Goal: Information Seeking & Learning: Learn about a topic

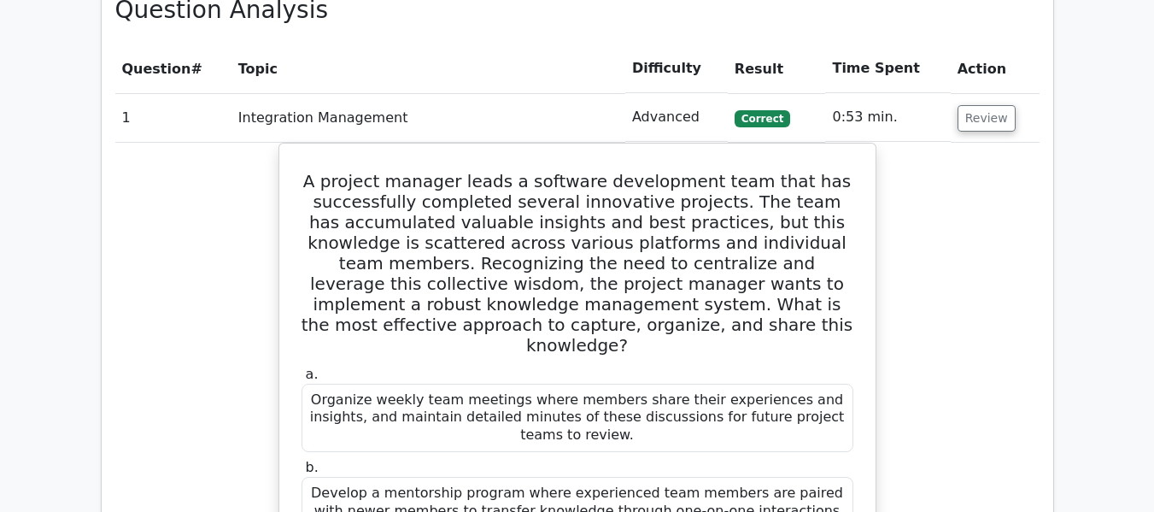
scroll to position [1937, 0]
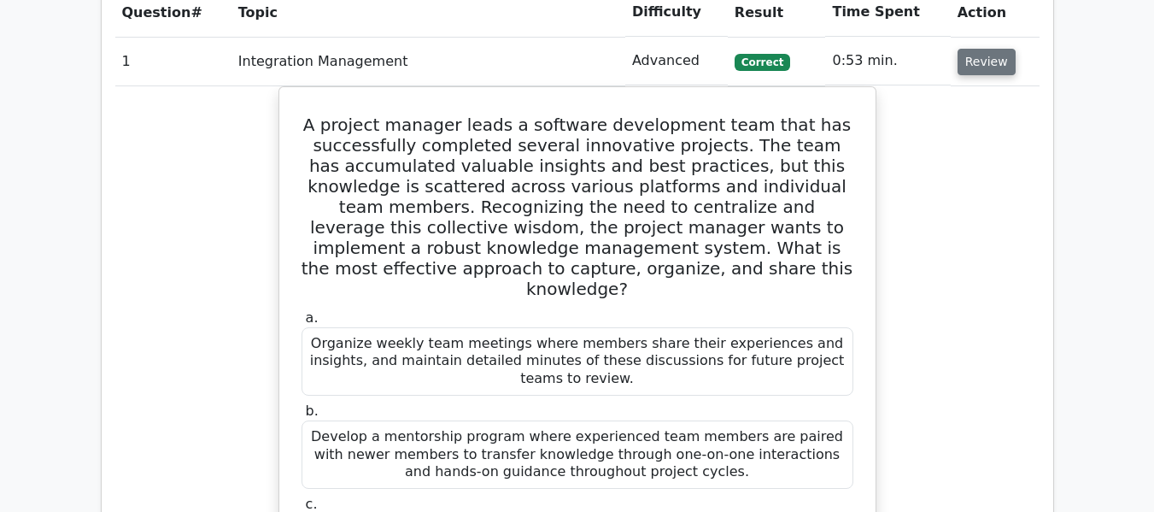
click at [969, 58] on button "Review" at bounding box center [987, 62] width 58 height 26
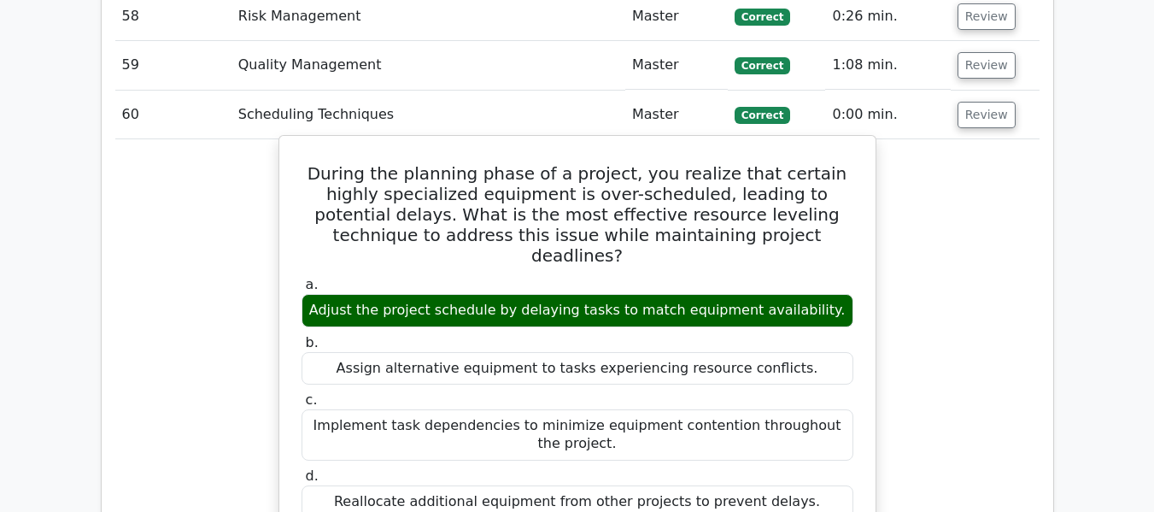
scroll to position [4868, 0]
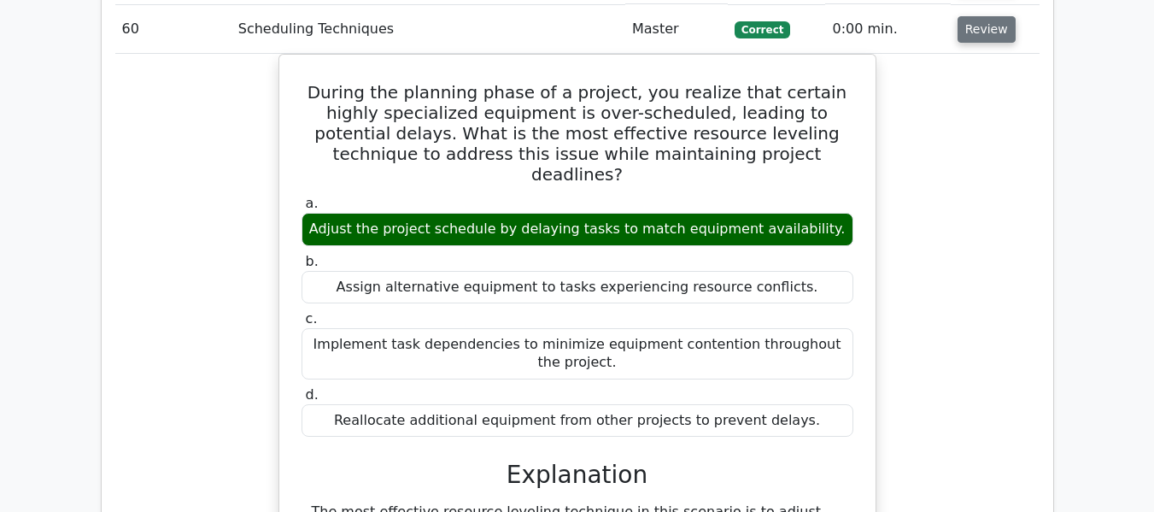
click at [982, 28] on button "Review" at bounding box center [987, 29] width 58 height 26
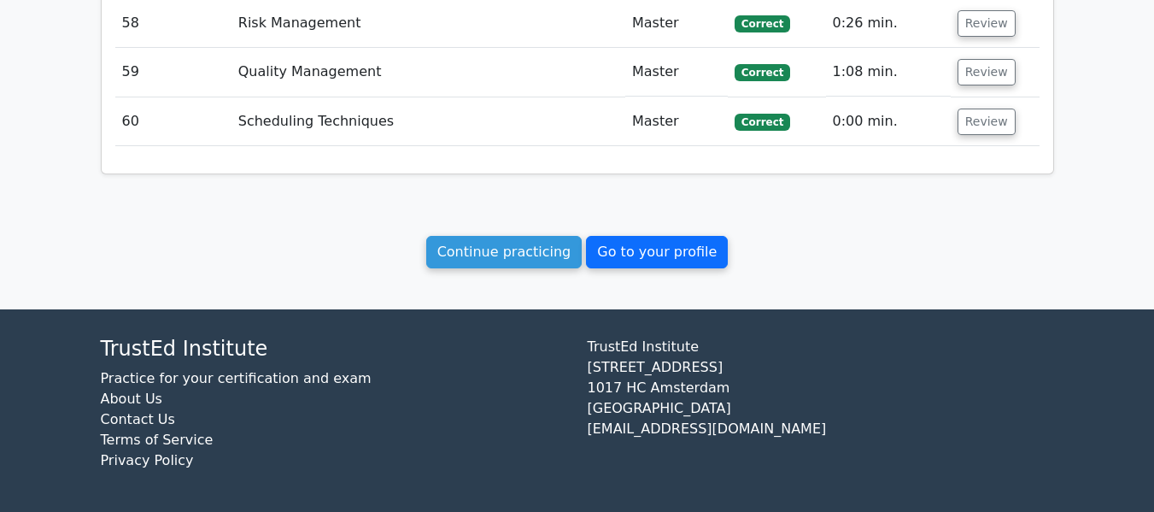
click at [687, 248] on link "Go to your profile" at bounding box center [657, 252] width 142 height 32
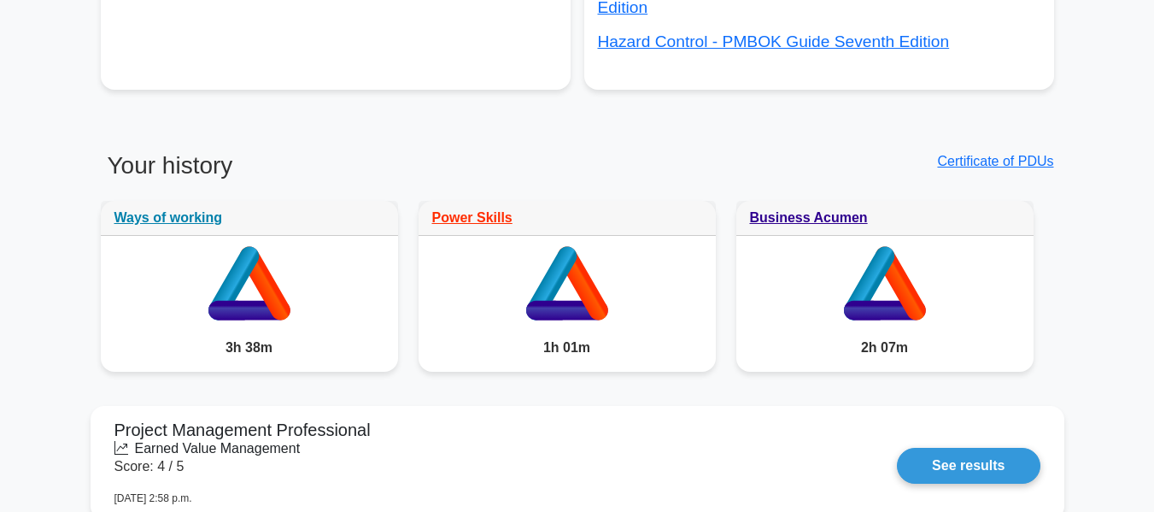
scroll to position [960, 0]
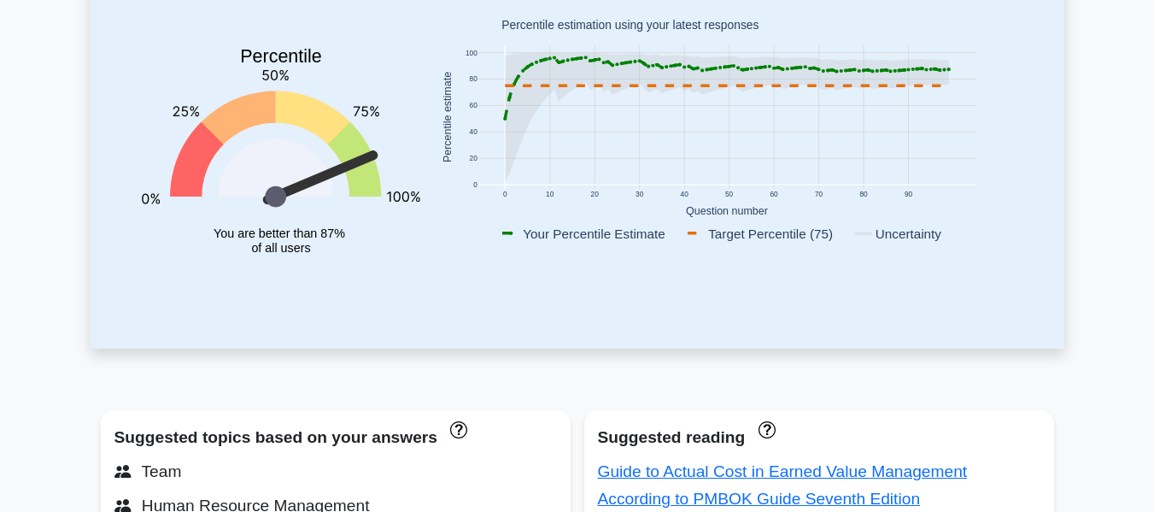
scroll to position [0, 0]
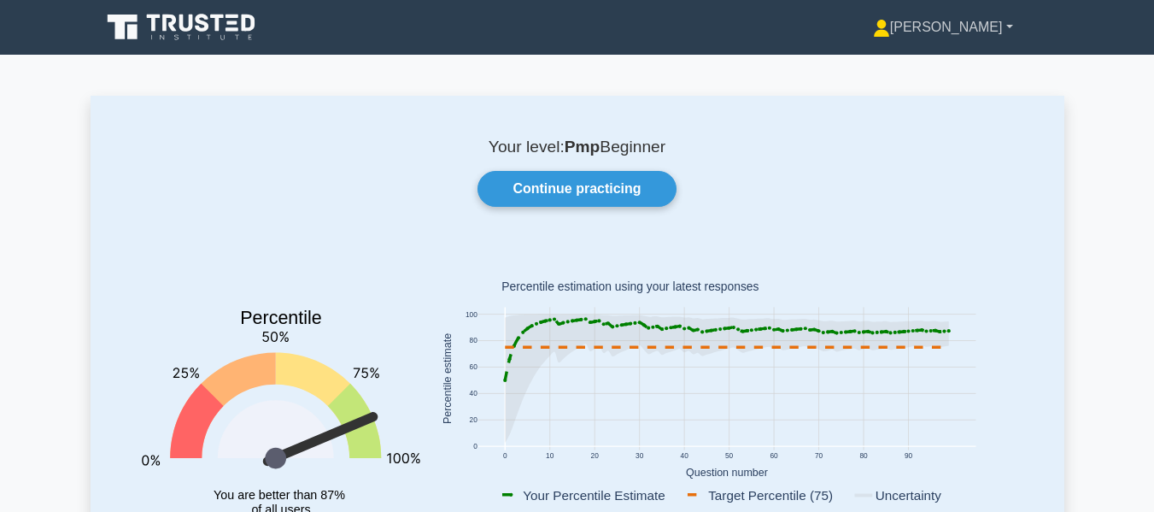
click at [971, 28] on link "[PERSON_NAME]" at bounding box center [943, 27] width 222 height 34
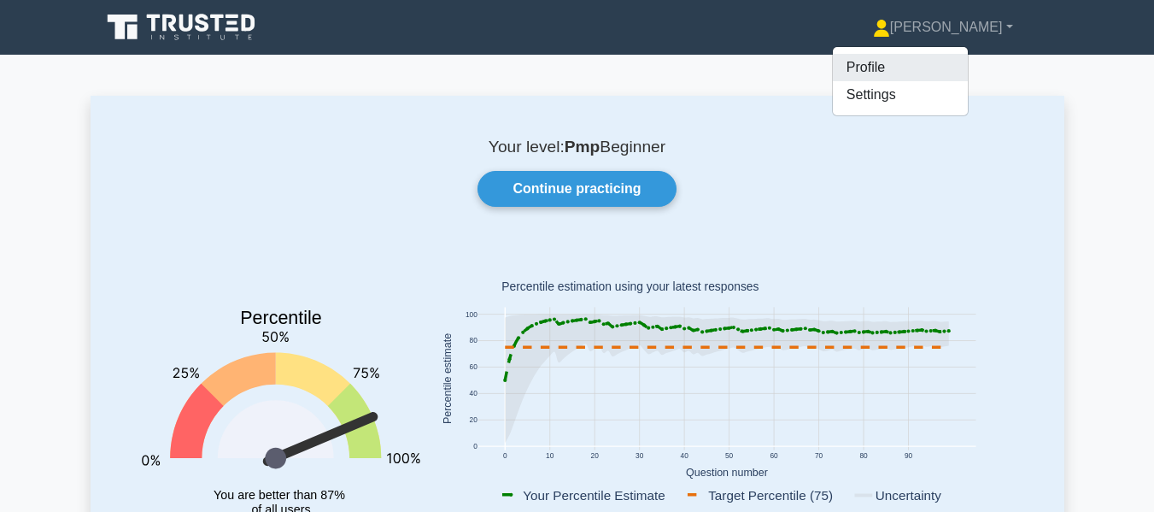
click at [934, 66] on link "Profile" at bounding box center [900, 67] width 135 height 27
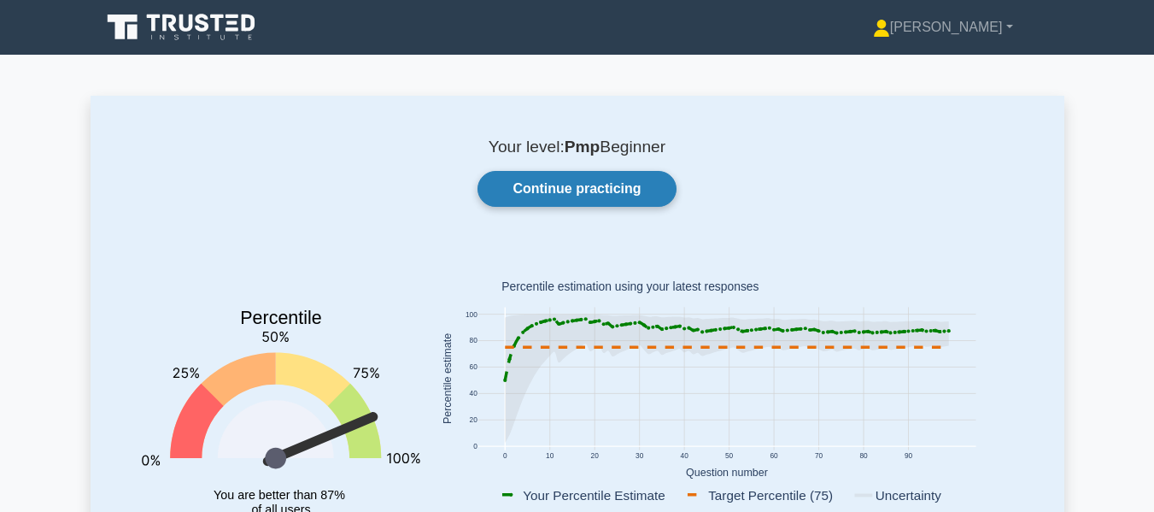
click at [555, 191] on link "Continue practicing" at bounding box center [577, 189] width 198 height 36
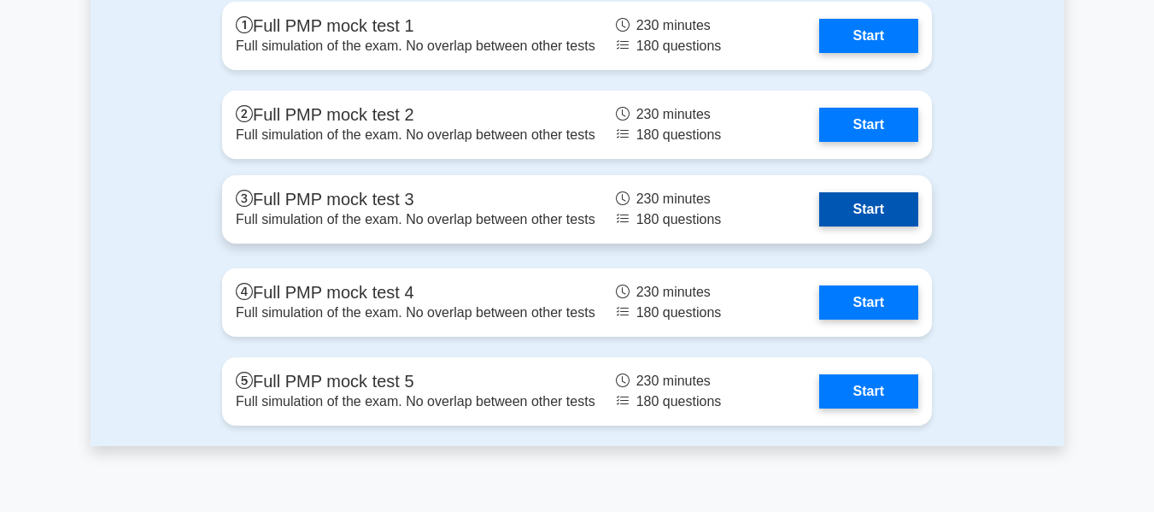
scroll to position [5858, 0]
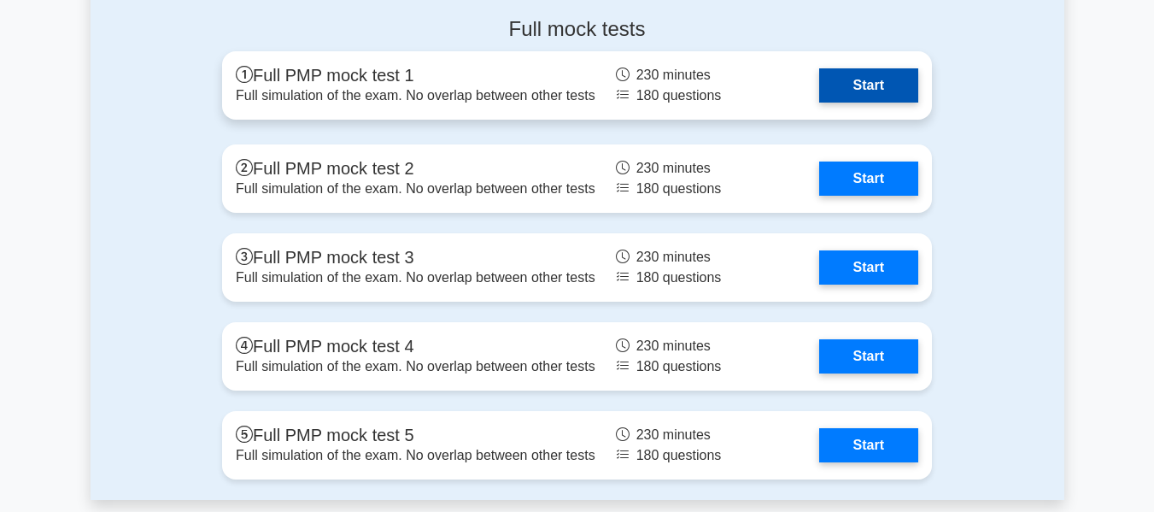
click at [854, 78] on link "Start" at bounding box center [868, 85] width 99 height 34
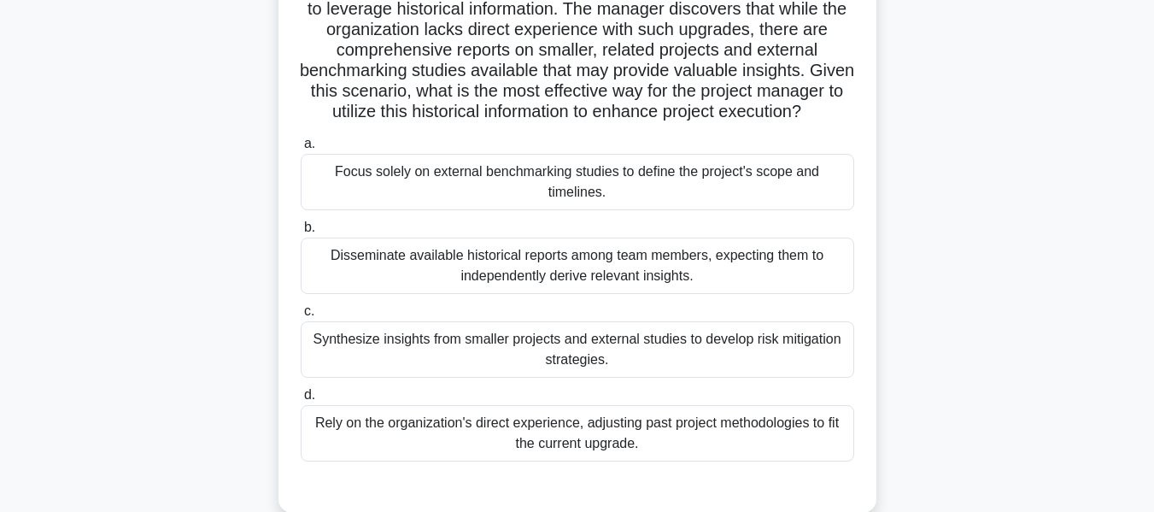
scroll to position [256, 0]
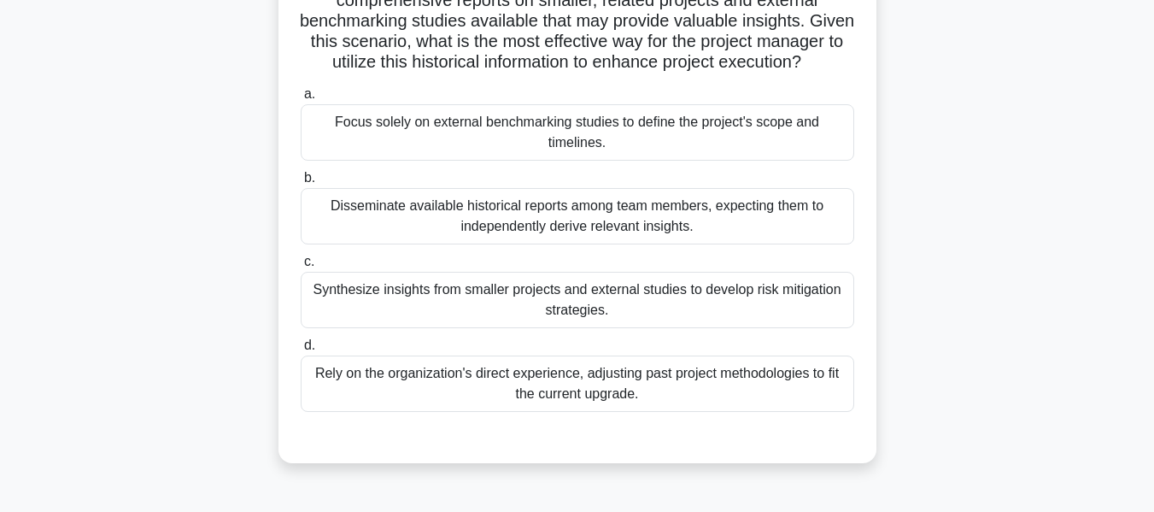
click at [505, 314] on div "Synthesize insights from smaller projects and external studies to develop risk …" at bounding box center [578, 300] width 554 height 56
click at [301, 267] on input "c. Synthesize insights from smaller projects and external studies to develop ri…" at bounding box center [301, 261] width 0 height 11
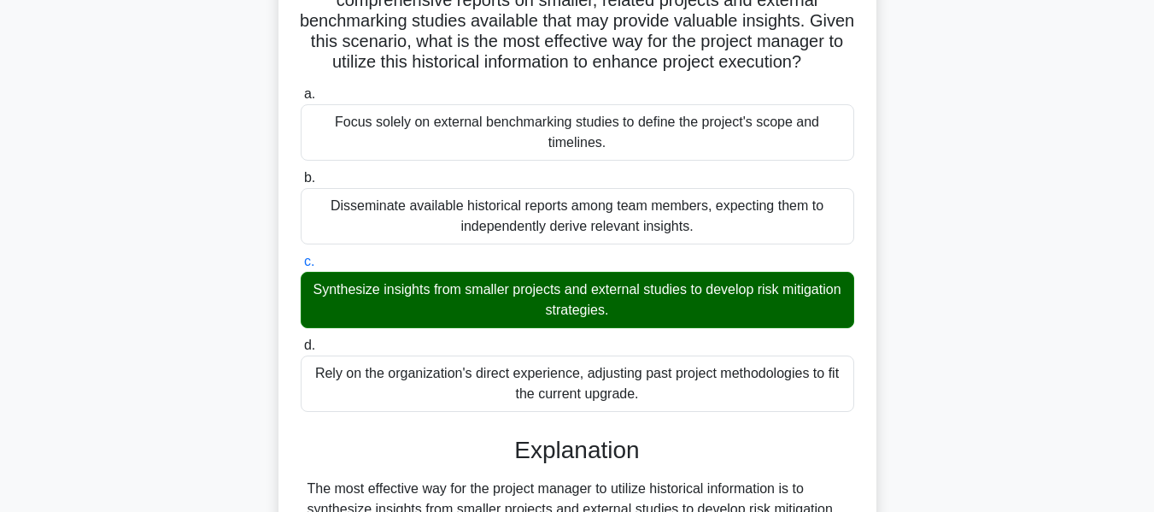
scroll to position [809, 0]
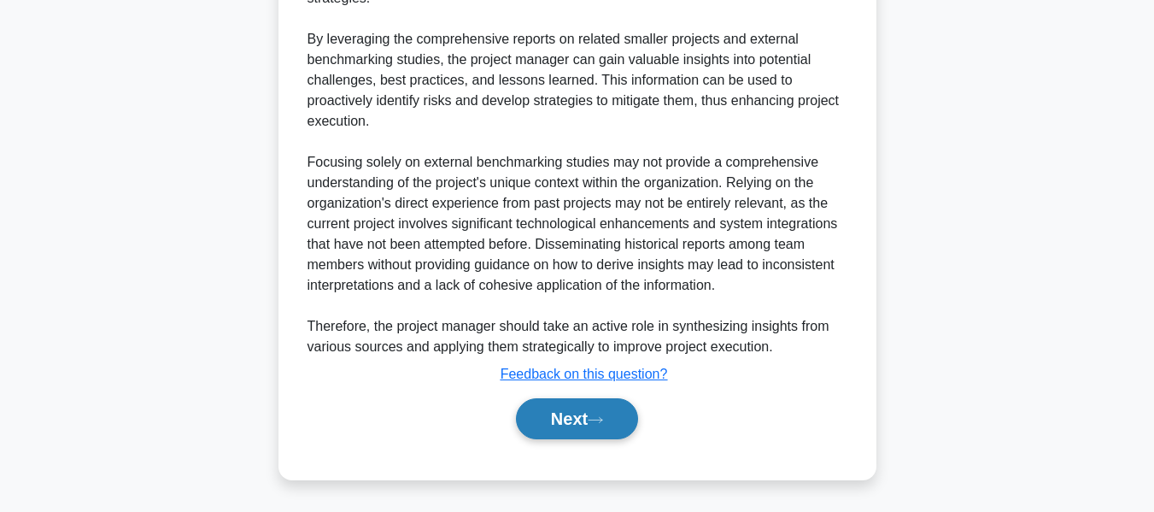
click at [549, 415] on button "Next" at bounding box center [577, 418] width 122 height 41
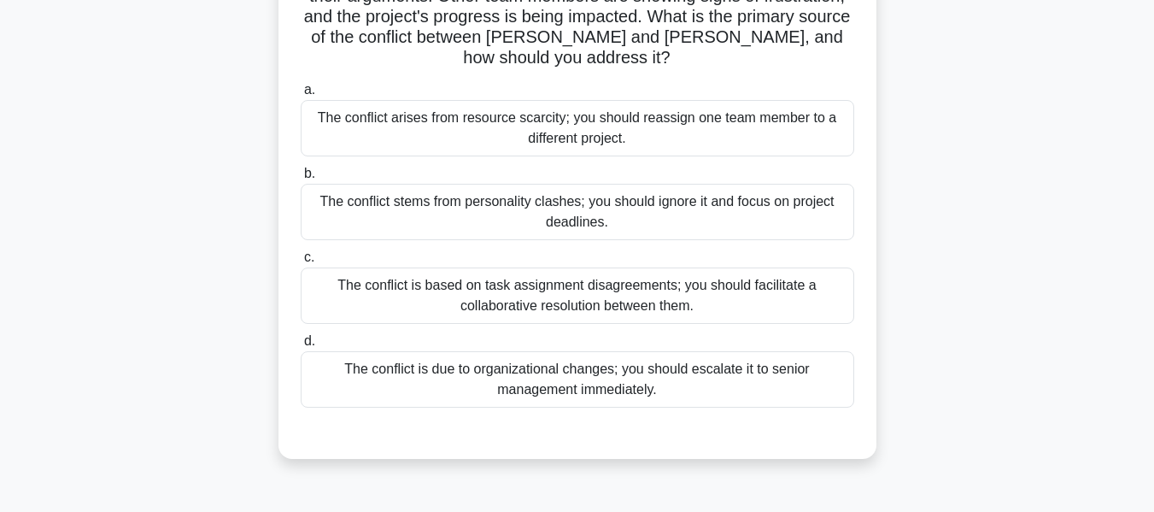
scroll to position [220, 0]
click at [440, 267] on div "The conflict is based on task assignment disagreements; you should facilitate a…" at bounding box center [578, 295] width 554 height 56
click at [301, 262] on input "c. The conflict is based on task assignment disagreements; you should facilitat…" at bounding box center [301, 256] width 0 height 11
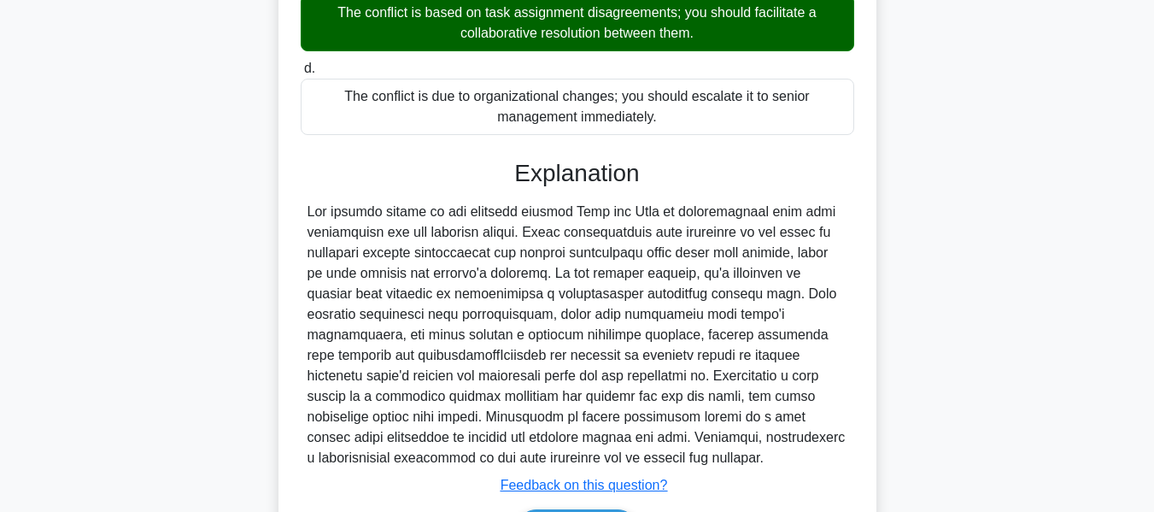
scroll to position [584, 0]
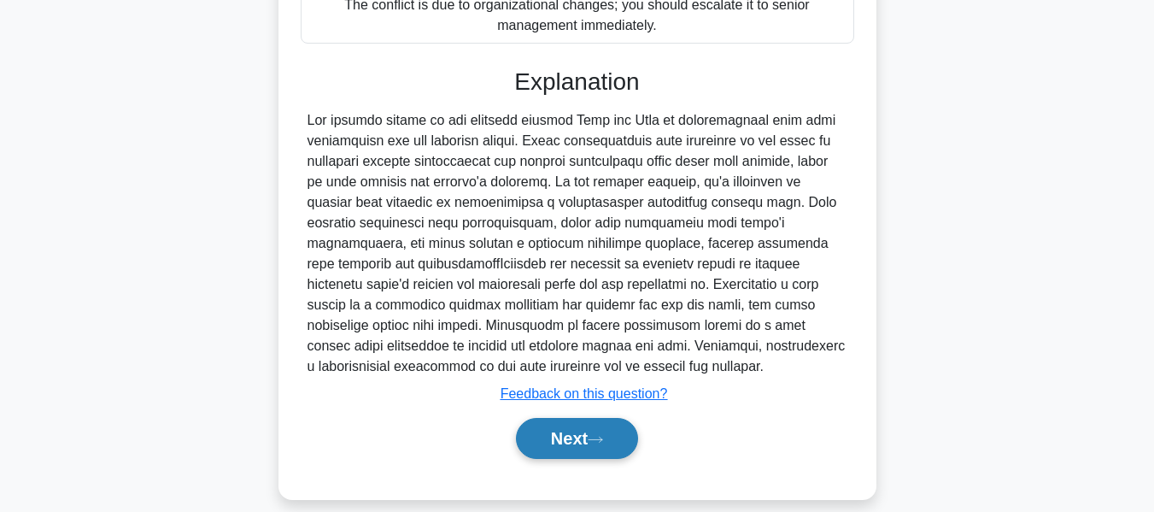
click at [549, 418] on button "Next" at bounding box center [577, 438] width 122 height 41
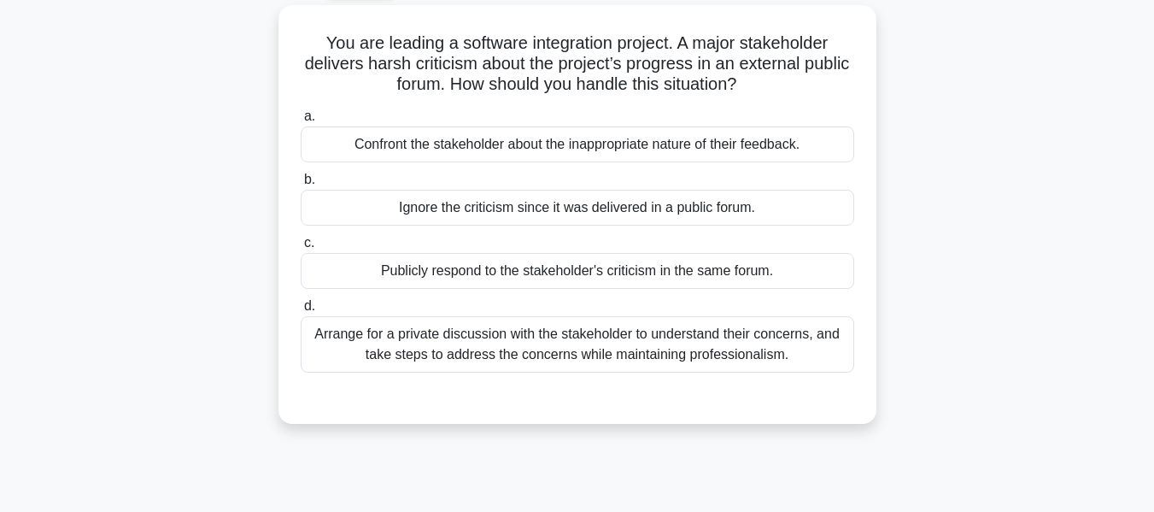
scroll to position [100, 0]
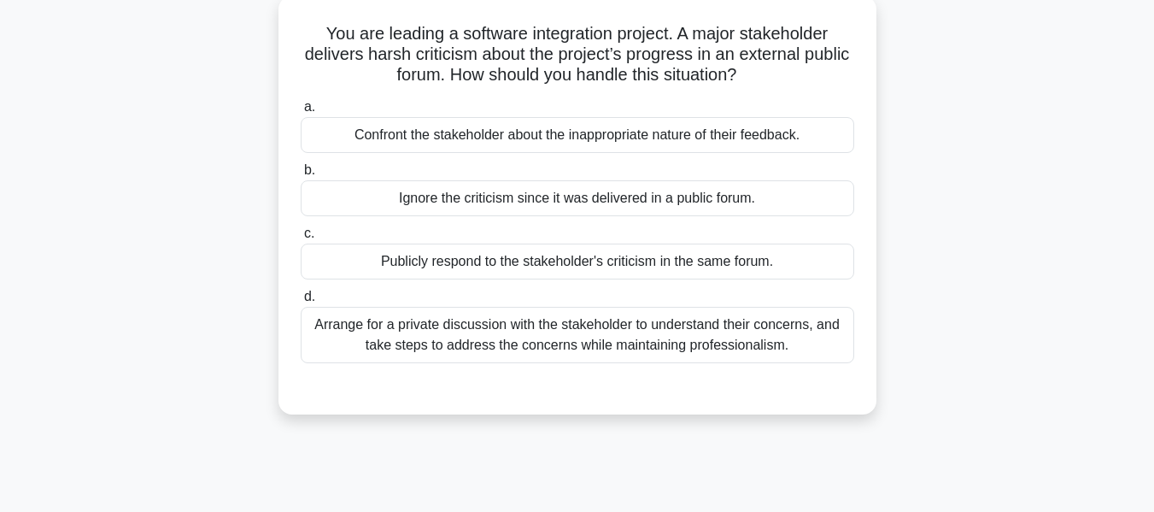
click at [590, 332] on div "Arrange for a private discussion with the stakeholder to understand their conce…" at bounding box center [578, 335] width 554 height 56
click at [301, 302] on input "d. Arrange for a private discussion with the stakeholder to understand their co…" at bounding box center [301, 296] width 0 height 11
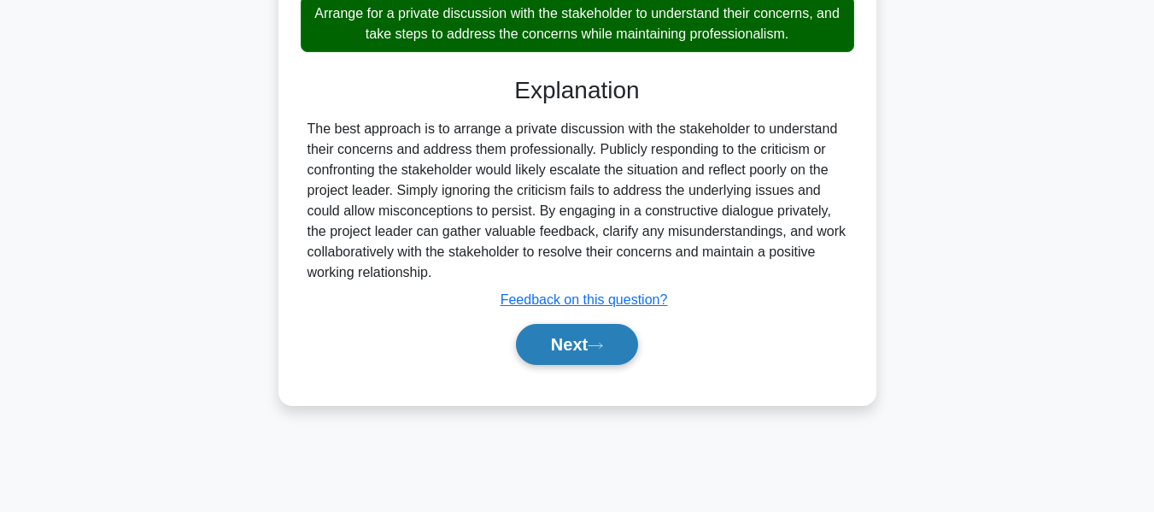
click at [578, 347] on button "Next" at bounding box center [577, 344] width 122 height 41
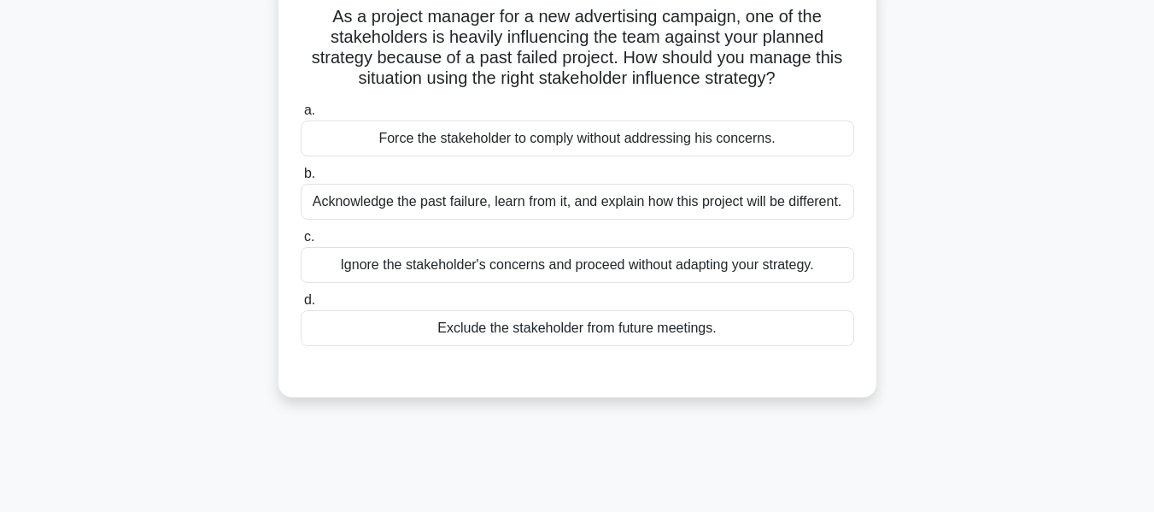
scroll to position [120, 0]
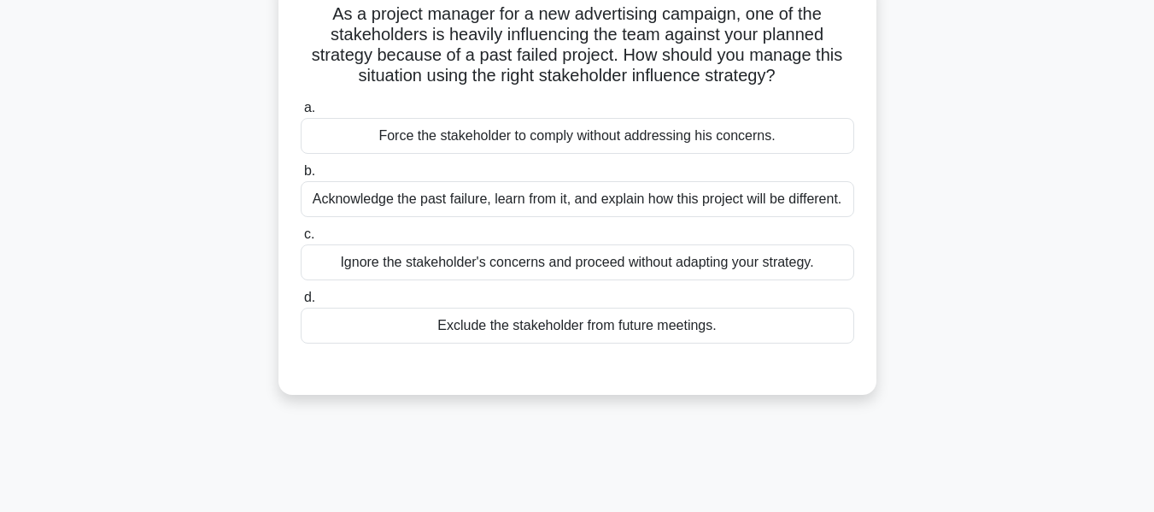
click at [407, 197] on div "Acknowledge the past failure, learn from it, and explain how this project will …" at bounding box center [578, 199] width 554 height 36
click at [301, 177] on input "b. Acknowledge the past failure, learn from it, and explain how this project wi…" at bounding box center [301, 171] width 0 height 11
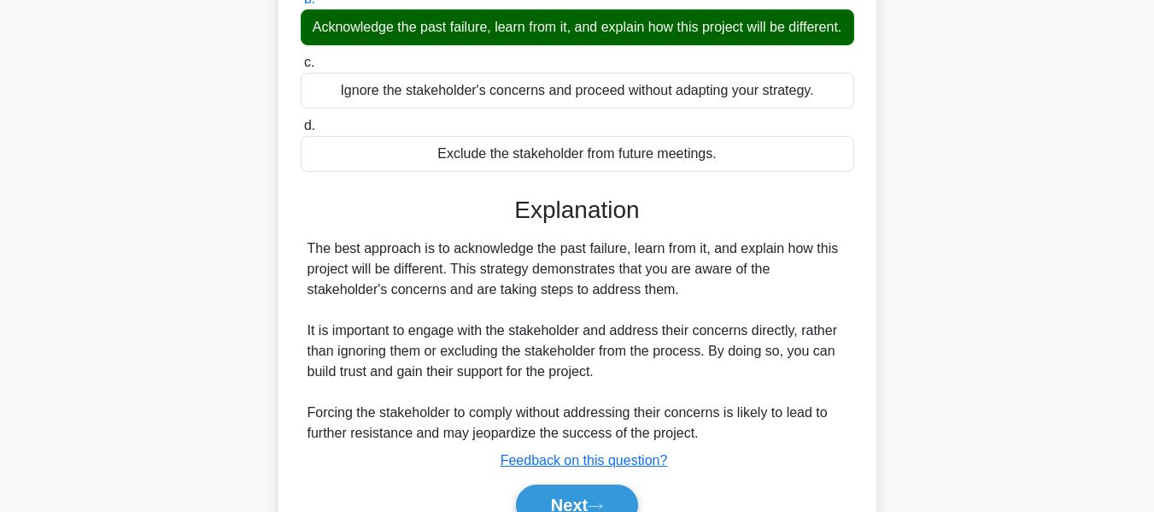
scroll to position [411, 0]
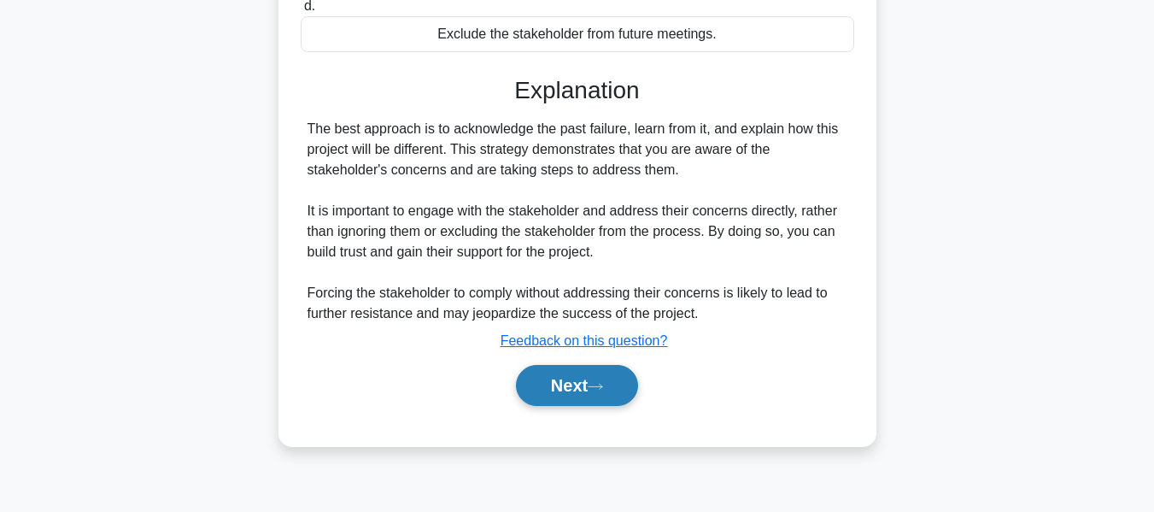
click at [567, 400] on button "Next" at bounding box center [577, 385] width 122 height 41
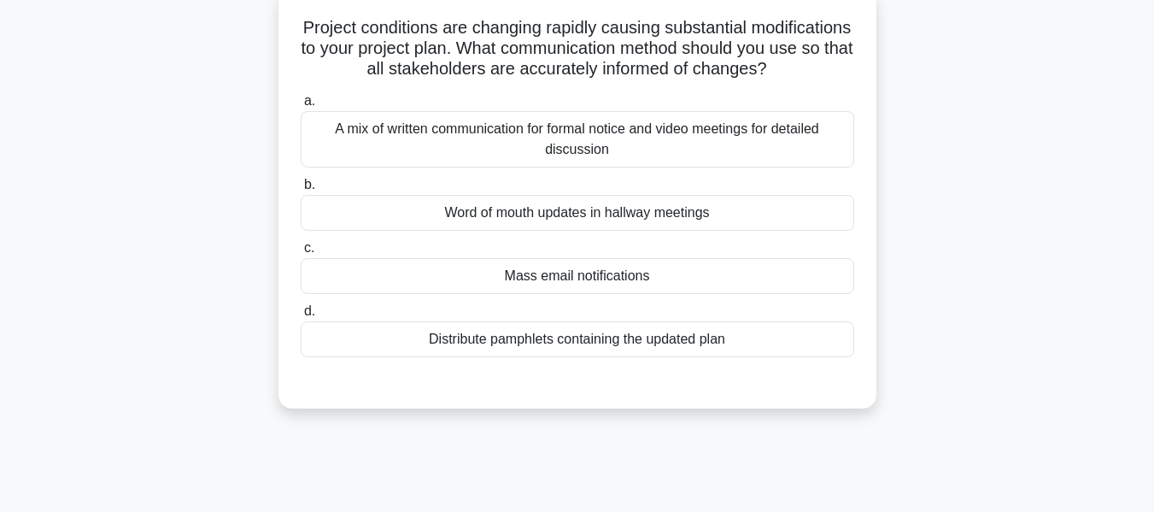
scroll to position [114, 0]
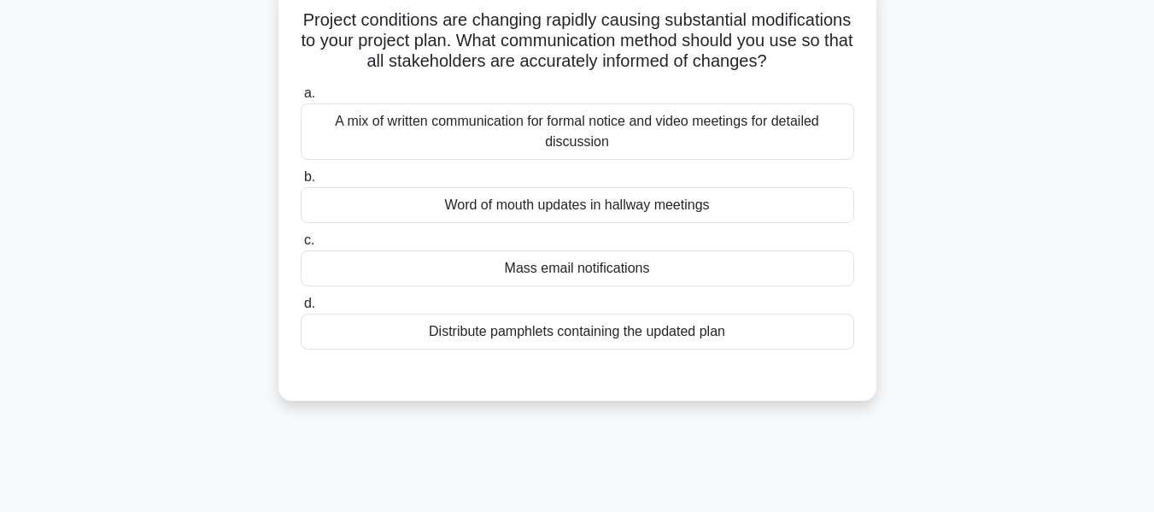
click at [559, 144] on div "A mix of written communication for formal notice and video meetings for detaile…" at bounding box center [578, 131] width 554 height 56
click at [301, 99] on input "a. A mix of written communication for formal notice and video meetings for deta…" at bounding box center [301, 93] width 0 height 11
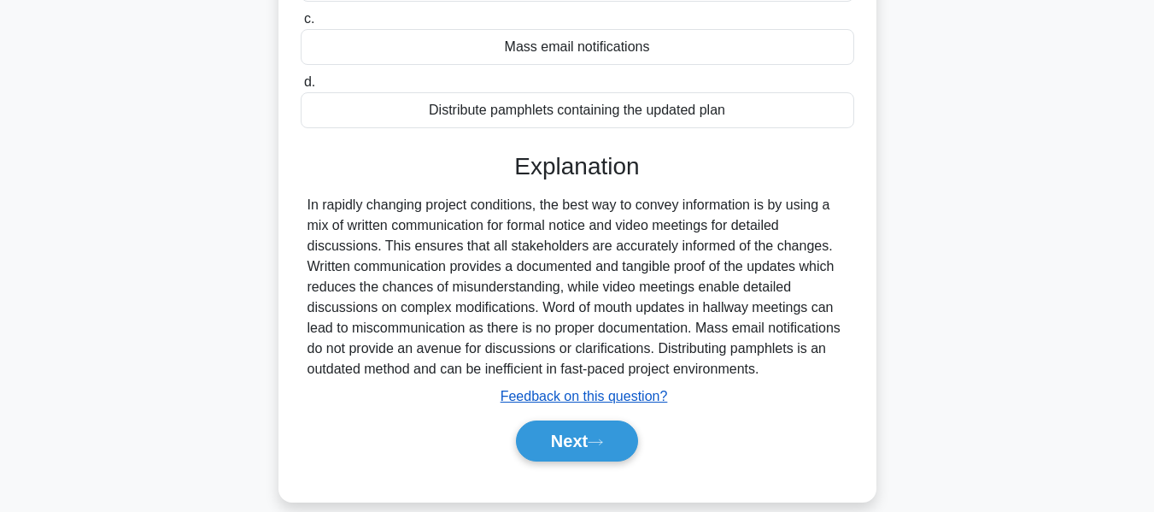
scroll to position [411, 0]
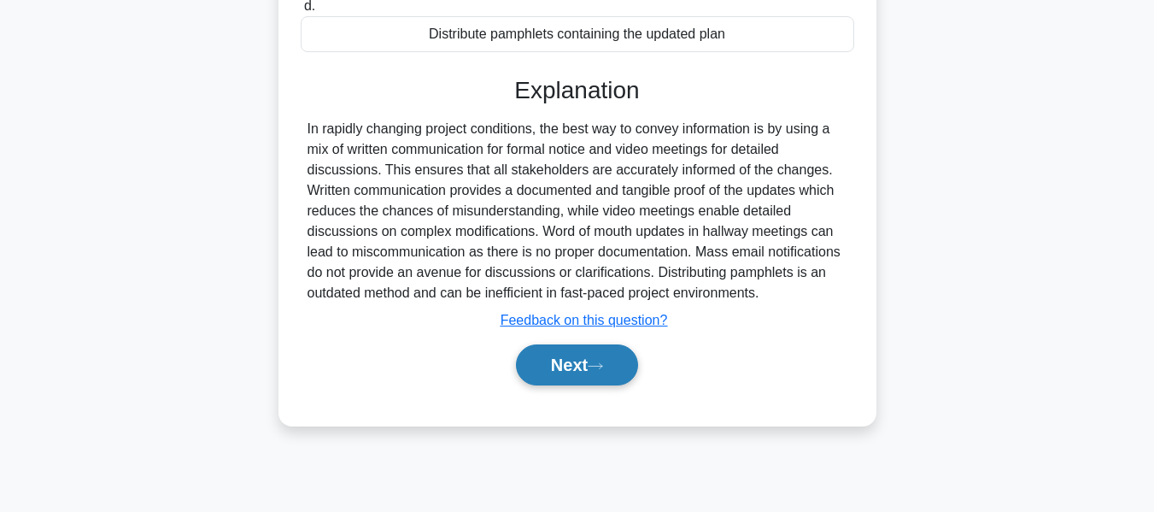
click at [601, 371] on icon at bounding box center [595, 365] width 15 height 9
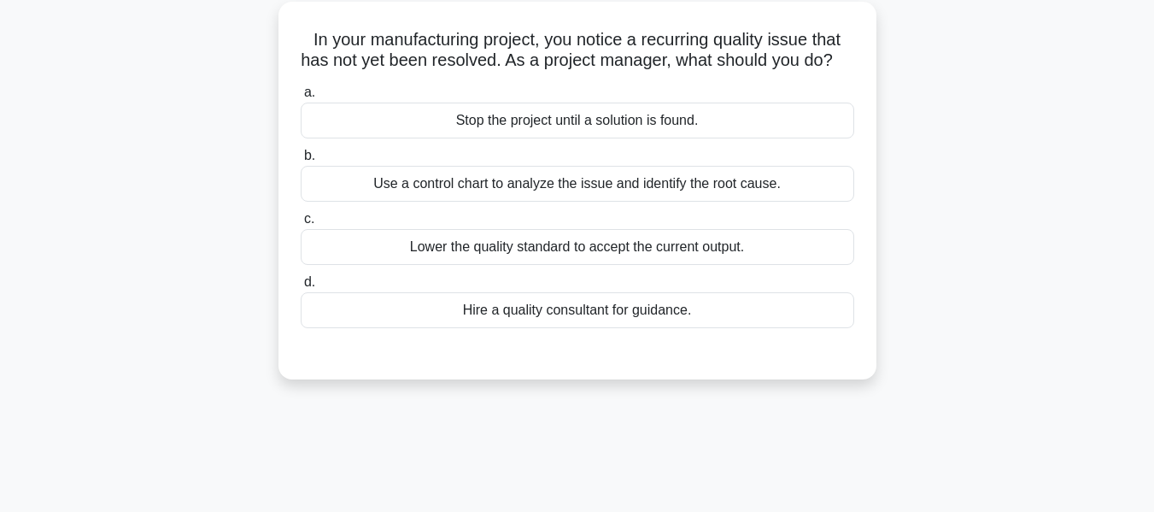
scroll to position [100, 0]
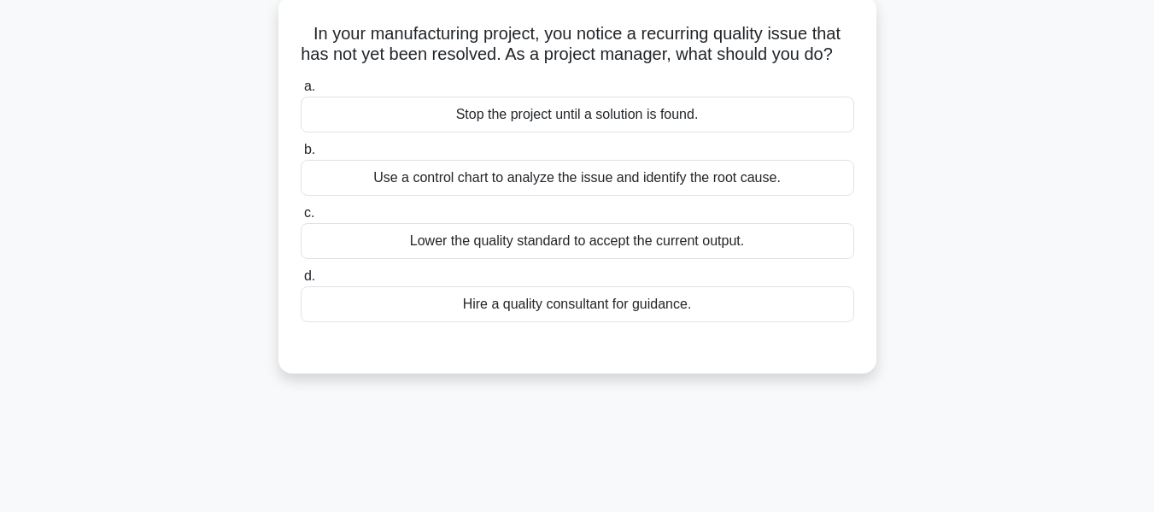
click at [483, 196] on div "Use a control chart to analyze the issue and identify the root cause." at bounding box center [578, 178] width 554 height 36
click at [301, 156] on input "b. Use a control chart to analyze the issue and identify the root cause." at bounding box center [301, 149] width 0 height 11
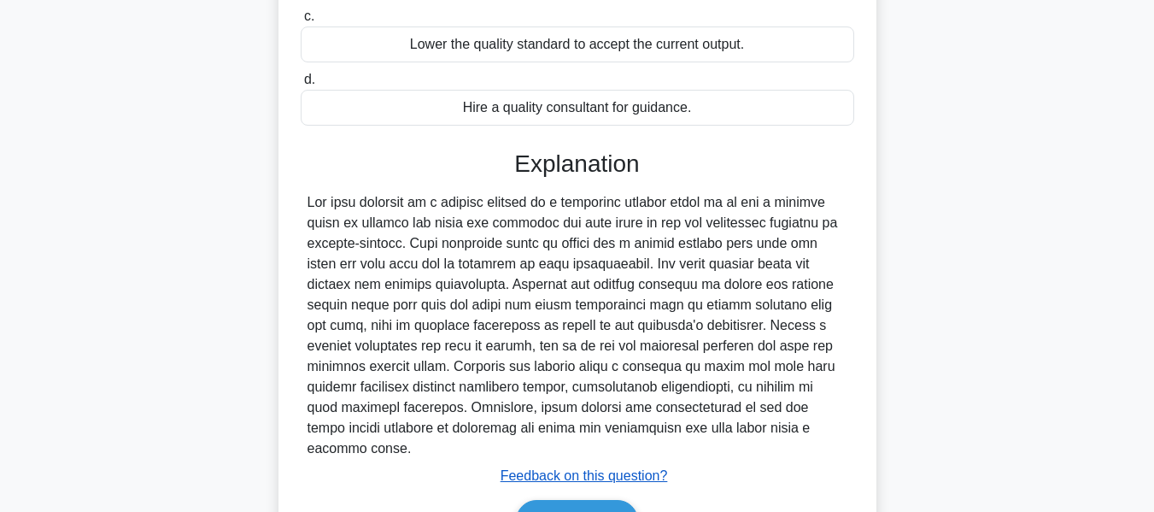
scroll to position [411, 0]
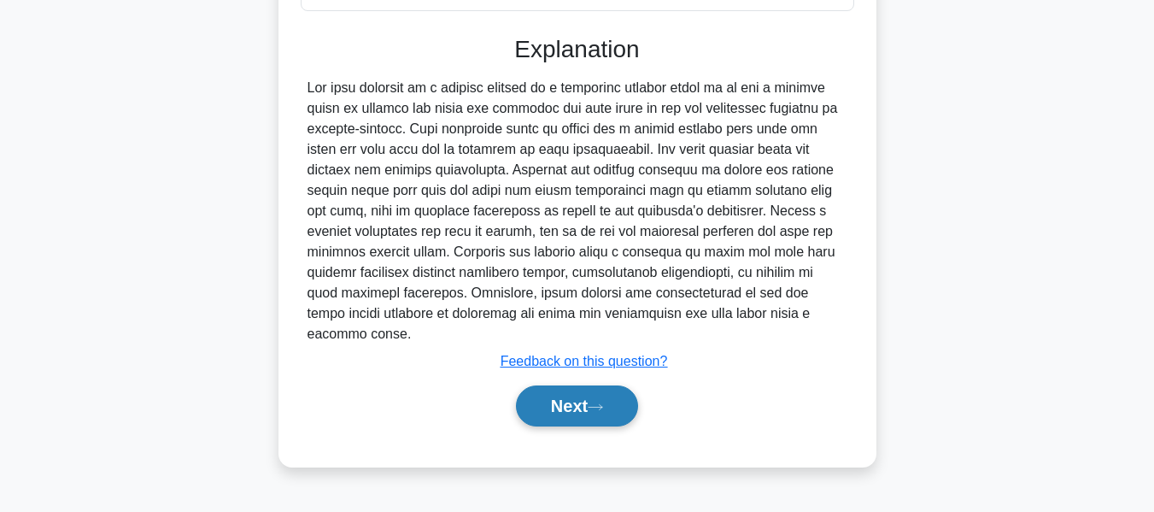
click at [590, 404] on button "Next" at bounding box center [577, 405] width 122 height 41
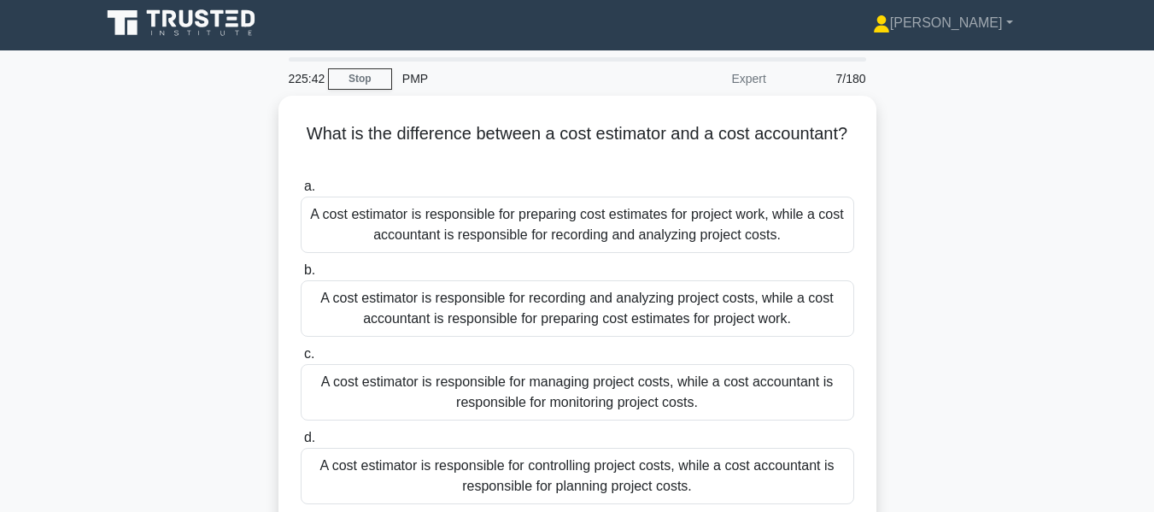
scroll to position [0, 0]
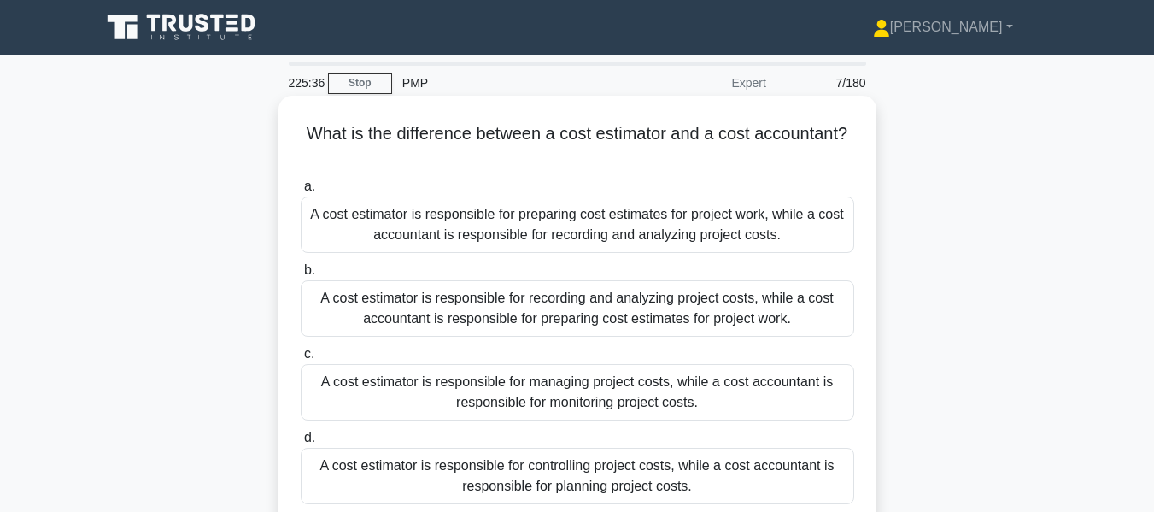
click at [658, 223] on div "A cost estimator is responsible for preparing cost estimates for project work, …" at bounding box center [578, 225] width 554 height 56
click at [301, 192] on input "a. A cost estimator is responsible for preparing cost estimates for project wor…" at bounding box center [301, 186] width 0 height 11
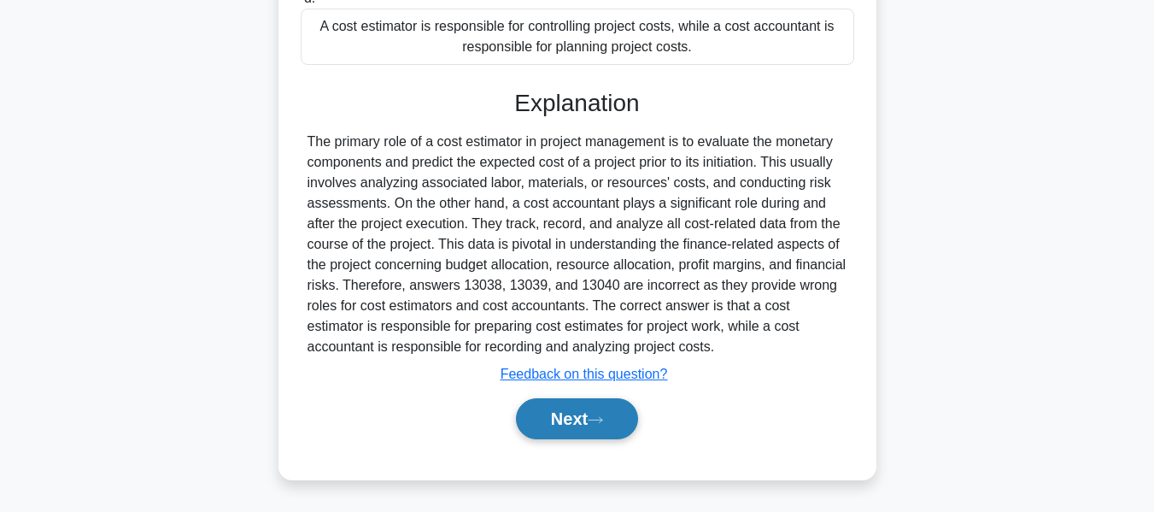
click at [578, 414] on button "Next" at bounding box center [577, 418] width 122 height 41
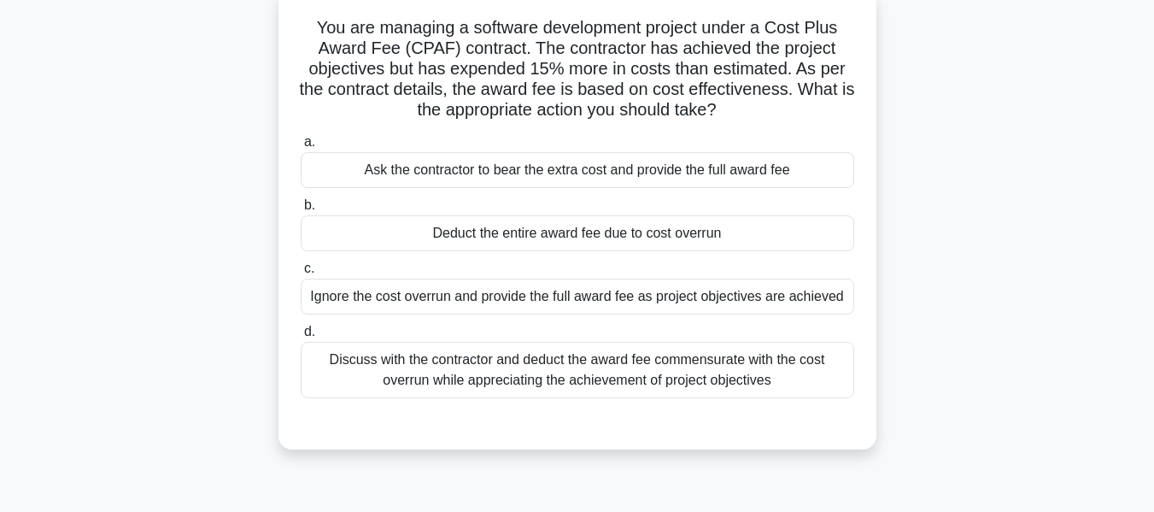
scroll to position [120, 0]
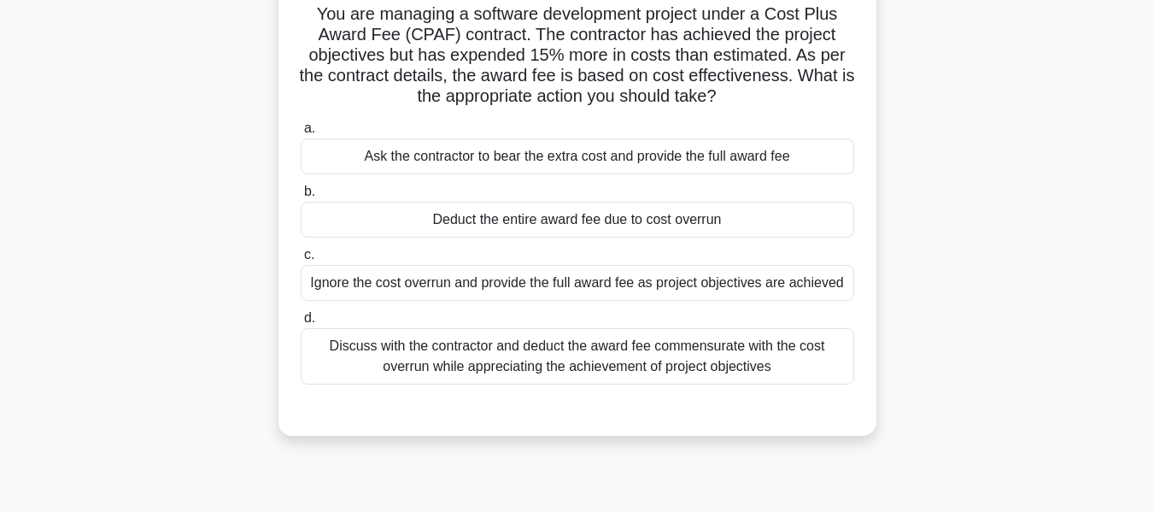
click at [625, 355] on div "Discuss with the contractor and deduct the award fee commensurate with the cost…" at bounding box center [578, 356] width 554 height 56
click at [301, 324] on input "d. Discuss with the contractor and deduct the award fee commensurate with the c…" at bounding box center [301, 318] width 0 height 11
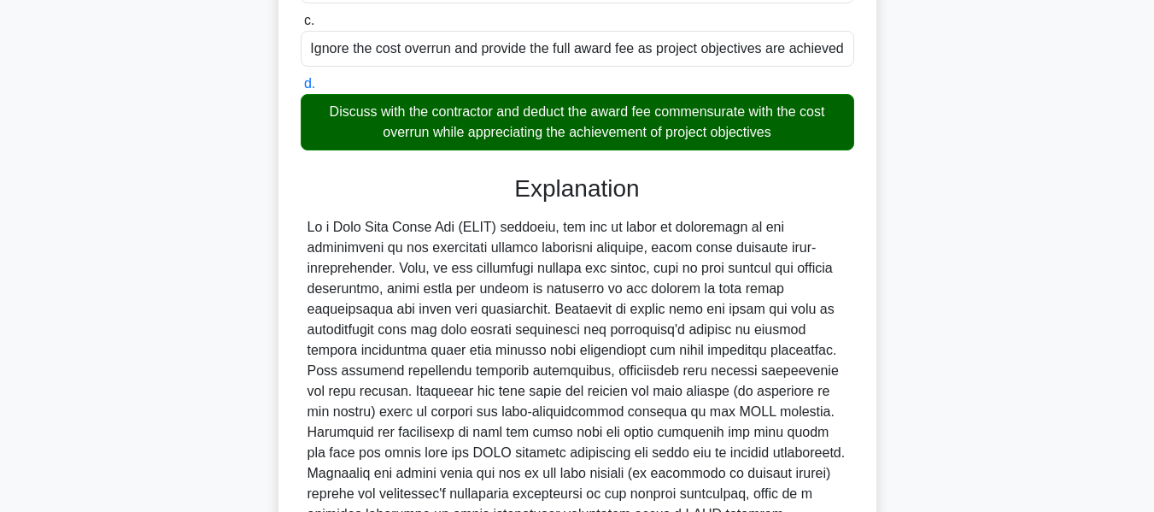
scroll to position [522, 0]
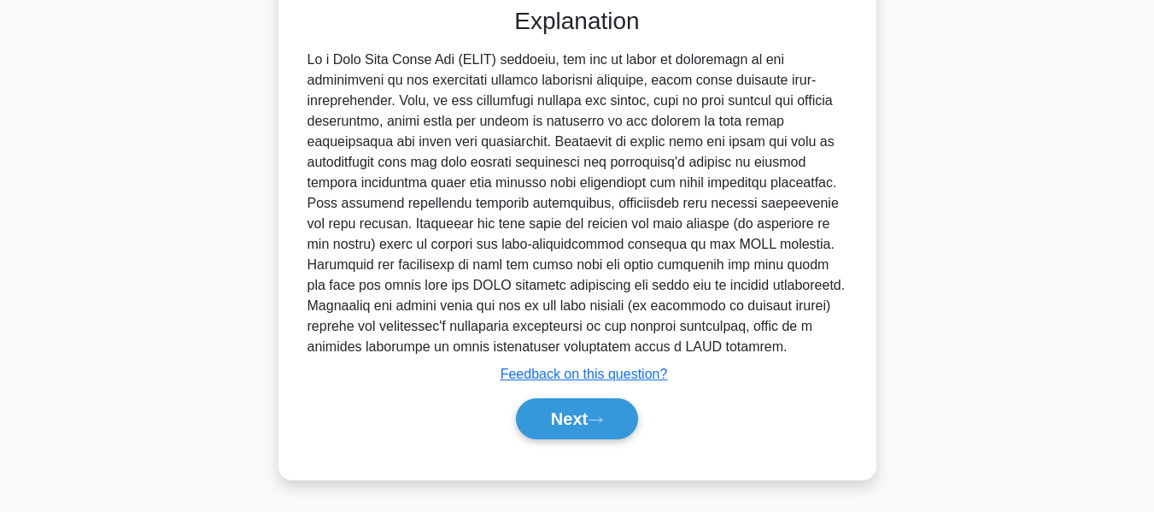
drag, startPoint x: 598, startPoint y: 407, endPoint x: 773, endPoint y: 345, distance: 185.7
click at [598, 407] on button "Next" at bounding box center [577, 418] width 122 height 41
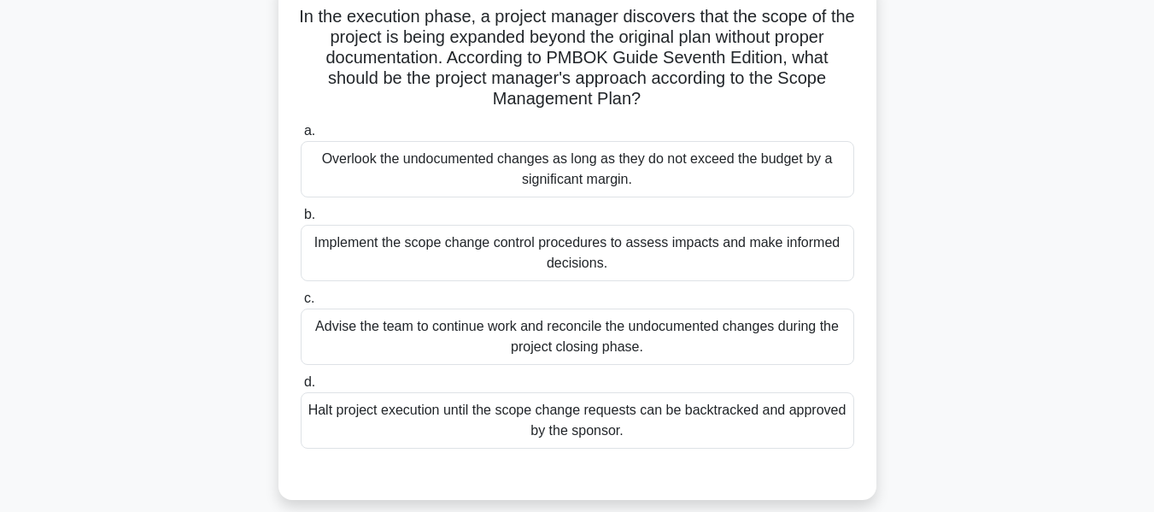
scroll to position [125, 0]
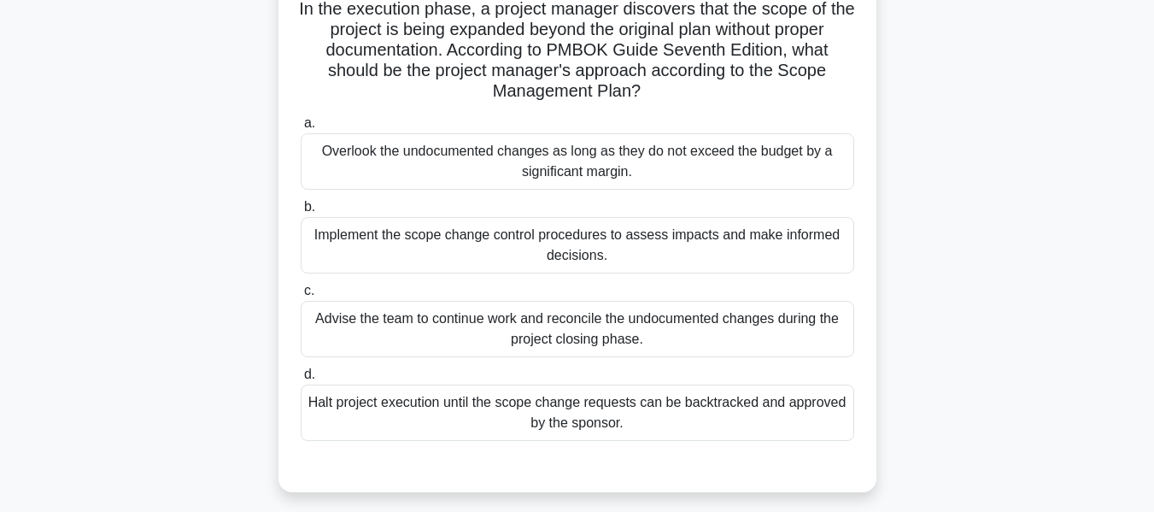
click at [464, 247] on div "Implement the scope change control procedures to assess impacts and make inform…" at bounding box center [578, 245] width 554 height 56
click at [301, 213] on input "b. Implement the scope change control procedures to assess impacts and make inf…" at bounding box center [301, 207] width 0 height 11
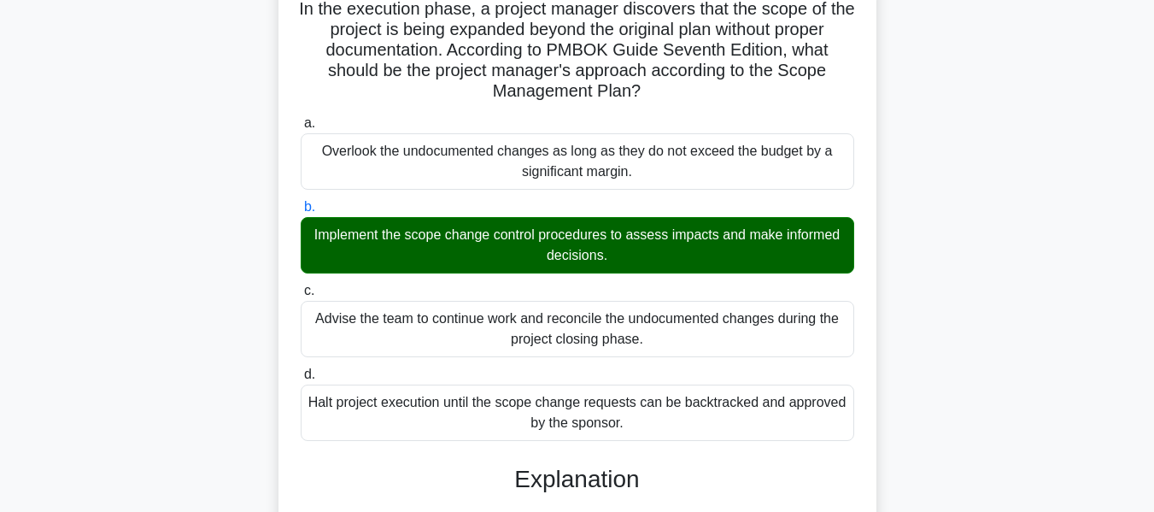
scroll to position [552, 0]
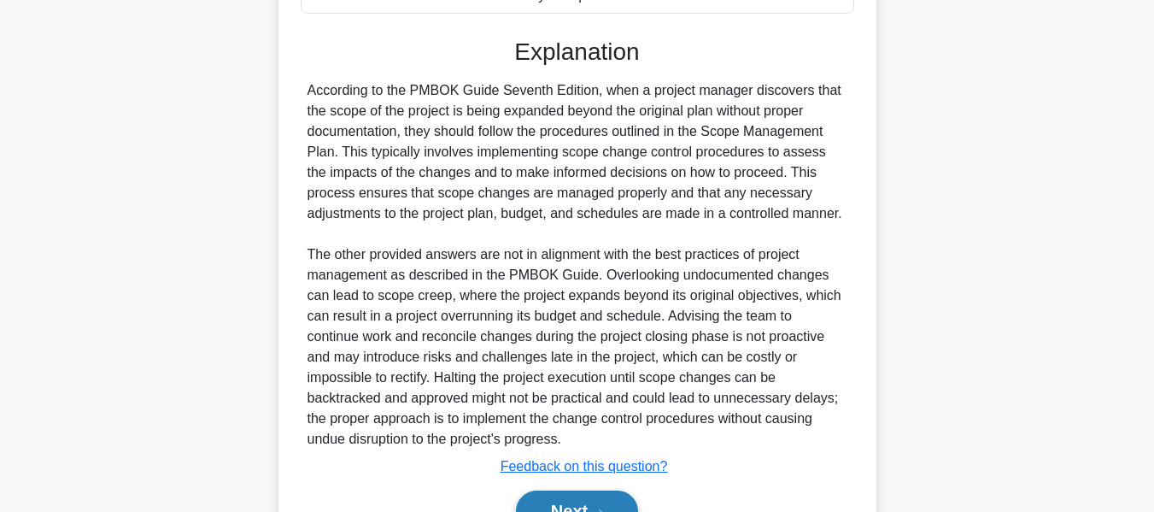
click at [553, 502] on button "Next" at bounding box center [577, 510] width 122 height 41
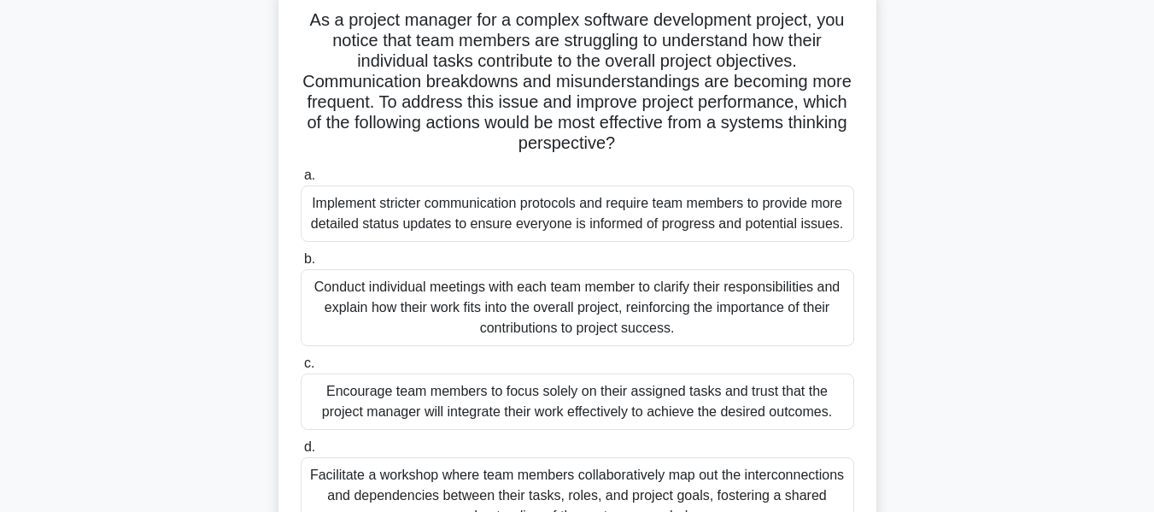
scroll to position [203, 0]
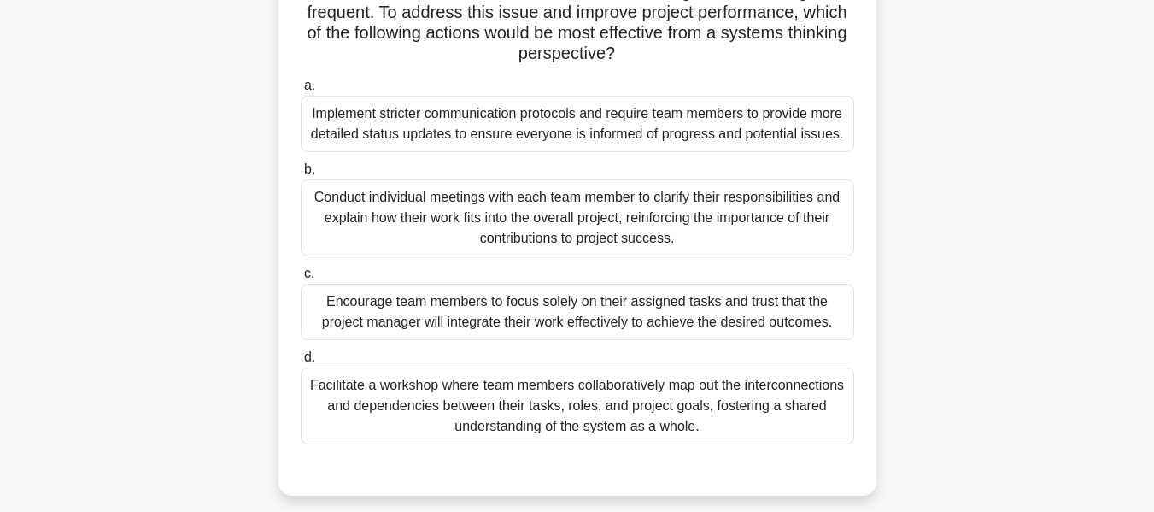
click at [515, 413] on div "Facilitate a workshop where team members collaboratively map out the interconne…" at bounding box center [578, 405] width 554 height 77
click at [301, 363] on input "d. Facilitate a workshop where team members collaboratively map out the interco…" at bounding box center [301, 357] width 0 height 11
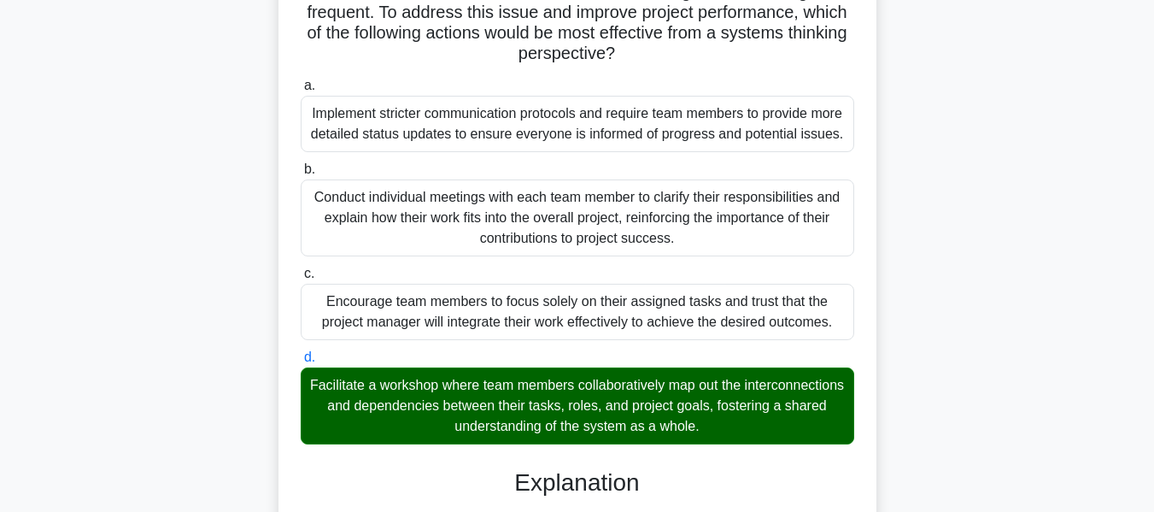
scroll to position [631, 0]
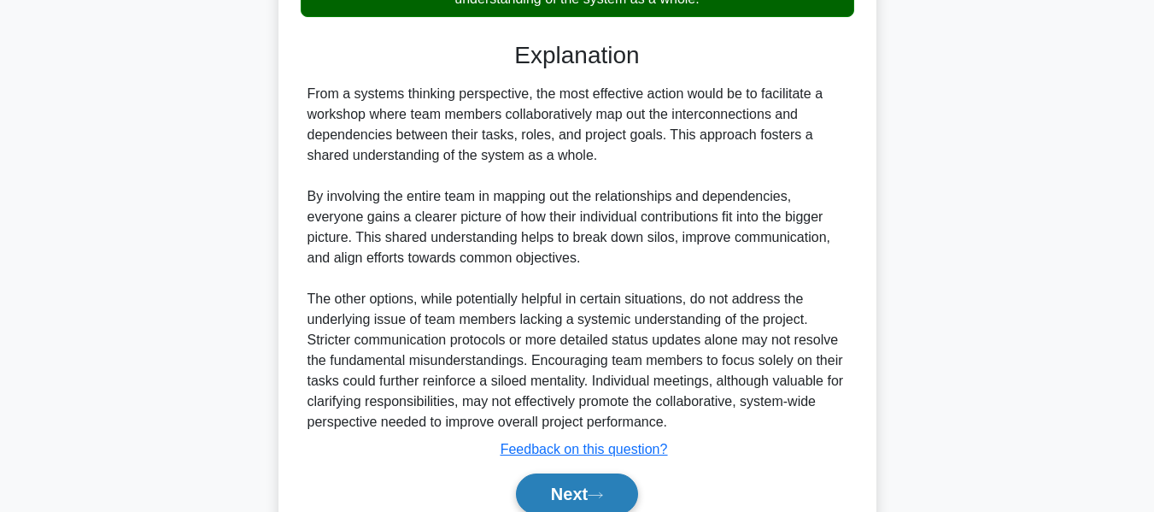
click at [555, 490] on button "Next" at bounding box center [577, 493] width 122 height 41
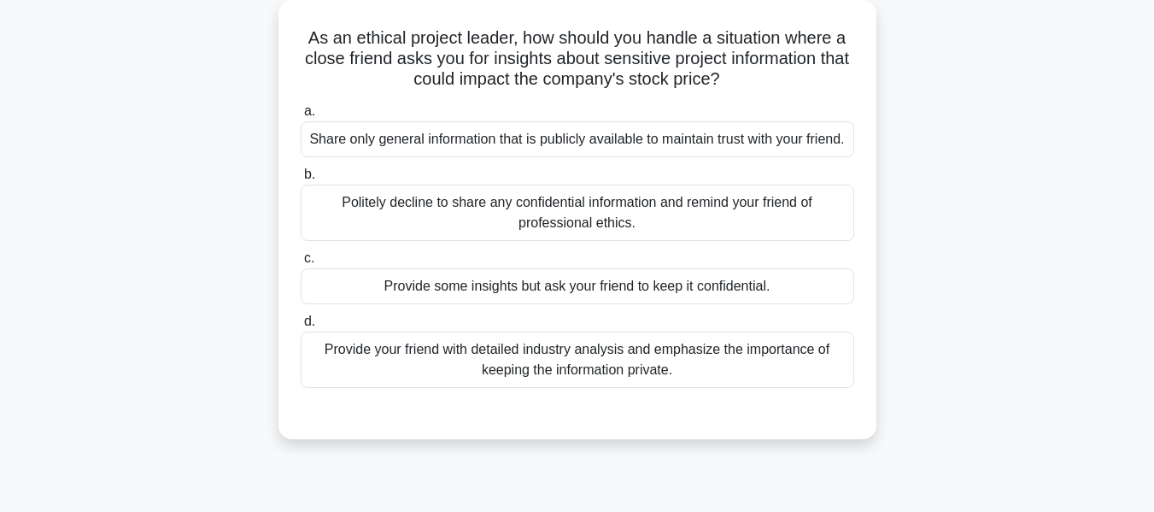
scroll to position [112, 0]
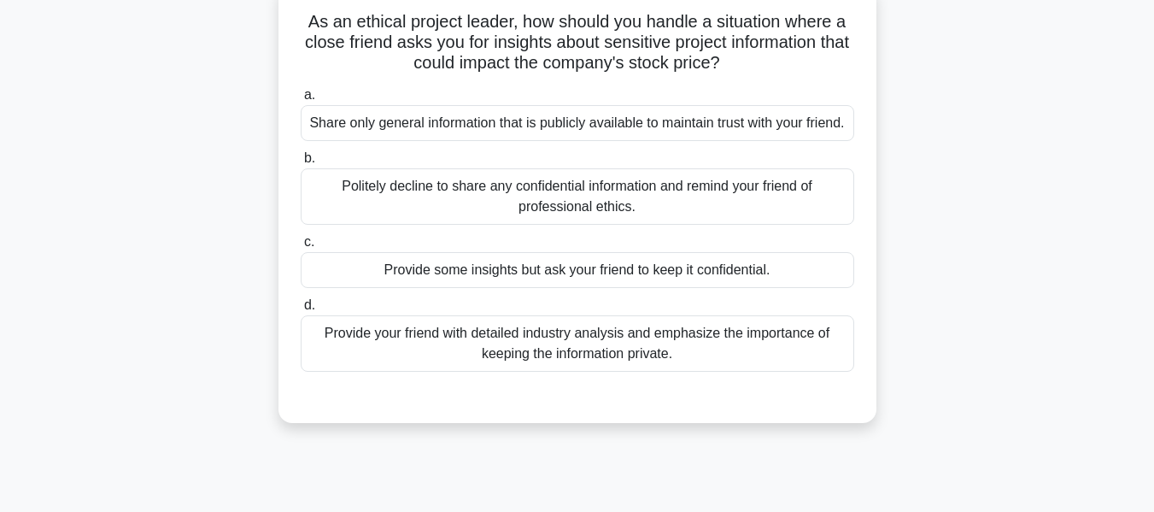
click at [394, 213] on div "Politely decline to share any confidential information and remind your friend o…" at bounding box center [578, 196] width 554 height 56
click at [301, 164] on input "b. Politely decline to share any confidential information and remind your frien…" at bounding box center [301, 158] width 0 height 11
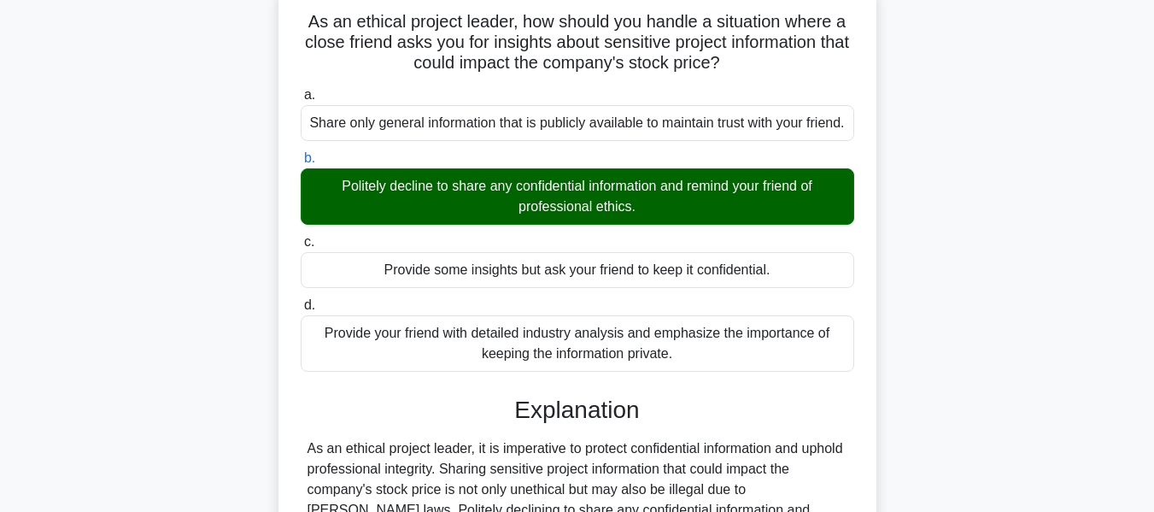
scroll to position [411, 0]
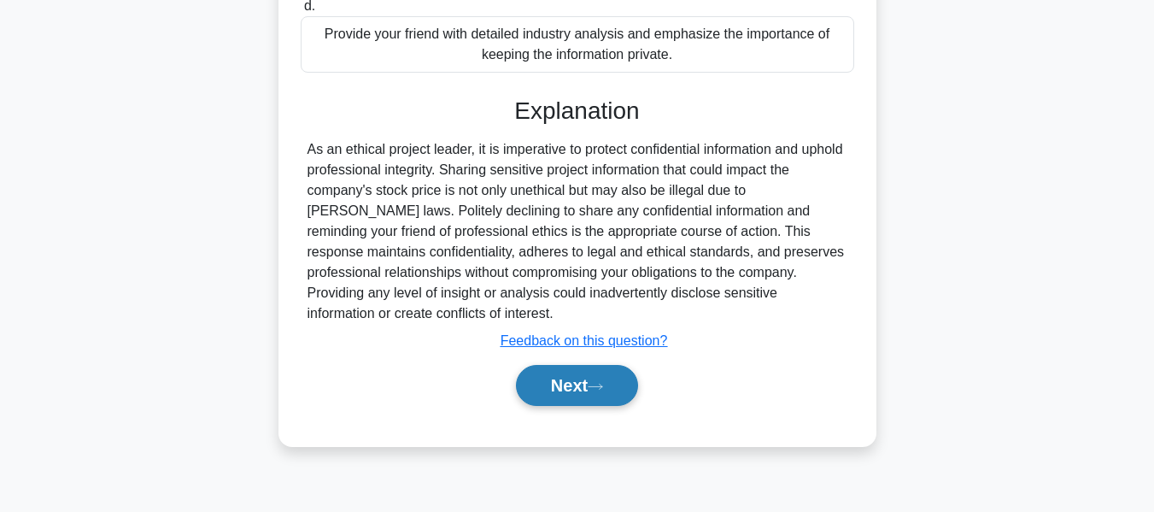
click at [574, 403] on button "Next" at bounding box center [577, 385] width 122 height 41
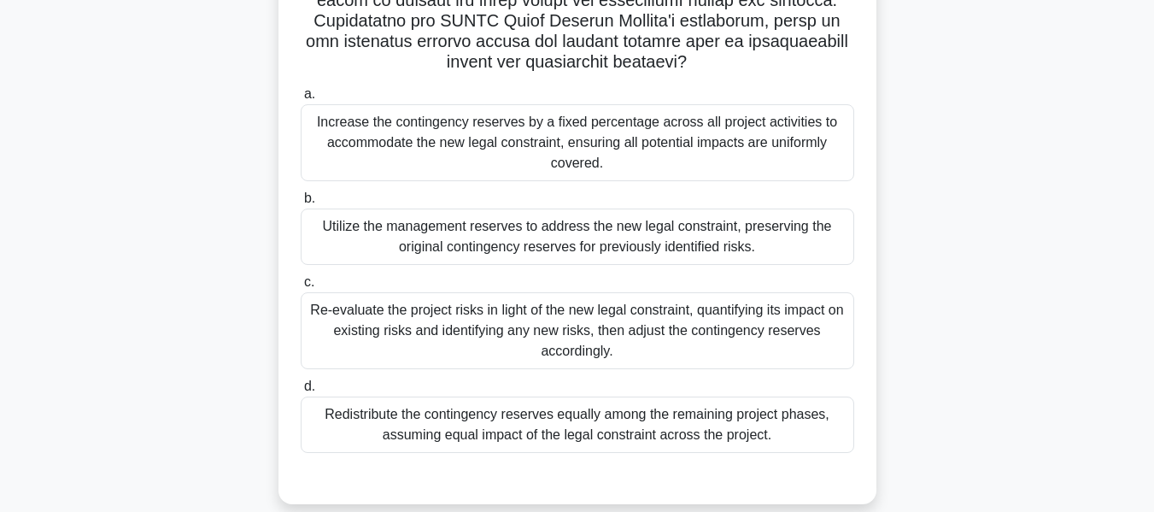
scroll to position [486, 0]
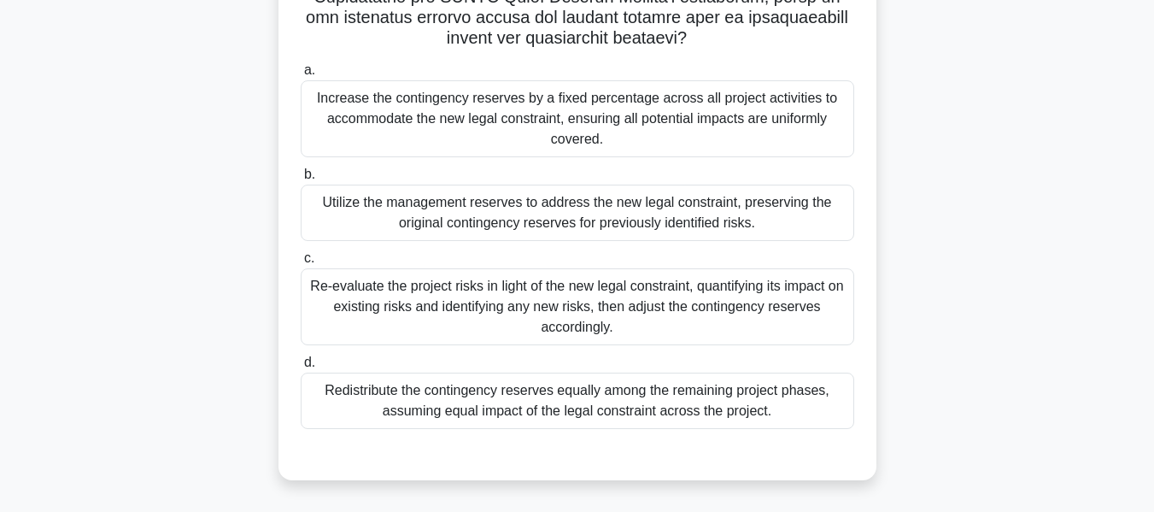
click at [430, 302] on div "Re-evaluate the project risks in light of the new legal constraint, quantifying…" at bounding box center [578, 306] width 554 height 77
click at [301, 264] on input "c. Re-evaluate the project risks in light of the new legal constraint, quantify…" at bounding box center [301, 258] width 0 height 11
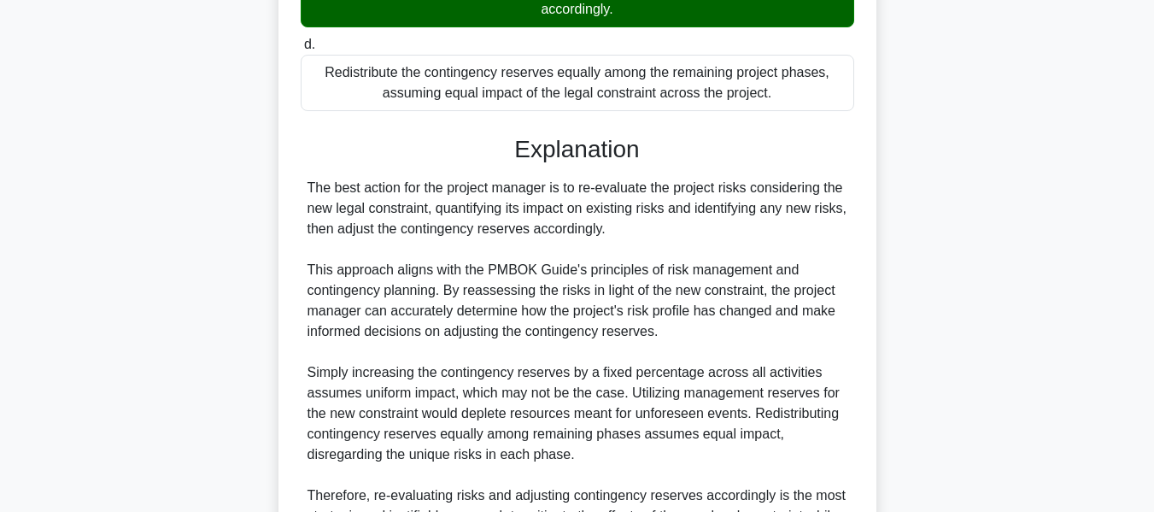
scroll to position [994, 0]
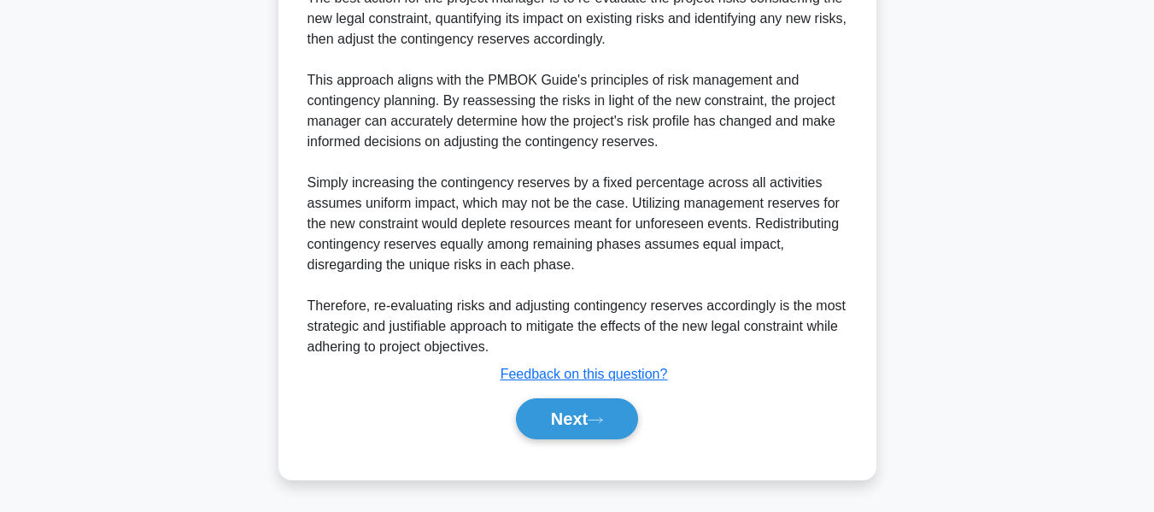
drag, startPoint x: 596, startPoint y: 426, endPoint x: 857, endPoint y: 288, distance: 294.7
click at [596, 426] on button "Next" at bounding box center [577, 418] width 122 height 41
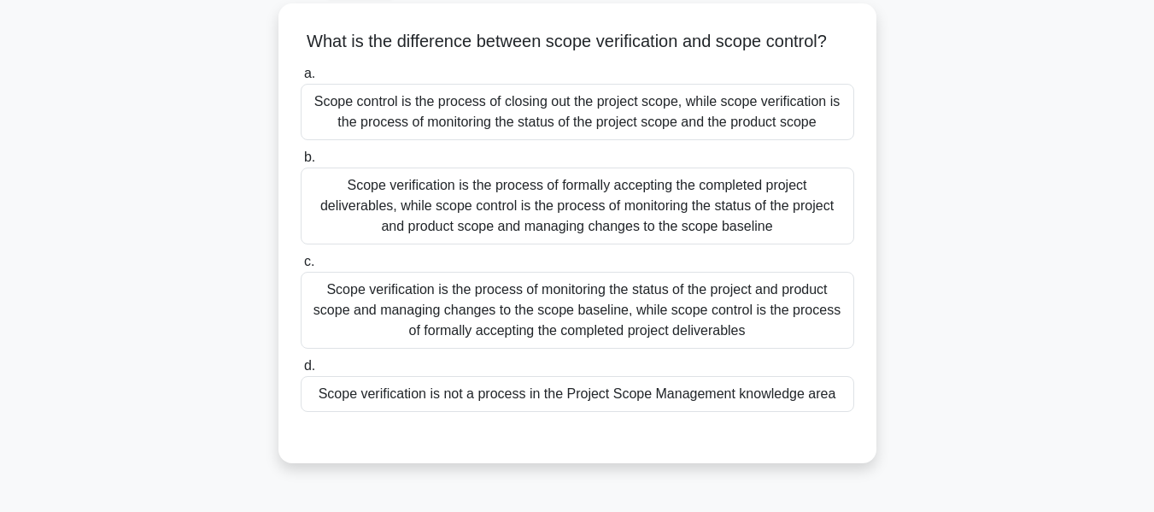
scroll to position [98, 0]
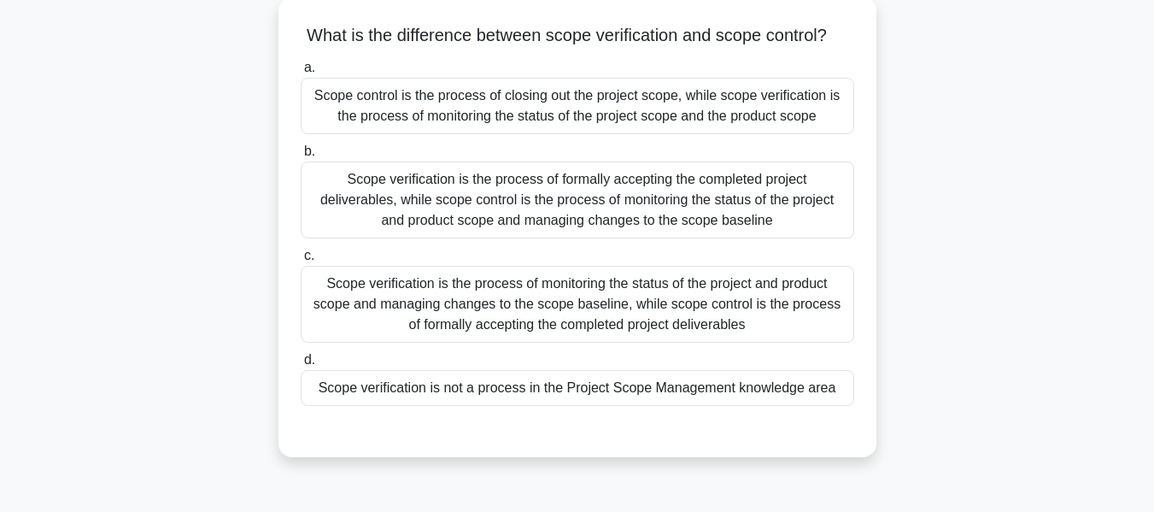
click at [449, 204] on div "Scope verification is the process of formally accepting the completed project d…" at bounding box center [578, 199] width 554 height 77
click at [301, 157] on input "b. Scope verification is the process of formally accepting the completed projec…" at bounding box center [301, 151] width 0 height 11
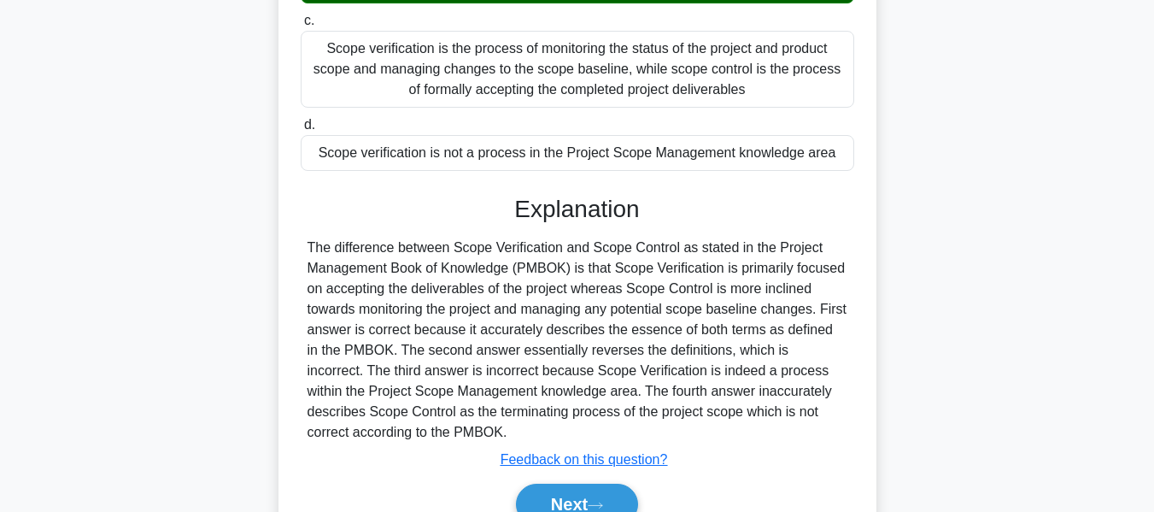
scroll to position [440, 0]
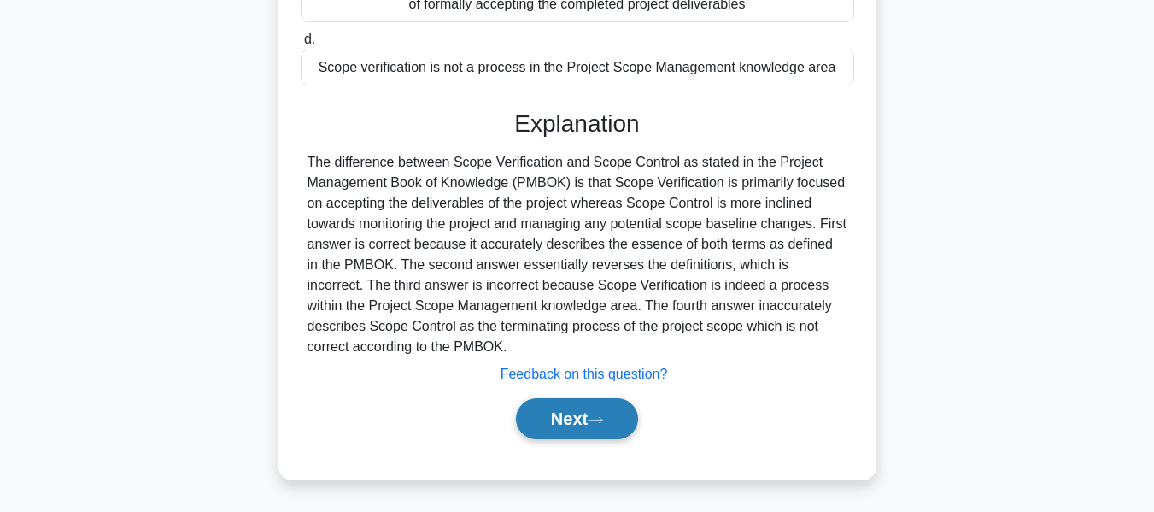
drag, startPoint x: 577, startPoint y: 414, endPoint x: 602, endPoint y: 410, distance: 25.1
click at [577, 414] on button "Next" at bounding box center [577, 418] width 122 height 41
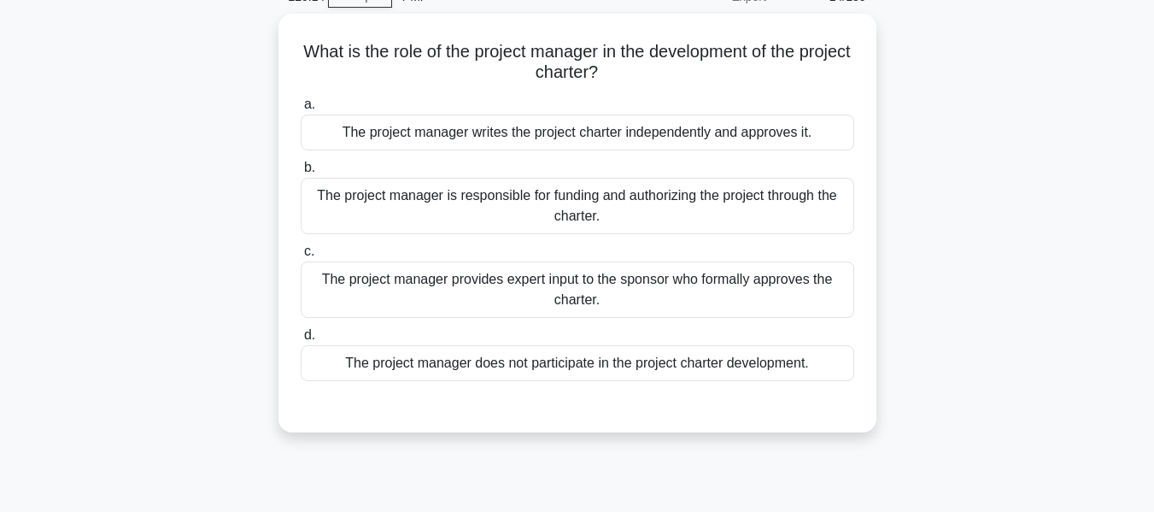
scroll to position [85, 0]
click at [1020, 267] on div "What is the role of the project manager in the development of the project chart…" at bounding box center [578, 234] width 974 height 439
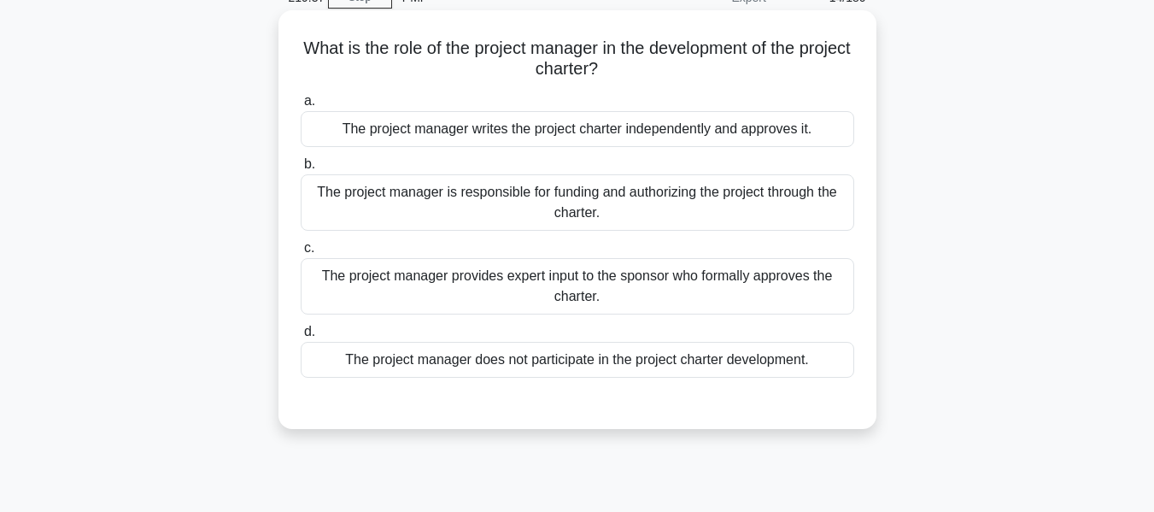
click at [502, 281] on div "The project manager provides expert input to the sponsor who formally approves …" at bounding box center [578, 286] width 554 height 56
click at [301, 254] on input "c. The project manager provides expert input to the sponsor who formally approv…" at bounding box center [301, 248] width 0 height 11
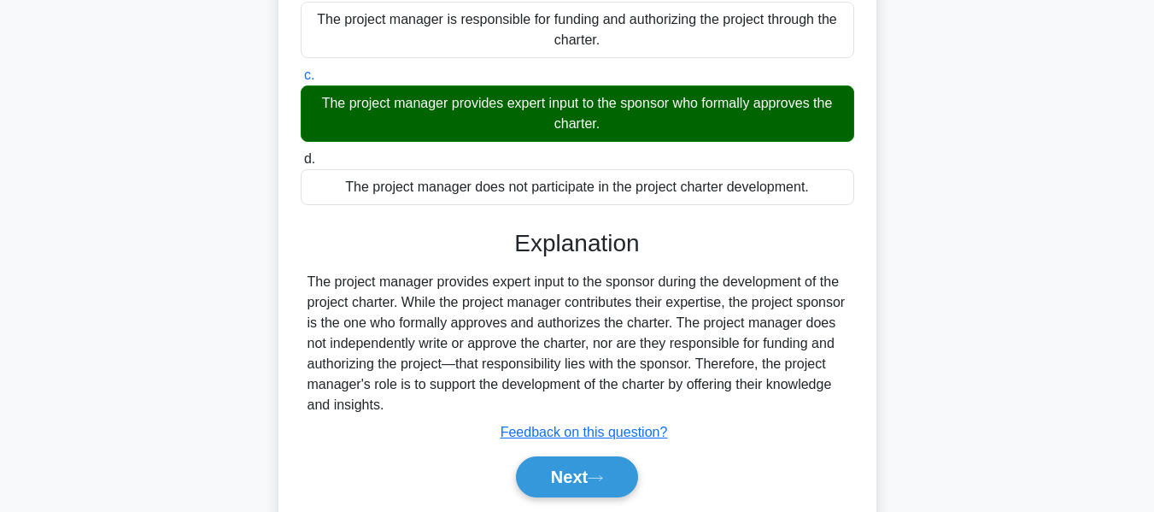
scroll to position [411, 0]
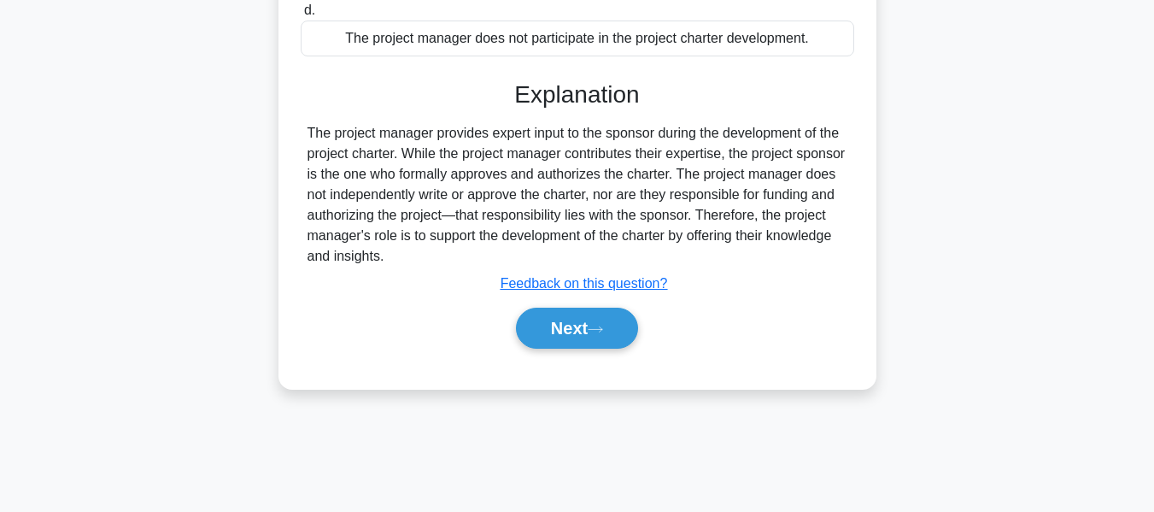
drag, startPoint x: 561, startPoint y: 326, endPoint x: 1055, endPoint y: 208, distance: 508.6
click at [561, 326] on button "Next" at bounding box center [577, 328] width 122 height 41
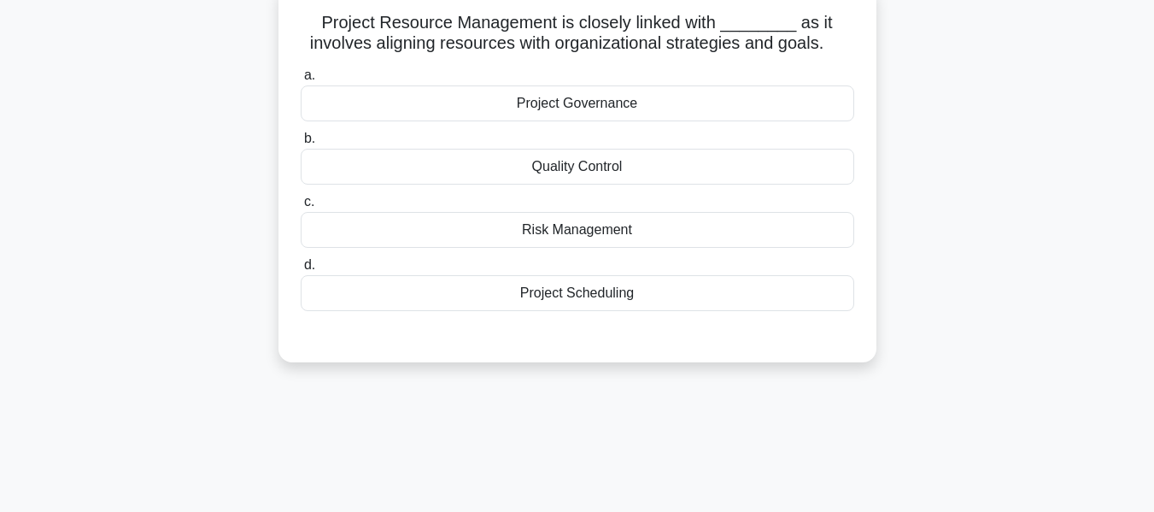
scroll to position [117, 0]
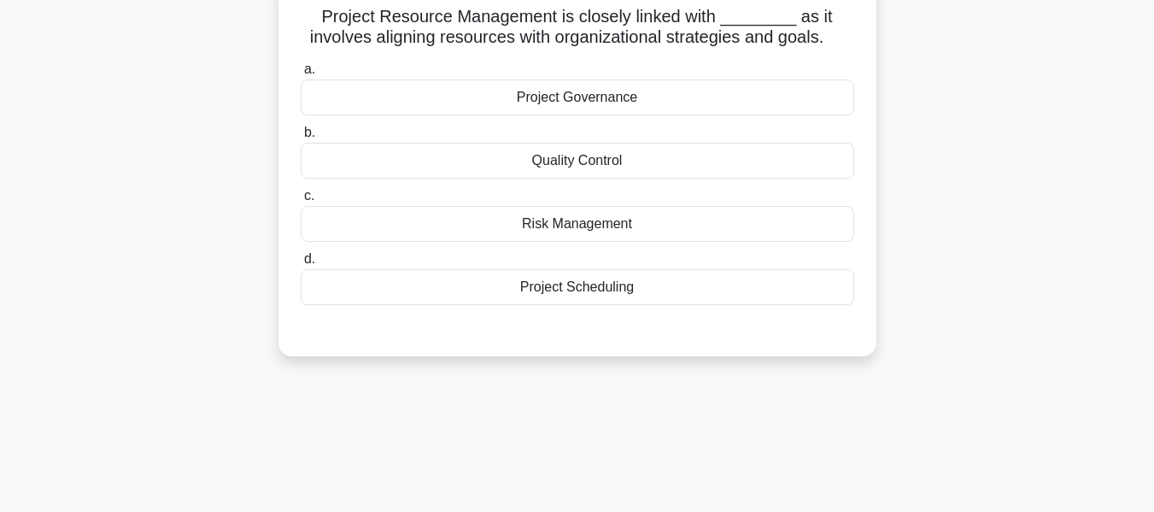
click at [576, 97] on div "Project Governance" at bounding box center [578, 97] width 554 height 36
click at [301, 75] on input "a. Project Governance" at bounding box center [301, 69] width 0 height 11
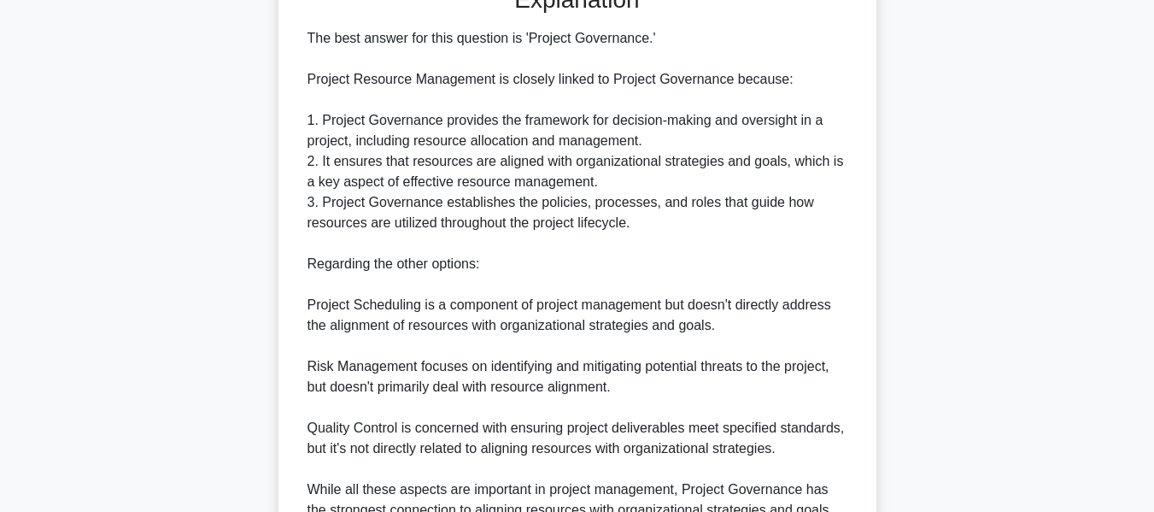
scroll to position [645, 0]
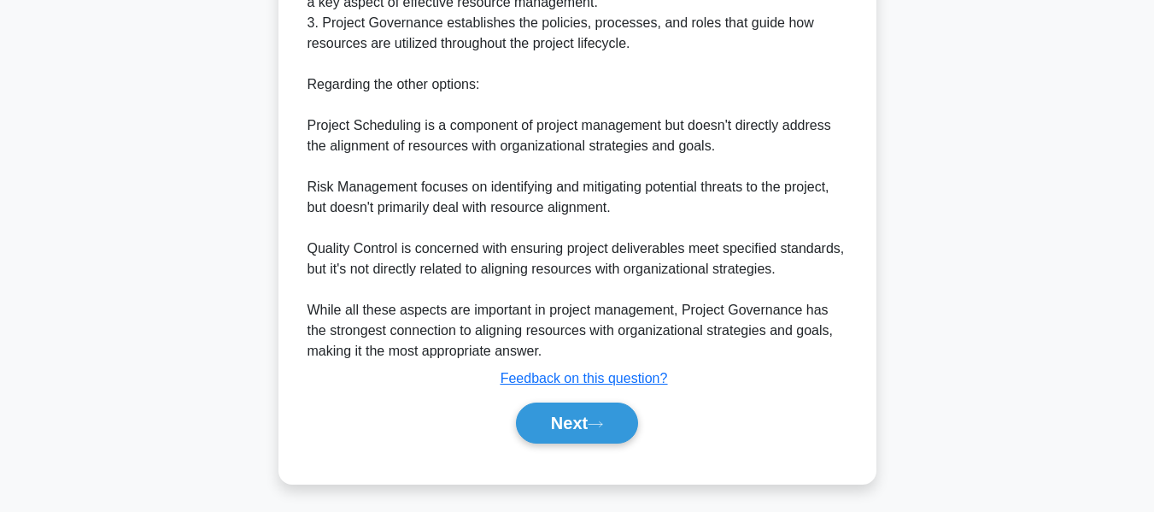
drag, startPoint x: 558, startPoint y: 412, endPoint x: 907, endPoint y: 273, distance: 375.1
click at [558, 412] on button "Next" at bounding box center [577, 422] width 122 height 41
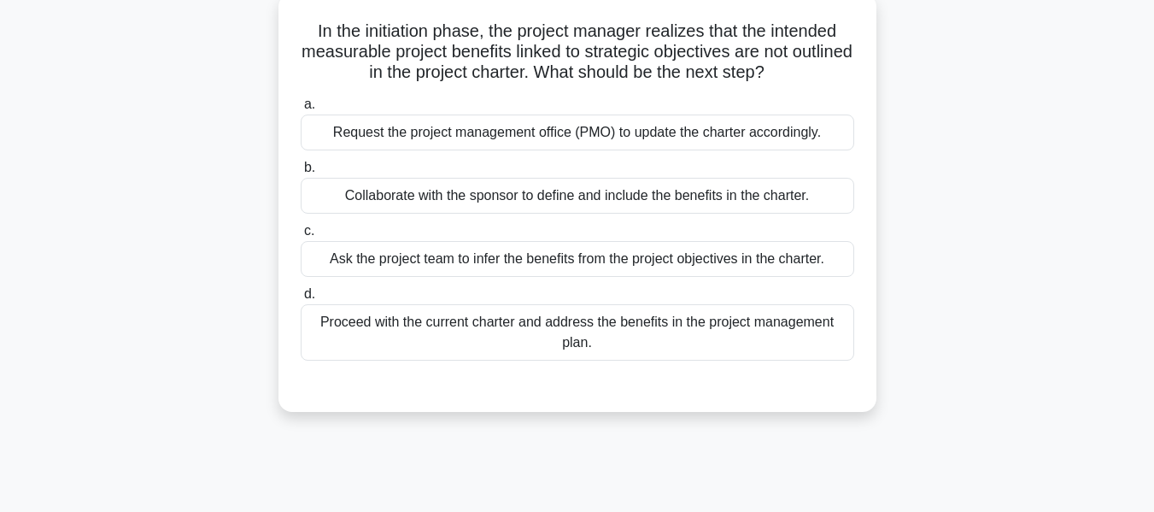
scroll to position [118, 0]
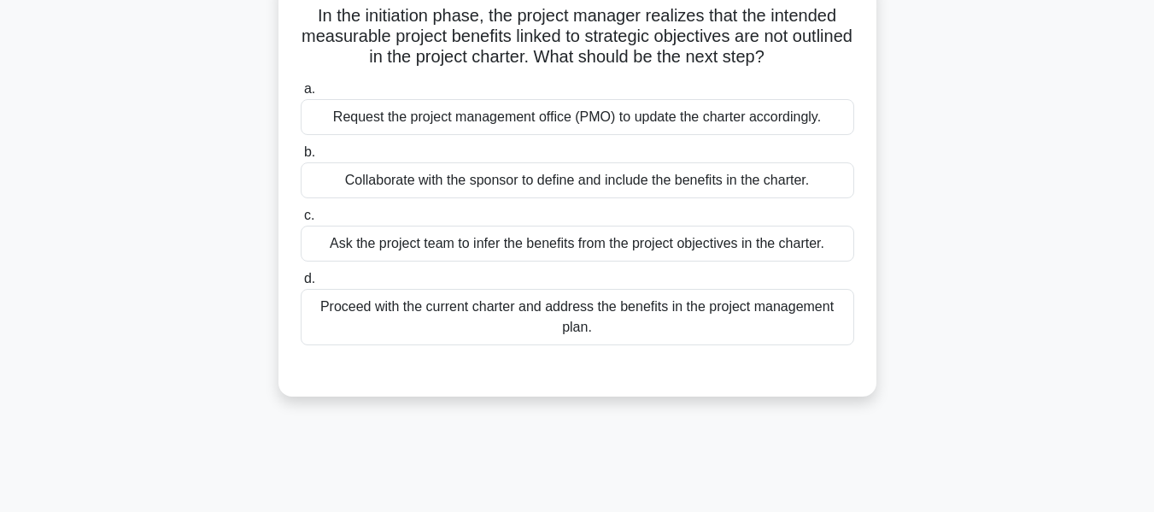
click at [420, 178] on div "Collaborate with the sponsor to define and include the benefits in the charter." at bounding box center [578, 180] width 554 height 36
click at [301, 158] on input "b. Collaborate with the sponsor to define and include the benefits in the chart…" at bounding box center [301, 152] width 0 height 11
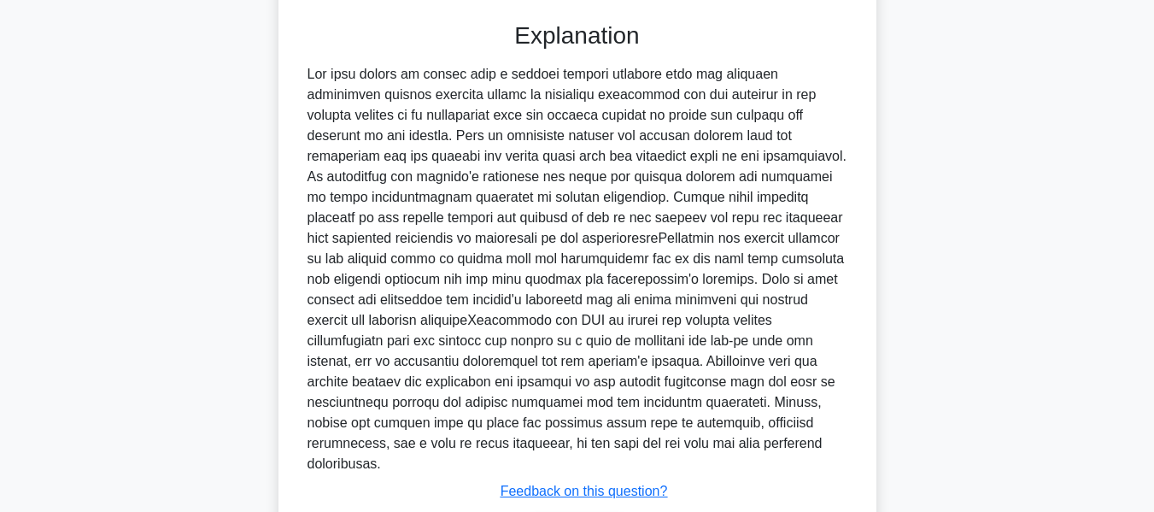
scroll to position [563, 0]
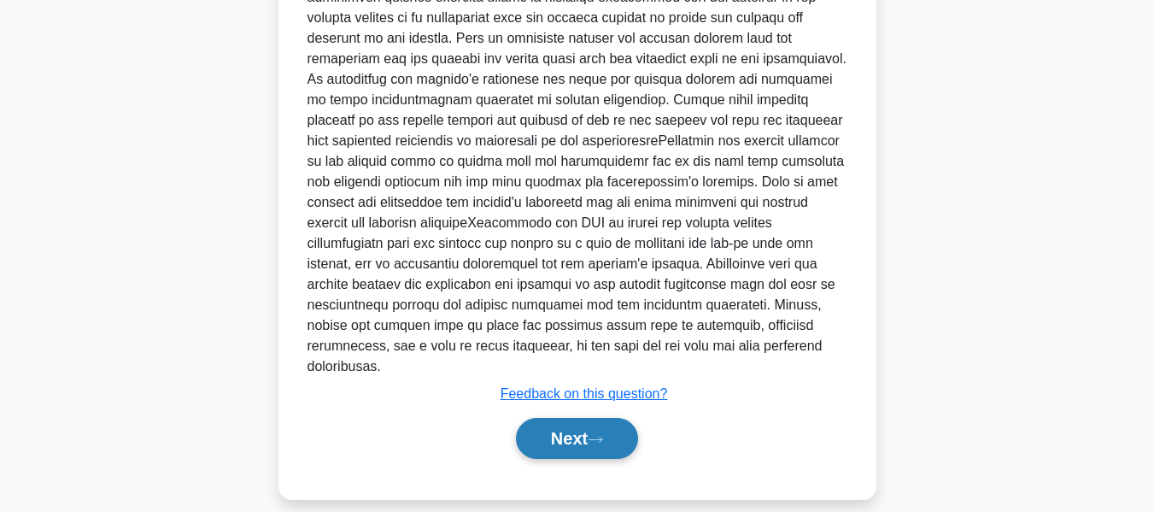
click at [565, 418] on button "Next" at bounding box center [577, 438] width 122 height 41
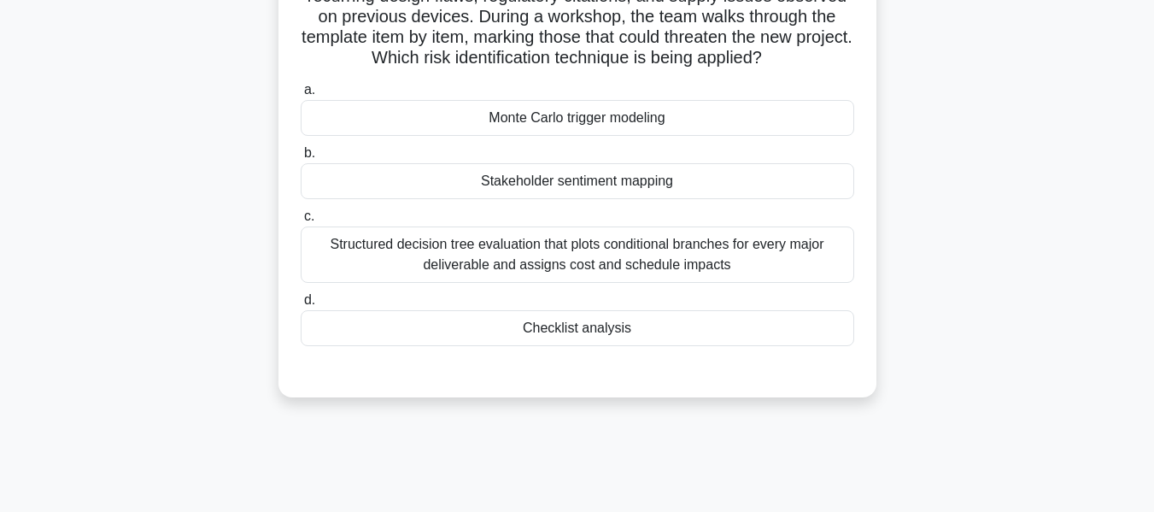
scroll to position [186, 0]
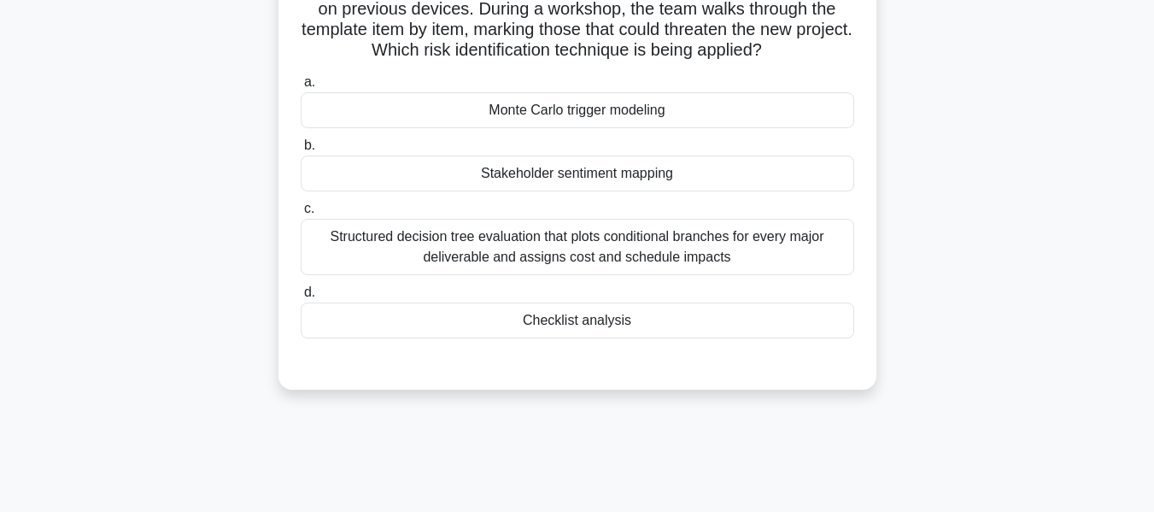
click at [532, 317] on div "Checklist analysis" at bounding box center [578, 320] width 554 height 36
click at [301, 298] on input "d. Checklist analysis" at bounding box center [301, 292] width 0 height 11
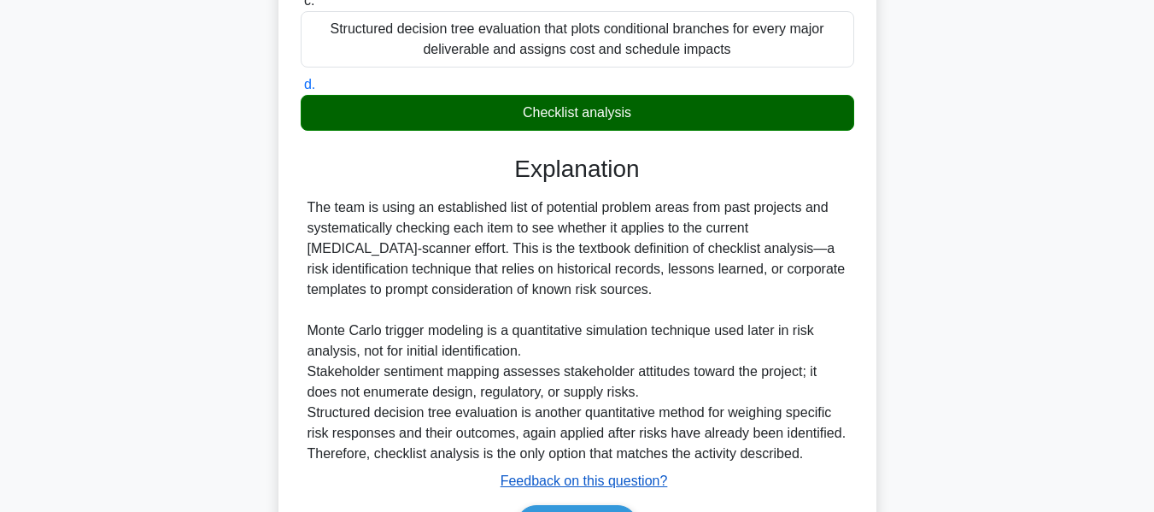
scroll to position [502, 0]
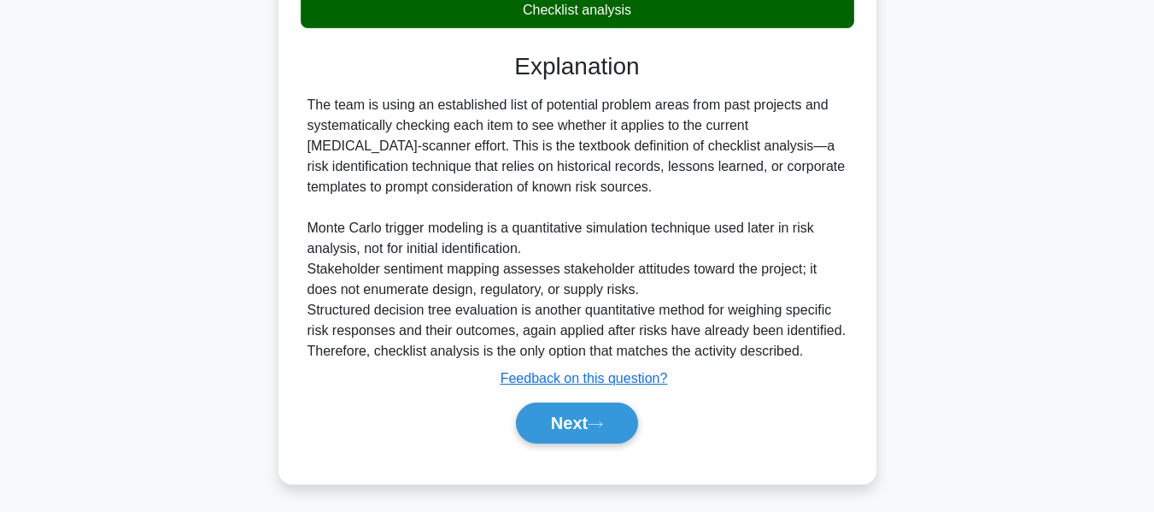
drag, startPoint x: 557, startPoint y: 412, endPoint x: 1060, endPoint y: 285, distance: 518.9
click at [557, 412] on button "Next" at bounding box center [577, 422] width 122 height 41
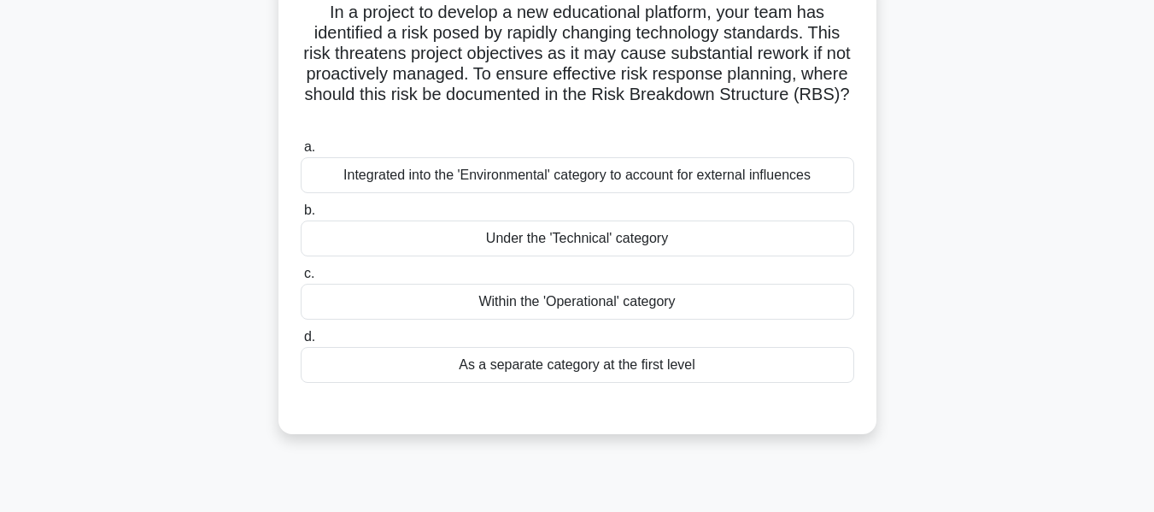
scroll to position [127, 0]
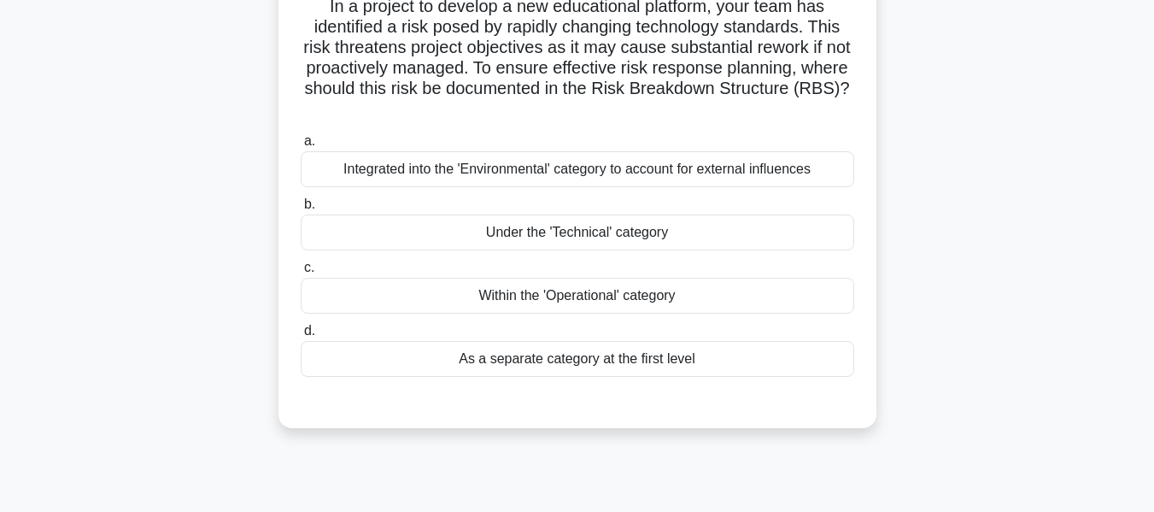
click at [548, 361] on div "As a separate category at the first level" at bounding box center [578, 359] width 554 height 36
click at [301, 337] on input "d. As a separate category at the first level" at bounding box center [301, 331] width 0 height 11
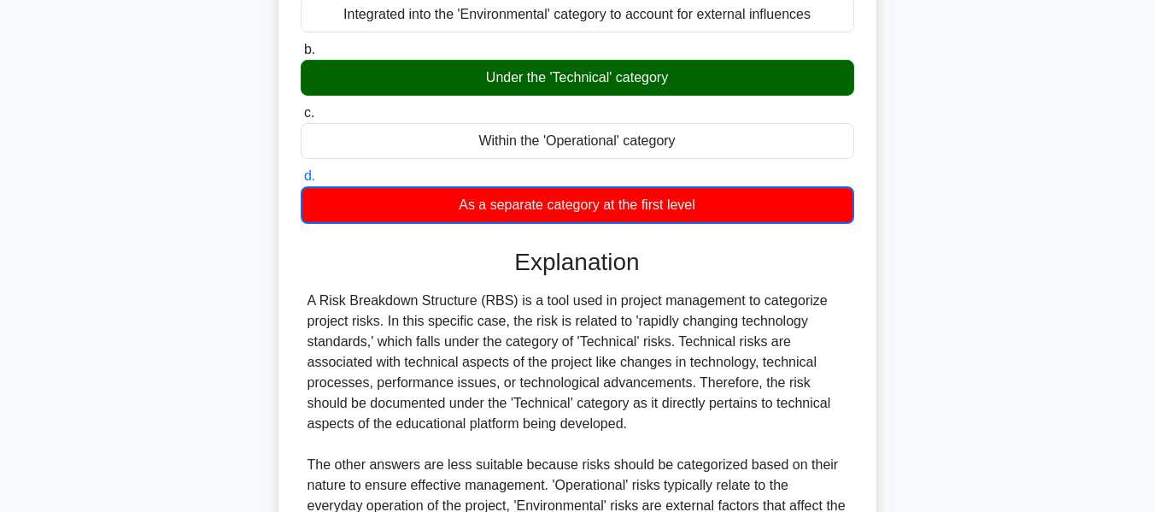
scroll to position [524, 0]
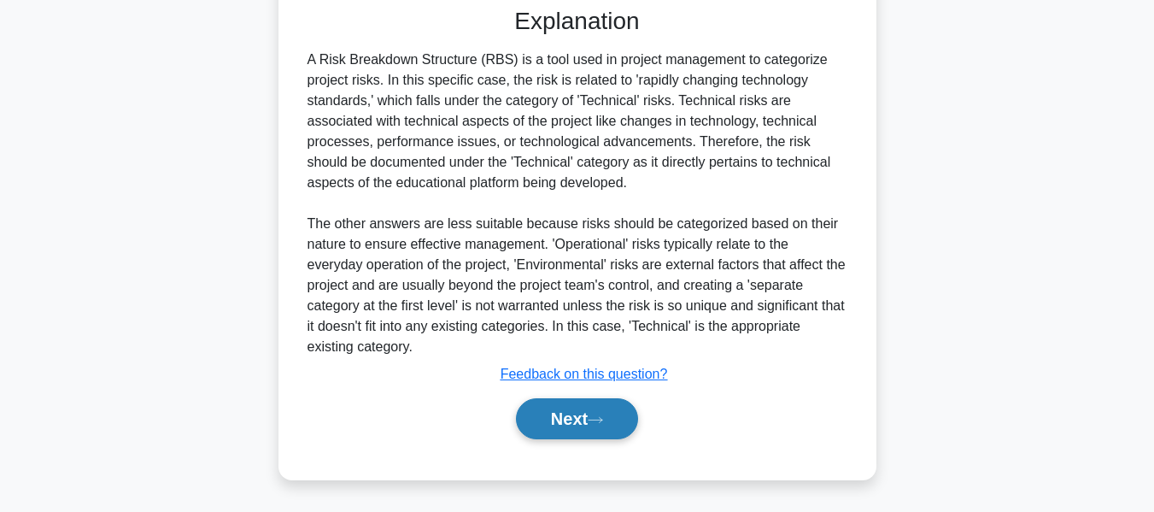
click at [603, 416] on icon at bounding box center [595, 419] width 15 height 9
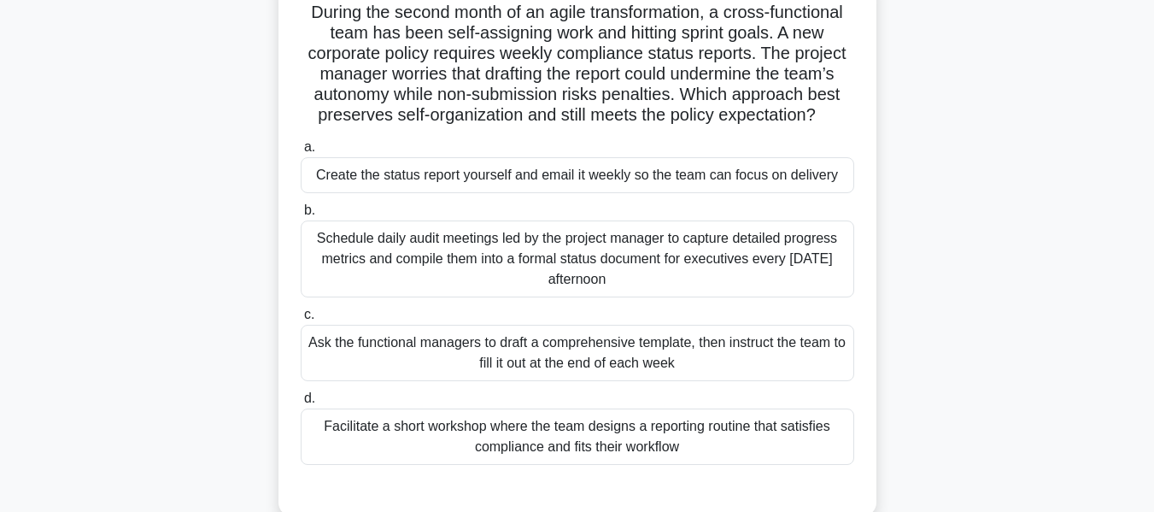
scroll to position [126, 0]
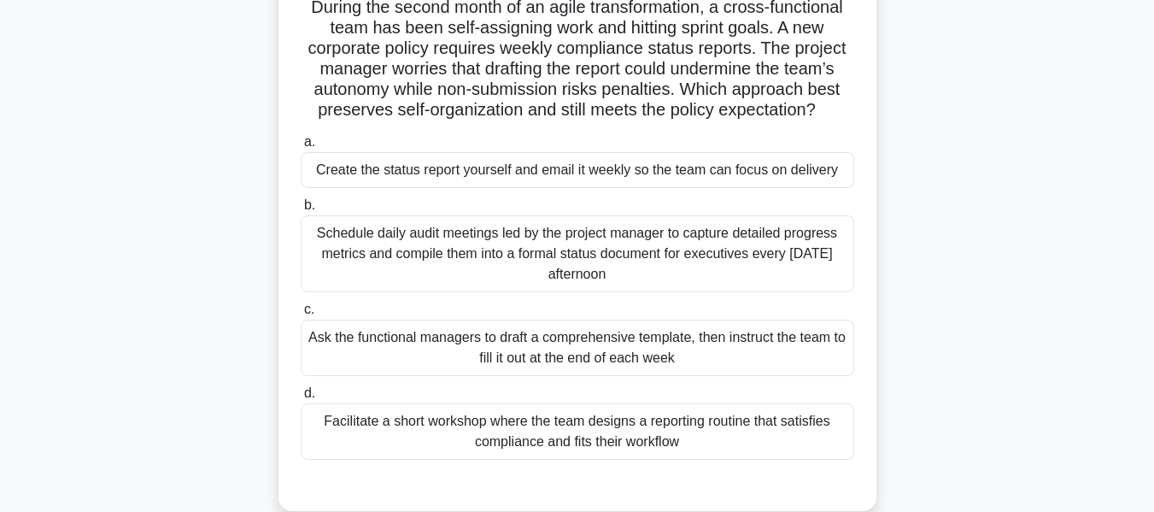
click at [557, 422] on div "Facilitate a short workshop where the team designs a reporting routine that sat…" at bounding box center [578, 431] width 554 height 56
click at [301, 399] on input "d. Facilitate a short workshop where the team designs a reporting routine that …" at bounding box center [301, 393] width 0 height 11
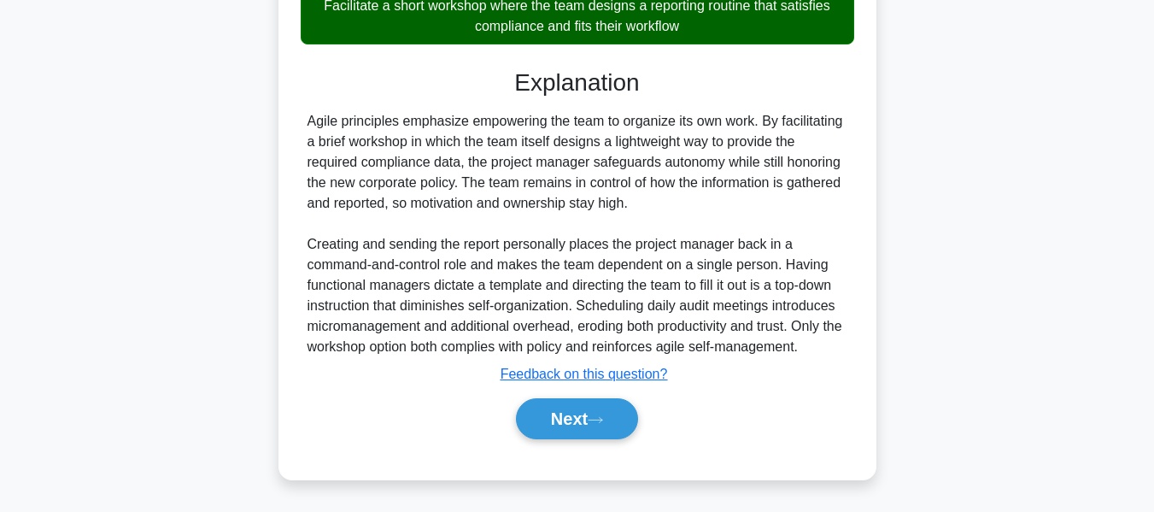
drag, startPoint x: 559, startPoint y: 420, endPoint x: 819, endPoint y: 338, distance: 273.2
click at [559, 420] on button "Next" at bounding box center [577, 418] width 122 height 41
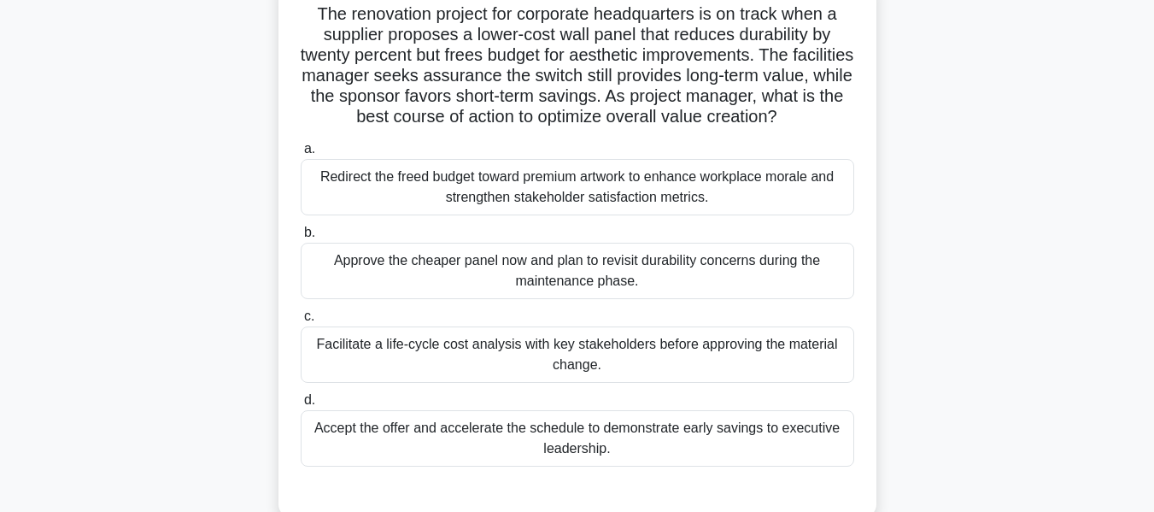
scroll to position [132, 0]
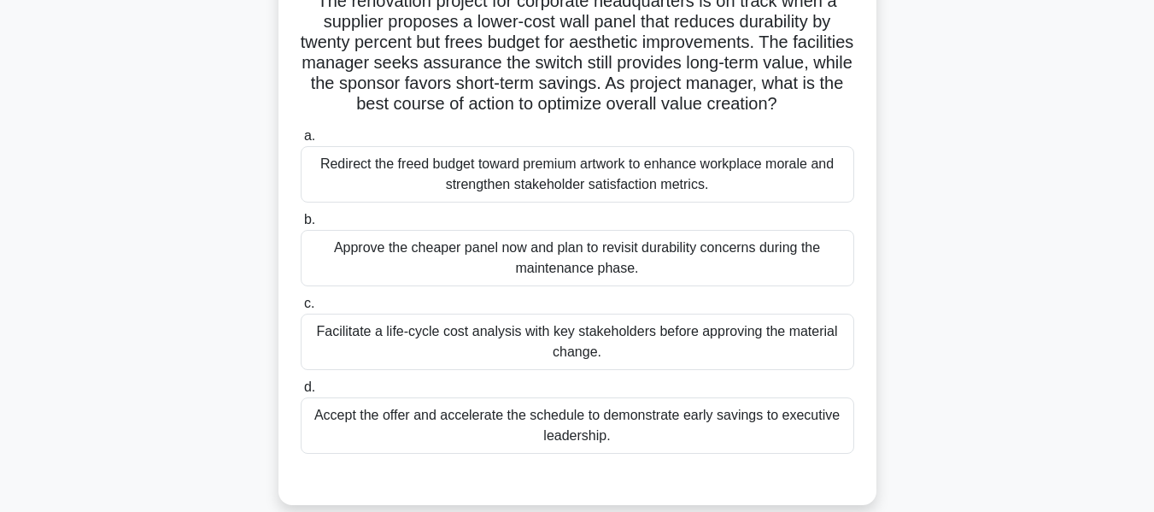
click at [389, 333] on div "Facilitate a life-cycle cost analysis with key stakeholders before approving th…" at bounding box center [578, 342] width 554 height 56
click at [301, 309] on input "c. Facilitate a life-cycle cost analysis with key stakeholders before approving…" at bounding box center [301, 303] width 0 height 11
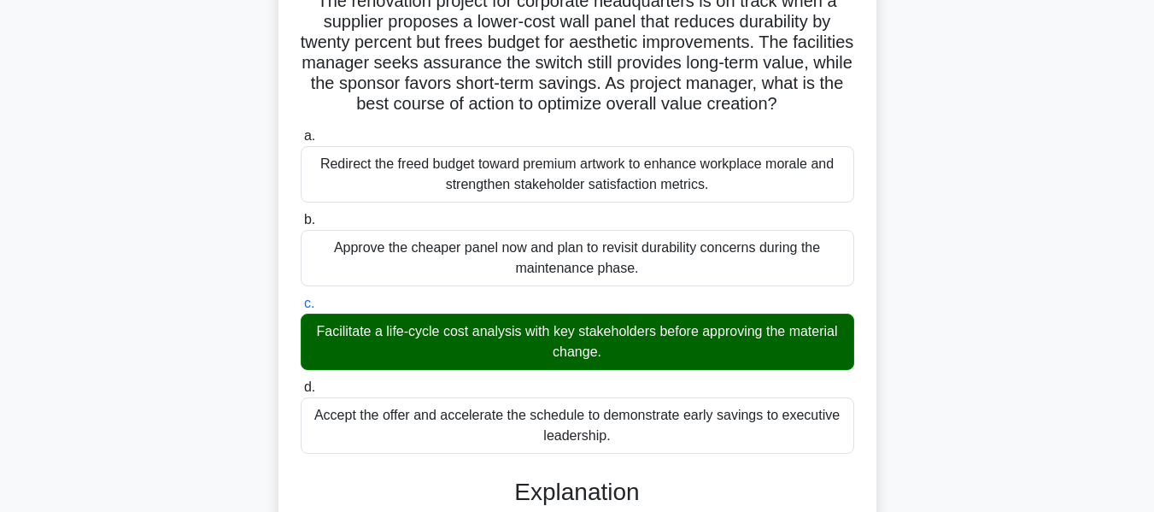
scroll to position [604, 0]
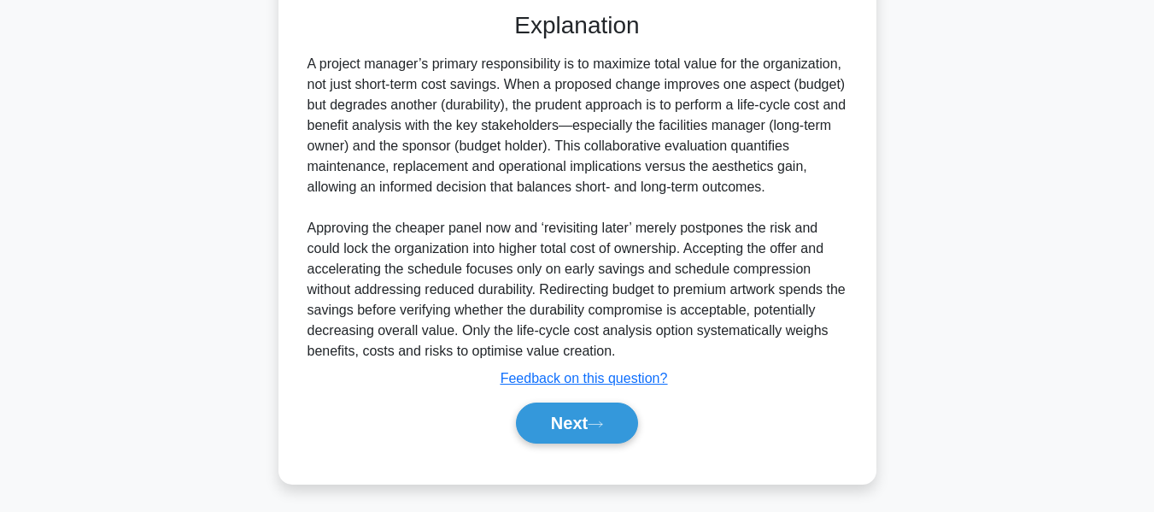
drag, startPoint x: 561, startPoint y: 412, endPoint x: 917, endPoint y: 273, distance: 382.6
click at [561, 412] on button "Next" at bounding box center [577, 422] width 122 height 41
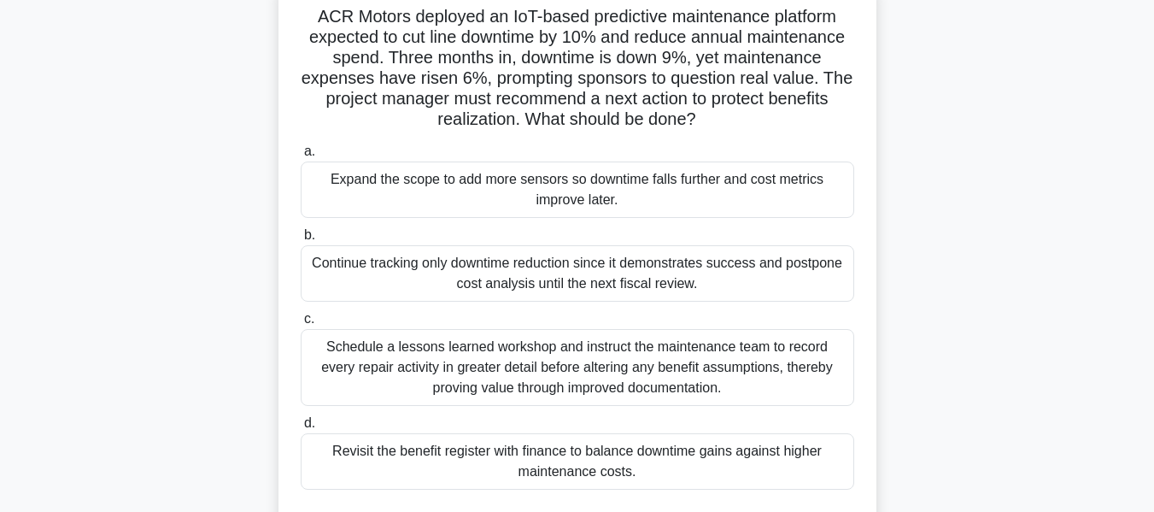
scroll to position [125, 0]
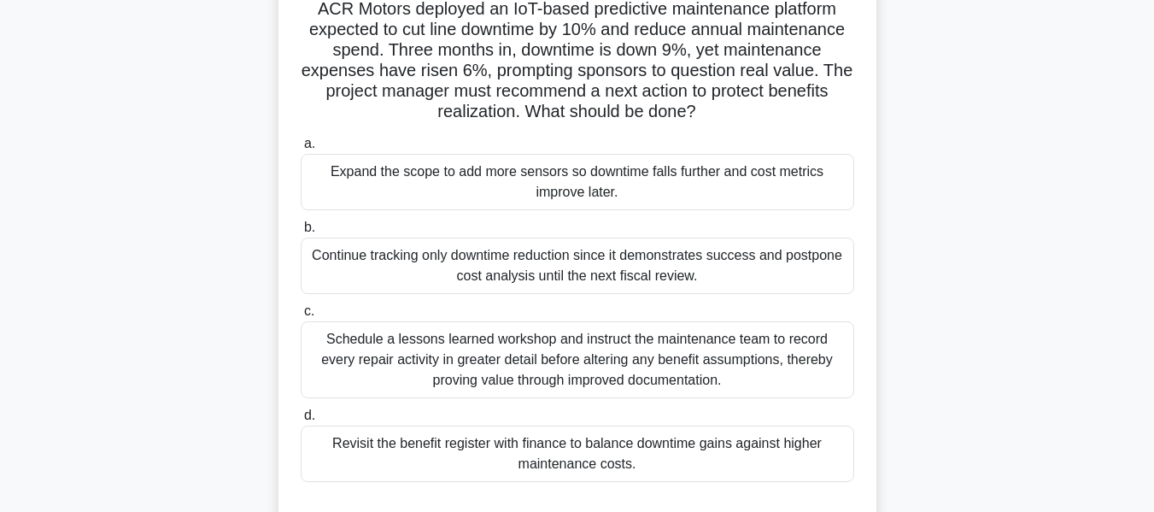
click at [544, 357] on div "Schedule a lessons learned workshop and instruct the maintenance team to record…" at bounding box center [578, 359] width 554 height 77
click at [301, 317] on input "c. Schedule a lessons learned workshop and instruct the maintenance team to rec…" at bounding box center [301, 311] width 0 height 11
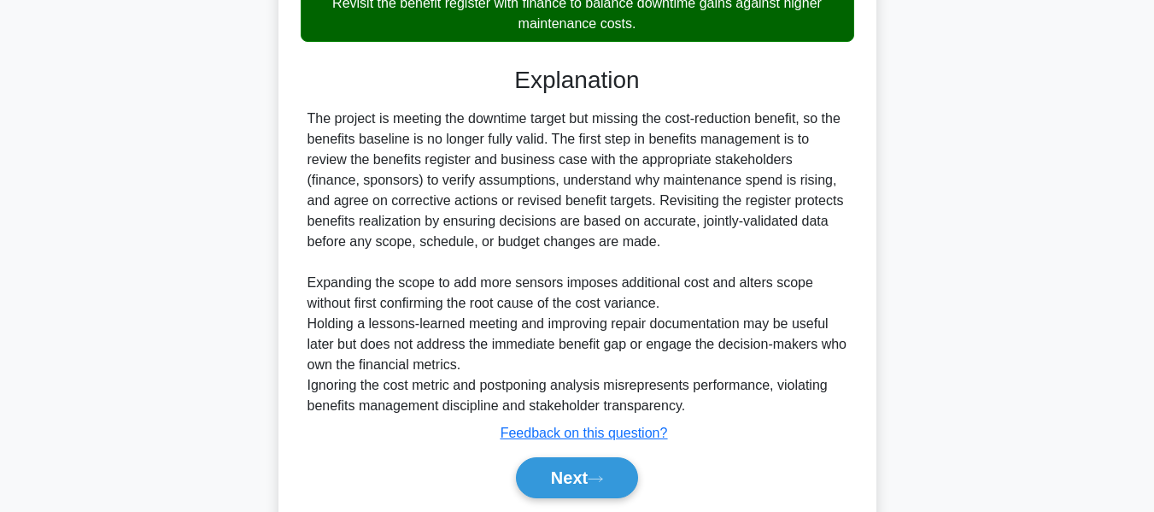
scroll to position [626, 0]
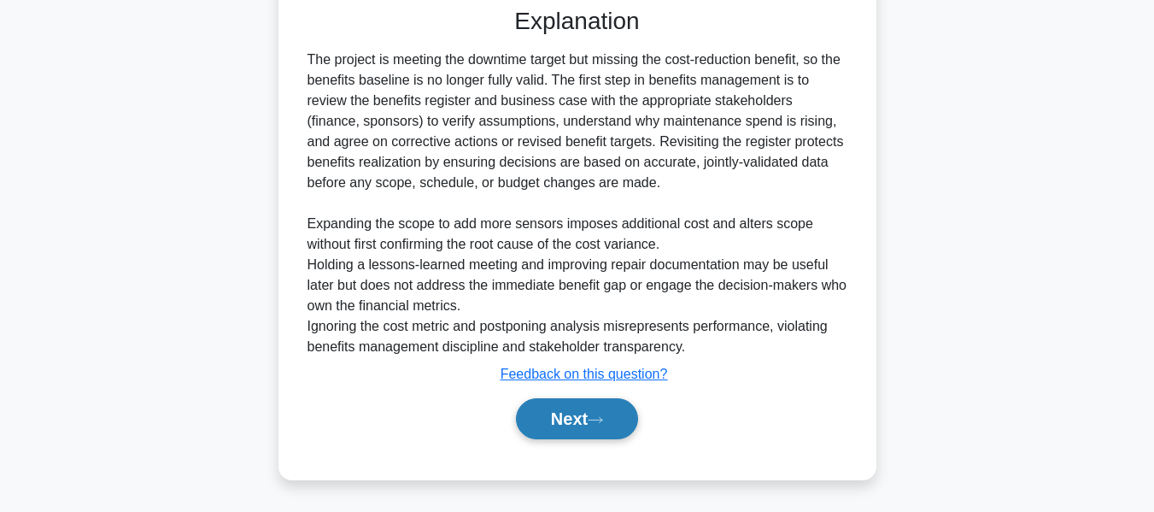
click at [547, 418] on button "Next" at bounding box center [577, 418] width 122 height 41
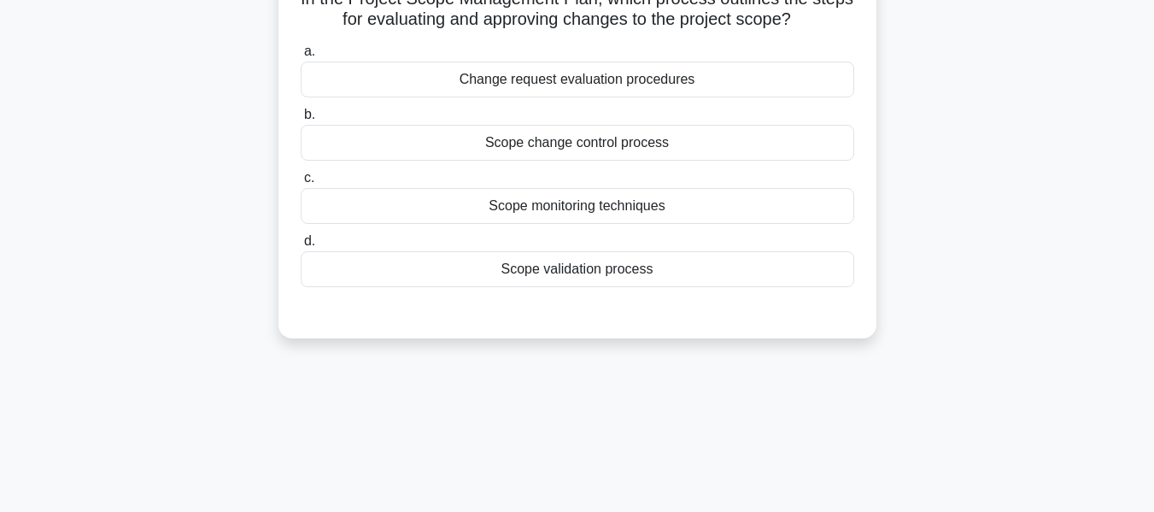
scroll to position [130, 0]
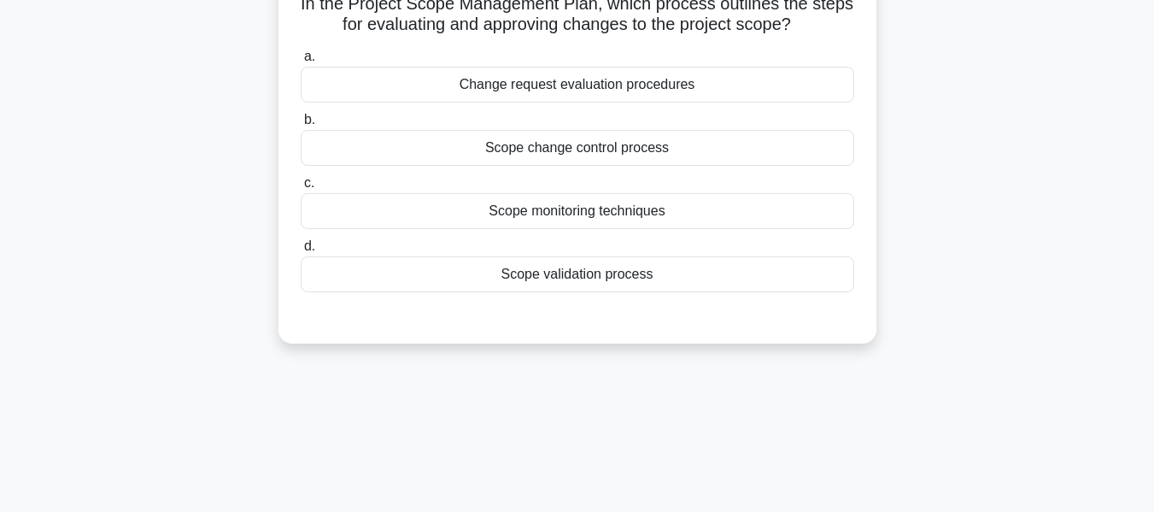
click at [567, 141] on div "Scope change control process" at bounding box center [578, 148] width 554 height 36
click at [301, 126] on input "b. Scope change control process" at bounding box center [301, 120] width 0 height 11
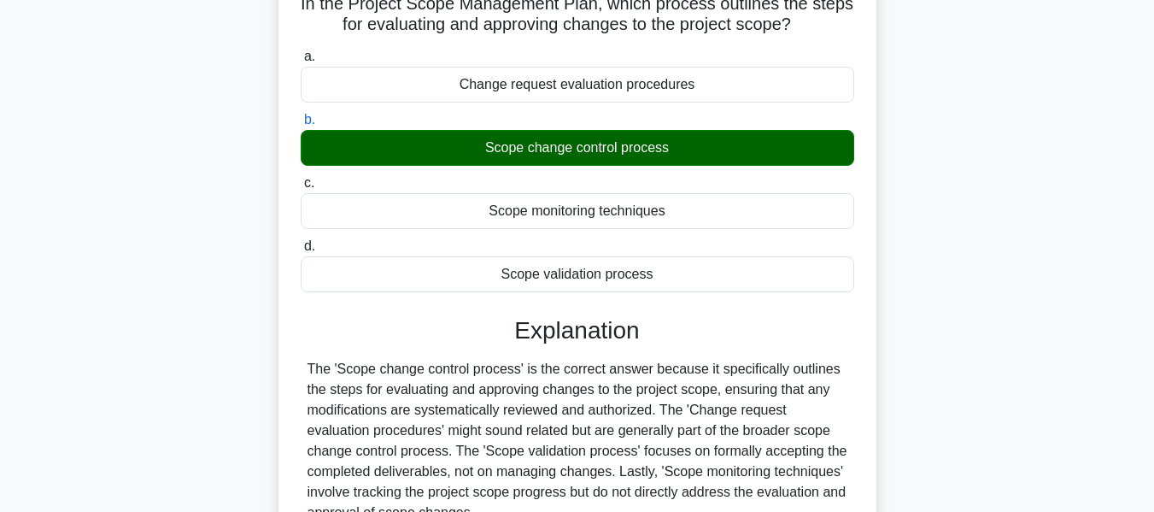
scroll to position [411, 0]
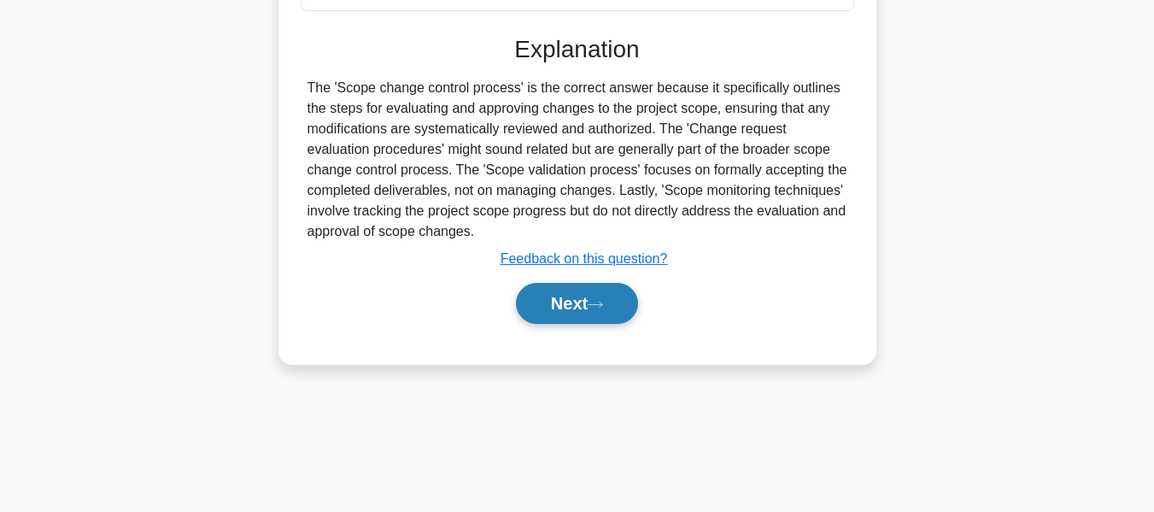
click at [583, 289] on button "Next" at bounding box center [577, 303] width 122 height 41
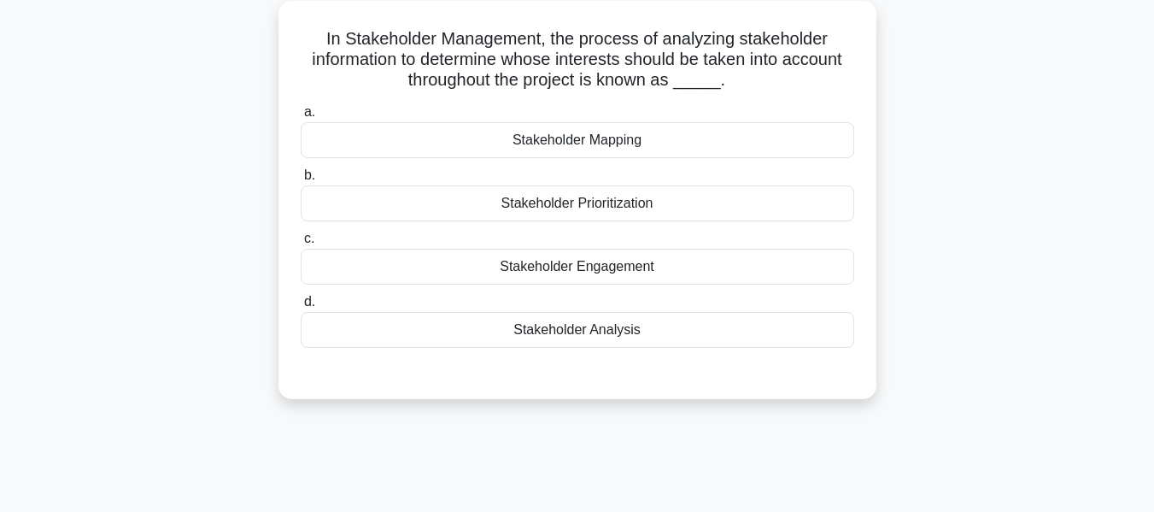
scroll to position [122, 0]
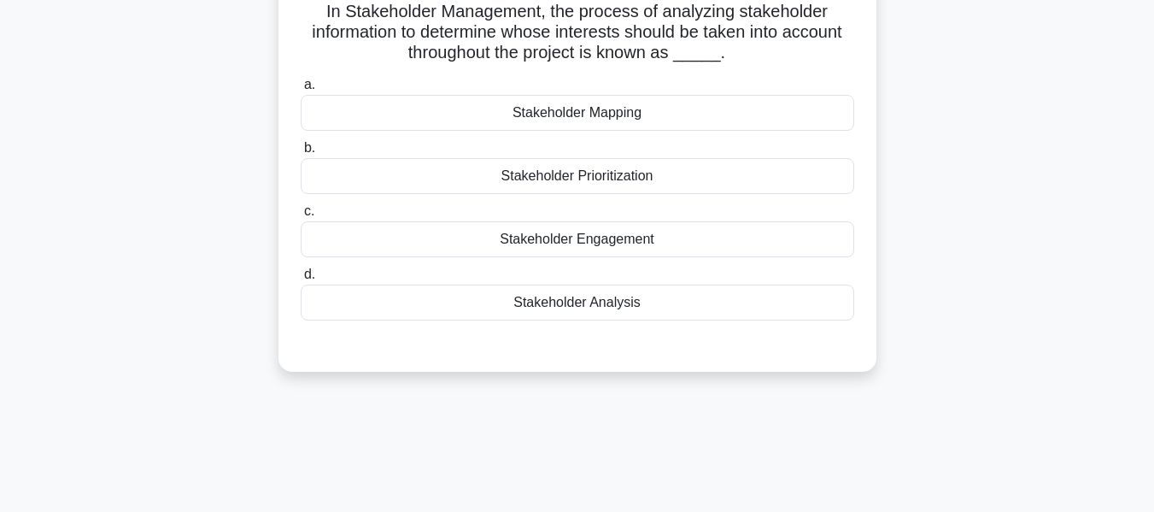
click at [517, 297] on div "Stakeholder Analysis" at bounding box center [578, 303] width 554 height 36
click at [301, 280] on input "d. Stakeholder Analysis" at bounding box center [301, 274] width 0 height 11
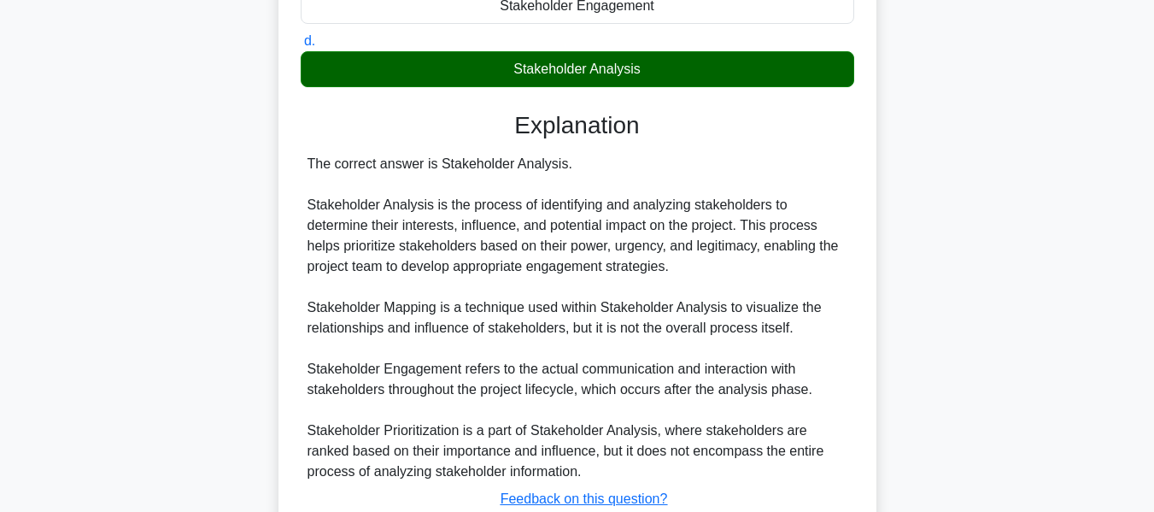
scroll to position [481, 0]
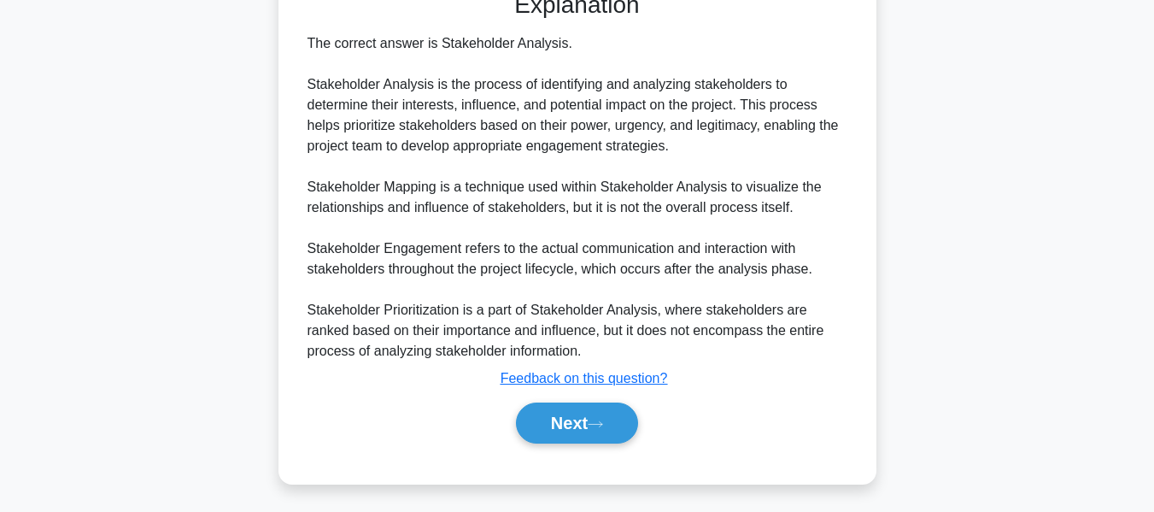
drag, startPoint x: 561, startPoint y: 420, endPoint x: 1011, endPoint y: 276, distance: 472.6
click at [561, 420] on button "Next" at bounding box center [577, 422] width 122 height 41
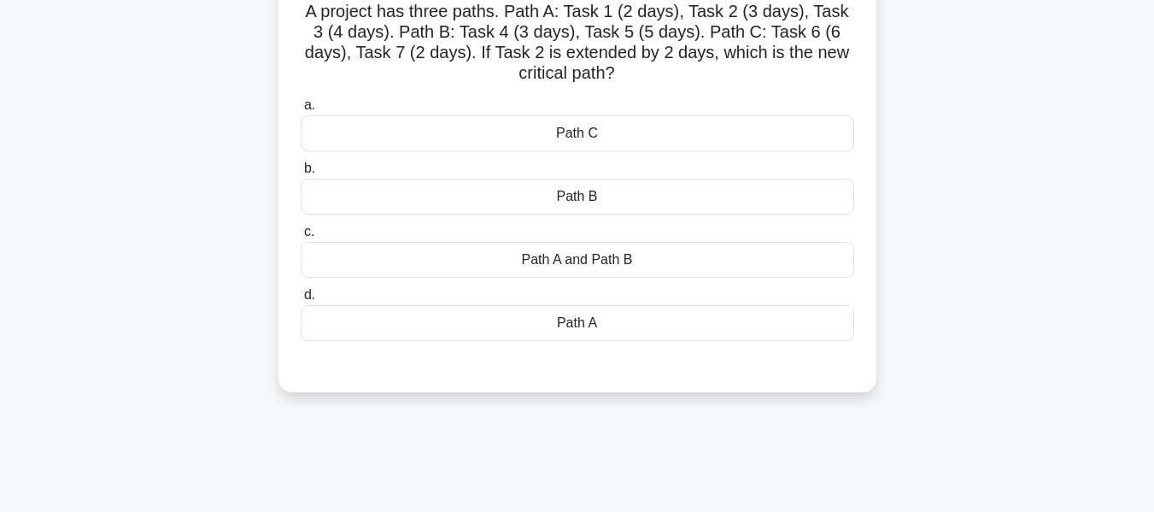
scroll to position [128, 0]
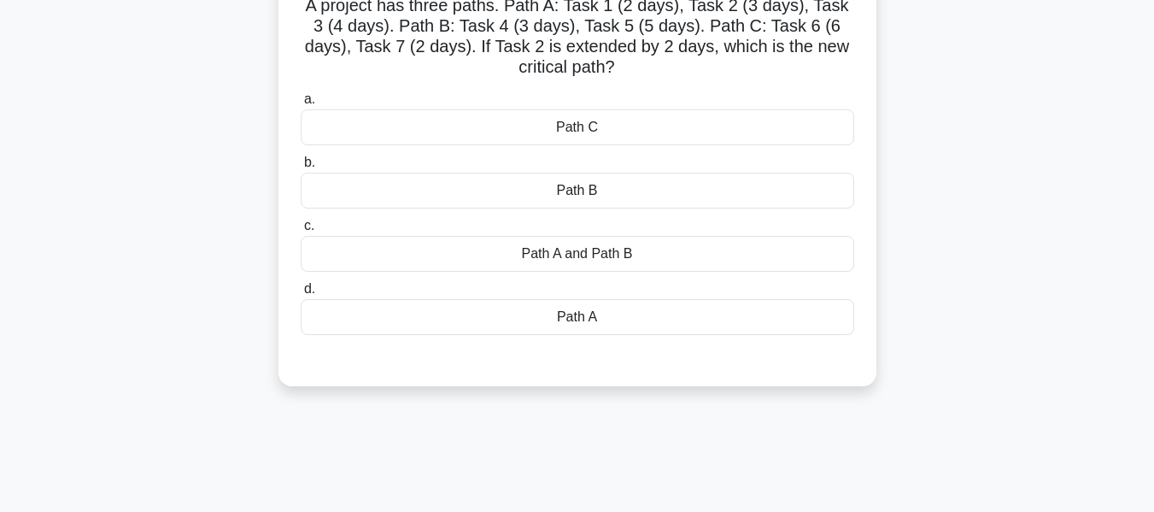
click at [591, 318] on div "Path A" at bounding box center [578, 317] width 554 height 36
click at [301, 295] on input "d. Path A" at bounding box center [301, 289] width 0 height 11
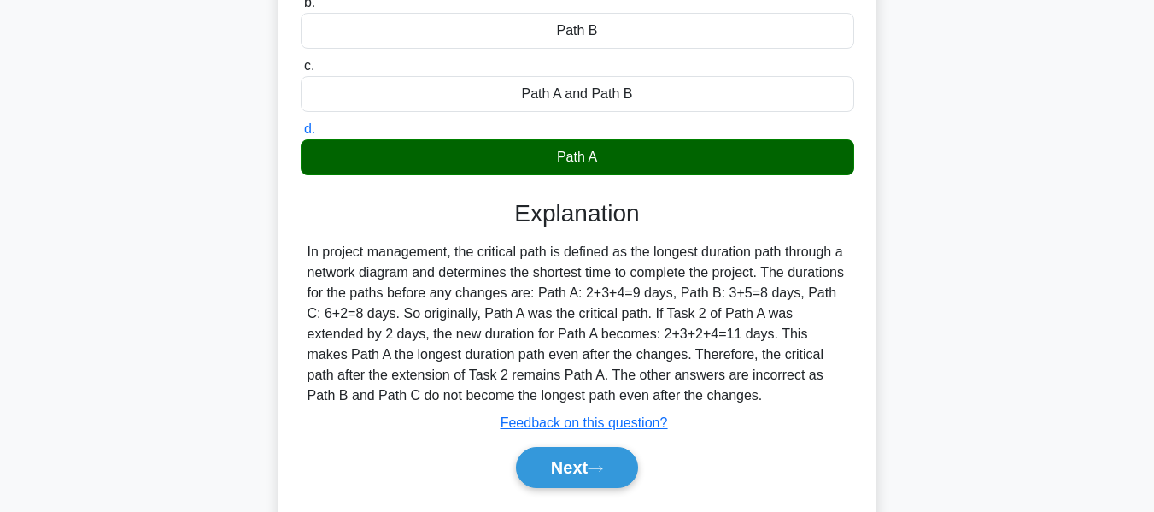
scroll to position [411, 0]
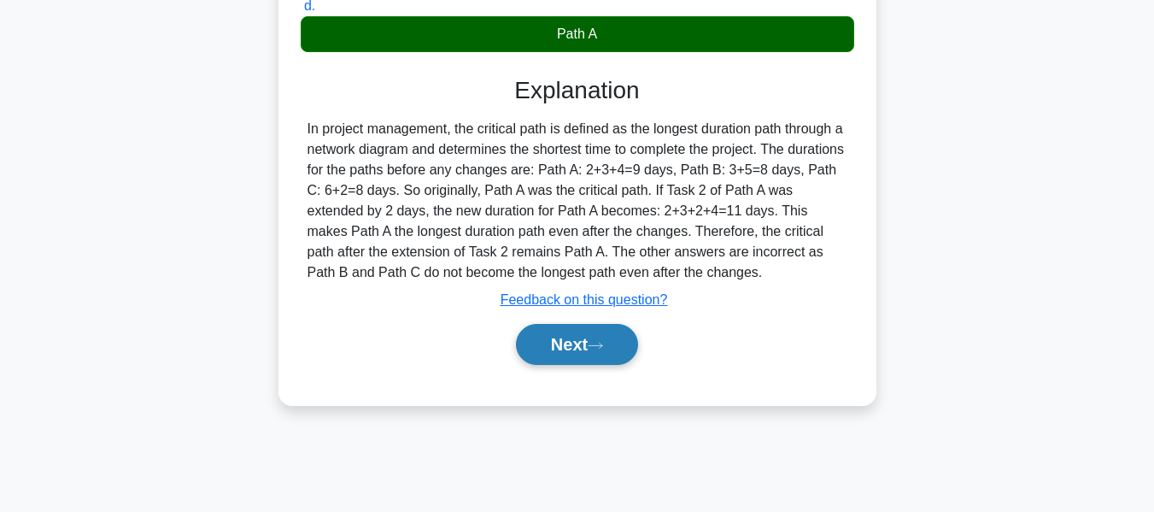
click at [573, 335] on button "Next" at bounding box center [577, 344] width 122 height 41
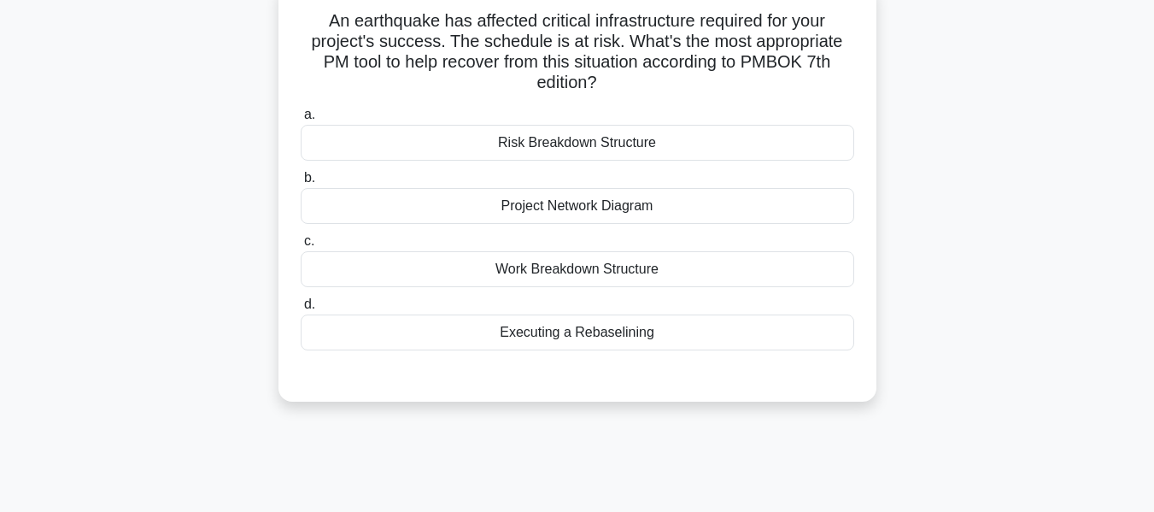
scroll to position [127, 0]
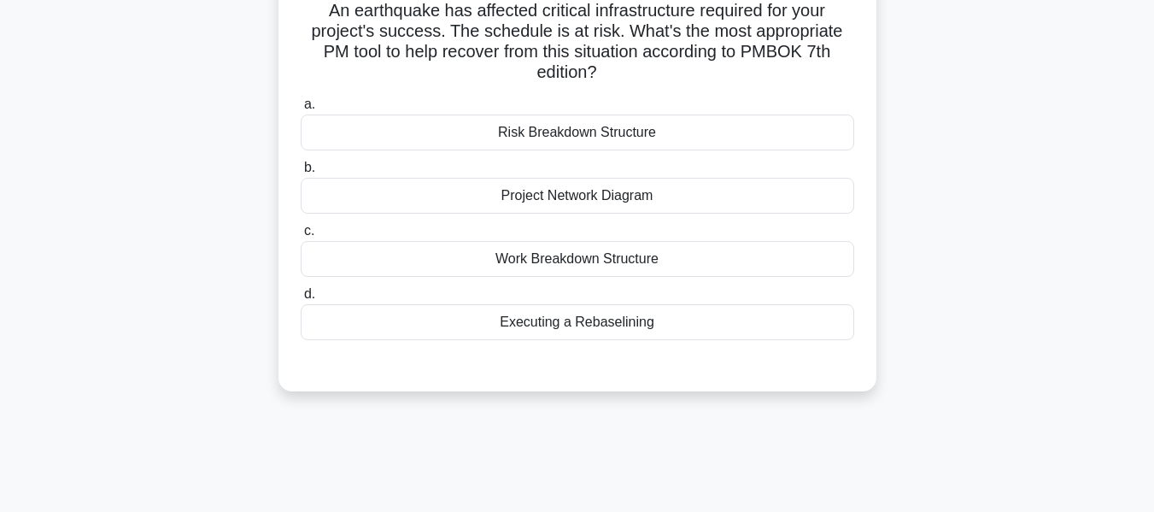
click at [1057, 251] on div "An earthquake has affected critical infrastructure required for your project's …" at bounding box center [578, 192] width 974 height 439
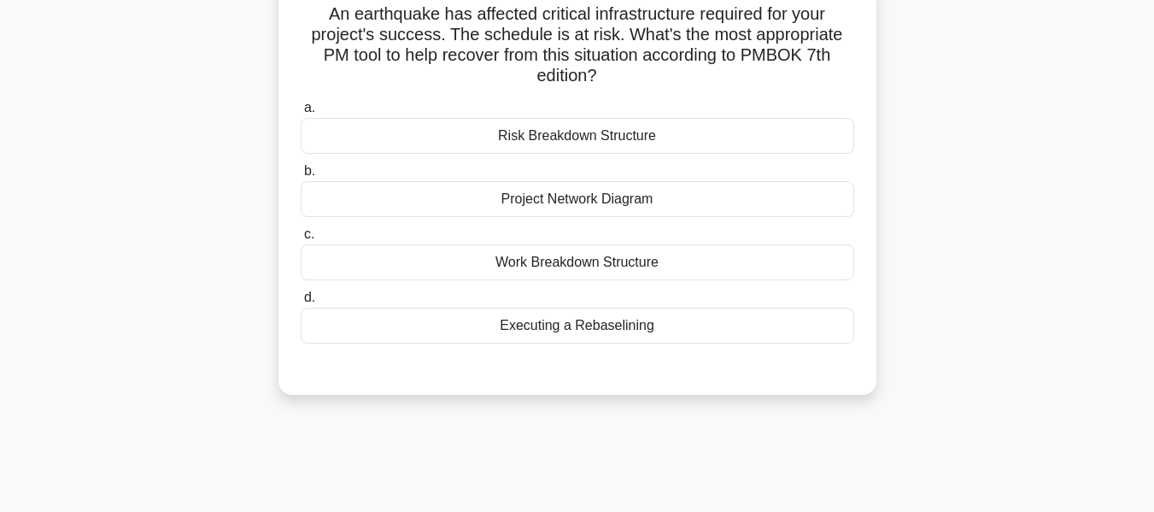
scroll to position [120, 0]
click at [517, 196] on div "Project Network Diagram" at bounding box center [578, 198] width 554 height 36
click at [301, 176] on input "b. Project Network Diagram" at bounding box center [301, 170] width 0 height 11
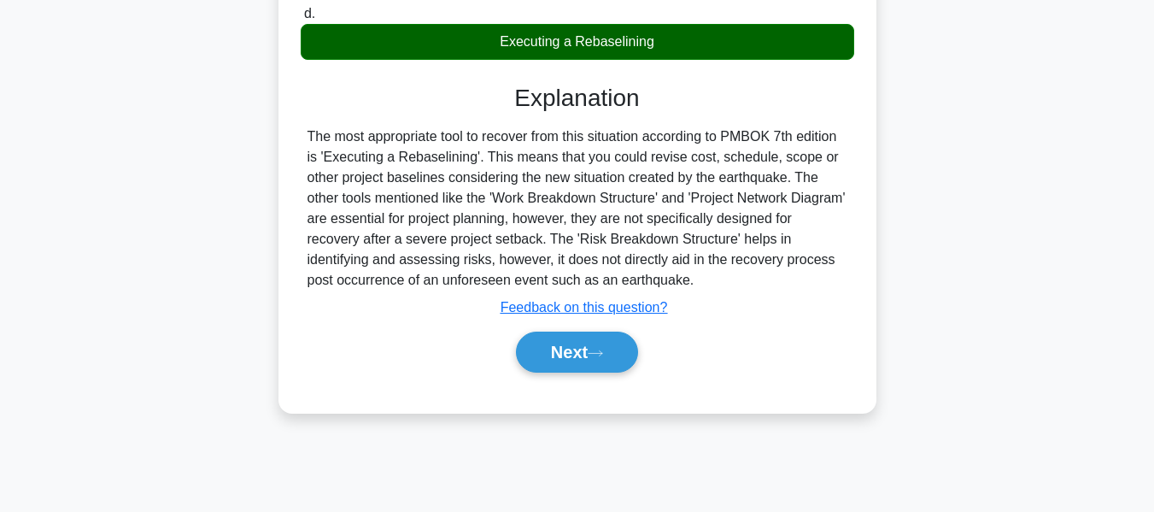
scroll to position [411, 0]
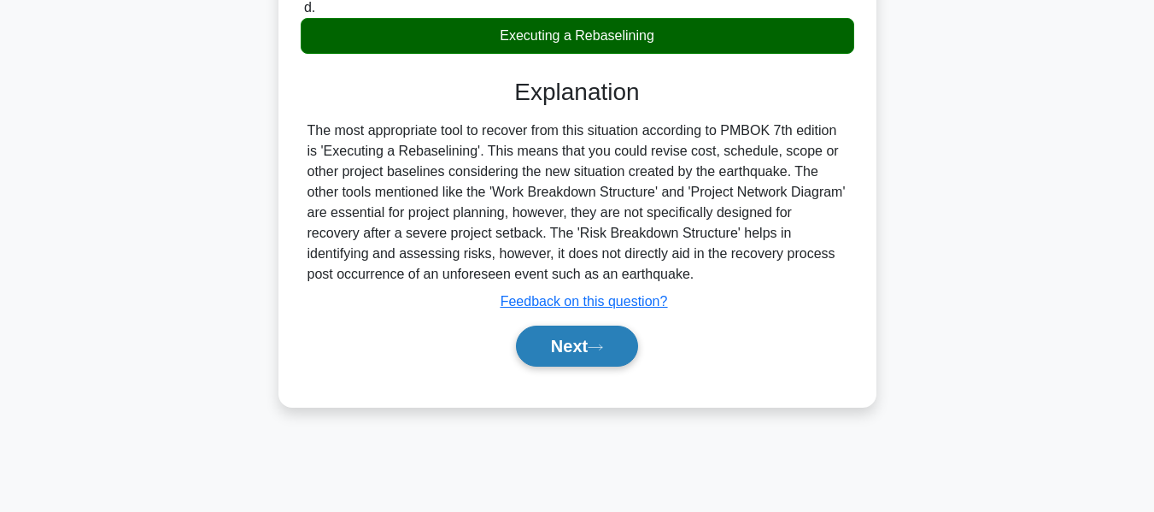
click at [570, 341] on button "Next" at bounding box center [577, 346] width 122 height 41
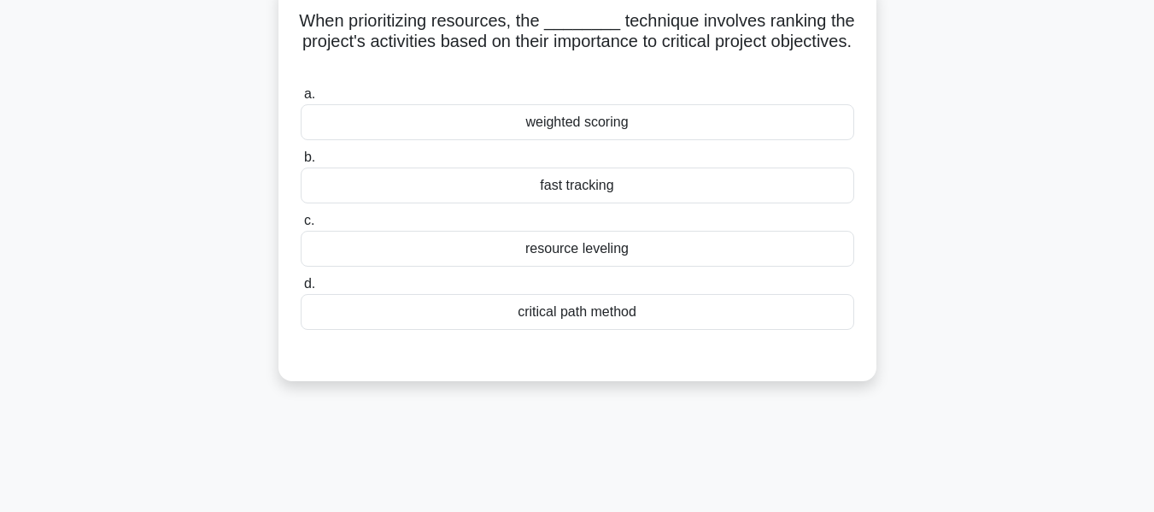
scroll to position [118, 0]
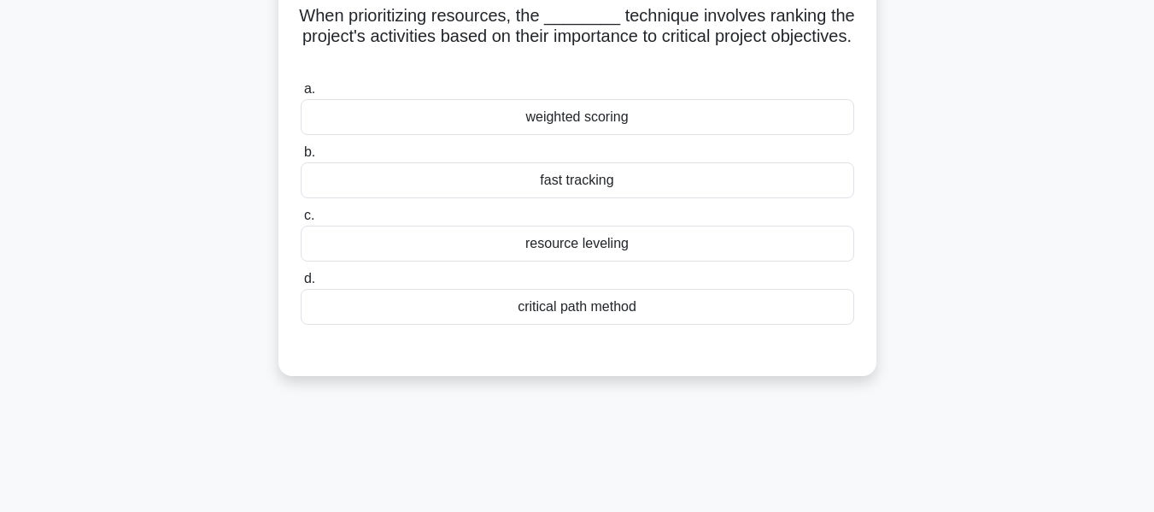
click at [573, 117] on div "weighted scoring" at bounding box center [578, 117] width 554 height 36
click at [301, 95] on input "a. weighted scoring" at bounding box center [301, 89] width 0 height 11
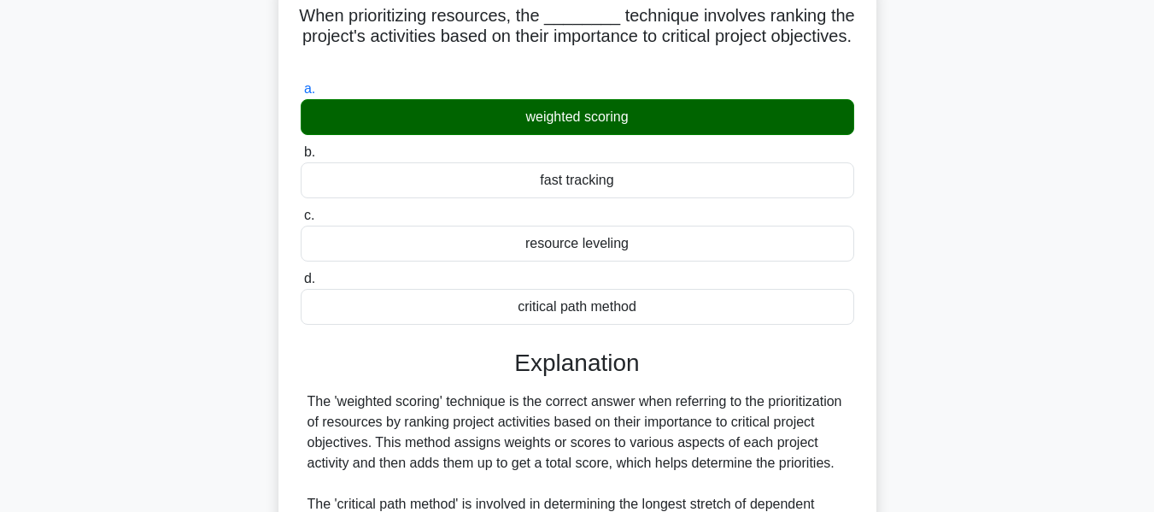
scroll to position [502, 0]
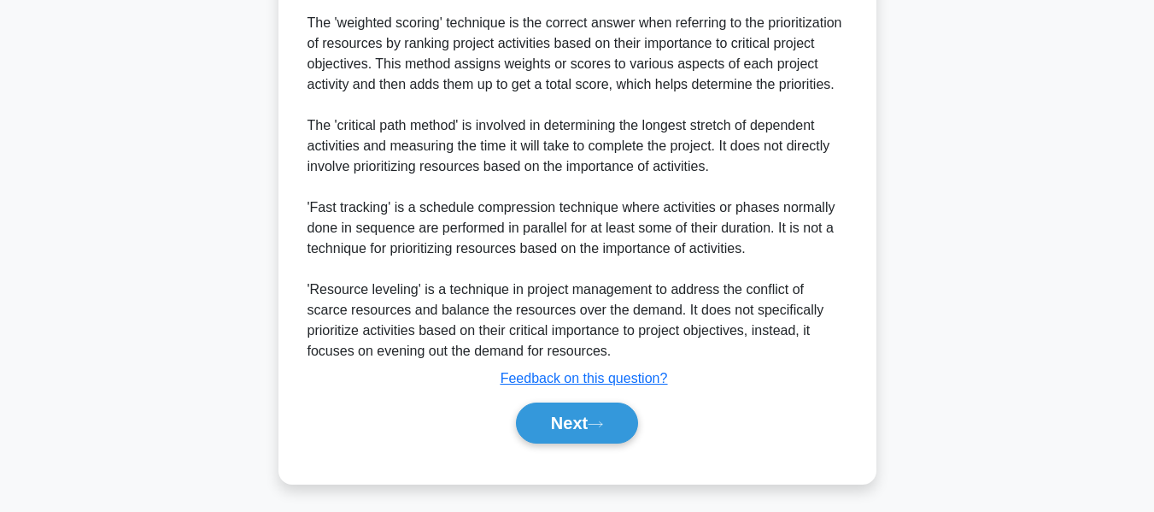
drag, startPoint x: 558, startPoint y: 412, endPoint x: 972, endPoint y: 327, distance: 422.1
click at [558, 412] on button "Next" at bounding box center [577, 422] width 122 height 41
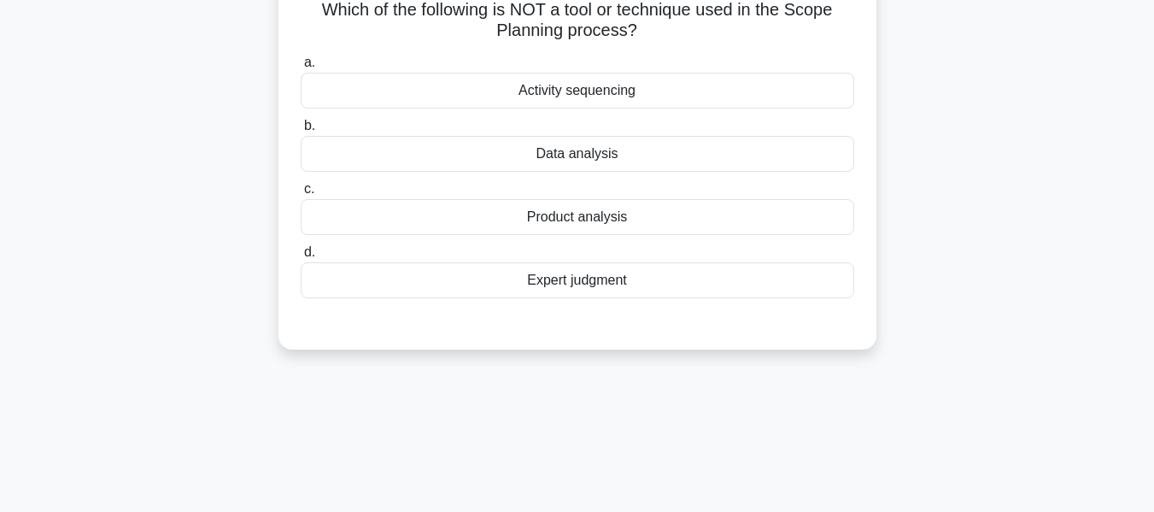
scroll to position [126, 0]
click at [575, 91] on div "Activity sequencing" at bounding box center [578, 88] width 554 height 36
click at [301, 66] on input "a. Activity sequencing" at bounding box center [301, 60] width 0 height 11
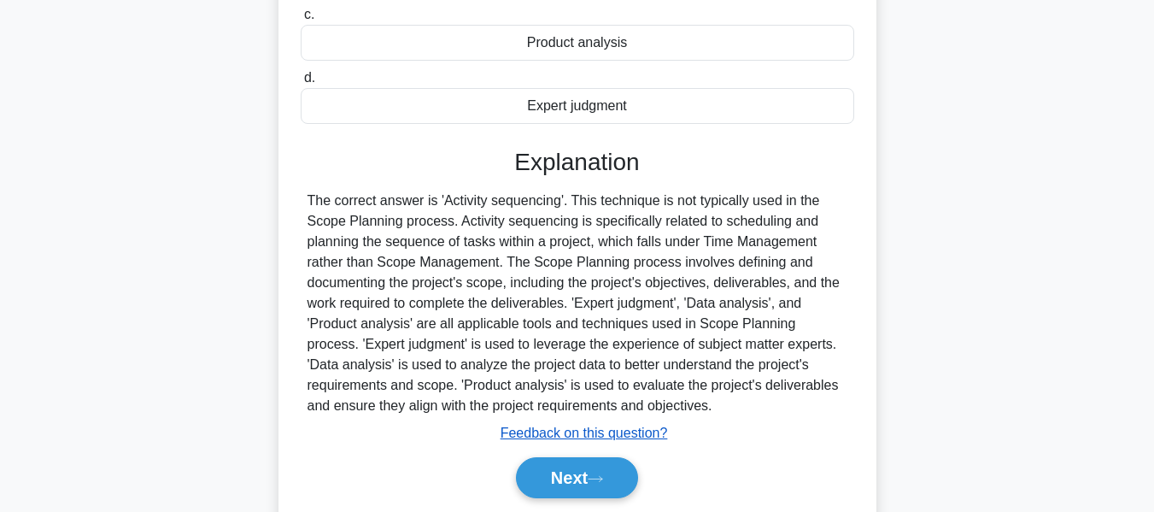
scroll to position [411, 0]
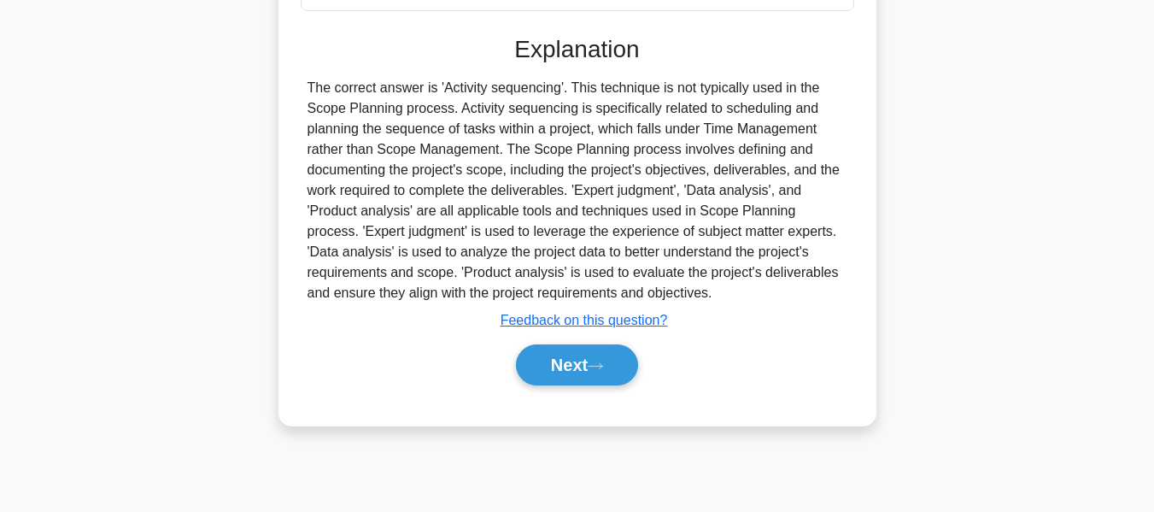
drag, startPoint x: 561, startPoint y: 360, endPoint x: 876, endPoint y: 267, distance: 328.5
click at [561, 360] on button "Next" at bounding box center [577, 364] width 122 height 41
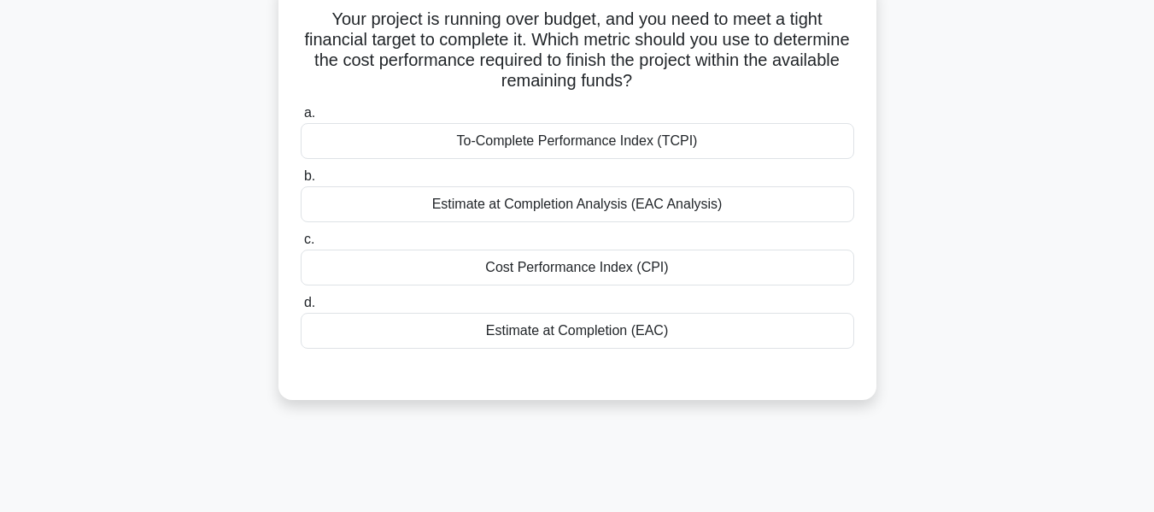
scroll to position [120, 0]
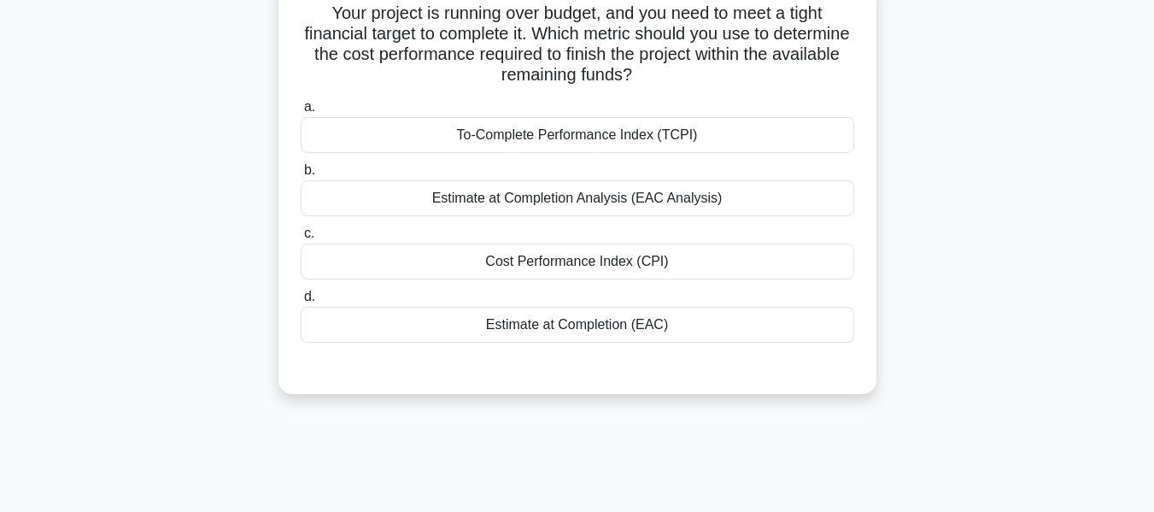
click at [532, 322] on div "Estimate at Completion (EAC)" at bounding box center [578, 325] width 554 height 36
click at [301, 302] on input "d. Estimate at Completion (EAC)" at bounding box center [301, 296] width 0 height 11
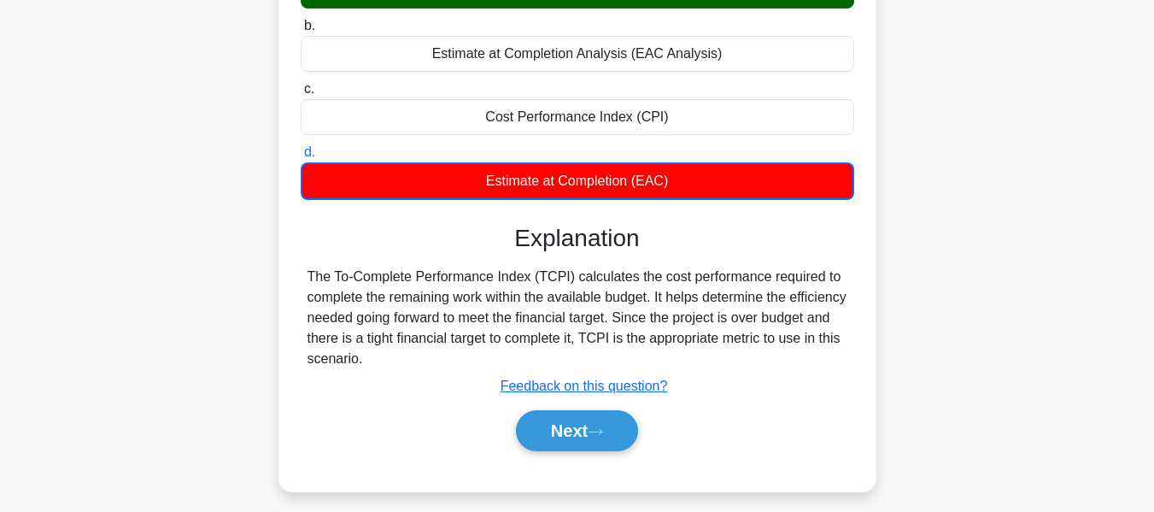
scroll to position [411, 0]
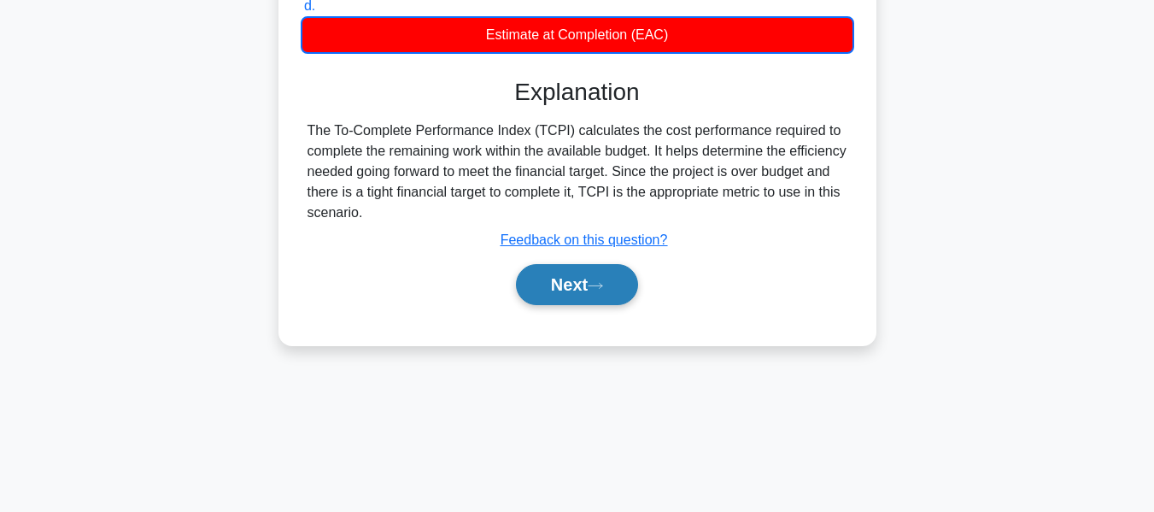
click at [575, 281] on button "Next" at bounding box center [577, 284] width 122 height 41
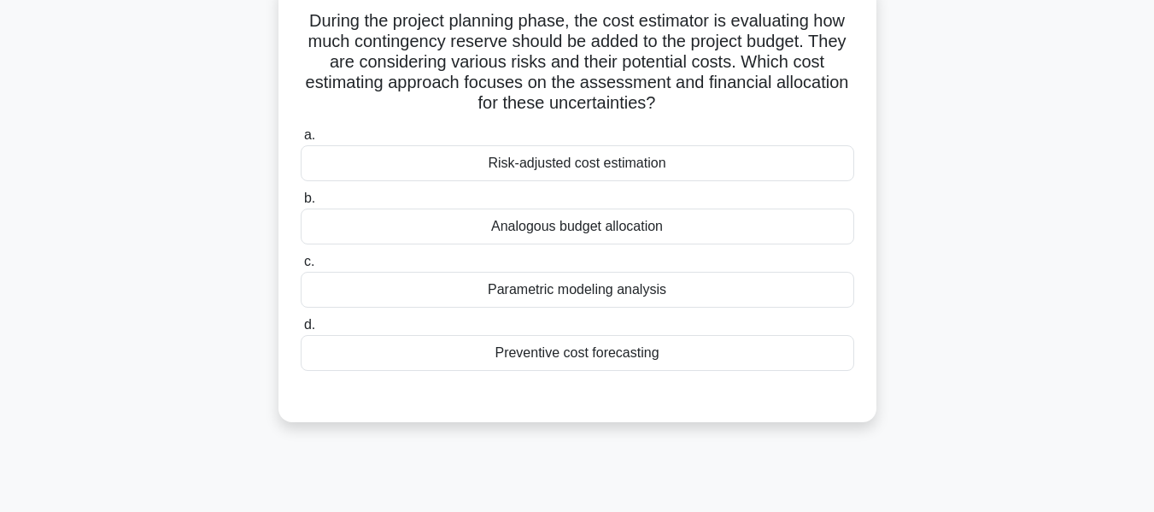
scroll to position [124, 0]
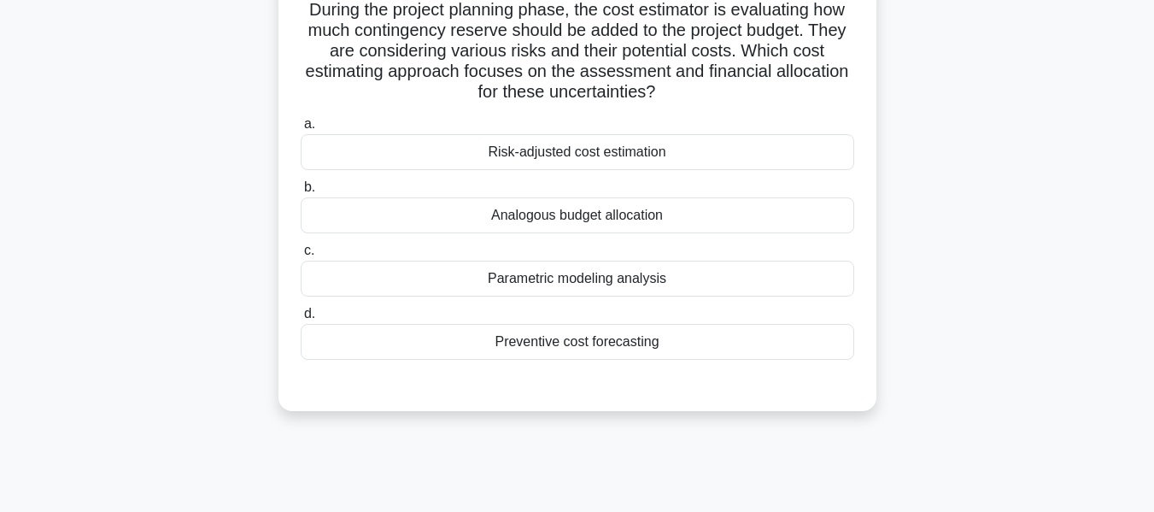
click at [539, 147] on div "Risk-adjusted cost estimation" at bounding box center [578, 152] width 554 height 36
click at [301, 130] on input "a. Risk-adjusted cost estimation" at bounding box center [301, 124] width 0 height 11
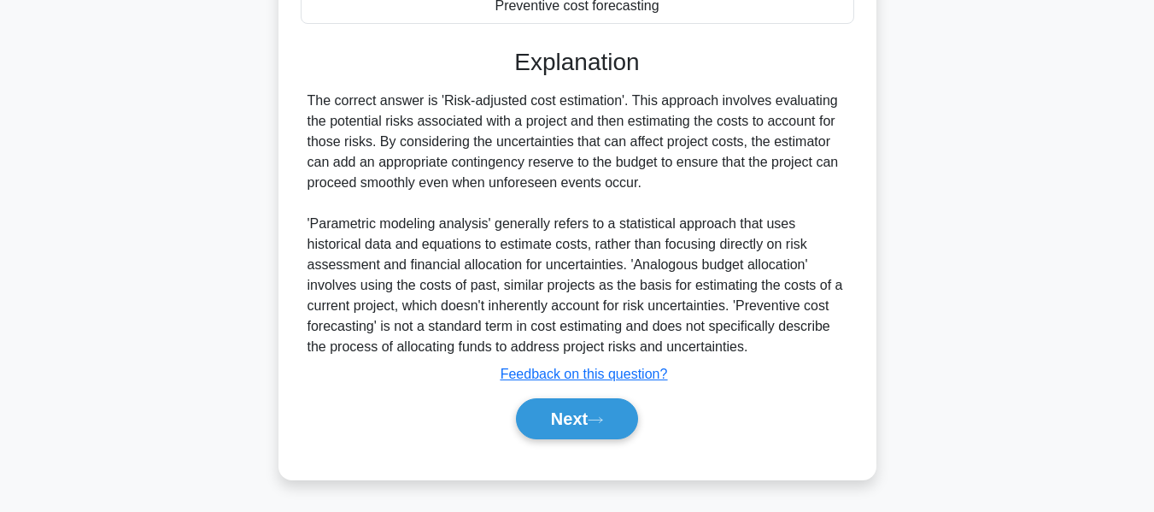
drag, startPoint x: 576, startPoint y: 424, endPoint x: 672, endPoint y: 380, distance: 105.9
click at [576, 424] on button "Next" at bounding box center [577, 418] width 122 height 41
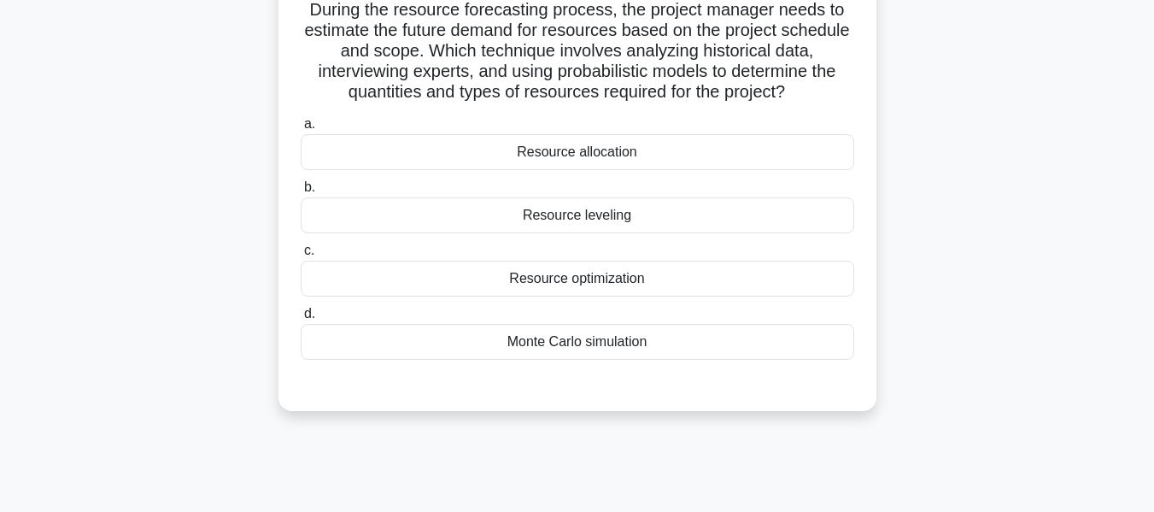
click at [587, 150] on div "Resource allocation" at bounding box center [578, 152] width 554 height 36
click at [301, 130] on input "a. Resource allocation" at bounding box center [301, 124] width 0 height 11
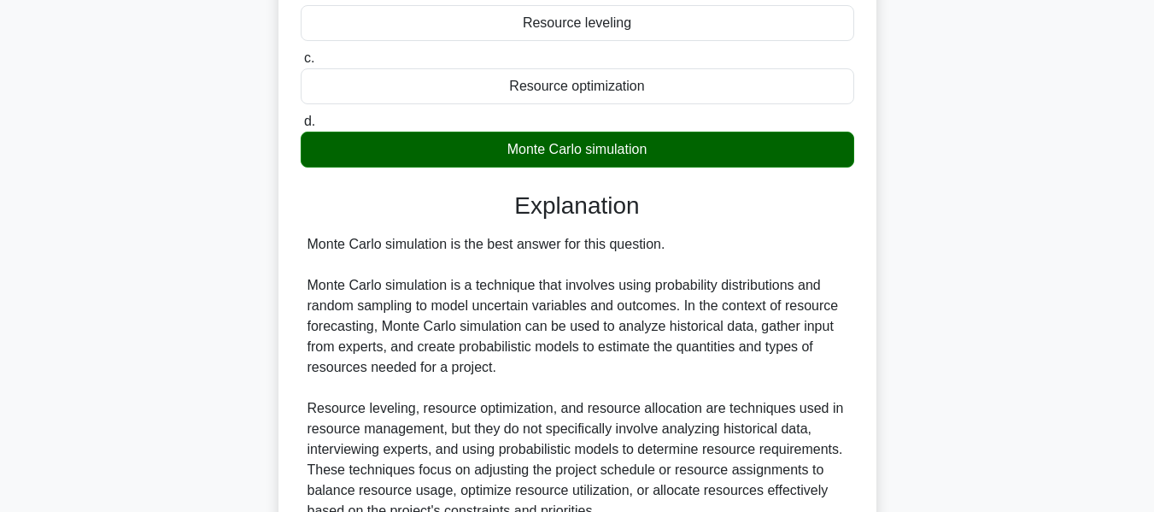
scroll to position [483, 0]
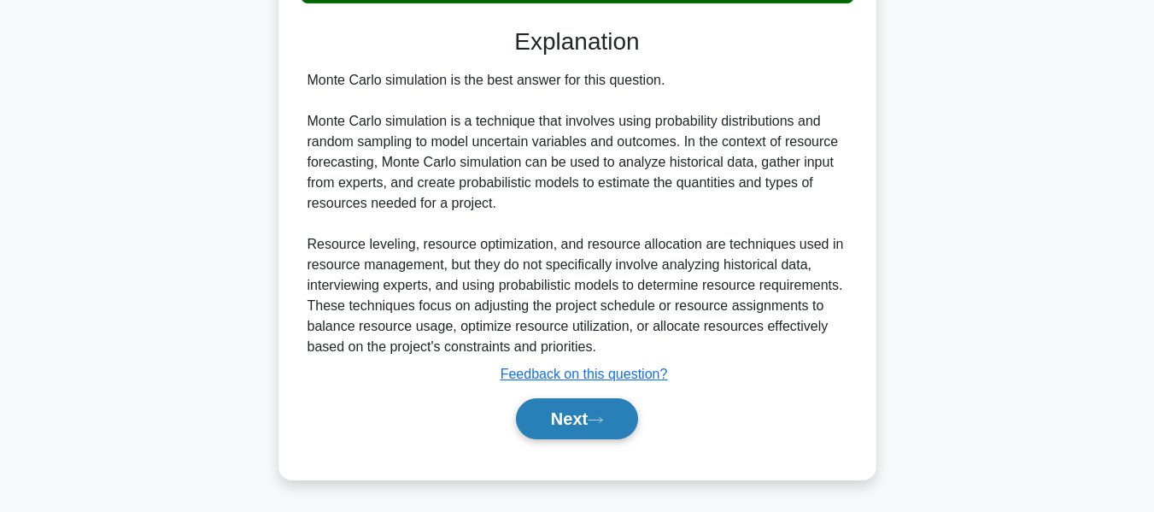
click at [563, 415] on button "Next" at bounding box center [577, 418] width 122 height 41
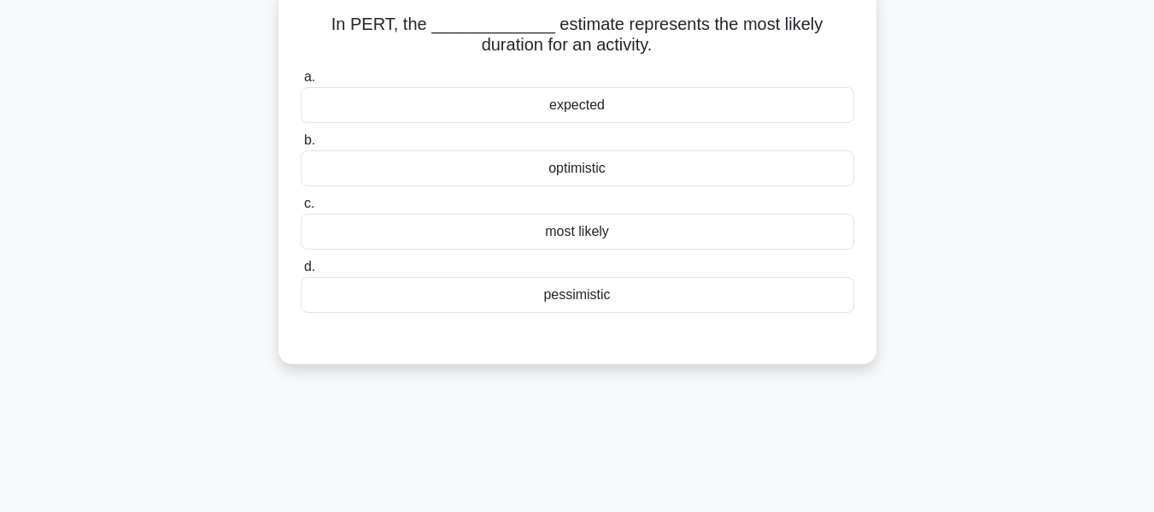
scroll to position [117, 0]
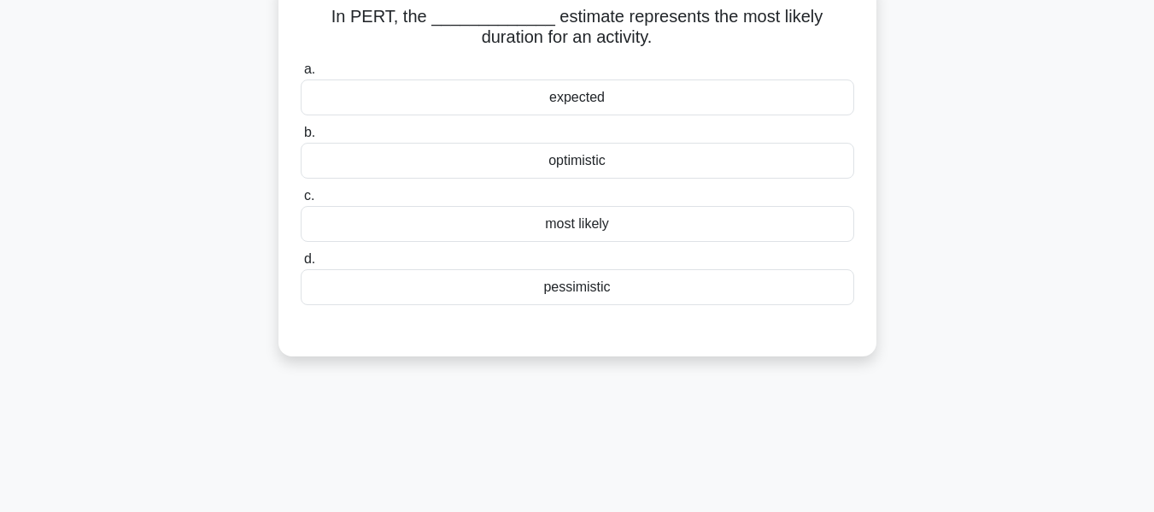
click at [554, 223] on div "most likely" at bounding box center [578, 224] width 554 height 36
click at [301, 202] on input "c. most likely" at bounding box center [301, 196] width 0 height 11
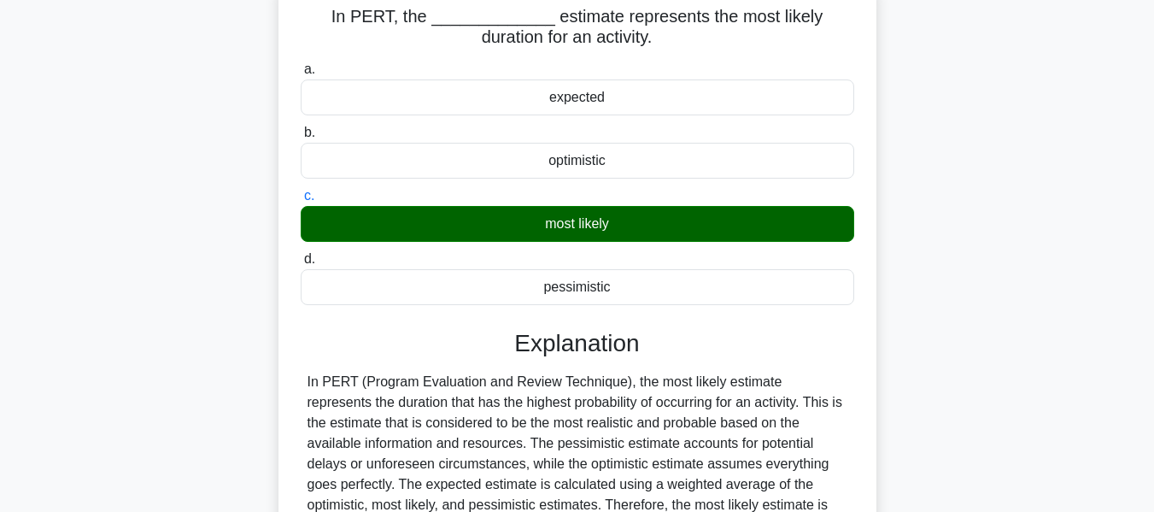
scroll to position [411, 0]
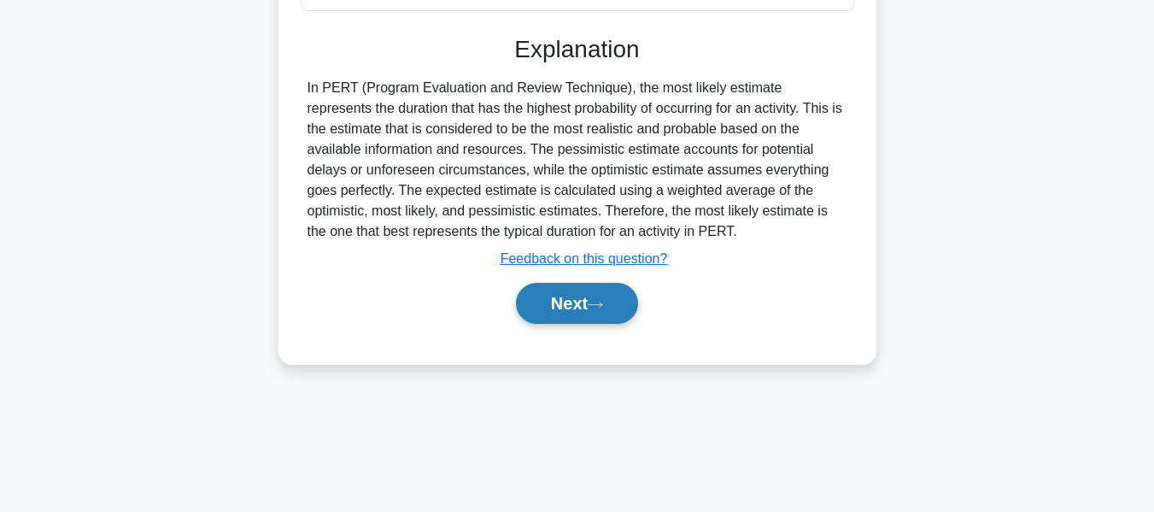
drag, startPoint x: 572, startPoint y: 300, endPoint x: 598, endPoint y: 301, distance: 26.5
click at [572, 300] on button "Next" at bounding box center [577, 303] width 122 height 41
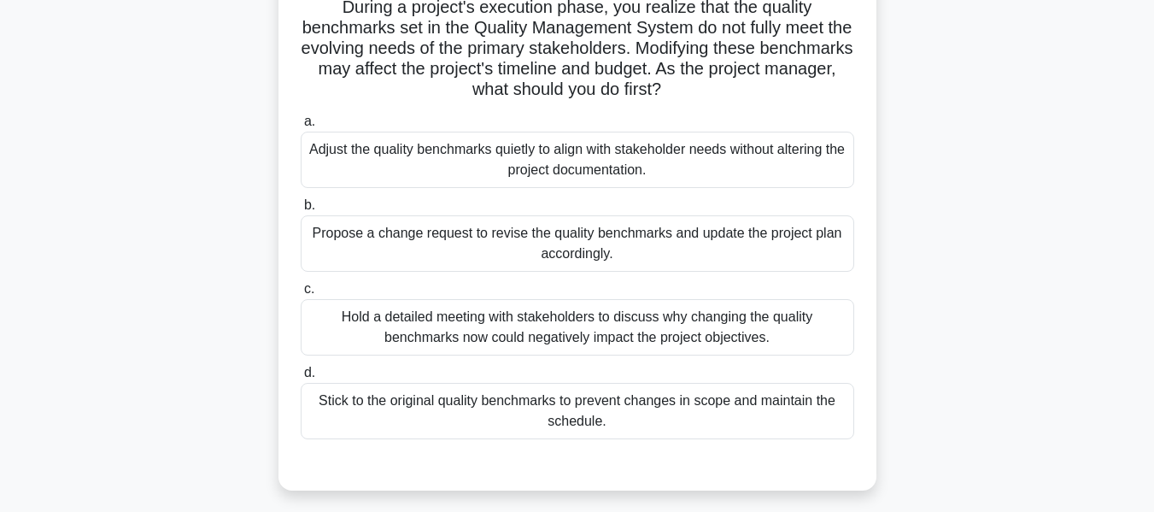
scroll to position [122, 0]
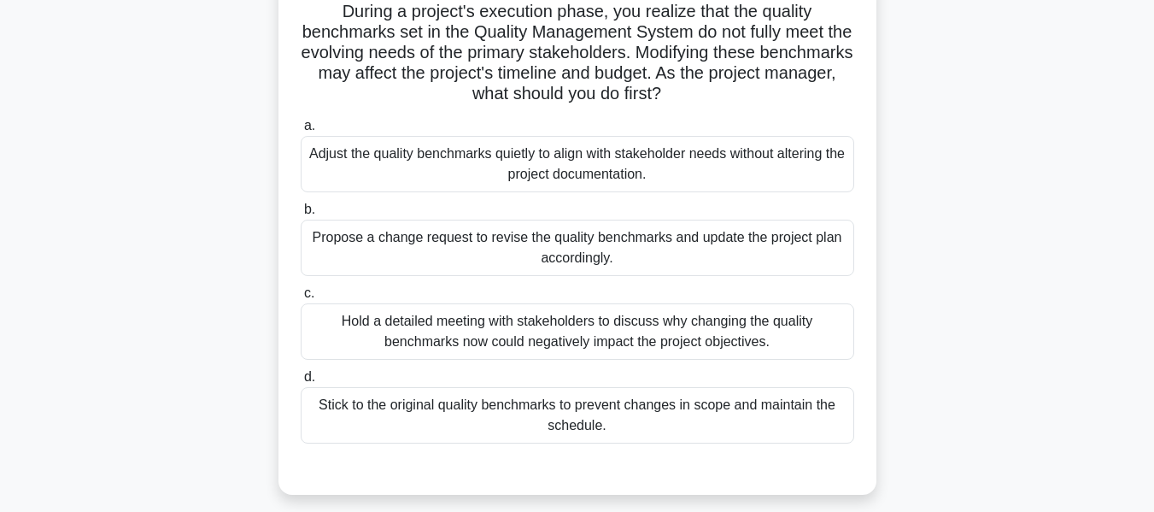
click at [434, 327] on div "Hold a detailed meeting with stakeholders to discuss why changing the quality b…" at bounding box center [578, 331] width 554 height 56
click at [301, 299] on input "c. Hold a detailed meeting with stakeholders to discuss why changing the qualit…" at bounding box center [301, 293] width 0 height 11
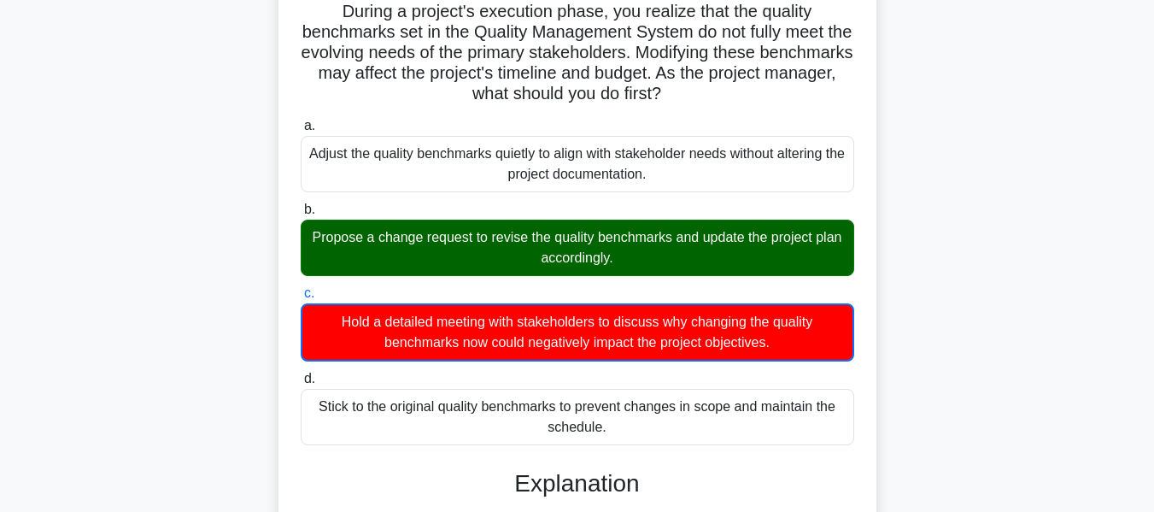
drag, startPoint x: 444, startPoint y: 268, endPoint x: 454, endPoint y: 261, distance: 12.1
click at [445, 268] on div "Propose a change request to revise the quality benchmarks and update the projec…" at bounding box center [578, 248] width 554 height 56
click at [301, 215] on input "b. Propose a change request to revise the quality benchmarks and update the pro…" at bounding box center [301, 209] width 0 height 11
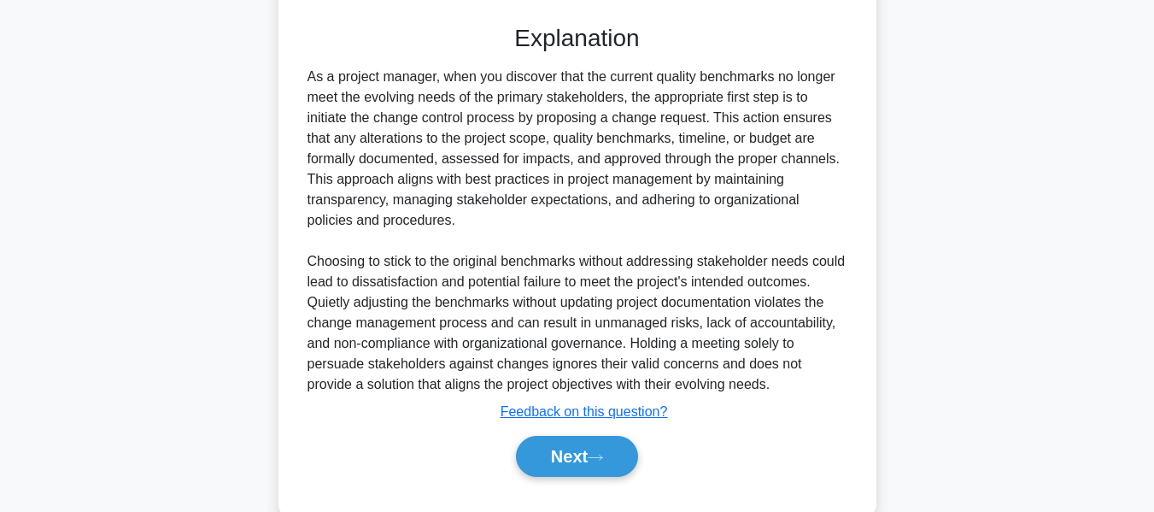
scroll to position [604, 0]
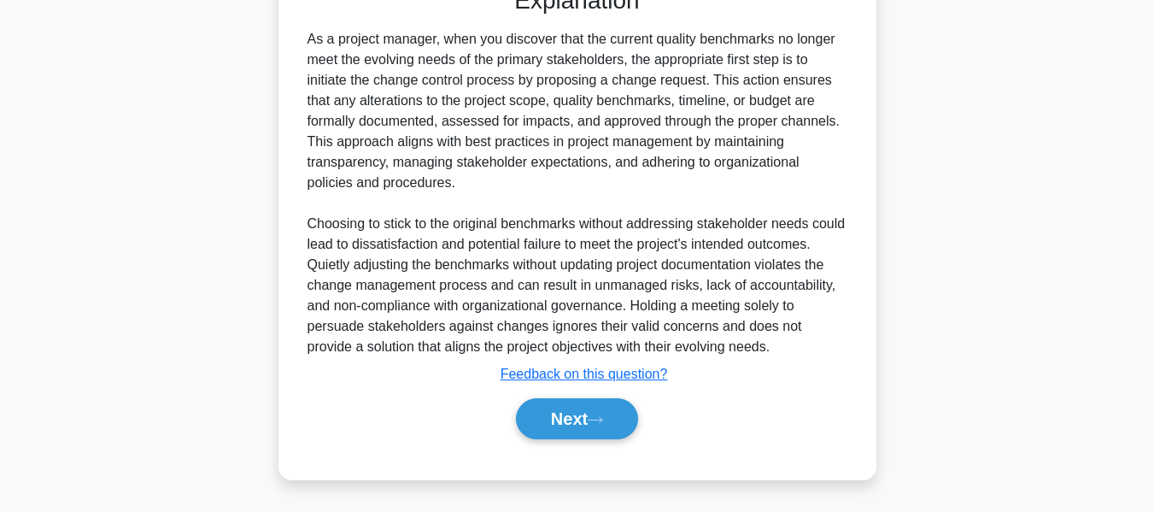
drag, startPoint x: 585, startPoint y: 414, endPoint x: 837, endPoint y: 255, distance: 297.5
click at [585, 414] on button "Next" at bounding box center [577, 418] width 122 height 41
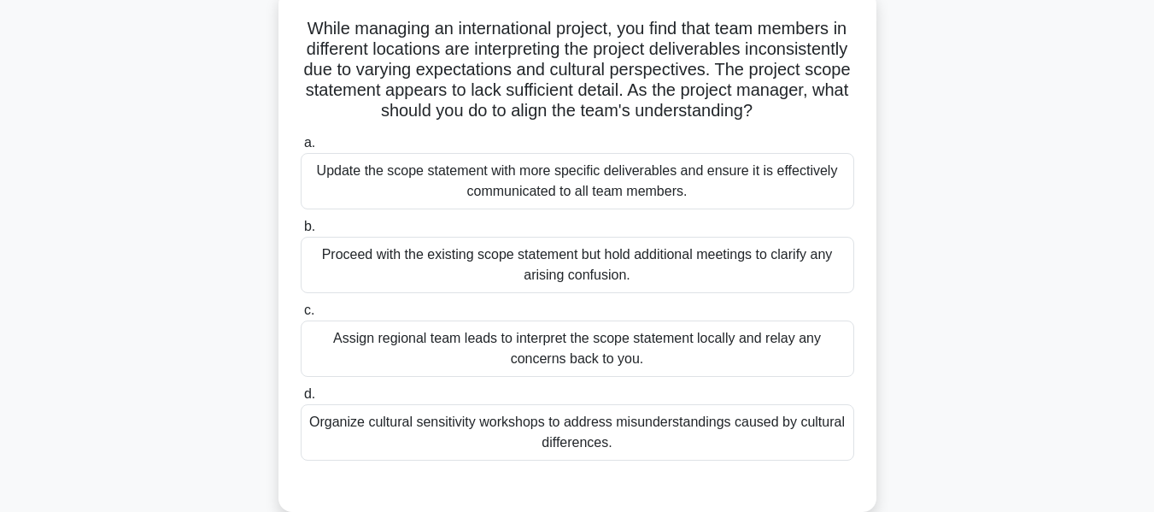
scroll to position [120, 0]
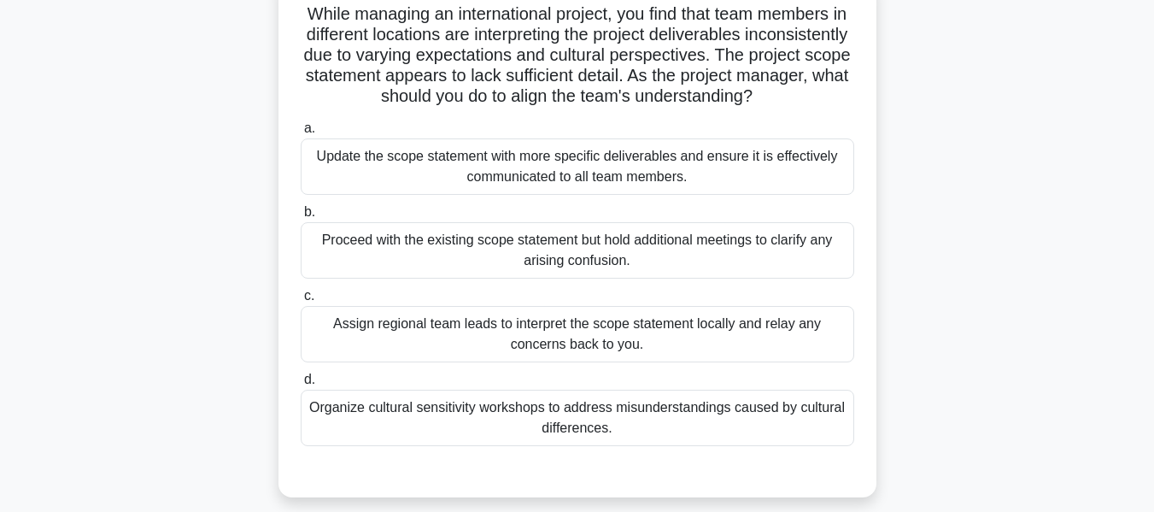
click at [411, 174] on div "Update the scope statement with more specific deliverables and ensure it is eff…" at bounding box center [578, 166] width 554 height 56
click at [301, 134] on input "a. Update the scope statement with more specific deliverables and ensure it is …" at bounding box center [301, 128] width 0 height 11
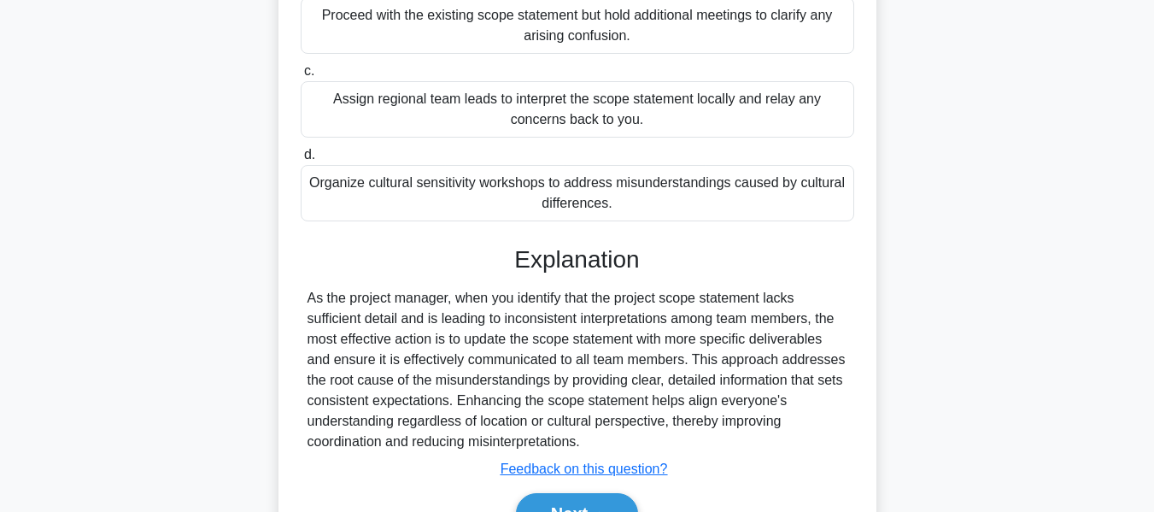
scroll to position [461, 0]
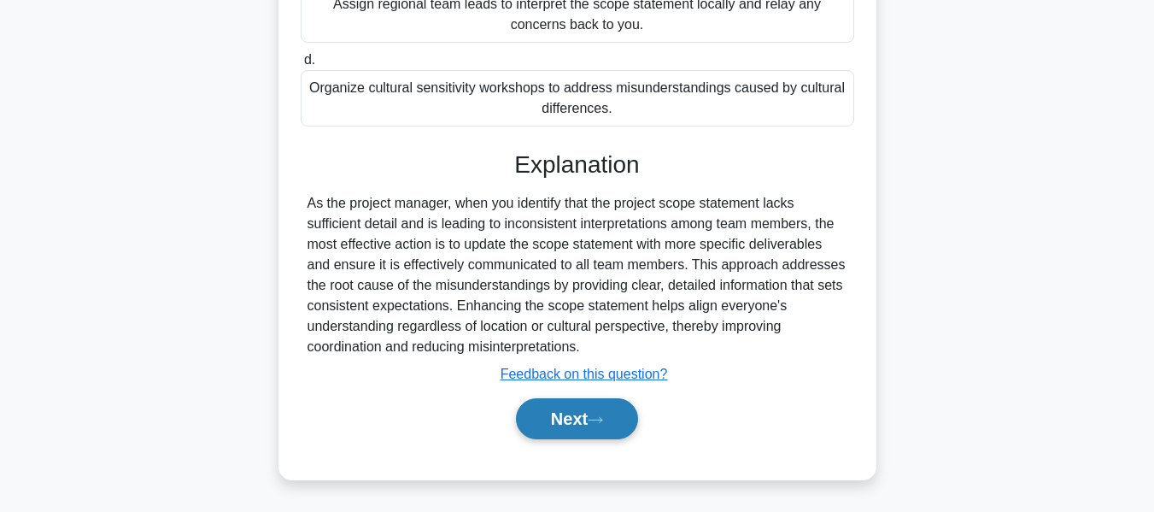
click at [586, 412] on button "Next" at bounding box center [577, 418] width 122 height 41
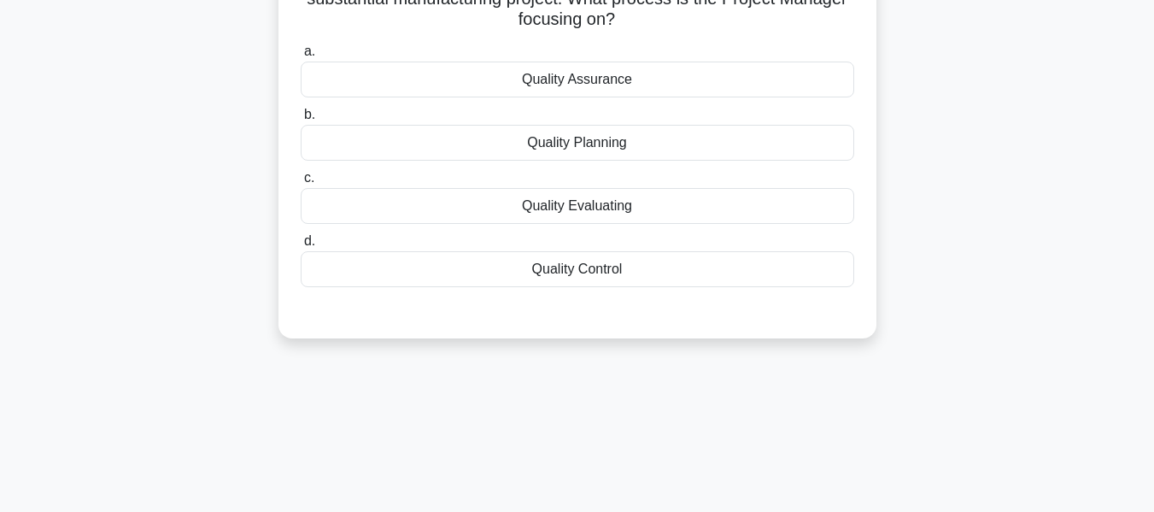
scroll to position [119, 0]
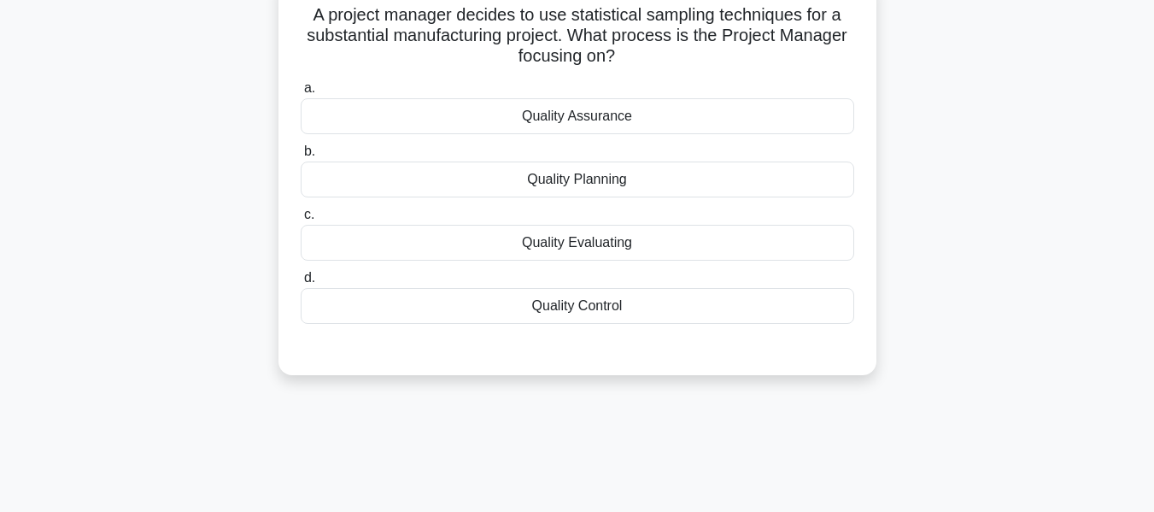
click at [558, 305] on div "Quality Control" at bounding box center [578, 306] width 554 height 36
click at [301, 284] on input "d. Quality Control" at bounding box center [301, 278] width 0 height 11
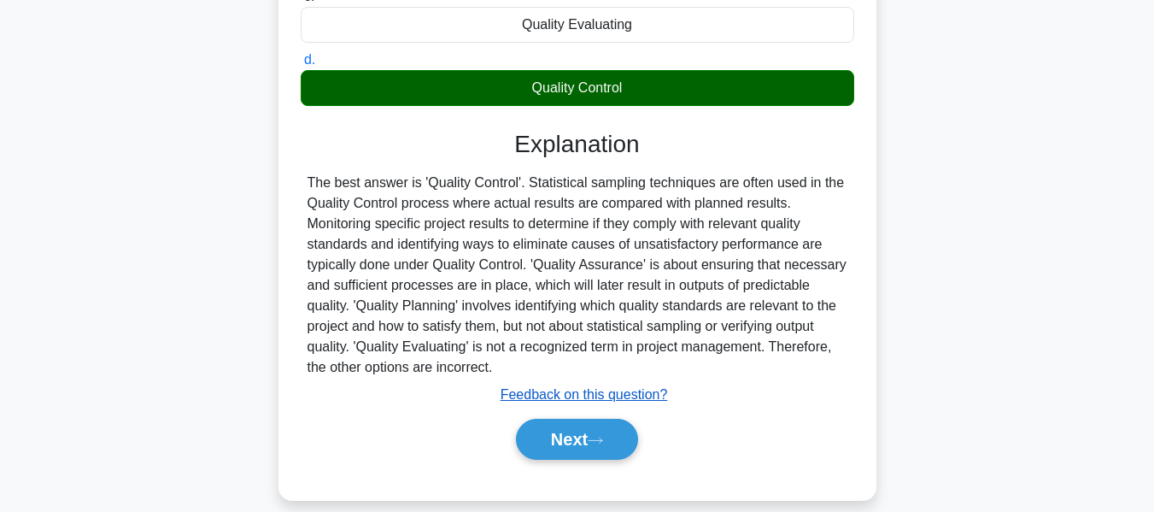
scroll to position [411, 0]
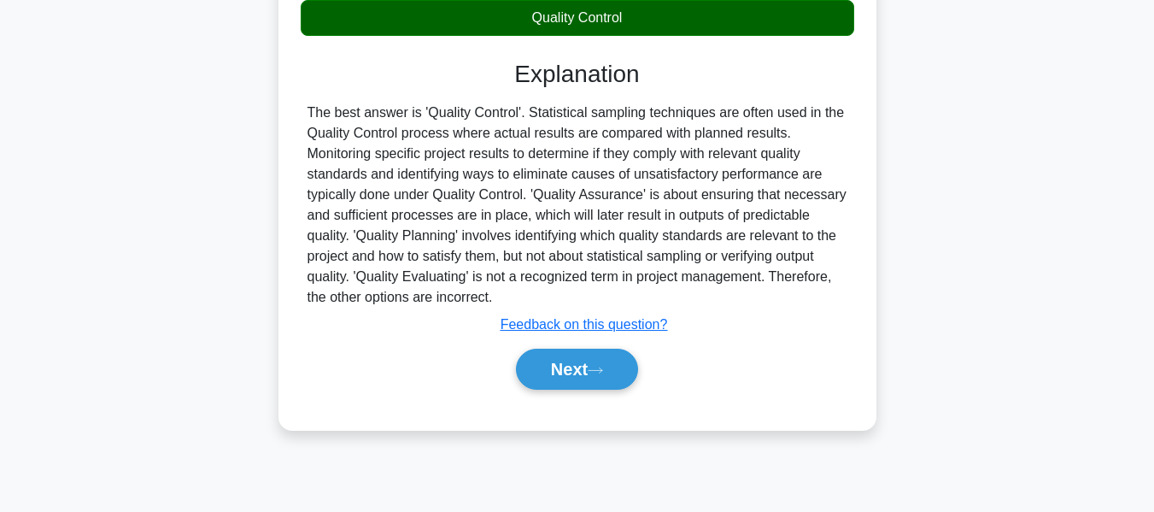
click at [567, 356] on button "Next" at bounding box center [577, 369] width 122 height 41
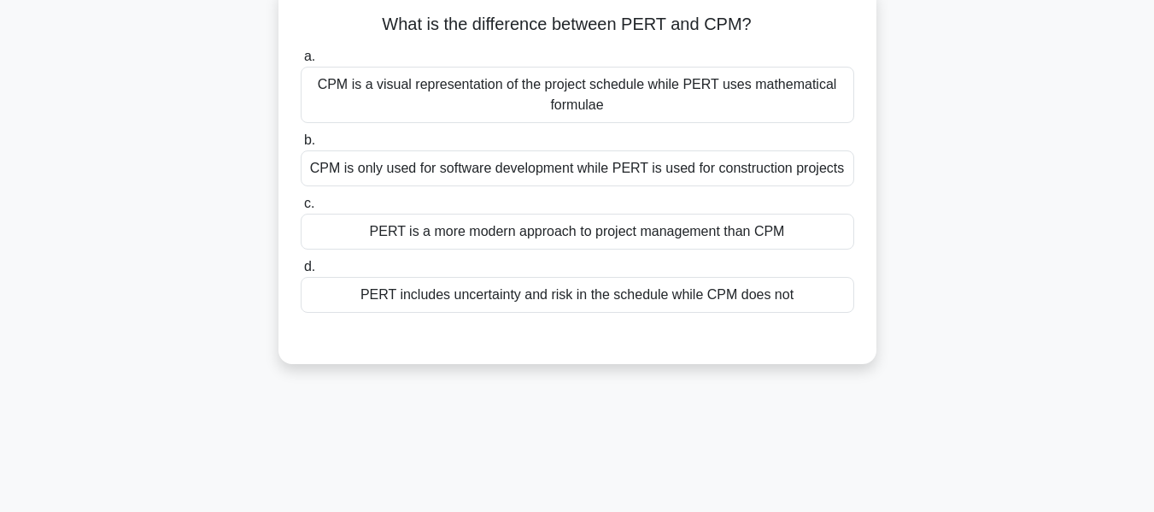
scroll to position [118, 0]
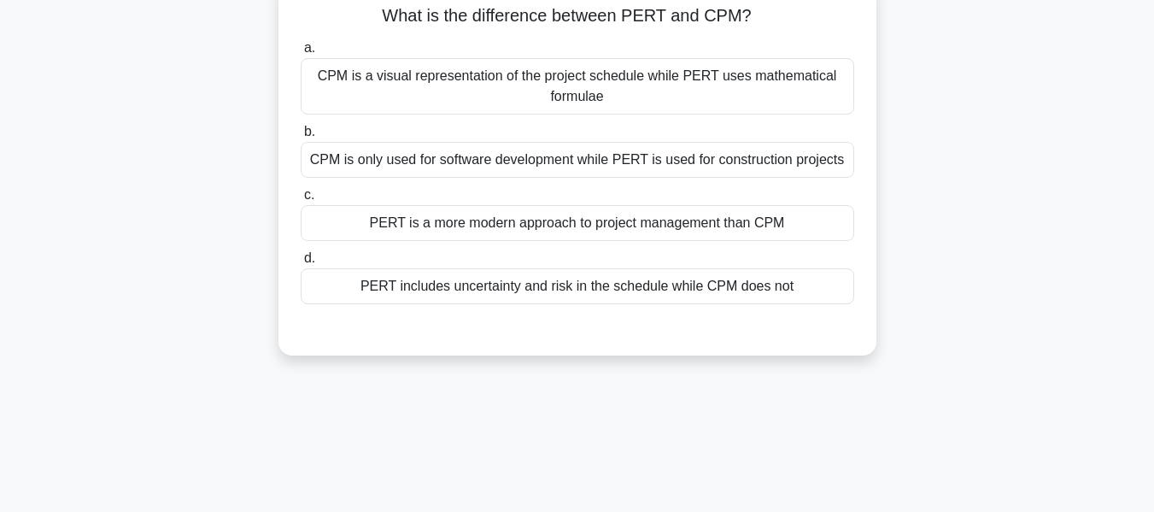
click at [580, 77] on div "CPM is a visual representation of the project schedule while PERT uses mathemat…" at bounding box center [578, 86] width 554 height 56
click at [301, 54] on input "a. CPM is a visual representation of the project schedule while PERT uses mathe…" at bounding box center [301, 48] width 0 height 11
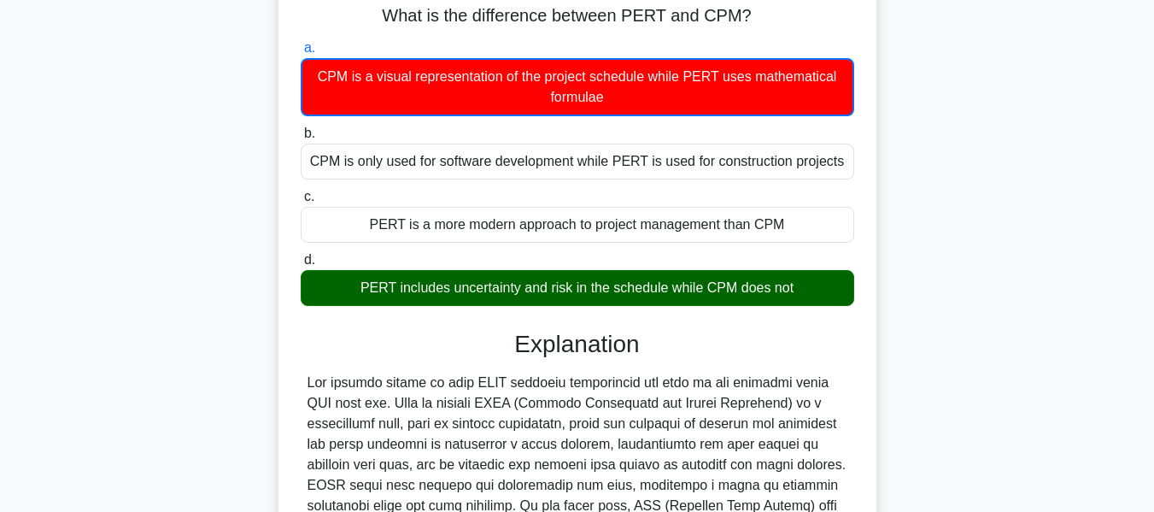
scroll to position [524, 0]
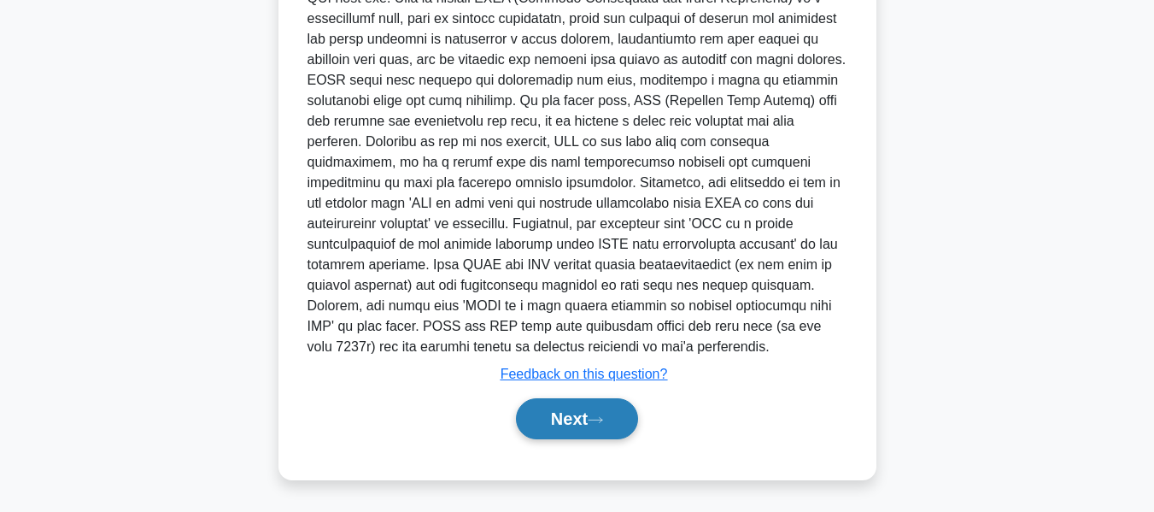
click at [566, 429] on button "Next" at bounding box center [577, 418] width 122 height 41
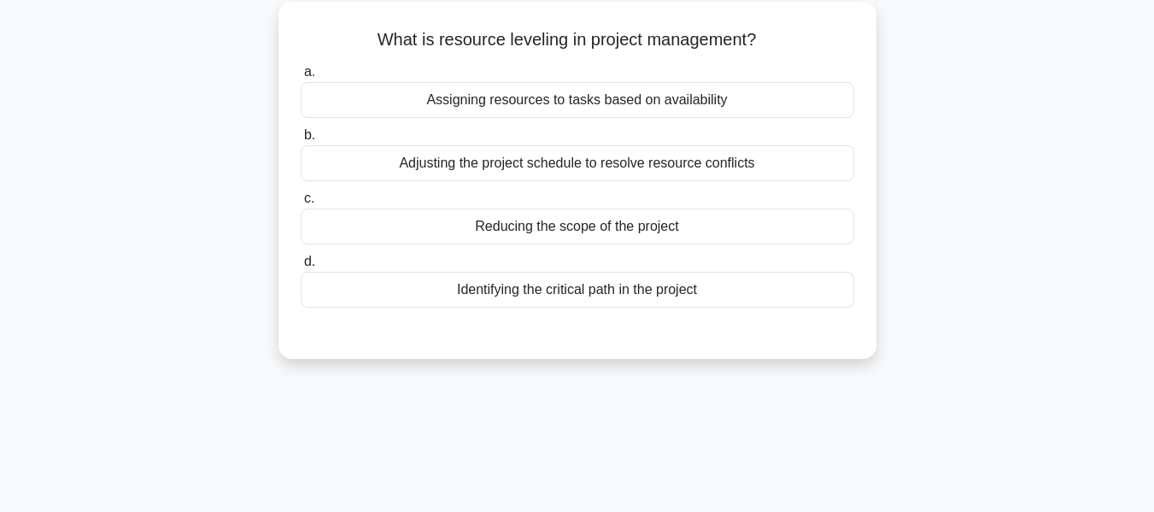
scroll to position [103, 0]
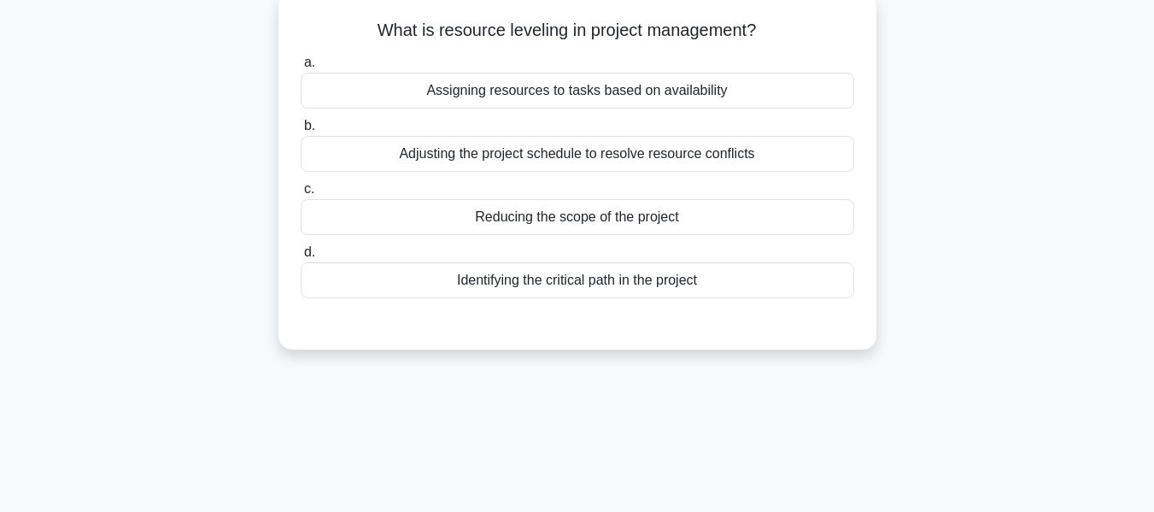
click at [478, 153] on div "Adjusting the project schedule to resolve resource conflicts" at bounding box center [578, 154] width 554 height 36
click at [301, 132] on input "b. Adjusting the project schedule to resolve resource conflicts" at bounding box center [301, 125] width 0 height 11
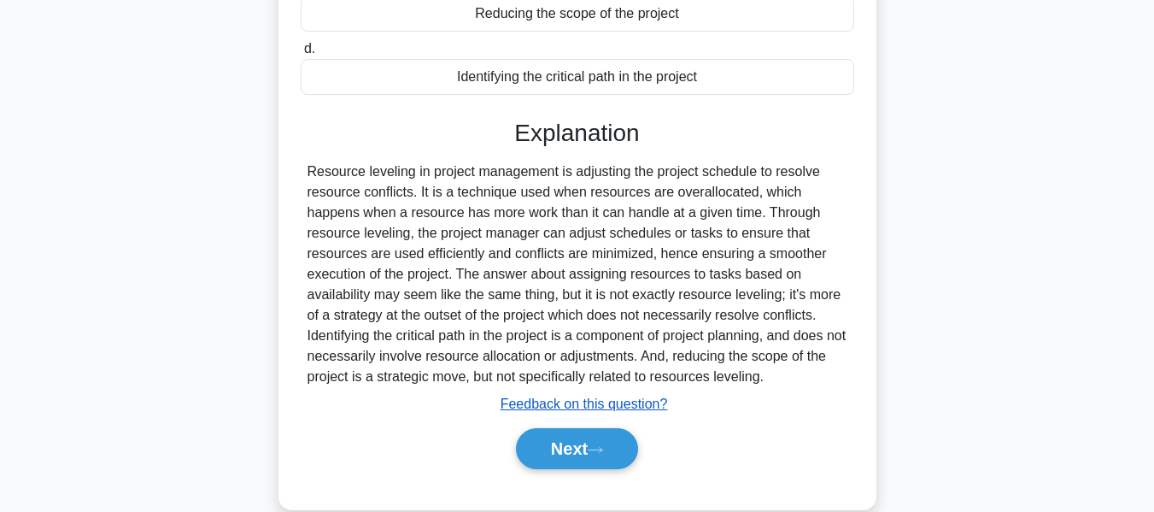
scroll to position [411, 0]
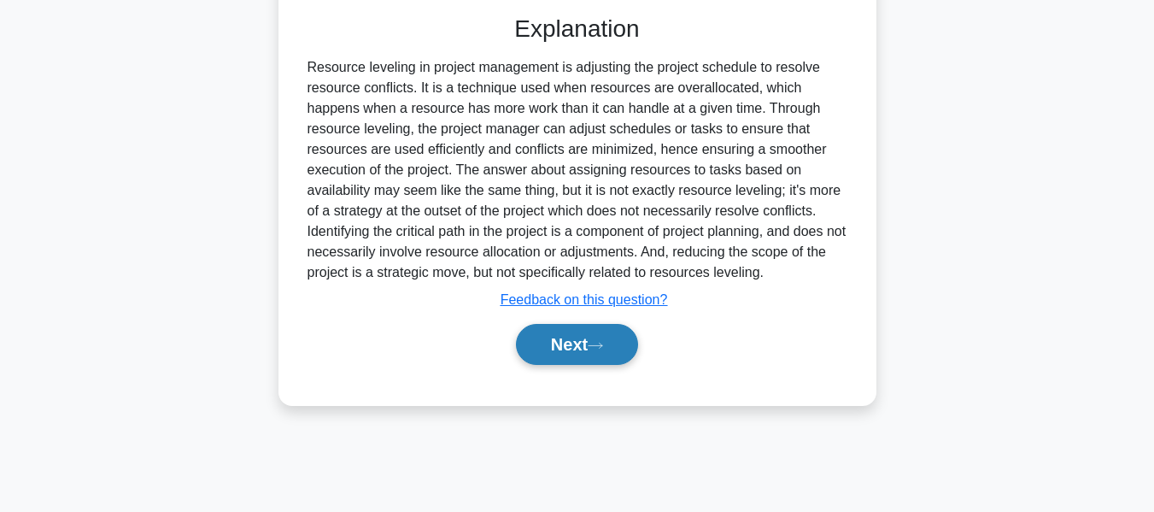
click at [566, 338] on button "Next" at bounding box center [577, 344] width 122 height 41
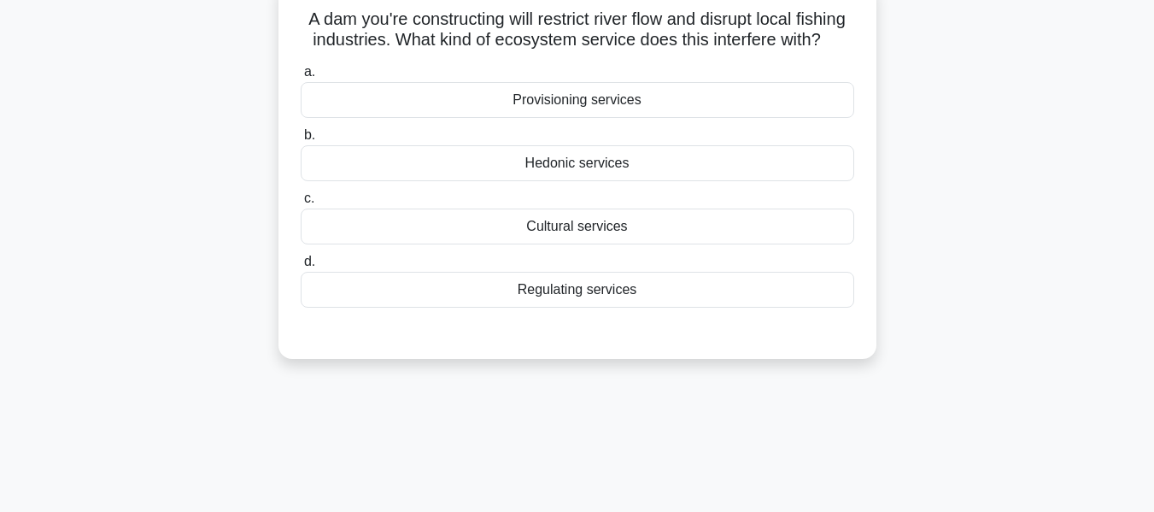
scroll to position [120, 0]
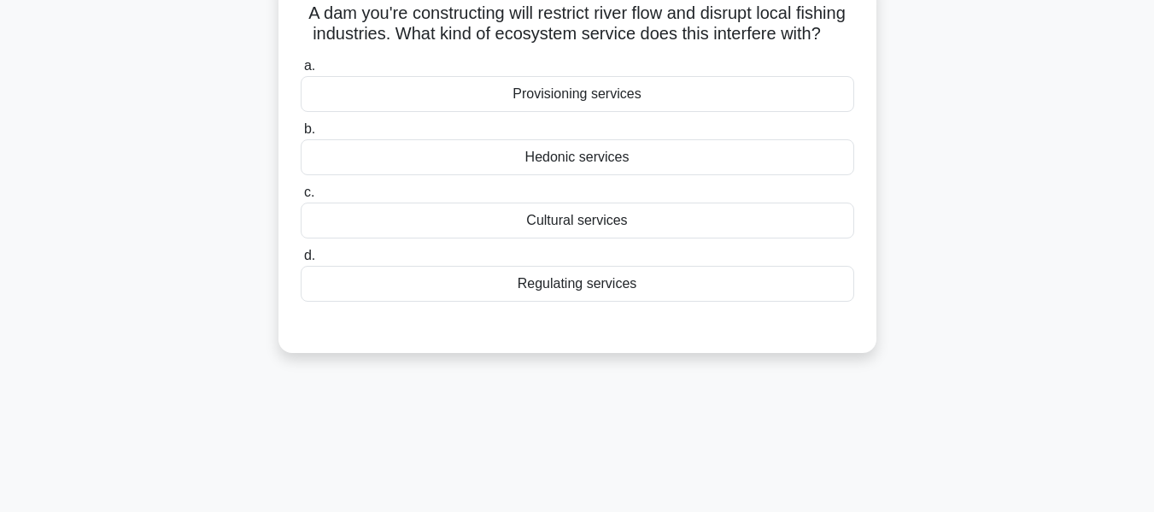
click at [552, 112] on div "Provisioning services" at bounding box center [578, 94] width 554 height 36
click at [301, 72] on input "a. Provisioning services" at bounding box center [301, 66] width 0 height 11
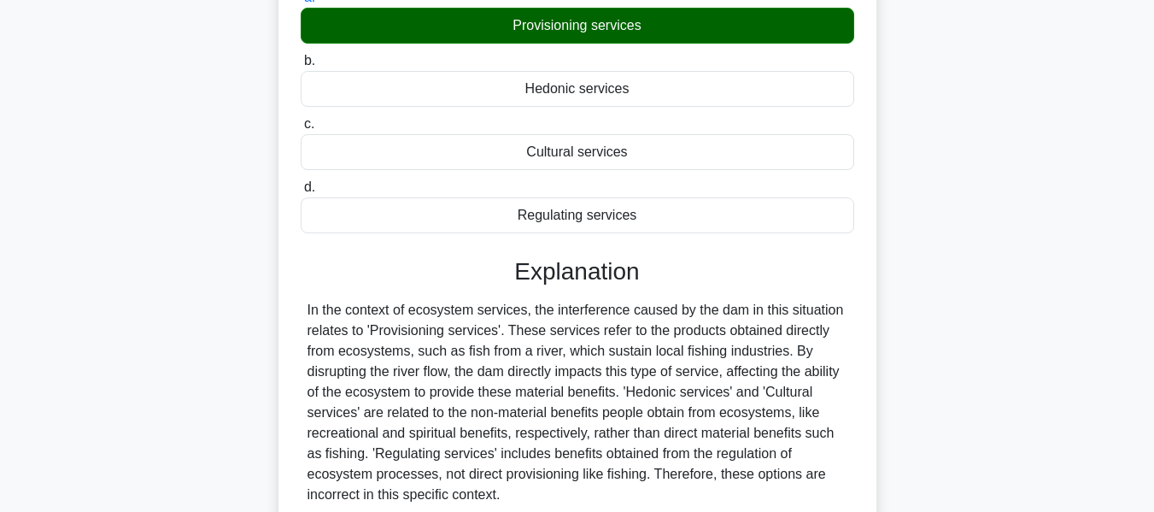
scroll to position [411, 0]
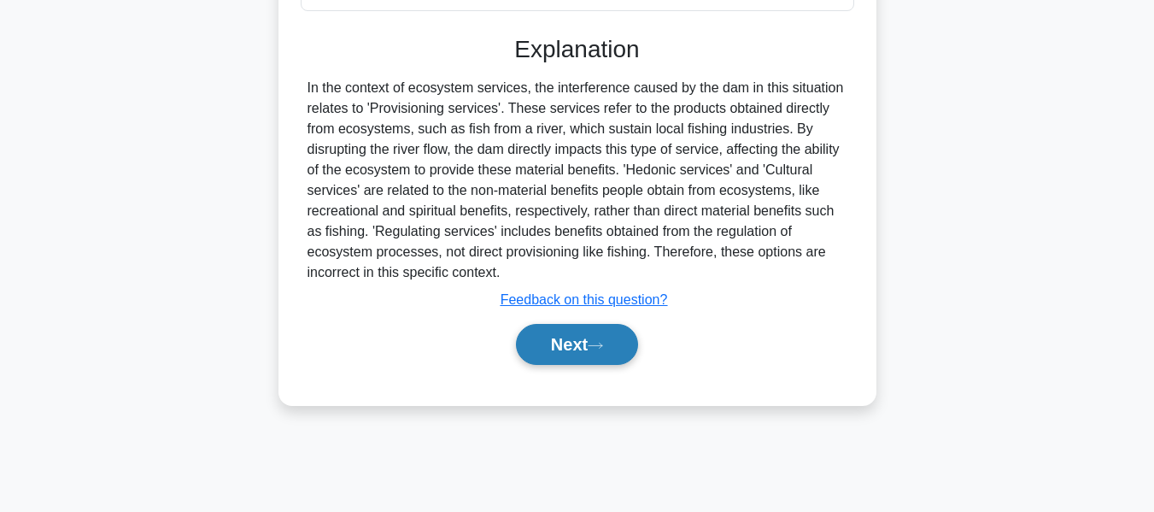
click at [573, 361] on button "Next" at bounding box center [577, 344] width 122 height 41
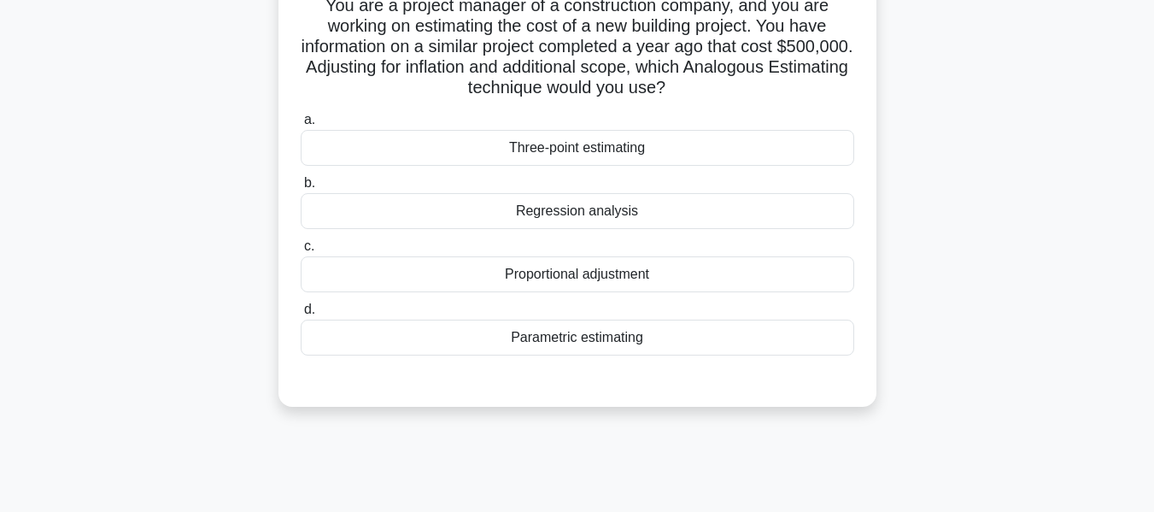
scroll to position [138, 0]
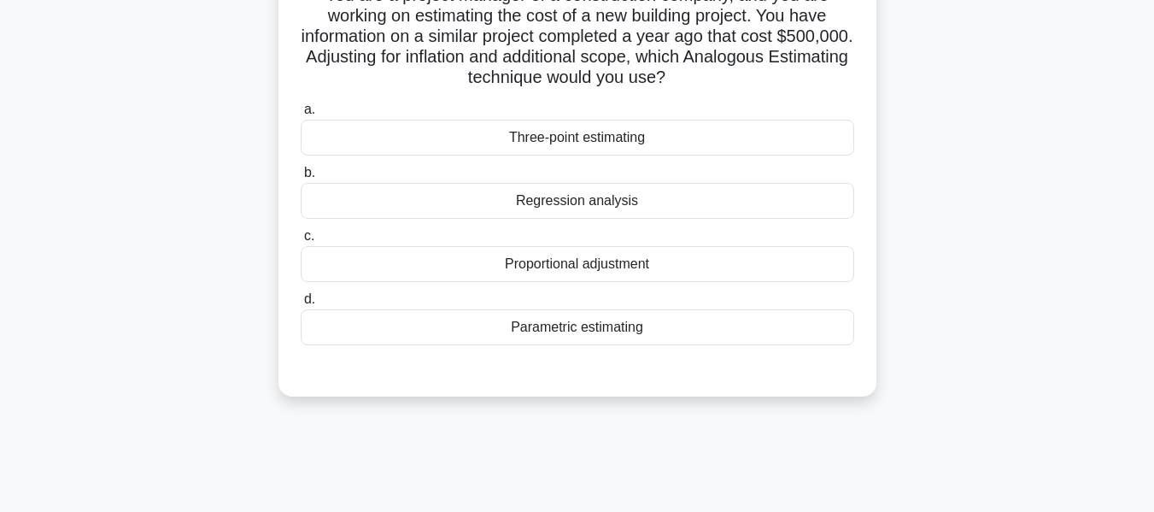
click at [576, 202] on div "Regression analysis" at bounding box center [578, 201] width 554 height 36
click at [301, 179] on input "b. Regression analysis" at bounding box center [301, 172] width 0 height 11
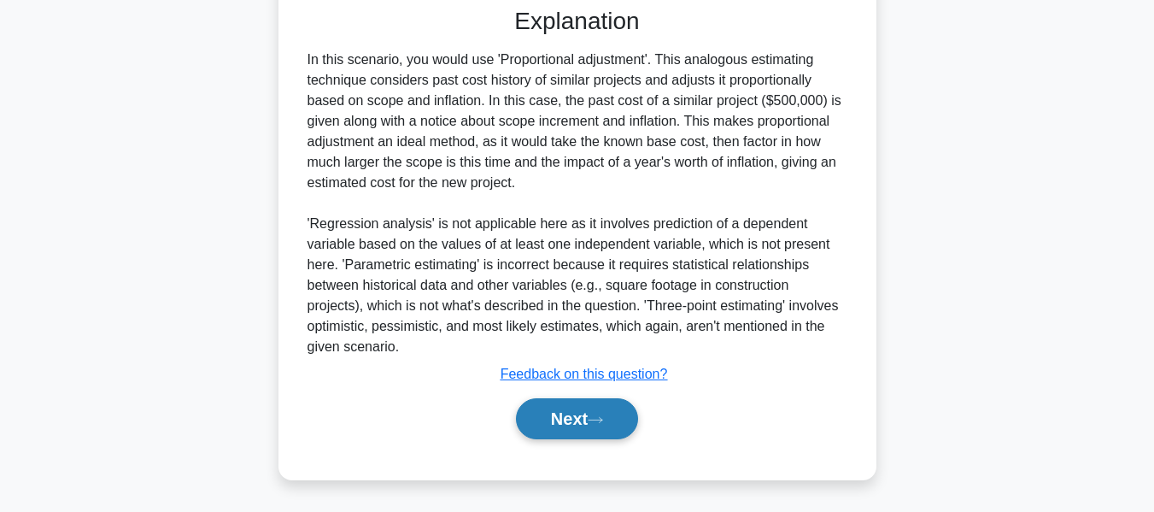
click at [567, 418] on button "Next" at bounding box center [577, 418] width 122 height 41
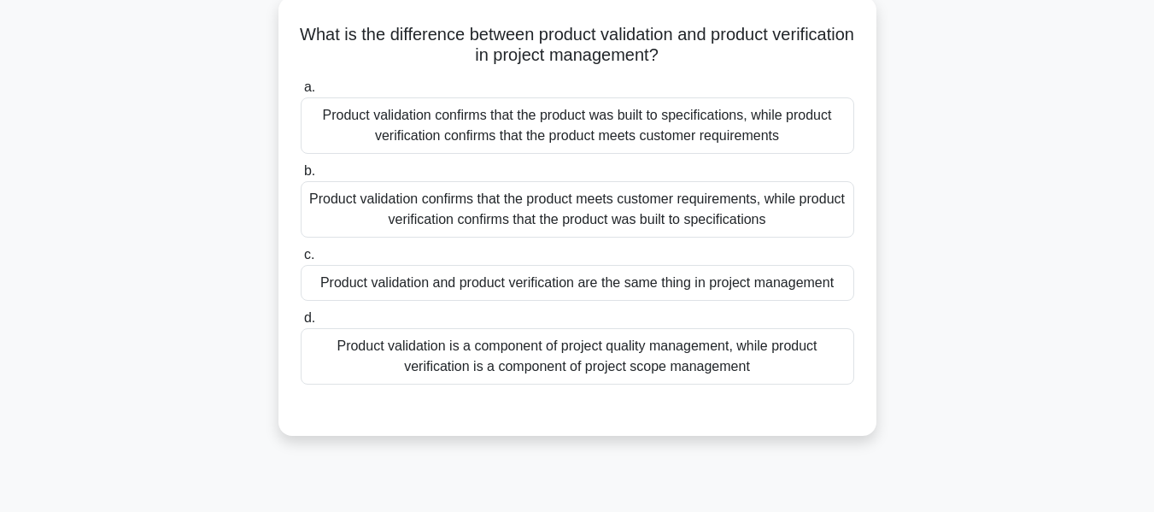
scroll to position [105, 0]
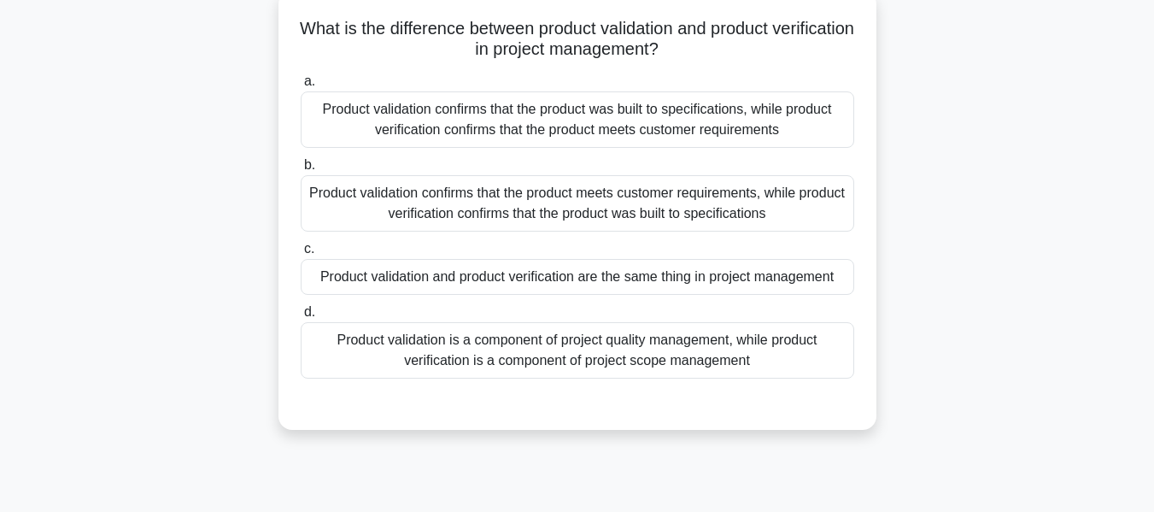
click at [566, 203] on div "Product validation confirms that the product meets customer requirements, while…" at bounding box center [578, 203] width 554 height 56
click at [301, 171] on input "b. Product validation confirms that the product meets customer requirements, wh…" at bounding box center [301, 165] width 0 height 11
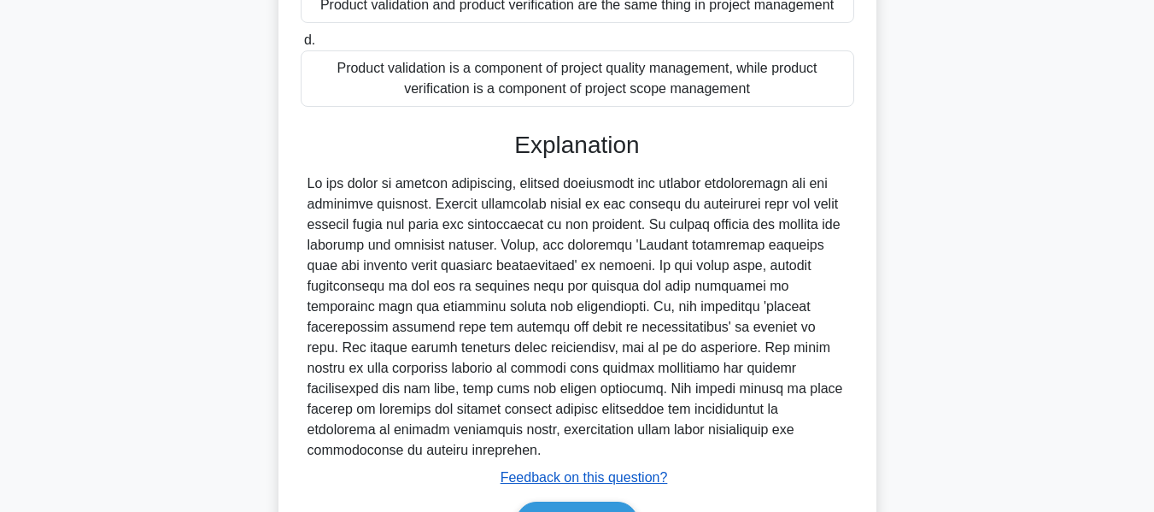
scroll to position [481, 0]
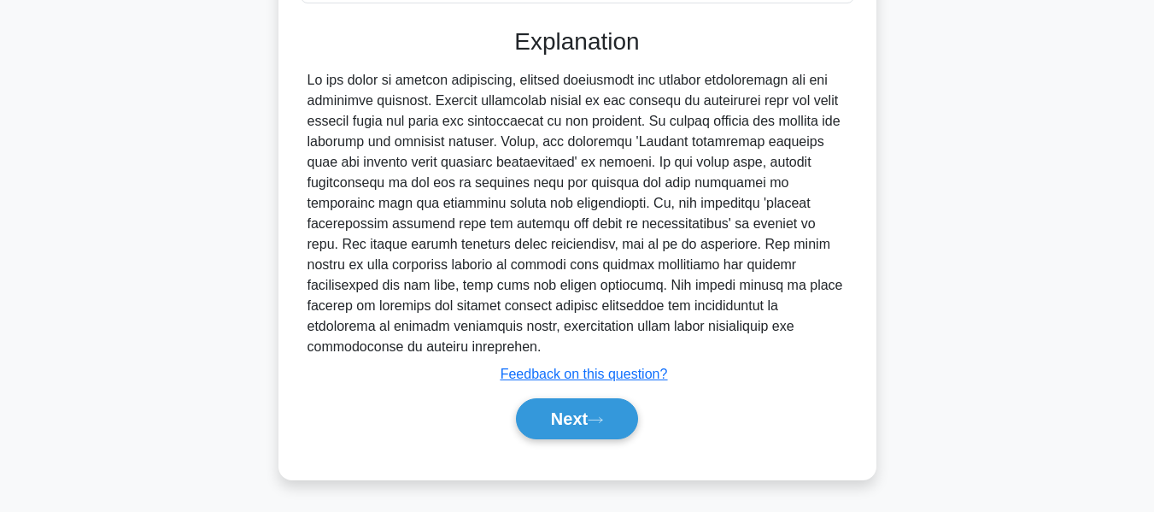
drag, startPoint x: 568, startPoint y: 406, endPoint x: 848, endPoint y: 330, distance: 290.4
click at [568, 406] on button "Next" at bounding box center [577, 418] width 122 height 41
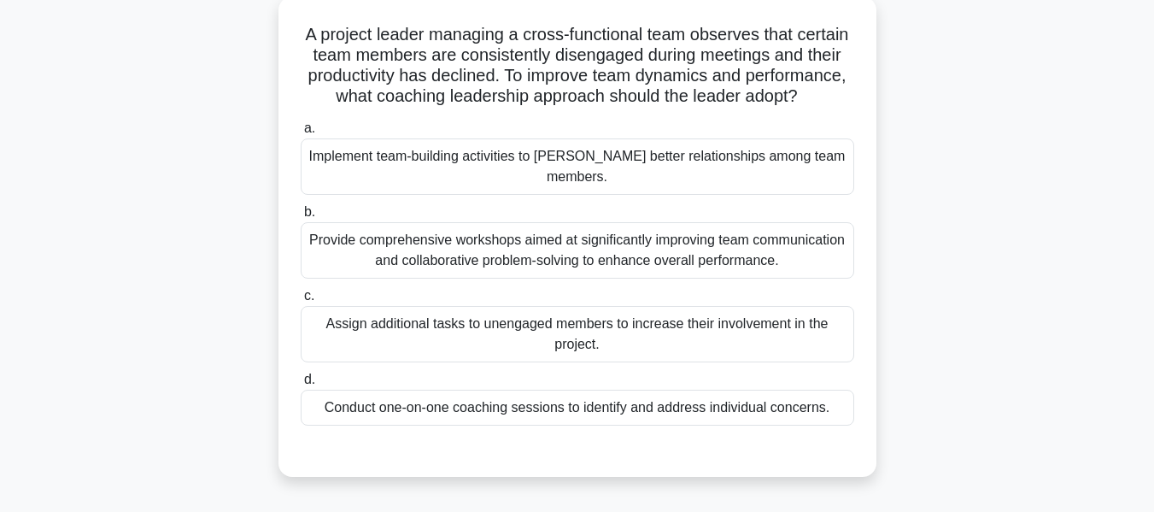
scroll to position [115, 0]
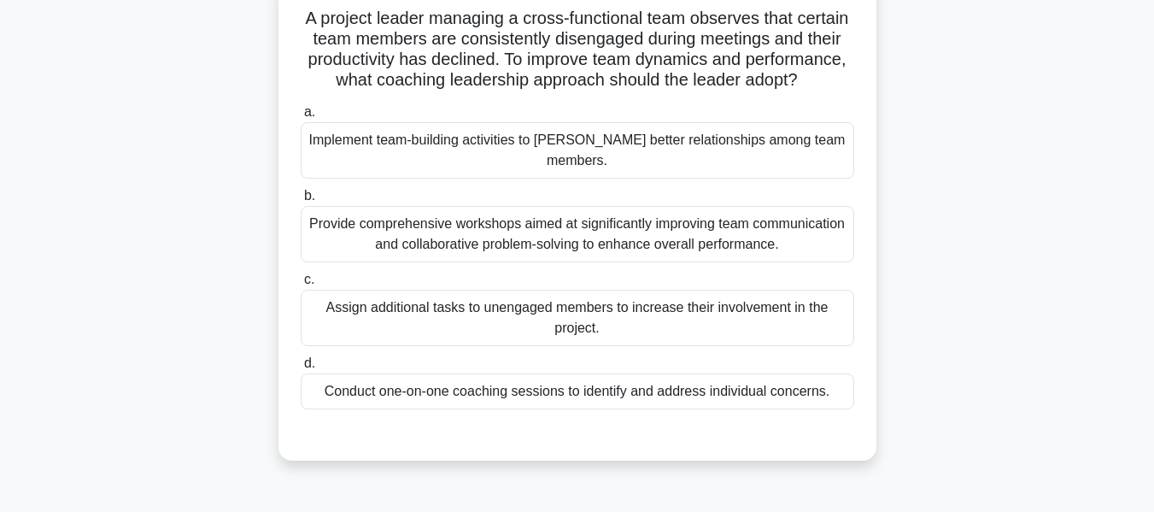
click at [652, 162] on div "Implement team-building activities to foster better relationships among team me…" at bounding box center [578, 150] width 554 height 56
click at [301, 118] on input "a. Implement team-building activities to foster better relationships among team…" at bounding box center [301, 112] width 0 height 11
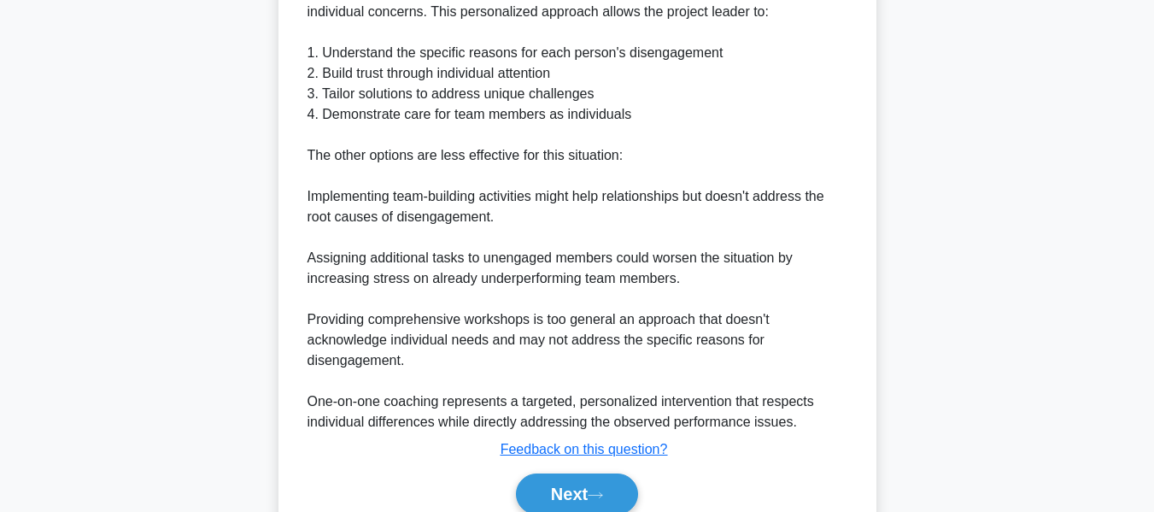
scroll to position [729, 0]
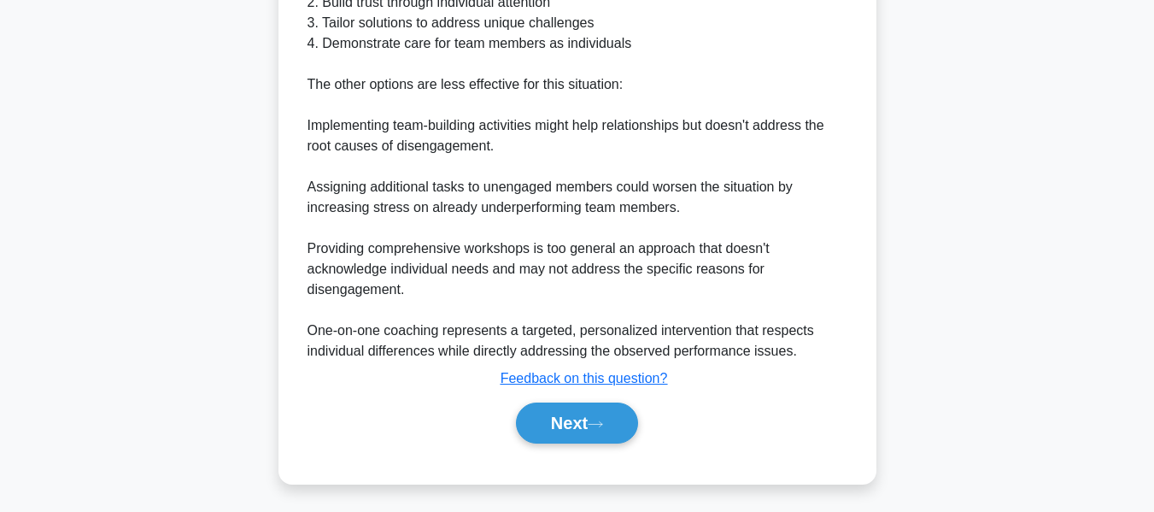
drag, startPoint x: 563, startPoint y: 417, endPoint x: 942, endPoint y: 207, distance: 433.7
click at [563, 417] on button "Next" at bounding box center [577, 422] width 122 height 41
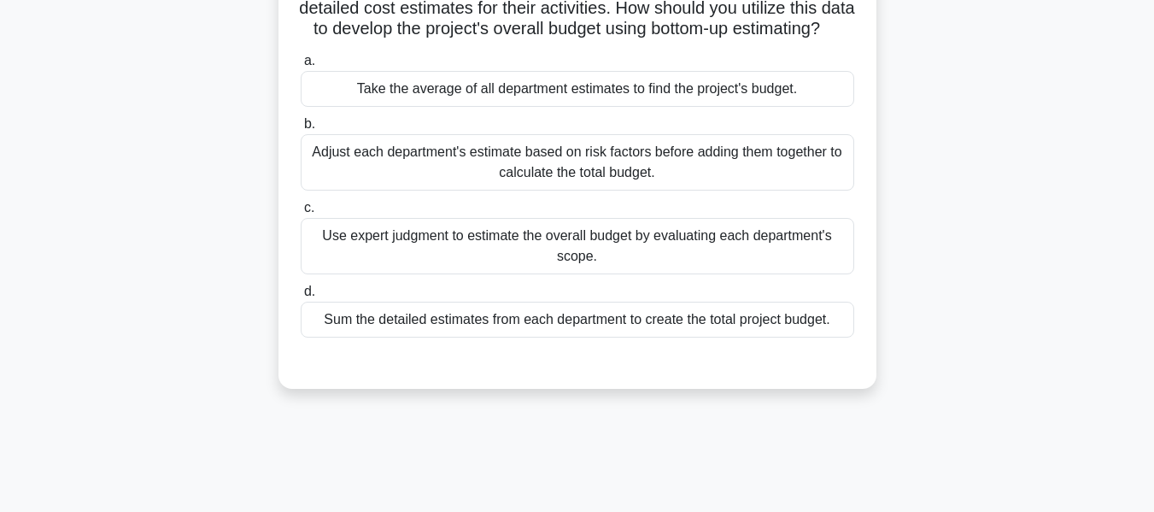
scroll to position [201, 0]
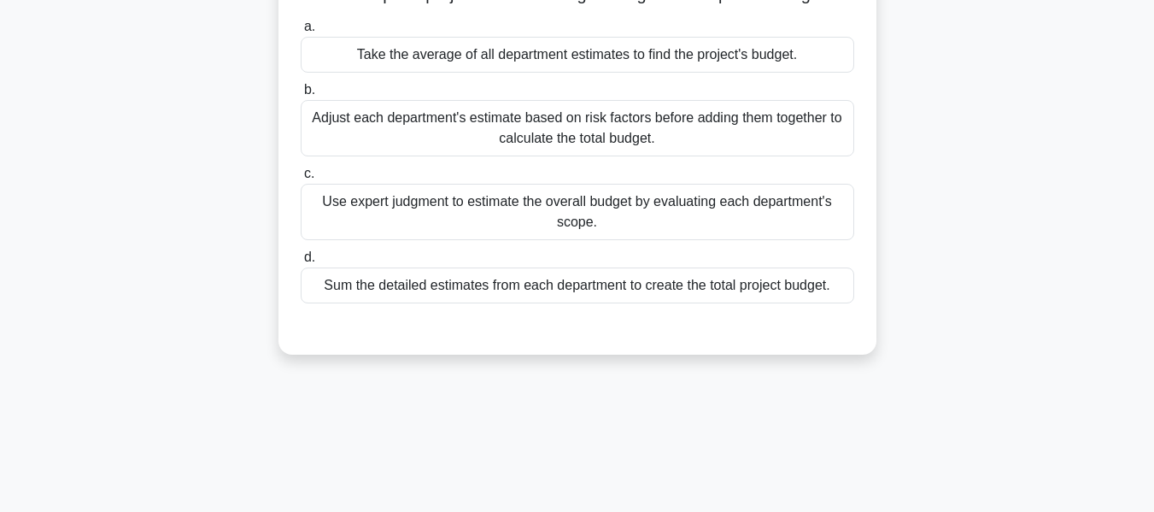
click at [408, 303] on div "Sum the detailed estimates from each department to create the total project bud…" at bounding box center [578, 285] width 554 height 36
click at [301, 263] on input "d. Sum the detailed estimates from each department to create the total project …" at bounding box center [301, 257] width 0 height 11
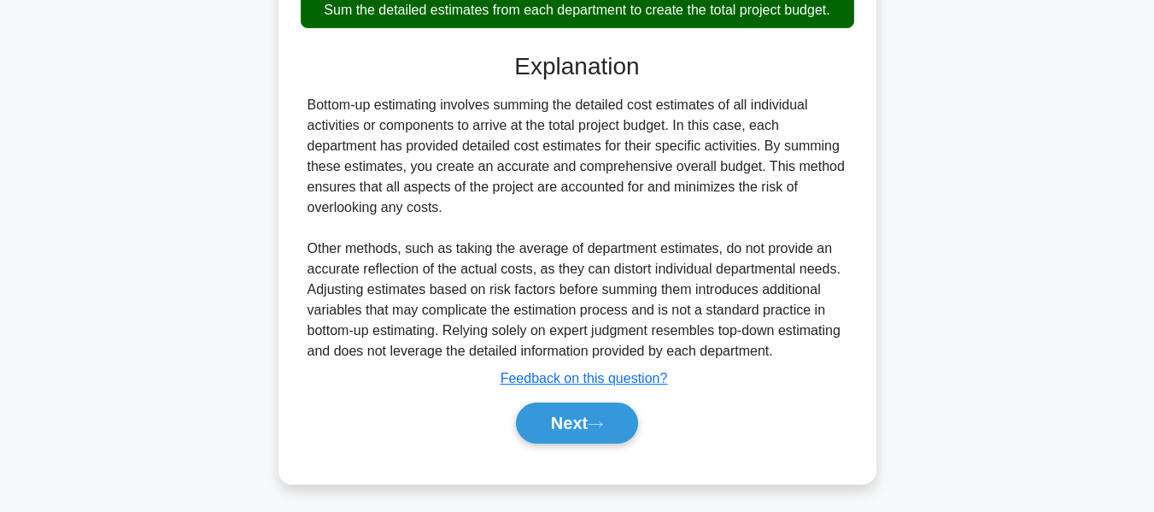
drag, startPoint x: 536, startPoint y: 408, endPoint x: 1039, endPoint y: 233, distance: 532.9
click at [536, 408] on button "Next" at bounding box center [577, 422] width 122 height 41
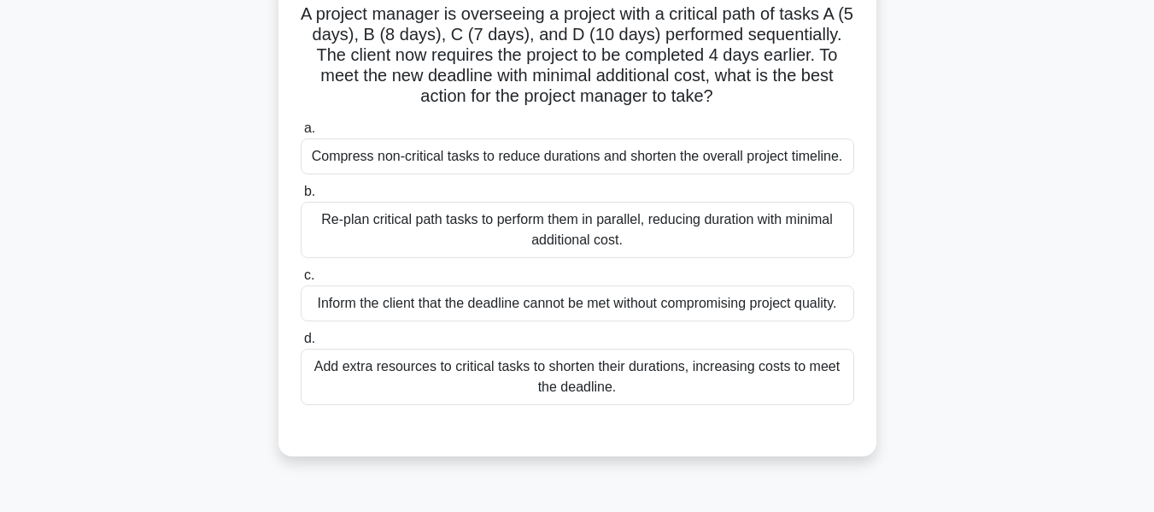
scroll to position [122, 0]
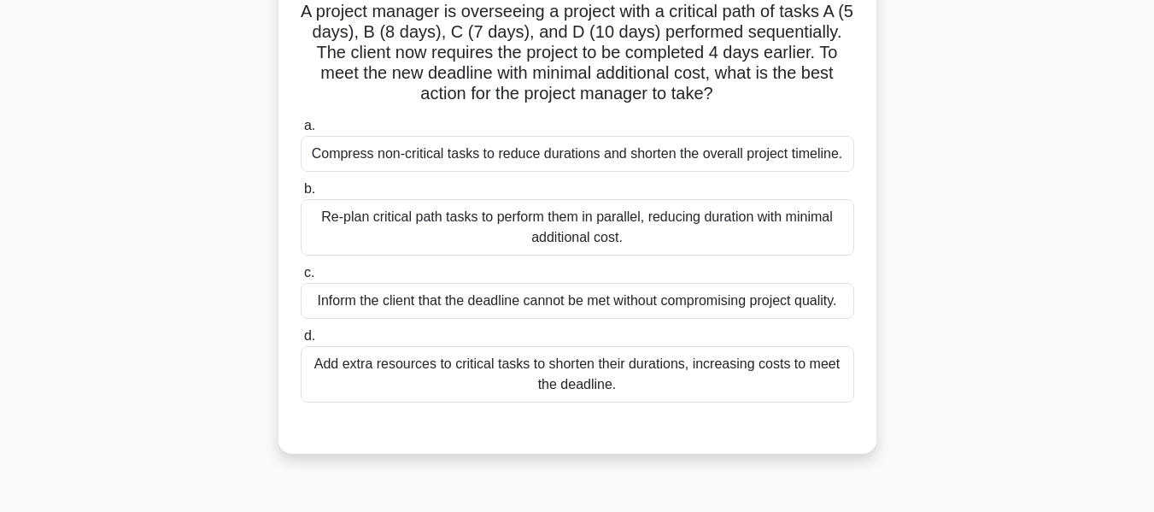
click at [474, 373] on div "Add extra resources to critical tasks to shorten their durations, increasing co…" at bounding box center [578, 374] width 554 height 56
click at [301, 342] on input "d. Add extra resources to critical tasks to shorten their durations, increasing…" at bounding box center [301, 336] width 0 height 11
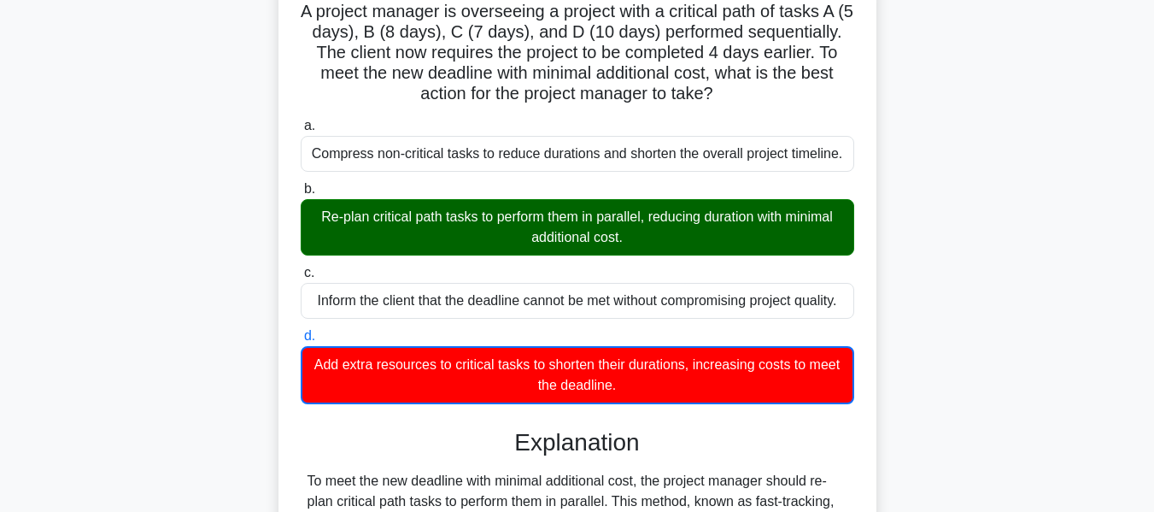
scroll to position [483, 0]
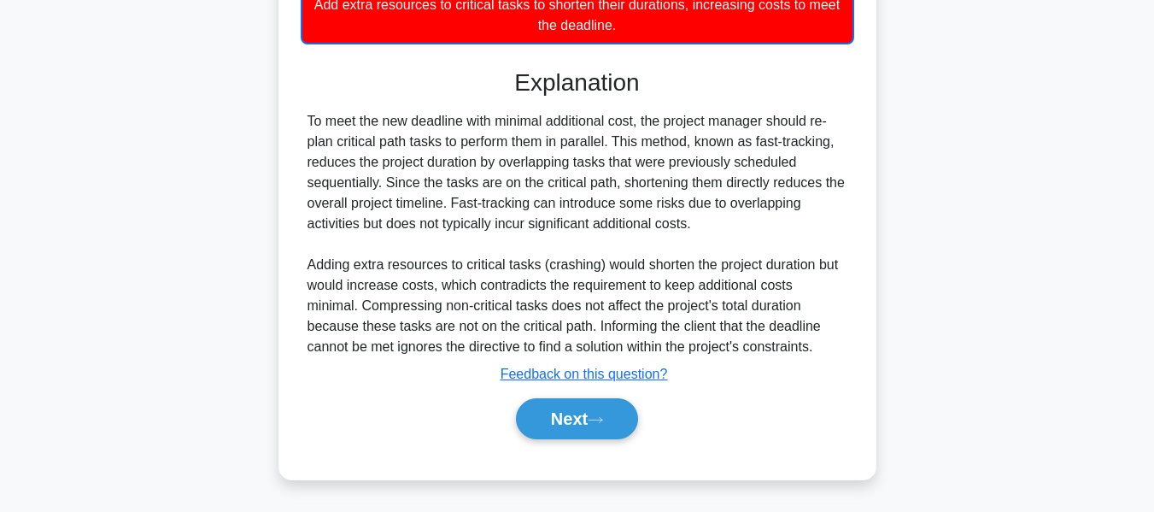
drag, startPoint x: 543, startPoint y: 415, endPoint x: 644, endPoint y: 320, distance: 139.0
click at [543, 415] on button "Next" at bounding box center [577, 418] width 122 height 41
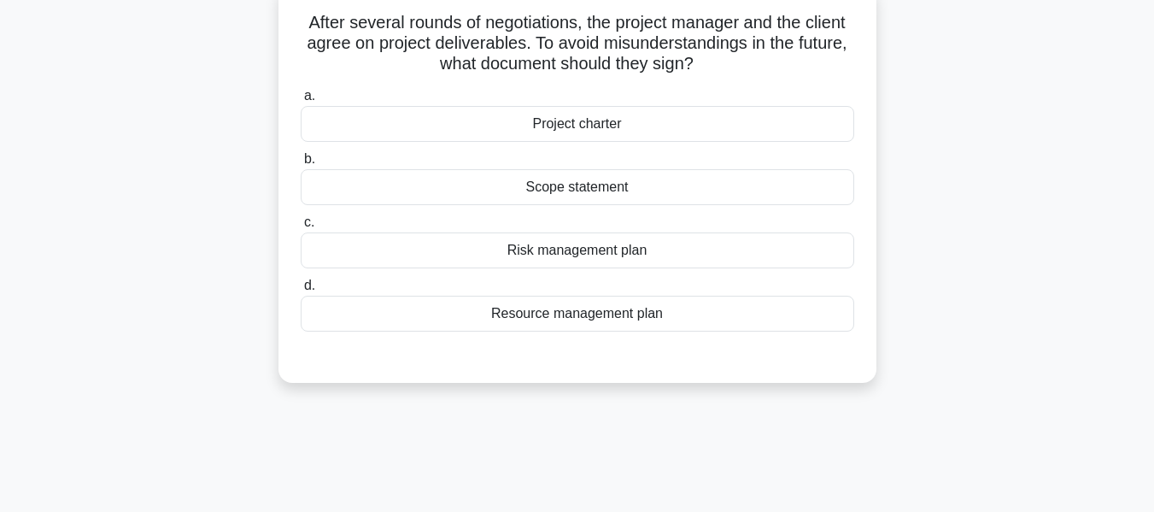
scroll to position [125, 0]
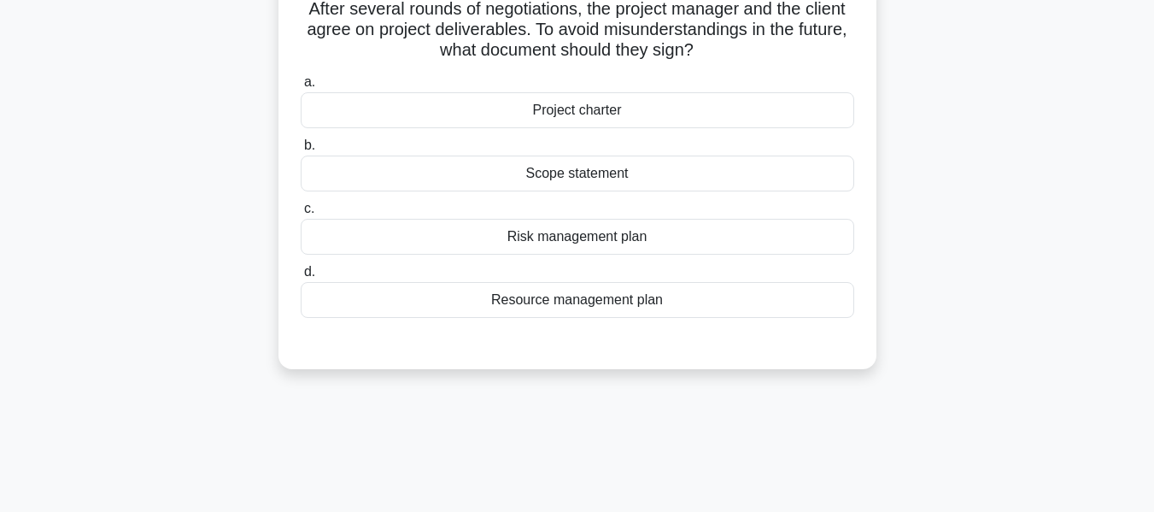
click at [584, 174] on div "Scope statement" at bounding box center [578, 174] width 554 height 36
click at [301, 151] on input "b. Scope statement" at bounding box center [301, 145] width 0 height 11
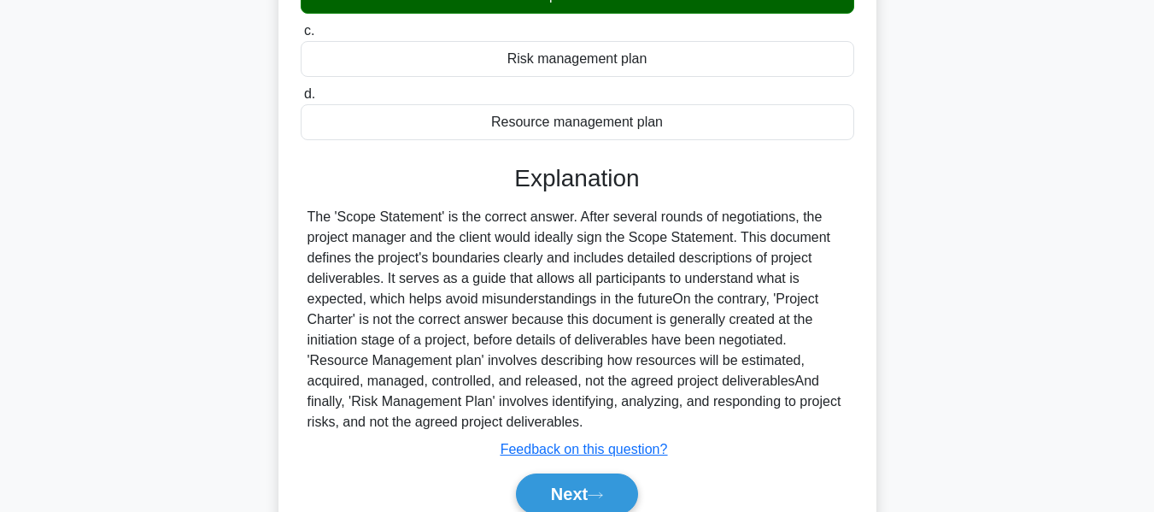
scroll to position [411, 0]
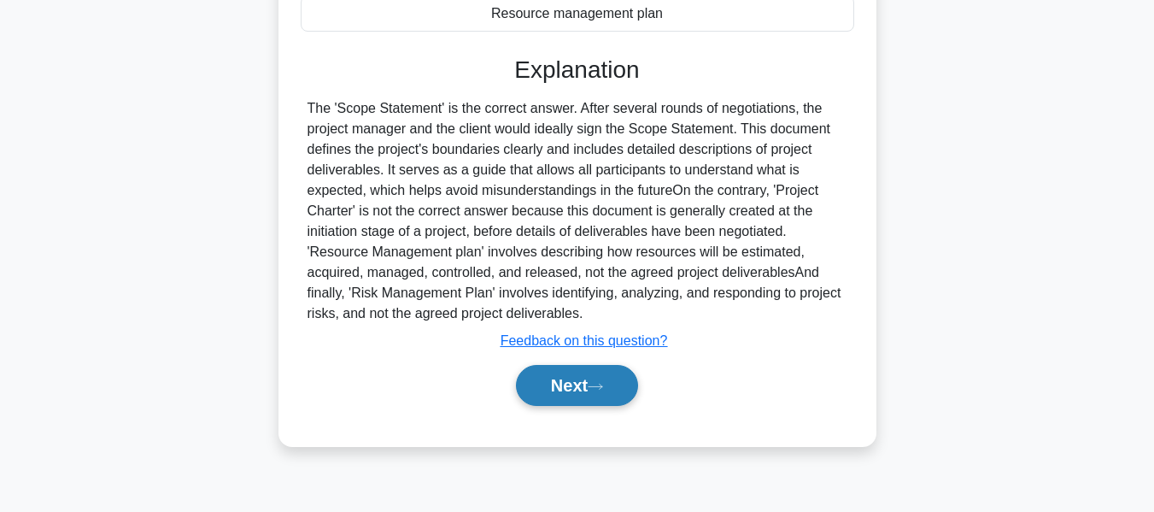
click at [586, 378] on button "Next" at bounding box center [577, 385] width 122 height 41
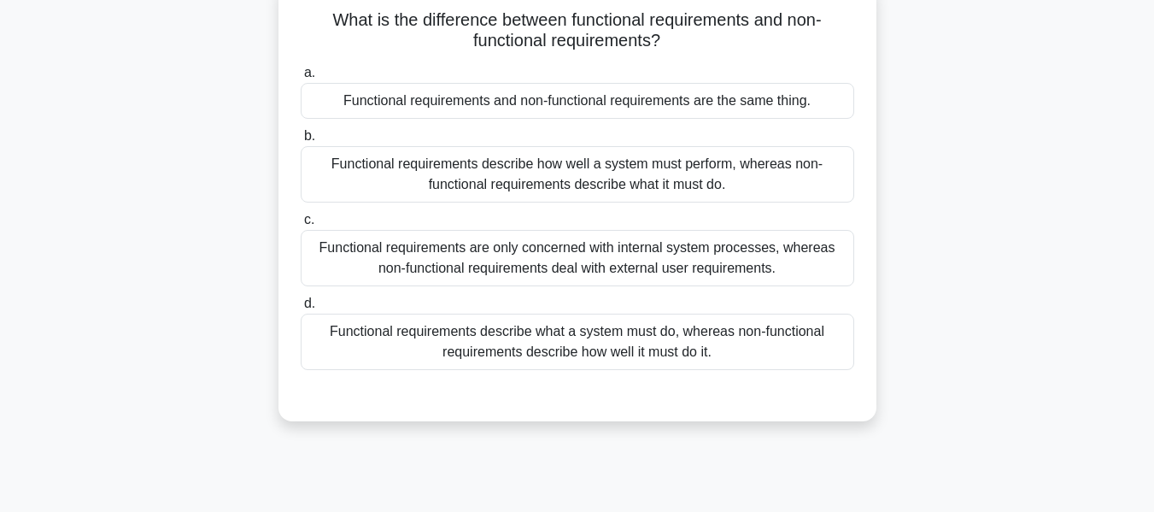
scroll to position [123, 0]
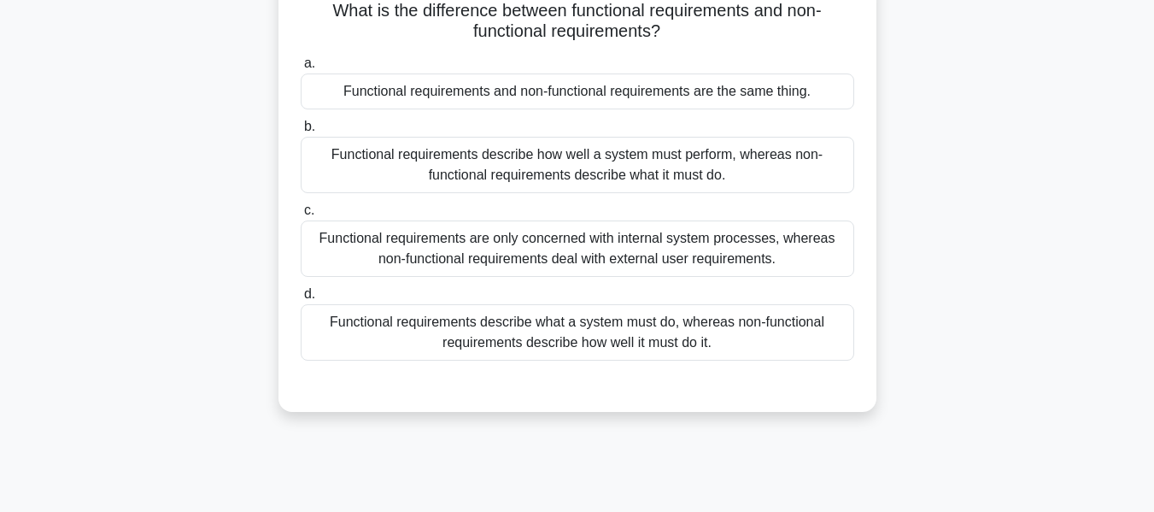
click at [587, 325] on div "Functional requirements describe what a system must do, whereas non-functional …" at bounding box center [578, 332] width 554 height 56
click at [301, 300] on input "d. Functional requirements describe what a system must do, whereas non-function…" at bounding box center [301, 294] width 0 height 11
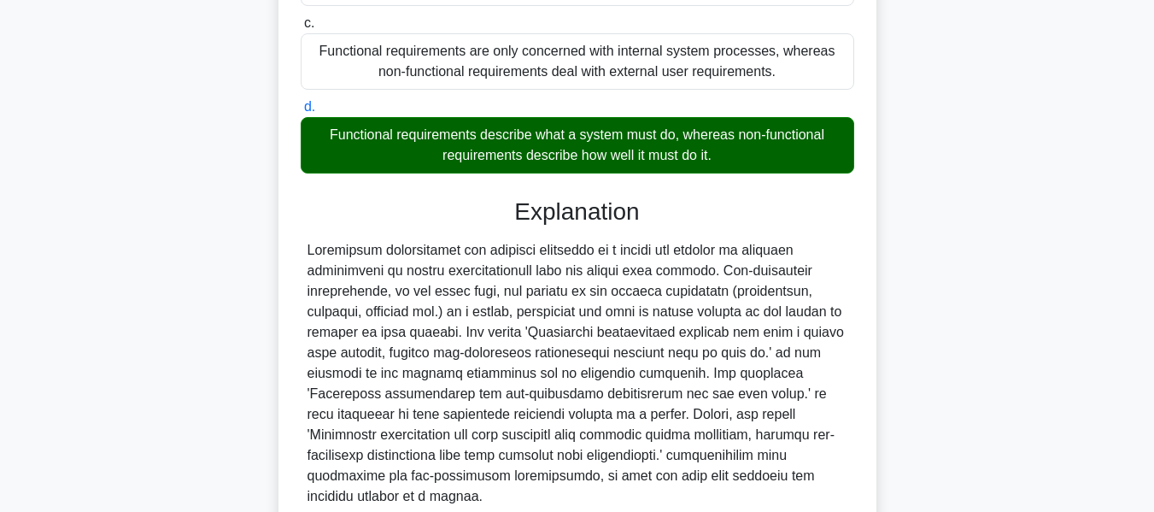
scroll to position [440, 0]
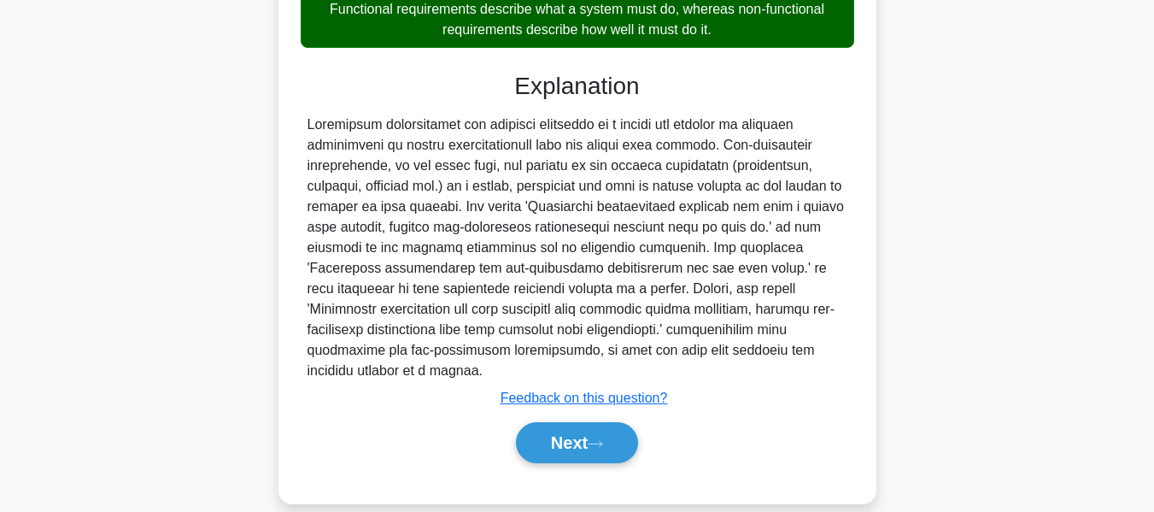
drag, startPoint x: 571, startPoint y: 420, endPoint x: 1011, endPoint y: 300, distance: 456.3
click at [571, 422] on button "Next" at bounding box center [577, 442] width 122 height 41
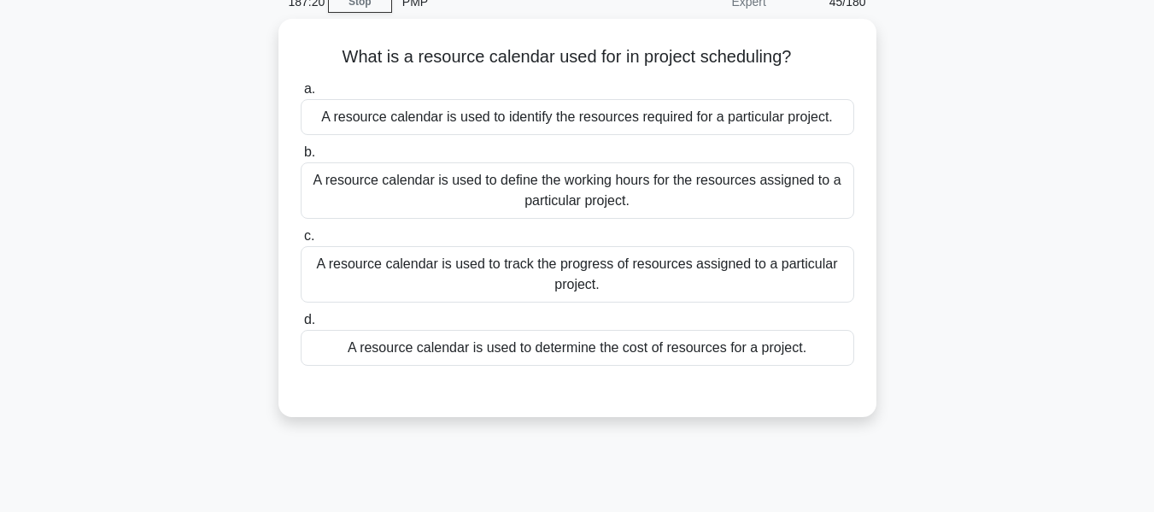
scroll to position [85, 0]
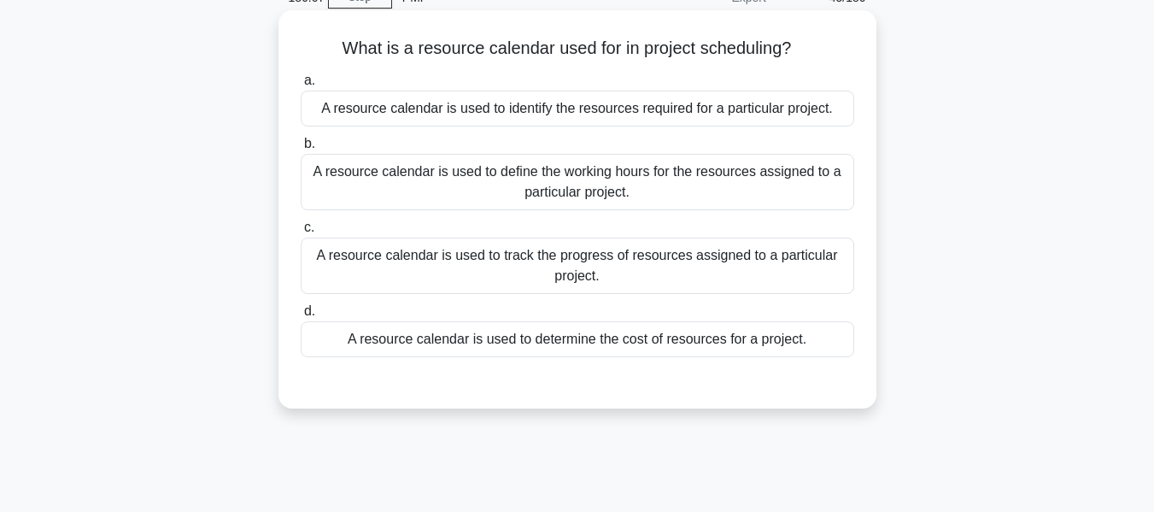
click at [526, 178] on div "A resource calendar is used to define the working hours for the resources assig…" at bounding box center [578, 182] width 554 height 56
click at [301, 150] on input "b. A resource calendar is used to define the working hours for the resources as…" at bounding box center [301, 143] width 0 height 11
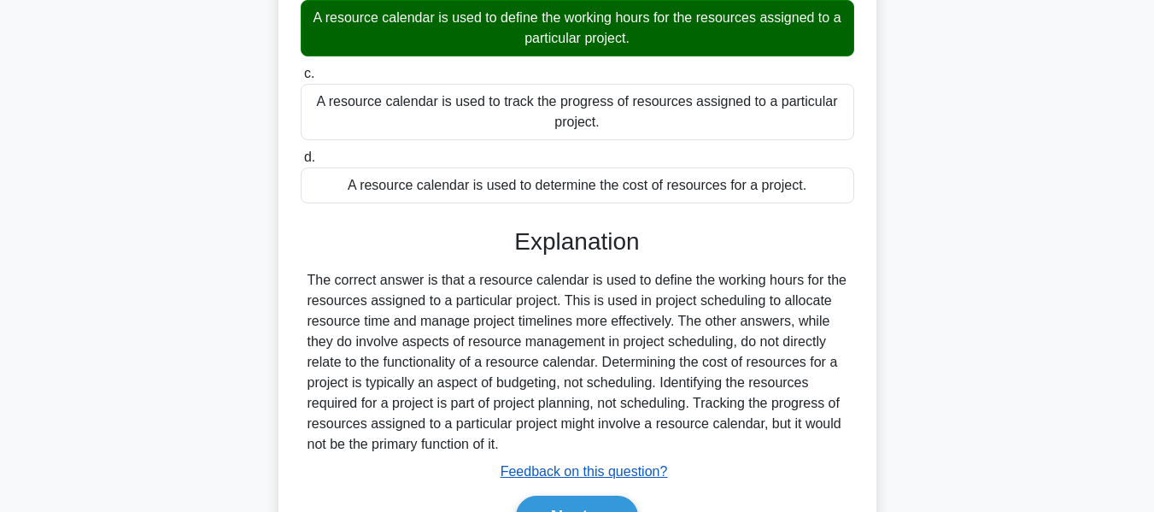
scroll to position [411, 0]
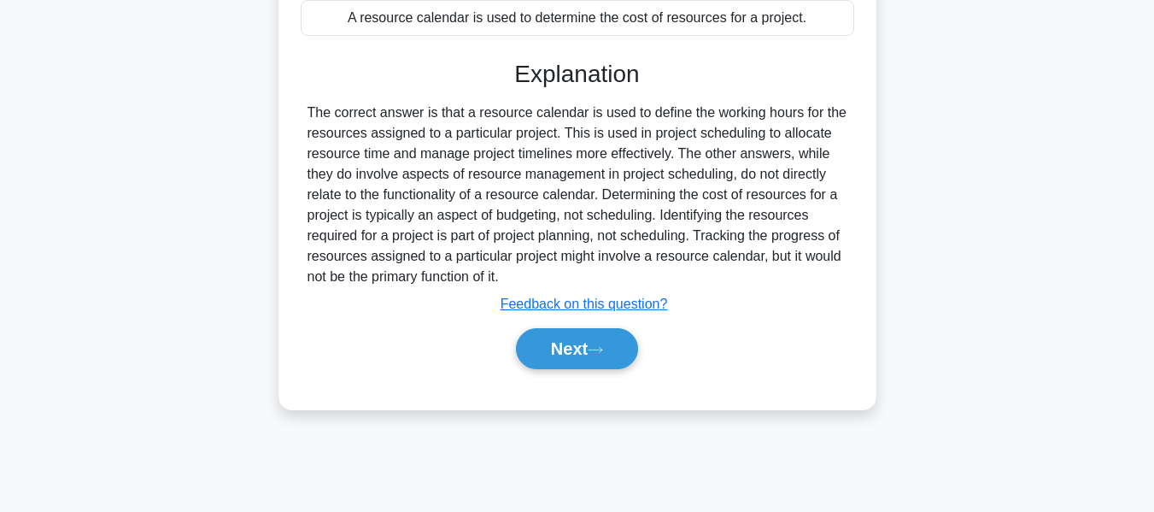
drag, startPoint x: 563, startPoint y: 345, endPoint x: 953, endPoint y: 203, distance: 415.0
click at [563, 345] on button "Next" at bounding box center [577, 348] width 122 height 41
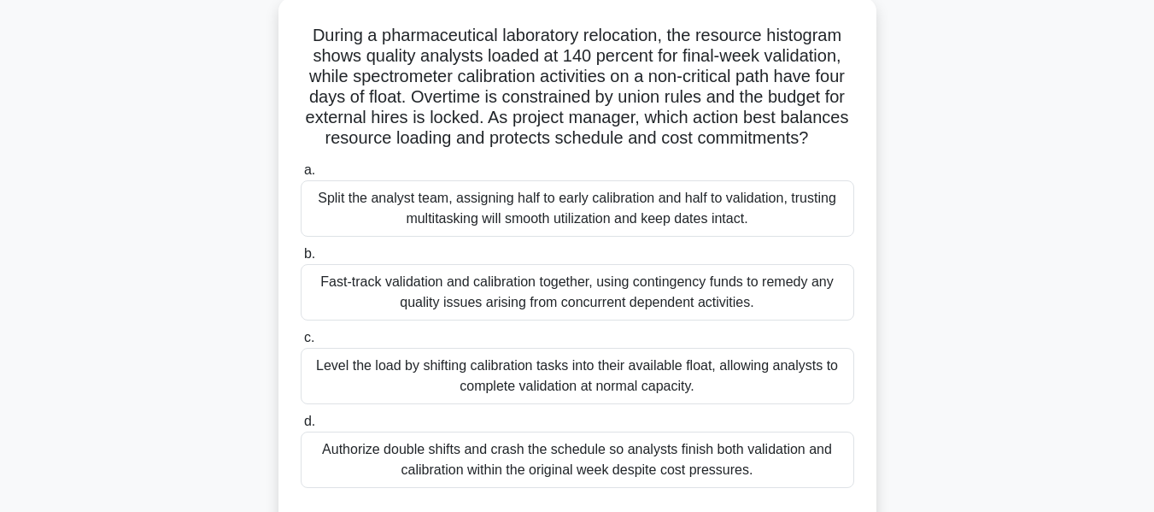
scroll to position [115, 0]
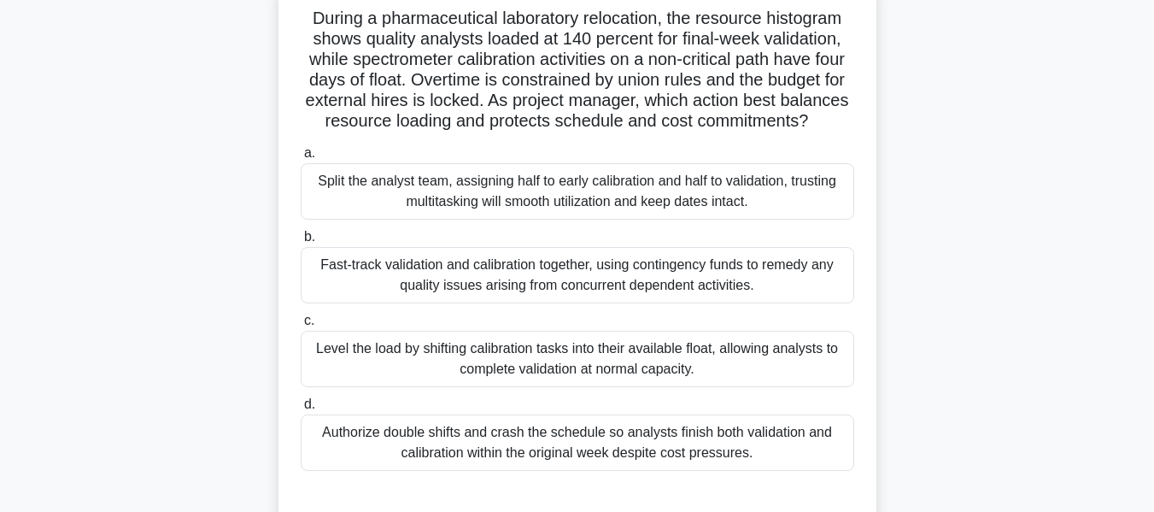
click at [551, 369] on div "Level the load by shifting calibration tasks into their available float, allowi…" at bounding box center [578, 359] width 554 height 56
click at [301, 326] on input "c. Level the load by shifting calibration tasks into their available float, all…" at bounding box center [301, 320] width 0 height 11
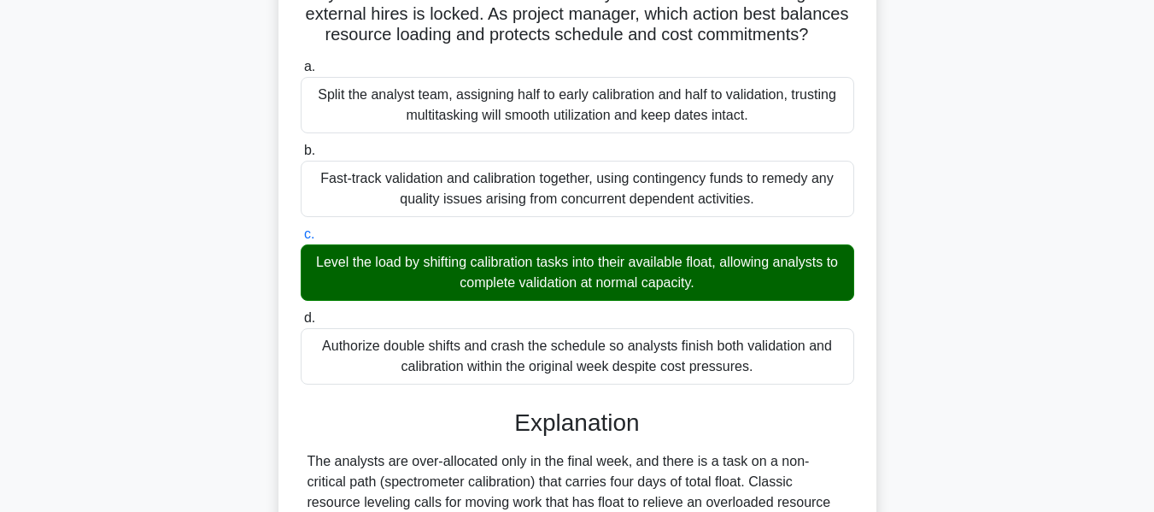
scroll to position [604, 0]
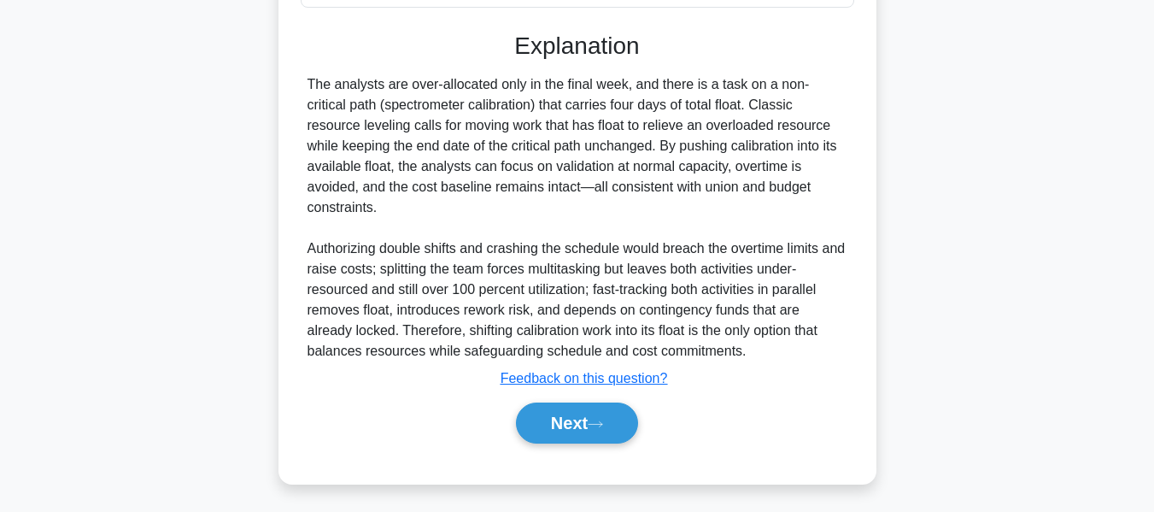
drag, startPoint x: 563, startPoint y: 409, endPoint x: 986, endPoint y: 271, distance: 445.0
click at [563, 409] on button "Next" at bounding box center [577, 422] width 122 height 41
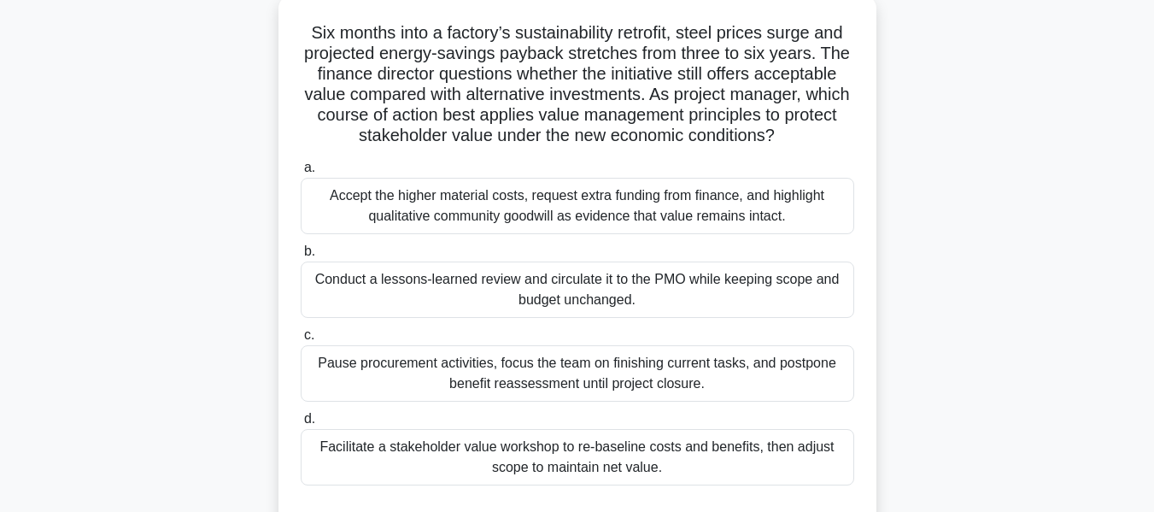
scroll to position [114, 0]
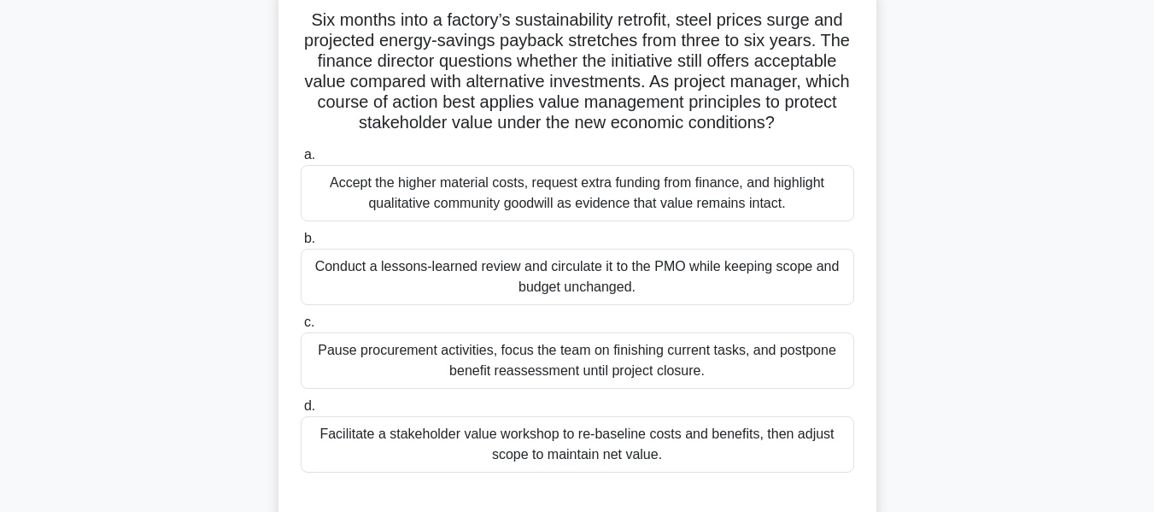
click at [562, 442] on div "Facilitate a stakeholder value workshop to re-baseline costs and benefits, then…" at bounding box center [578, 444] width 554 height 56
click at [301, 412] on input "d. Facilitate a stakeholder value workshop to re-baseline costs and benefits, t…" at bounding box center [301, 406] width 0 height 11
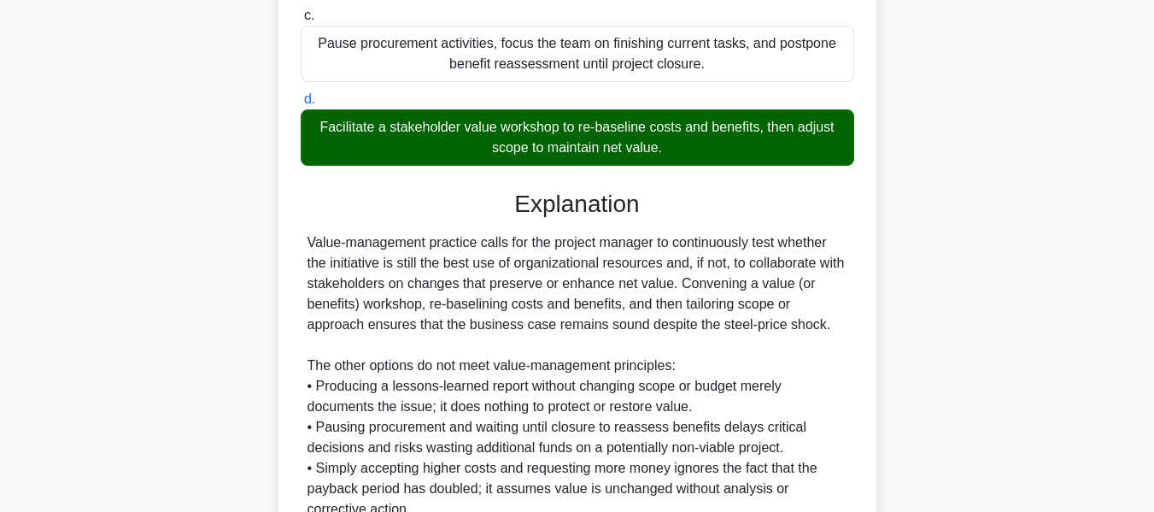
scroll to position [625, 0]
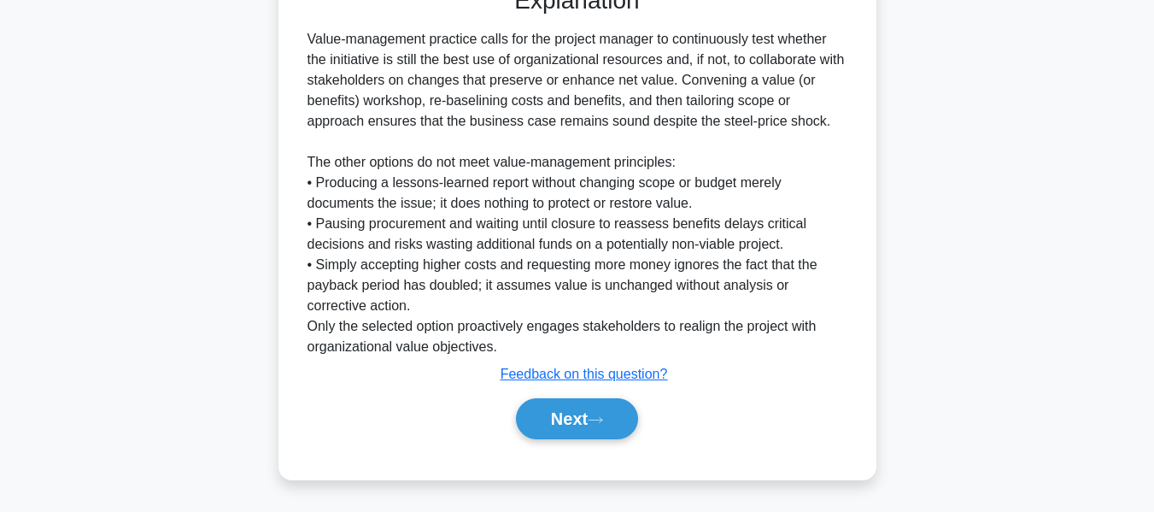
click at [567, 410] on button "Next" at bounding box center [577, 418] width 122 height 41
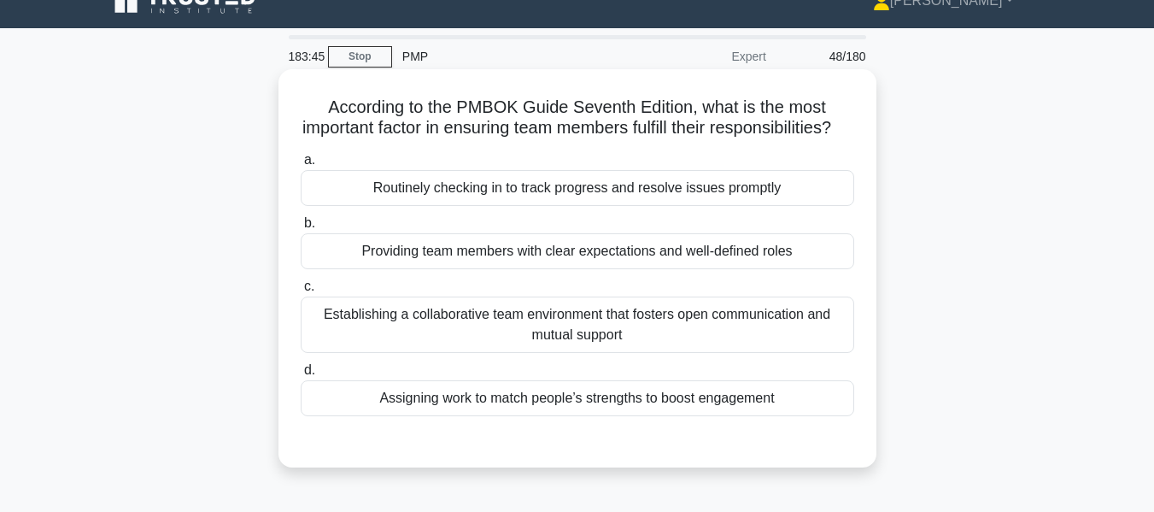
scroll to position [112, 0]
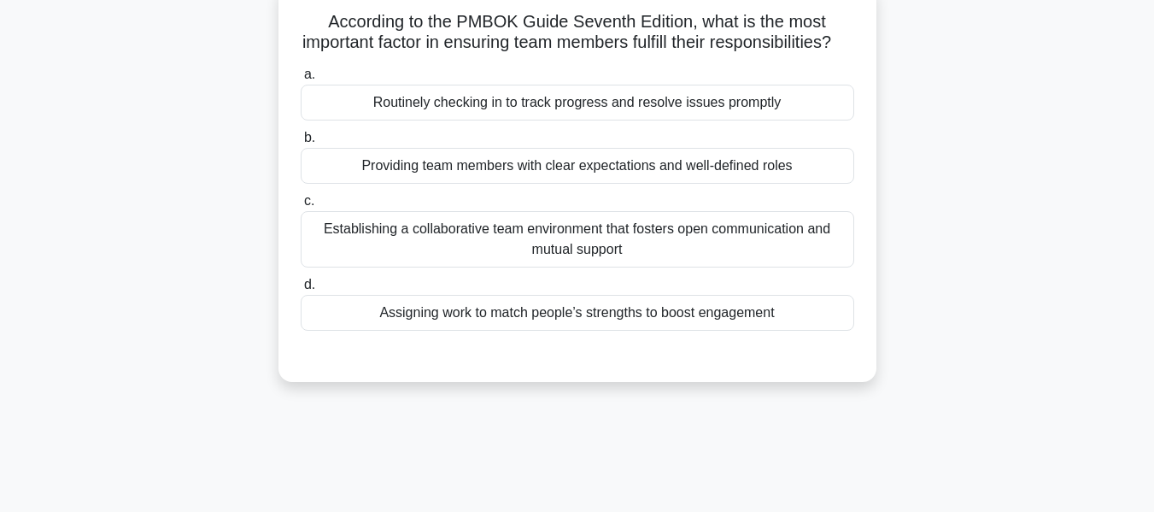
click at [475, 120] on div "Routinely checking in to track progress and resolve issues promptly" at bounding box center [578, 103] width 554 height 36
click at [301, 80] on input "a. Routinely checking in to track progress and resolve issues promptly" at bounding box center [301, 74] width 0 height 11
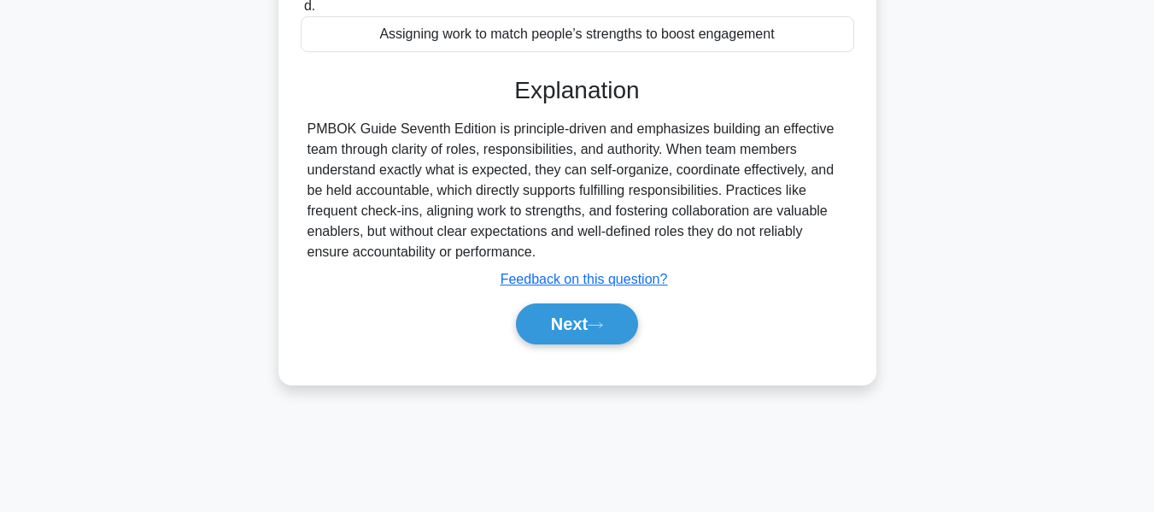
scroll to position [411, 0]
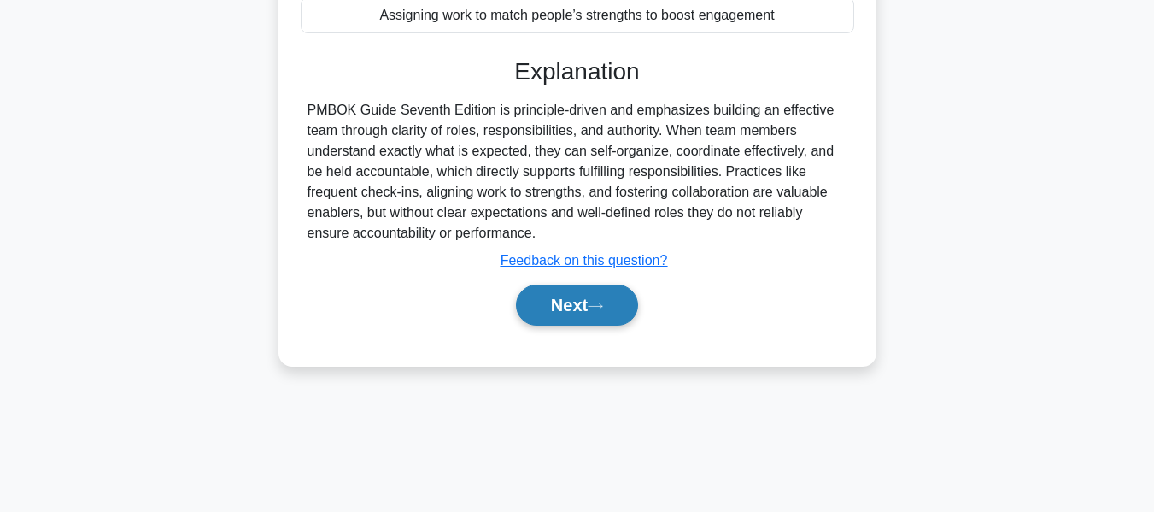
click at [567, 315] on button "Next" at bounding box center [577, 305] width 122 height 41
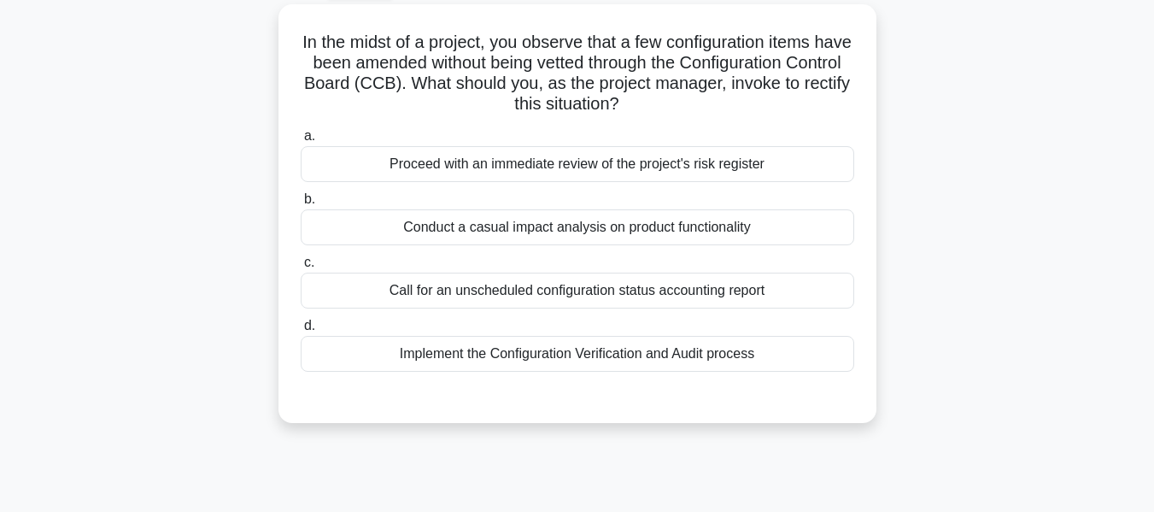
scroll to position [126, 0]
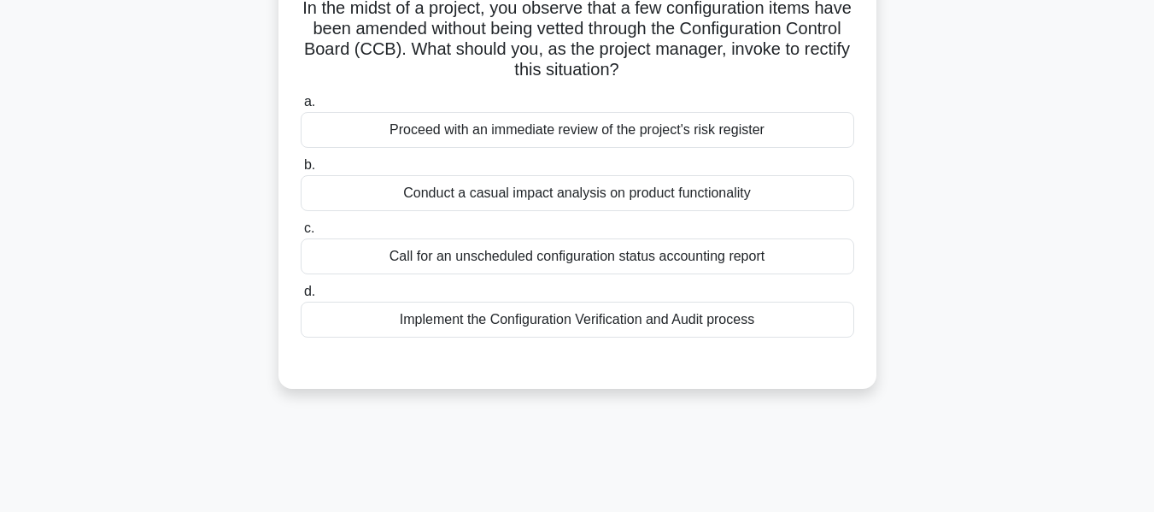
click at [441, 190] on div "Conduct a casual impact analysis on product functionality" at bounding box center [578, 193] width 554 height 36
click at [301, 171] on input "b. Conduct a casual impact analysis on product functionality" at bounding box center [301, 165] width 0 height 11
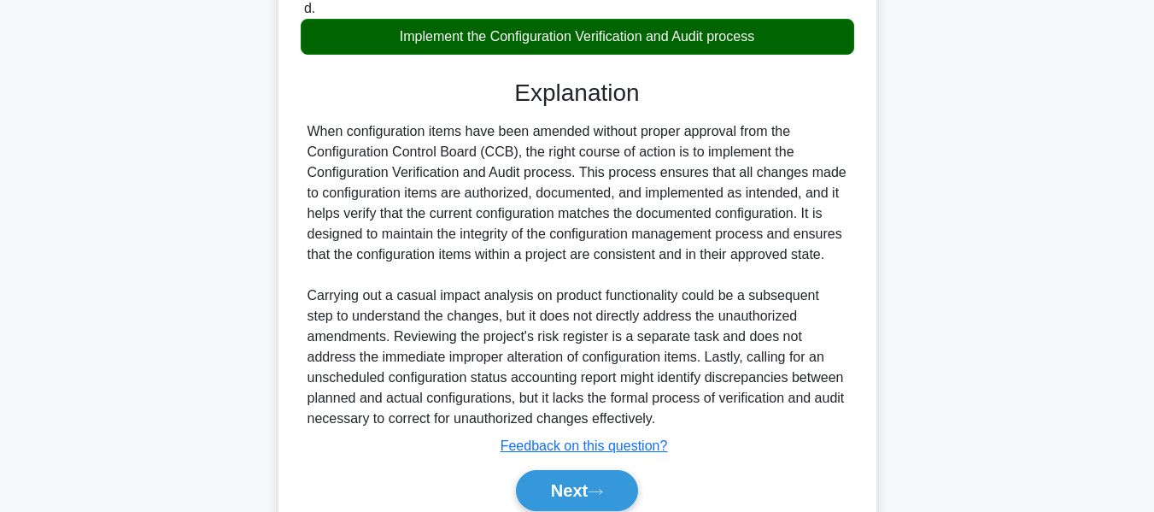
scroll to position [483, 0]
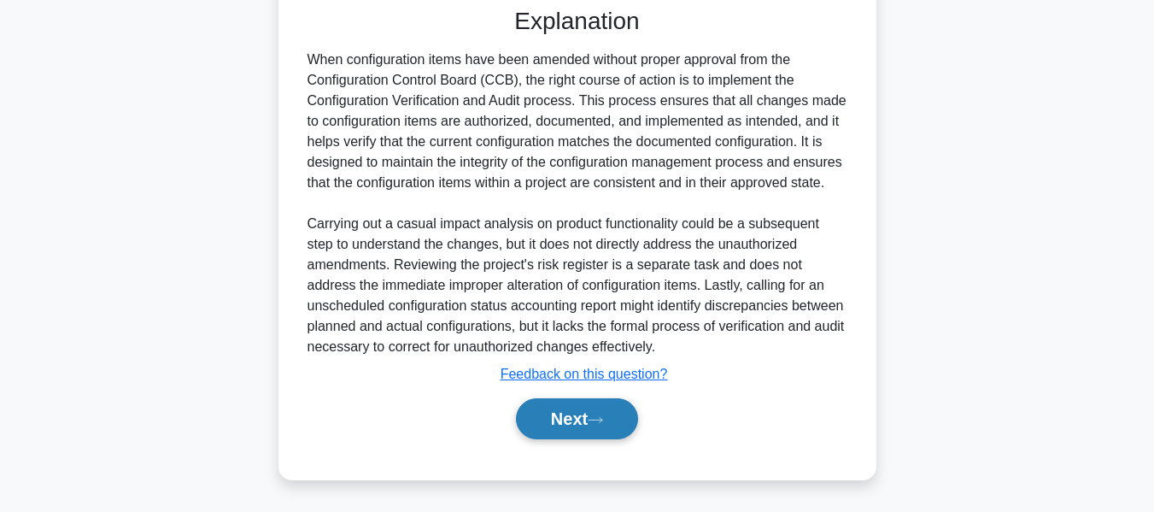
click at [561, 415] on button "Next" at bounding box center [577, 418] width 122 height 41
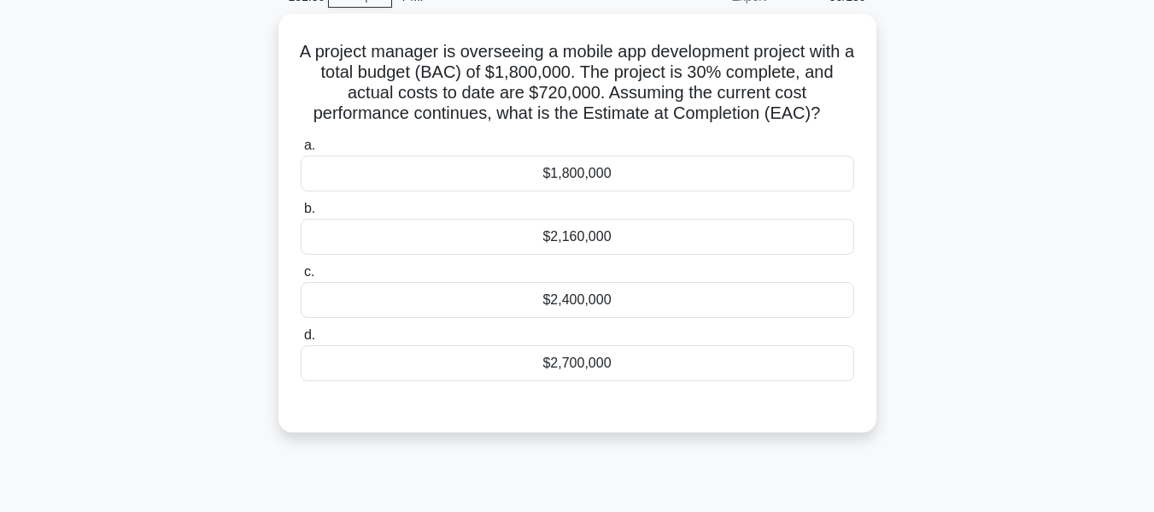
scroll to position [110, 0]
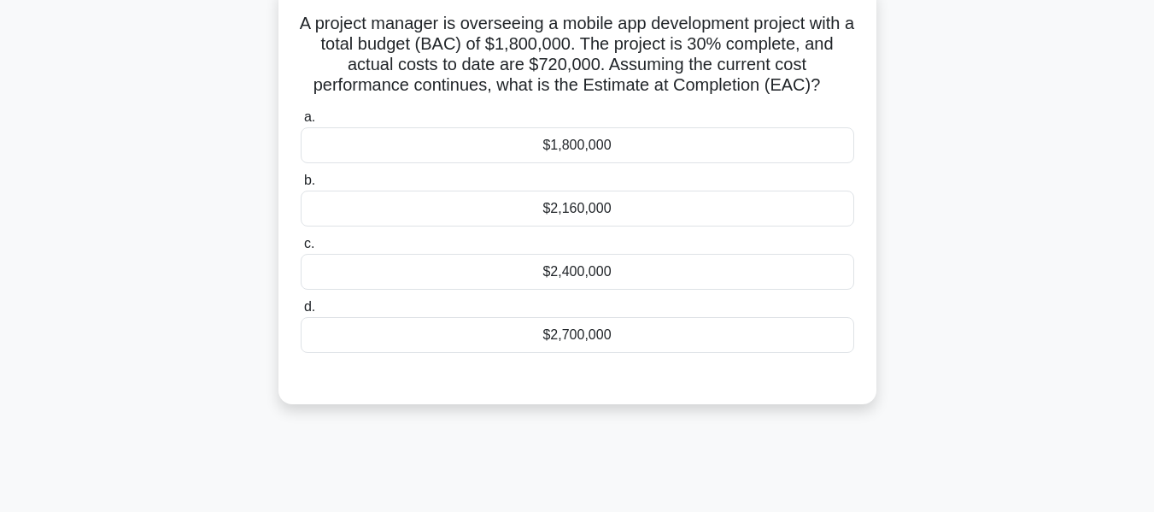
click at [567, 269] on div "$2,400,000" at bounding box center [578, 272] width 554 height 36
click at [301, 250] on input "c. $2,400,000" at bounding box center [301, 243] width 0 height 11
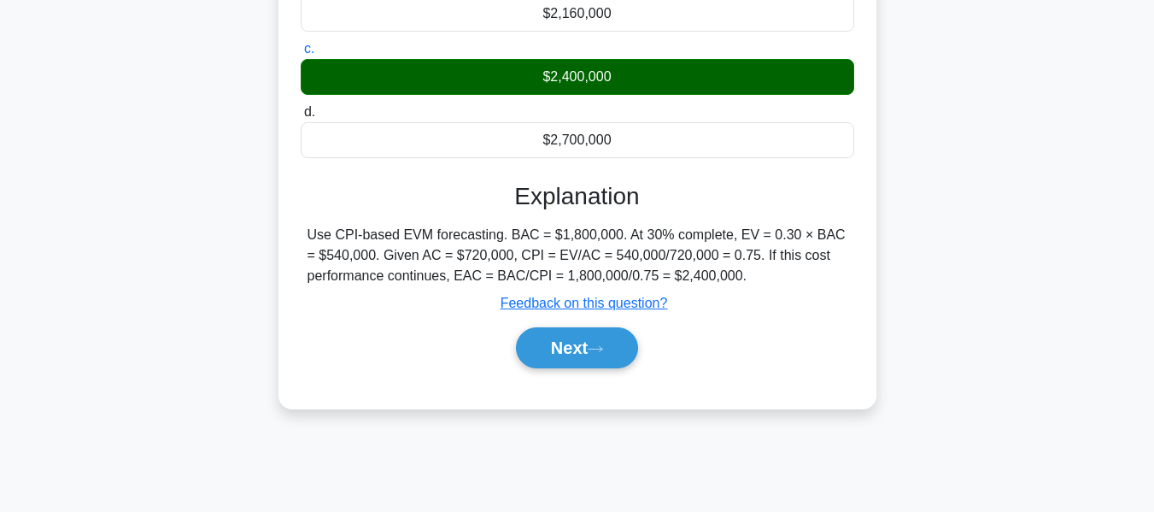
scroll to position [411, 0]
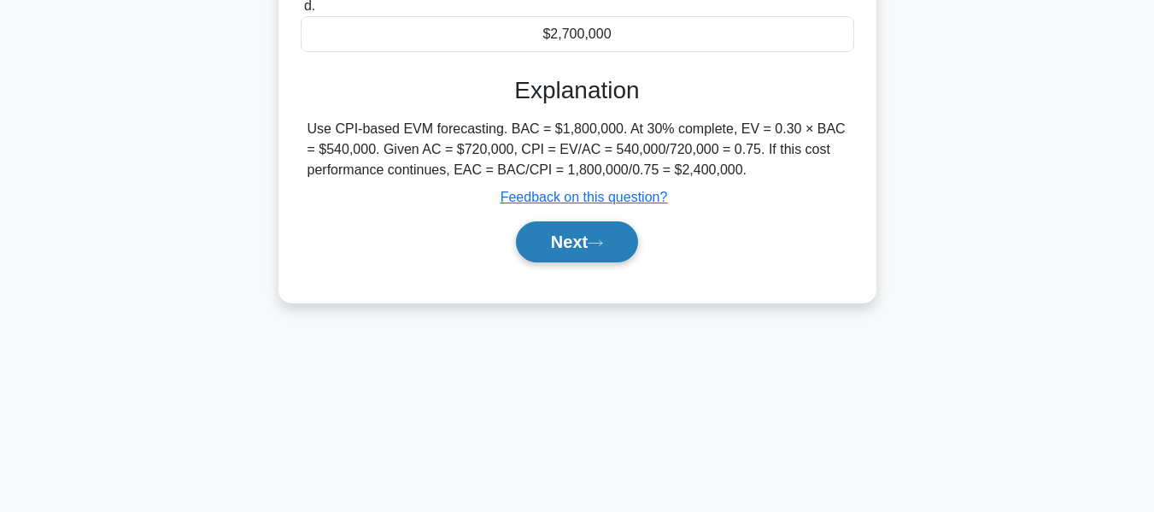
click at [576, 239] on button "Next" at bounding box center [577, 241] width 122 height 41
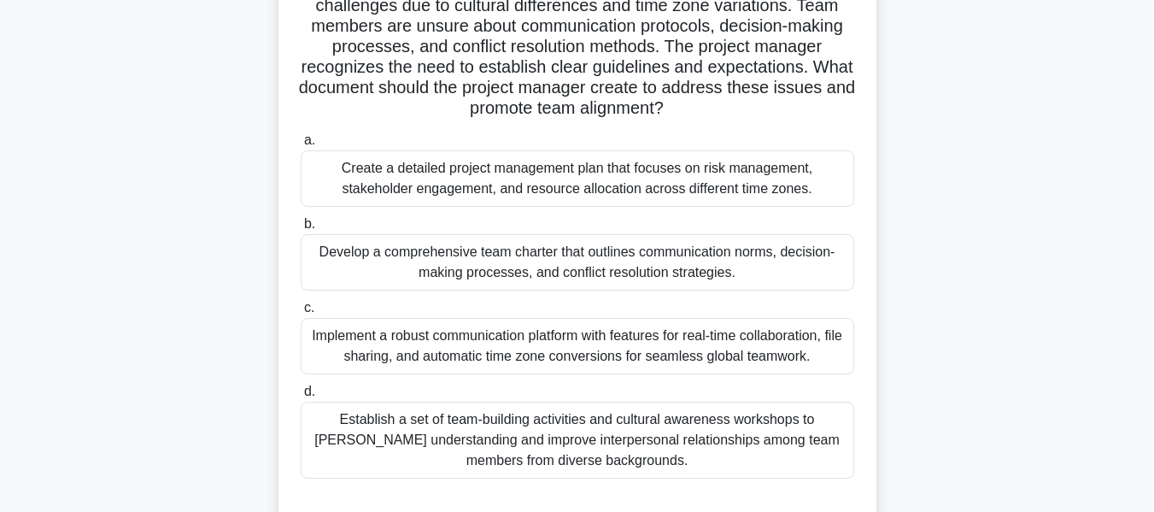
scroll to position [162, 0]
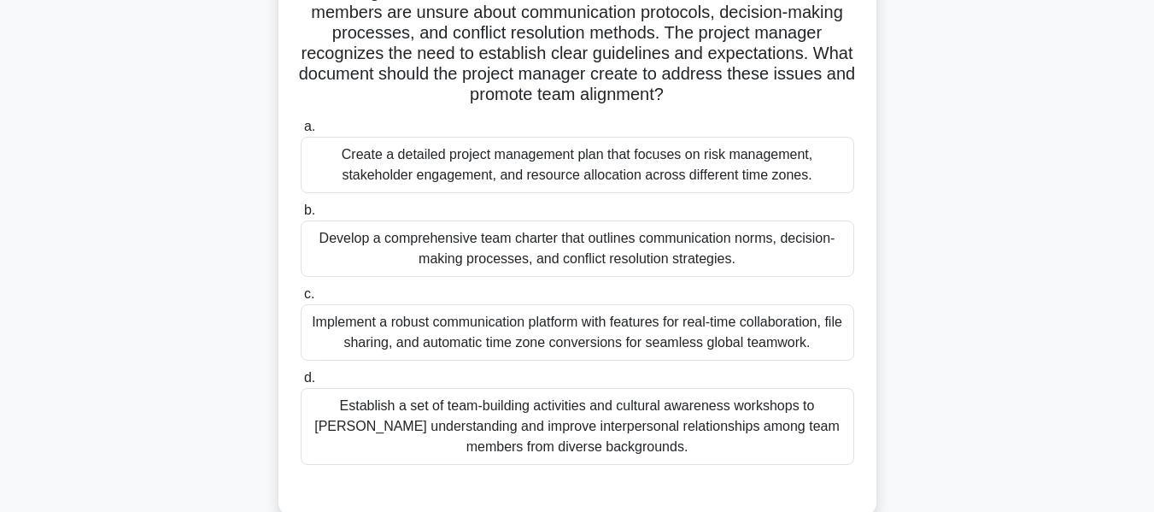
click at [581, 242] on div "Develop a comprehensive team charter that outlines communication norms, decisio…" at bounding box center [578, 248] width 554 height 56
click at [301, 216] on input "b. Develop a comprehensive team charter that outlines communication norms, deci…" at bounding box center [301, 210] width 0 height 11
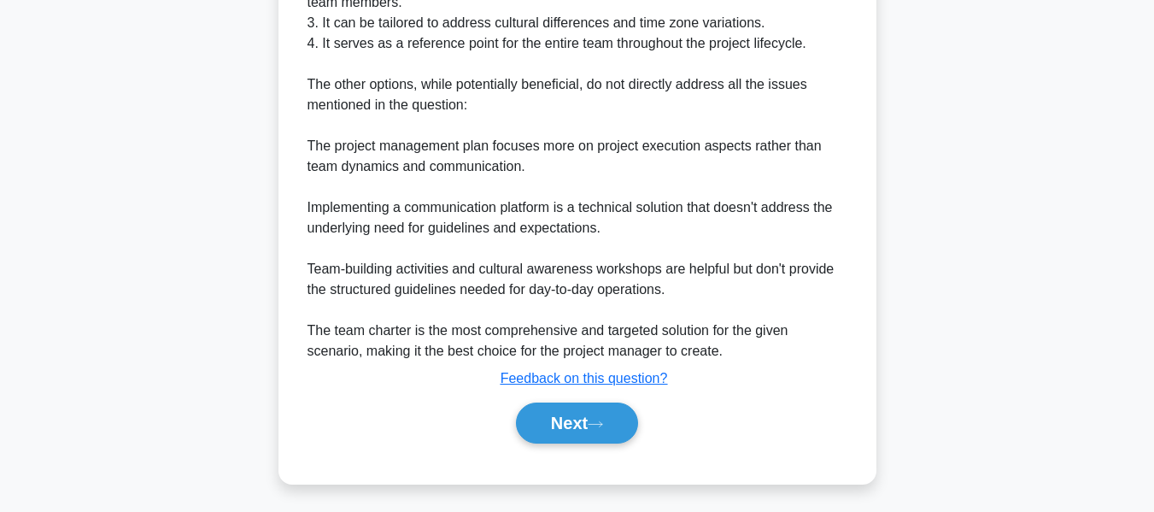
drag, startPoint x: 572, startPoint y: 419, endPoint x: 1072, endPoint y: 187, distance: 551.7
click at [572, 419] on button "Next" at bounding box center [577, 422] width 122 height 41
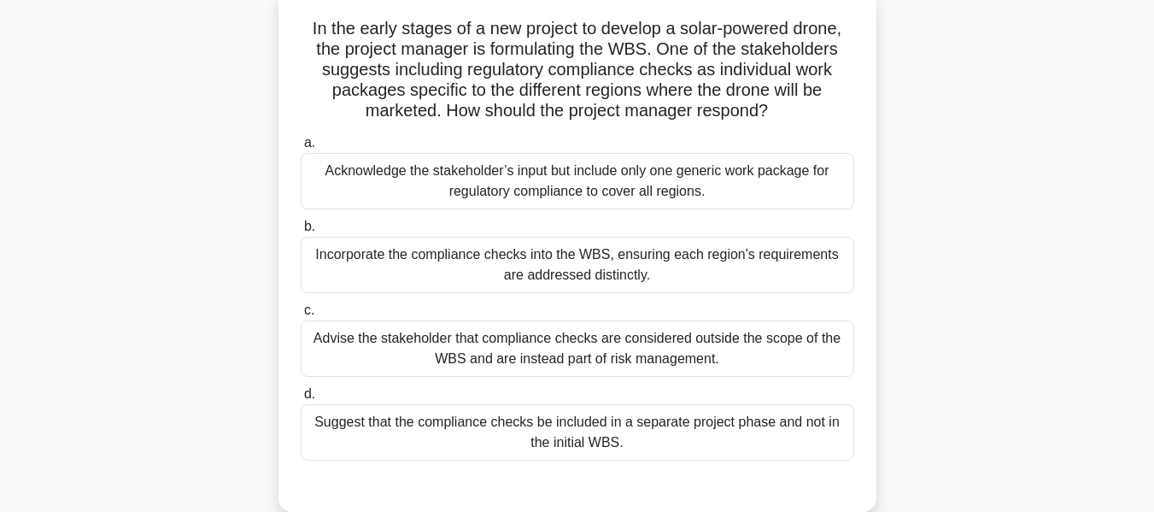
scroll to position [111, 0]
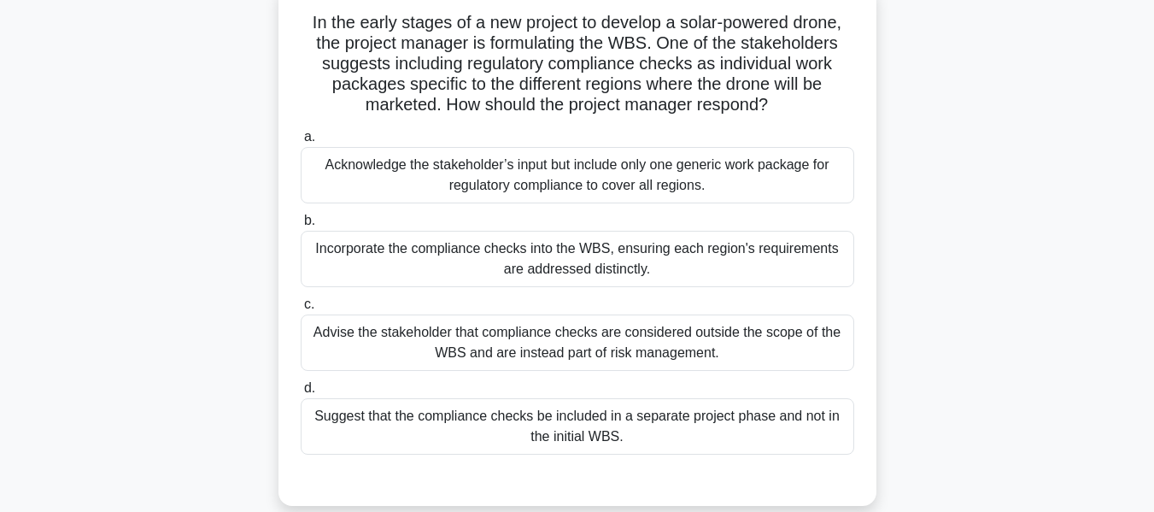
click at [603, 255] on div "Incorporate the compliance checks into the WBS, ensuring each region's requirem…" at bounding box center [578, 259] width 554 height 56
click at [301, 226] on input "b. Incorporate the compliance checks into the WBS, ensuring each region's requi…" at bounding box center [301, 220] width 0 height 11
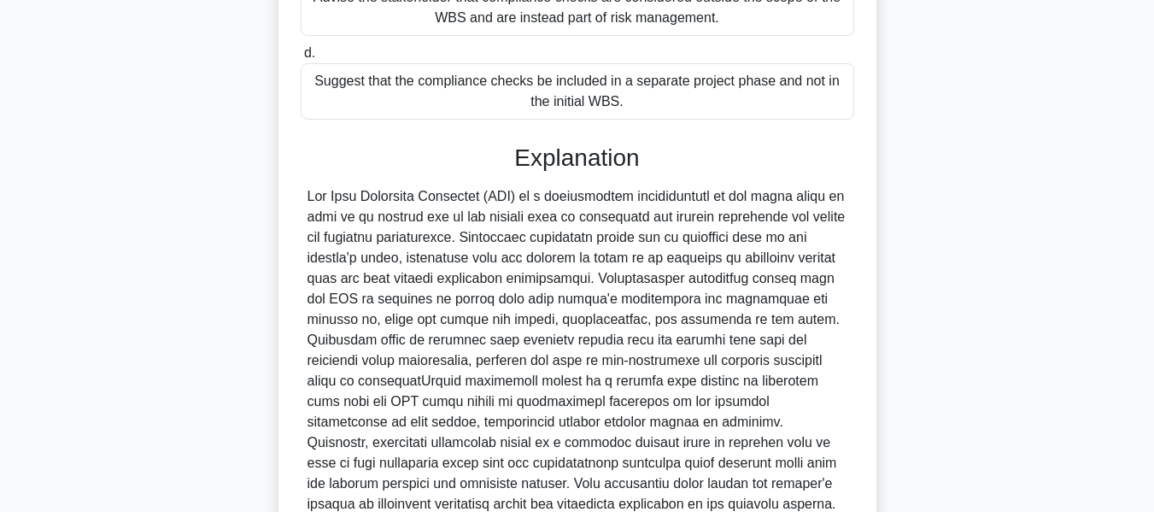
scroll to position [604, 0]
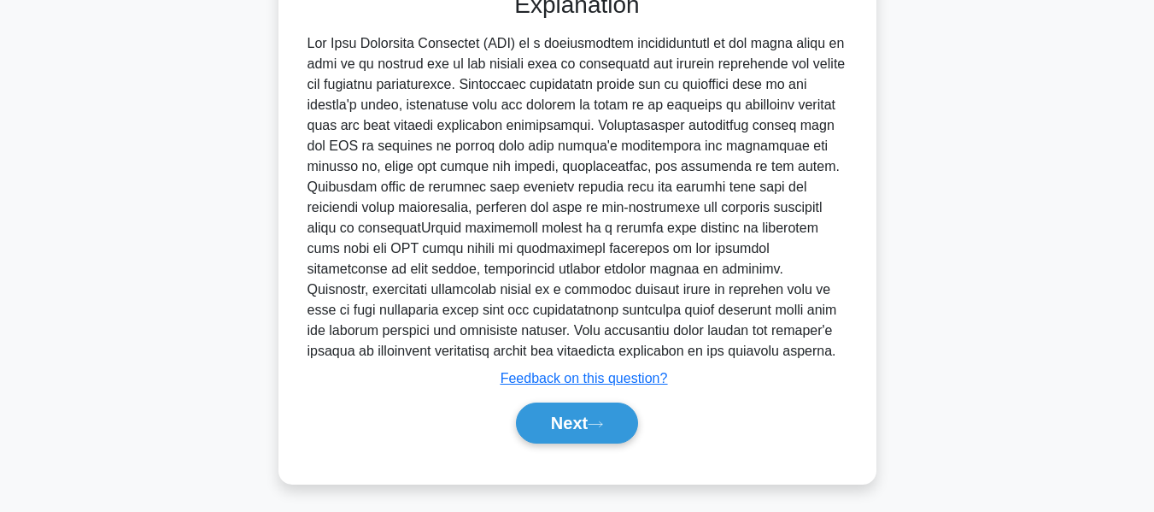
drag, startPoint x: 561, startPoint y: 413, endPoint x: 990, endPoint y: 266, distance: 454.2
click at [561, 413] on button "Next" at bounding box center [577, 422] width 122 height 41
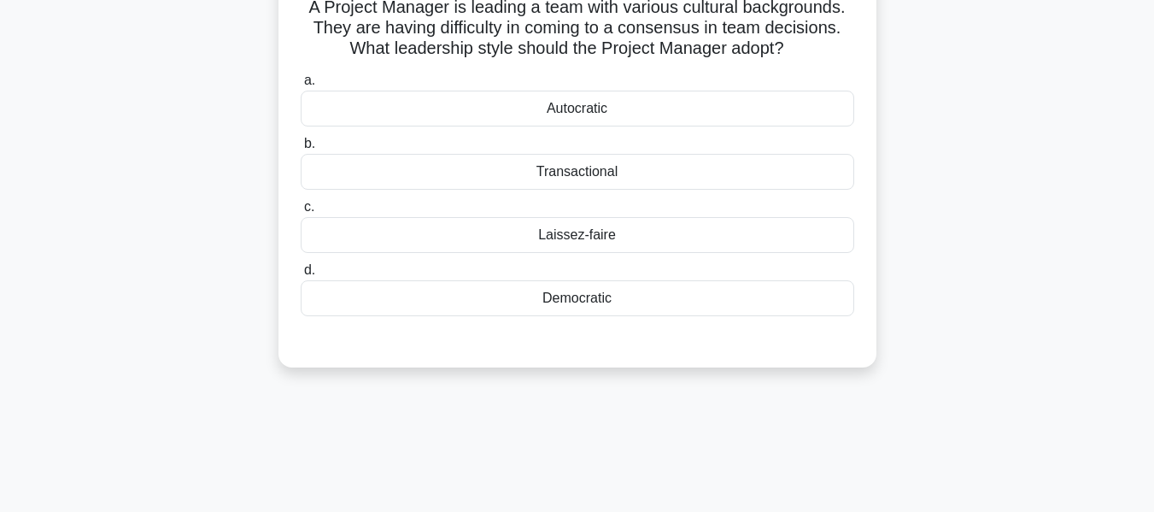
scroll to position [125, 0]
click at [578, 301] on div "Democratic" at bounding box center [578, 300] width 554 height 36
click at [301, 278] on input "d. Democratic" at bounding box center [301, 272] width 0 height 11
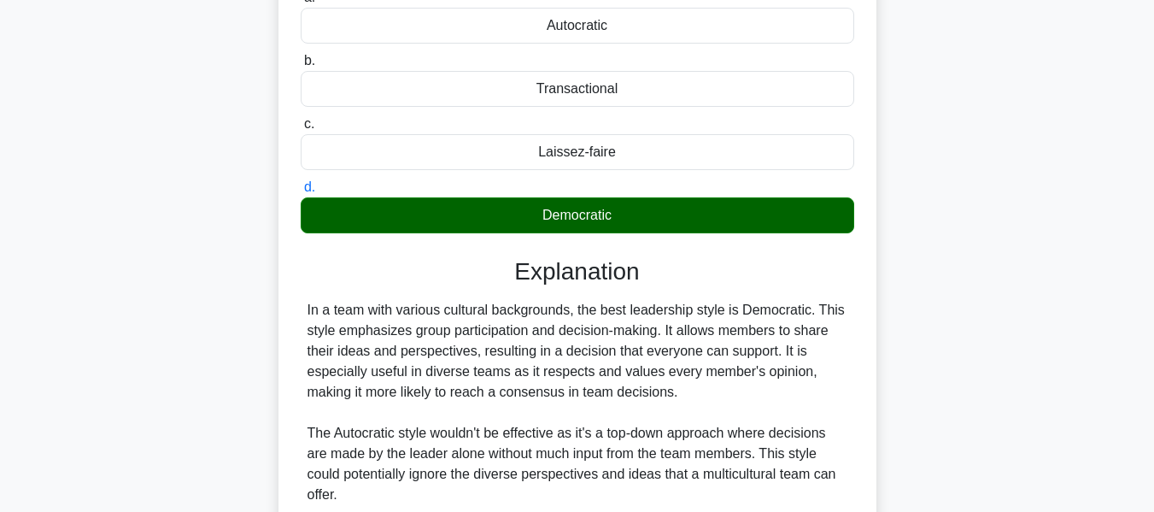
scroll to position [563, 0]
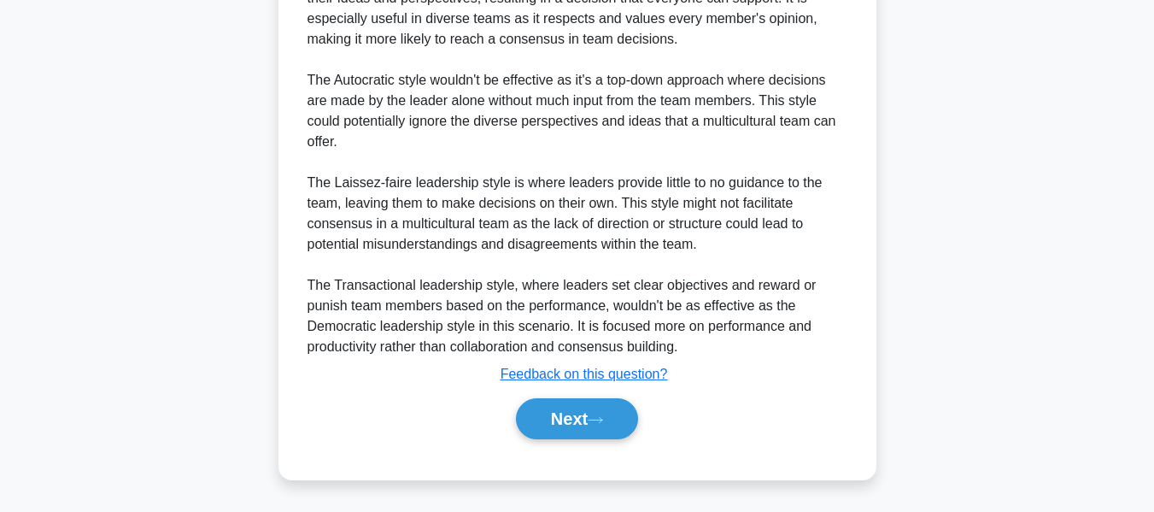
drag, startPoint x: 555, startPoint y: 411, endPoint x: 746, endPoint y: 351, distance: 200.5
click at [555, 411] on button "Next" at bounding box center [577, 418] width 122 height 41
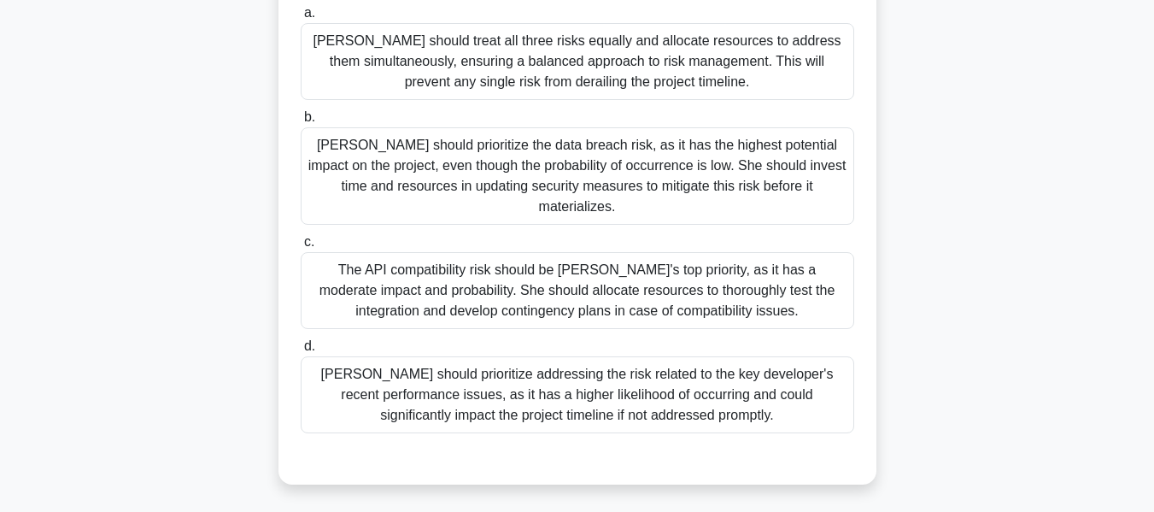
scroll to position [349, 0]
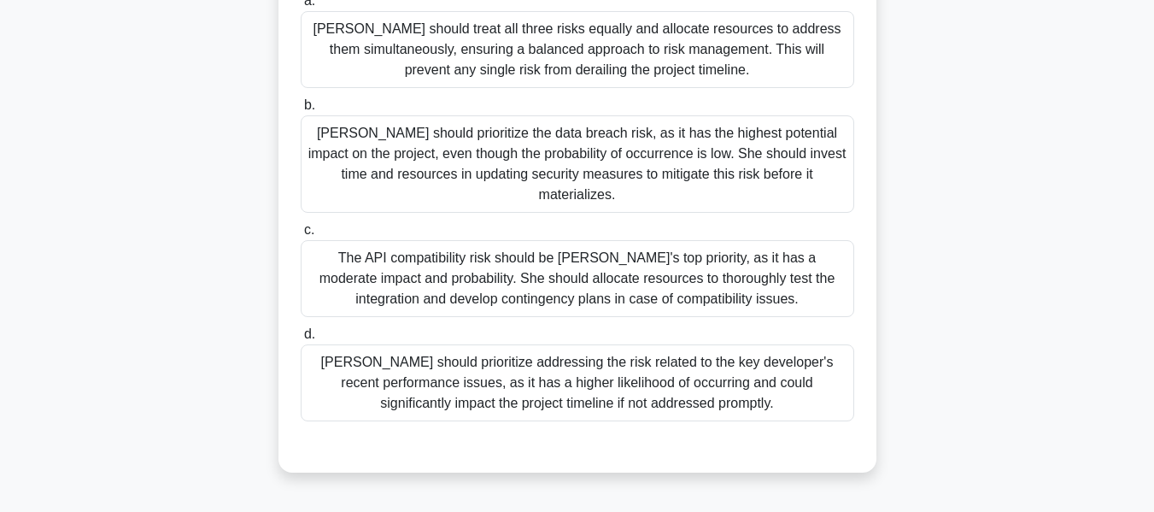
click at [528, 142] on div "Amy should prioritize the data breach risk, as it has the highest potential imp…" at bounding box center [578, 163] width 554 height 97
click at [301, 111] on input "b. Amy should prioritize the data breach risk, as it has the highest potential …" at bounding box center [301, 105] width 0 height 11
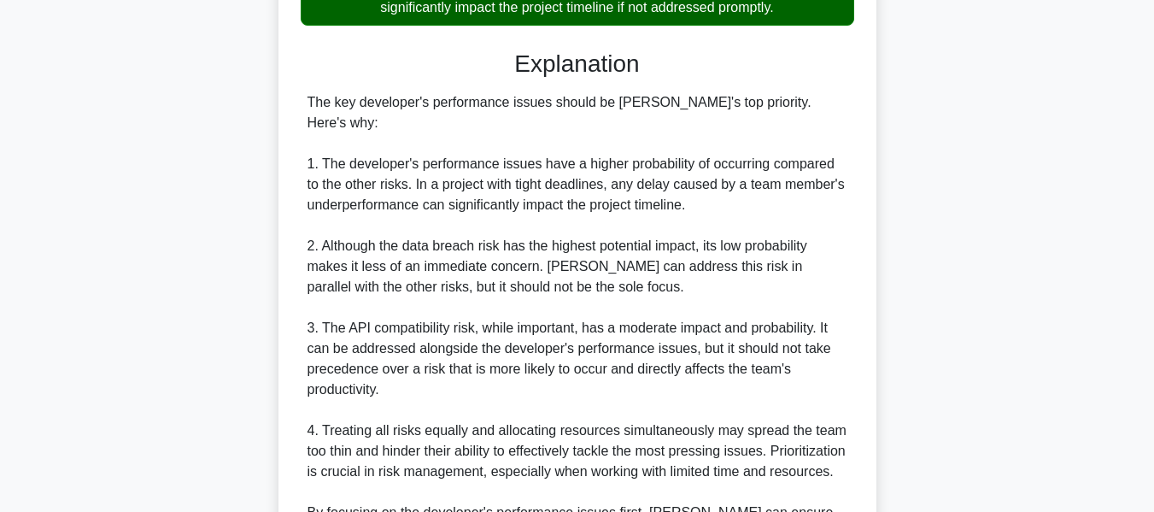
scroll to position [954, 0]
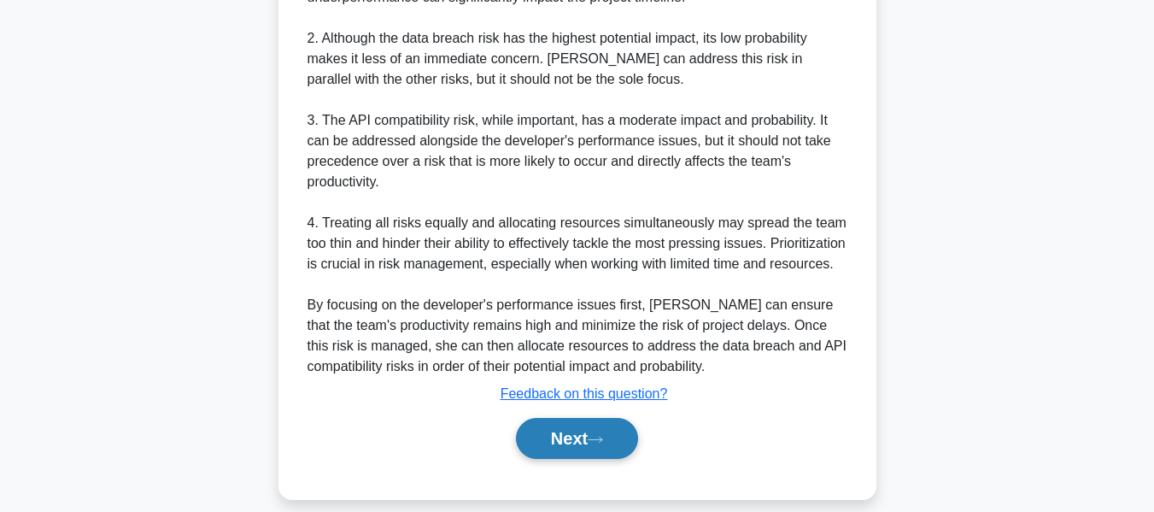
click at [575, 418] on button "Next" at bounding box center [577, 438] width 122 height 41
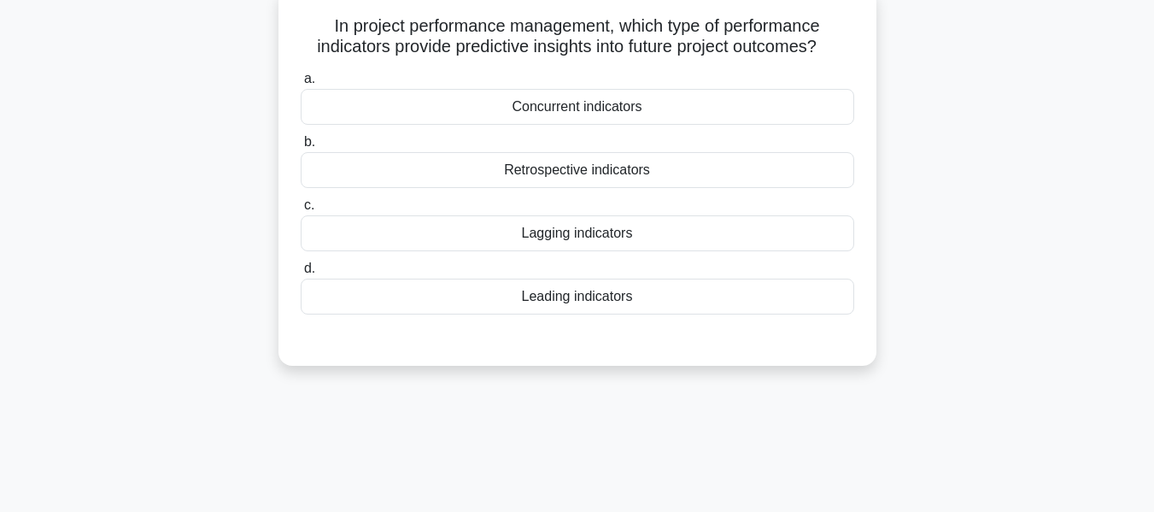
scroll to position [115, 0]
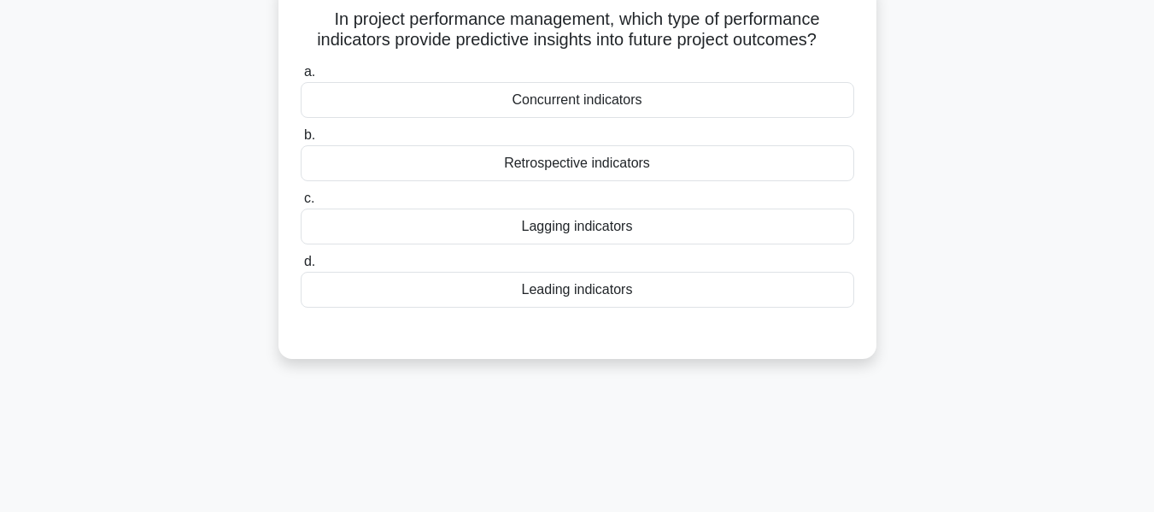
click at [550, 159] on div "Retrospective indicators" at bounding box center [578, 163] width 554 height 36
click at [301, 141] on input "b. Retrospective indicators" at bounding box center [301, 135] width 0 height 11
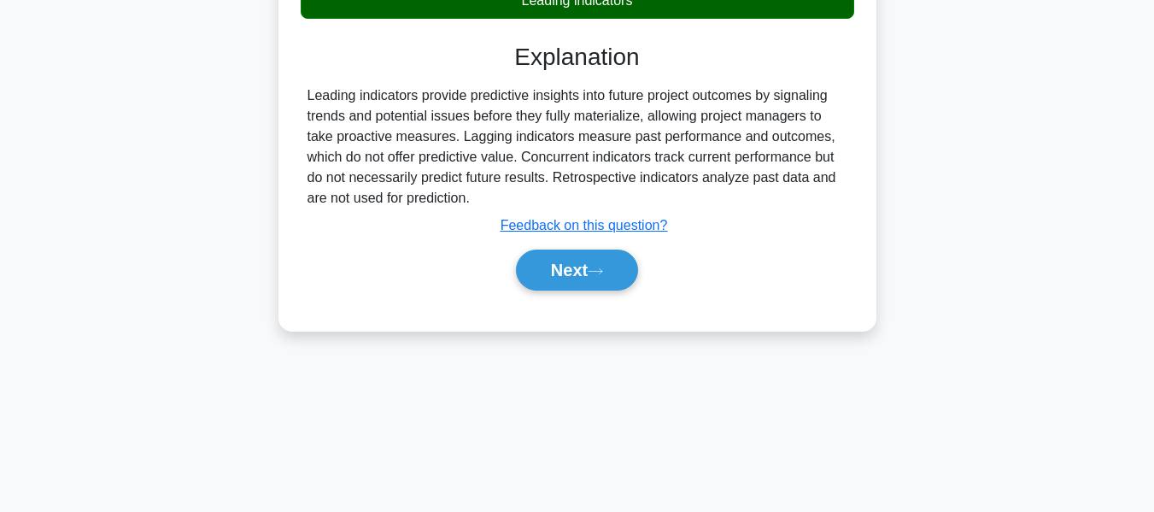
scroll to position [411, 0]
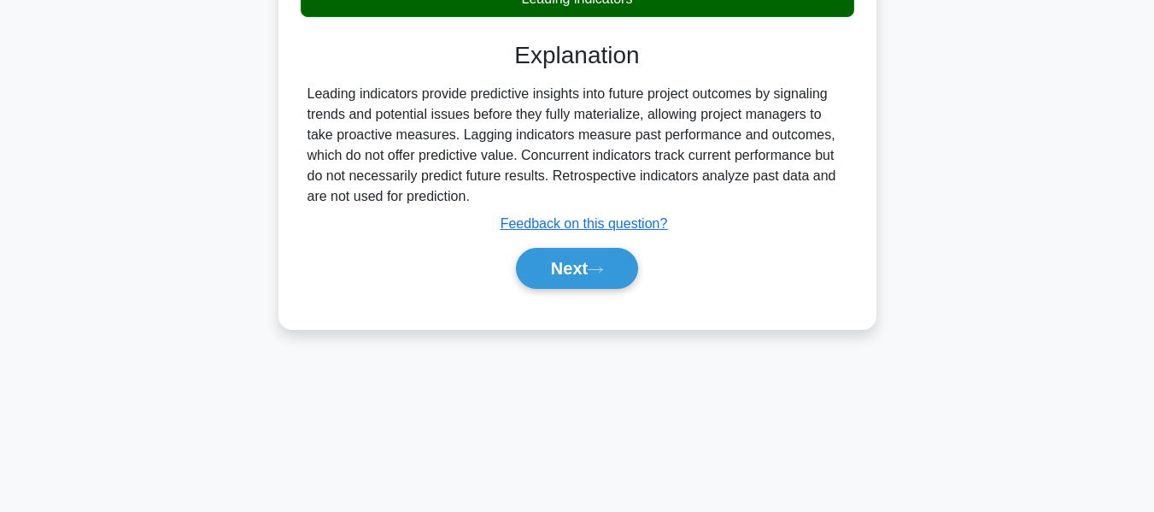
drag, startPoint x: 550, startPoint y: 265, endPoint x: 958, endPoint y: 255, distance: 407.7
click at [551, 265] on button "Next" at bounding box center [577, 268] width 122 height 41
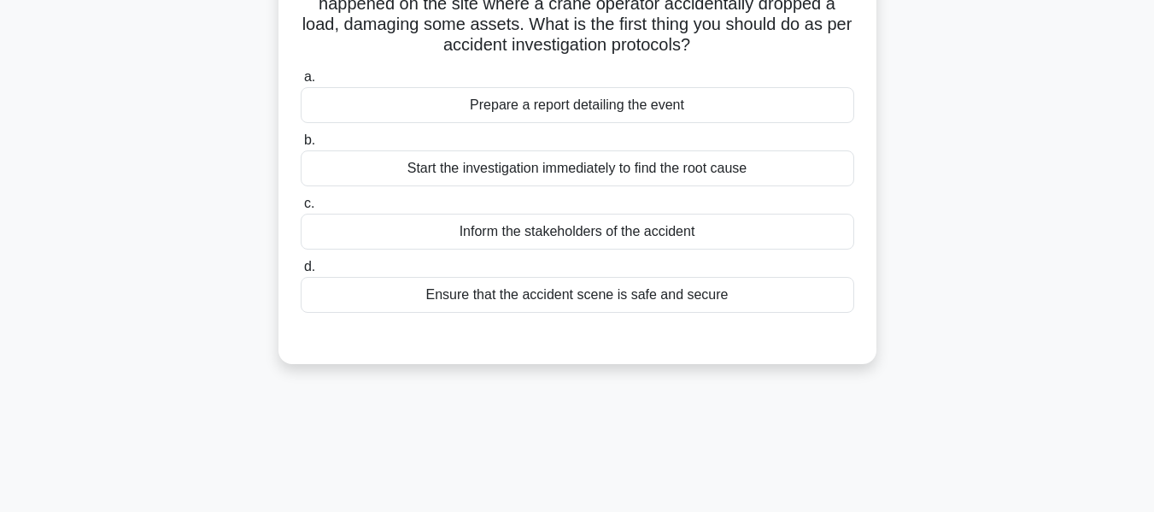
scroll to position [164, 0]
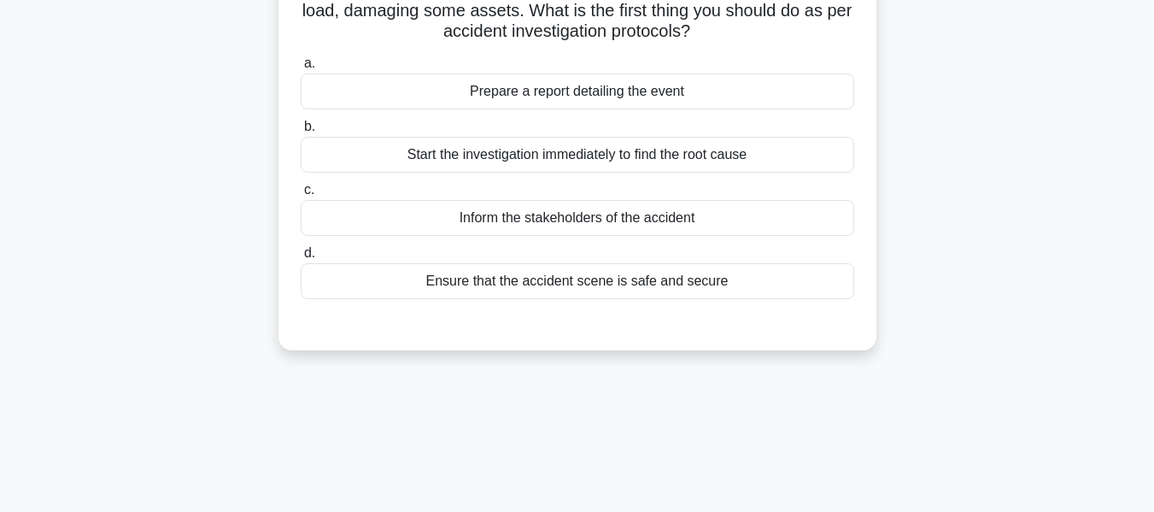
click at [513, 280] on div "Ensure that the accident scene is safe and secure" at bounding box center [578, 281] width 554 height 36
click at [301, 259] on input "d. Ensure that the accident scene is safe and secure" at bounding box center [301, 253] width 0 height 11
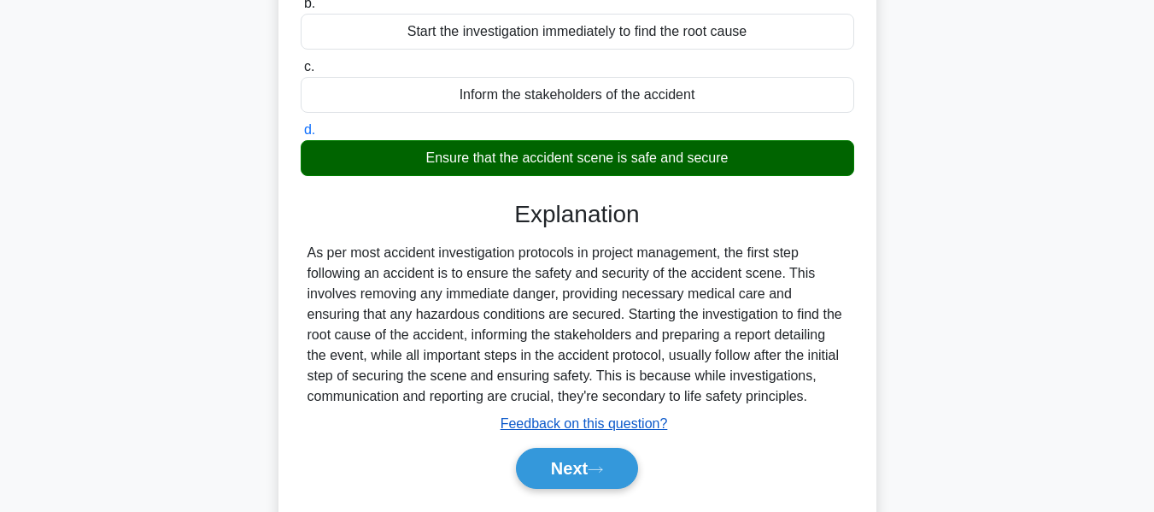
scroll to position [411, 0]
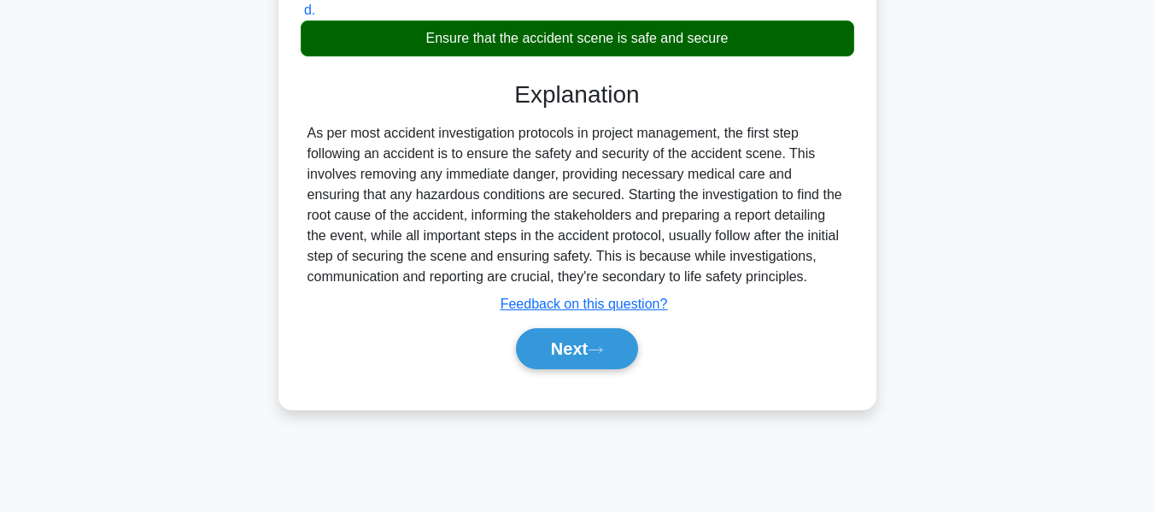
drag, startPoint x: 559, startPoint y: 349, endPoint x: 972, endPoint y: 232, distance: 430.0
click at [559, 349] on button "Next" at bounding box center [577, 348] width 122 height 41
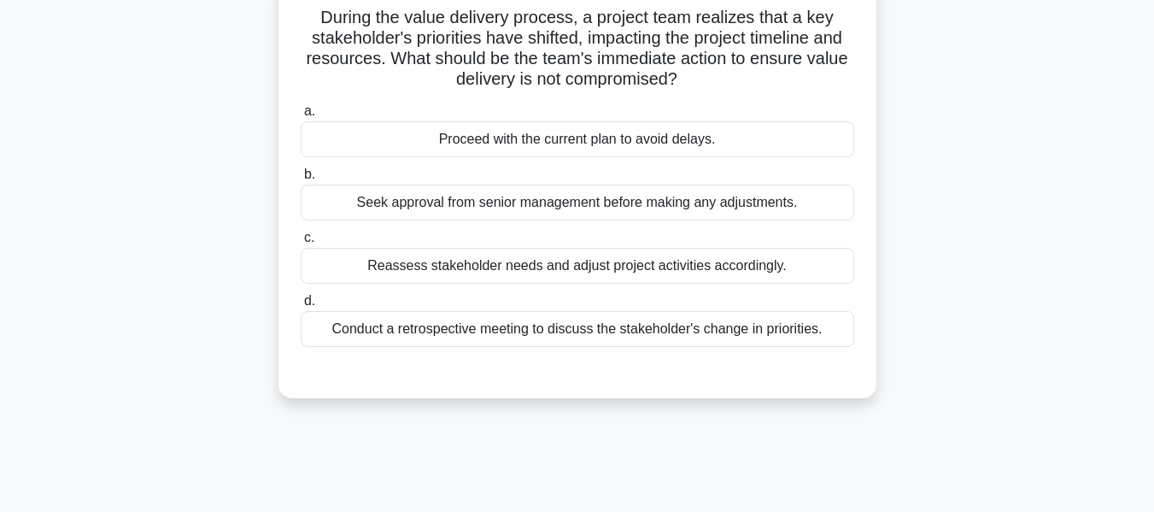
scroll to position [124, 0]
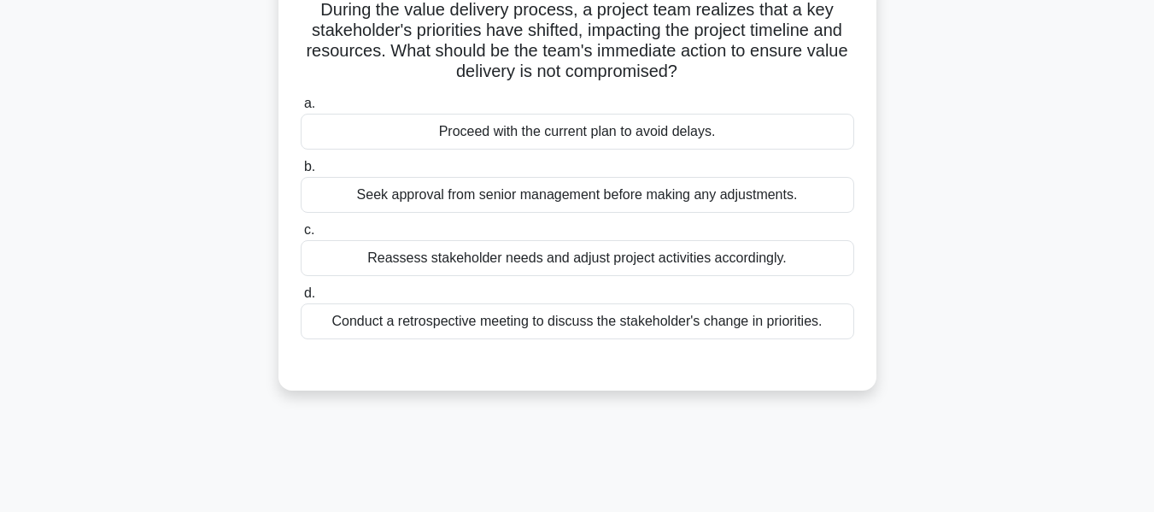
click at [425, 255] on div "Reassess stakeholder needs and adjust project activities accordingly." at bounding box center [578, 258] width 554 height 36
click at [301, 236] on input "c. Reassess stakeholder needs and adjust project activities accordingly." at bounding box center [301, 230] width 0 height 11
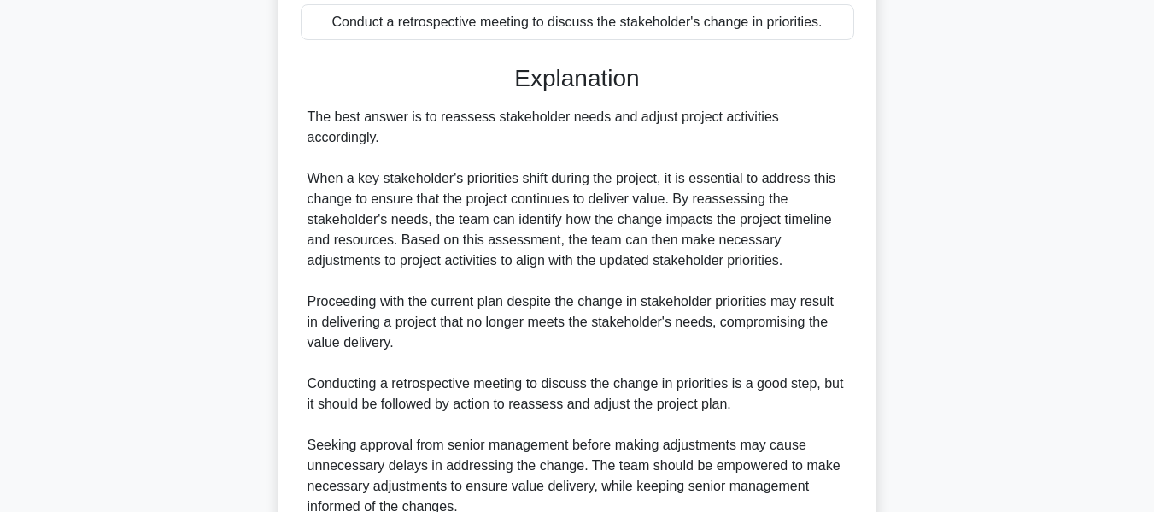
scroll to position [563, 0]
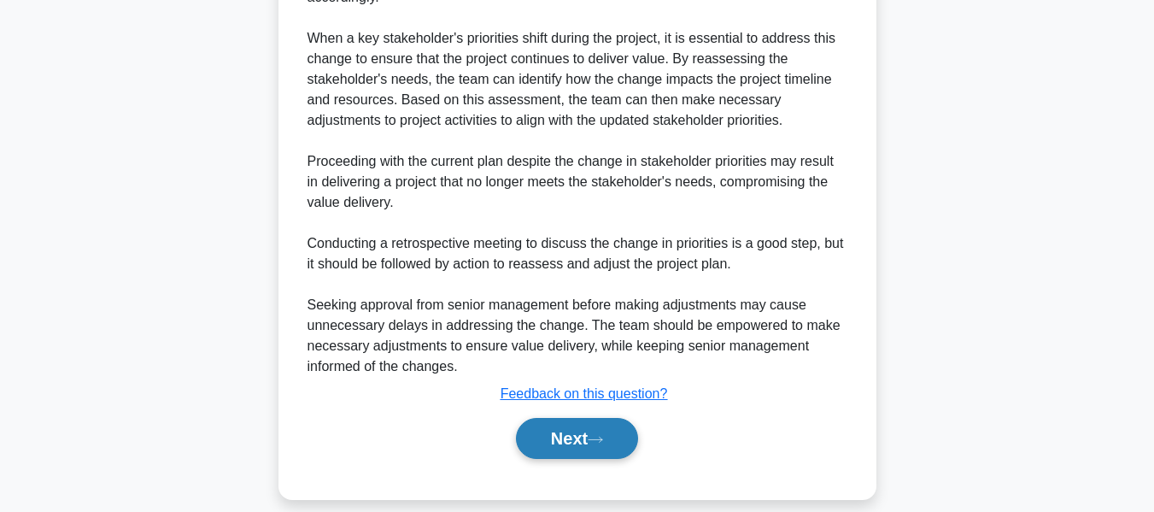
click at [602, 437] on icon at bounding box center [596, 439] width 14 height 5
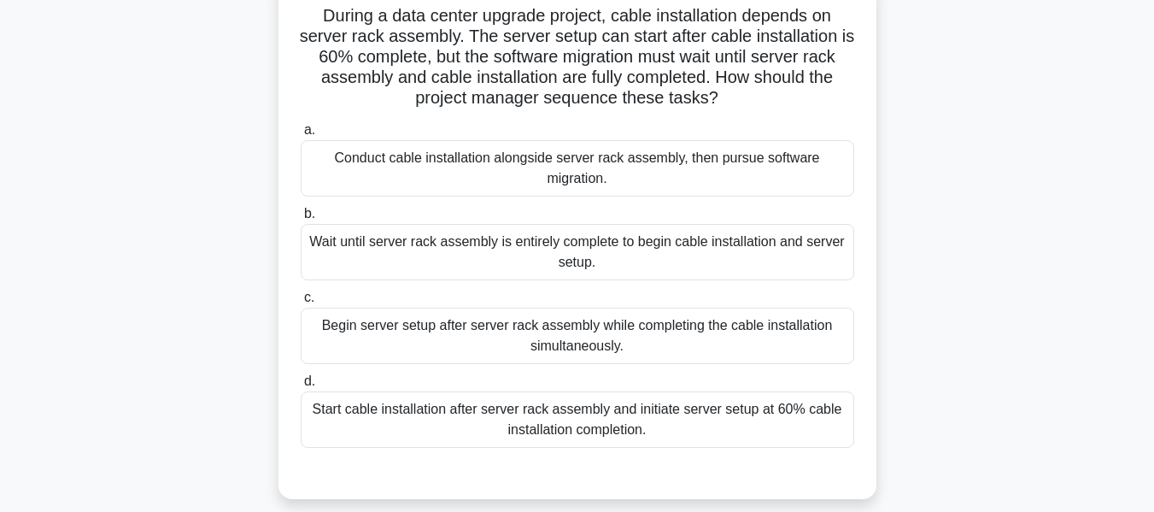
scroll to position [126, 0]
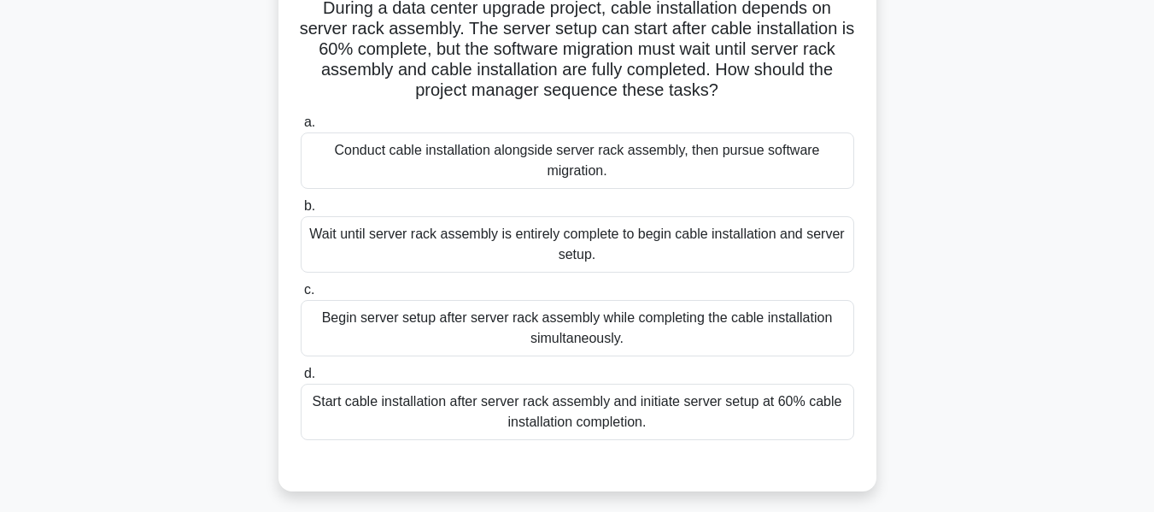
click at [465, 155] on div "Conduct cable installation alongside server rack assembly, then pursue software…" at bounding box center [578, 160] width 554 height 56
click at [301, 128] on input "a. Conduct cable installation alongside server rack assembly, then pursue softw…" at bounding box center [301, 122] width 0 height 11
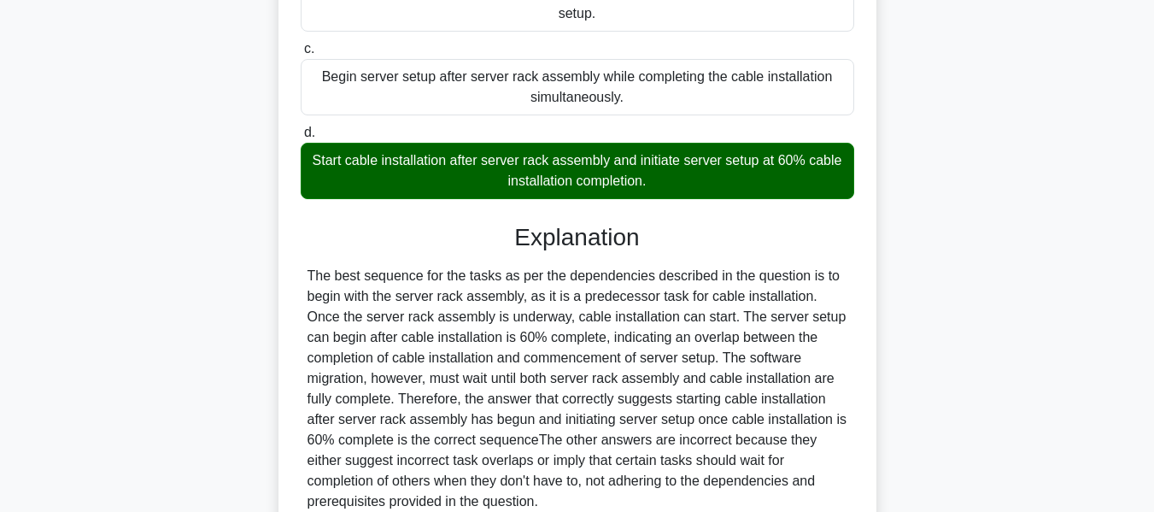
scroll to position [524, 0]
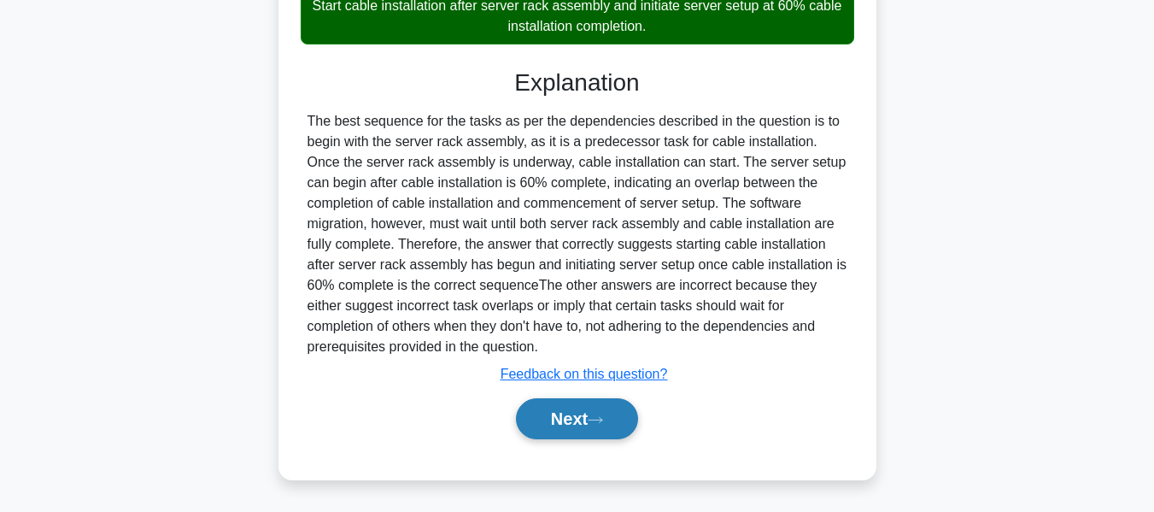
click at [561, 428] on button "Next" at bounding box center [577, 418] width 122 height 41
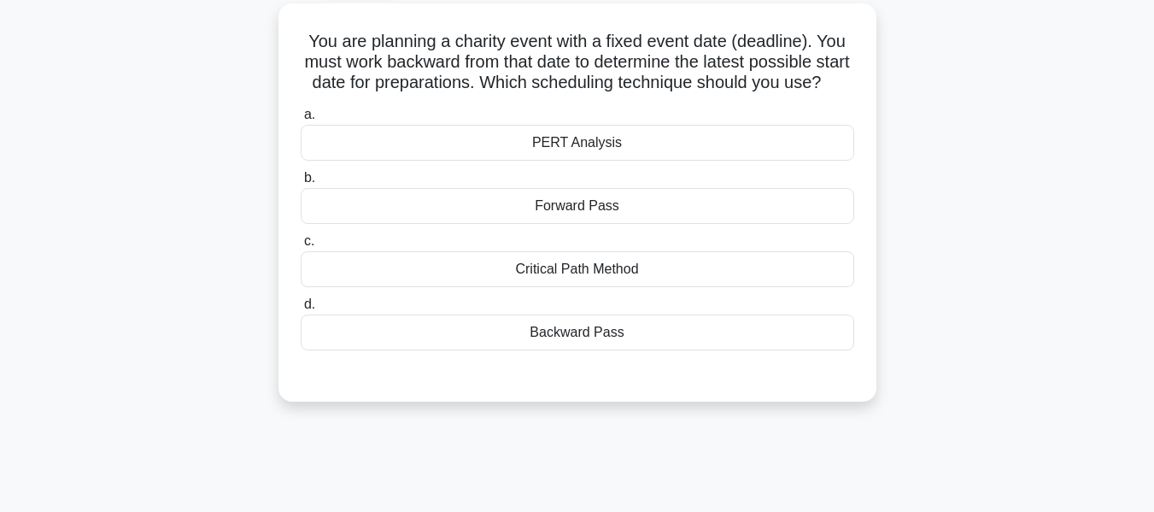
scroll to position [105, 0]
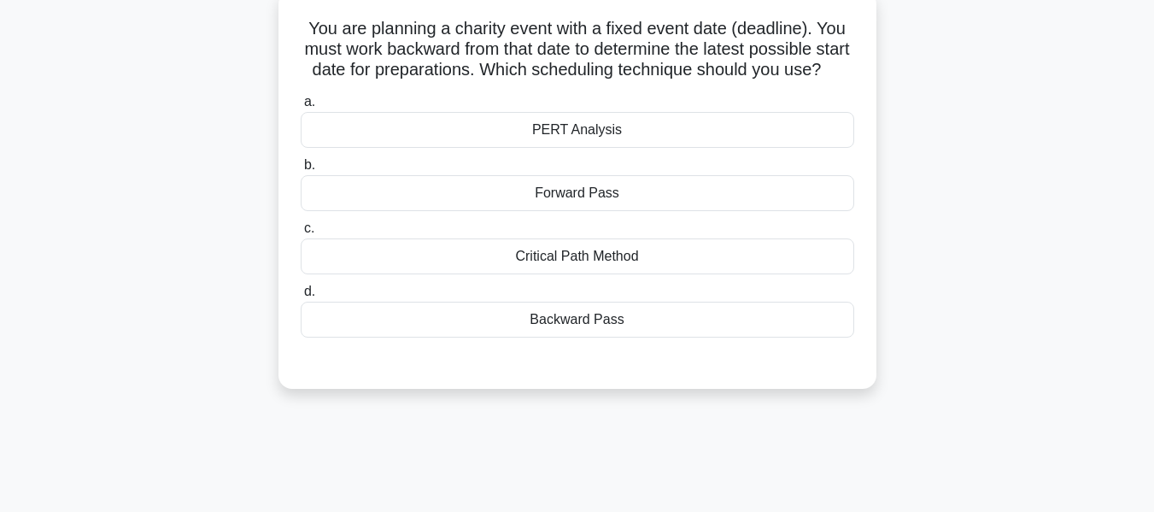
click at [541, 338] on div "Backward Pass" at bounding box center [578, 320] width 554 height 36
click at [301, 297] on input "d. Backward Pass" at bounding box center [301, 291] width 0 height 11
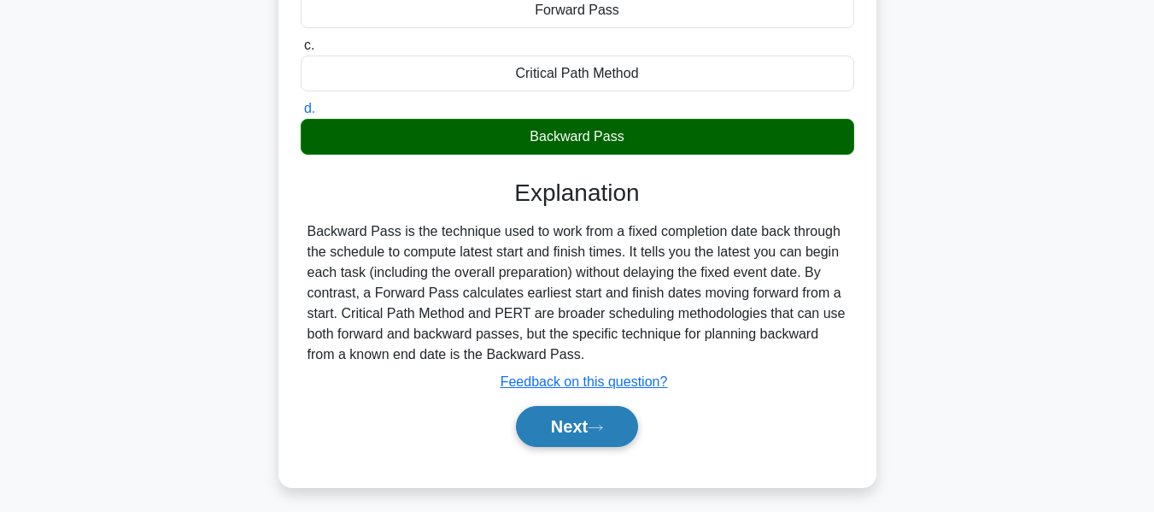
scroll to position [411, 0]
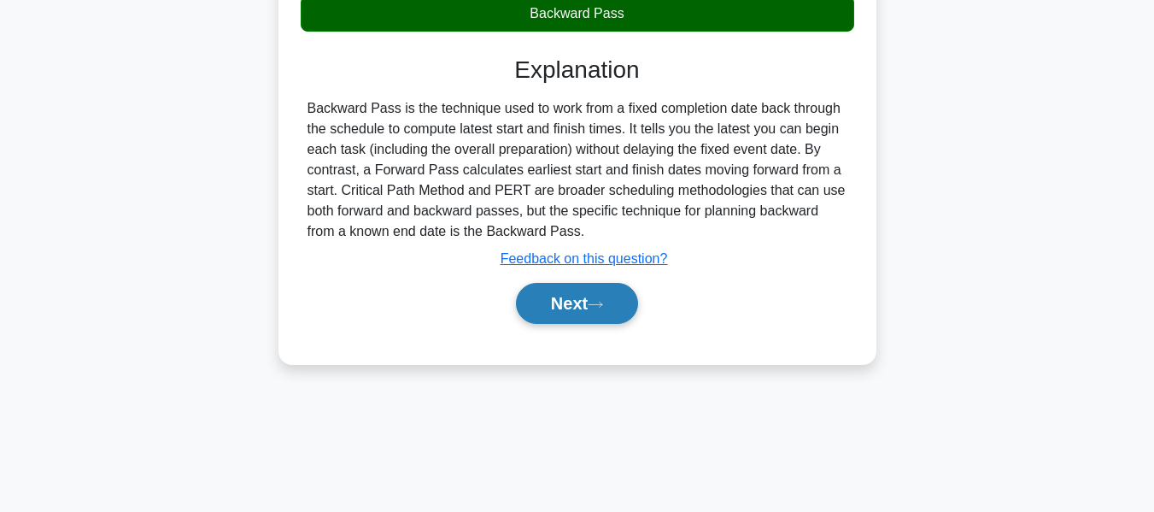
drag, startPoint x: 543, startPoint y: 322, endPoint x: 555, endPoint y: 322, distance: 11.1
click at [543, 322] on button "Next" at bounding box center [577, 303] width 122 height 41
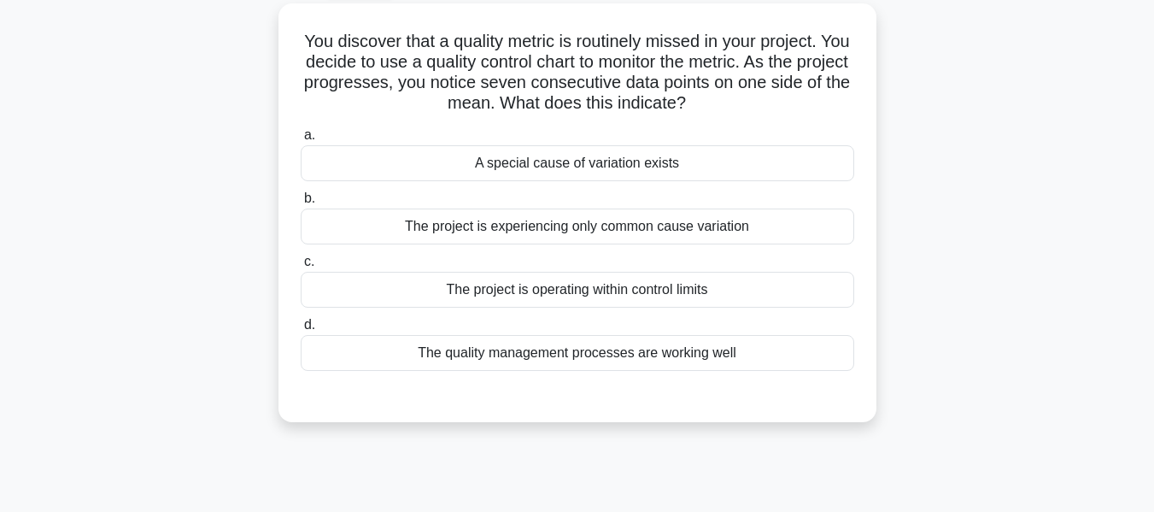
scroll to position [105, 0]
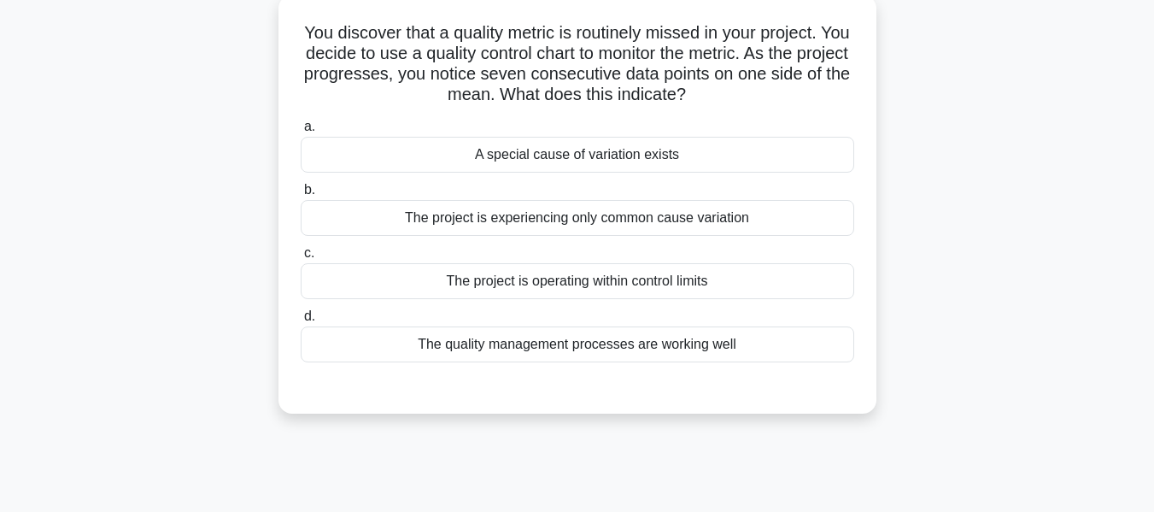
click at [1042, 200] on div "You discover that a quality metric is routinely missed in your project. You dec…" at bounding box center [578, 214] width 974 height 439
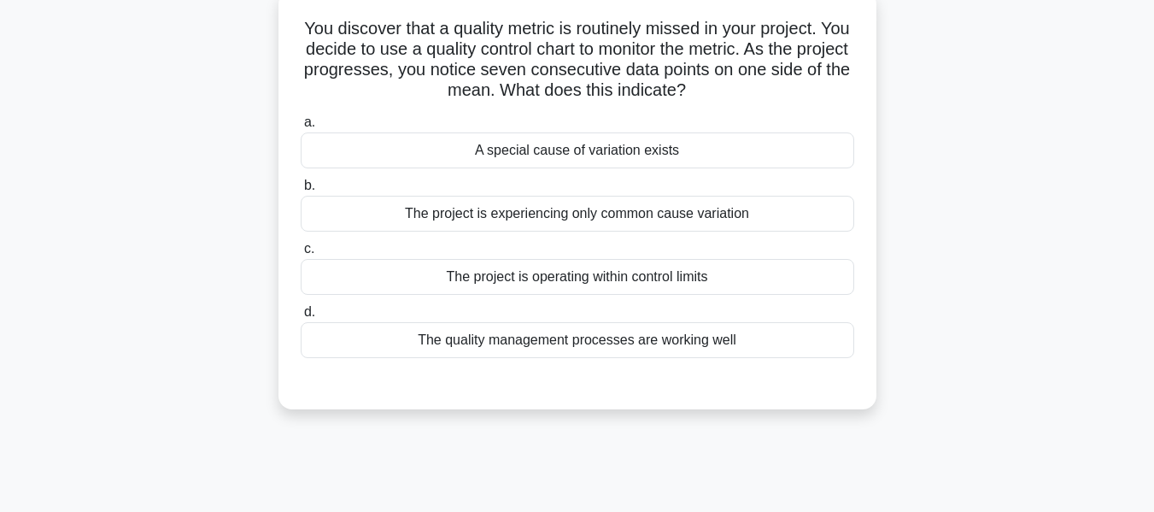
click at [567, 148] on div "A special cause of variation exists" at bounding box center [578, 150] width 554 height 36
click at [301, 128] on input "a. A special cause of variation exists" at bounding box center [301, 122] width 0 height 11
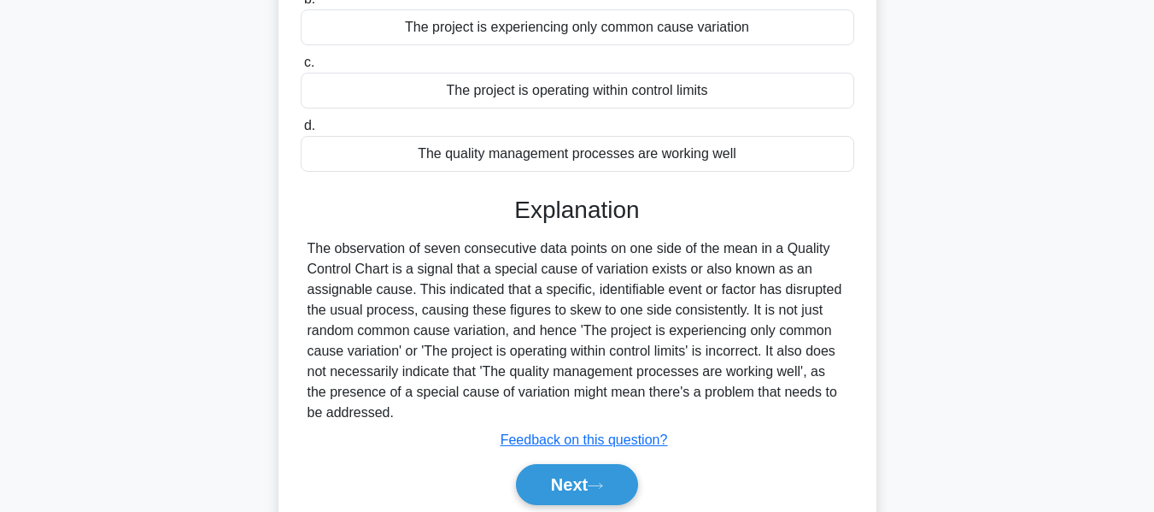
scroll to position [411, 0]
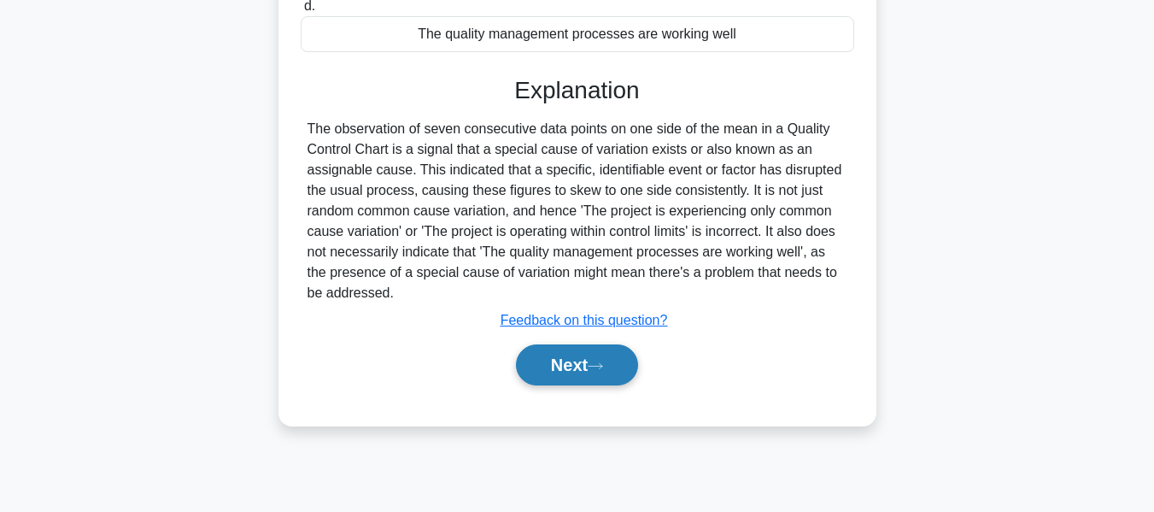
click at [580, 349] on button "Next" at bounding box center [577, 364] width 122 height 41
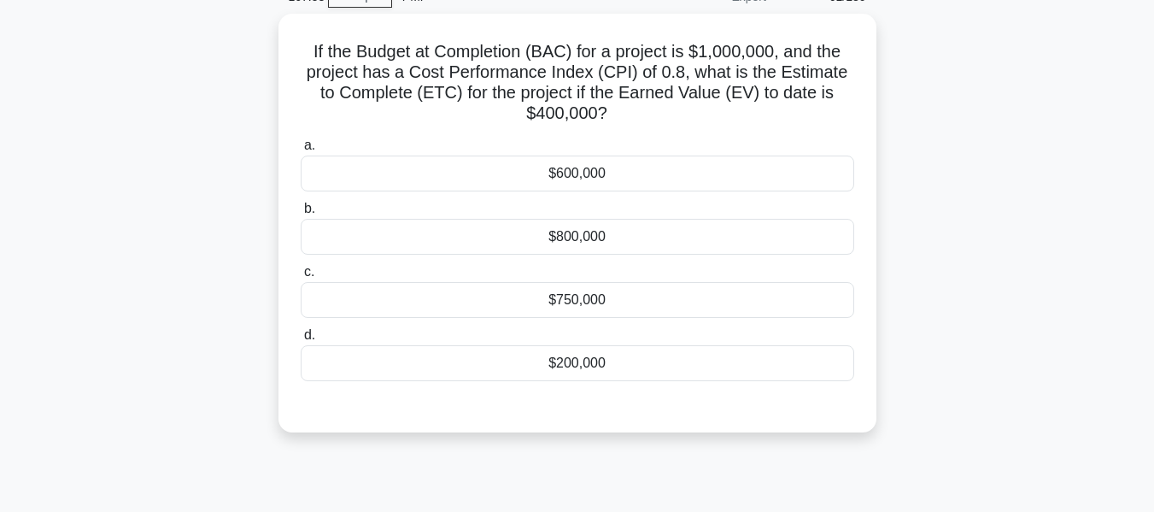
scroll to position [85, 0]
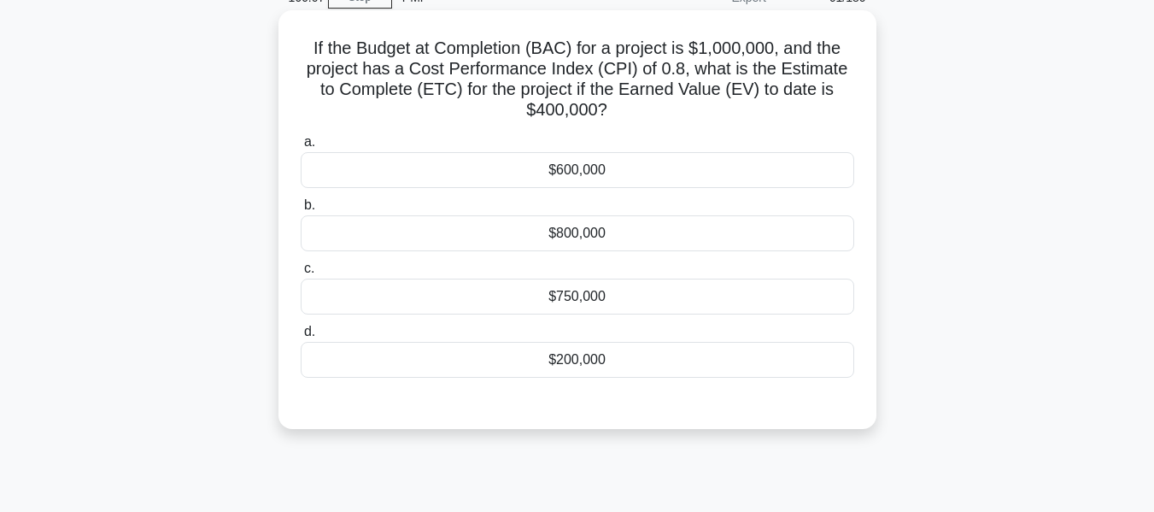
click at [573, 297] on div "$750,000" at bounding box center [578, 297] width 554 height 36
click at [301, 274] on input "c. $750,000" at bounding box center [301, 268] width 0 height 11
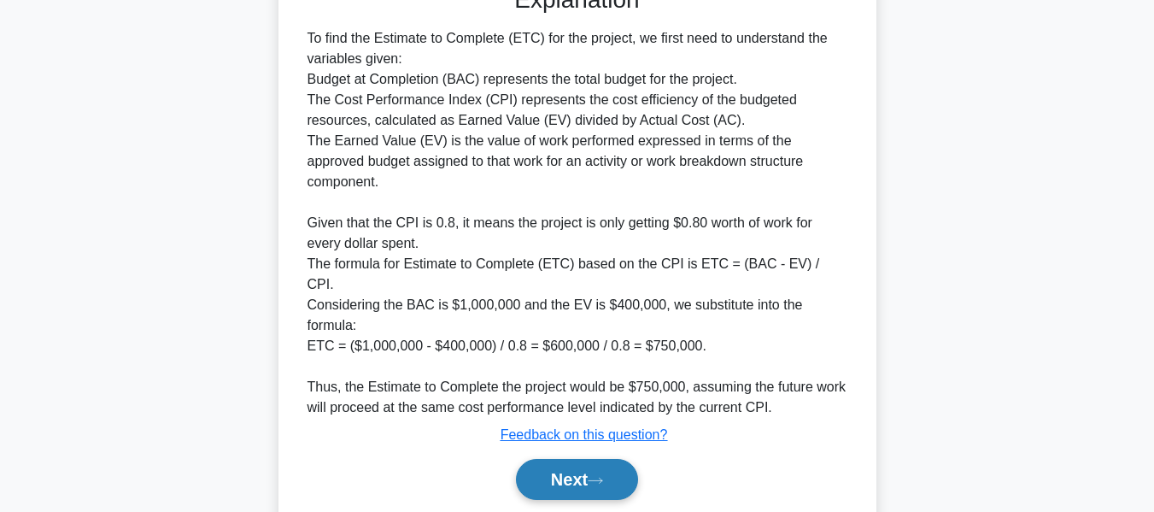
click at [590, 459] on button "Next" at bounding box center [577, 479] width 122 height 41
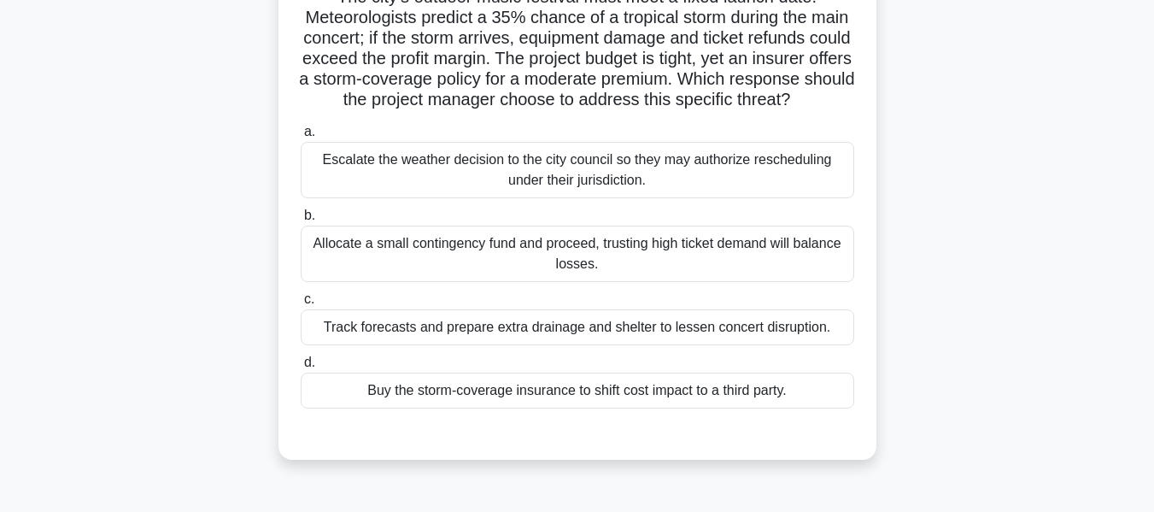
scroll to position [143, 0]
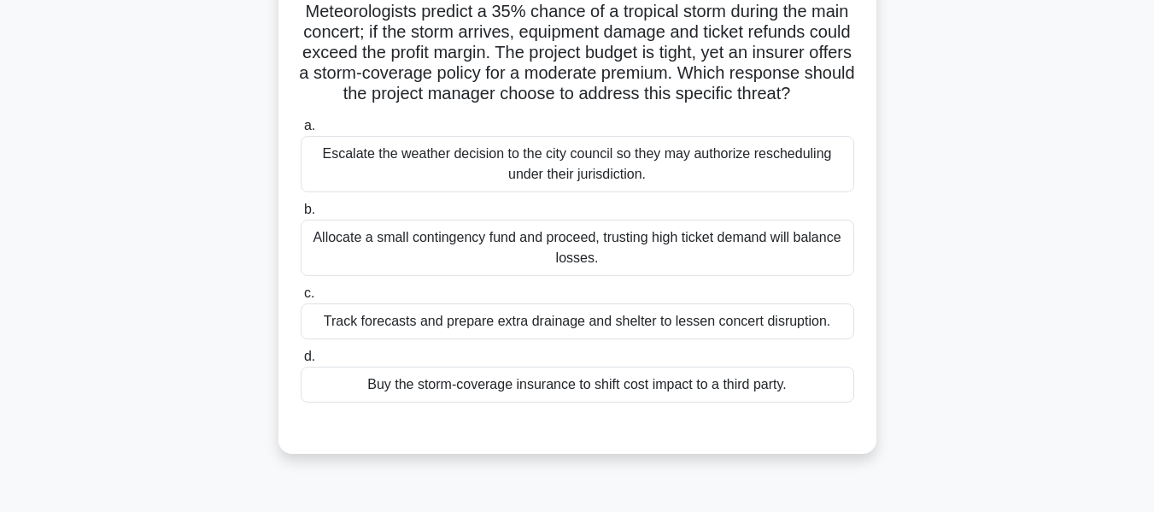
click at [590, 402] on div "Buy the storm-coverage insurance to shift cost impact to a third party." at bounding box center [578, 385] width 554 height 36
click at [301, 362] on input "d. Buy the storm-coverage insurance to shift cost impact to a third party." at bounding box center [301, 356] width 0 height 11
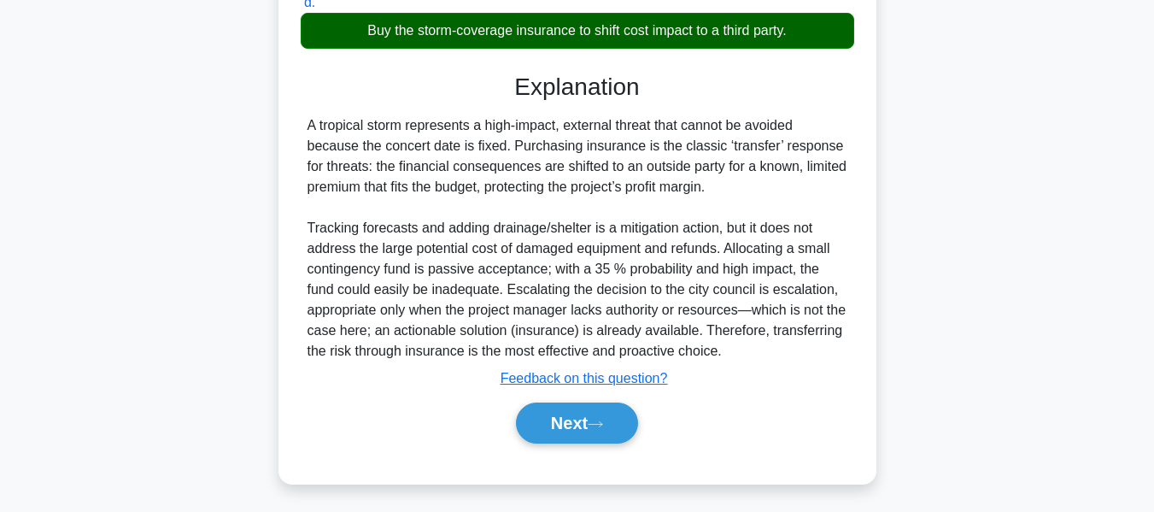
drag, startPoint x: 591, startPoint y: 417, endPoint x: 956, endPoint y: 318, distance: 378.1
click at [591, 417] on button "Next" at bounding box center [577, 422] width 122 height 41
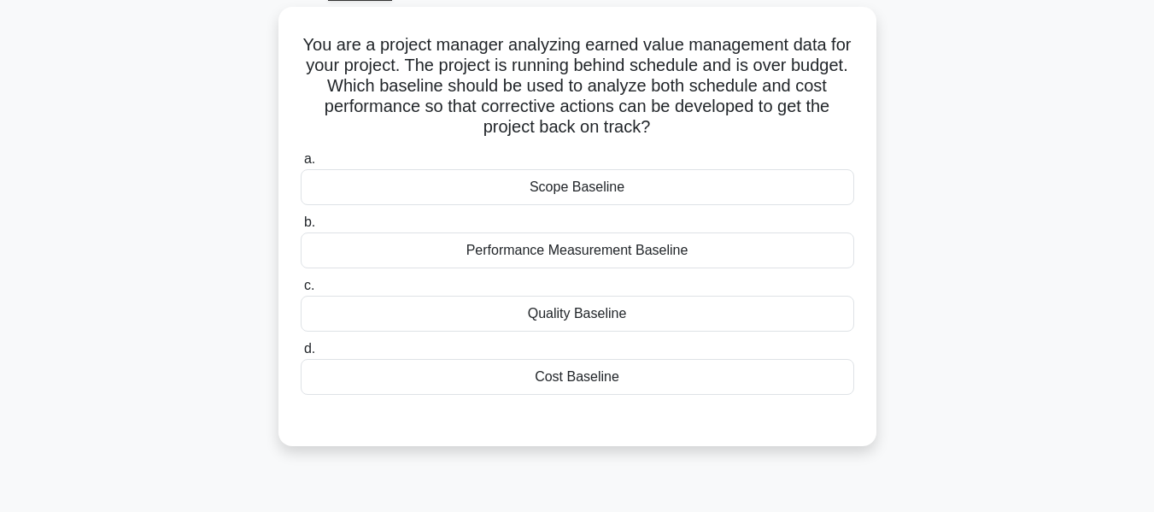
scroll to position [100, 0]
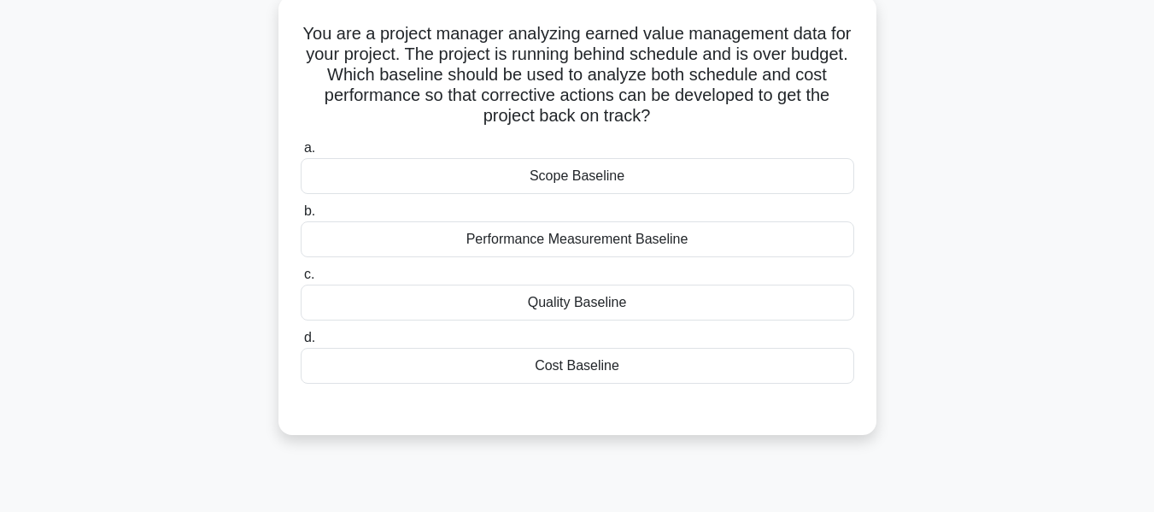
click at [602, 177] on div "Scope Baseline" at bounding box center [578, 176] width 554 height 36
click at [301, 154] on input "a. Scope Baseline" at bounding box center [301, 148] width 0 height 11
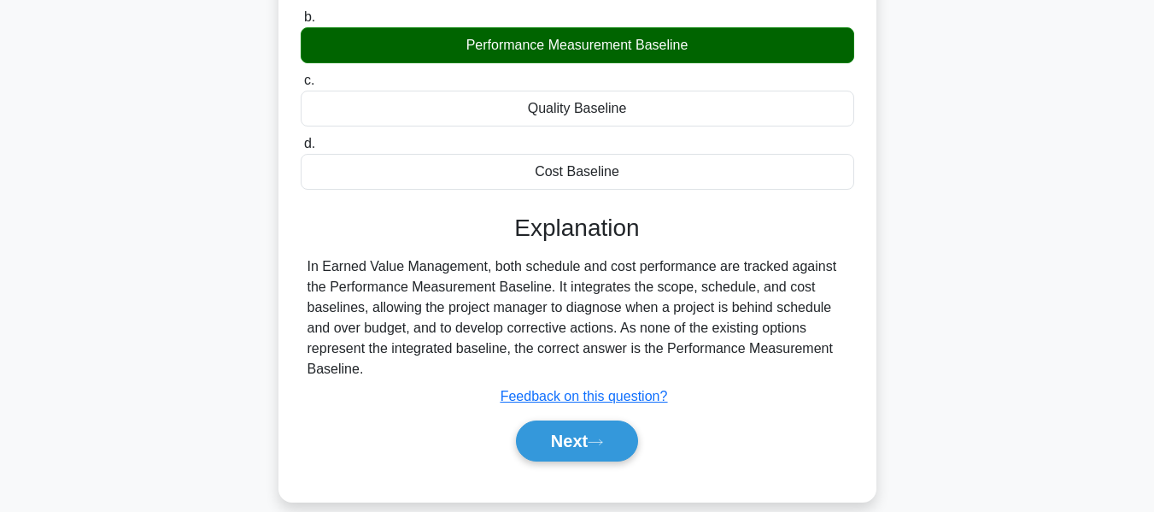
scroll to position [411, 0]
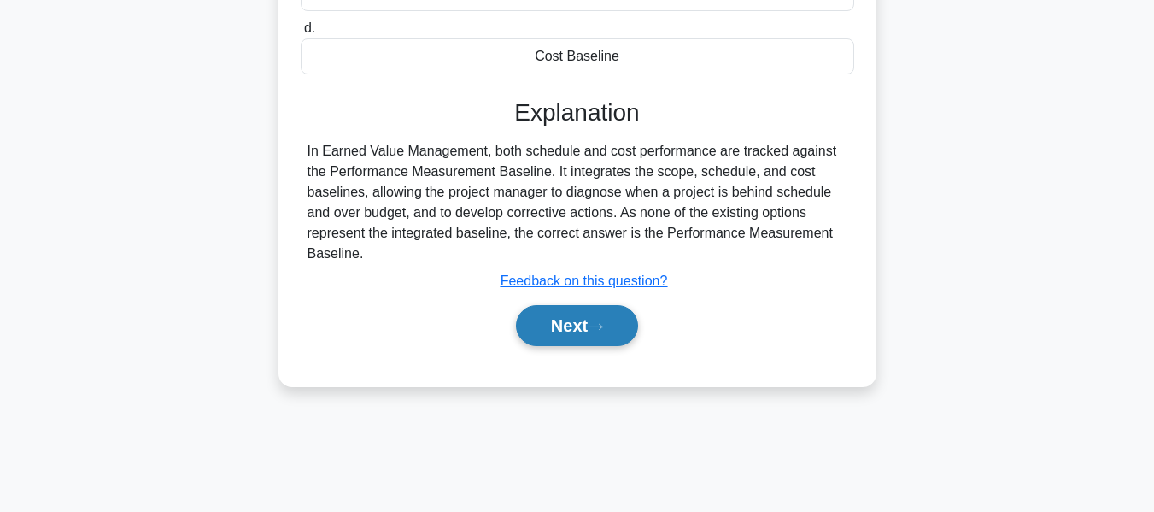
click at [580, 330] on button "Next" at bounding box center [577, 325] width 122 height 41
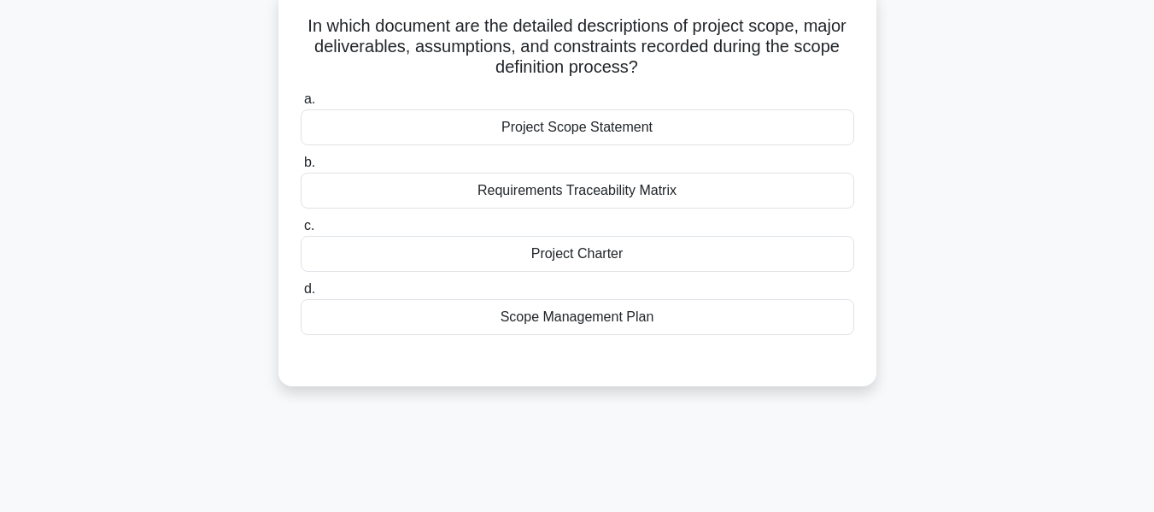
scroll to position [110, 0]
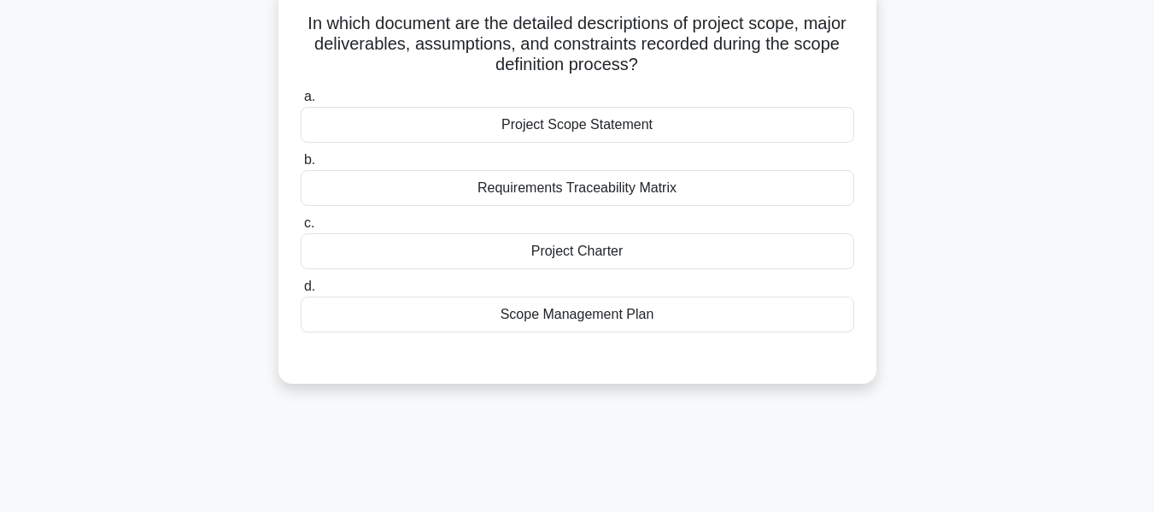
click at [531, 124] on div "Project Scope Statement" at bounding box center [578, 125] width 554 height 36
click at [301, 103] on input "a. Project Scope Statement" at bounding box center [301, 96] width 0 height 11
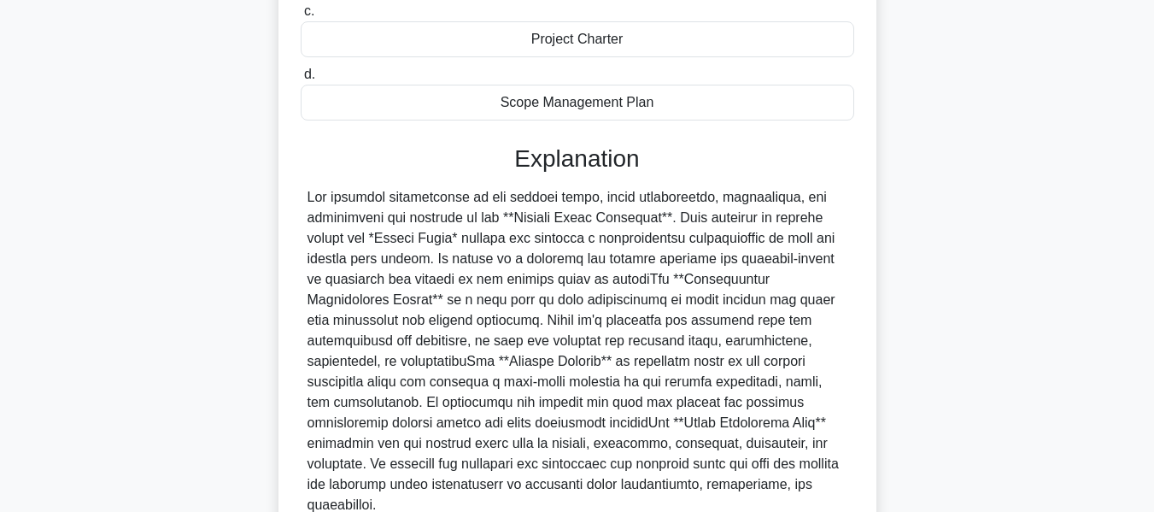
scroll to position [461, 0]
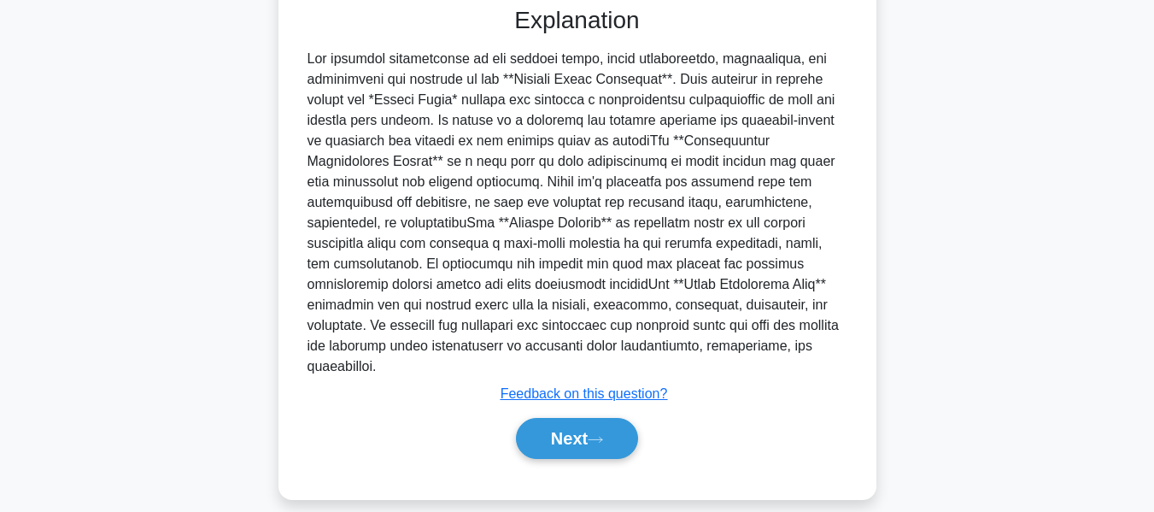
drag, startPoint x: 587, startPoint y: 408, endPoint x: 872, endPoint y: 268, distance: 317.6
click at [587, 418] on button "Next" at bounding box center [577, 438] width 122 height 41
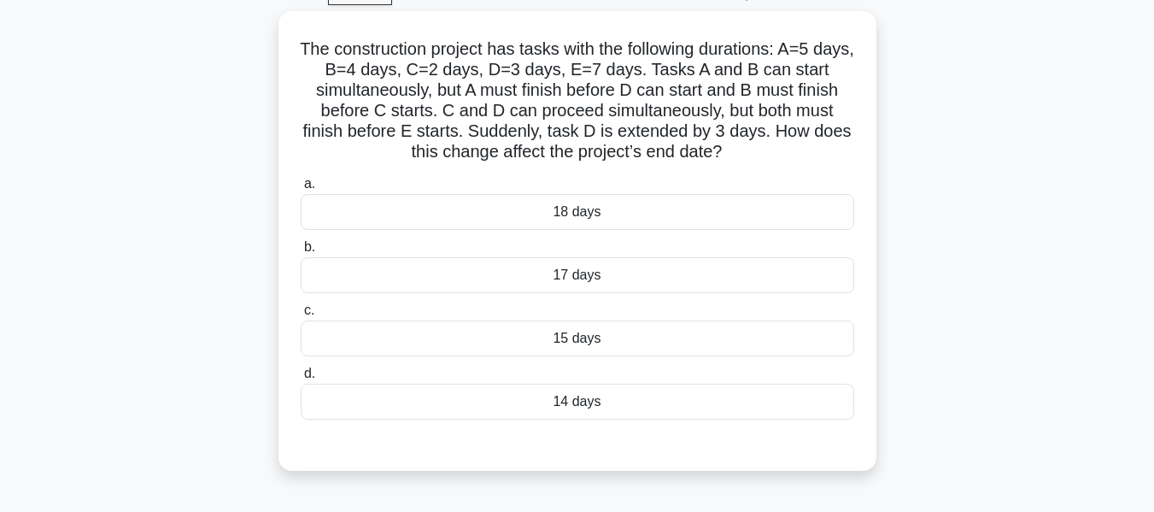
scroll to position [119, 0]
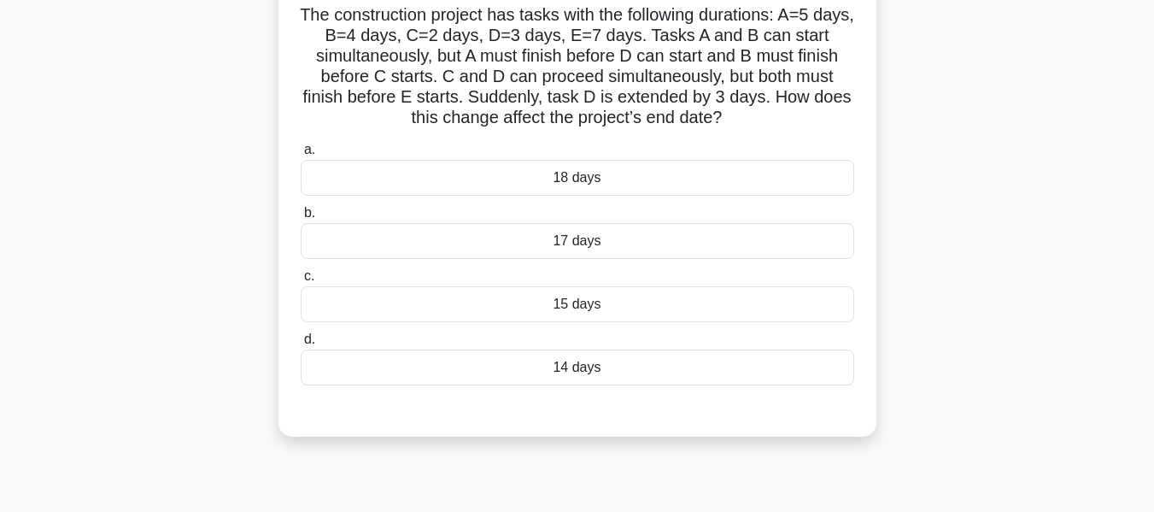
click at [558, 179] on div "18 days" at bounding box center [578, 178] width 554 height 36
click at [301, 156] on input "a. 18 days" at bounding box center [301, 149] width 0 height 11
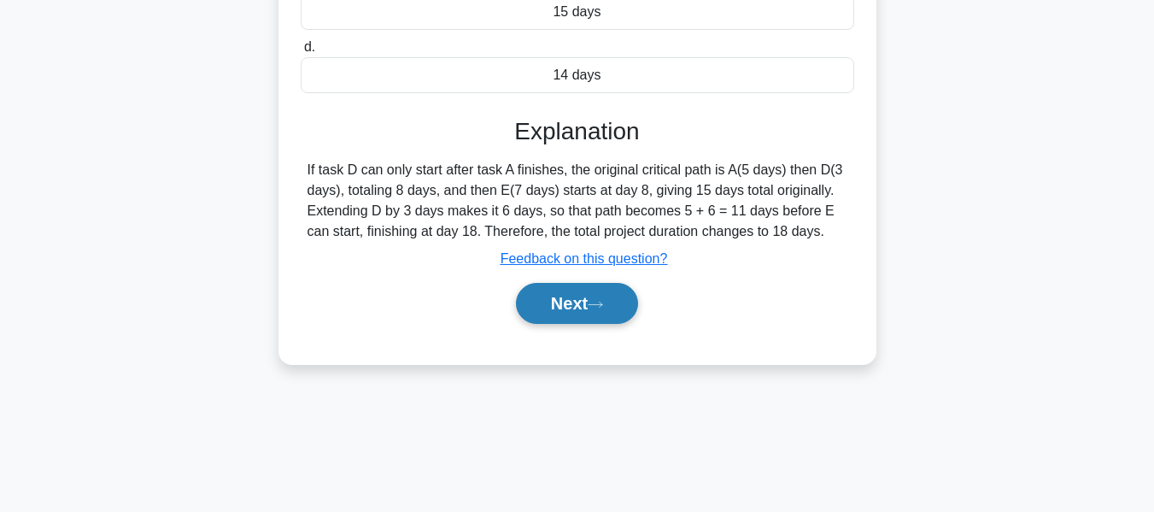
click at [564, 297] on button "Next" at bounding box center [577, 303] width 122 height 41
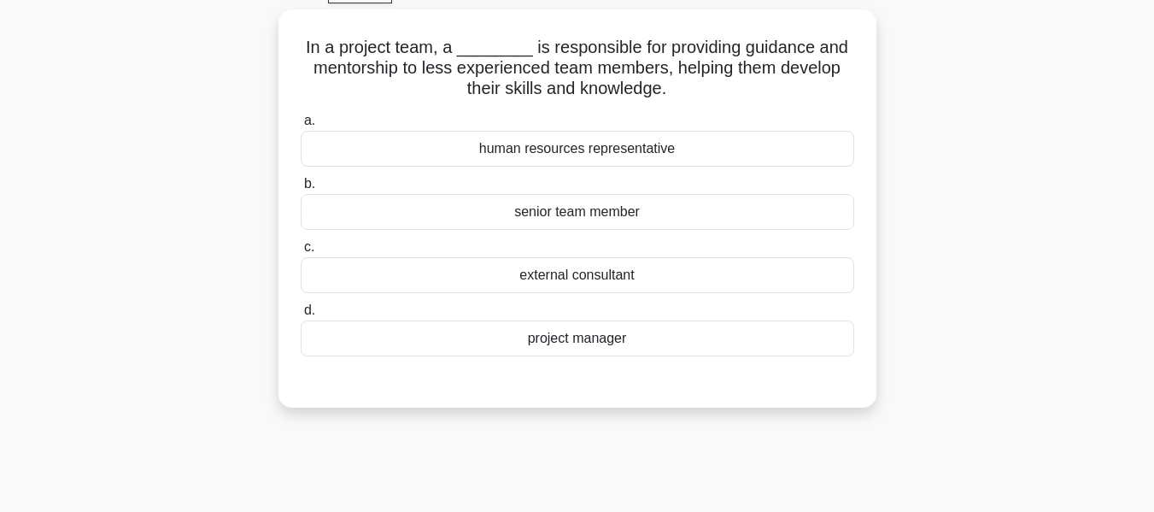
scroll to position [92, 0]
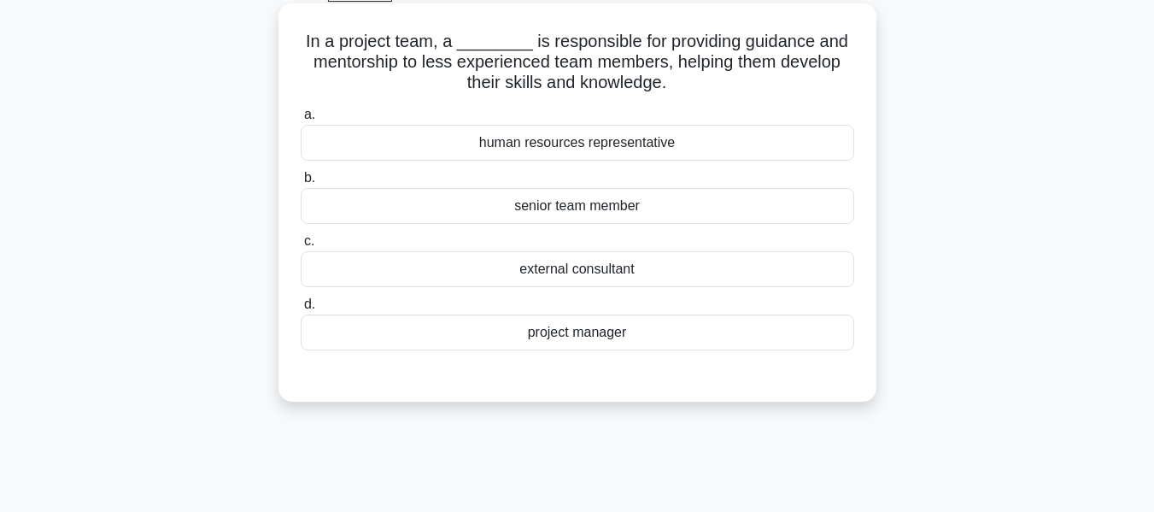
click at [549, 204] on div "senior team member" at bounding box center [578, 206] width 554 height 36
click at [301, 184] on input "b. senior team member" at bounding box center [301, 178] width 0 height 11
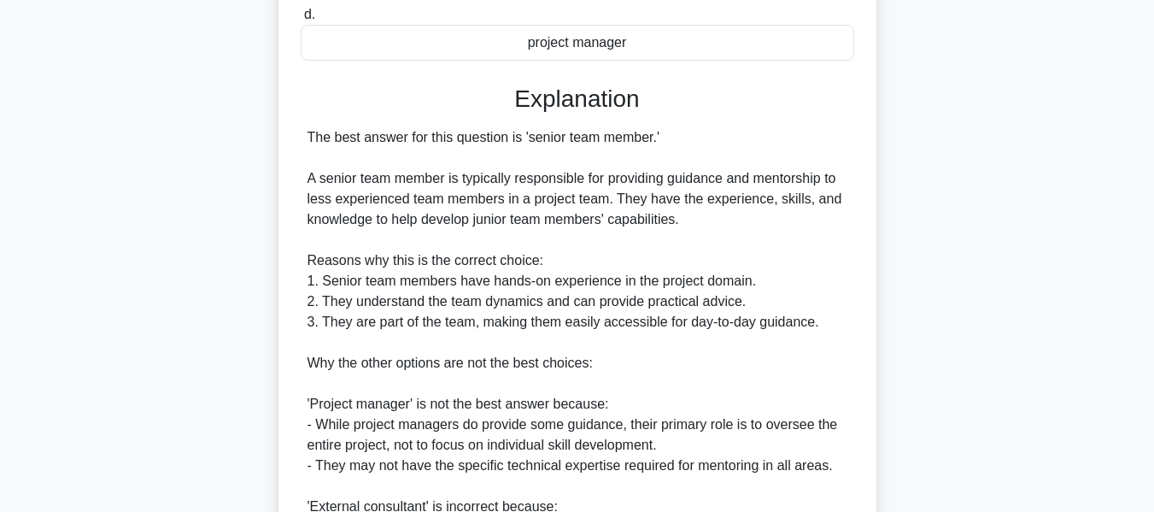
scroll to position [690, 0]
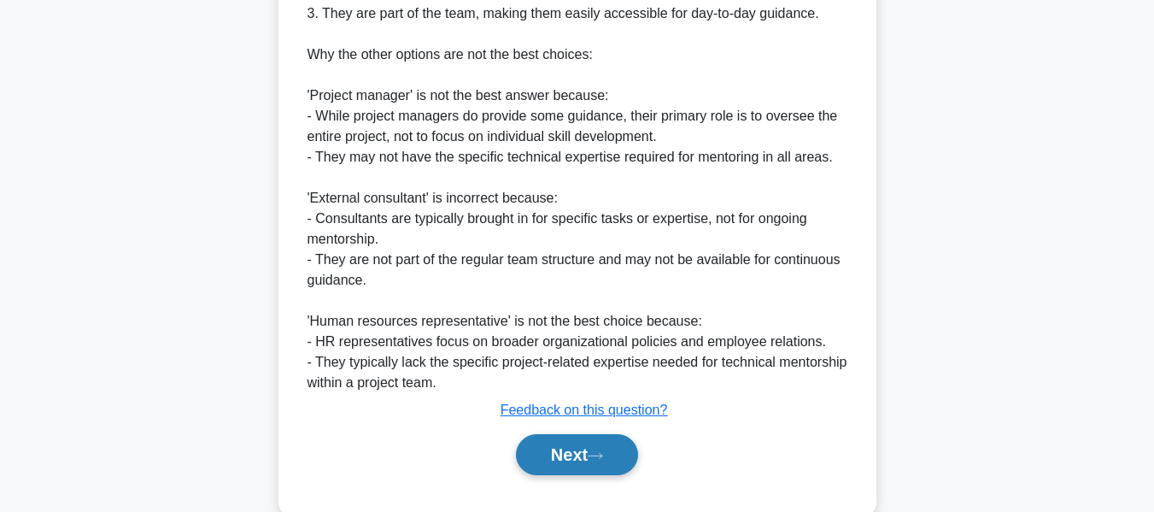
click at [563, 441] on button "Next" at bounding box center [577, 454] width 122 height 41
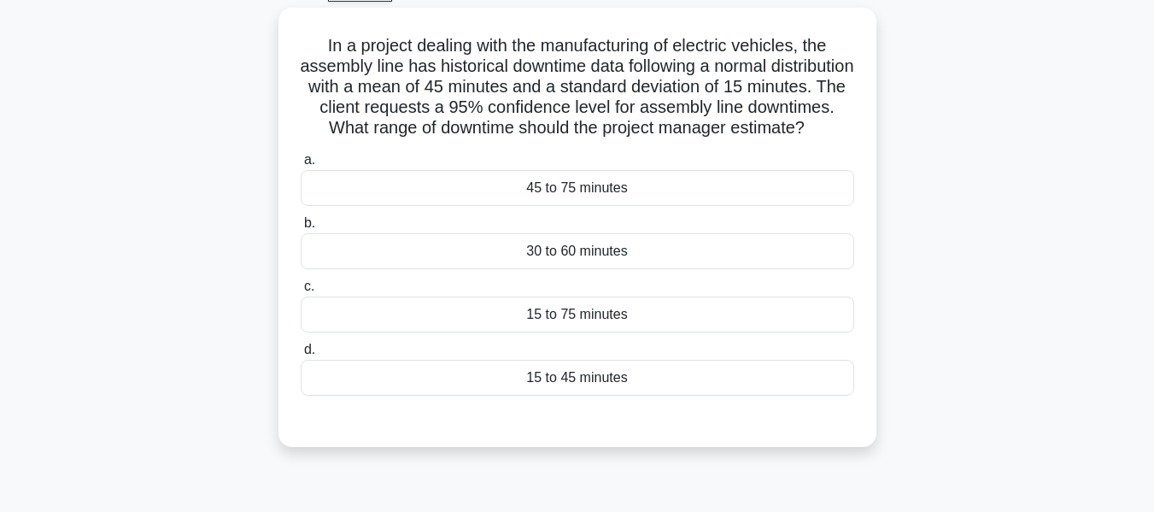
scroll to position [100, 0]
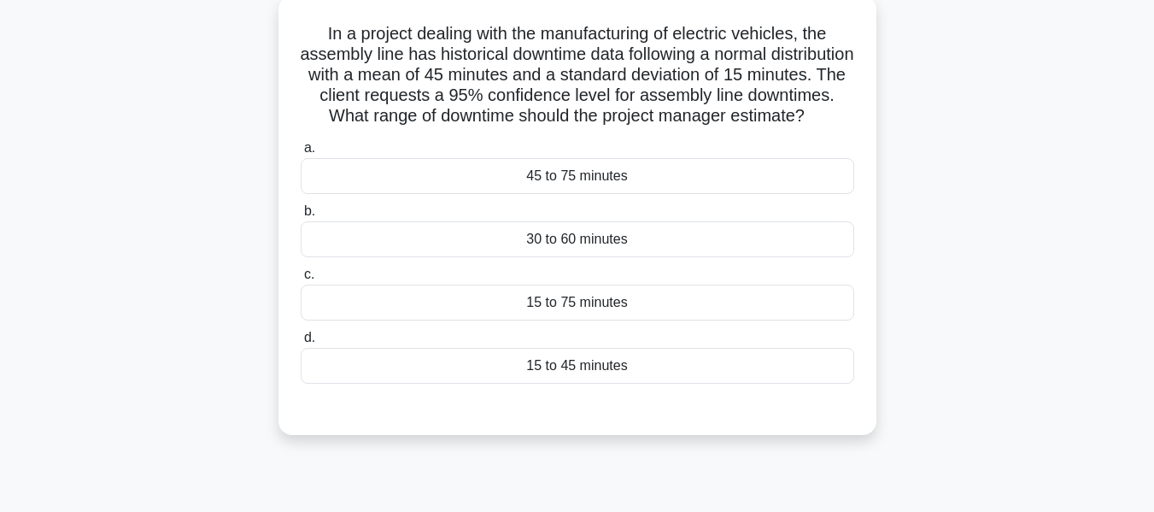
click at [569, 255] on div "30 to 60 minutes" at bounding box center [578, 239] width 554 height 36
click at [301, 217] on input "b. 30 to 60 minutes" at bounding box center [301, 211] width 0 height 11
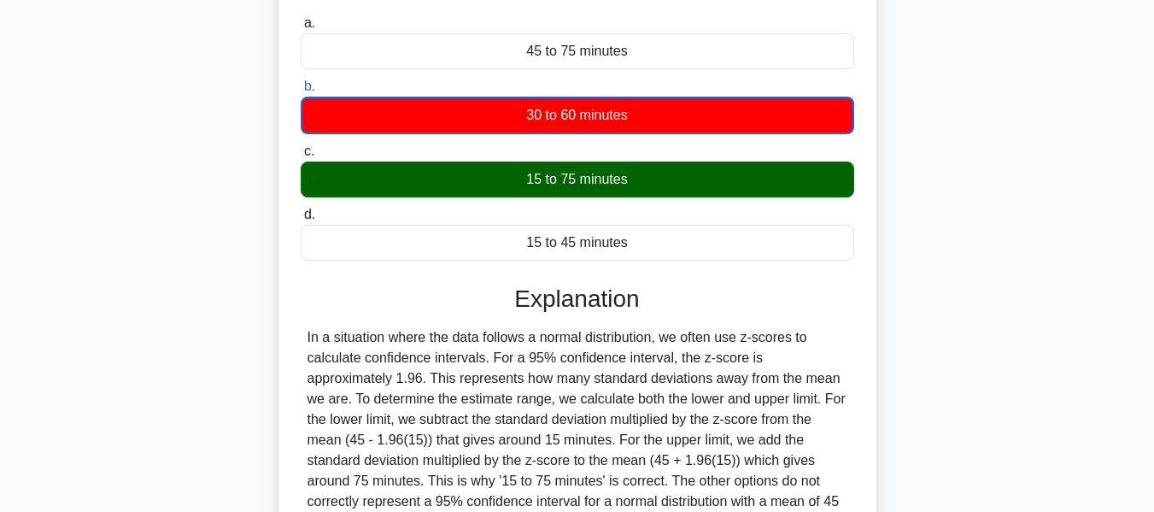
scroll to position [421, 0]
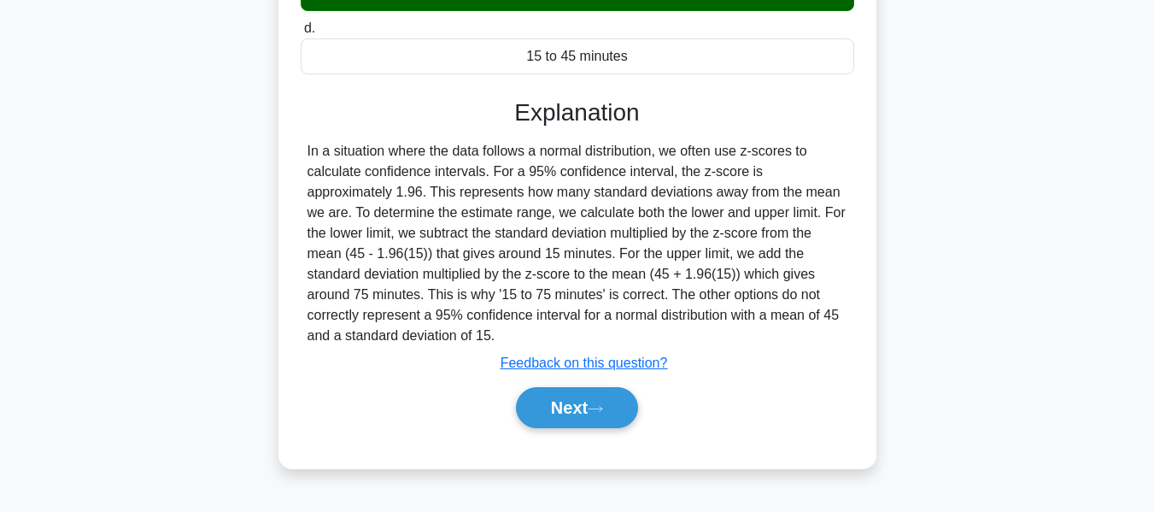
drag, startPoint x: 569, startPoint y: 424, endPoint x: 650, endPoint y: 393, distance: 86.8
click at [569, 423] on button "Next" at bounding box center [577, 407] width 122 height 41
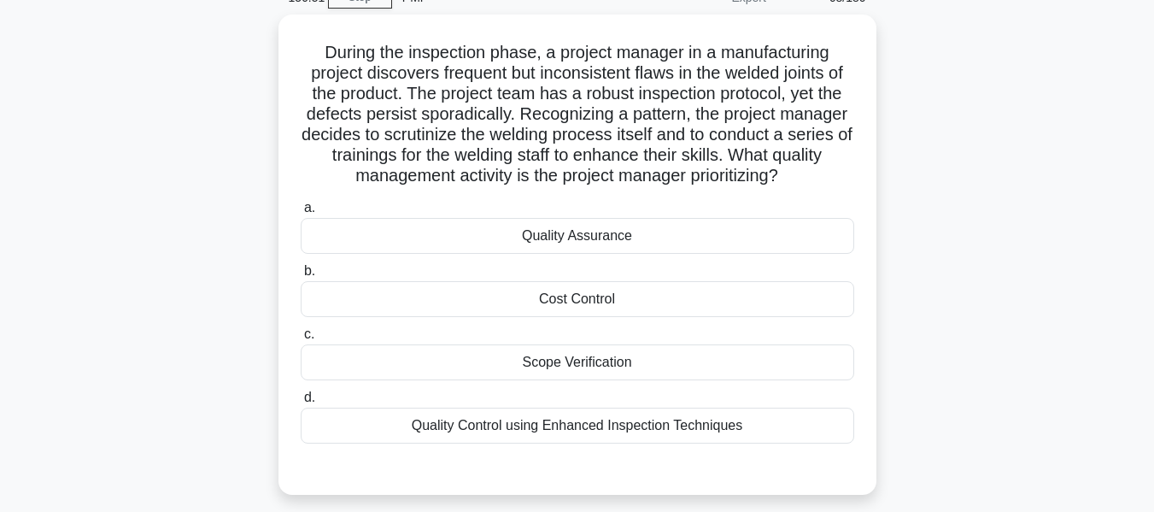
scroll to position [88, 0]
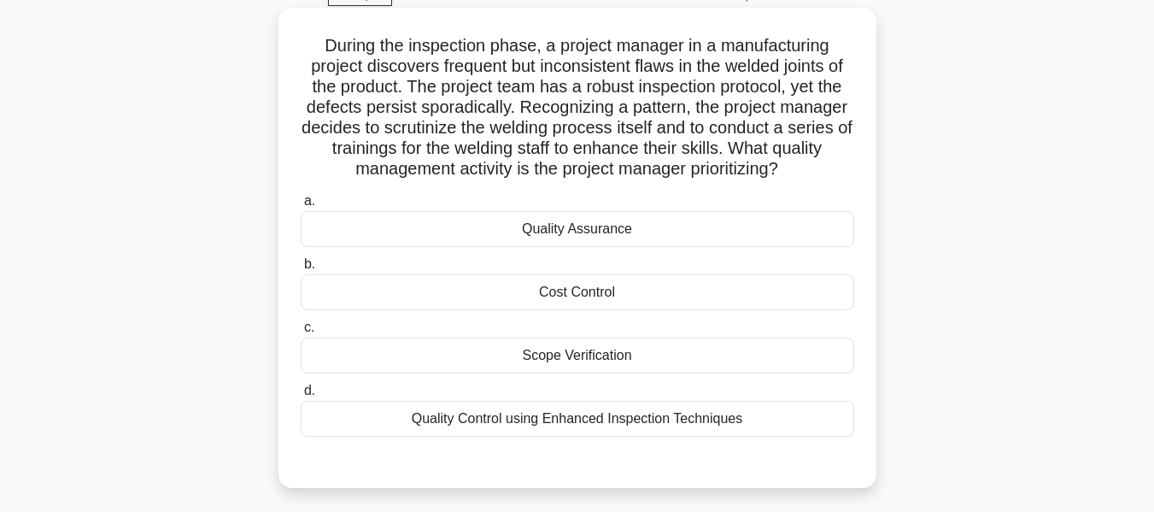
click at [540, 420] on div "Quality Control using Enhanced Inspection Techniques" at bounding box center [578, 419] width 554 height 36
click at [301, 396] on input "d. Quality Control using Enhanced Inspection Techniques" at bounding box center [301, 390] width 0 height 11
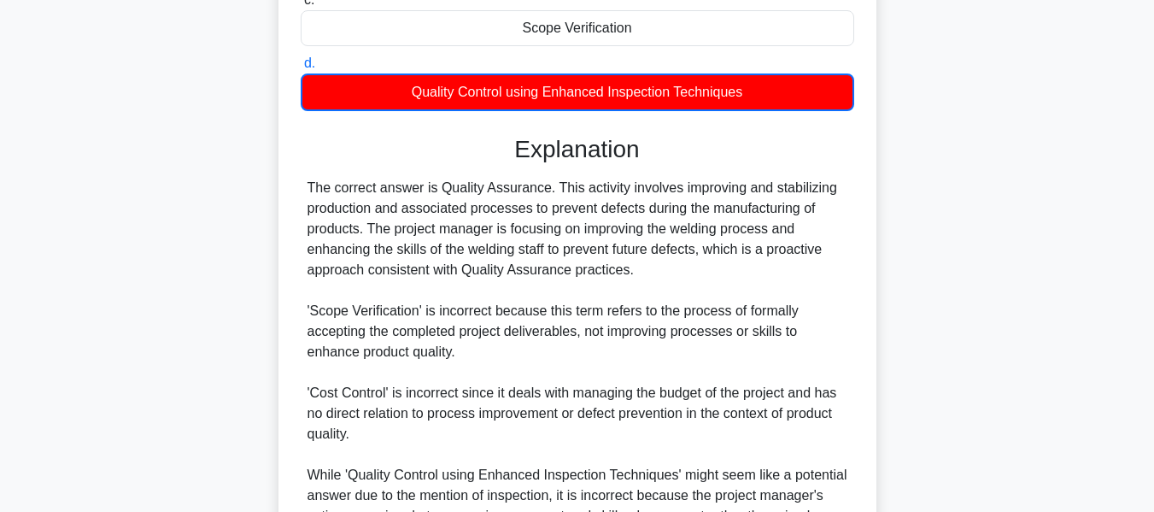
scroll to position [601, 0]
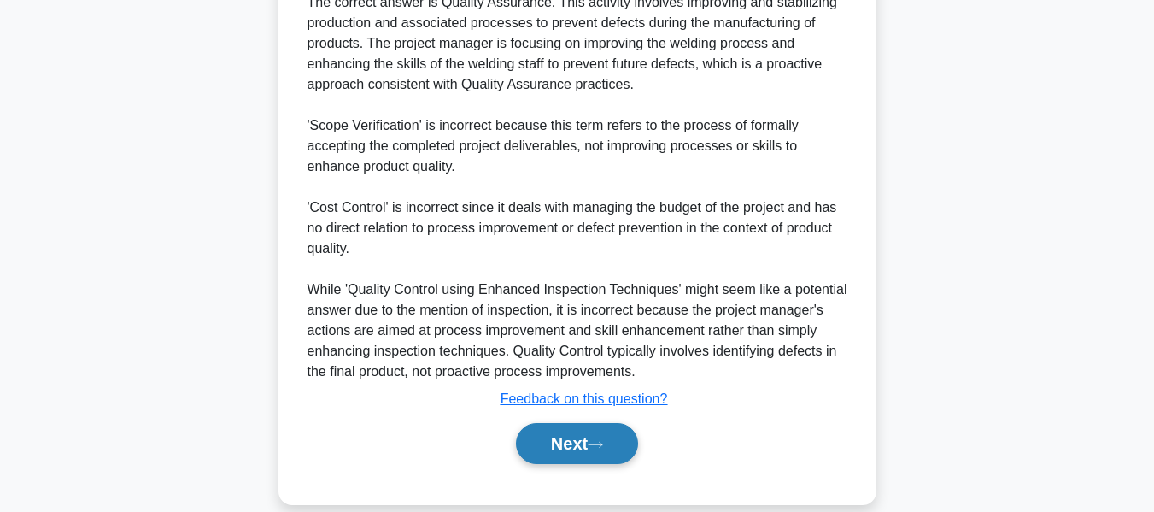
click at [548, 433] on button "Next" at bounding box center [577, 443] width 122 height 41
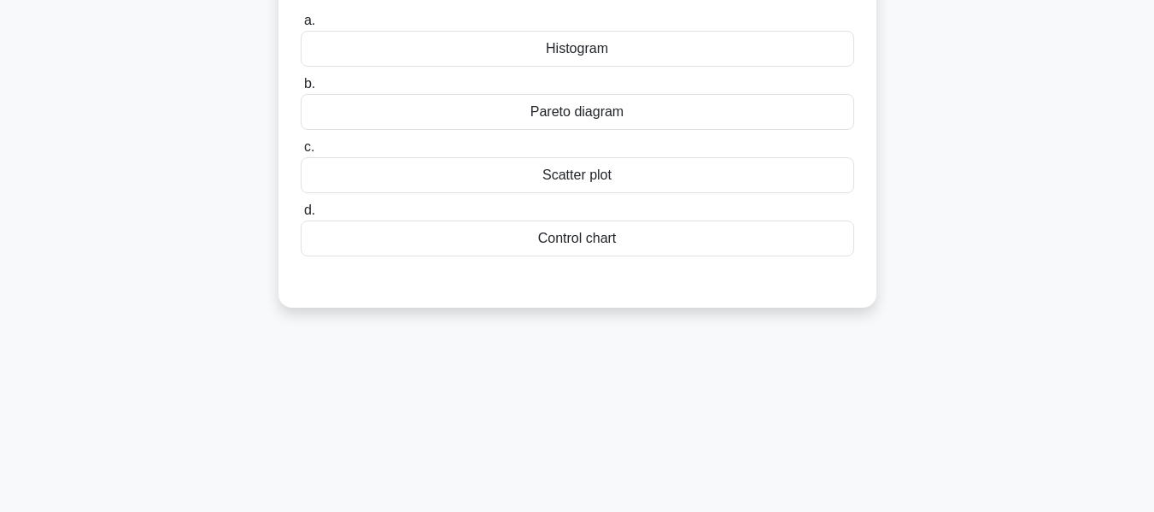
scroll to position [0, 0]
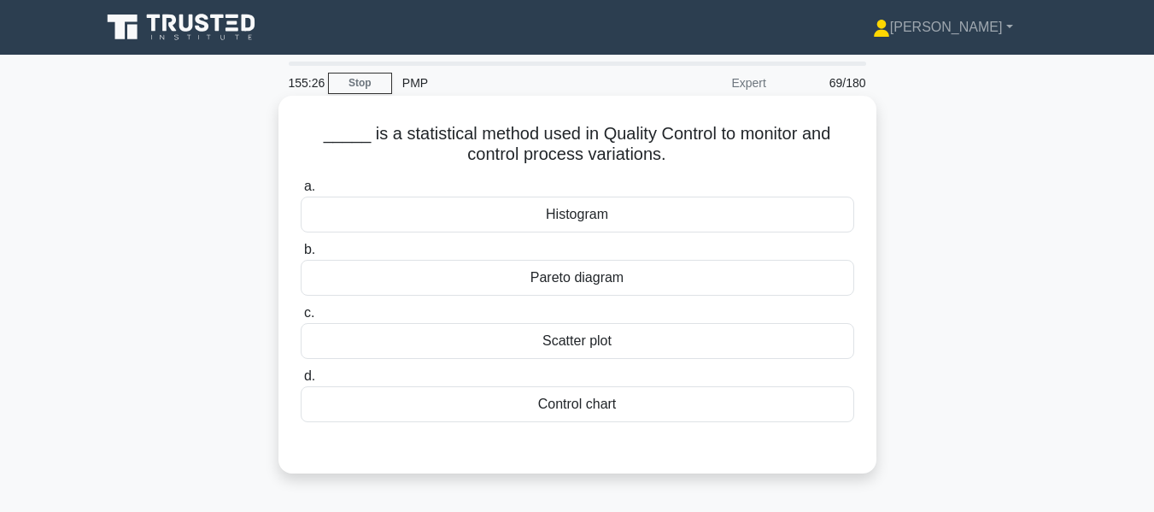
click at [558, 403] on div "Control chart" at bounding box center [578, 404] width 554 height 36
click at [301, 382] on input "d. Control chart" at bounding box center [301, 376] width 0 height 11
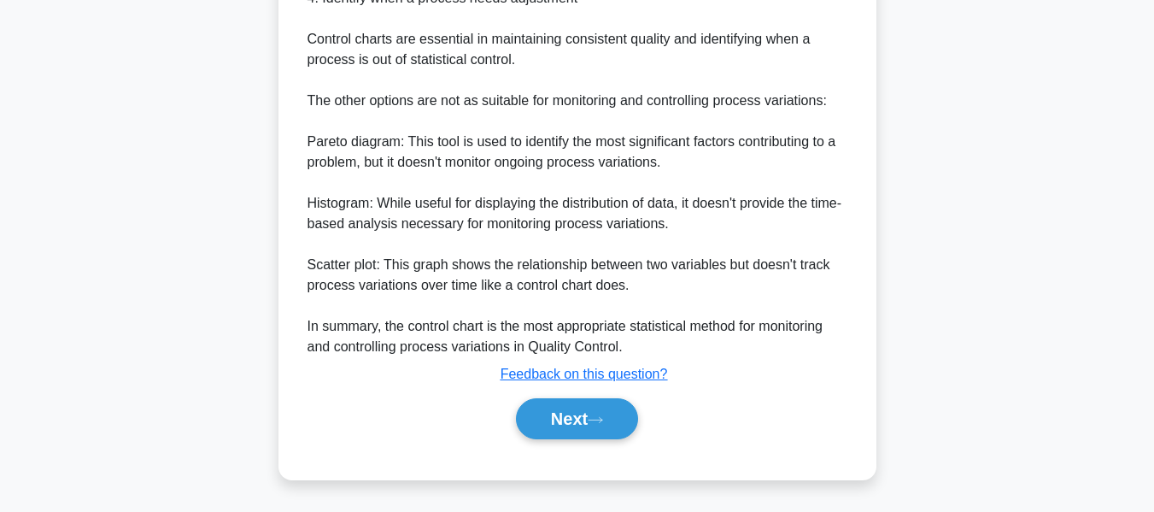
drag, startPoint x: 568, startPoint y: 412, endPoint x: 601, endPoint y: 397, distance: 35.6
click at [568, 412] on button "Next" at bounding box center [577, 418] width 122 height 41
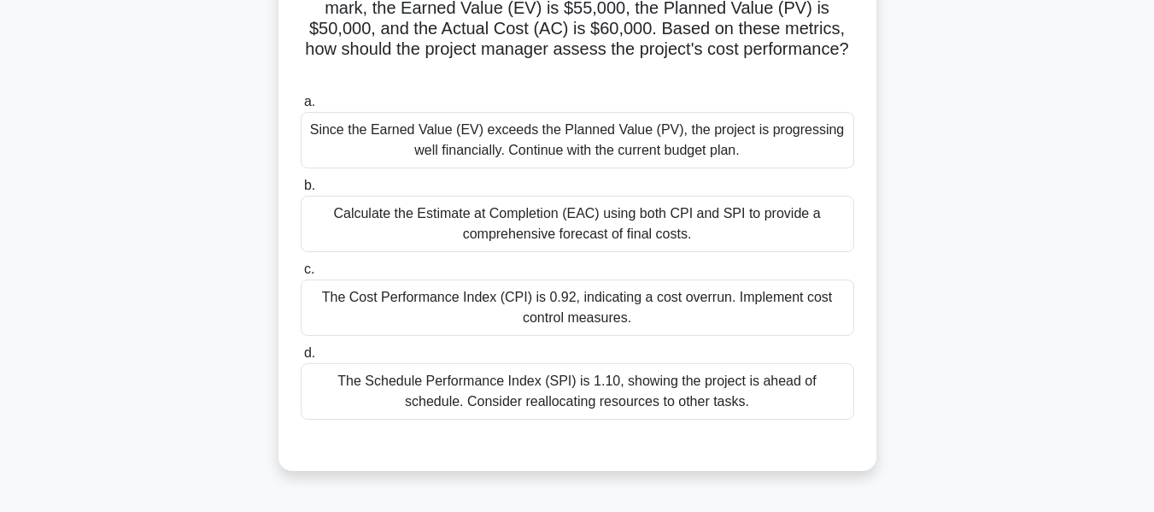
scroll to position [85, 0]
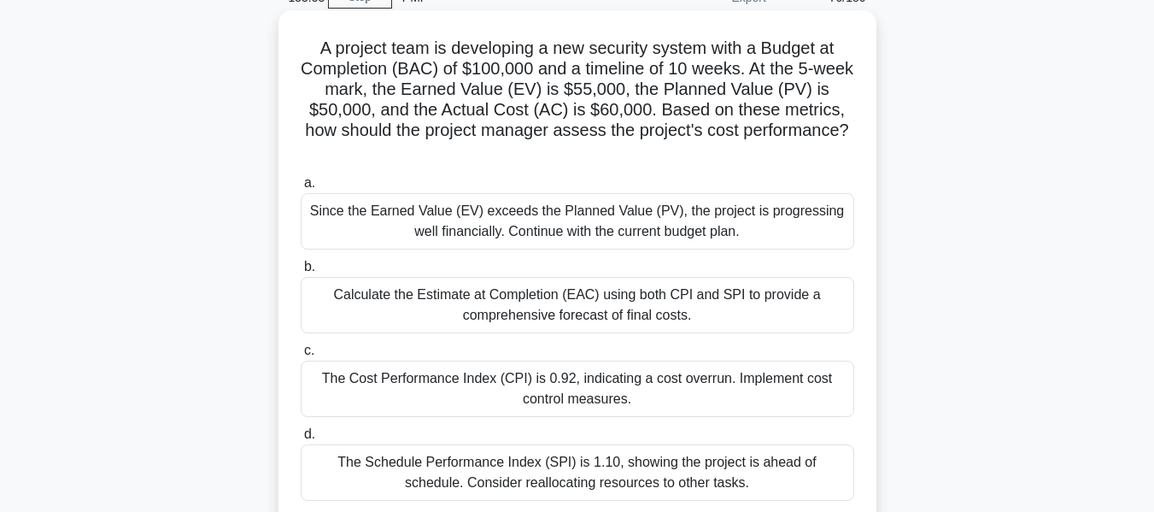
click at [494, 385] on div "The Cost Performance Index (CPI) is 0.92, indicating a cost overrun. Implement …" at bounding box center [578, 389] width 554 height 56
click at [301, 356] on input "c. The Cost Performance Index (CPI) is 0.92, indicating a cost overrun. Impleme…" at bounding box center [301, 350] width 0 height 11
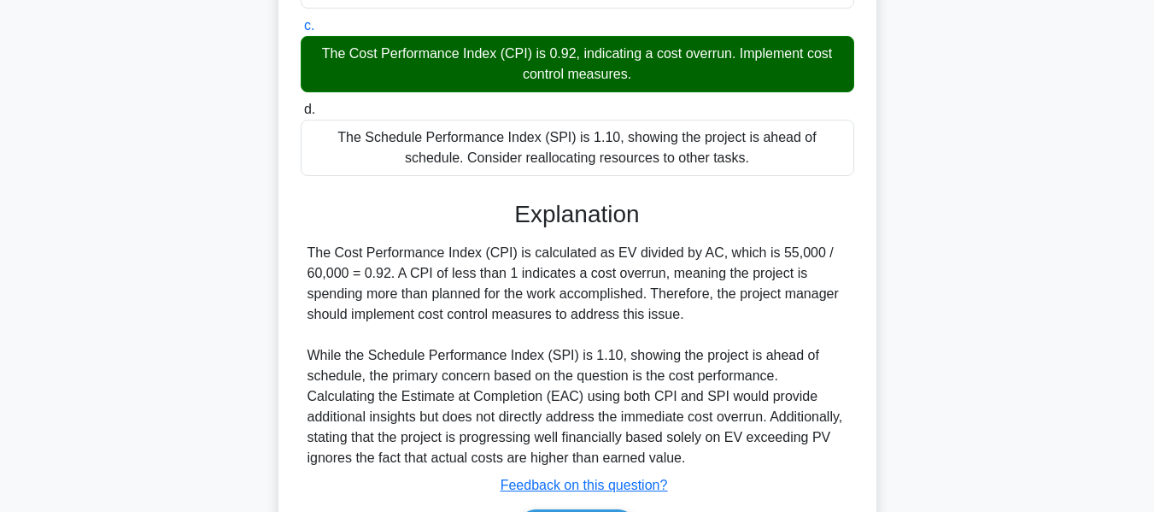
scroll to position [522, 0]
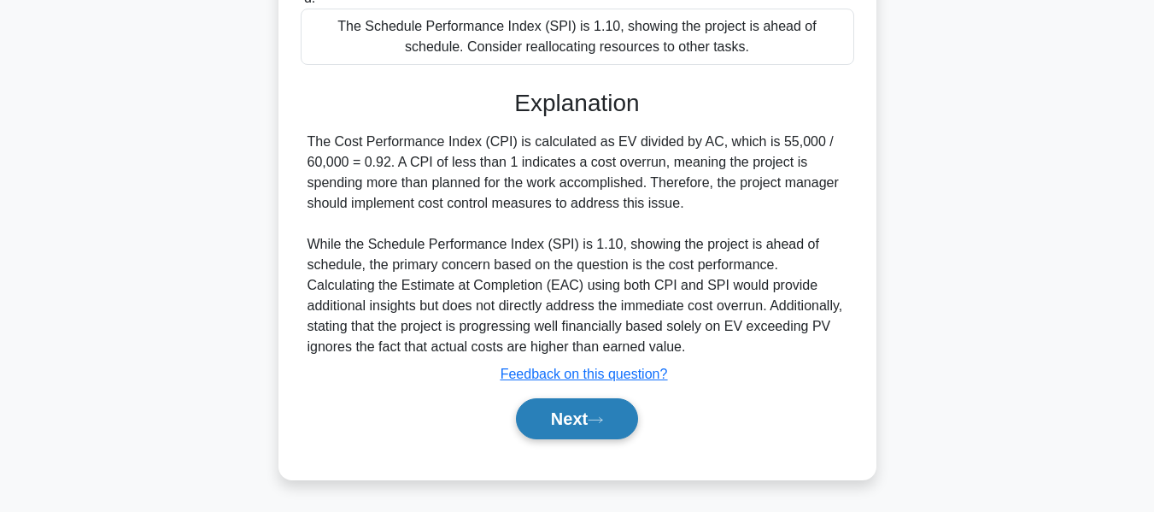
click at [537, 407] on button "Next" at bounding box center [577, 418] width 122 height 41
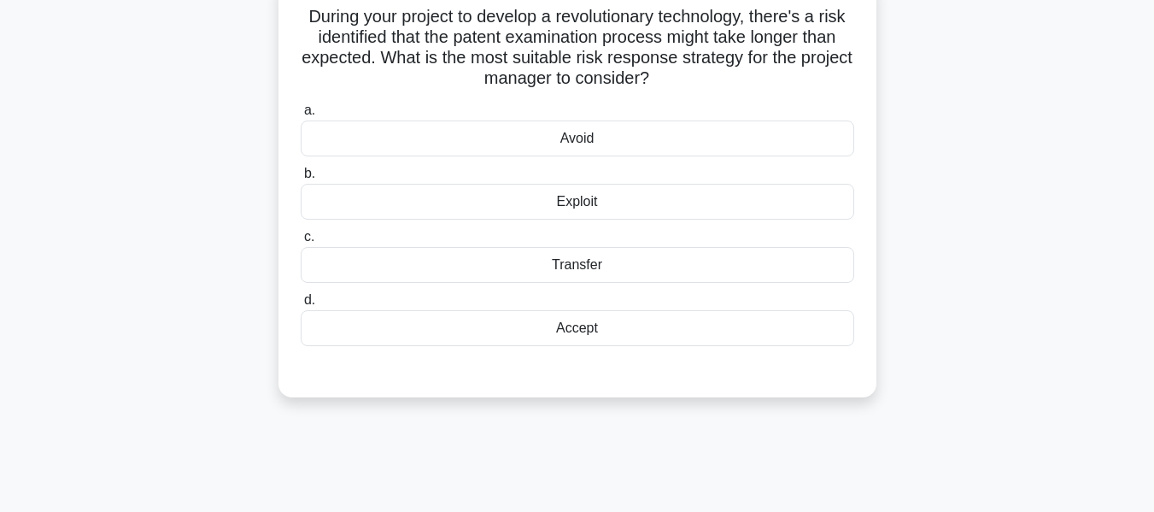
scroll to position [102, 0]
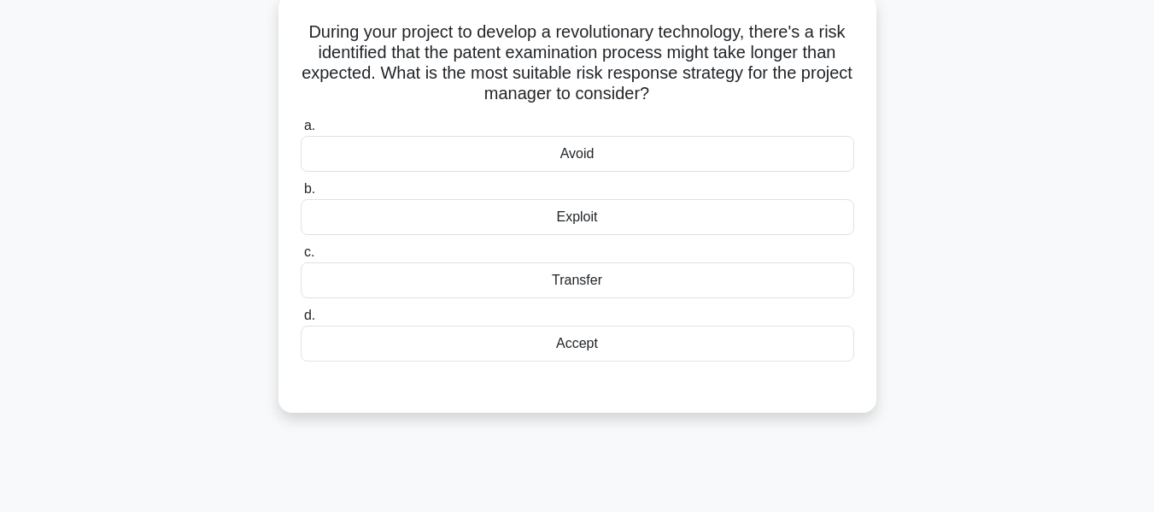
click at [581, 344] on div "Accept" at bounding box center [578, 344] width 554 height 36
click at [301, 321] on input "d. Accept" at bounding box center [301, 315] width 0 height 11
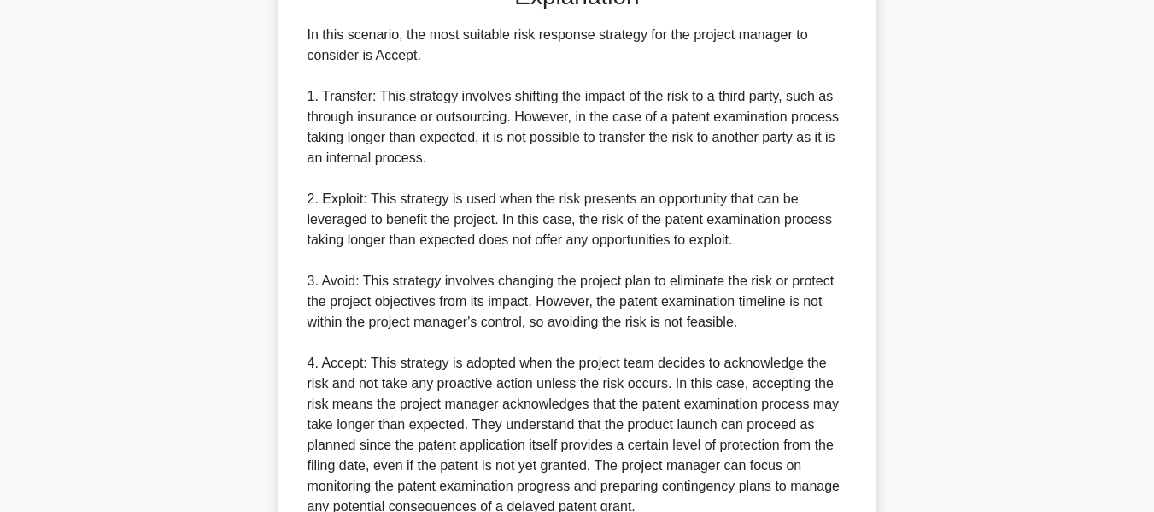
scroll to position [666, 0]
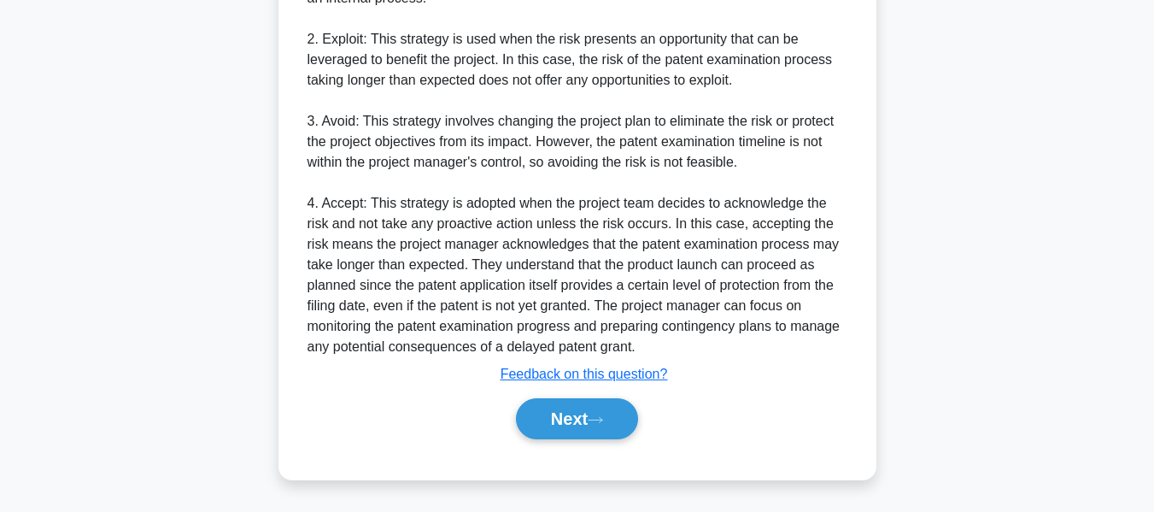
drag, startPoint x: 588, startPoint y: 421, endPoint x: 830, endPoint y: 332, distance: 257.6
click at [588, 421] on button "Next" at bounding box center [577, 418] width 122 height 41
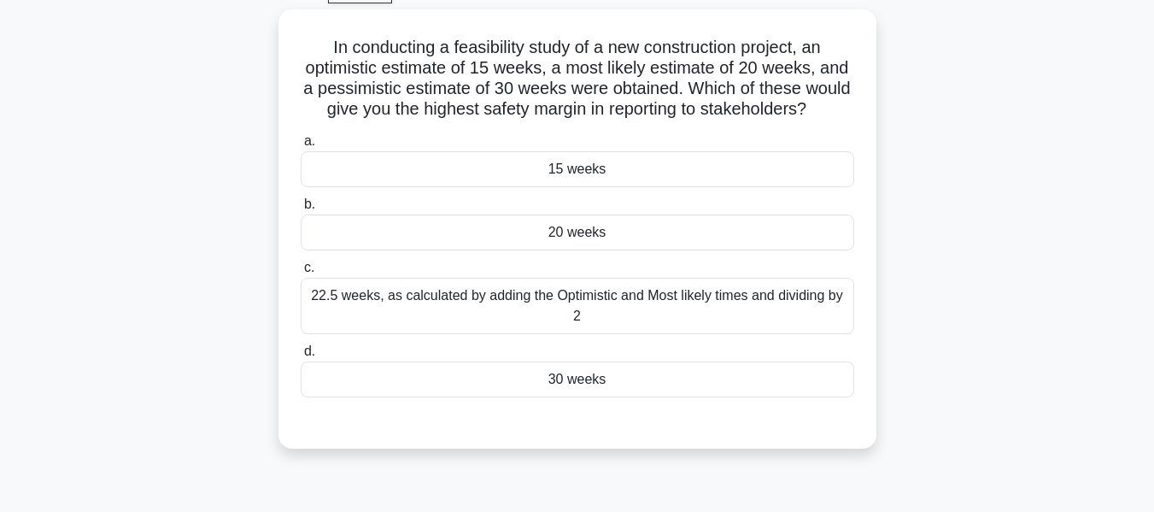
scroll to position [96, 0]
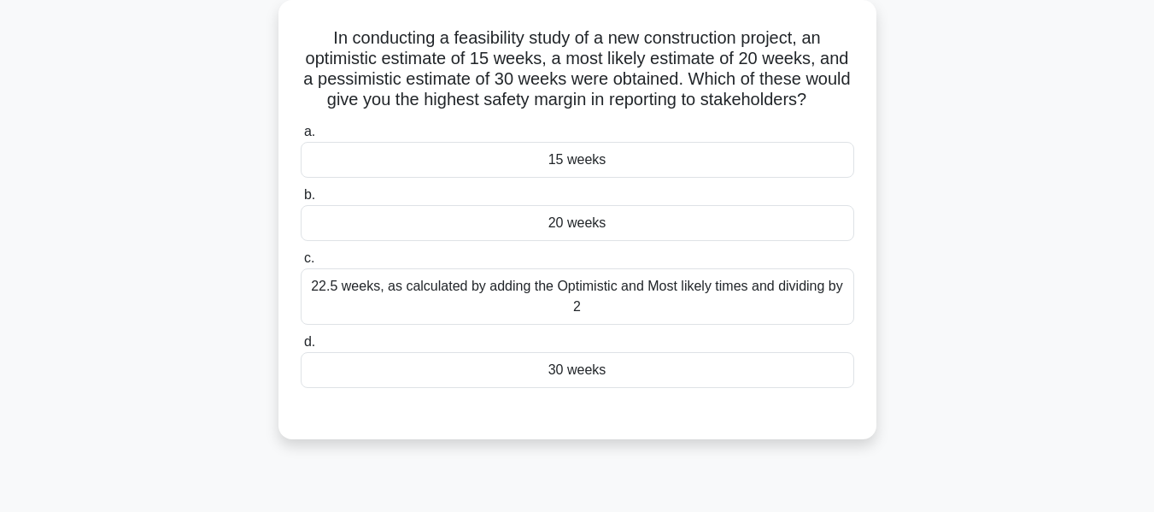
click at [553, 241] on div "20 weeks" at bounding box center [578, 223] width 554 height 36
click at [301, 201] on input "b. 20 weeks" at bounding box center [301, 195] width 0 height 11
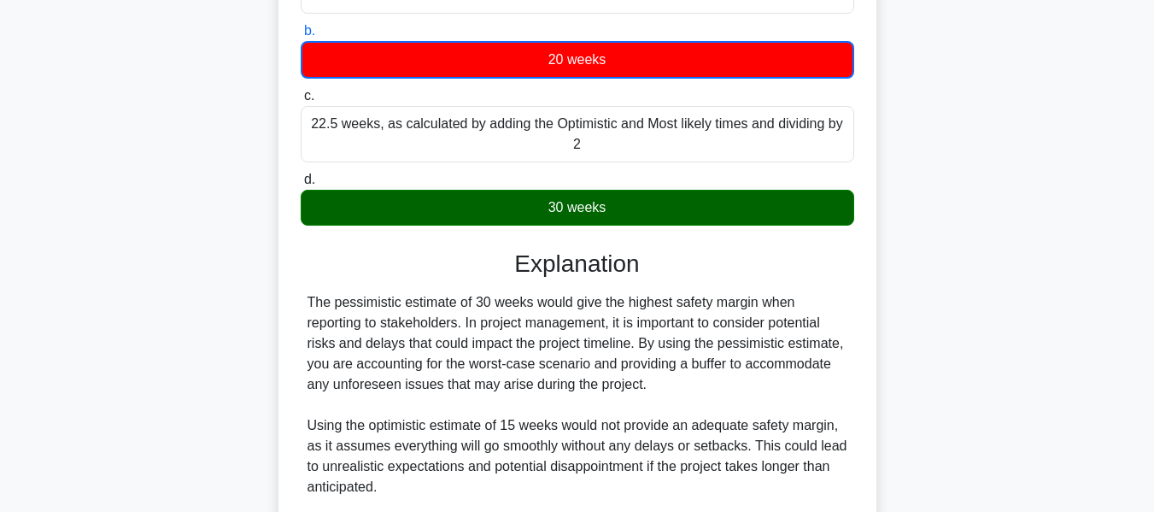
scroll to position [585, 0]
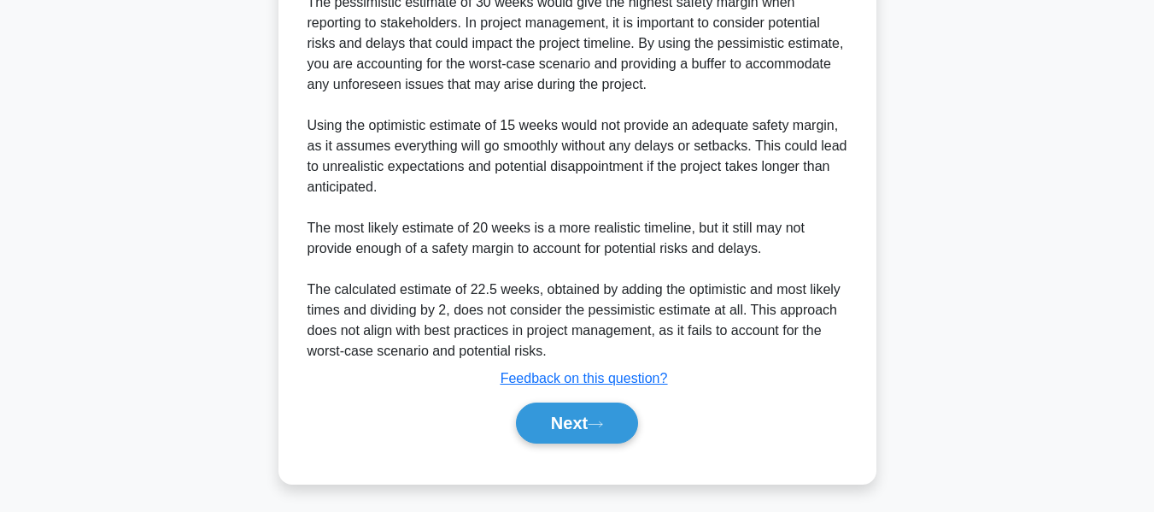
drag, startPoint x: 568, startPoint y: 410, endPoint x: 997, endPoint y: 221, distance: 468.7
click at [568, 410] on button "Next" at bounding box center [577, 422] width 122 height 41
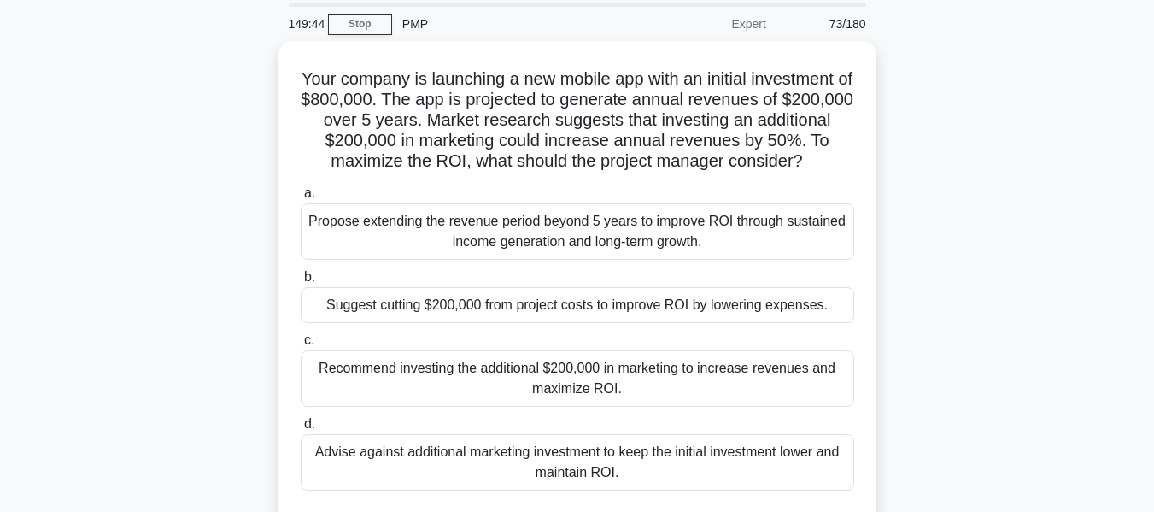
scroll to position [57, 0]
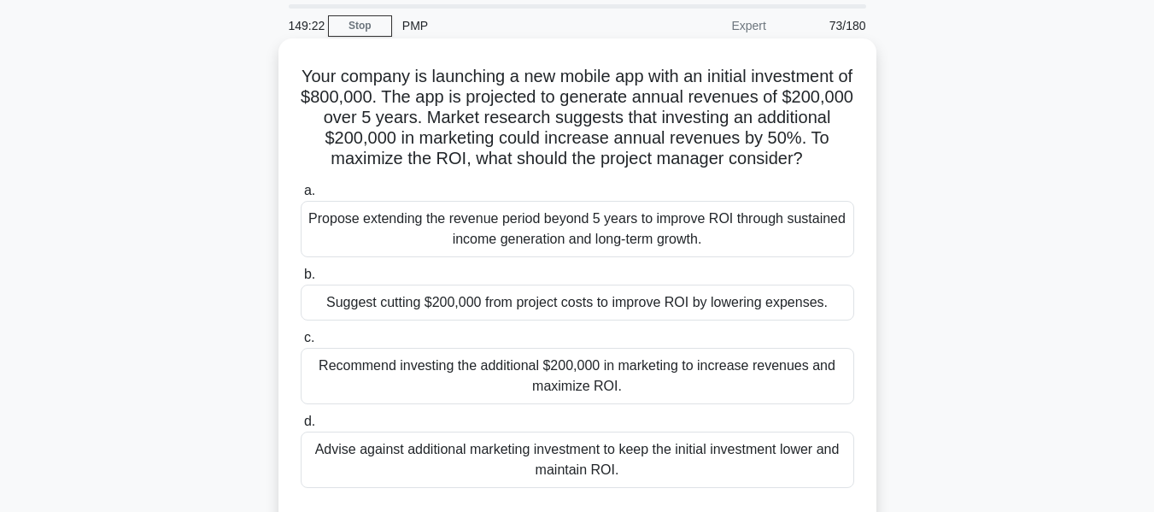
click at [501, 389] on div "Recommend investing the additional $200,000 in marketing to increase revenues a…" at bounding box center [578, 376] width 554 height 56
click at [301, 344] on input "c. Recommend investing the additional $200,000 in marketing to increase revenue…" at bounding box center [301, 337] width 0 height 11
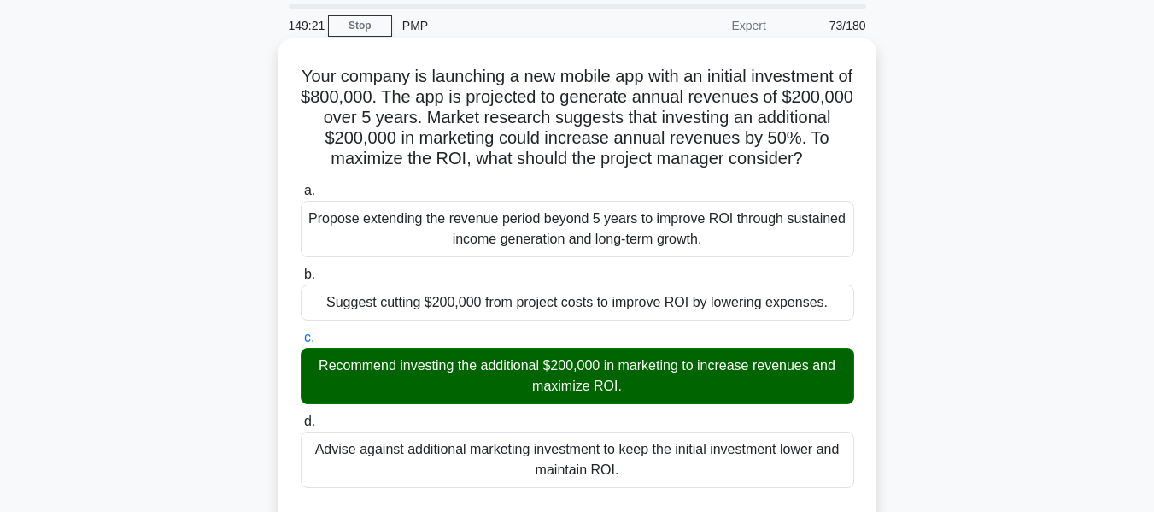
scroll to position [420, 0]
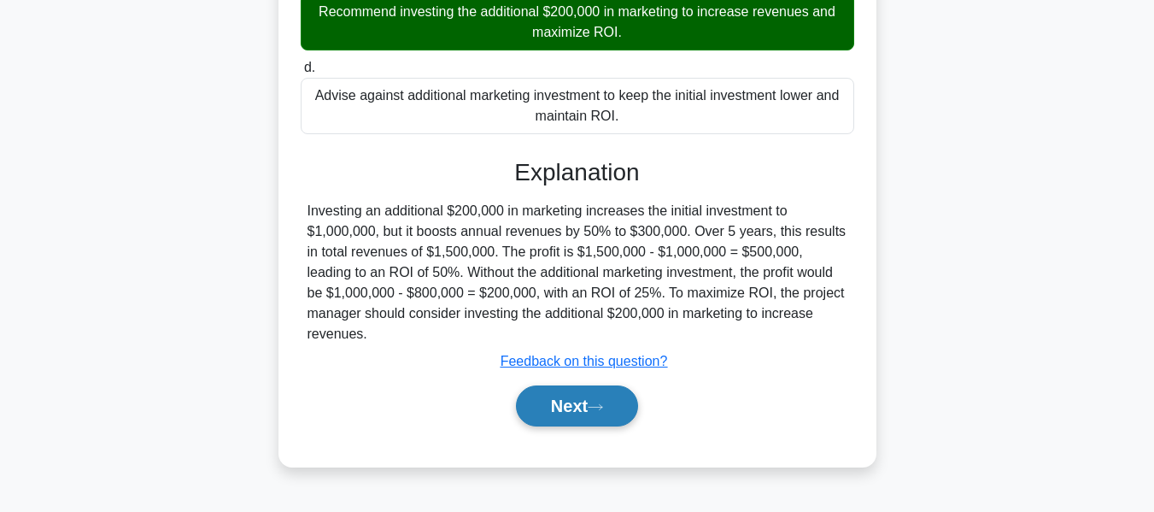
click at [561, 414] on button "Next" at bounding box center [577, 405] width 122 height 41
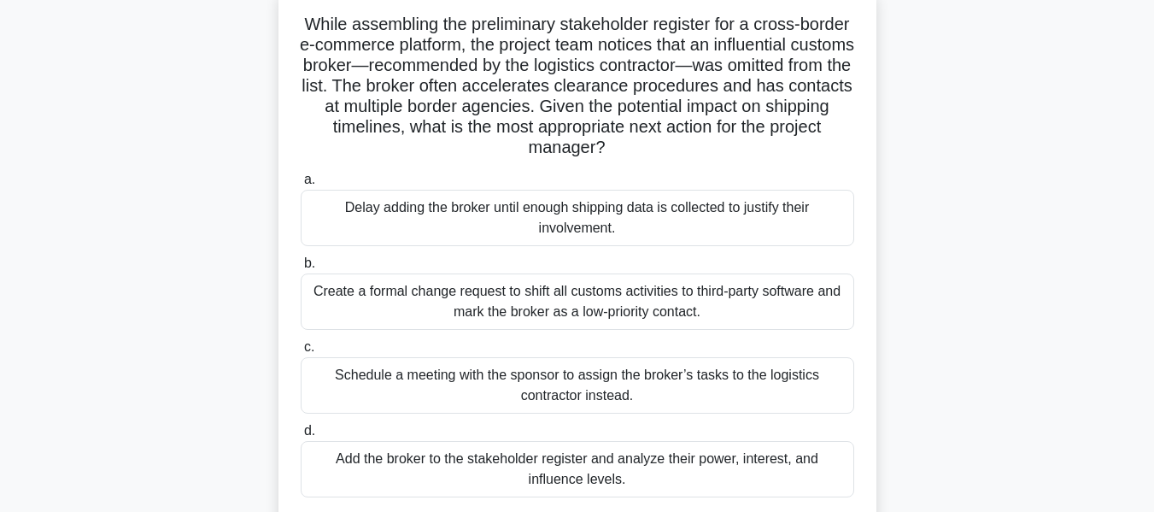
scroll to position [133, 0]
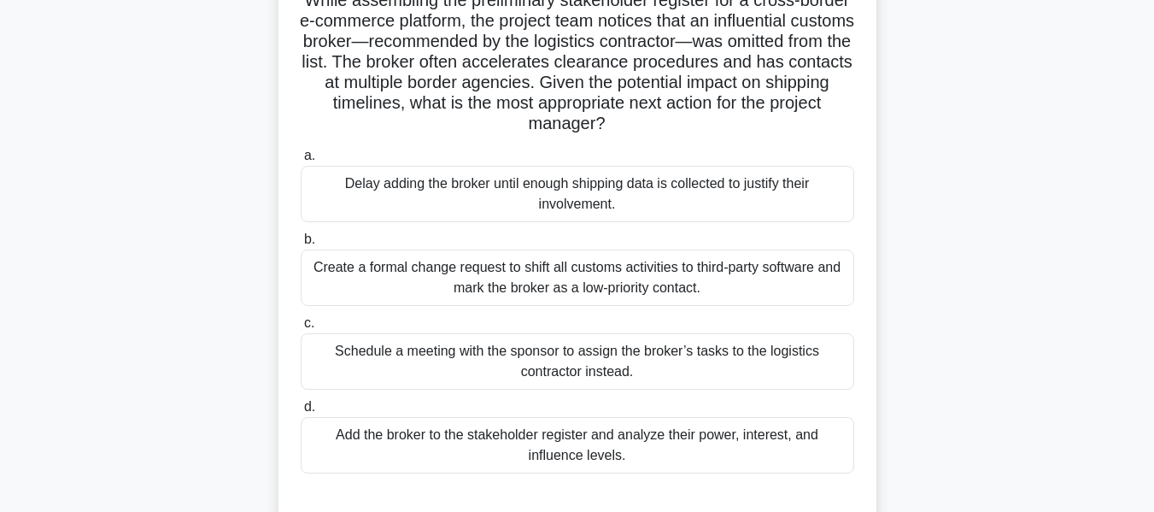
click at [515, 437] on div "Add the broker to the stakeholder register and analyze their power, interest, a…" at bounding box center [578, 445] width 554 height 56
click at [301, 413] on input "d. Add the broker to the stakeholder register and analyze their power, interest…" at bounding box center [301, 407] width 0 height 11
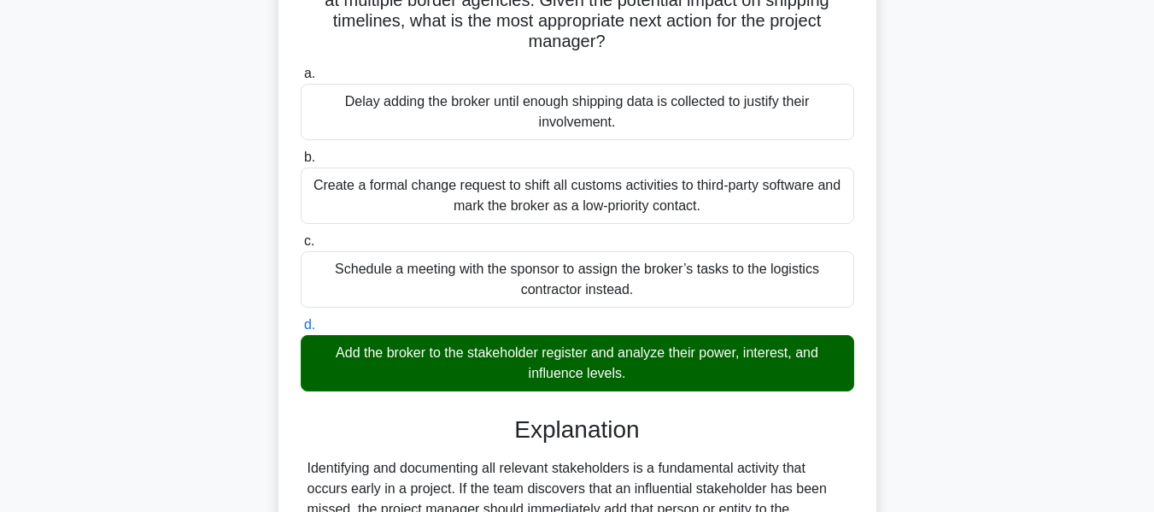
scroll to position [646, 0]
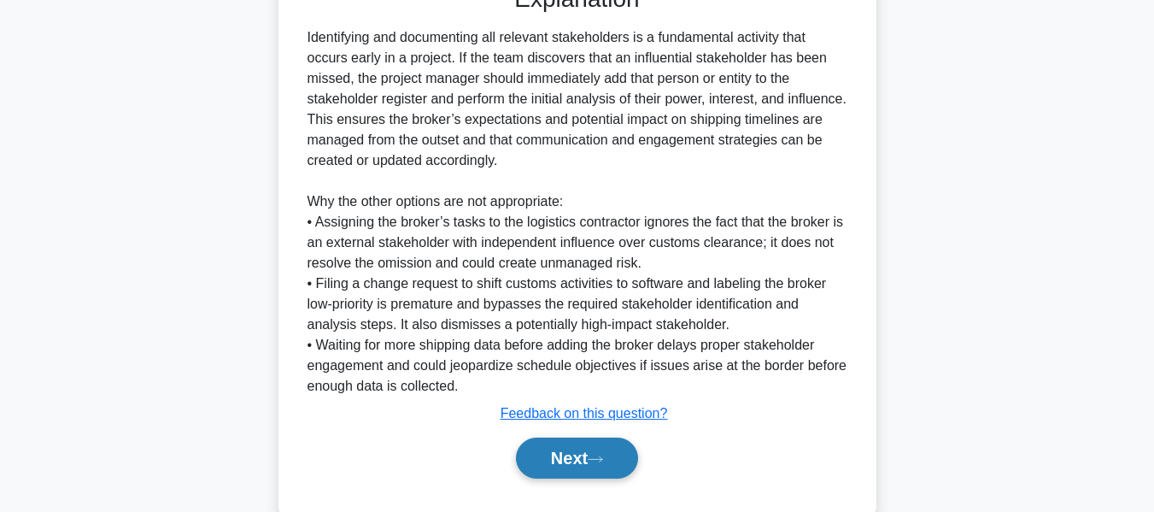
click at [576, 447] on button "Next" at bounding box center [577, 457] width 122 height 41
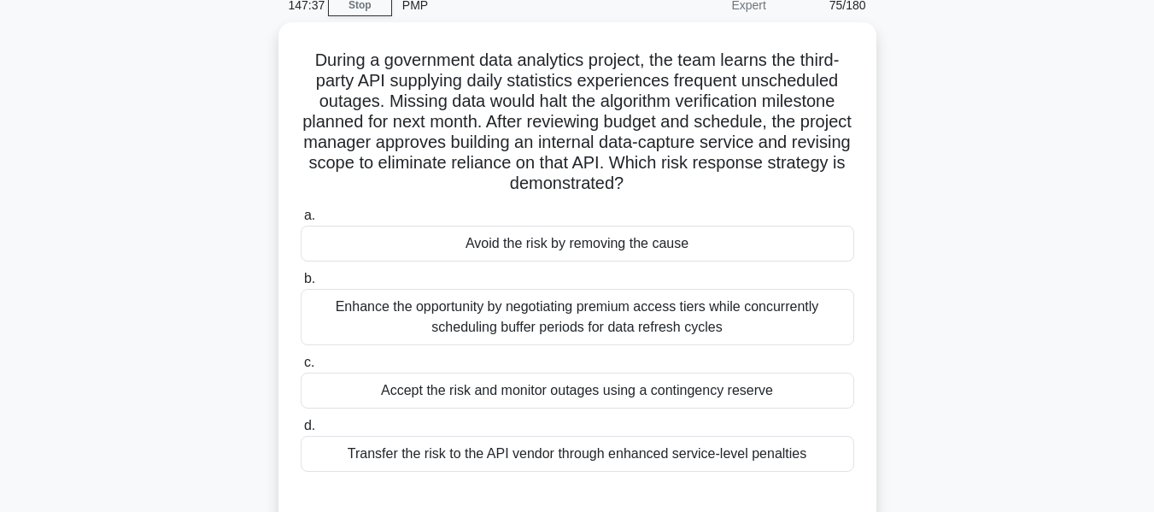
scroll to position [79, 0]
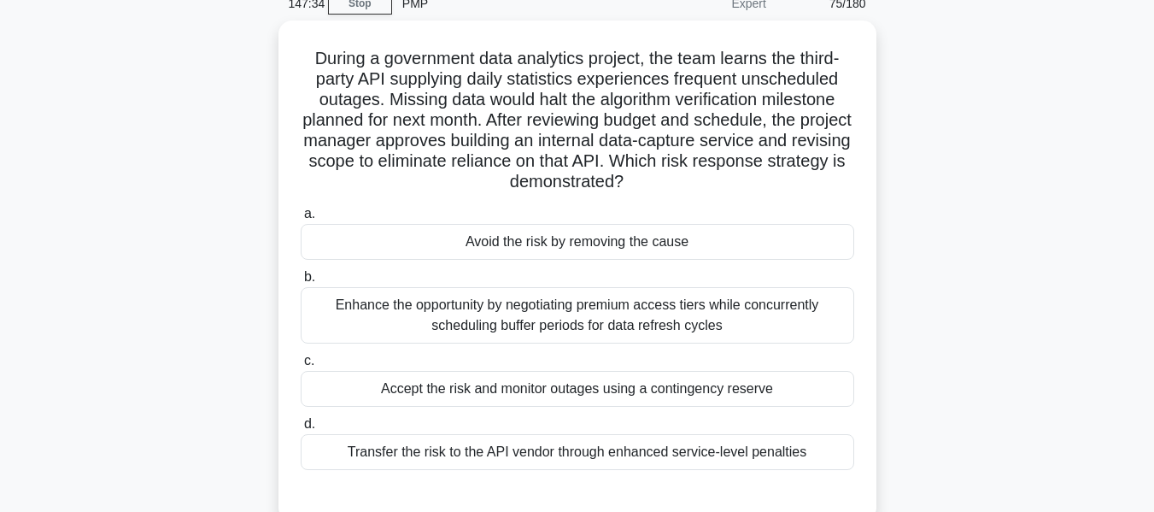
click at [1094, 297] on main "147:34 Stop PMP Expert 75/180 .spinner_0XTQ{transform-origin:center;animation:s…" at bounding box center [577, 409] width 1154 height 868
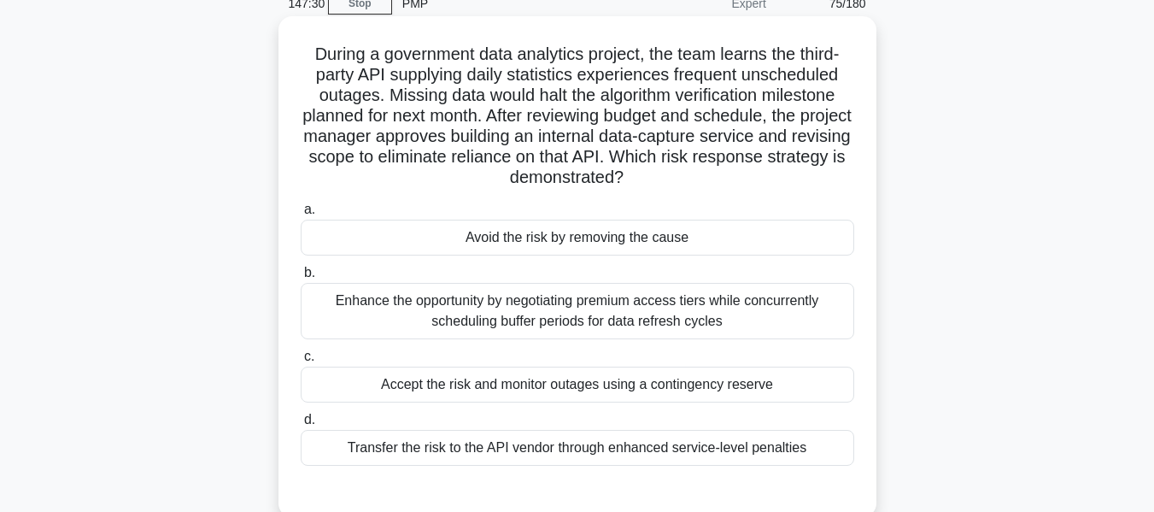
click at [570, 239] on div "Avoid the risk by removing the cause" at bounding box center [578, 238] width 554 height 36
click at [301, 215] on input "a. Avoid the risk by removing the cause" at bounding box center [301, 209] width 0 height 11
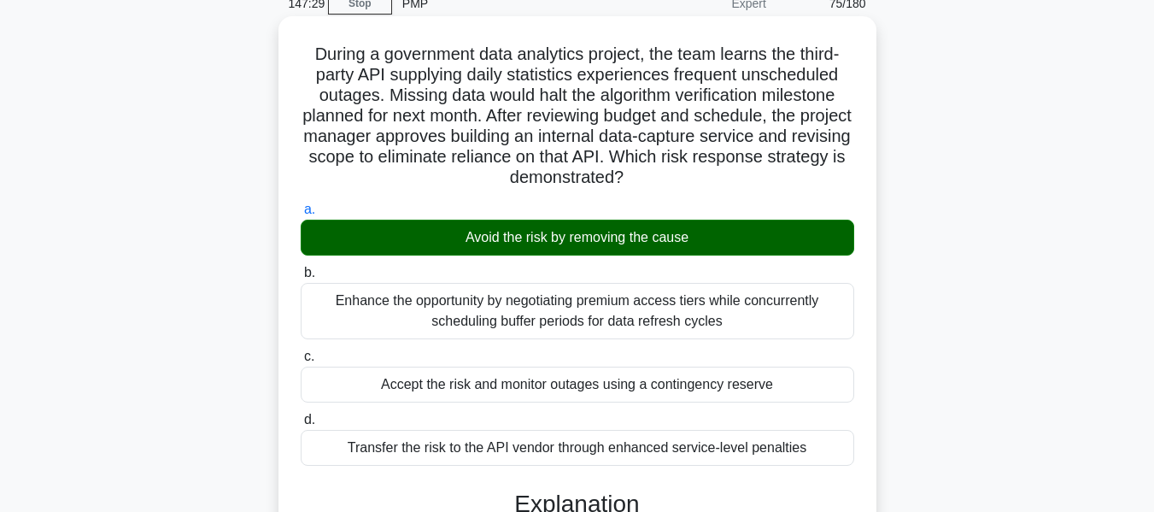
scroll to position [502, 0]
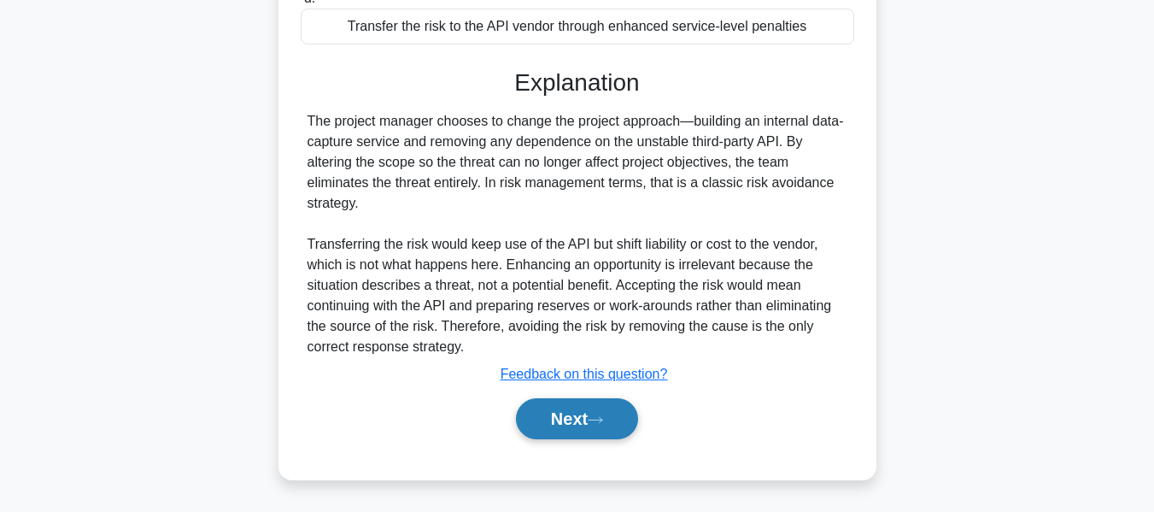
click at [583, 407] on button "Next" at bounding box center [577, 418] width 122 height 41
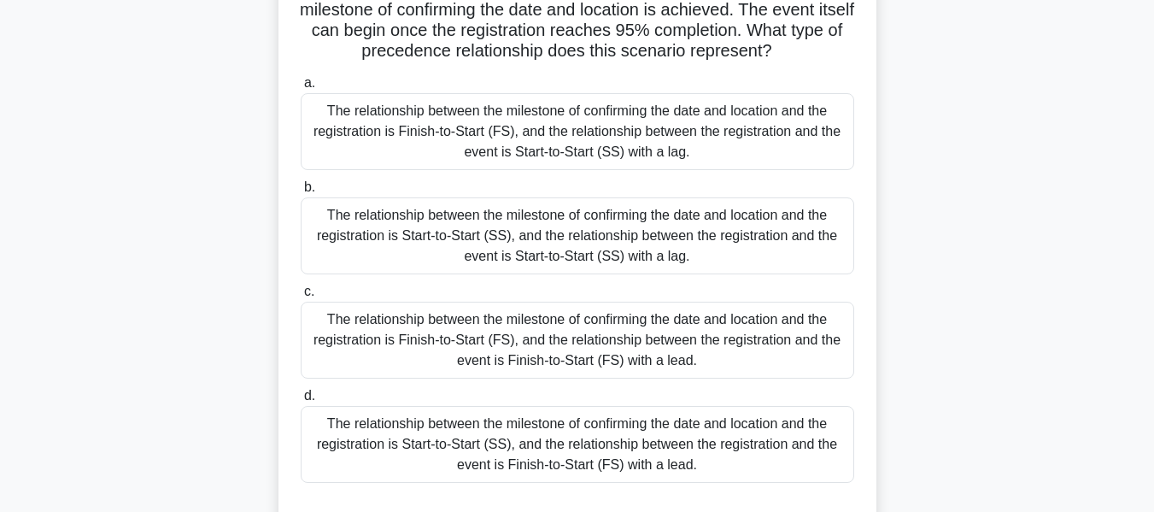
scroll to position [199, 0]
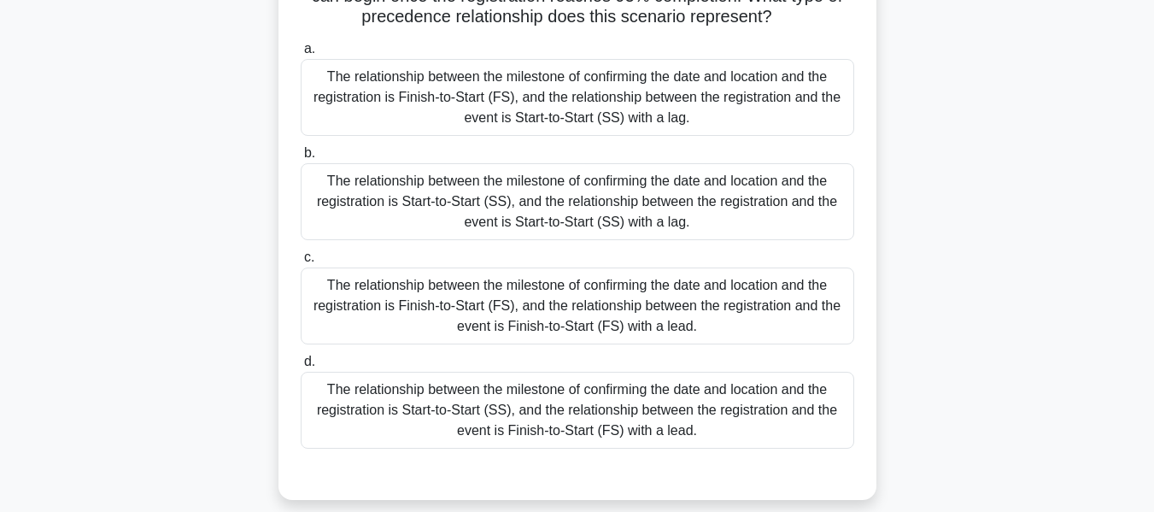
click at [510, 305] on div "The relationship between the milestone of confirming the date and location and …" at bounding box center [578, 305] width 554 height 77
click at [301, 263] on input "c. The relationship between the milestone of confirming the date and location a…" at bounding box center [301, 257] width 0 height 11
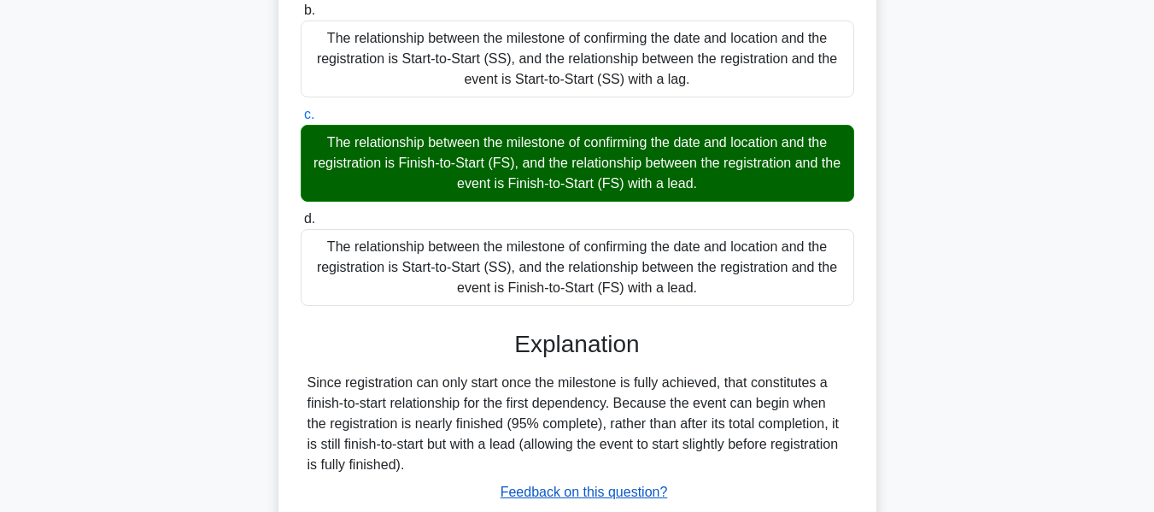
scroll to position [461, 0]
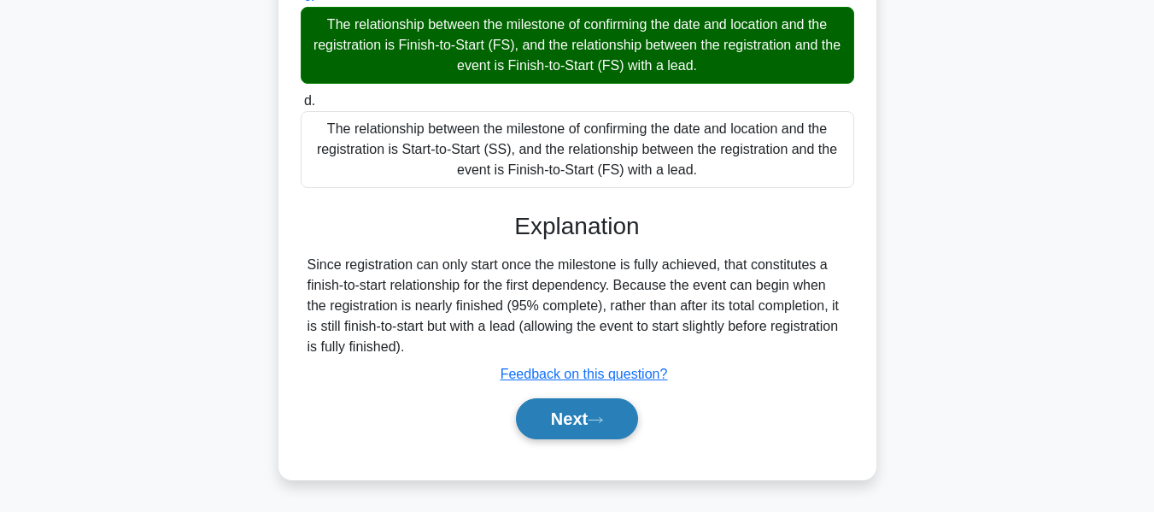
click at [573, 412] on button "Next" at bounding box center [577, 418] width 122 height 41
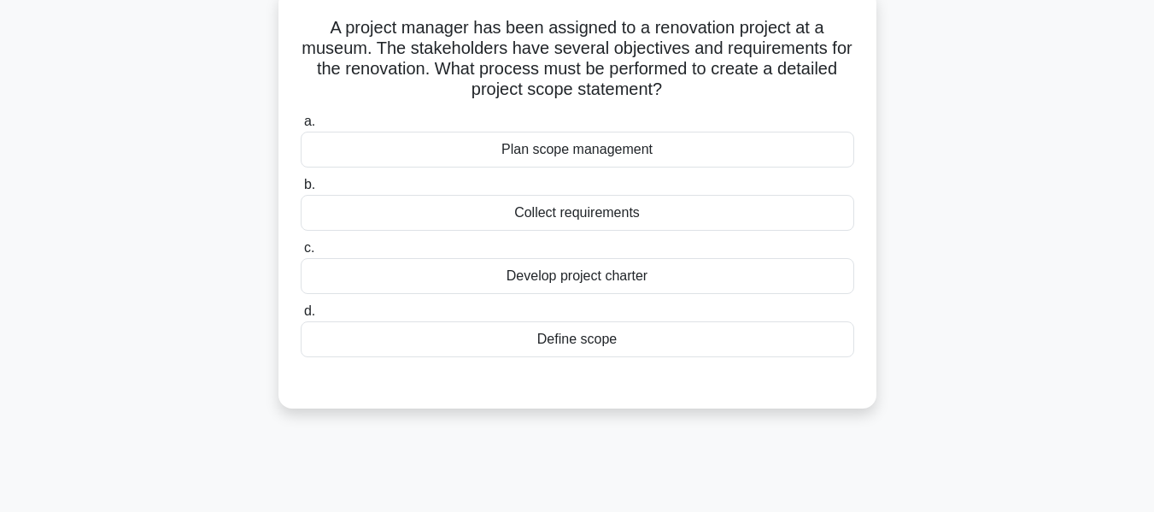
scroll to position [112, 0]
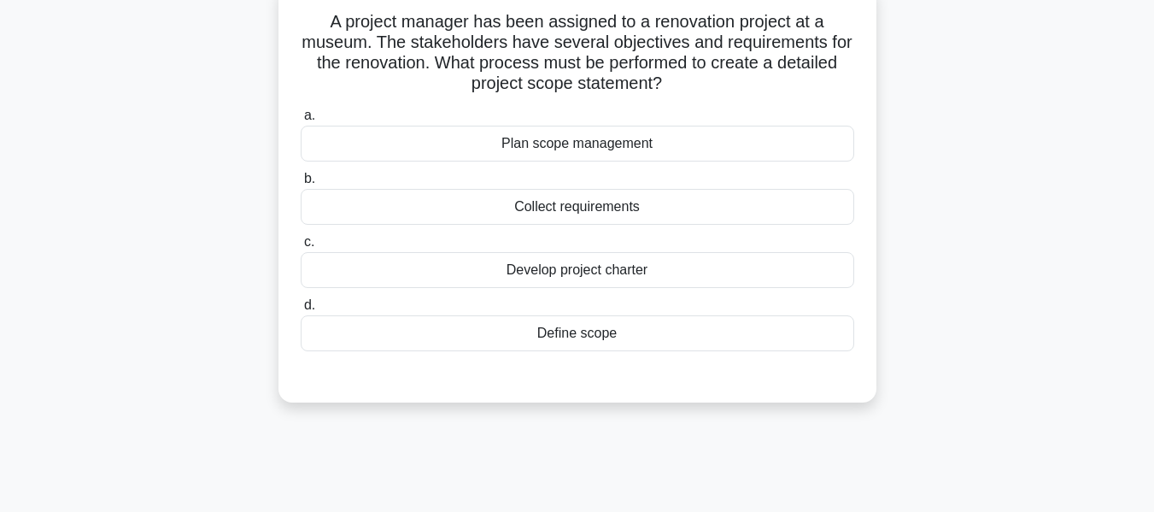
click at [582, 335] on div "Define scope" at bounding box center [578, 333] width 554 height 36
click at [301, 311] on input "d. Define scope" at bounding box center [301, 305] width 0 height 11
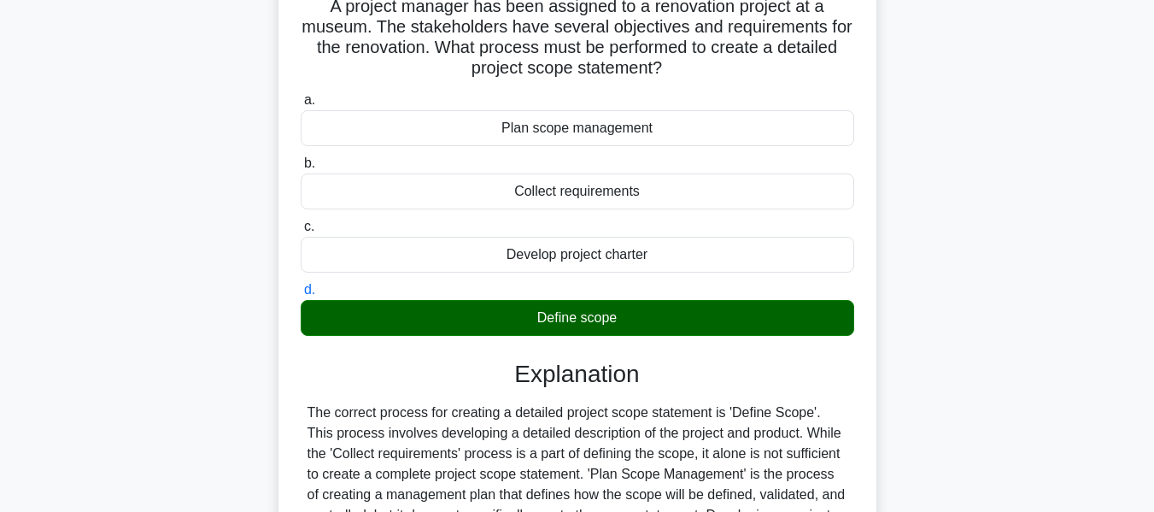
scroll to position [411, 0]
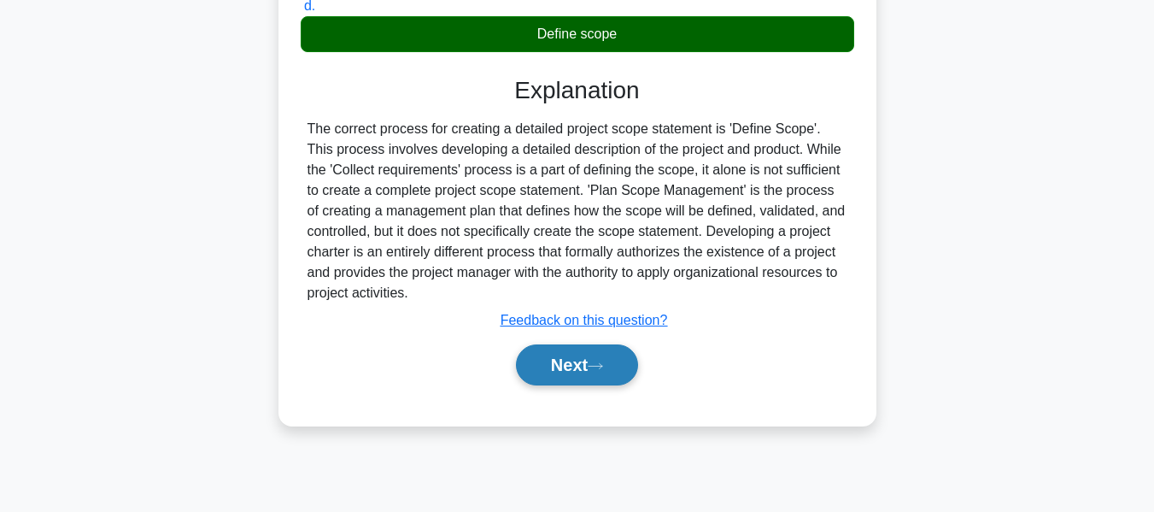
click at [581, 364] on button "Next" at bounding box center [577, 364] width 122 height 41
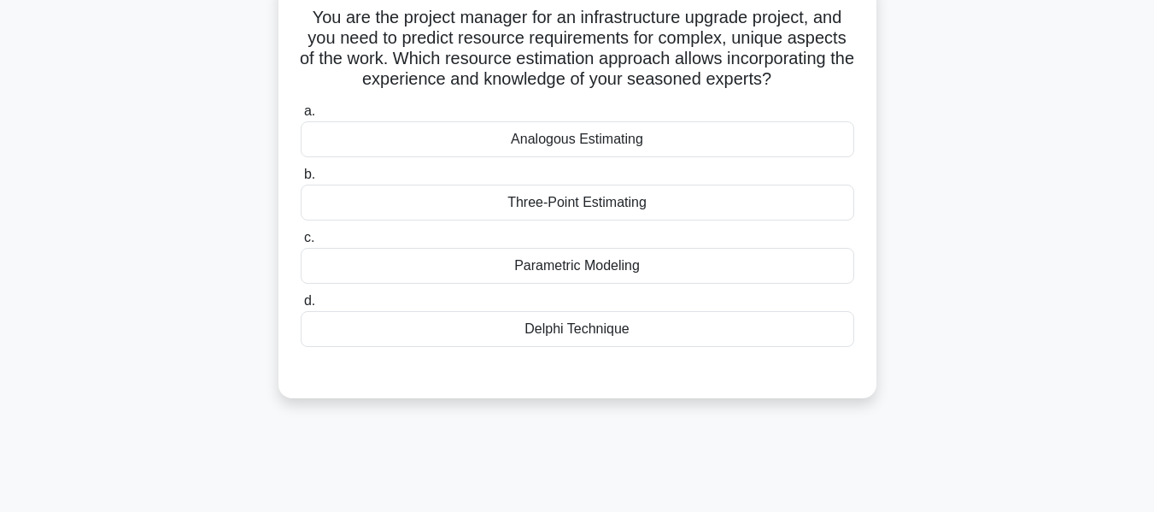
scroll to position [122, 0]
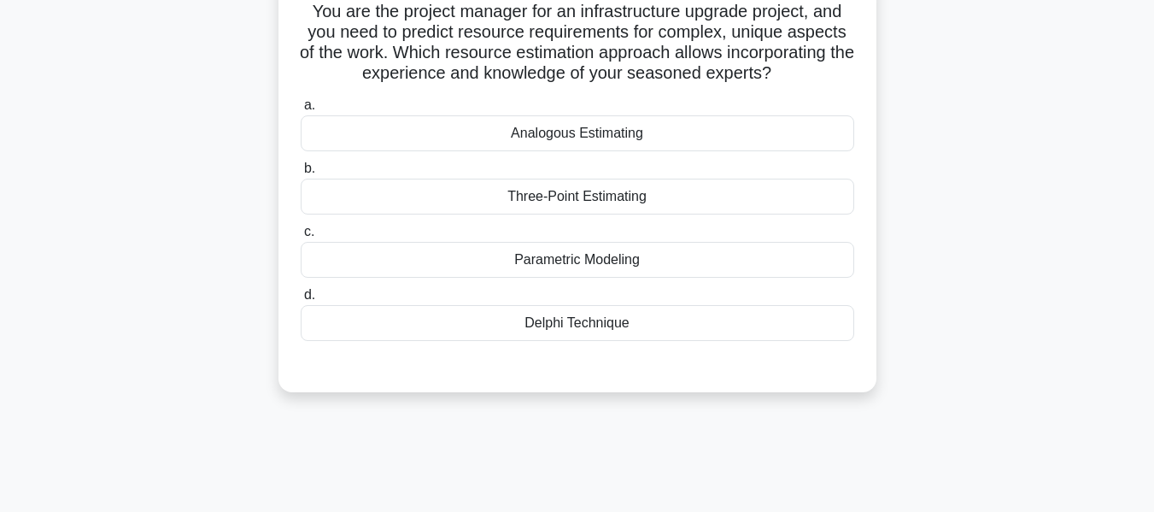
click at [561, 320] on div "Delphi Technique" at bounding box center [578, 323] width 554 height 36
click at [301, 301] on input "d. Delphi Technique" at bounding box center [301, 295] width 0 height 11
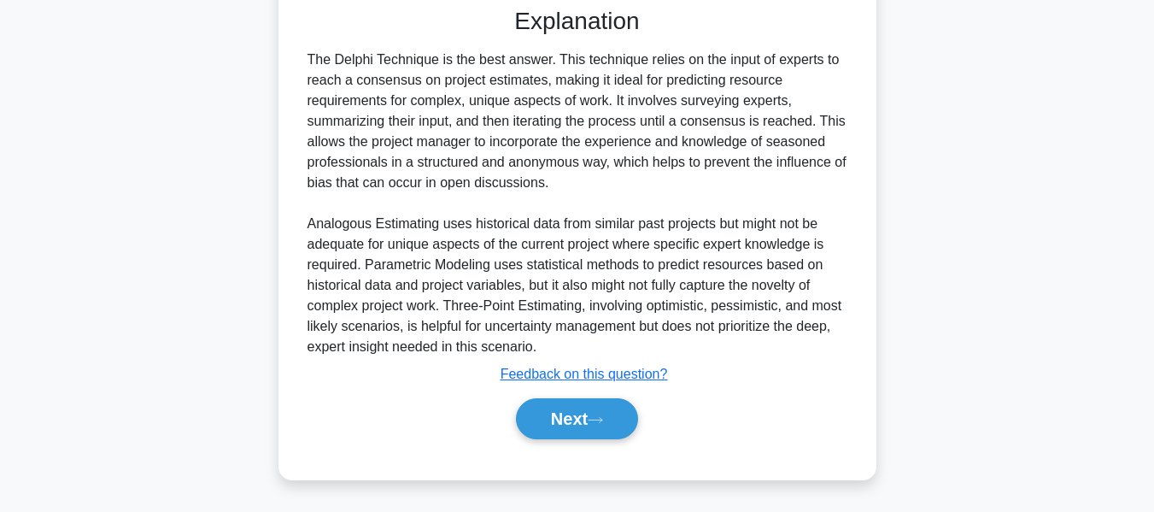
drag, startPoint x: 567, startPoint y: 416, endPoint x: 821, endPoint y: 338, distance: 265.7
click at [567, 416] on button "Next" at bounding box center [577, 418] width 122 height 41
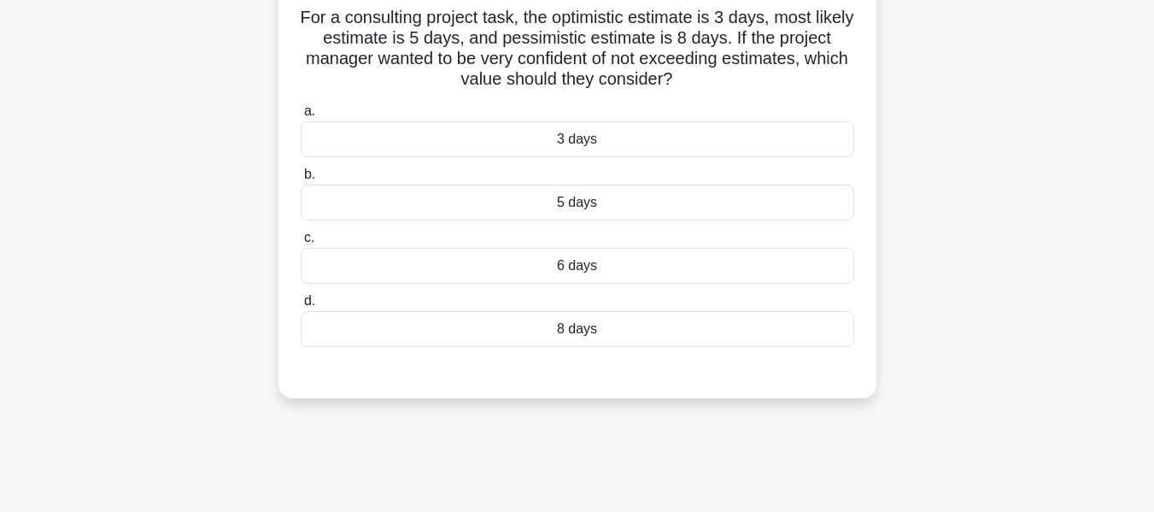
scroll to position [119, 0]
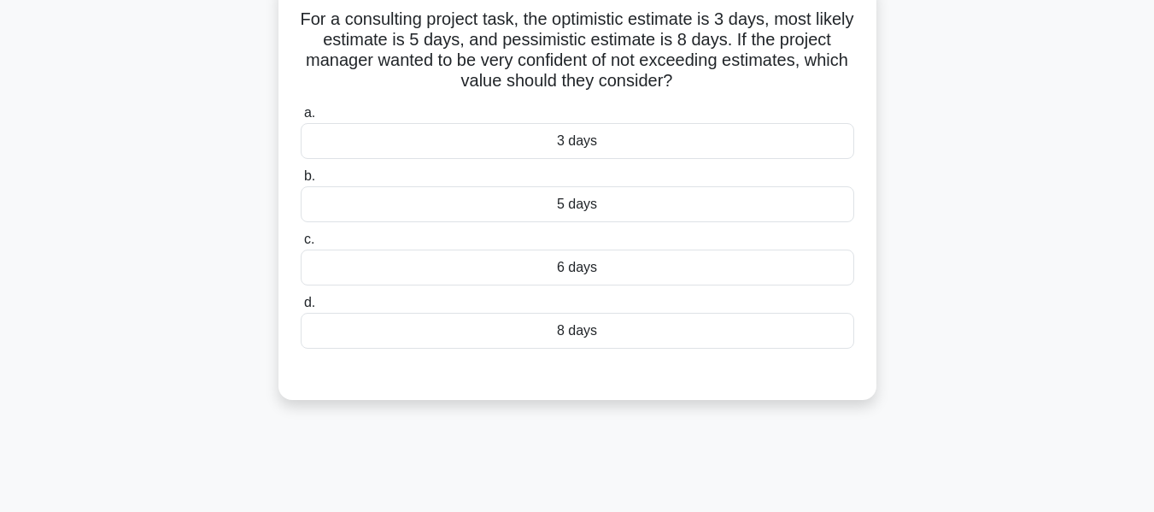
click at [1042, 174] on div "For a consulting project task, the optimistic estimate is 3 days, most likely e…" at bounding box center [578, 200] width 974 height 439
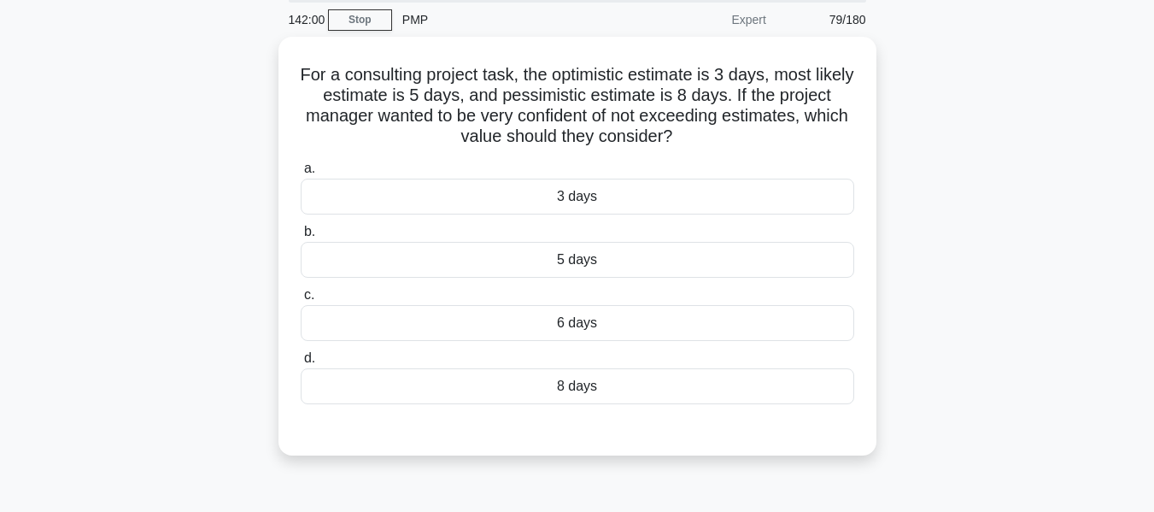
scroll to position [33, 0]
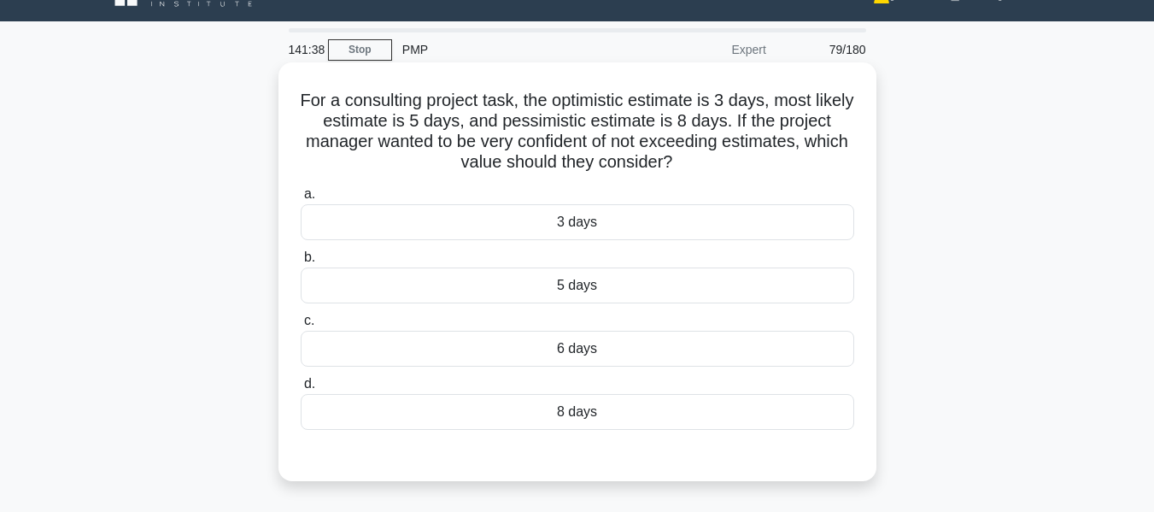
click at [590, 283] on div "5 days" at bounding box center [578, 285] width 554 height 36
click at [301, 263] on input "b. 5 days" at bounding box center [301, 257] width 0 height 11
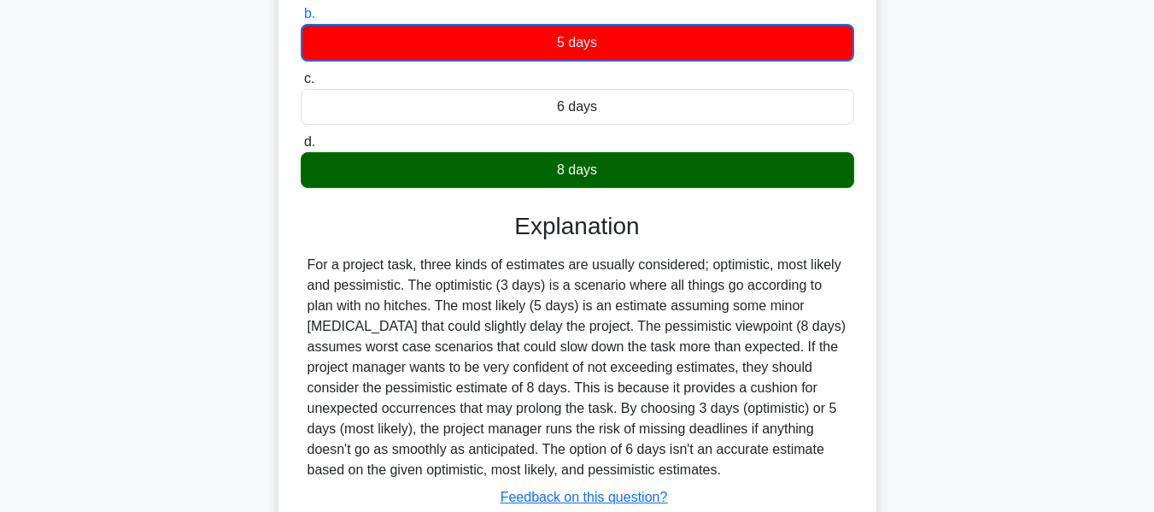
scroll to position [411, 0]
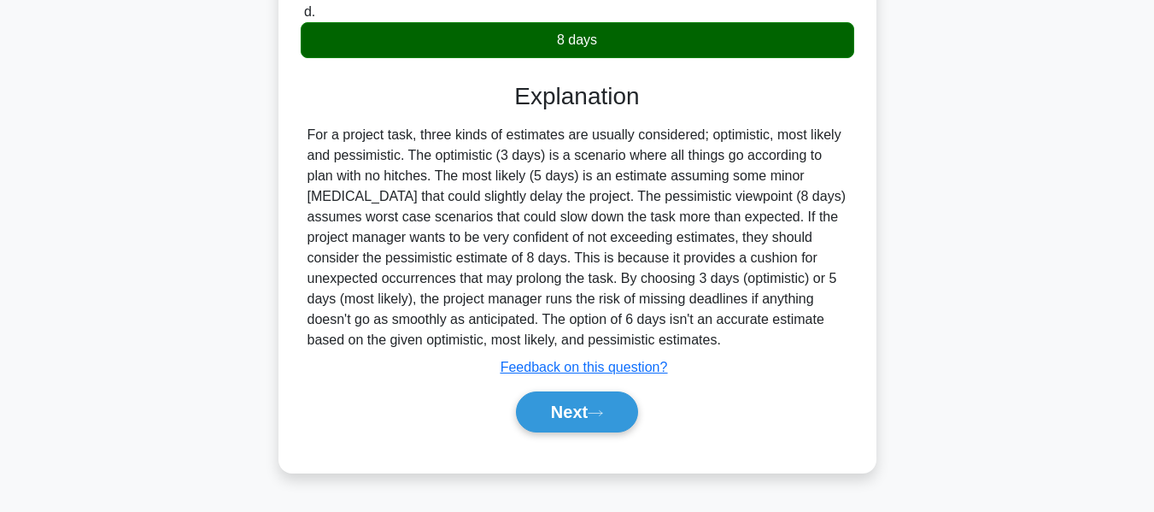
drag, startPoint x: 586, startPoint y: 406, endPoint x: 986, endPoint y: 370, distance: 401.5
click at [586, 406] on button "Next" at bounding box center [577, 411] width 122 height 41
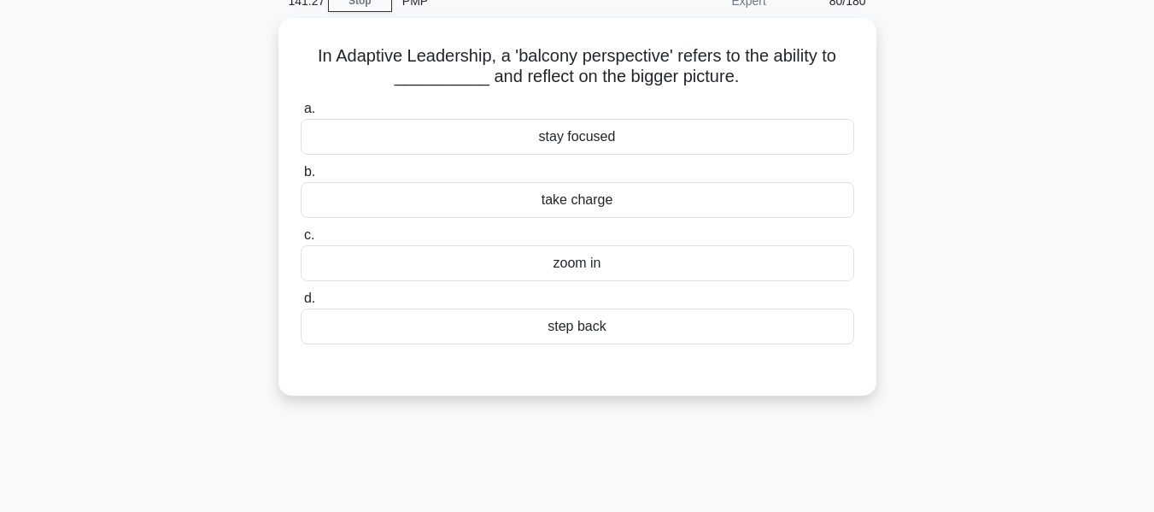
scroll to position [84, 0]
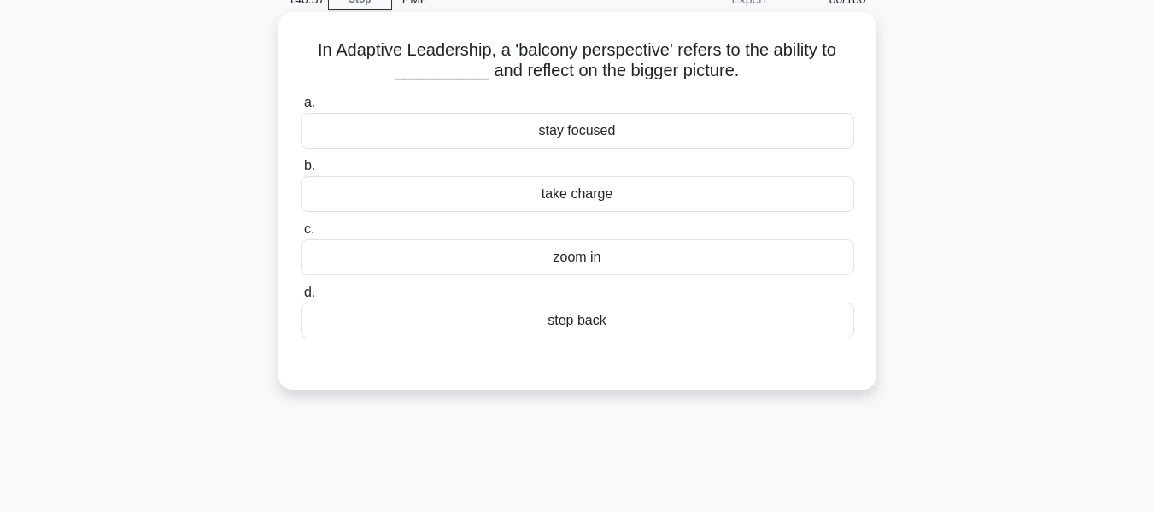
click at [556, 320] on div "step back" at bounding box center [578, 320] width 554 height 36
click at [301, 298] on input "d. step back" at bounding box center [301, 292] width 0 height 11
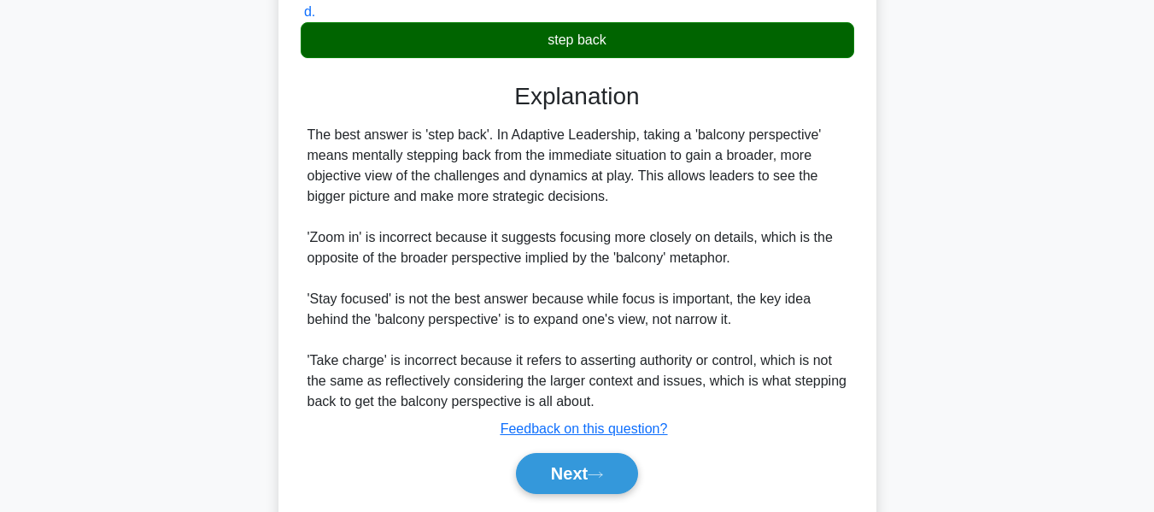
scroll to position [420, 0]
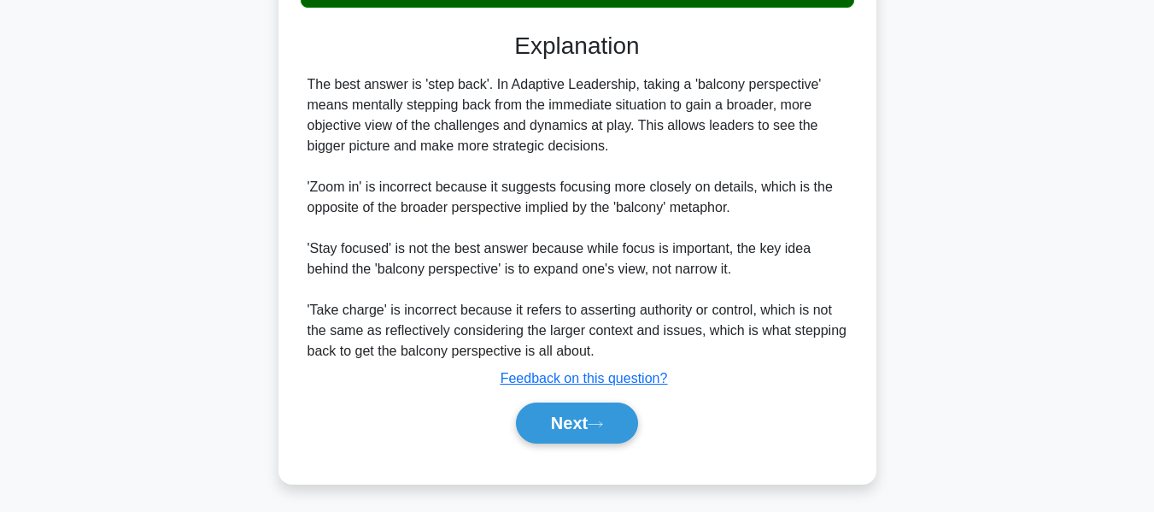
drag, startPoint x: 551, startPoint y: 412, endPoint x: 1095, endPoint y: 241, distance: 570.5
click at [551, 412] on button "Next" at bounding box center [577, 422] width 122 height 41
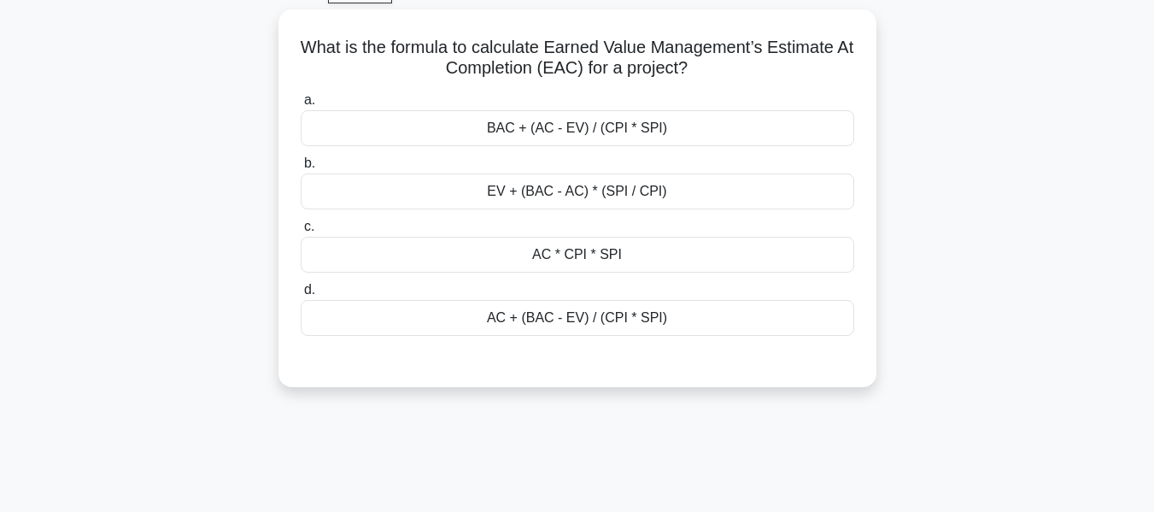
scroll to position [96, 0]
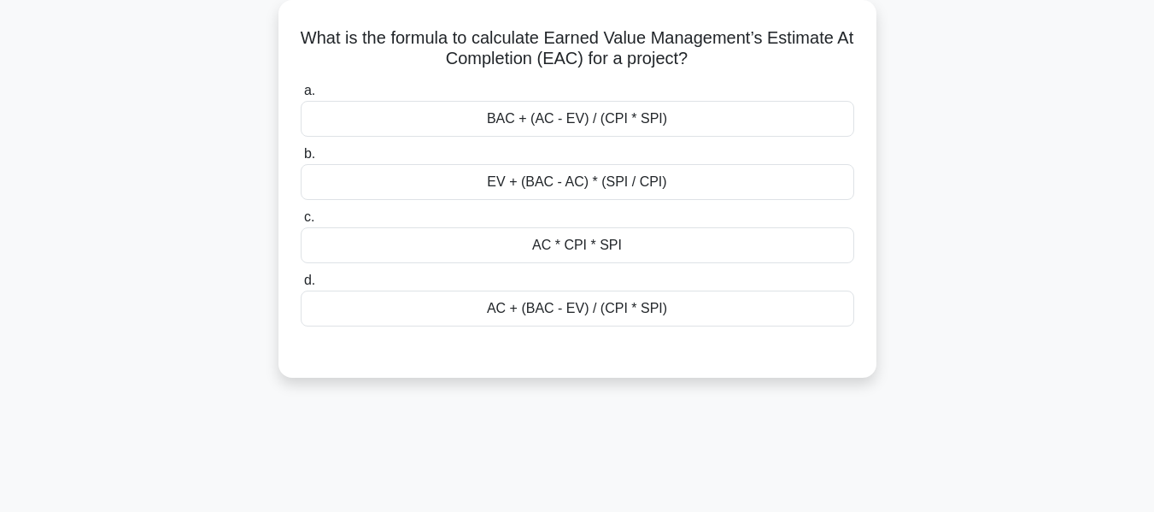
click at [598, 308] on div "AC + (BAC - EV) / (CPI * SPI)" at bounding box center [578, 309] width 554 height 36
click at [301, 286] on input "d. AC + (BAC - EV) / (CPI * SPI)" at bounding box center [301, 280] width 0 height 11
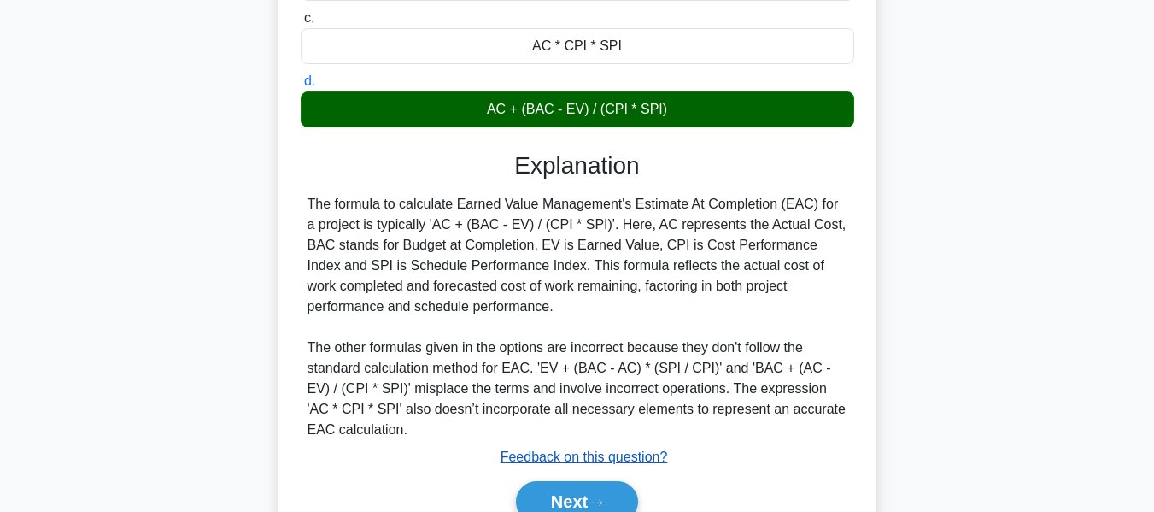
scroll to position [411, 0]
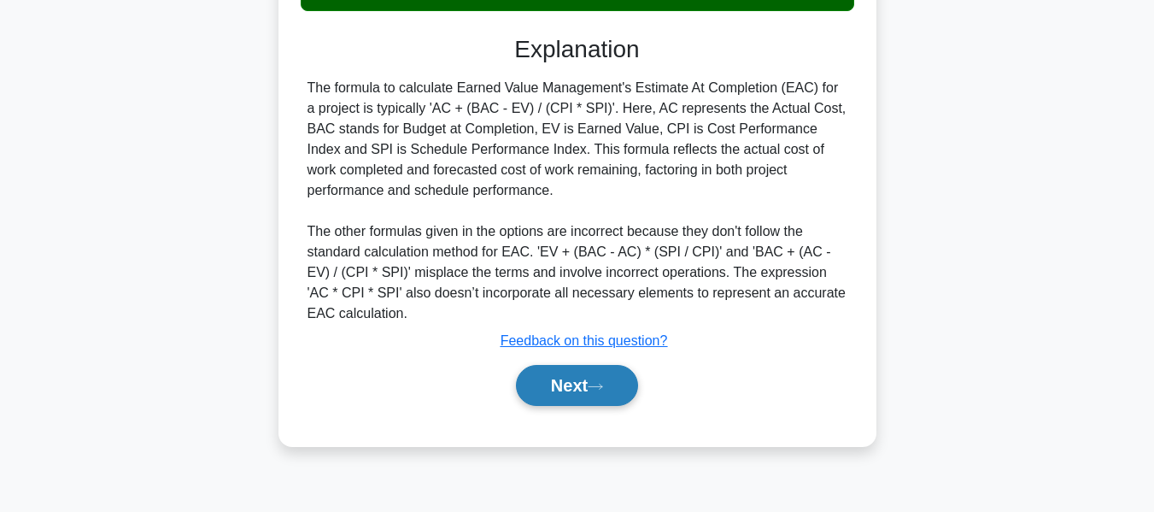
click at [584, 388] on button "Next" at bounding box center [577, 385] width 122 height 41
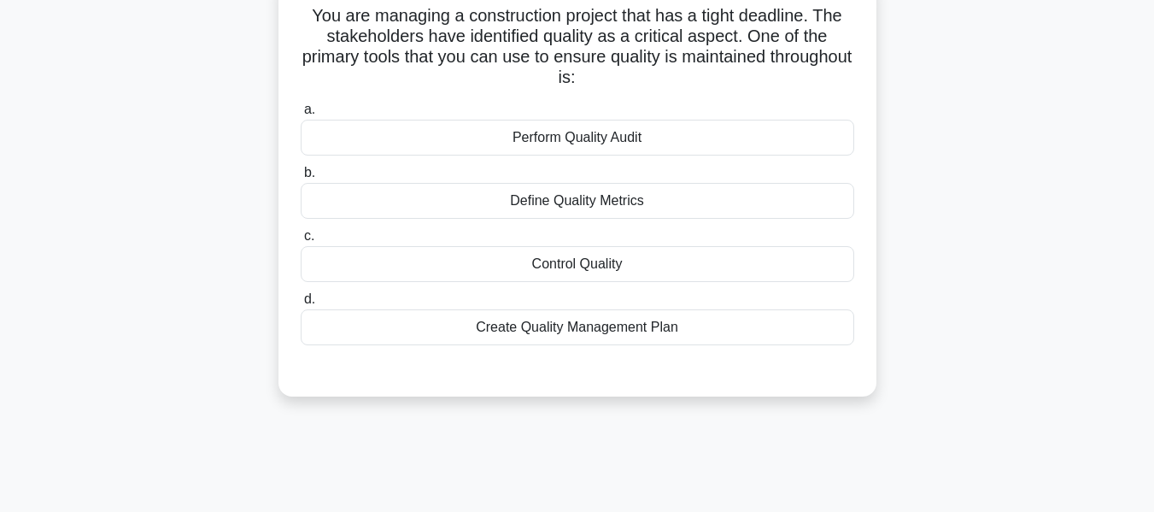
scroll to position [120, 0]
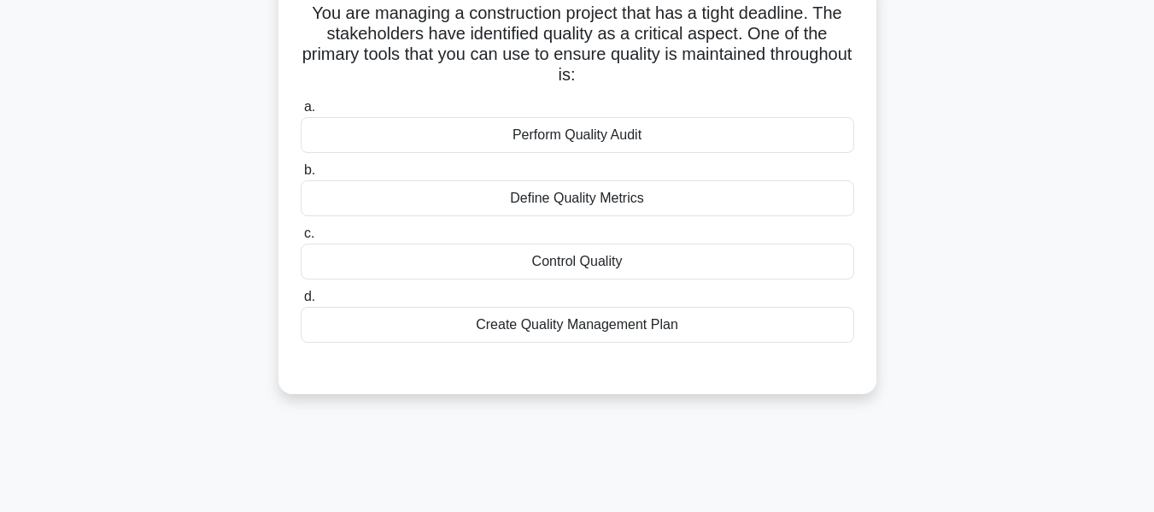
click at [531, 130] on div "Perform Quality Audit" at bounding box center [578, 135] width 554 height 36
click at [301, 113] on input "a. Perform Quality Audit" at bounding box center [301, 107] width 0 height 11
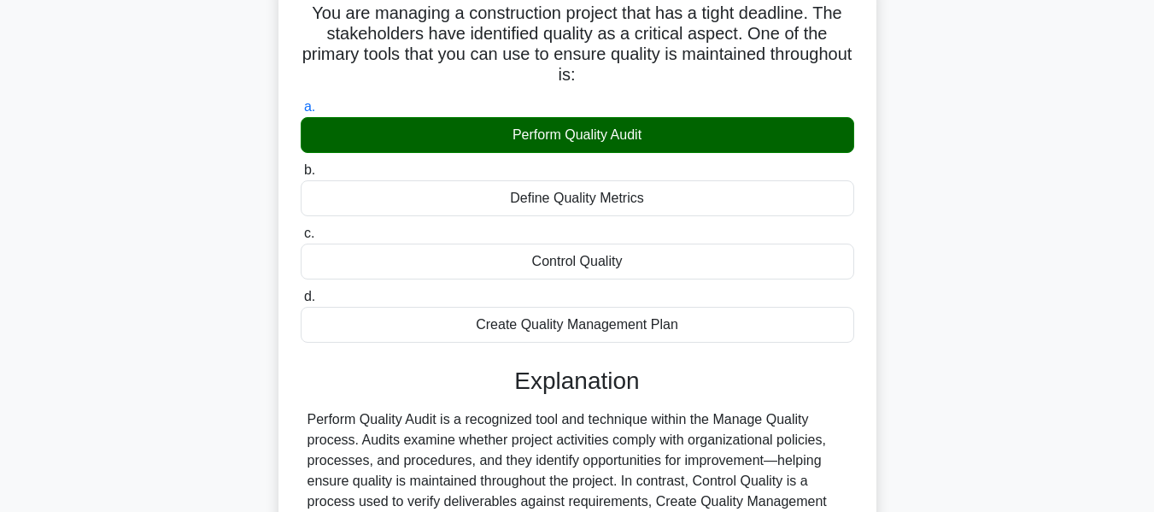
scroll to position [411, 0]
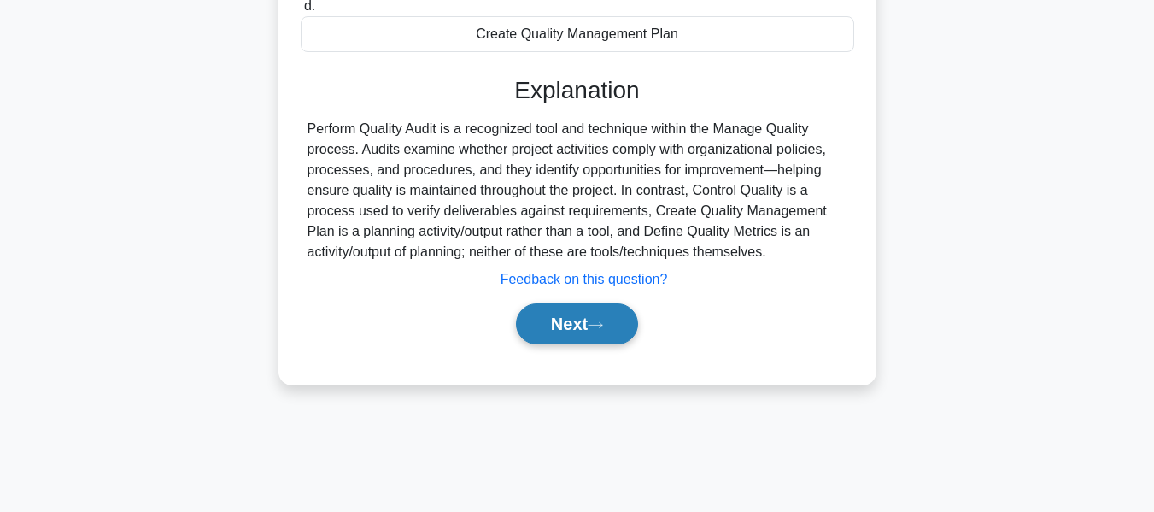
drag, startPoint x: 561, startPoint y: 307, endPoint x: 585, endPoint y: 306, distance: 23.9
click at [562, 306] on button "Next" at bounding box center [577, 323] width 122 height 41
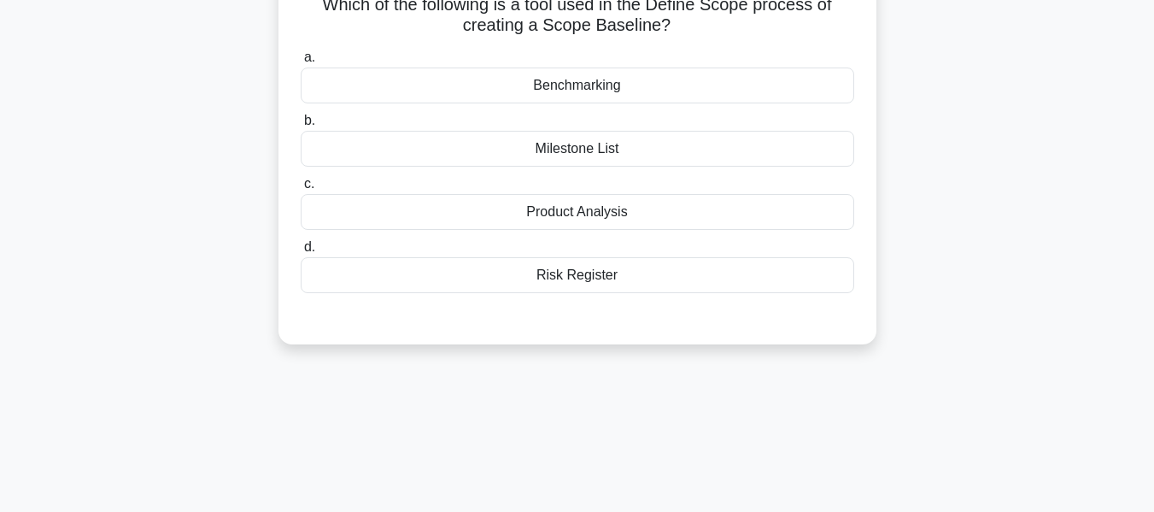
scroll to position [110, 0]
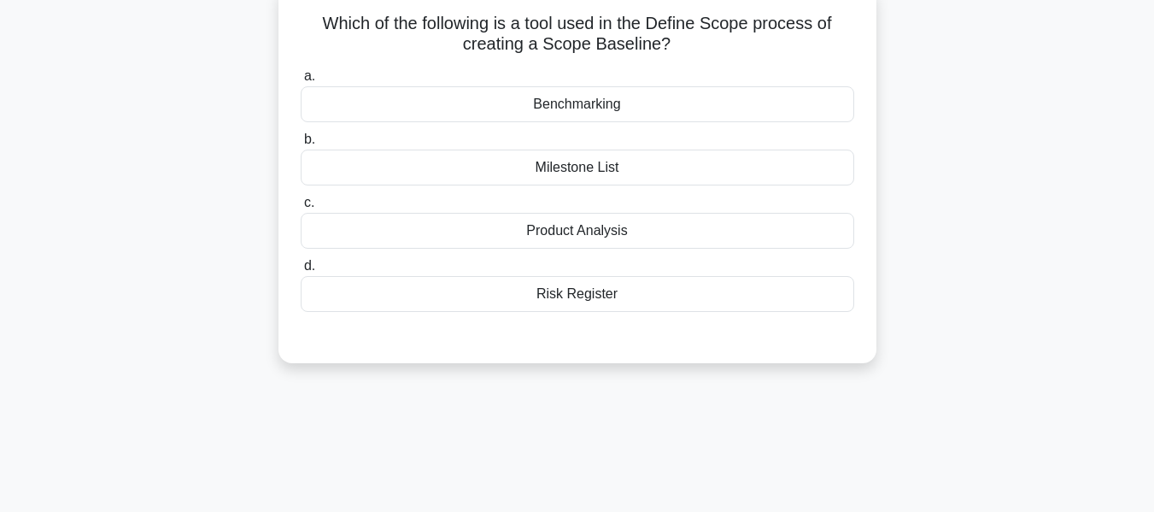
click at [540, 232] on div "Product Analysis" at bounding box center [578, 231] width 554 height 36
click at [301, 208] on input "c. Product Analysis" at bounding box center [301, 202] width 0 height 11
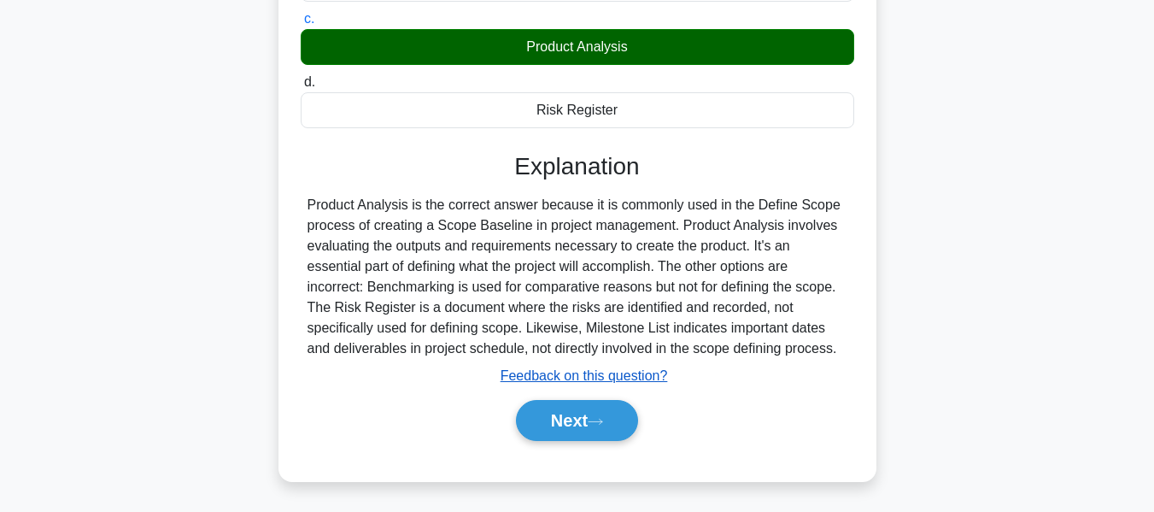
scroll to position [411, 0]
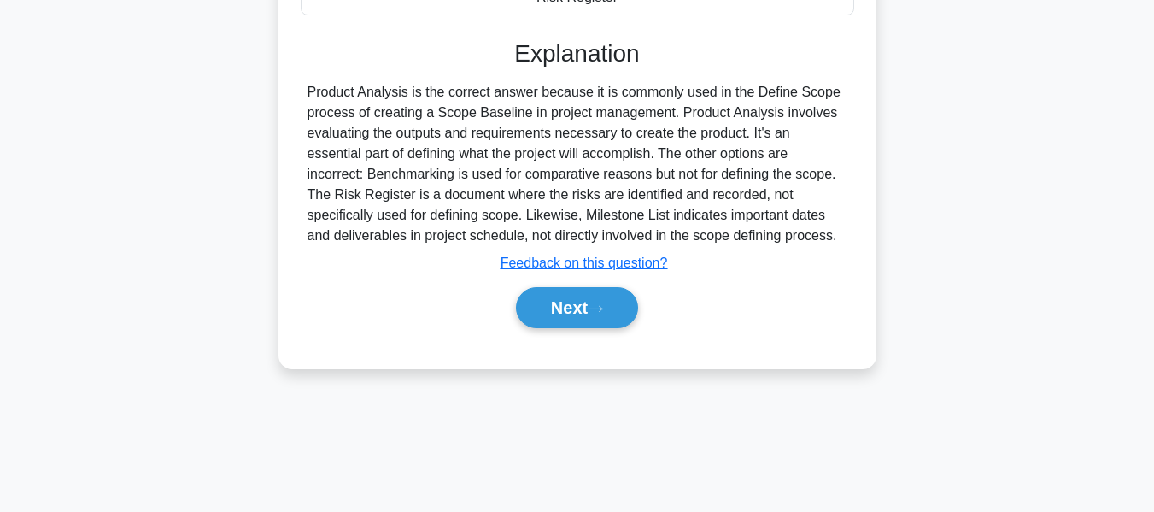
drag, startPoint x: 551, startPoint y: 299, endPoint x: 959, endPoint y: 217, distance: 415.8
click at [551, 299] on button "Next" at bounding box center [577, 307] width 122 height 41
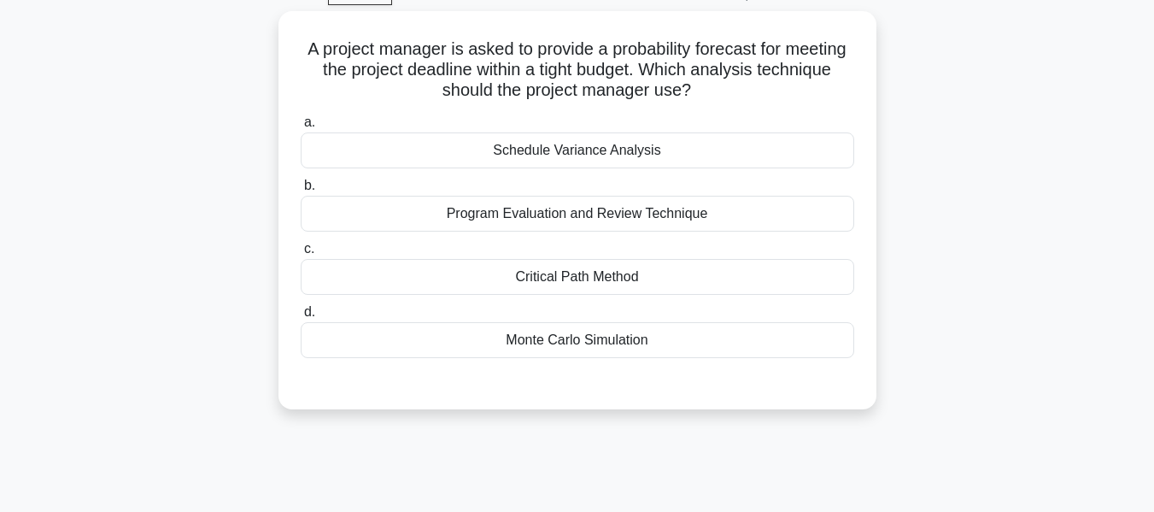
scroll to position [119, 0]
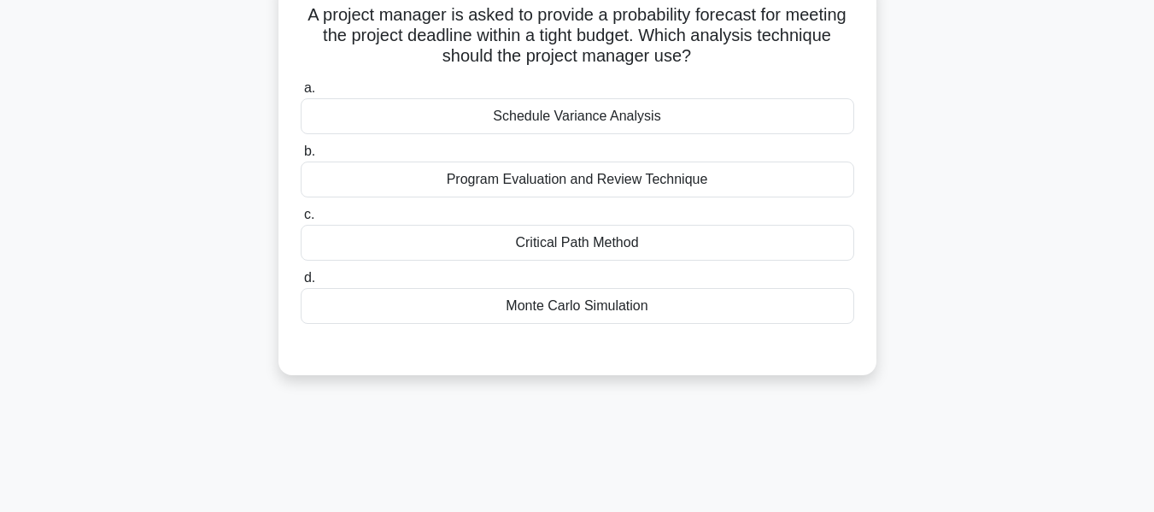
click at [520, 173] on div "Program Evaluation and Review Technique" at bounding box center [578, 179] width 554 height 36
click at [301, 157] on input "b. Program Evaluation and Review Technique" at bounding box center [301, 151] width 0 height 11
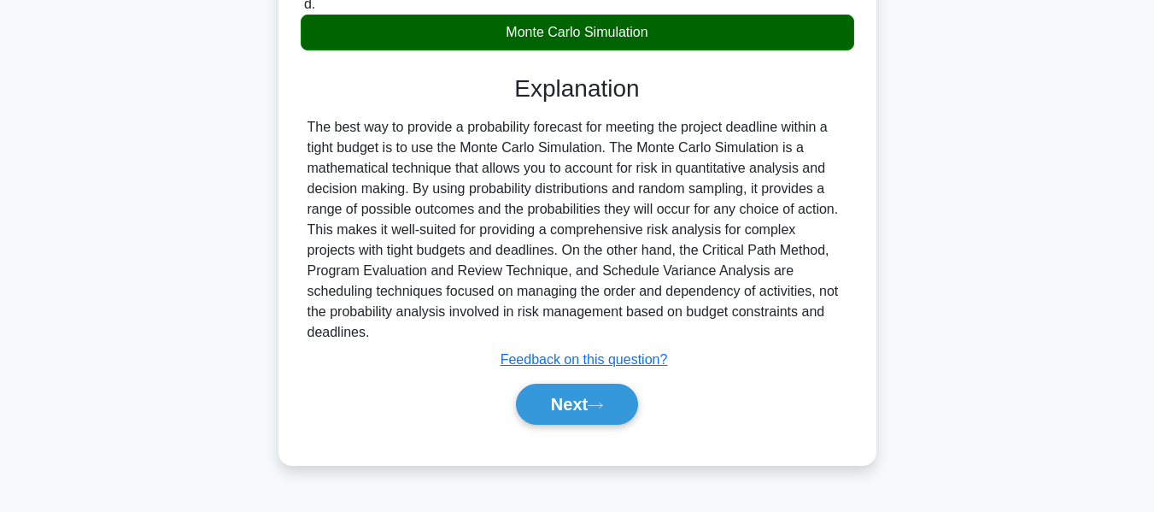
scroll to position [411, 0]
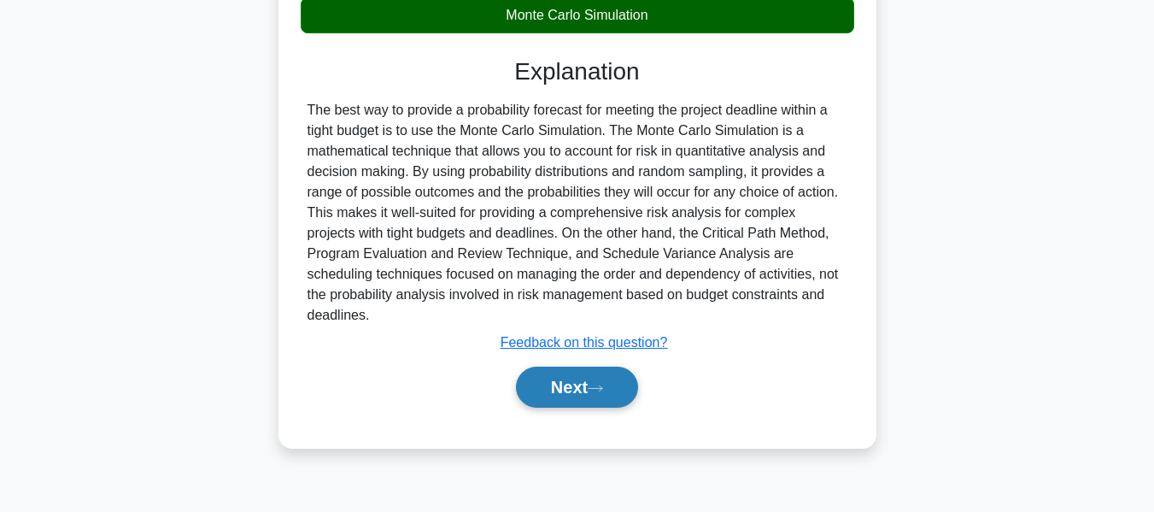
click at [556, 385] on button "Next" at bounding box center [577, 387] width 122 height 41
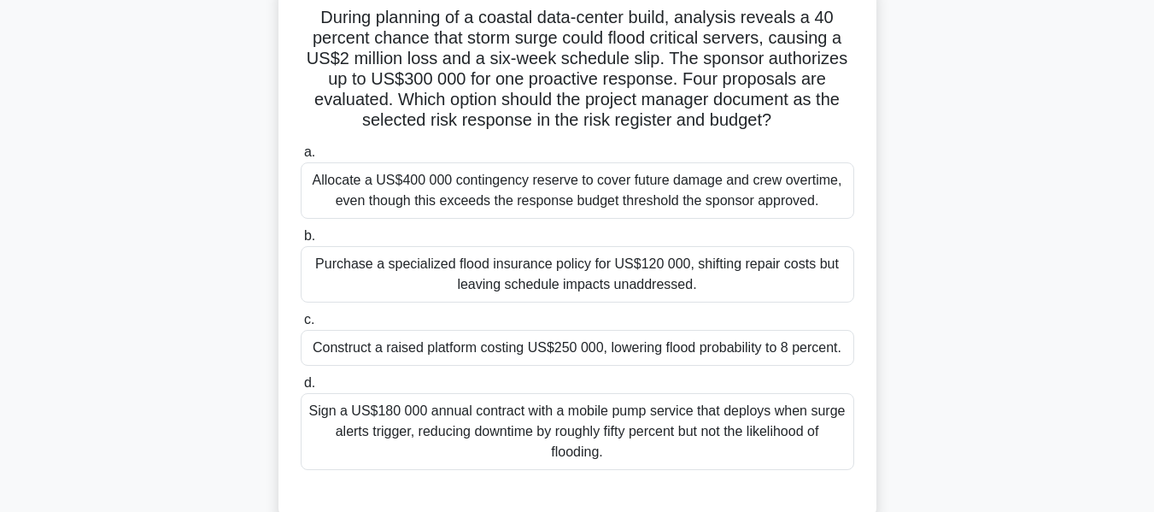
scroll to position [119, 0]
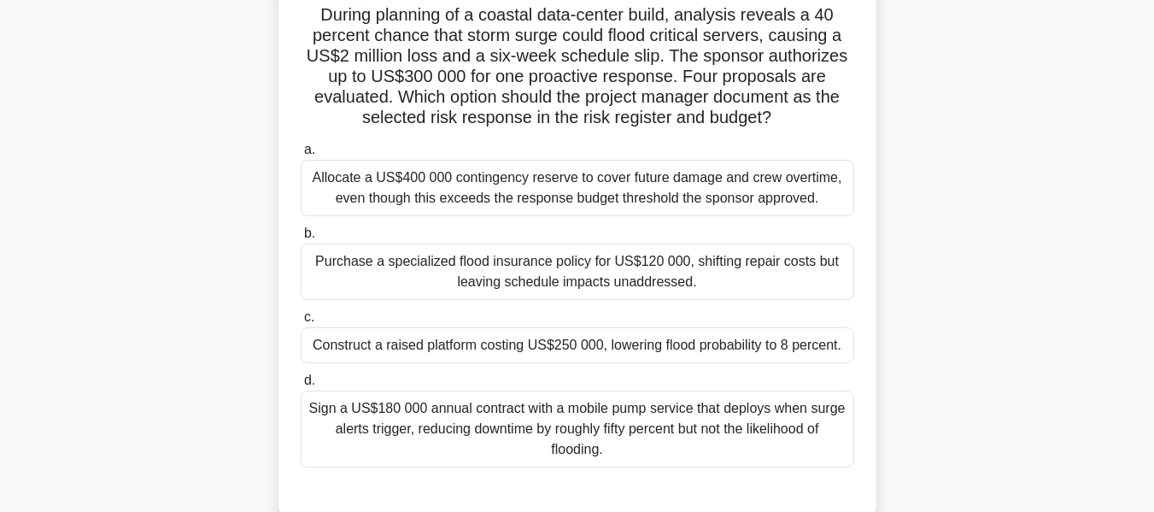
click at [659, 344] on div "Construct a raised platform costing US$250 000, lowering flood probability to 8…" at bounding box center [578, 345] width 554 height 36
click at [301, 323] on input "c. Construct a raised platform costing US$250 000, lowering flood probability t…" at bounding box center [301, 317] width 0 height 11
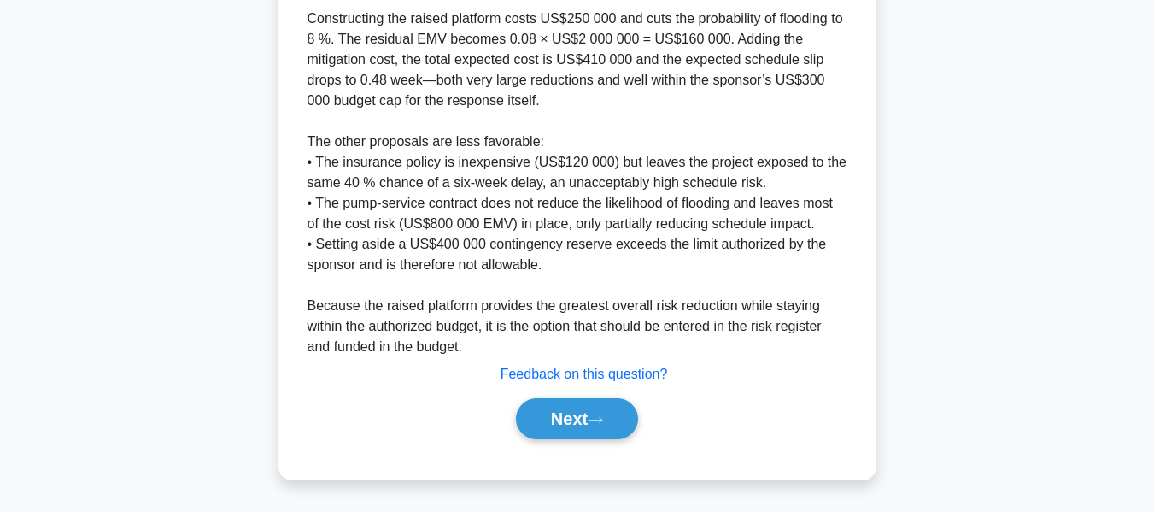
drag, startPoint x: 576, startPoint y: 421, endPoint x: 821, endPoint y: 377, distance: 249.2
click at [576, 421] on button "Next" at bounding box center [577, 418] width 122 height 41
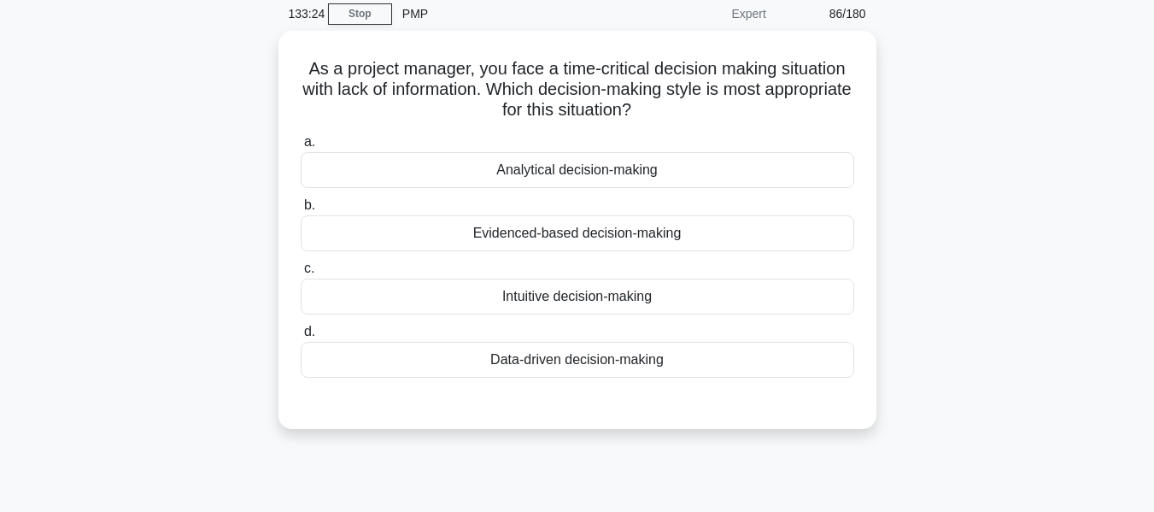
scroll to position [80, 0]
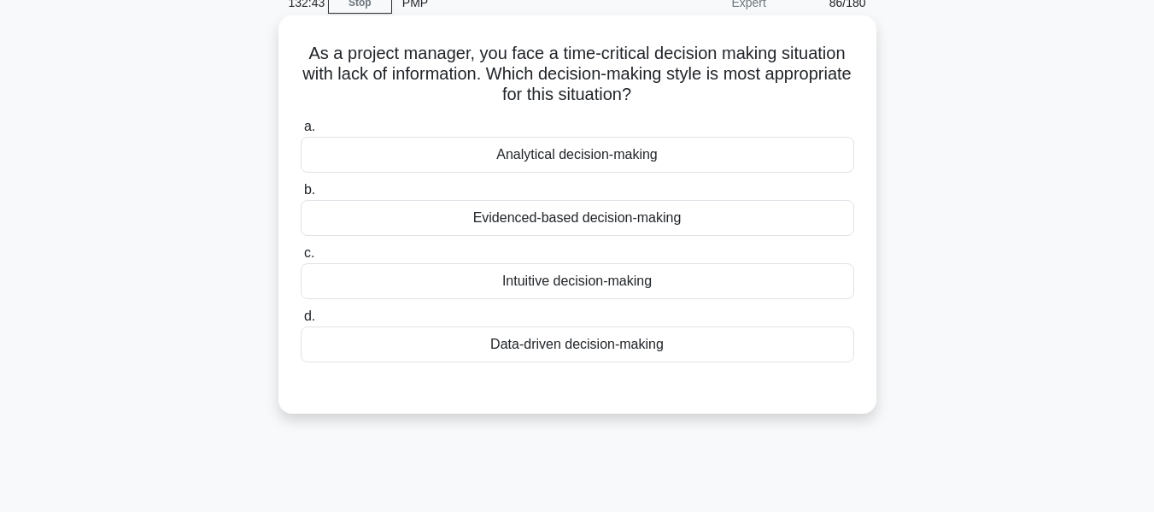
click at [560, 280] on div "Intuitive decision-making" at bounding box center [578, 281] width 554 height 36
click at [301, 259] on input "c. Intuitive decision-making" at bounding box center [301, 253] width 0 height 11
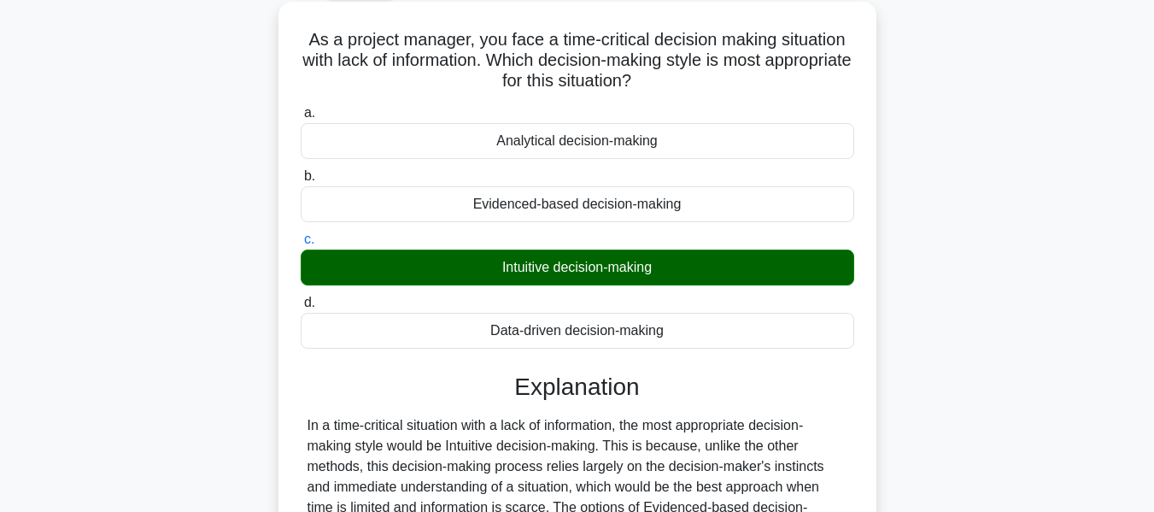
scroll to position [411, 0]
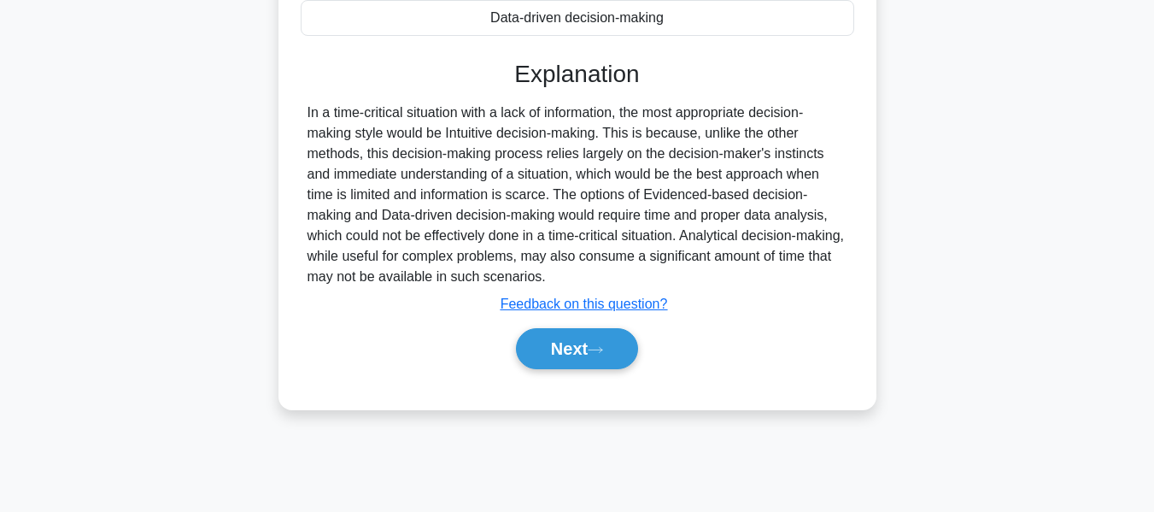
drag, startPoint x: 571, startPoint y: 341, endPoint x: 1123, endPoint y: 250, distance: 559.5
click at [571, 341] on button "Next" at bounding box center [577, 348] width 122 height 41
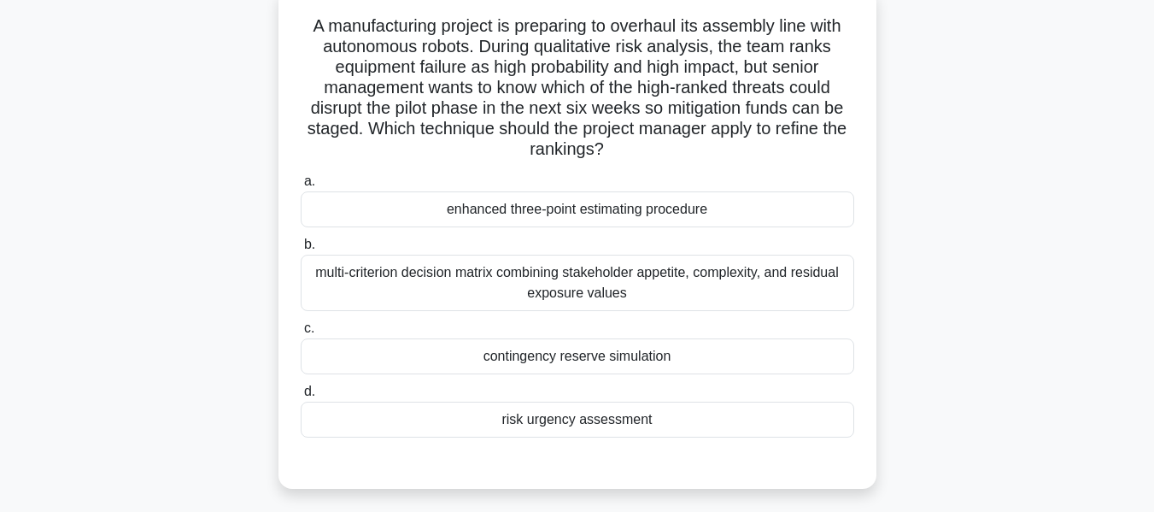
scroll to position [119, 0]
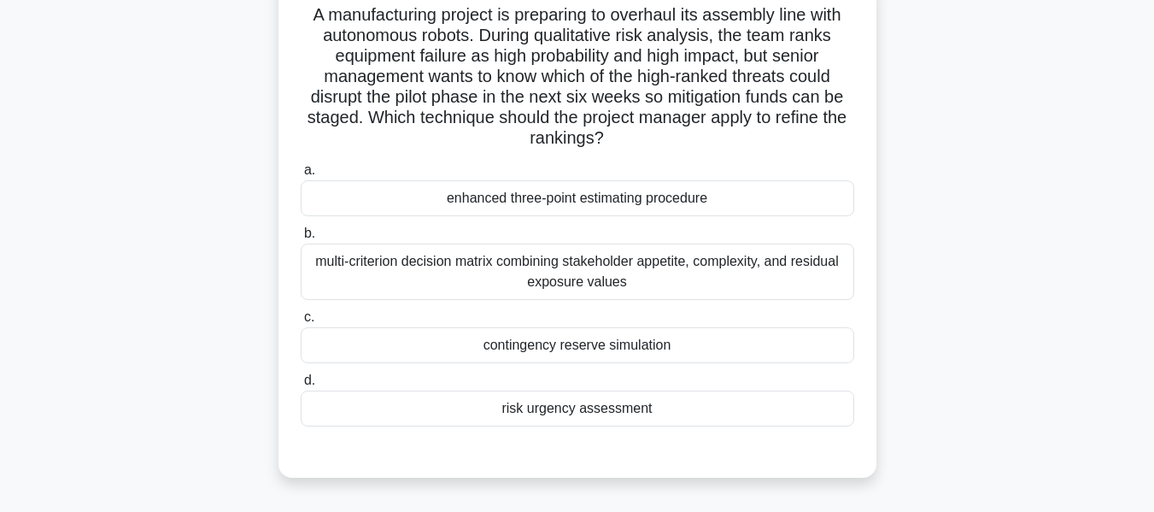
click at [646, 267] on div "multi-criterion decision matrix combining stakeholder appetite, complexity, and…" at bounding box center [578, 272] width 554 height 56
click at [301, 239] on input "b. multi-criterion decision matrix combining stakeholder appetite, complexity, …" at bounding box center [301, 233] width 0 height 11
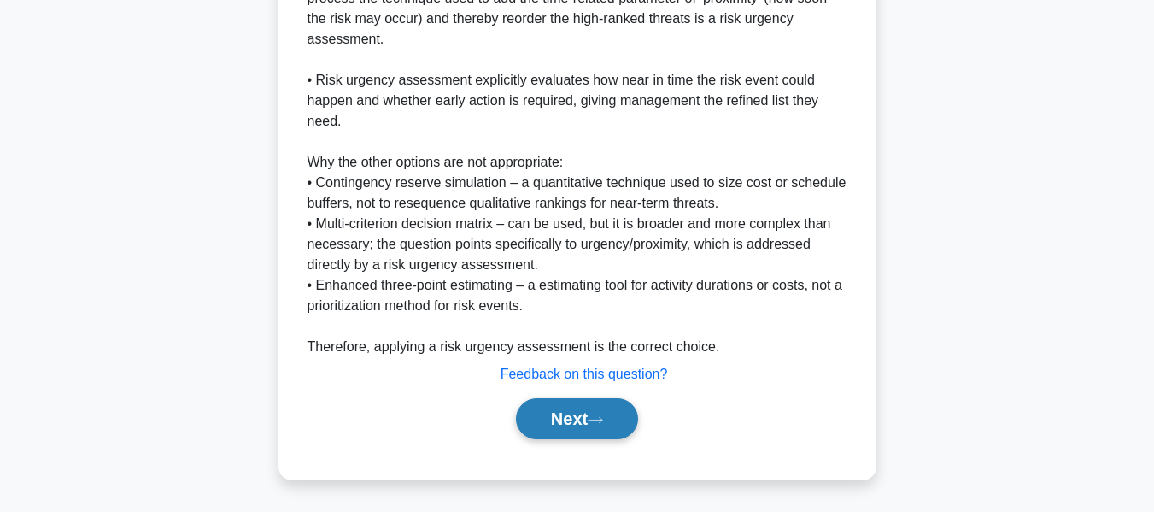
click at [602, 419] on icon at bounding box center [595, 419] width 15 height 9
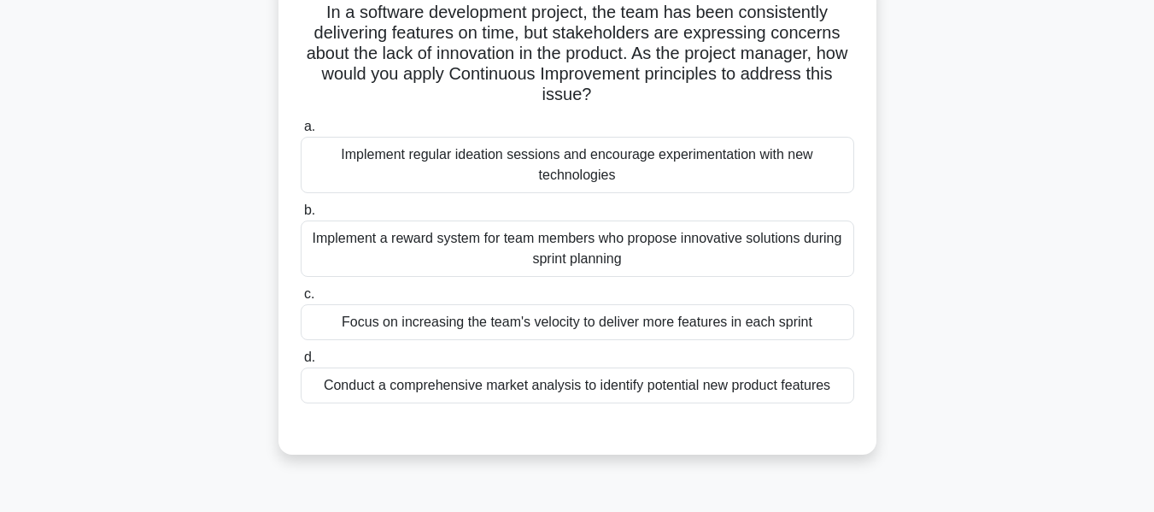
scroll to position [127, 0]
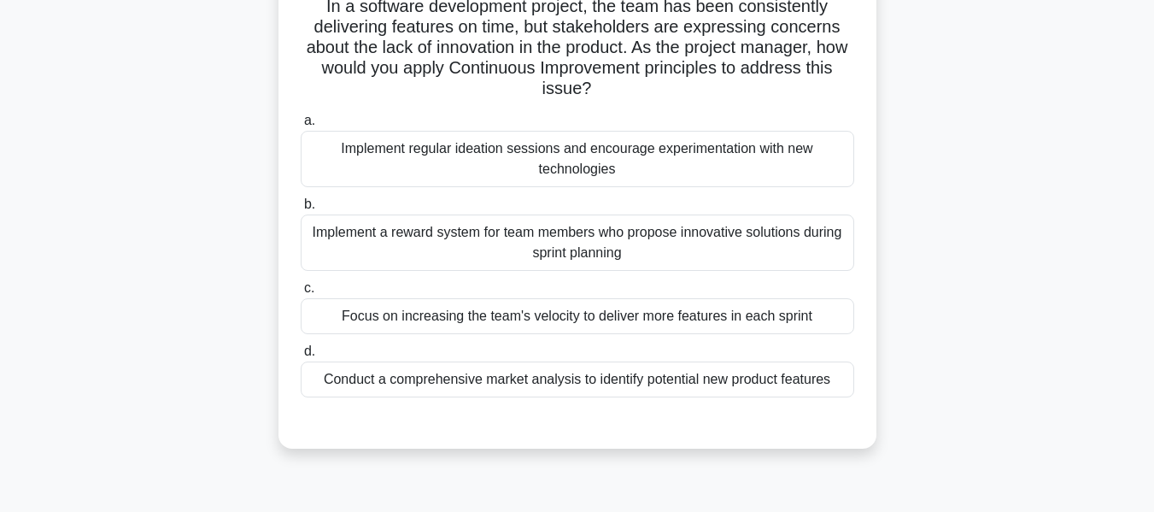
click at [531, 150] on div "Implement regular ideation sessions and encourage experimentation with new tech…" at bounding box center [578, 159] width 554 height 56
click at [301, 126] on input "a. Implement regular ideation sessions and encourage experimentation with new t…" at bounding box center [301, 120] width 0 height 11
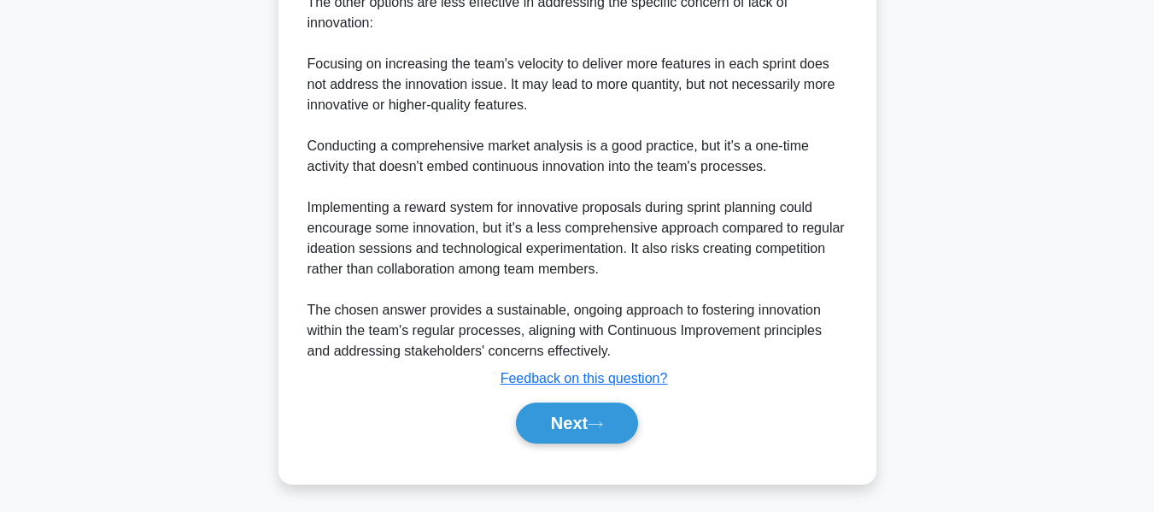
drag, startPoint x: 546, startPoint y: 408, endPoint x: 928, endPoint y: 210, distance: 430.3
click at [546, 408] on button "Next" at bounding box center [577, 422] width 122 height 41
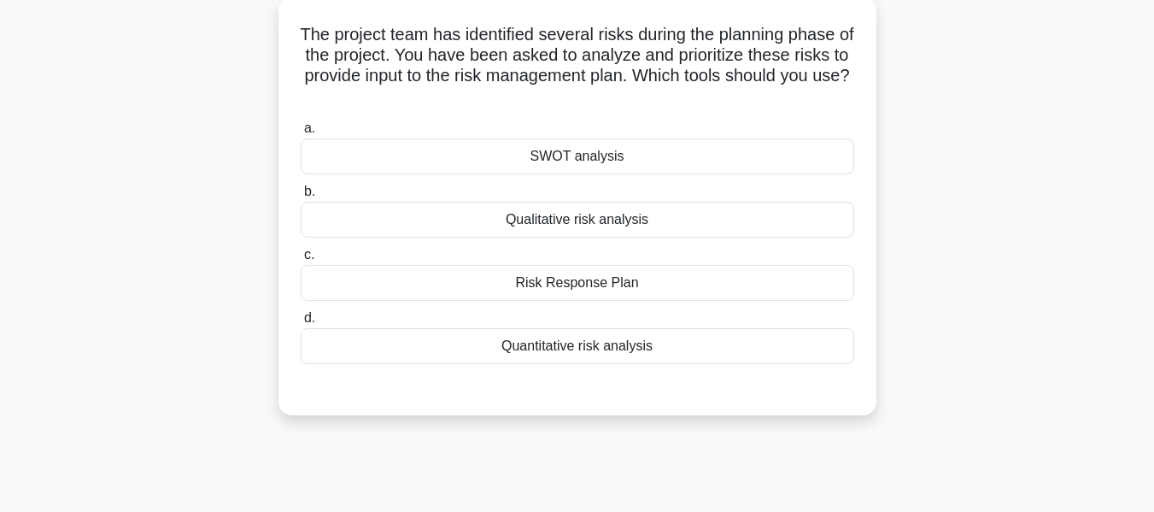
scroll to position [116, 0]
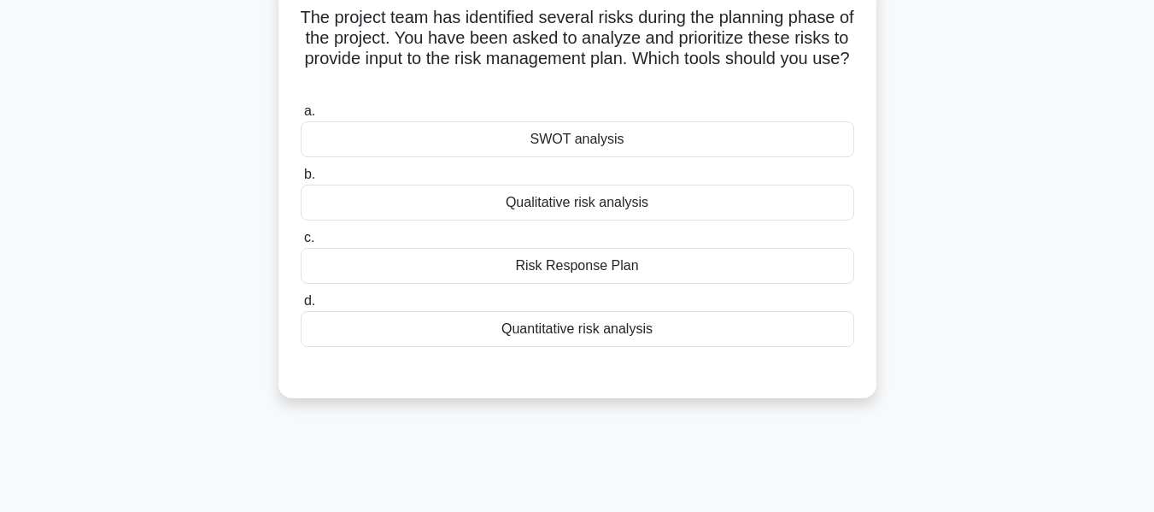
click at [609, 200] on div "Qualitative risk analysis" at bounding box center [578, 203] width 554 height 36
click at [301, 180] on input "b. Qualitative risk analysis" at bounding box center [301, 174] width 0 height 11
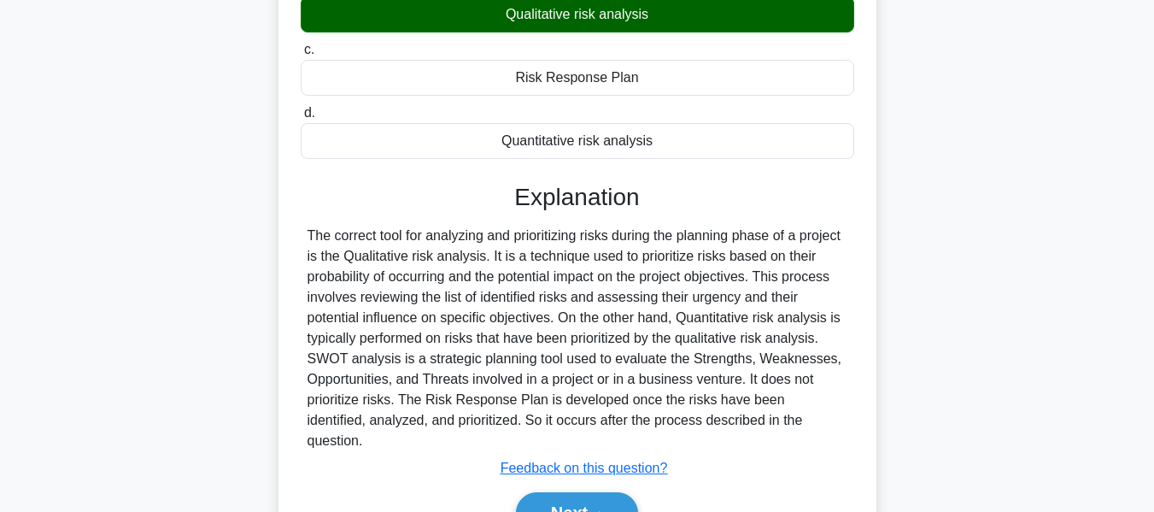
scroll to position [411, 0]
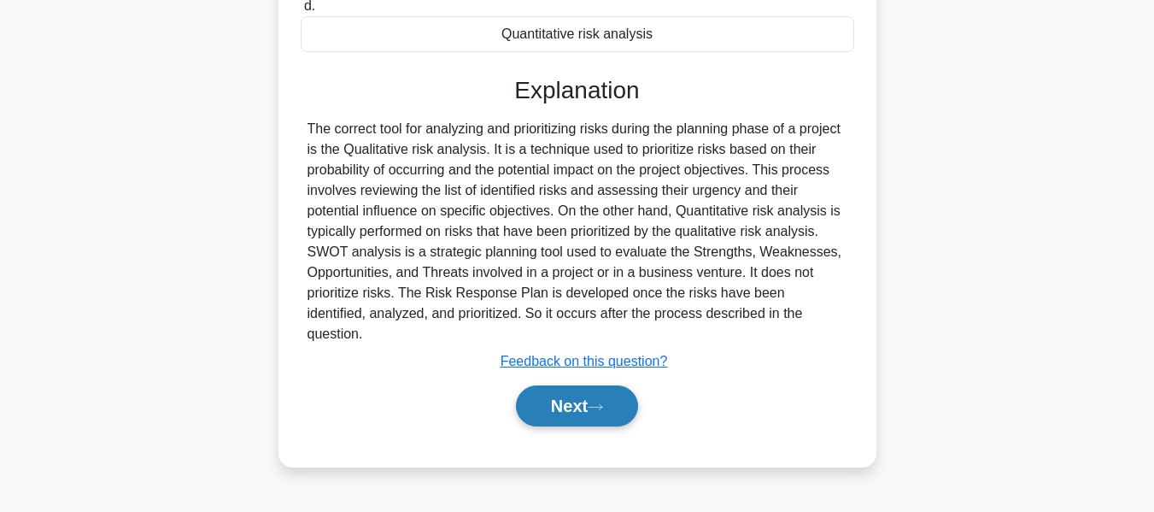
click at [571, 385] on button "Next" at bounding box center [577, 405] width 122 height 41
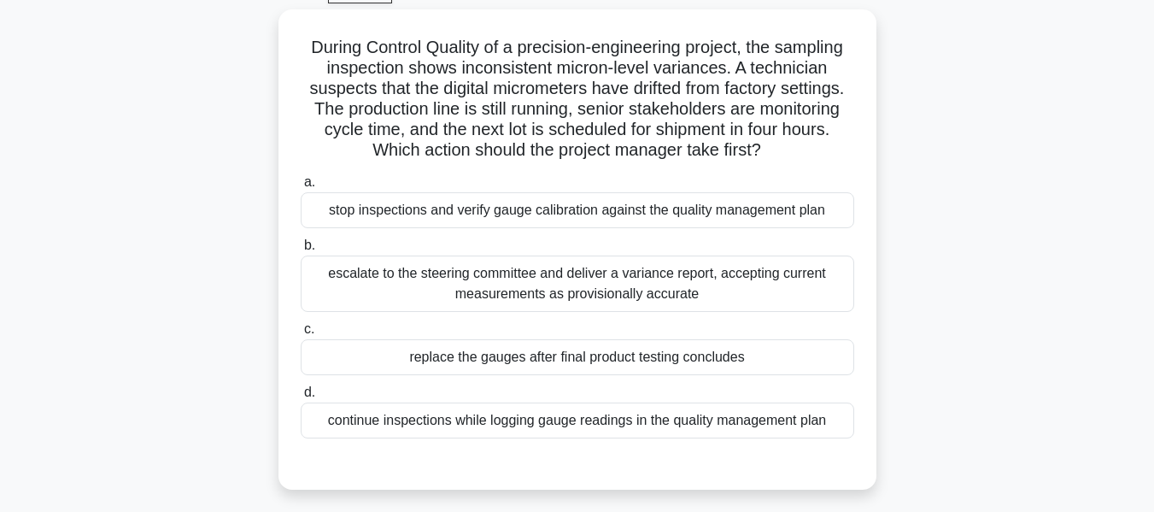
scroll to position [102, 0]
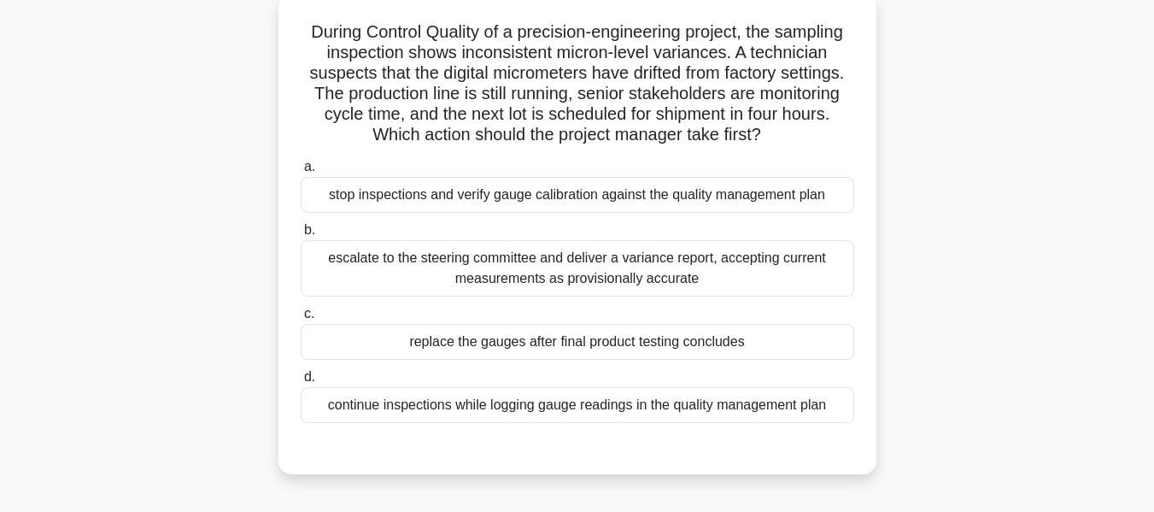
click at [554, 265] on div "escalate to the steering committee and deliver a variance report, accepting cur…" at bounding box center [578, 268] width 554 height 56
click at [301, 236] on input "b. escalate to the steering committee and deliver a variance report, accepting …" at bounding box center [301, 230] width 0 height 11
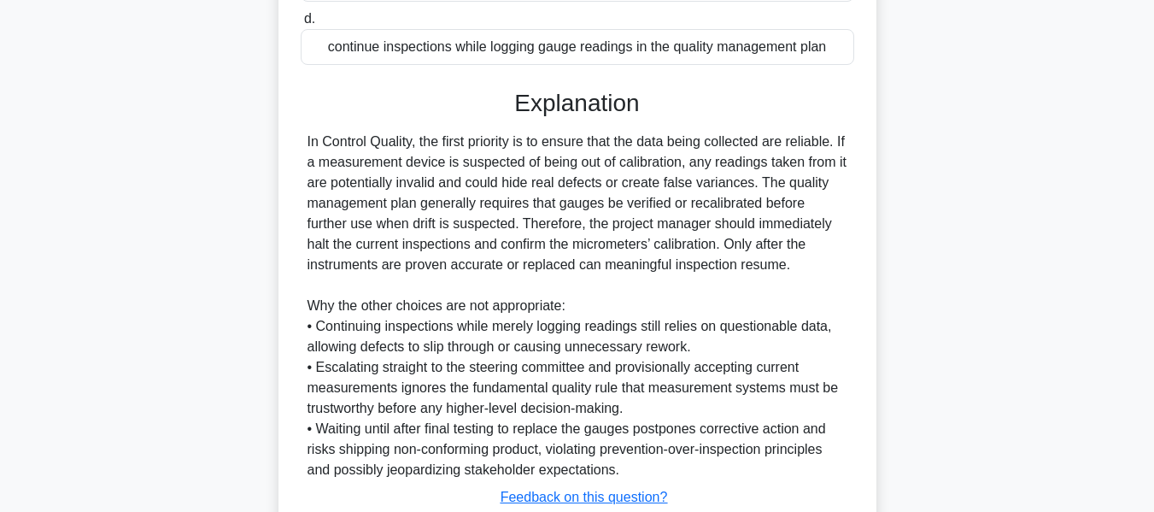
scroll to position [585, 0]
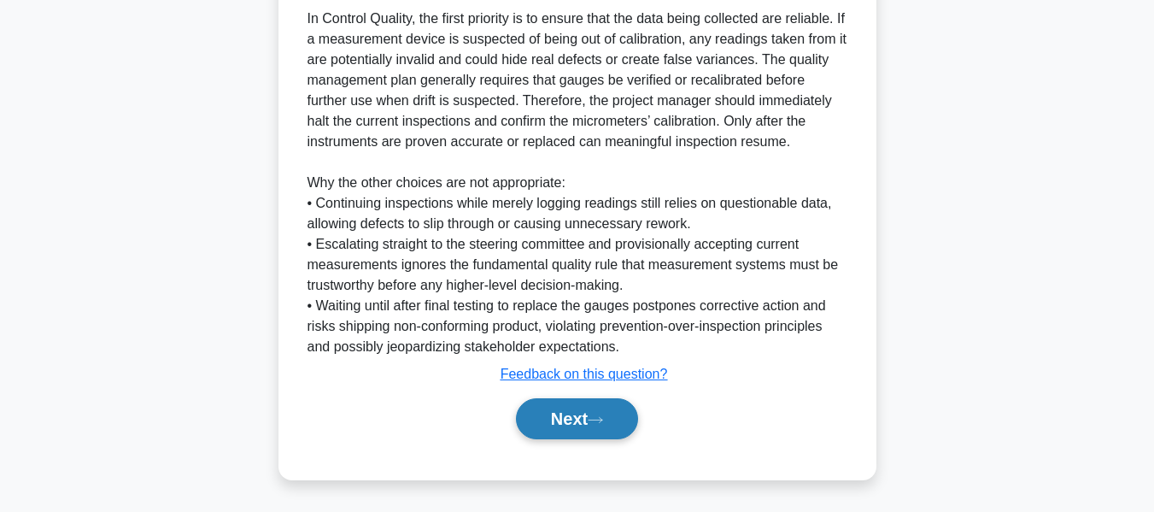
click at [557, 421] on button "Next" at bounding box center [577, 418] width 122 height 41
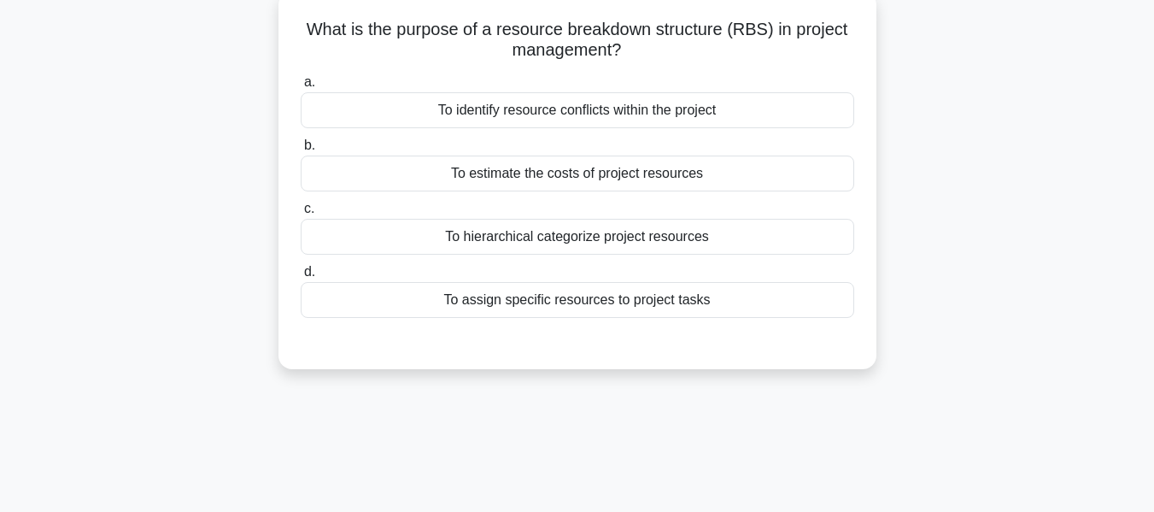
scroll to position [114, 0]
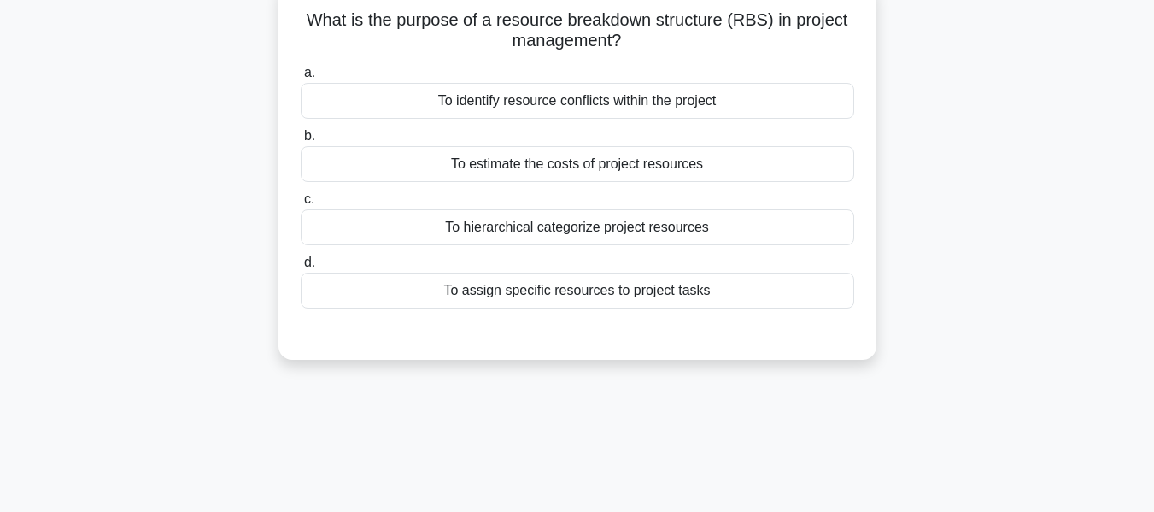
click at [640, 227] on div "To hierarchical categorize project resources" at bounding box center [578, 227] width 554 height 36
click at [301, 205] on input "c. To hierarchical categorize project resources" at bounding box center [301, 199] width 0 height 11
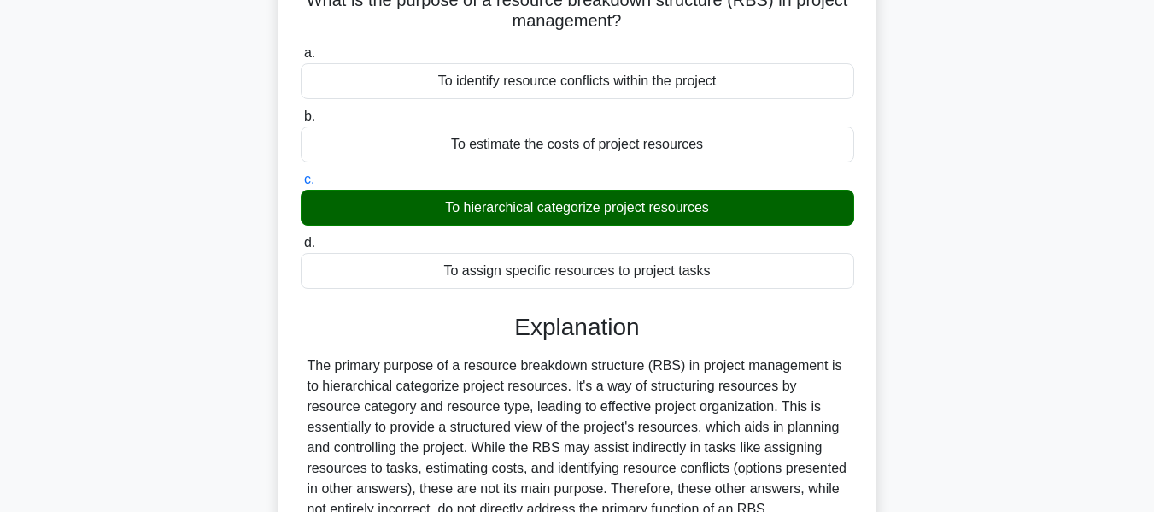
scroll to position [411, 0]
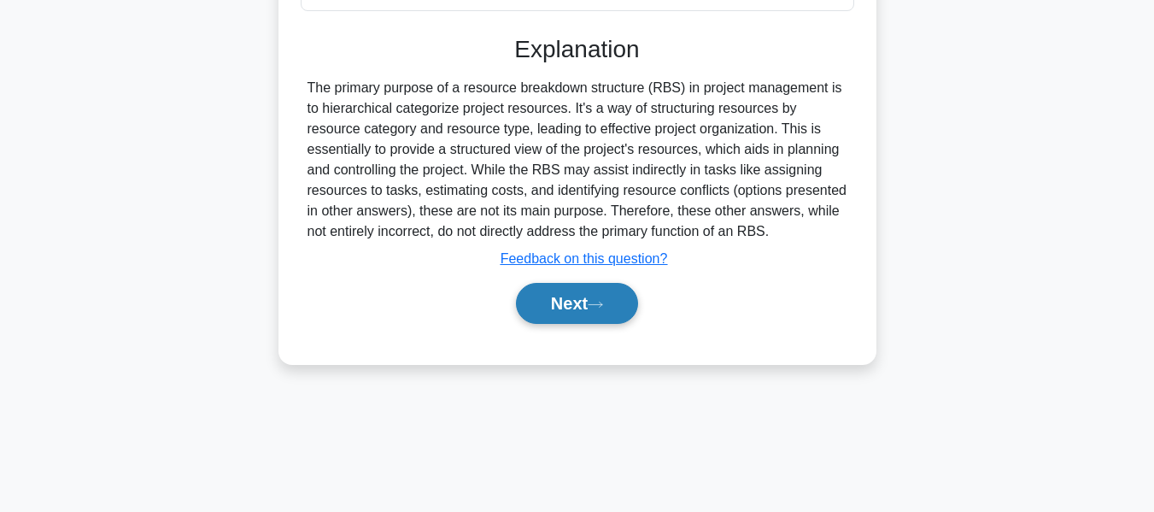
click at [581, 308] on button "Next" at bounding box center [577, 303] width 122 height 41
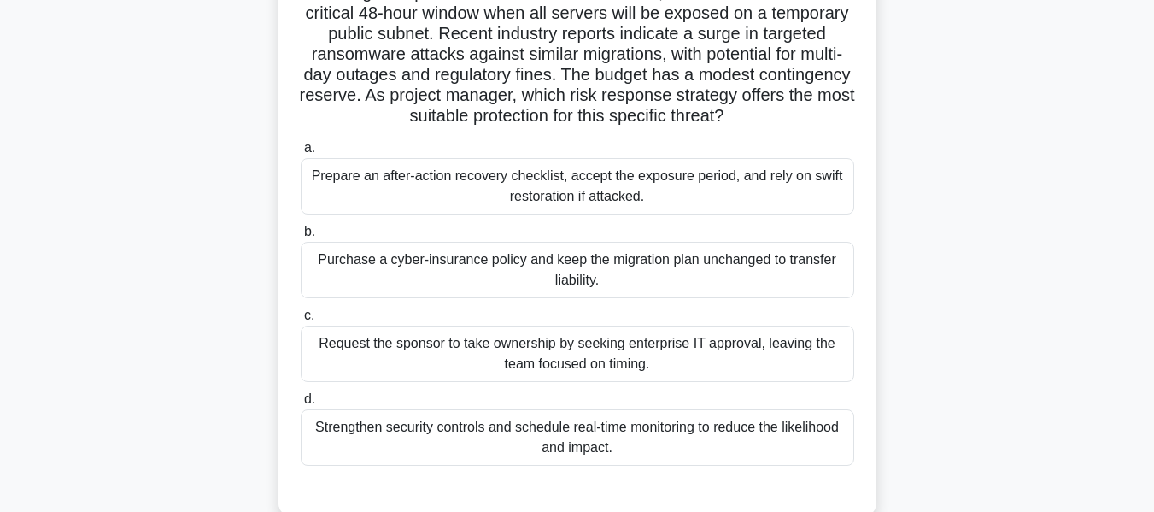
scroll to position [148, 0]
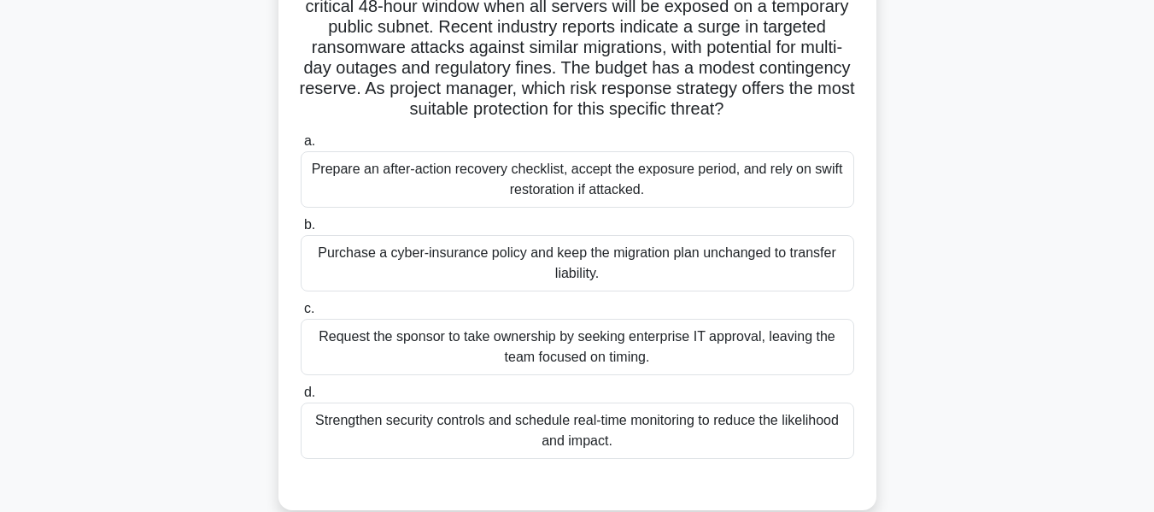
click at [360, 426] on div "Strengthen security controls and schedule real-time monitoring to reduce the li…" at bounding box center [578, 430] width 554 height 56
click at [301, 398] on input "d. Strengthen security controls and schedule real-time monitoring to reduce the…" at bounding box center [301, 392] width 0 height 11
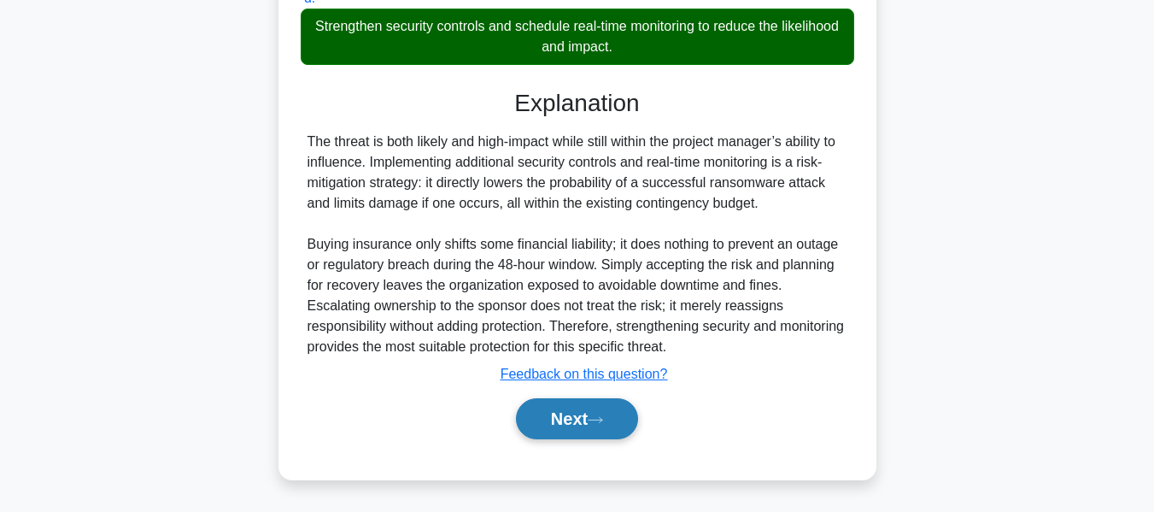
click at [537, 417] on button "Next" at bounding box center [577, 418] width 122 height 41
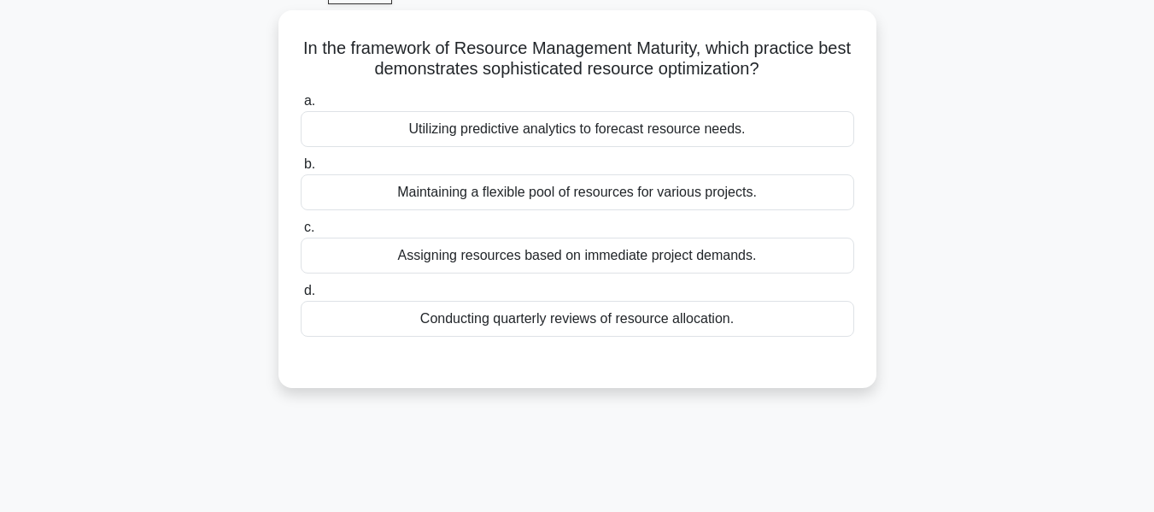
scroll to position [97, 0]
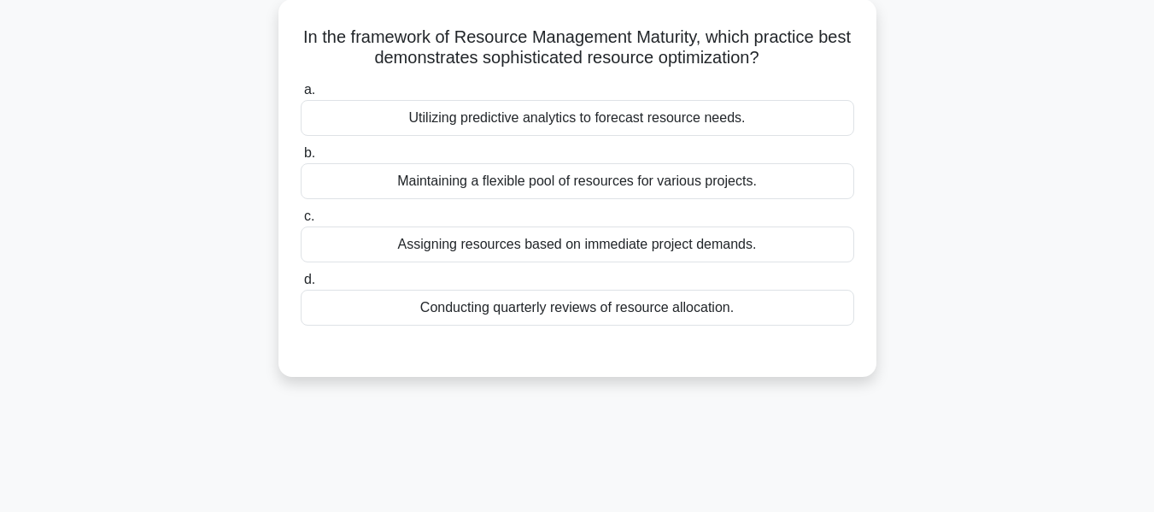
click at [516, 177] on div "Maintaining a flexible pool of resources for various projects." at bounding box center [578, 181] width 554 height 36
click at [301, 159] on input "b. Maintaining a flexible pool of resources for various projects." at bounding box center [301, 153] width 0 height 11
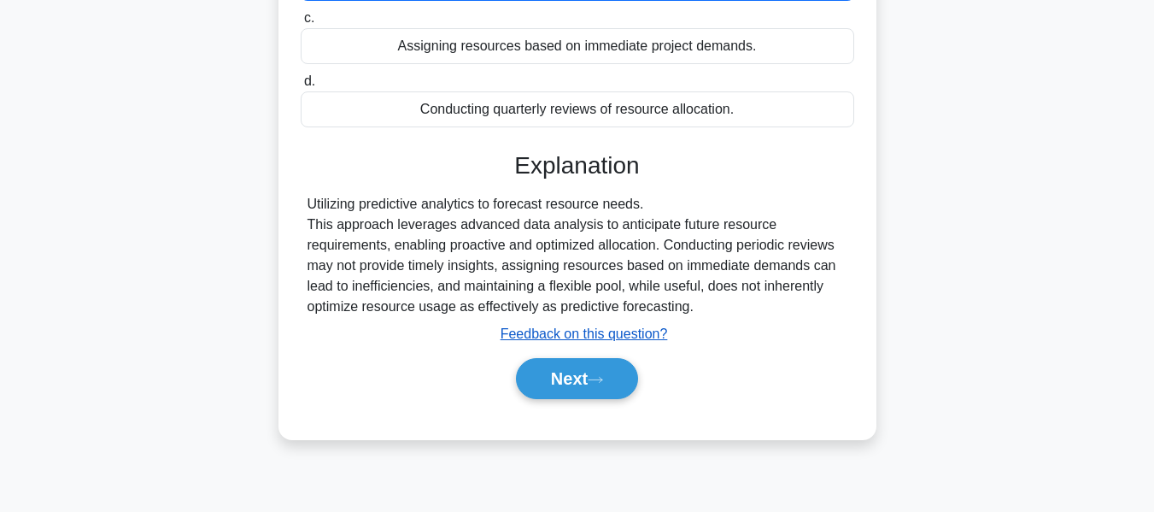
scroll to position [411, 0]
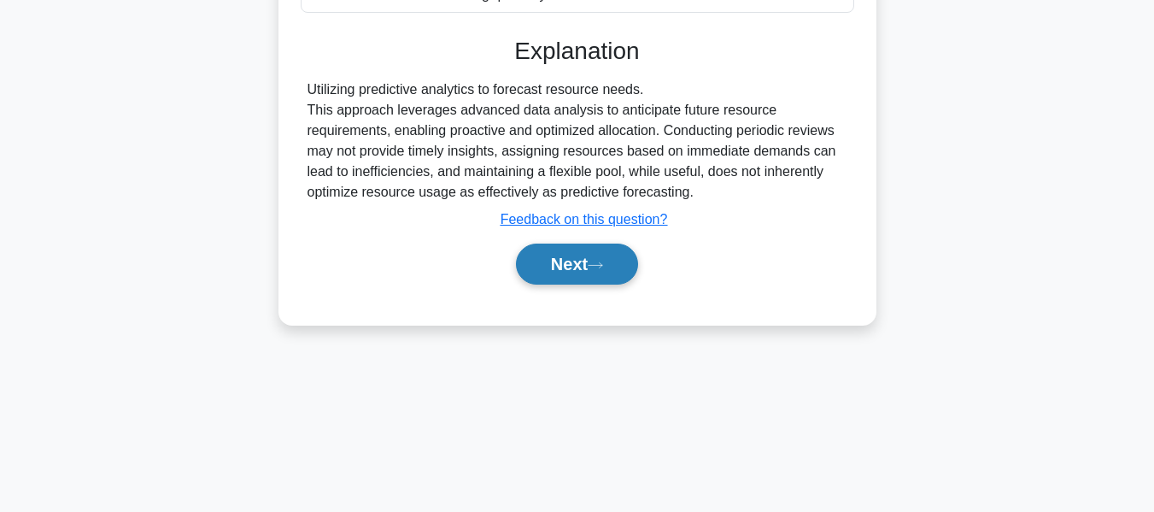
click at [561, 259] on button "Next" at bounding box center [577, 264] width 122 height 41
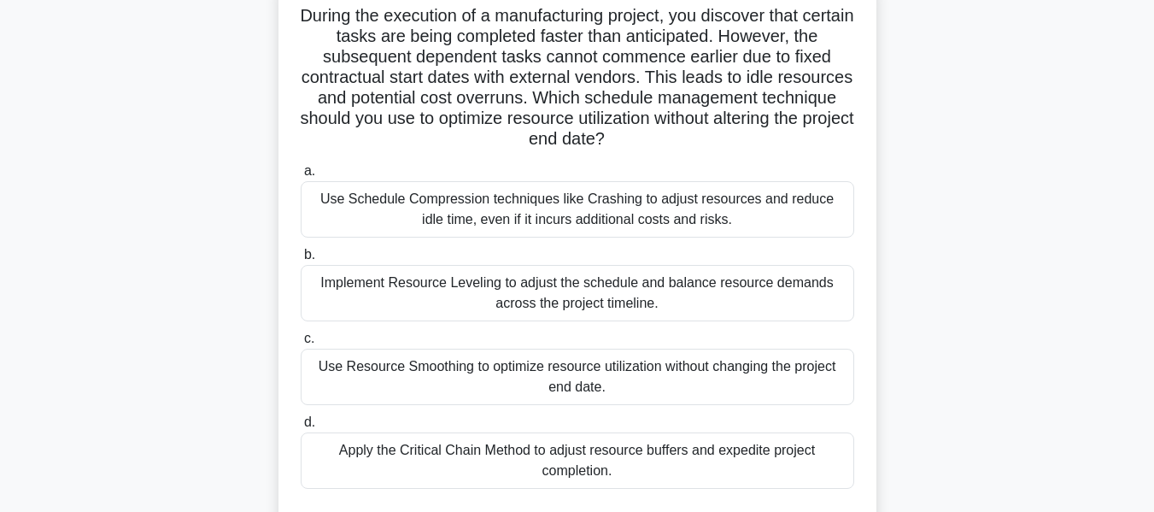
scroll to position [126, 0]
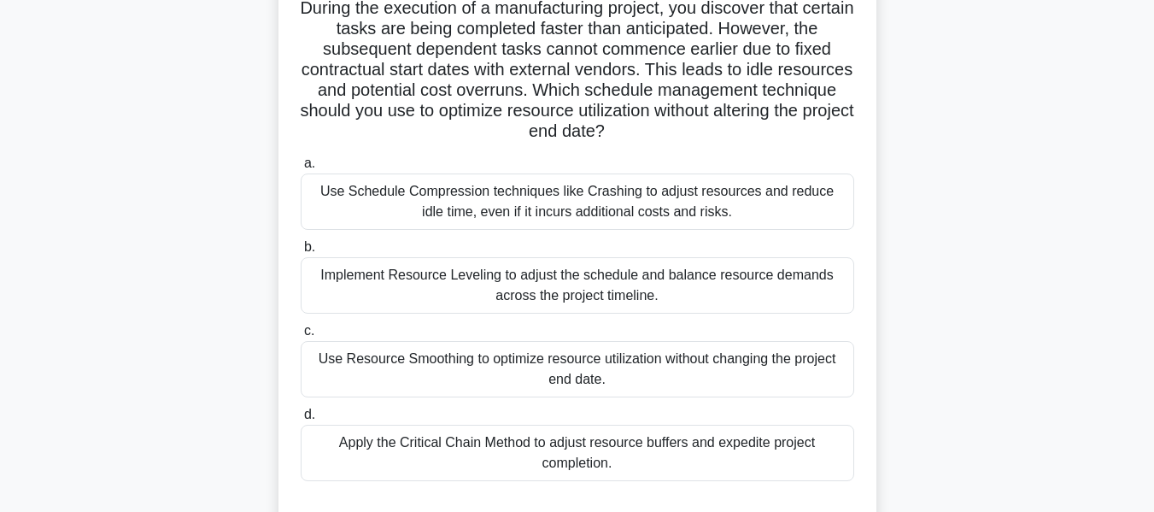
click at [566, 444] on div "Apply the Critical Chain Method to adjust resource buffers and expedite project…" at bounding box center [578, 453] width 554 height 56
click at [301, 420] on input "d. Apply the Critical Chain Method to adjust resource buffers and expedite proj…" at bounding box center [301, 414] width 0 height 11
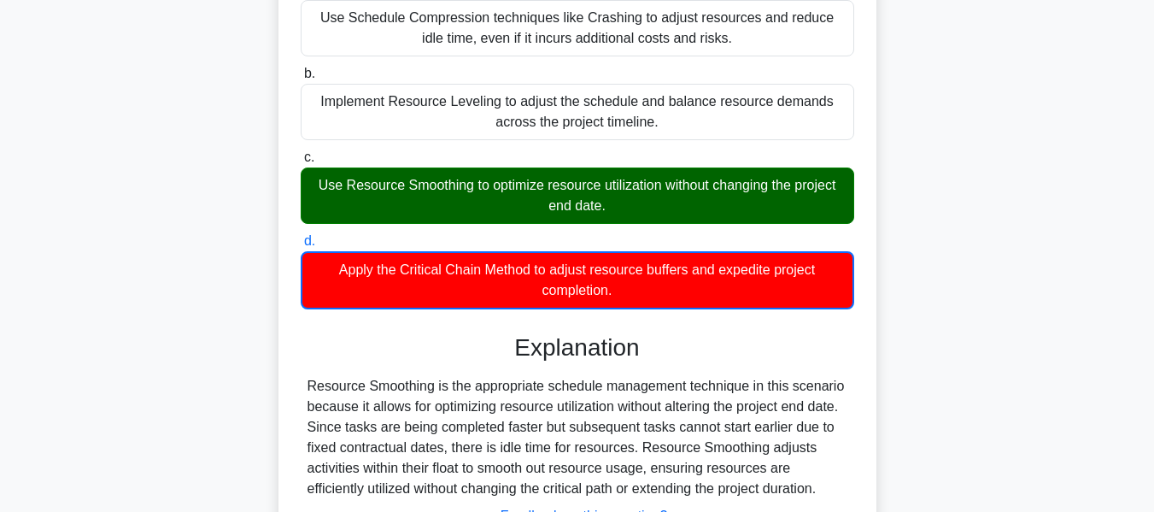
scroll to position [442, 0]
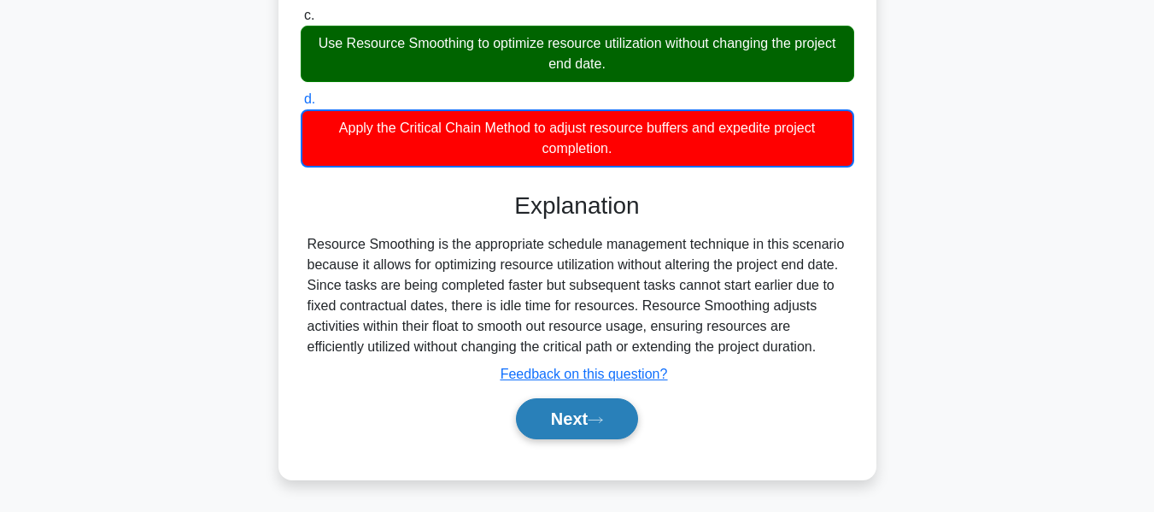
click at [558, 418] on button "Next" at bounding box center [577, 418] width 122 height 41
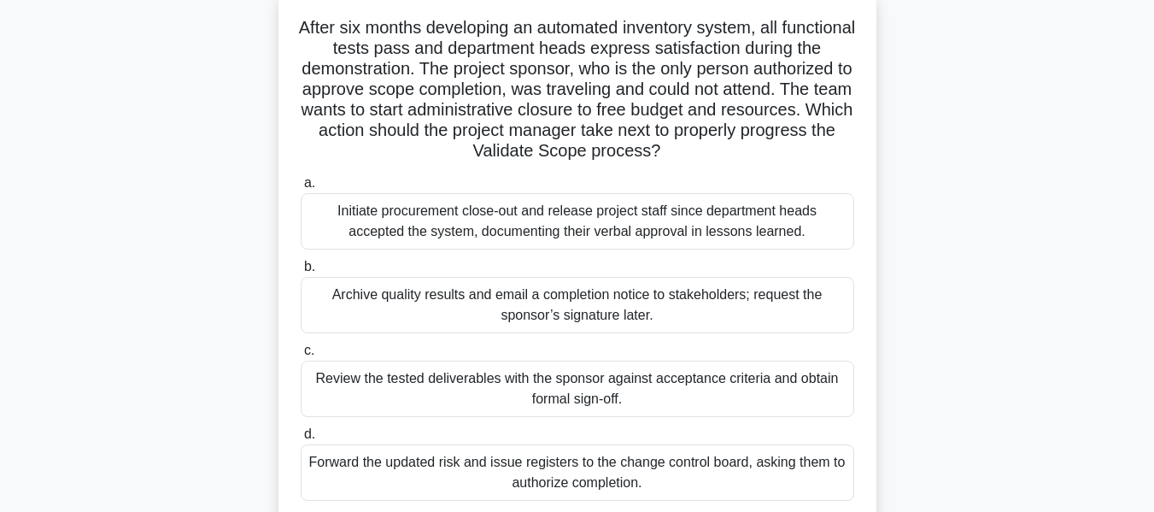
scroll to position [112, 0]
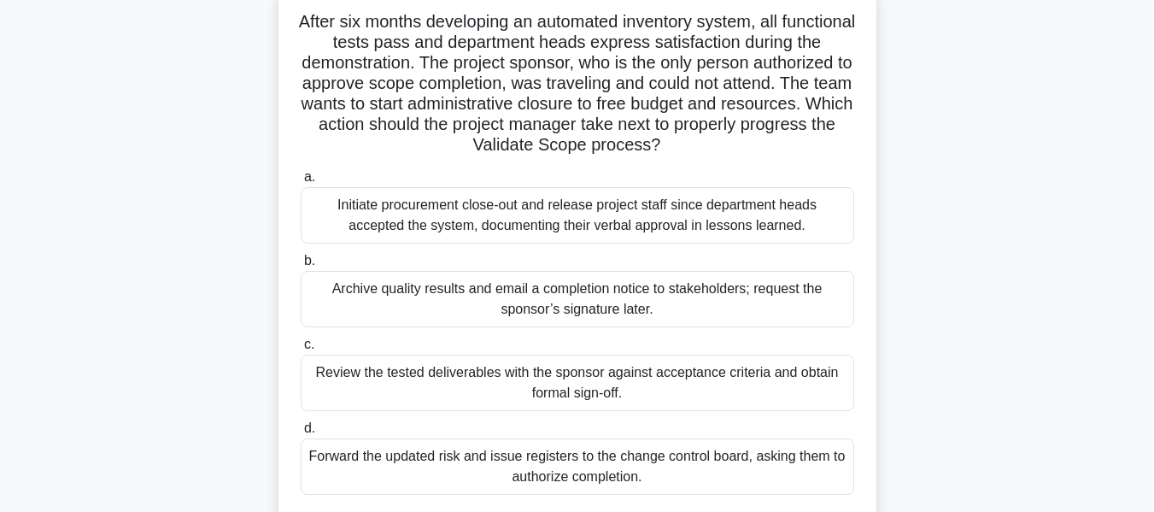
click at [540, 385] on div "Review the tested deliverables with the sponsor against acceptance criteria and…" at bounding box center [578, 383] width 554 height 56
click at [301, 350] on input "c. Review the tested deliverables with the sponsor against acceptance criteria …" at bounding box center [301, 344] width 0 height 11
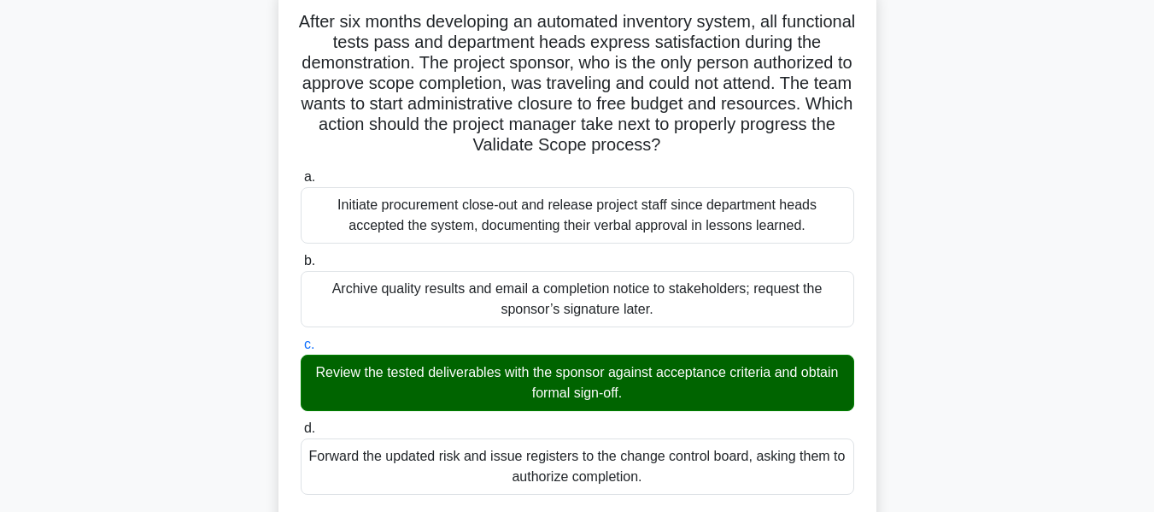
scroll to position [625, 0]
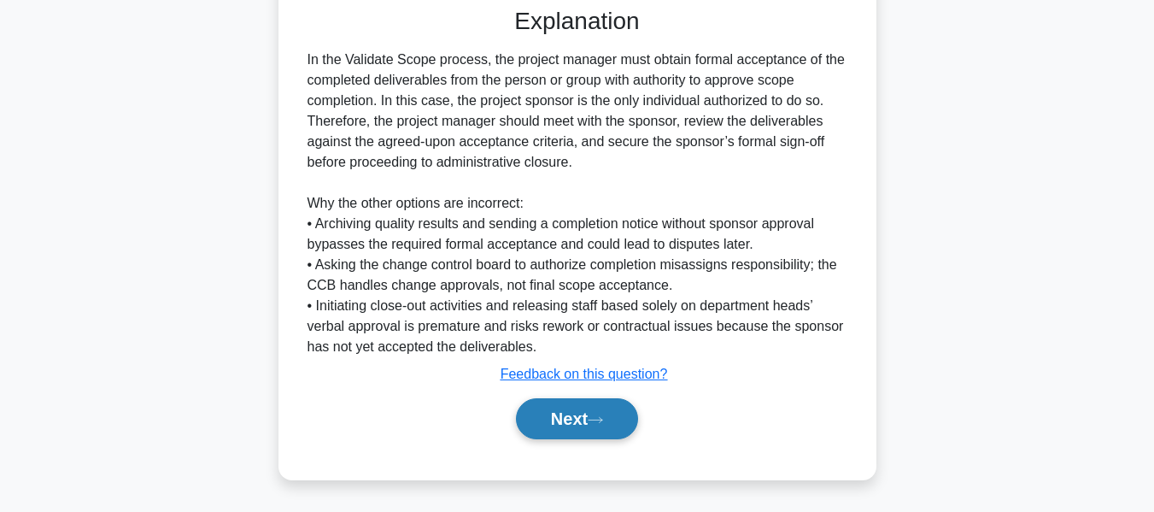
click at [566, 409] on button "Next" at bounding box center [577, 418] width 122 height 41
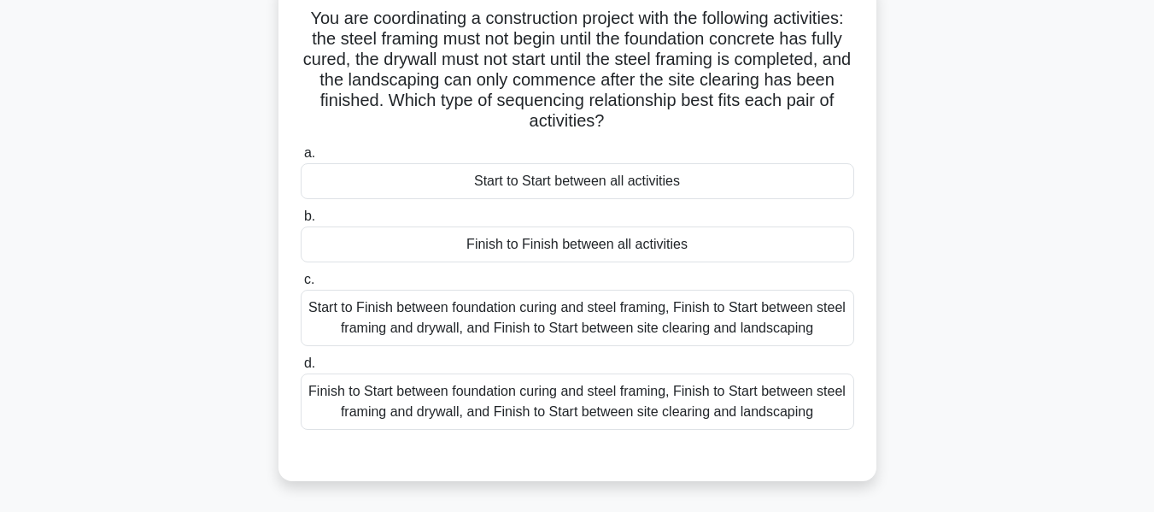
scroll to position [124, 0]
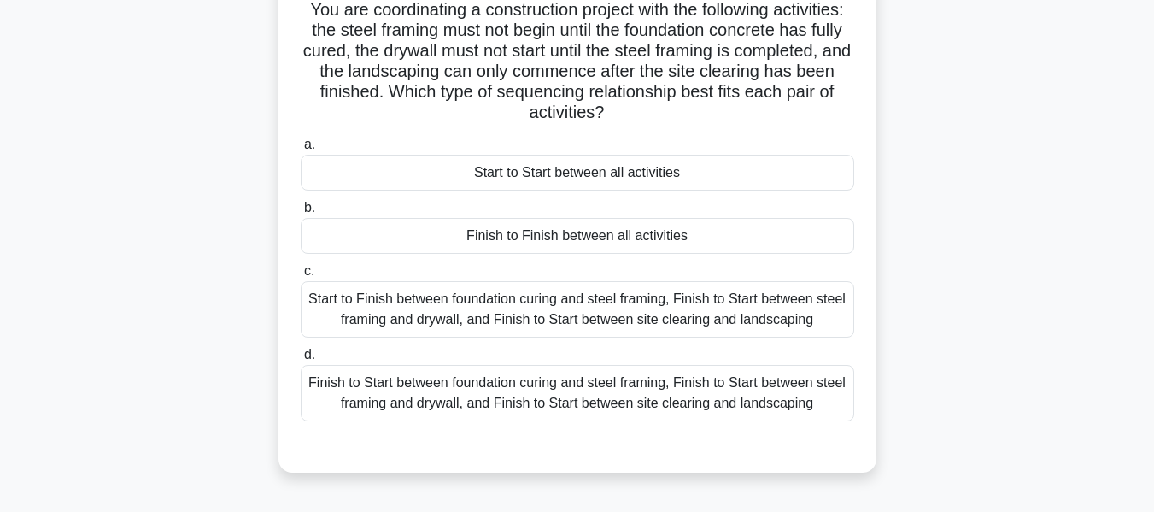
click at [561, 395] on div "Finish to Start between foundation curing and steel framing, Finish to Start be…" at bounding box center [578, 393] width 554 height 56
click at [301, 361] on input "d. Finish to Start between foundation curing and steel framing, Finish to Start…" at bounding box center [301, 354] width 0 height 11
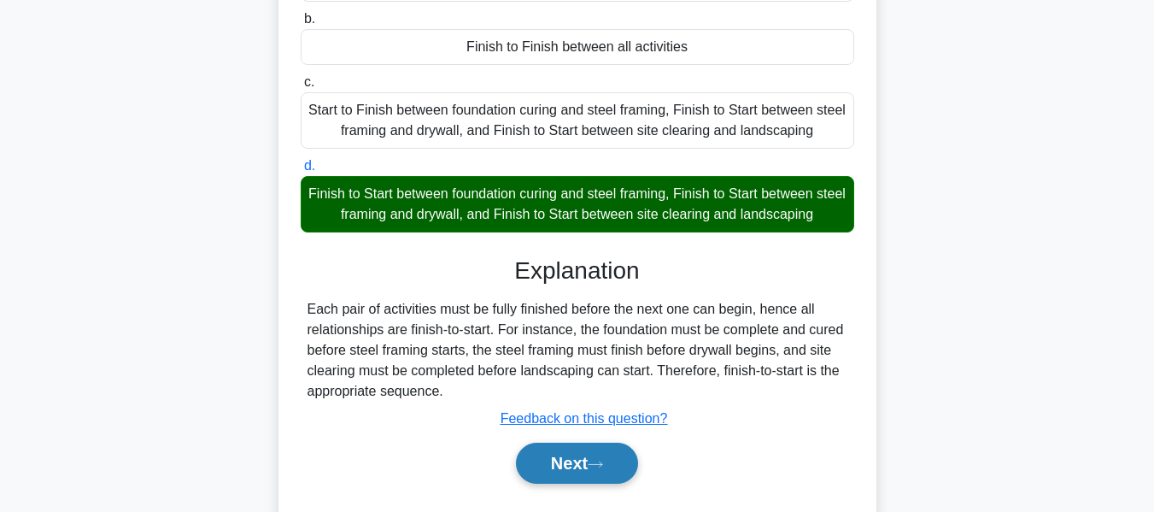
scroll to position [411, 0]
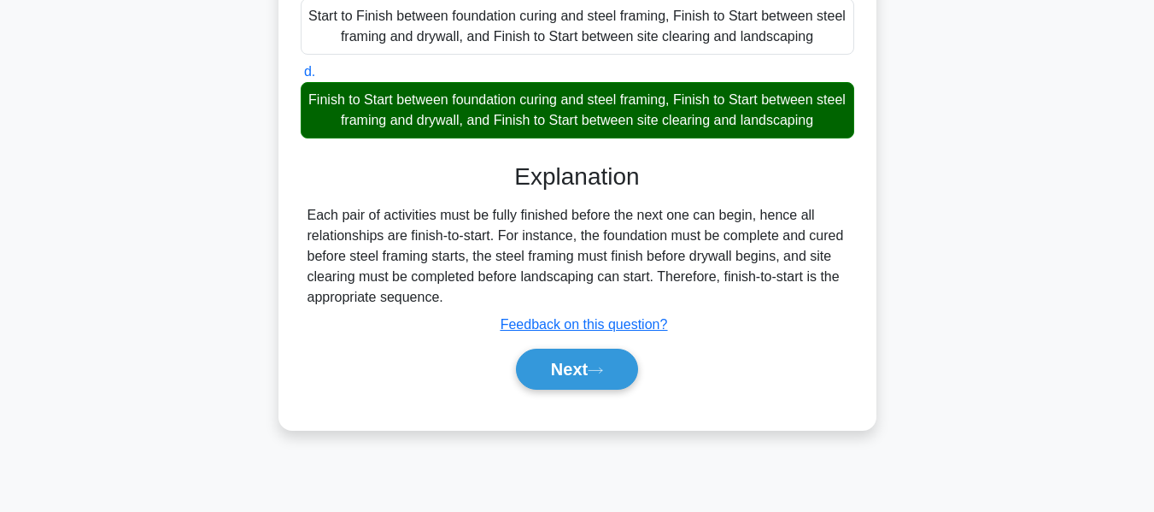
drag, startPoint x: 569, startPoint y: 363, endPoint x: 1027, endPoint y: 296, distance: 462.9
click at [569, 363] on button "Next" at bounding box center [577, 369] width 122 height 41
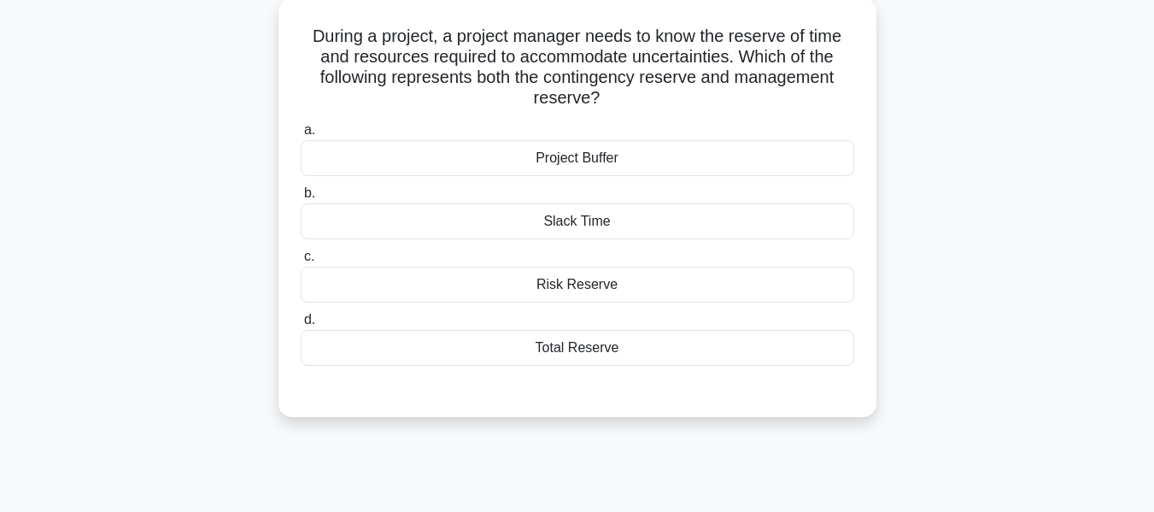
scroll to position [125, 0]
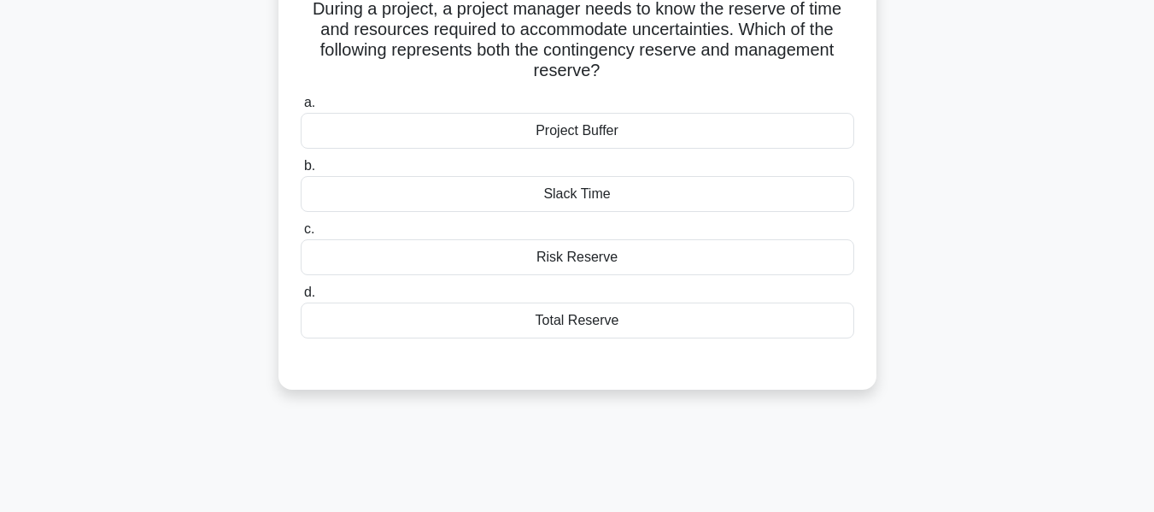
click at [578, 319] on div "Total Reserve" at bounding box center [578, 320] width 554 height 36
click at [301, 298] on input "d. Total Reserve" at bounding box center [301, 292] width 0 height 11
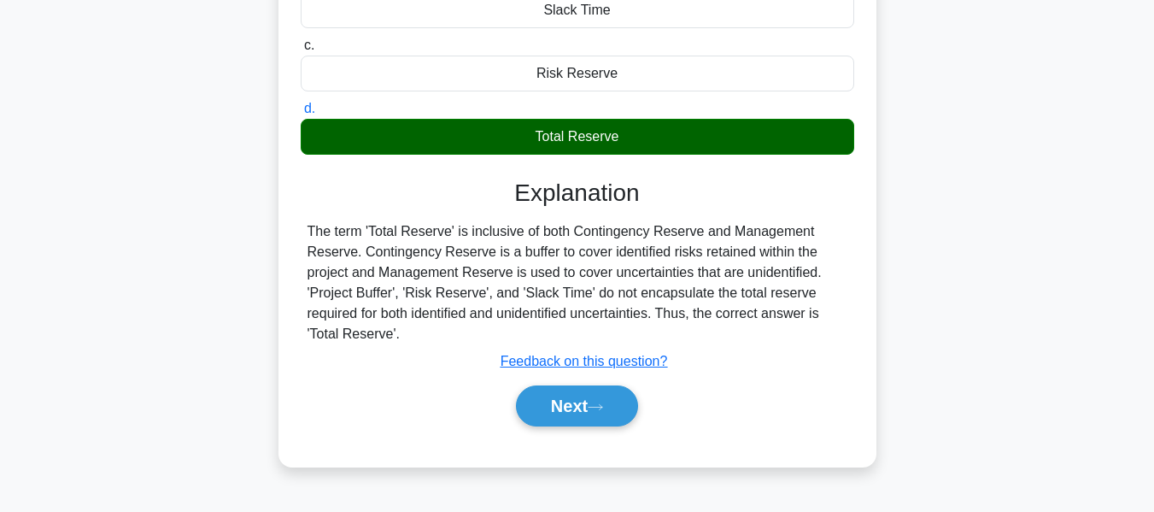
scroll to position [411, 0]
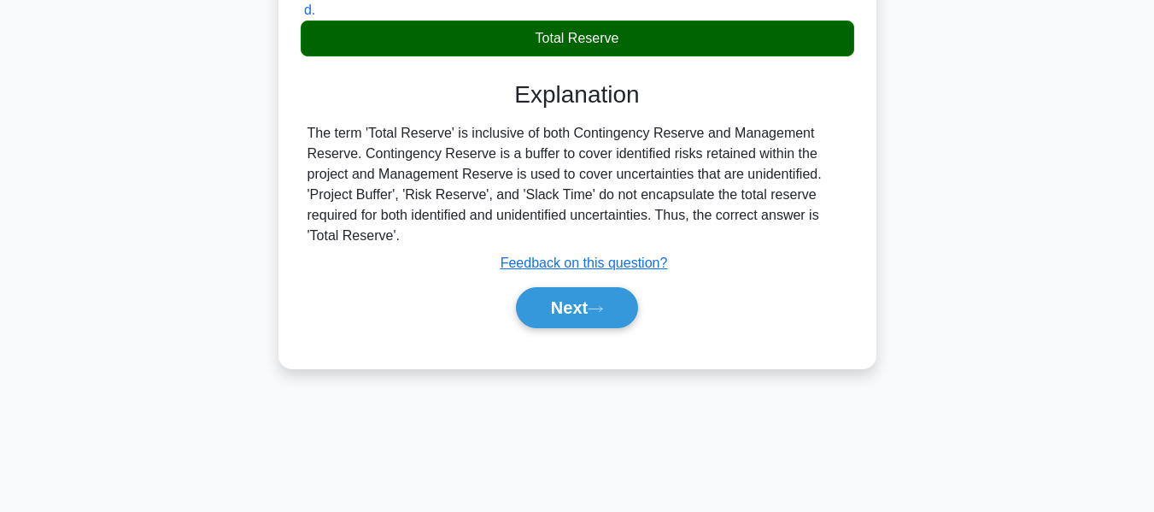
drag, startPoint x: 574, startPoint y: 297, endPoint x: 952, endPoint y: 255, distance: 379.9
click at [574, 297] on button "Next" at bounding box center [577, 307] width 122 height 41
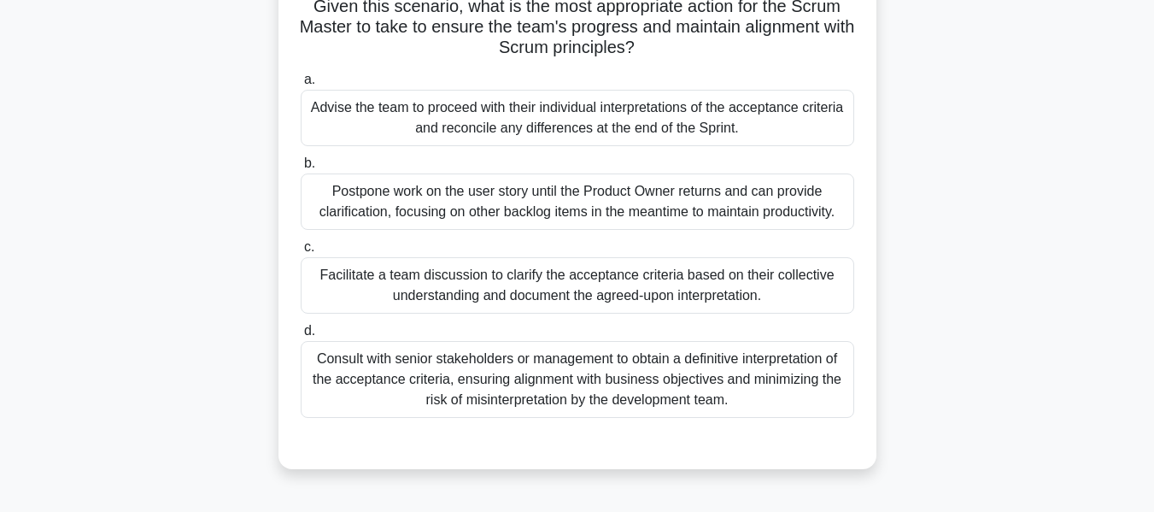
scroll to position [250, 0]
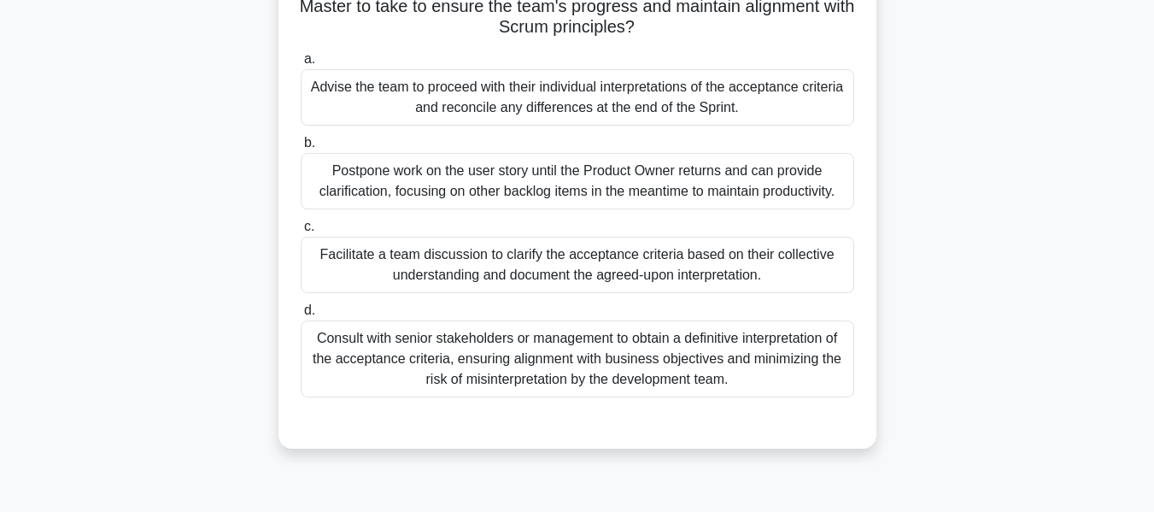
click at [560, 261] on div "Facilitate a team discussion to clarify the acceptance criteria based on their …" at bounding box center [578, 265] width 554 height 56
click at [301, 232] on input "c. Facilitate a team discussion to clarify the acceptance criteria based on the…" at bounding box center [301, 226] width 0 height 11
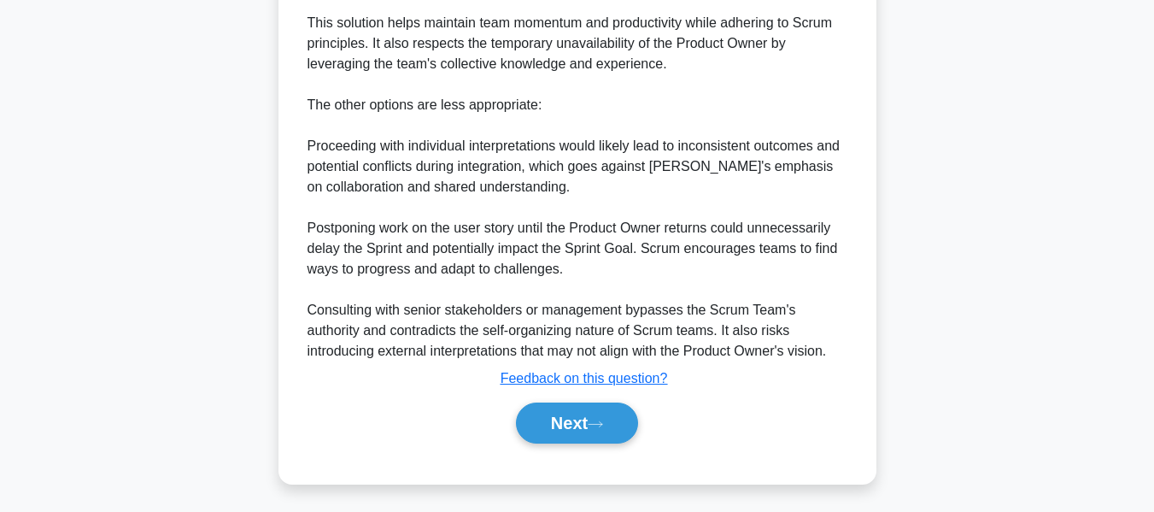
drag, startPoint x: 549, startPoint y: 415, endPoint x: 1108, endPoint y: 218, distance: 593.5
click at [549, 415] on button "Next" at bounding box center [577, 422] width 122 height 41
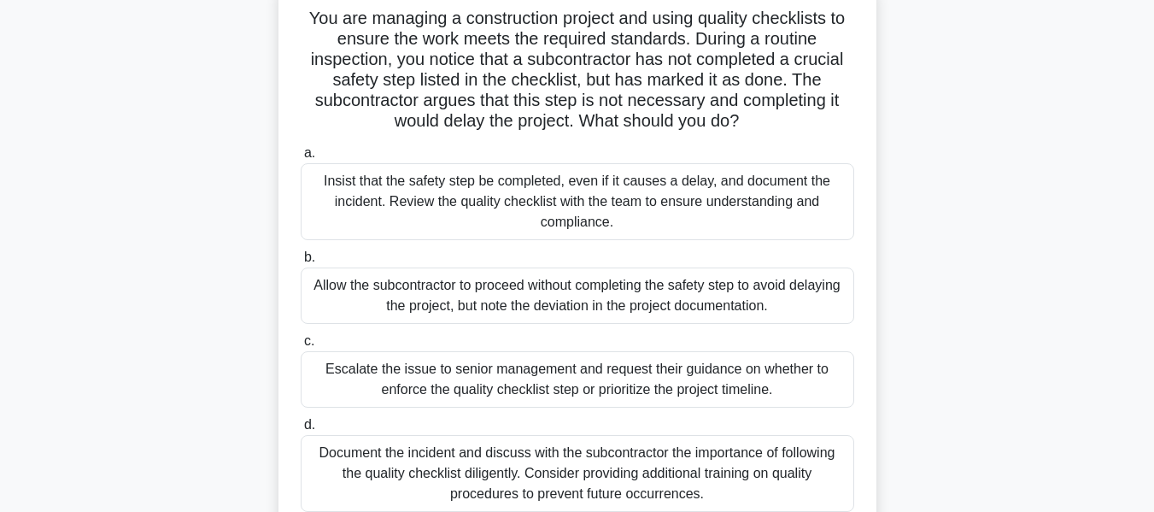
scroll to position [121, 0]
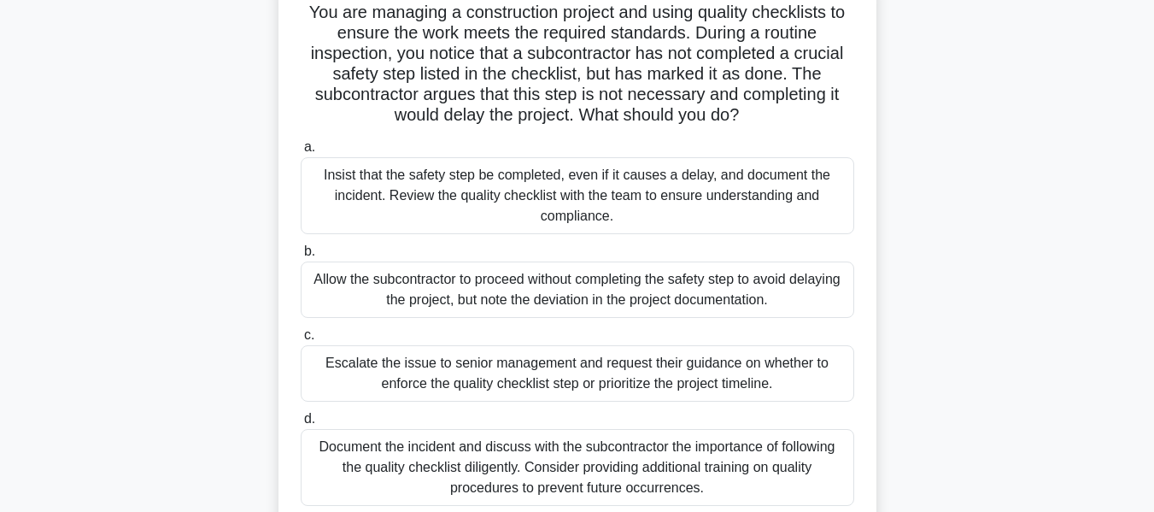
click at [490, 198] on div "Insist that the safety step be completed, even if it causes a delay, and docume…" at bounding box center [578, 195] width 554 height 77
click at [301, 153] on input "a. Insist that the safety step be completed, even if it causes a delay, and doc…" at bounding box center [301, 147] width 0 height 11
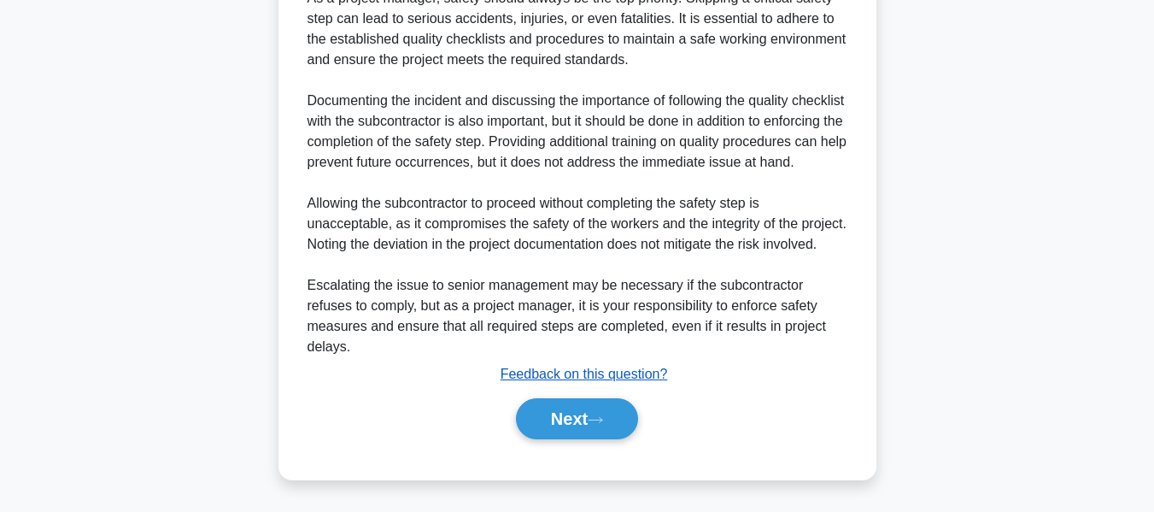
scroll to position [809, 0]
click at [555, 405] on button "Next" at bounding box center [577, 418] width 122 height 41
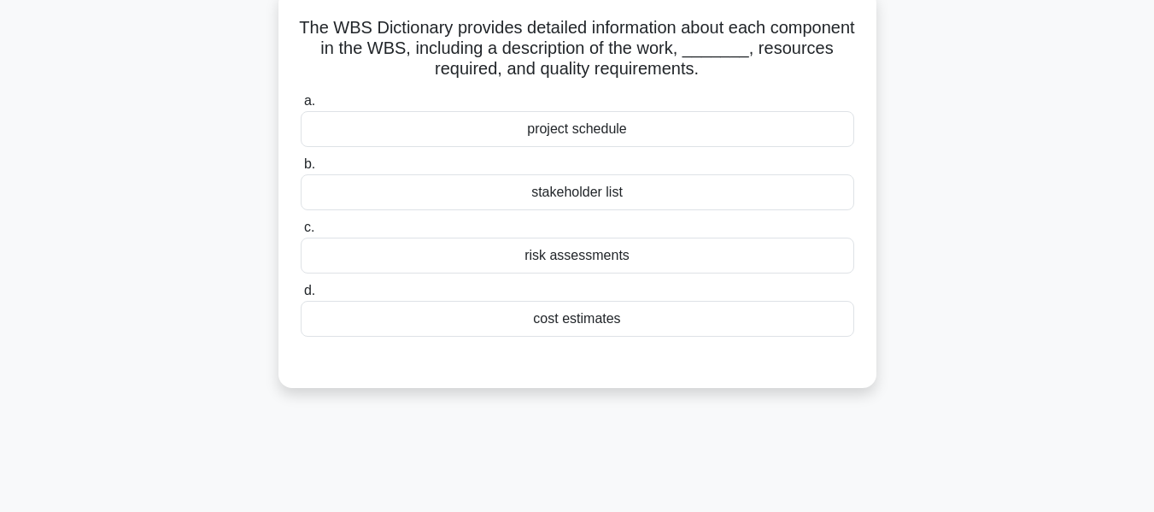
scroll to position [112, 0]
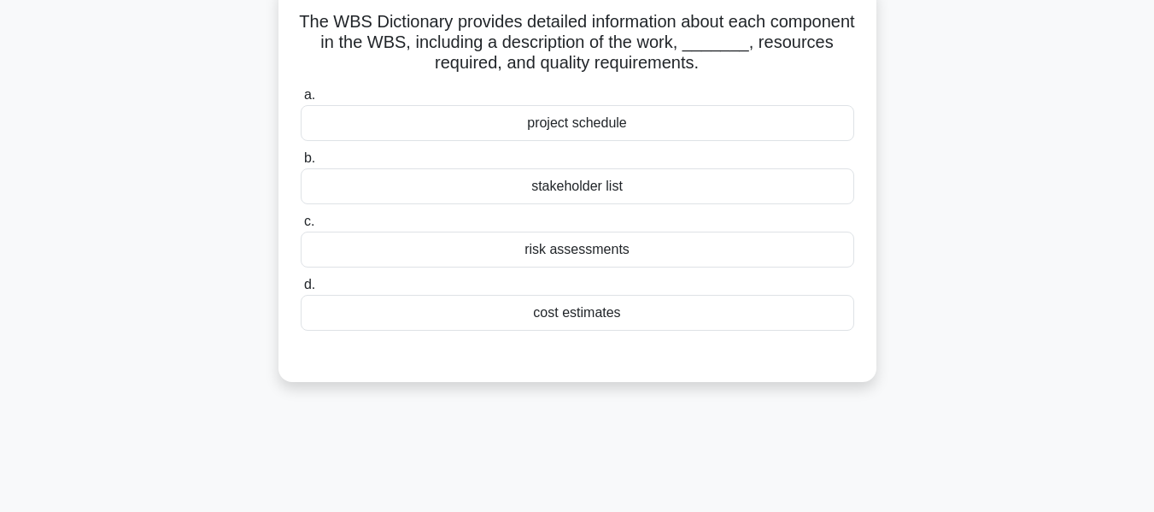
click at [606, 316] on div "cost estimates" at bounding box center [578, 313] width 554 height 36
click at [301, 291] on input "d. cost estimates" at bounding box center [301, 284] width 0 height 11
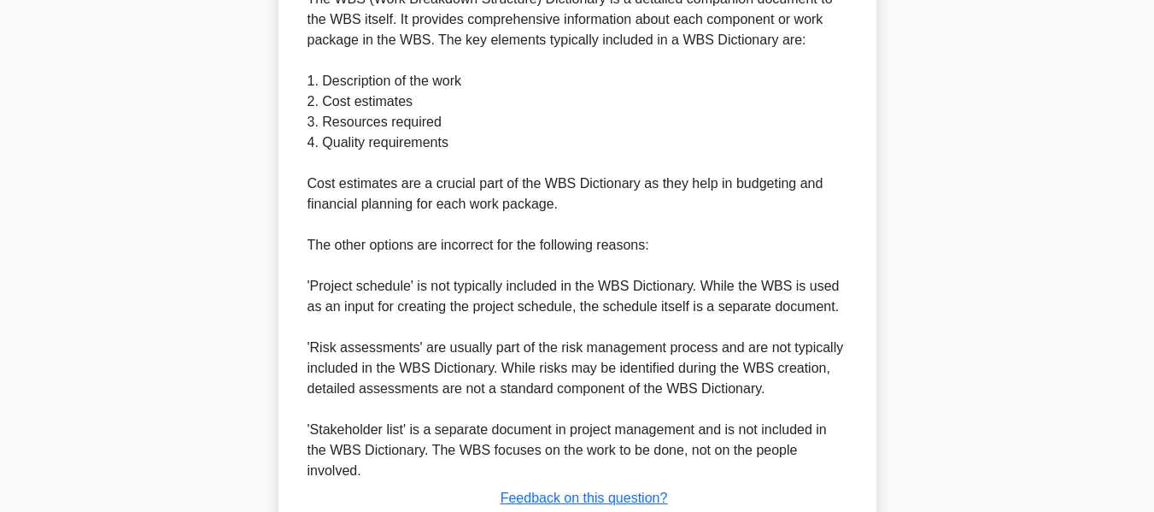
scroll to position [625, 0]
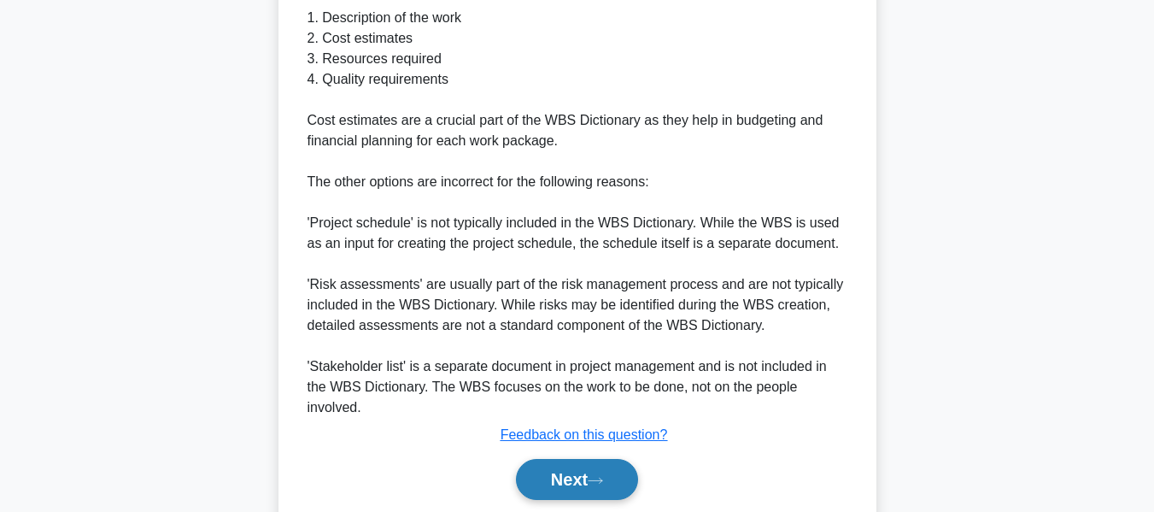
click at [570, 478] on button "Next" at bounding box center [577, 479] width 122 height 41
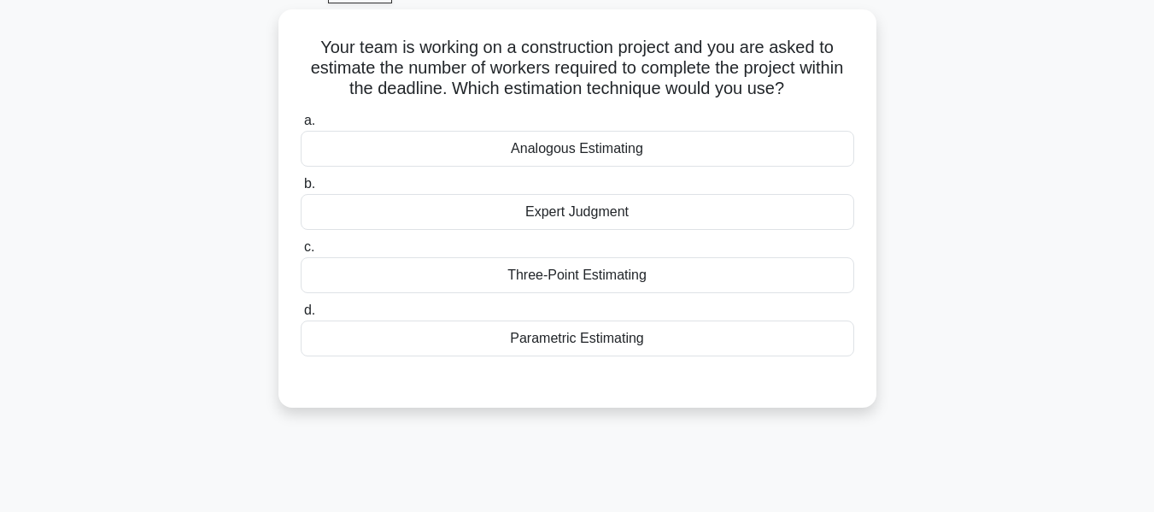
scroll to position [93, 0]
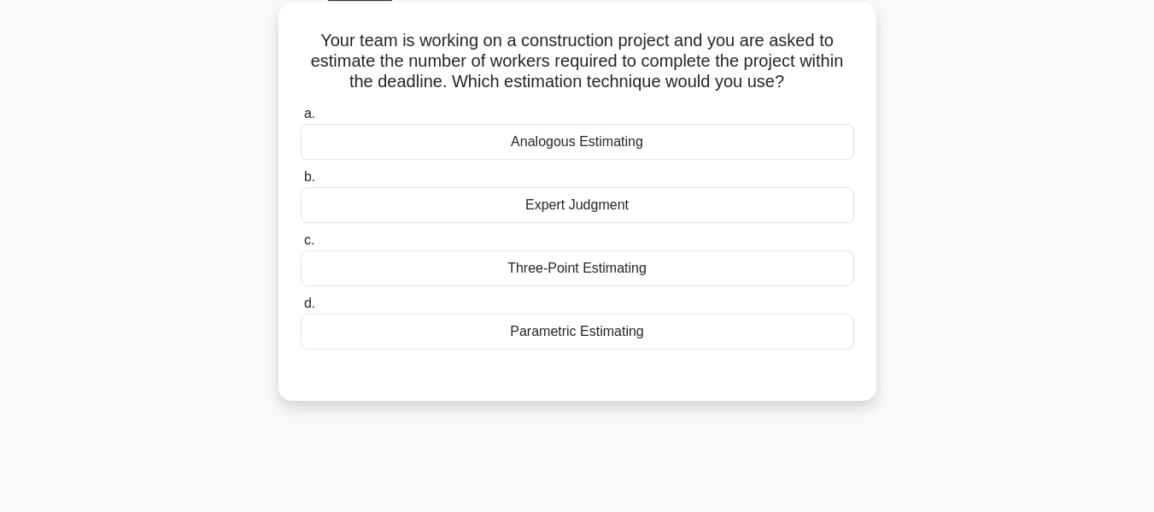
click at [592, 206] on div "Expert Judgment" at bounding box center [578, 205] width 554 height 36
click at [301, 183] on input "b. Expert Judgment" at bounding box center [301, 177] width 0 height 11
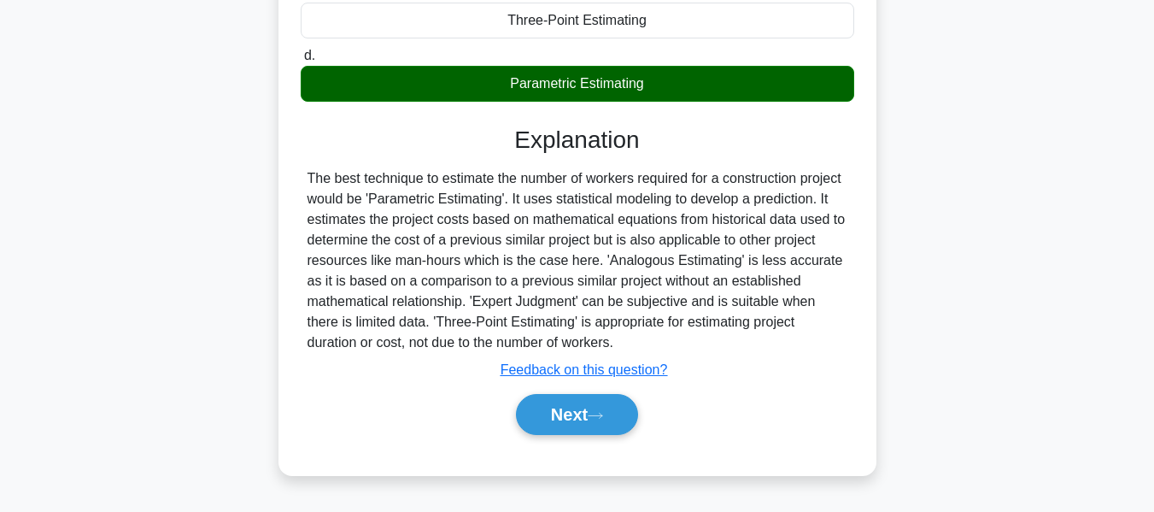
scroll to position [349, 0]
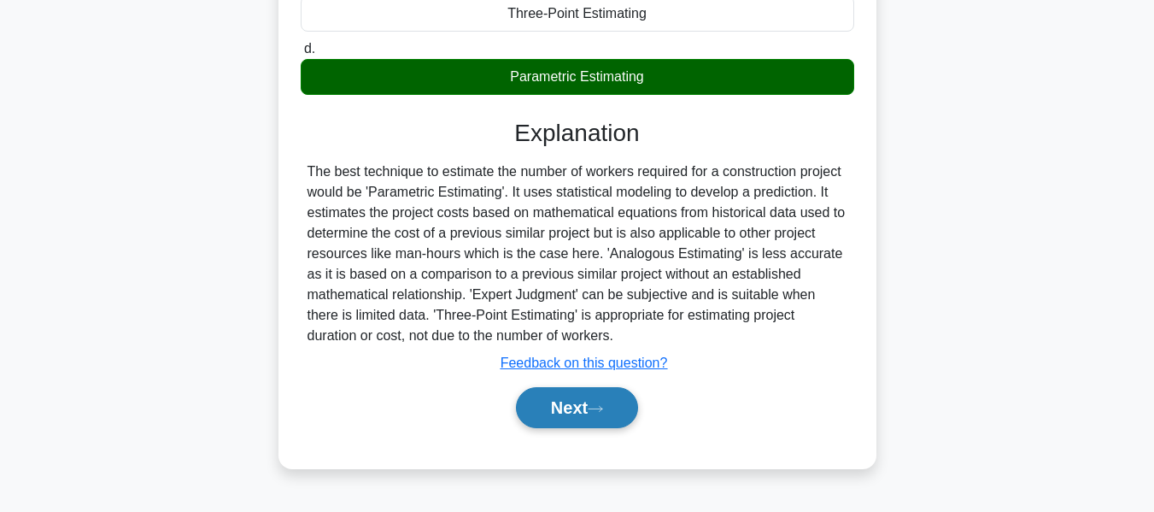
click at [577, 410] on button "Next" at bounding box center [577, 407] width 122 height 41
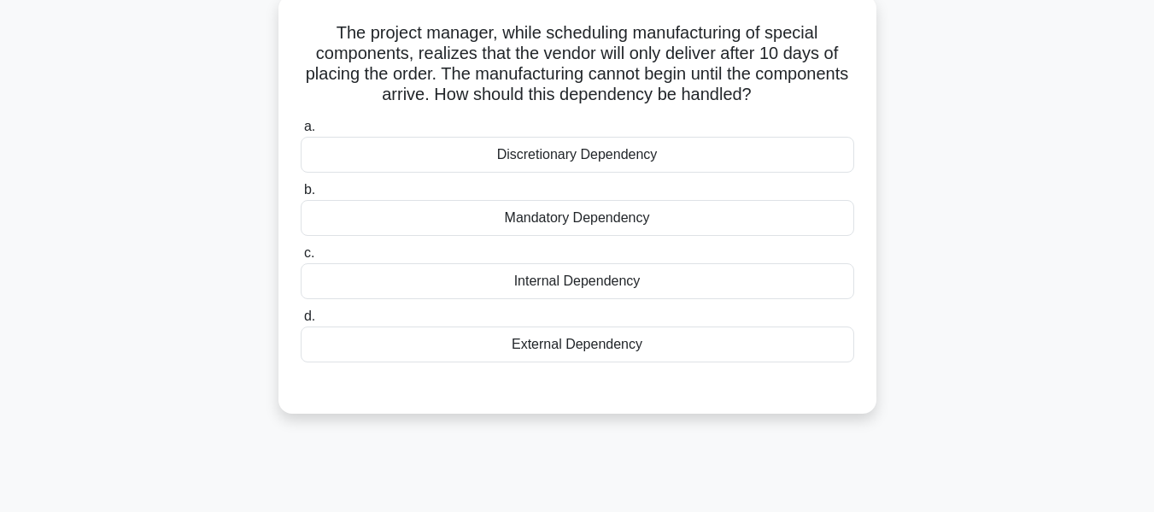
scroll to position [100, 0]
click at [575, 348] on div "External Dependency" at bounding box center [578, 345] width 554 height 36
click at [301, 323] on input "d. External Dependency" at bounding box center [301, 317] width 0 height 11
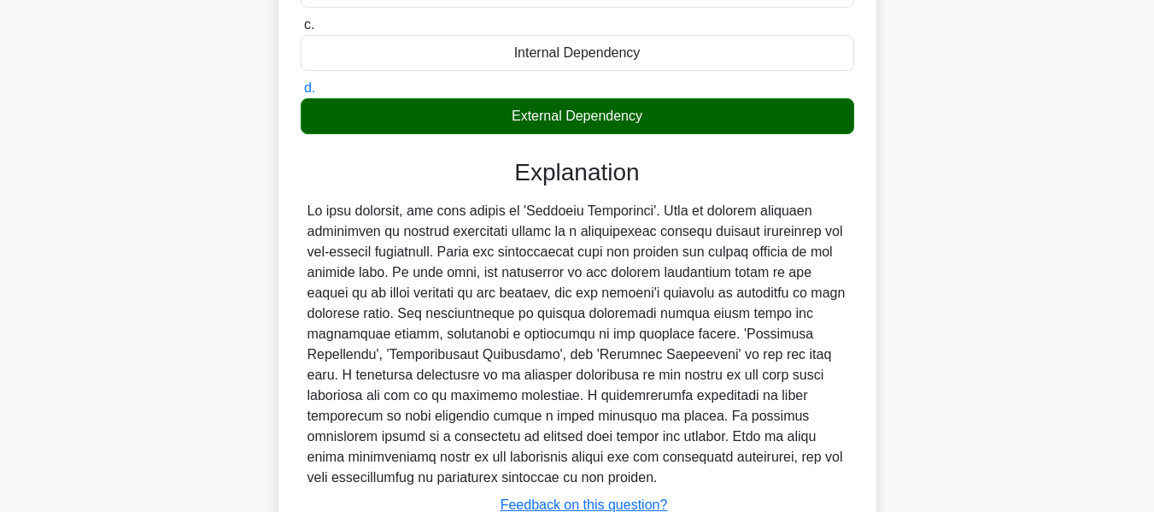
scroll to position [461, 0]
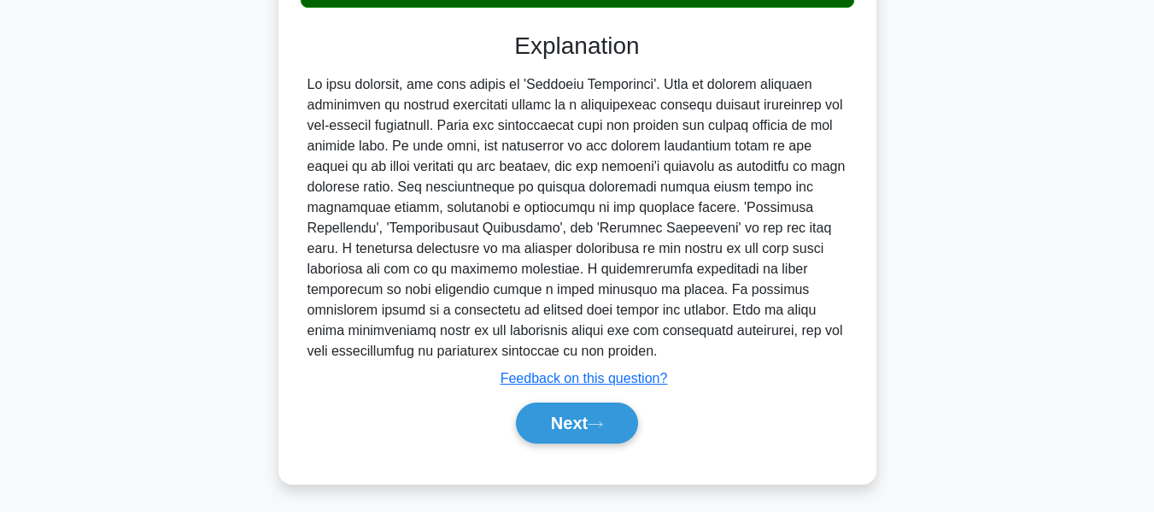
drag, startPoint x: 565, startPoint y: 414, endPoint x: 950, endPoint y: 267, distance: 412.1
click at [565, 414] on button "Next" at bounding box center [577, 422] width 122 height 41
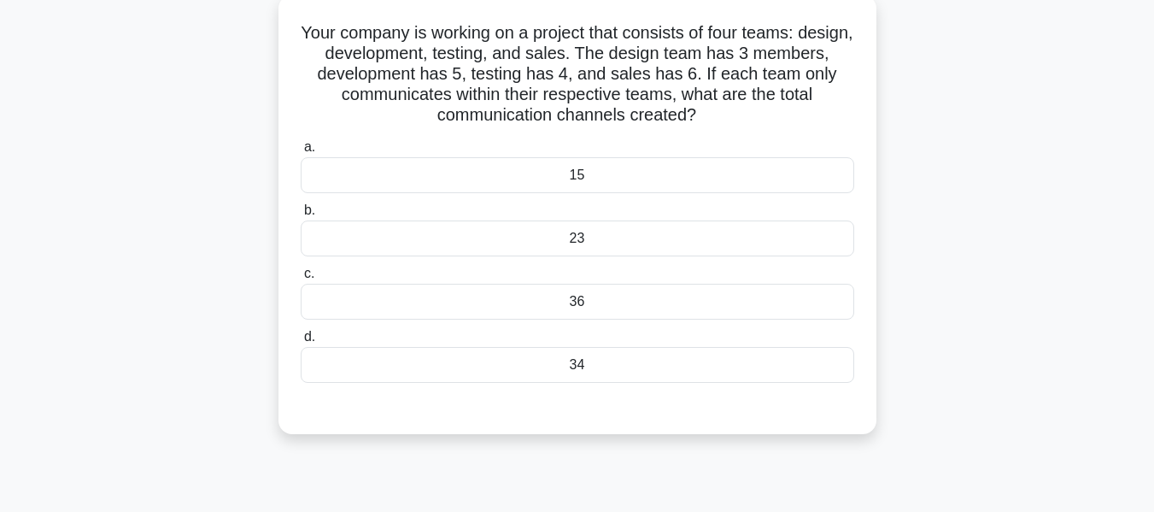
scroll to position [99, 0]
click at [574, 362] on div "34" at bounding box center [578, 367] width 554 height 36
click at [301, 344] on input "d. 34" at bounding box center [301, 338] width 0 height 11
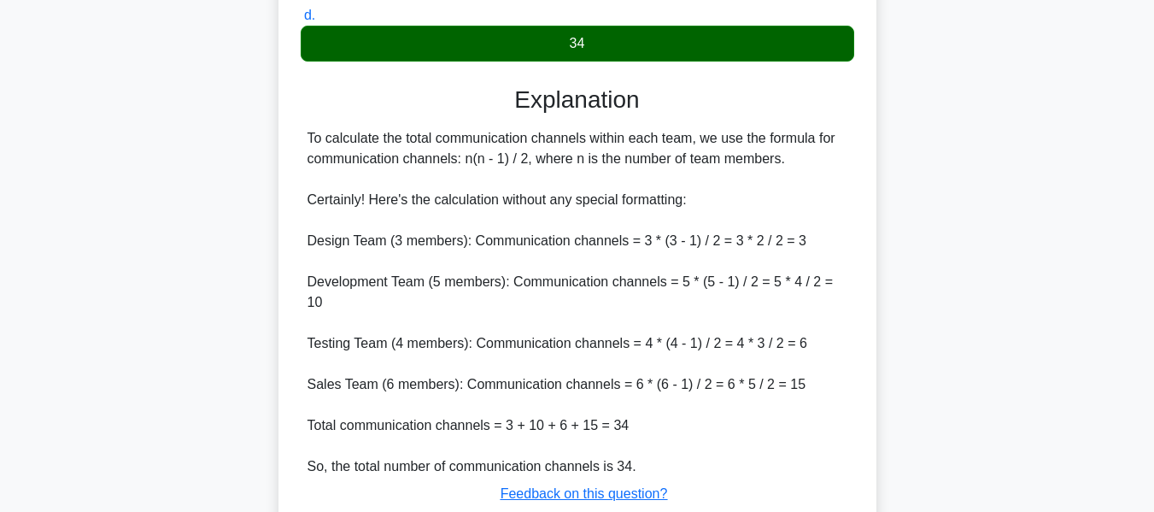
scroll to position [543, 0]
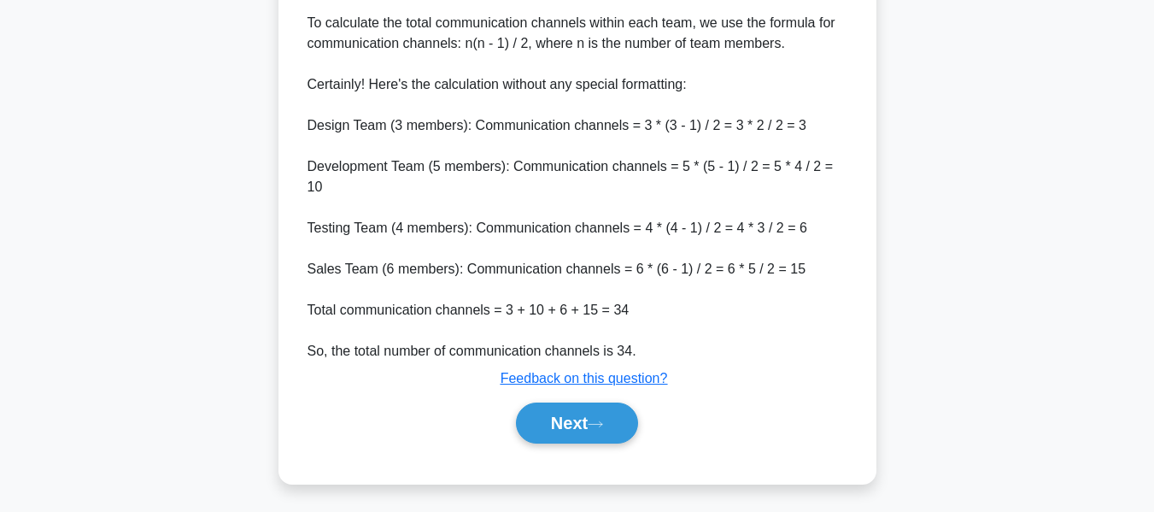
drag, startPoint x: 578, startPoint y: 421, endPoint x: 931, endPoint y: 309, distance: 370.2
click at [578, 421] on button "Next" at bounding box center [577, 422] width 122 height 41
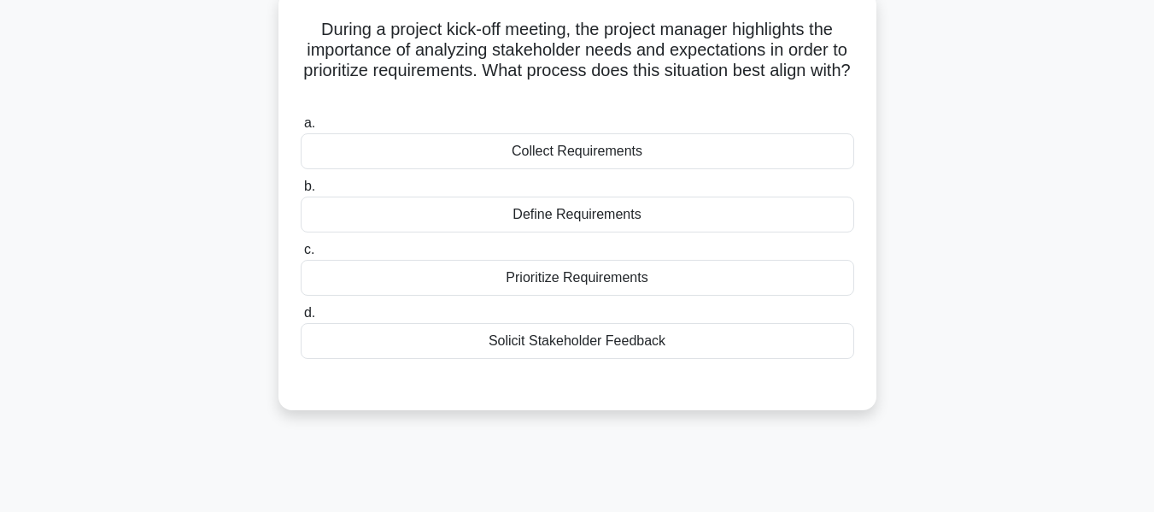
scroll to position [112, 0]
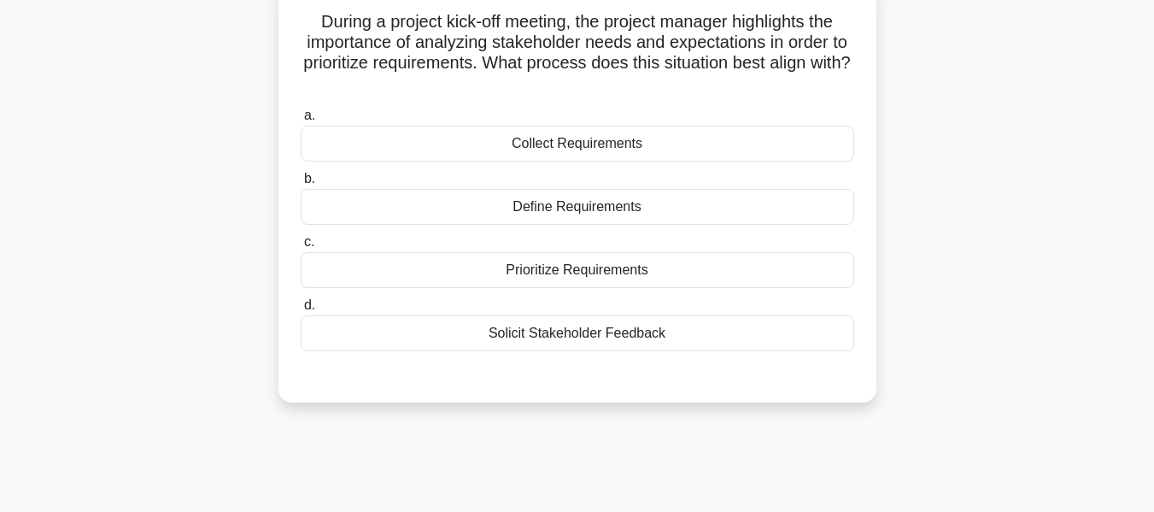
click at [540, 263] on div "Prioritize Requirements" at bounding box center [578, 270] width 554 height 36
click at [301, 248] on input "c. Prioritize Requirements" at bounding box center [301, 242] width 0 height 11
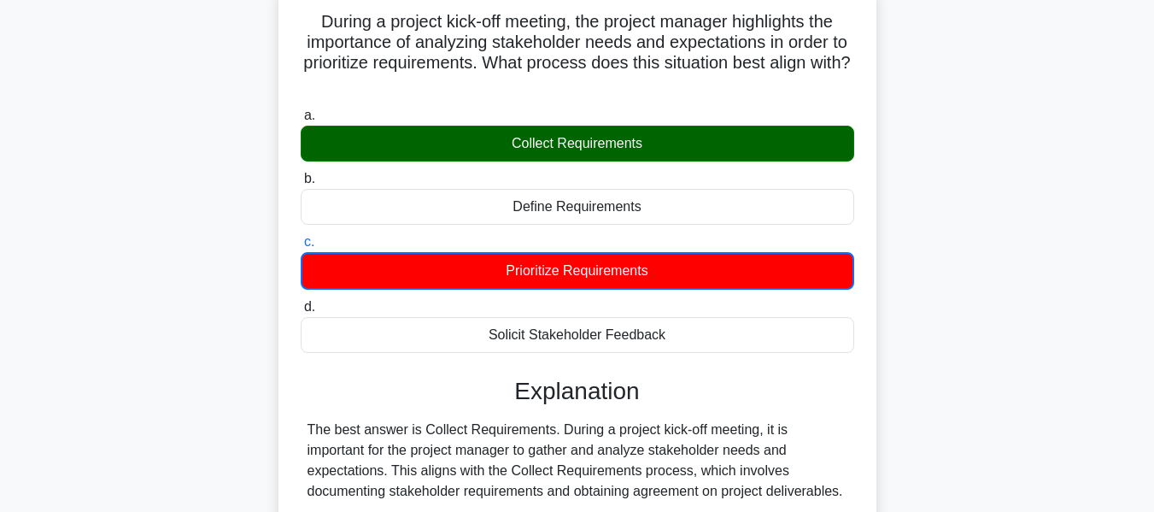
click at [606, 115] on label "a. Collect Requirements" at bounding box center [578, 133] width 554 height 56
click at [301, 115] on input "a. Collect Requirements" at bounding box center [301, 115] width 0 height 11
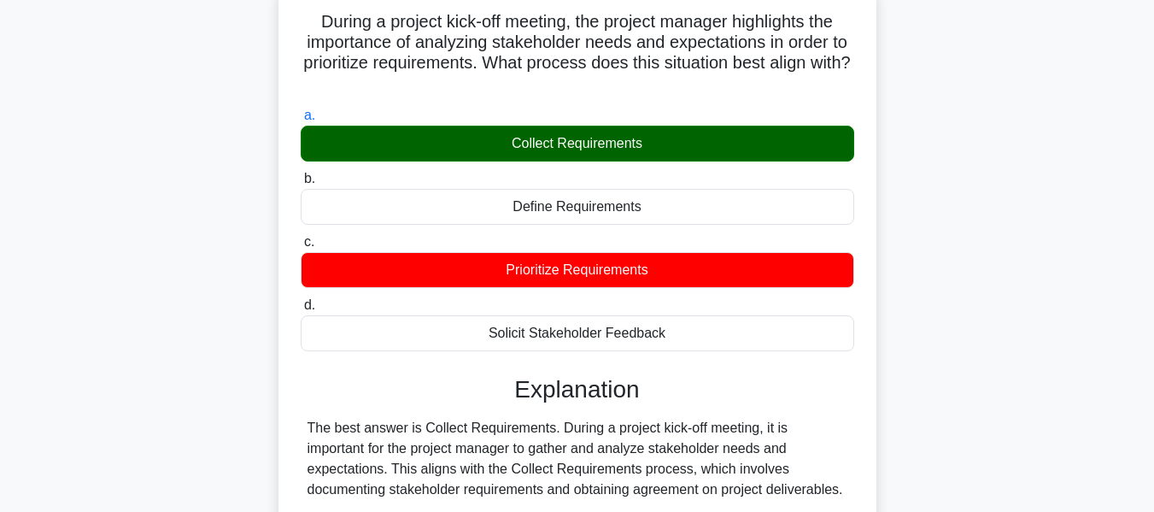
click at [594, 141] on div "Collect Requirements" at bounding box center [578, 144] width 554 height 36
click at [301, 121] on input "a. Collect Requirements" at bounding box center [301, 115] width 0 height 11
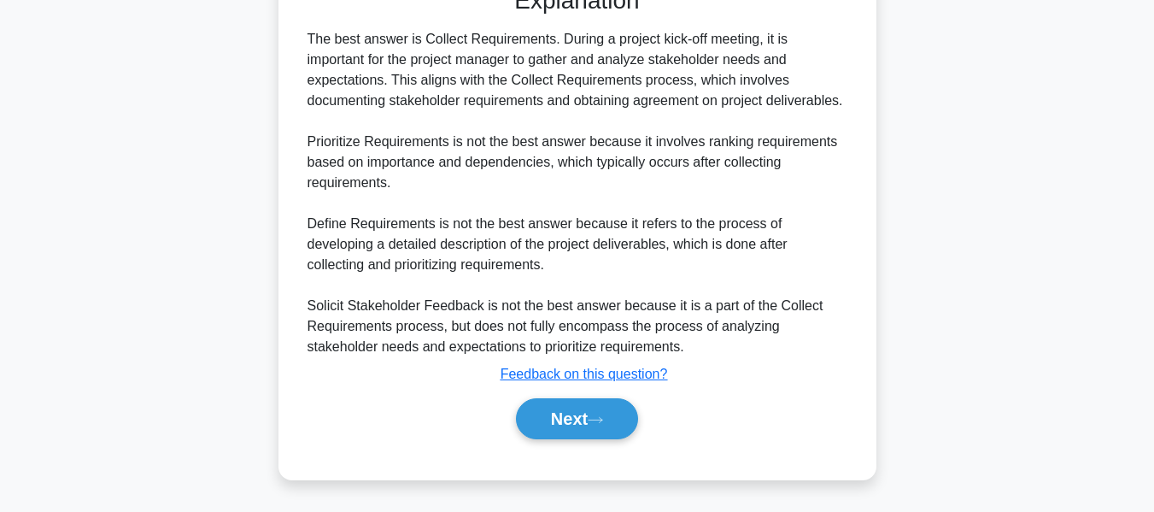
scroll to position [502, 0]
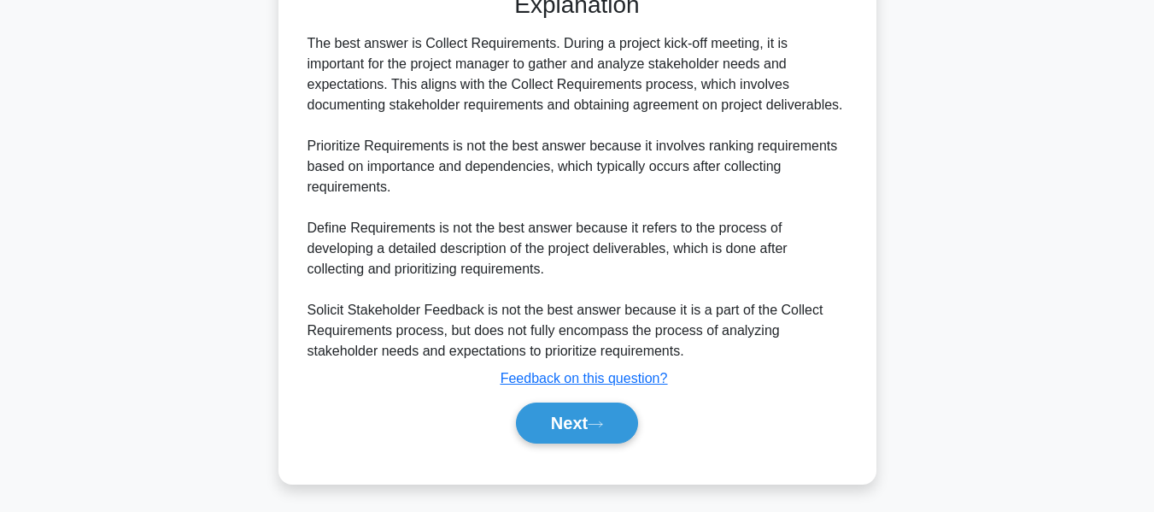
drag, startPoint x: 566, startPoint y: 413, endPoint x: 1035, endPoint y: 268, distance: 490.8
click at [566, 413] on button "Next" at bounding box center [577, 422] width 122 height 41
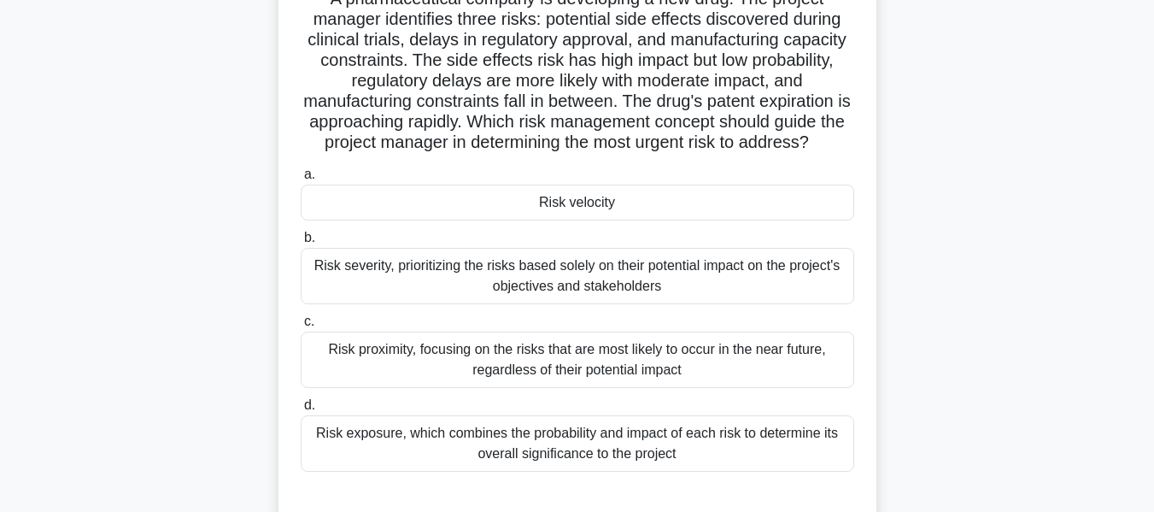
scroll to position [146, 0]
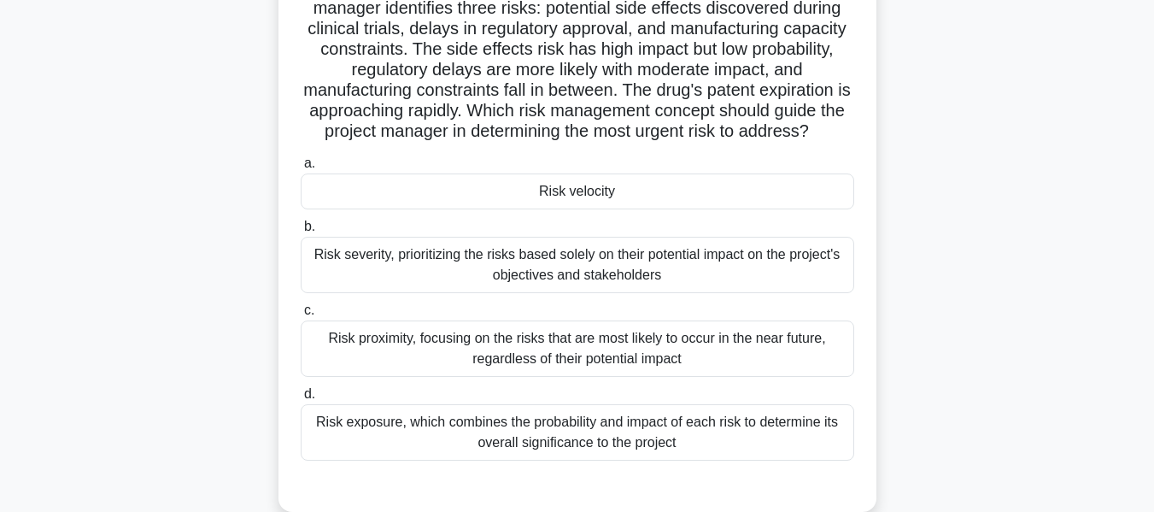
click at [508, 430] on div "Risk exposure, which combines the probability and impact of each risk to determ…" at bounding box center [578, 432] width 554 height 56
click at [301, 400] on input "d. Risk exposure, which combines the probability and impact of each risk to det…" at bounding box center [301, 394] width 0 height 11
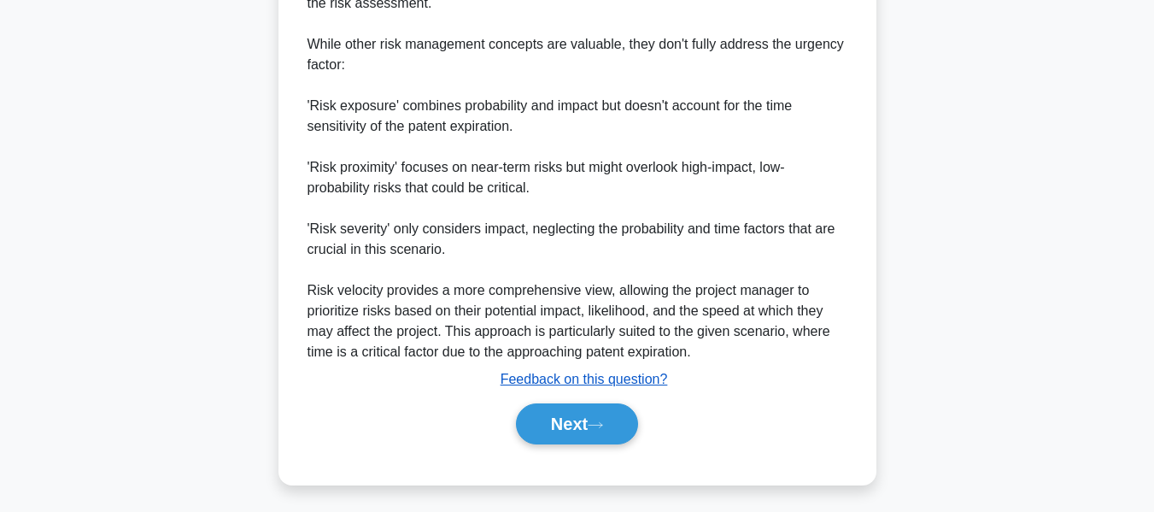
scroll to position [872, 0]
drag, startPoint x: 564, startPoint y: 410, endPoint x: 1060, endPoint y: 326, distance: 503.5
click at [564, 410] on button "Next" at bounding box center [577, 422] width 122 height 41
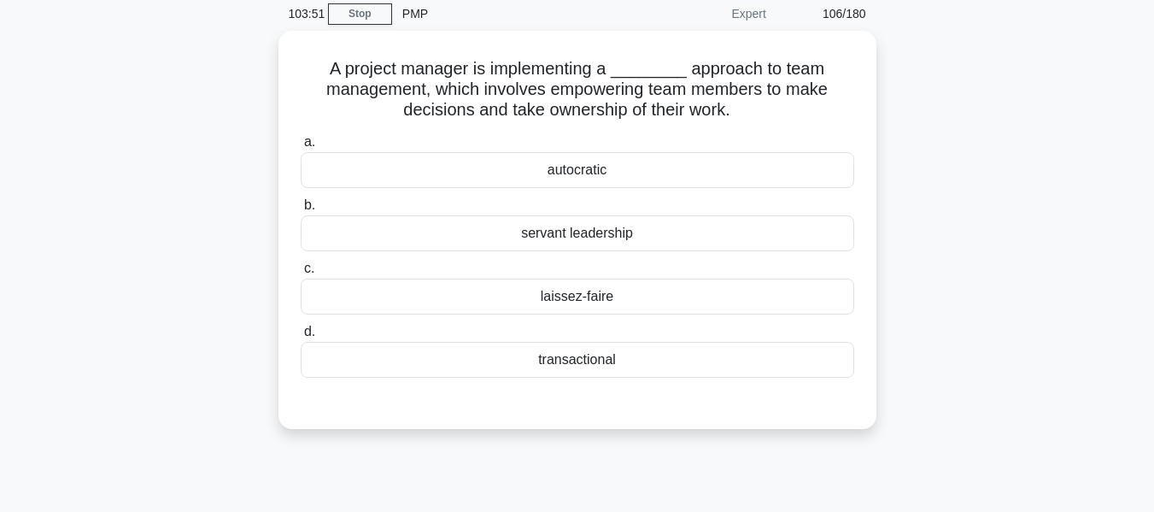
scroll to position [80, 0]
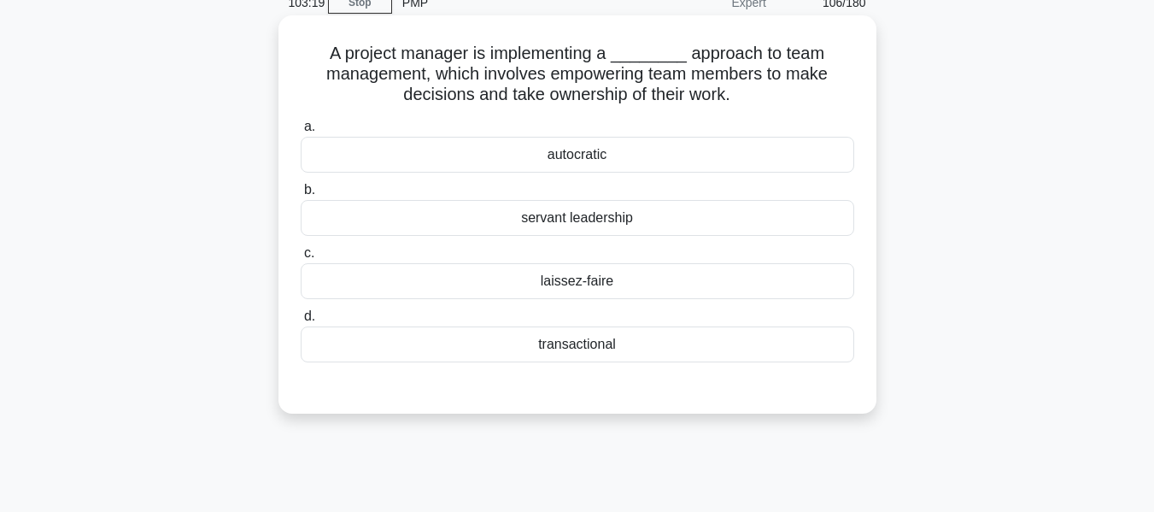
click at [589, 219] on div "servant leadership" at bounding box center [578, 218] width 554 height 36
click at [301, 196] on input "b. servant leadership" at bounding box center [301, 190] width 0 height 11
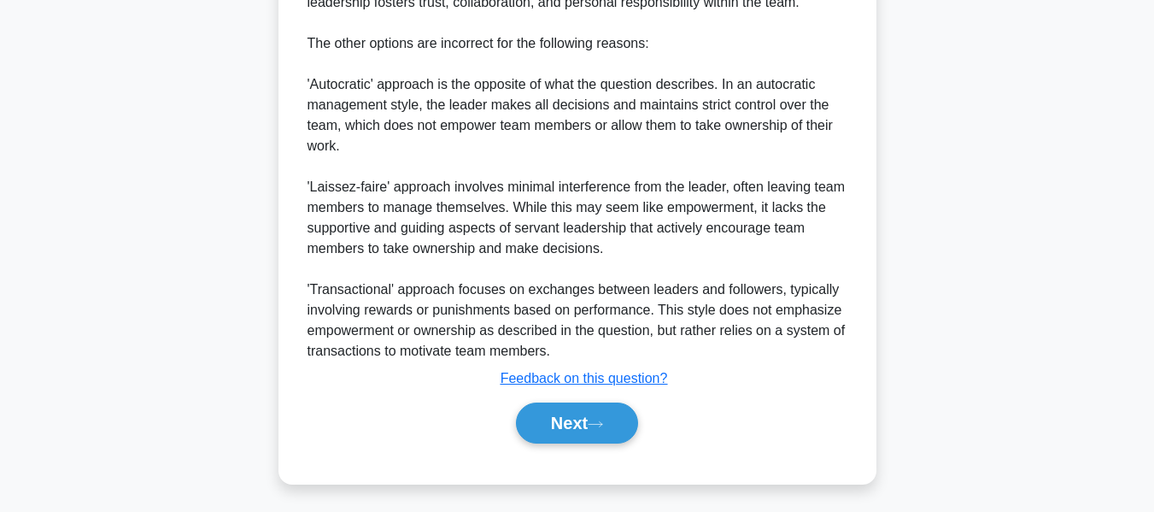
drag, startPoint x: 579, startPoint y: 413, endPoint x: 966, endPoint y: 220, distance: 432.6
click at [579, 413] on button "Next" at bounding box center [577, 422] width 122 height 41
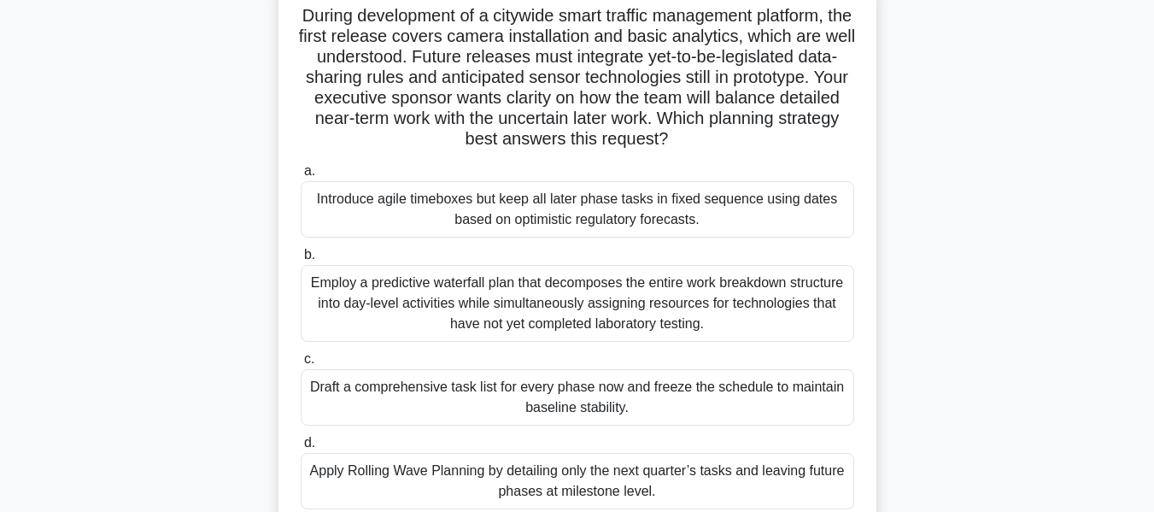
scroll to position [203, 0]
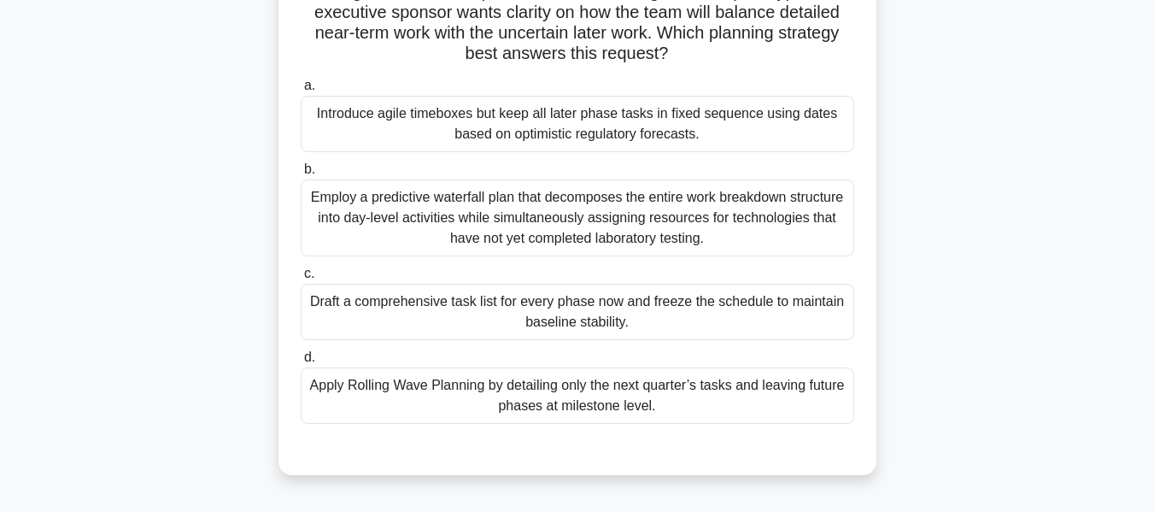
click at [543, 408] on div "Apply Rolling Wave Planning by detailing only the next quarter’s tasks and leav…" at bounding box center [578, 395] width 554 height 56
click at [301, 363] on input "d. Apply Rolling Wave Planning by detailing only the next quarter’s tasks and l…" at bounding box center [301, 357] width 0 height 11
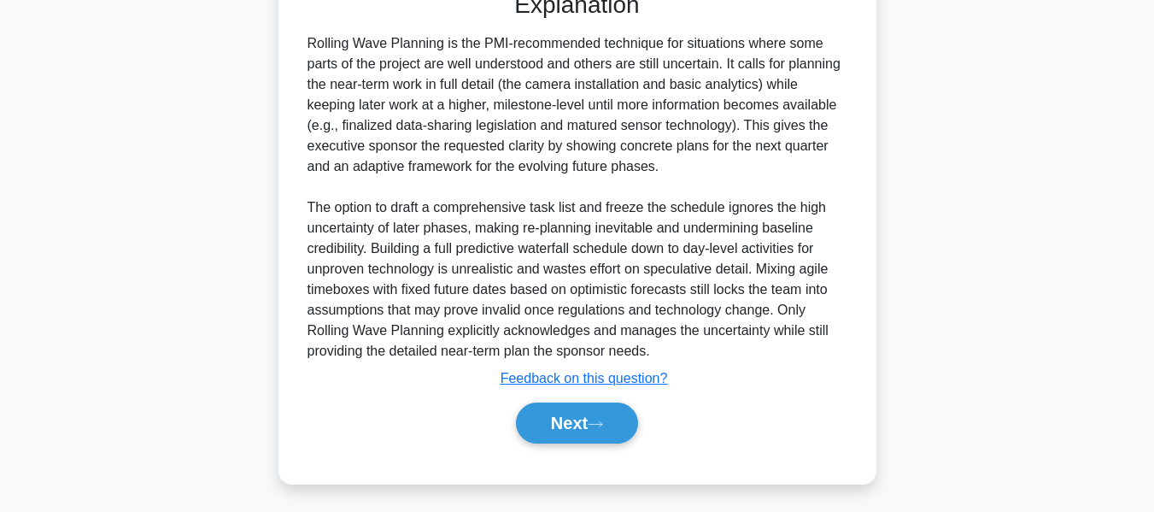
drag, startPoint x: 553, startPoint y: 413, endPoint x: 877, endPoint y: 320, distance: 336.7
click at [553, 413] on button "Next" at bounding box center [577, 422] width 122 height 41
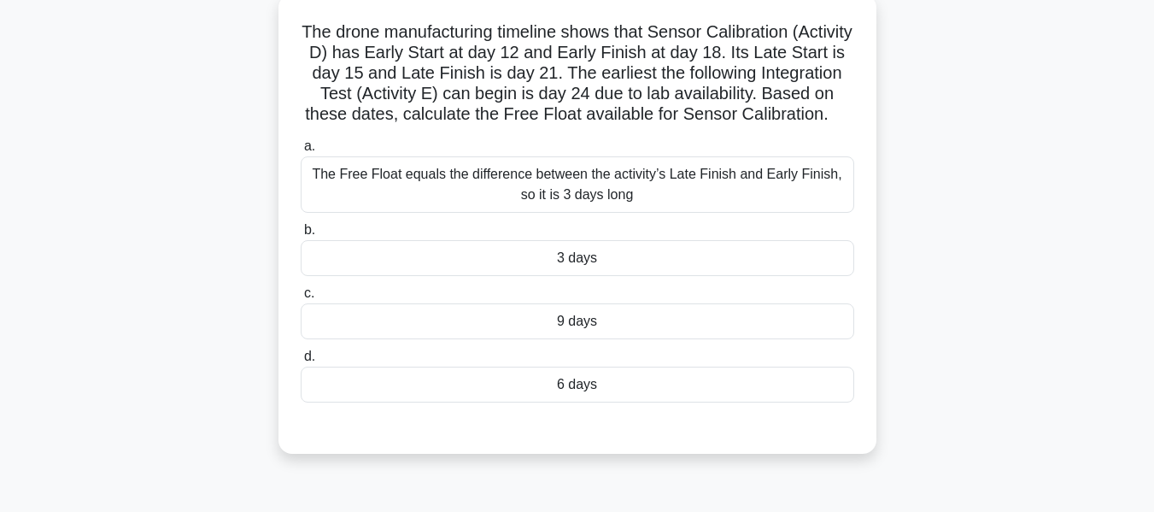
scroll to position [108, 0]
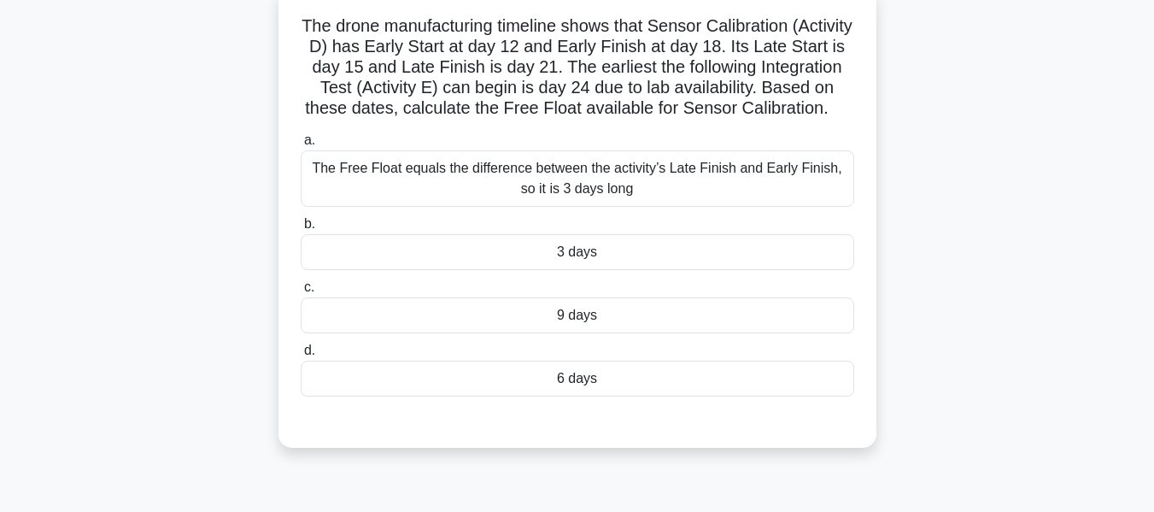
click at [554, 270] on div "3 days" at bounding box center [578, 252] width 554 height 36
click at [301, 230] on input "b. 3 days" at bounding box center [301, 224] width 0 height 11
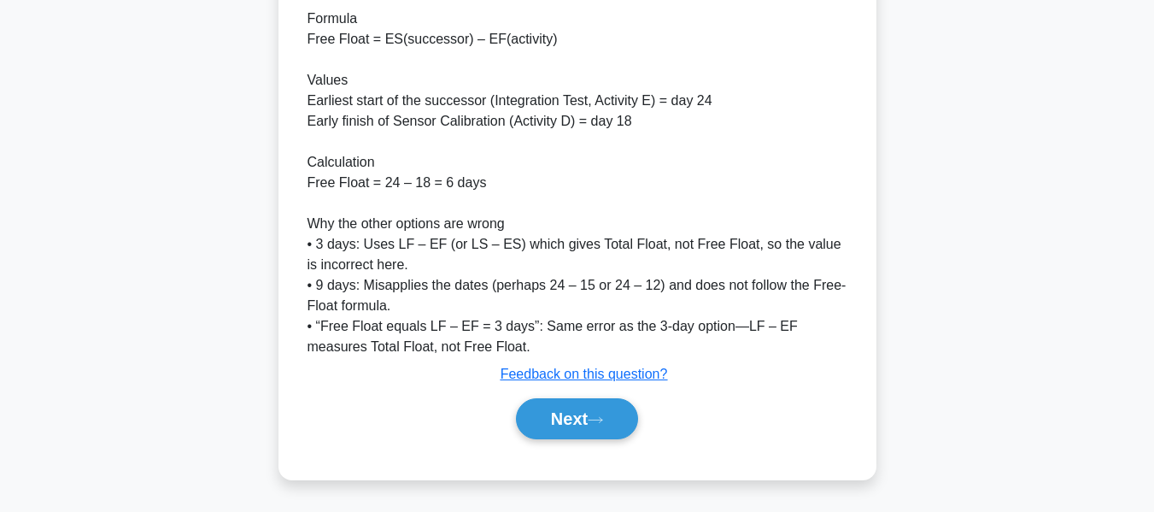
scroll to position [647, 0]
click at [555, 420] on button "Next" at bounding box center [577, 418] width 122 height 41
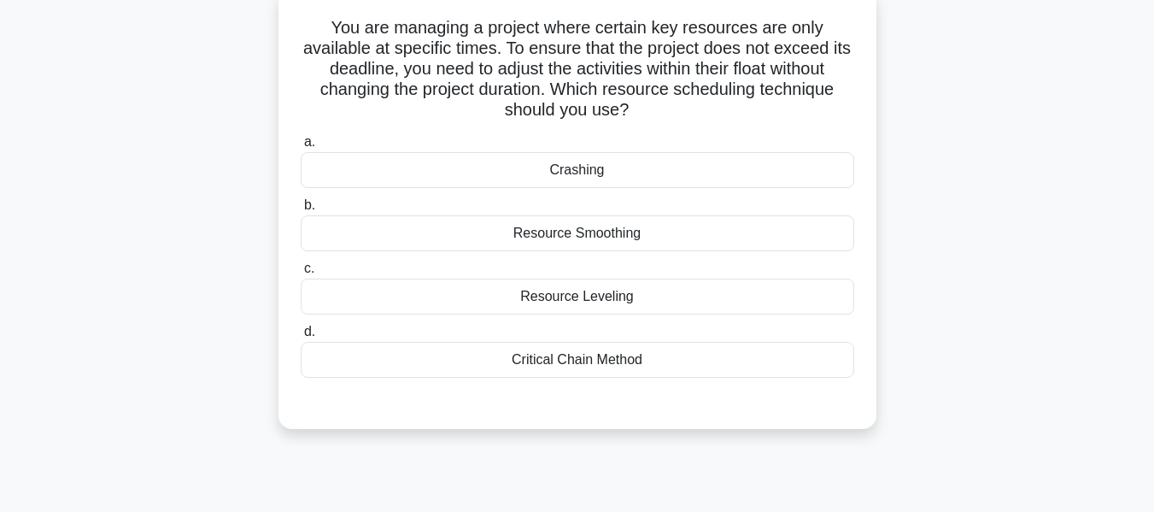
scroll to position [115, 0]
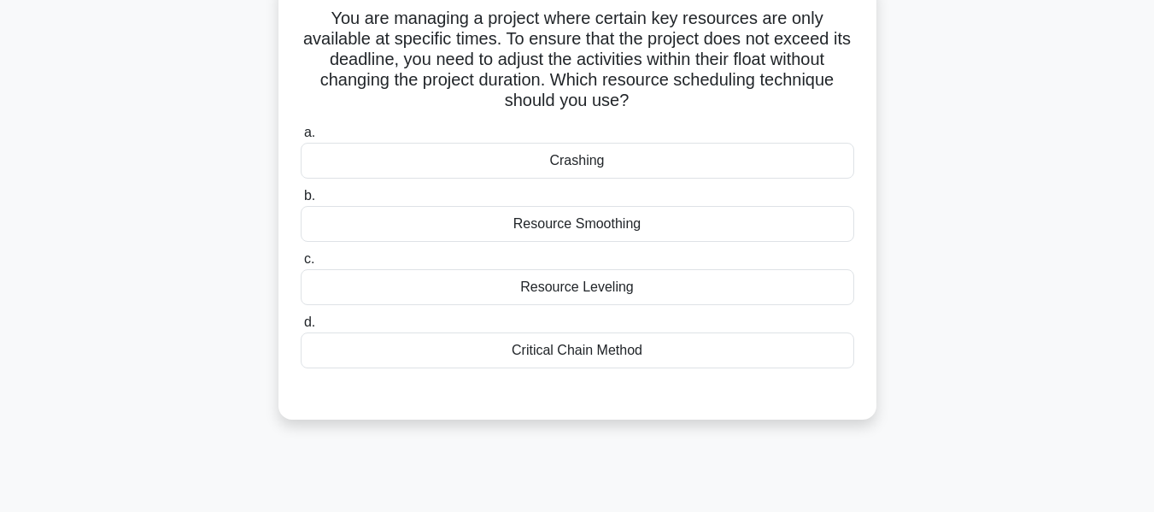
click at [555, 221] on div "Resource Smoothing" at bounding box center [578, 224] width 554 height 36
click at [301, 202] on input "b. Resource Smoothing" at bounding box center [301, 196] width 0 height 11
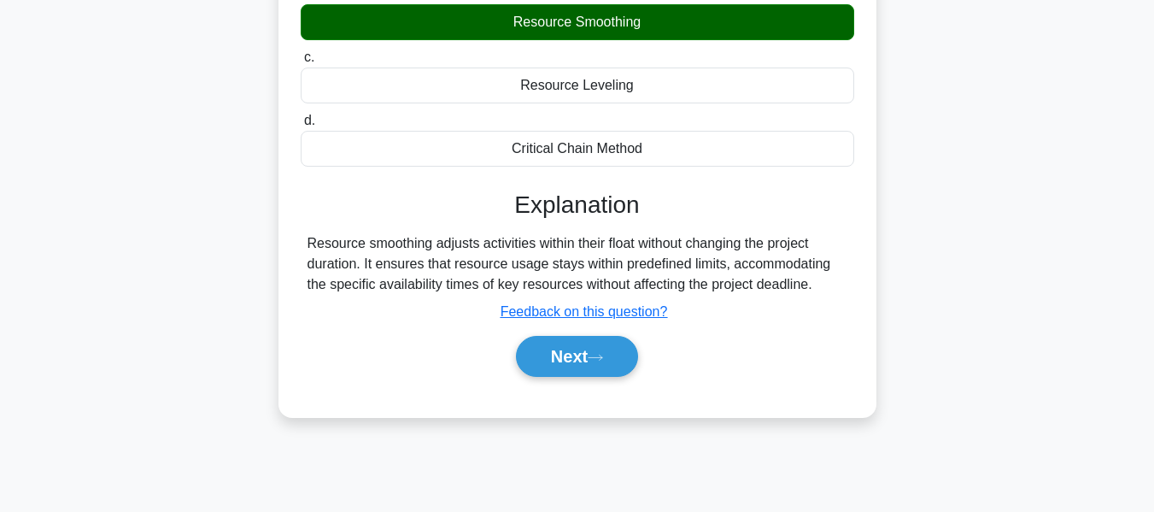
scroll to position [411, 0]
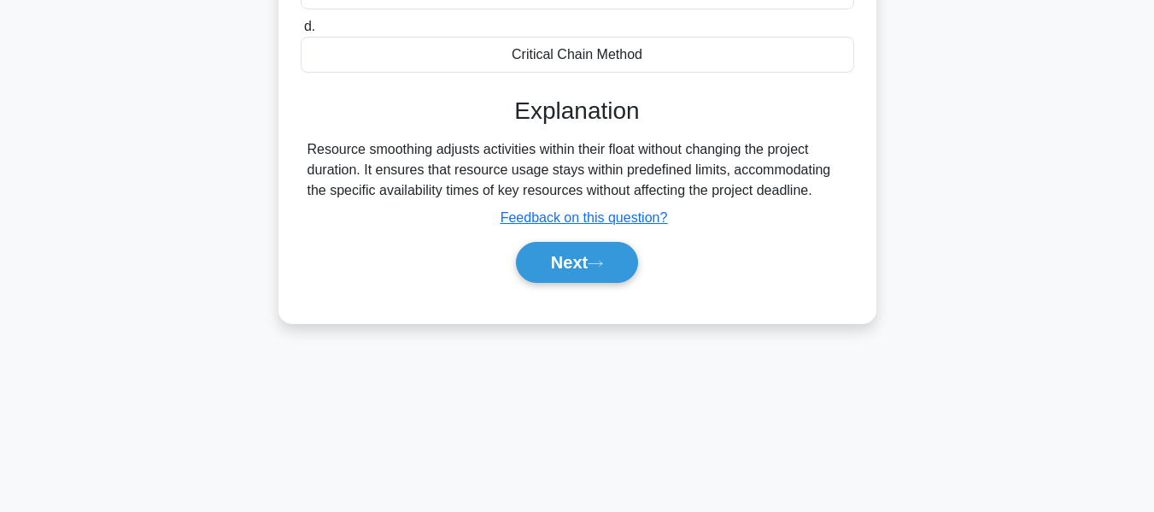
drag, startPoint x: 561, startPoint y: 250, endPoint x: 731, endPoint y: 223, distance: 172.9
click at [561, 250] on button "Next" at bounding box center [577, 262] width 122 height 41
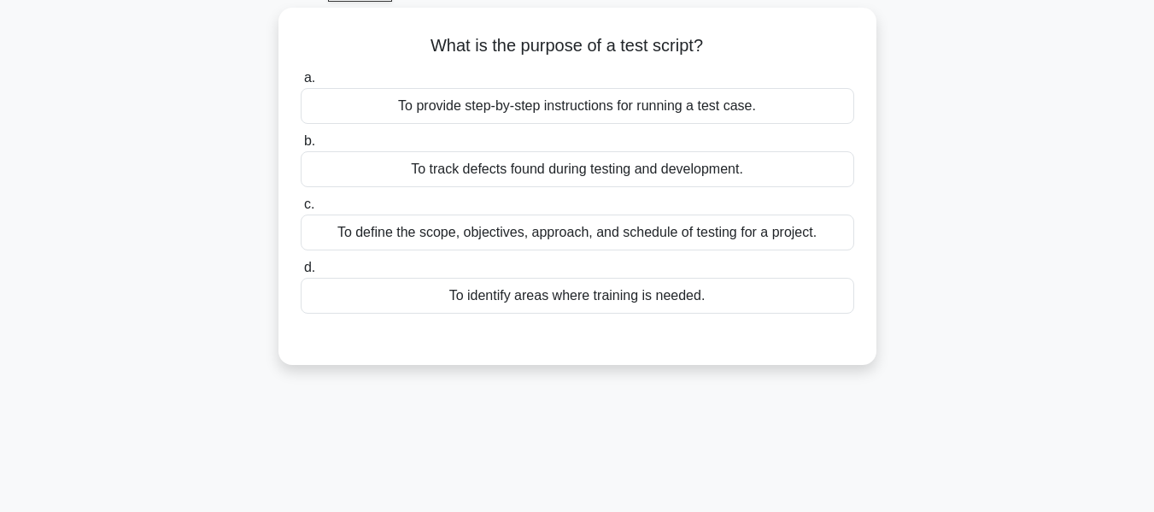
scroll to position [97, 0]
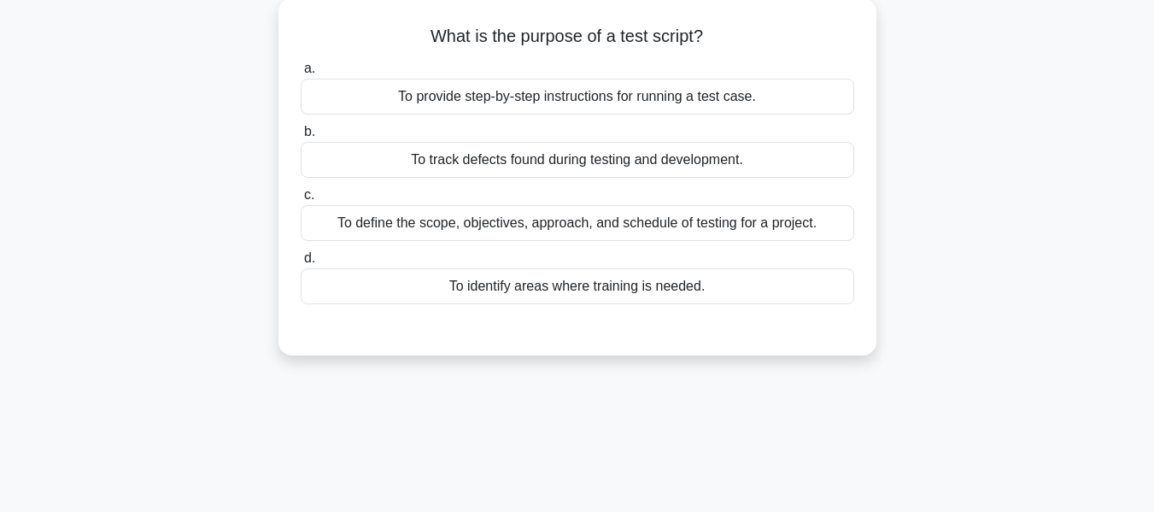
click at [570, 94] on div "To provide step-by-step instructions for running a test case." at bounding box center [578, 97] width 554 height 36
click at [301, 74] on input "a. To provide step-by-step instructions for running a test case." at bounding box center [301, 68] width 0 height 11
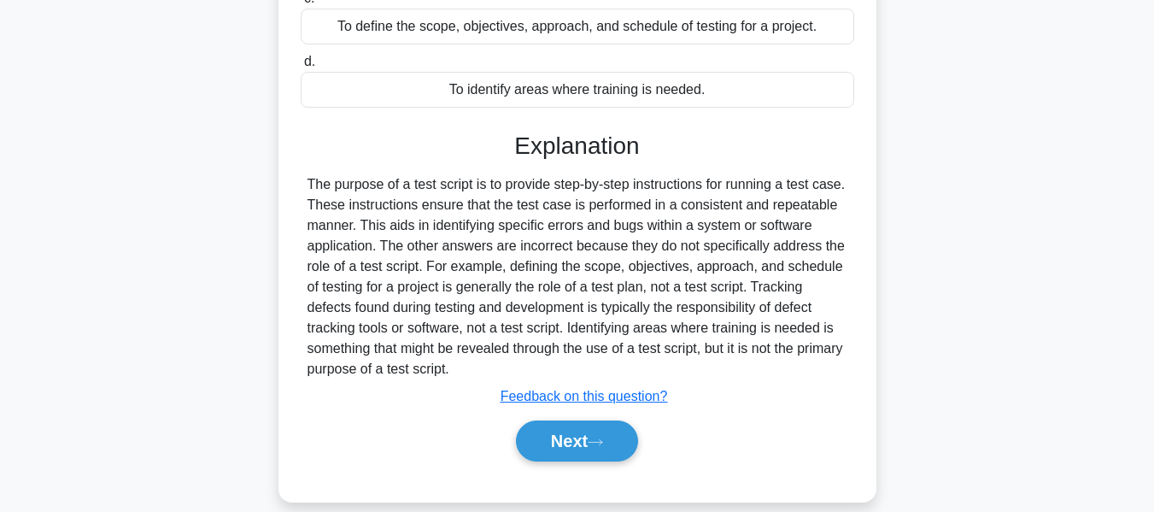
scroll to position [411, 0]
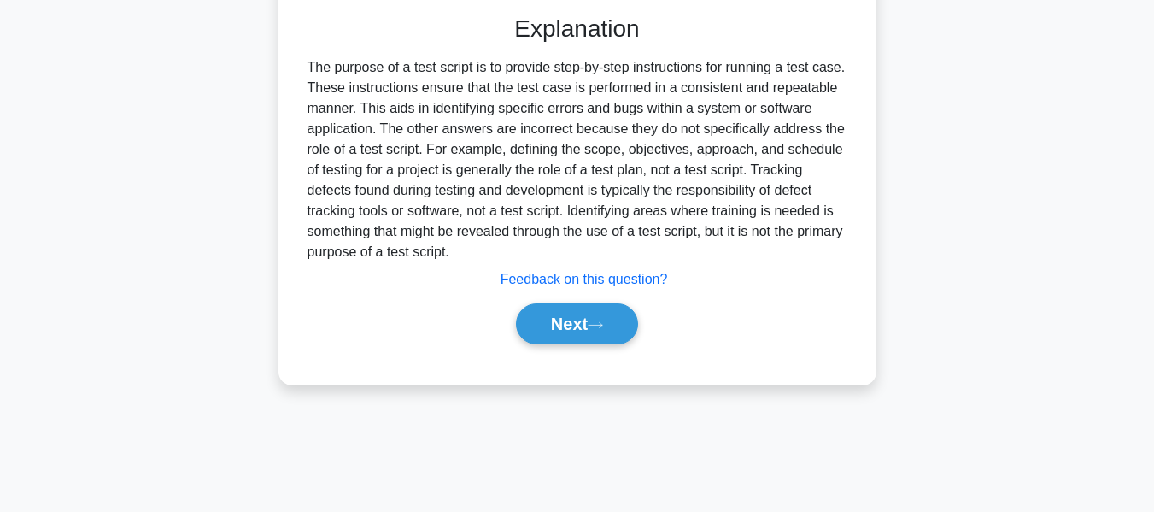
click at [571, 320] on button "Next" at bounding box center [577, 323] width 122 height 41
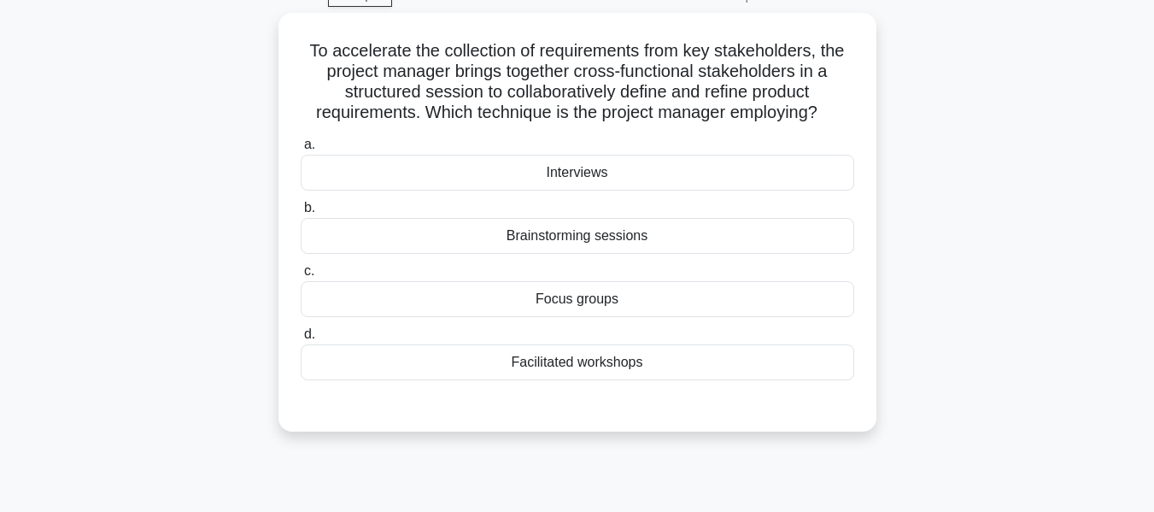
scroll to position [103, 0]
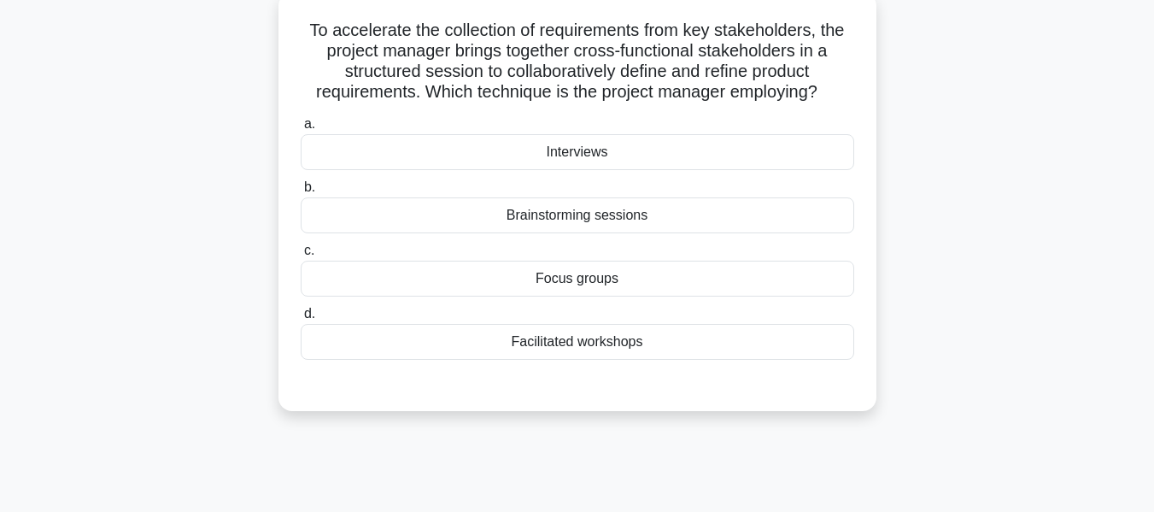
click at [608, 344] on div "Facilitated workshops" at bounding box center [578, 342] width 554 height 36
click at [301, 320] on input "d. Facilitated workshops" at bounding box center [301, 313] width 0 height 11
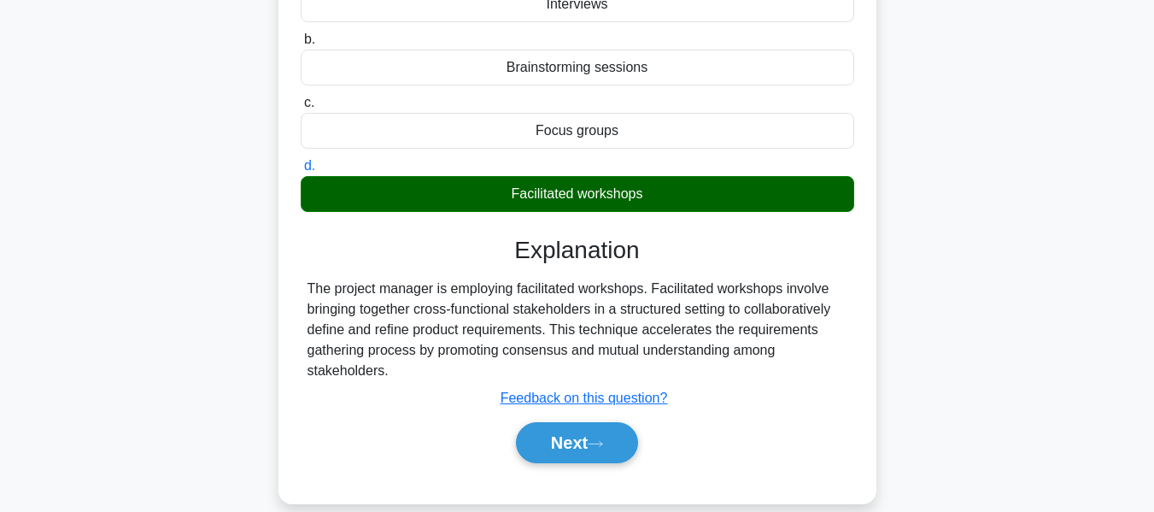
scroll to position [411, 0]
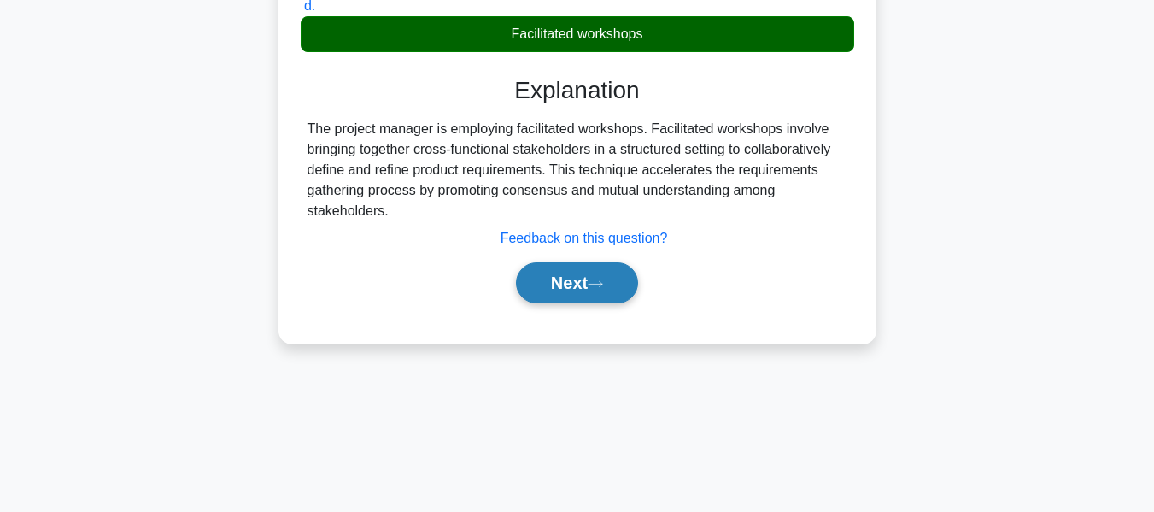
click at [564, 272] on button "Next" at bounding box center [577, 282] width 122 height 41
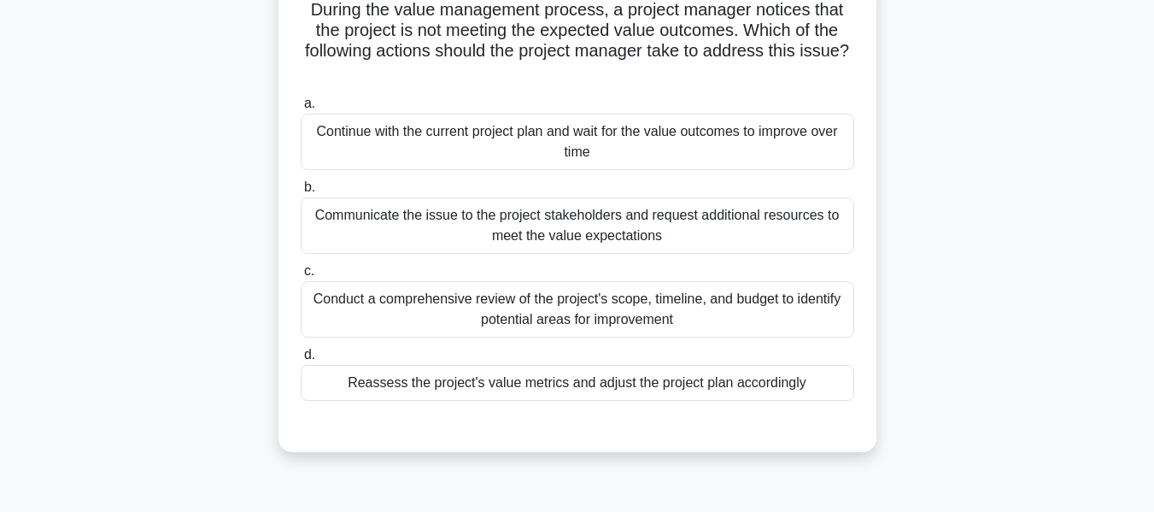
scroll to position [126, 0]
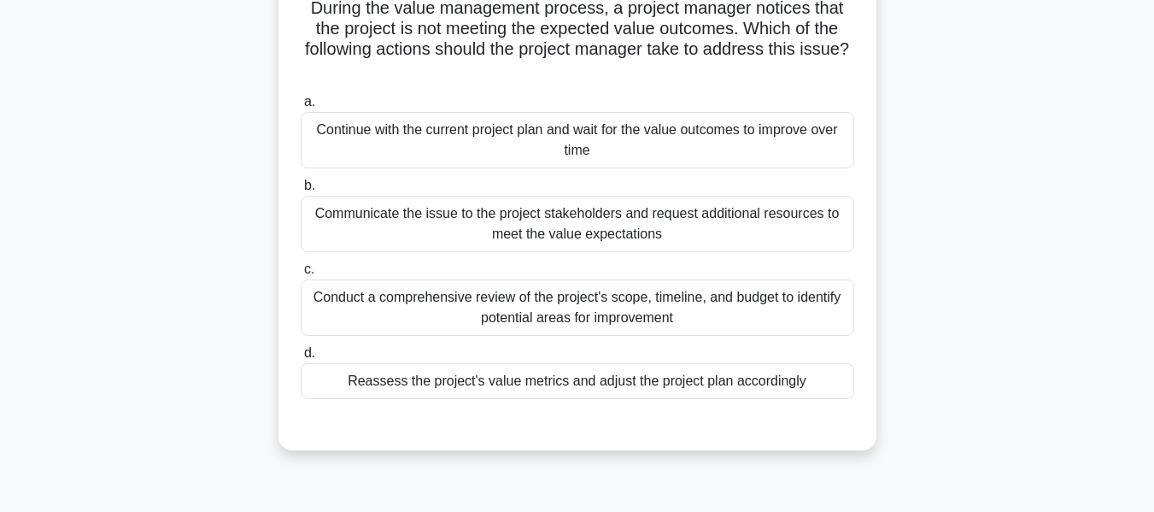
click at [565, 305] on div "Conduct a comprehensive review of the project's scope, timeline, and budget to …" at bounding box center [578, 307] width 554 height 56
click at [301, 275] on input "c. Conduct a comprehensive review of the project's scope, timeline, and budget …" at bounding box center [301, 269] width 0 height 11
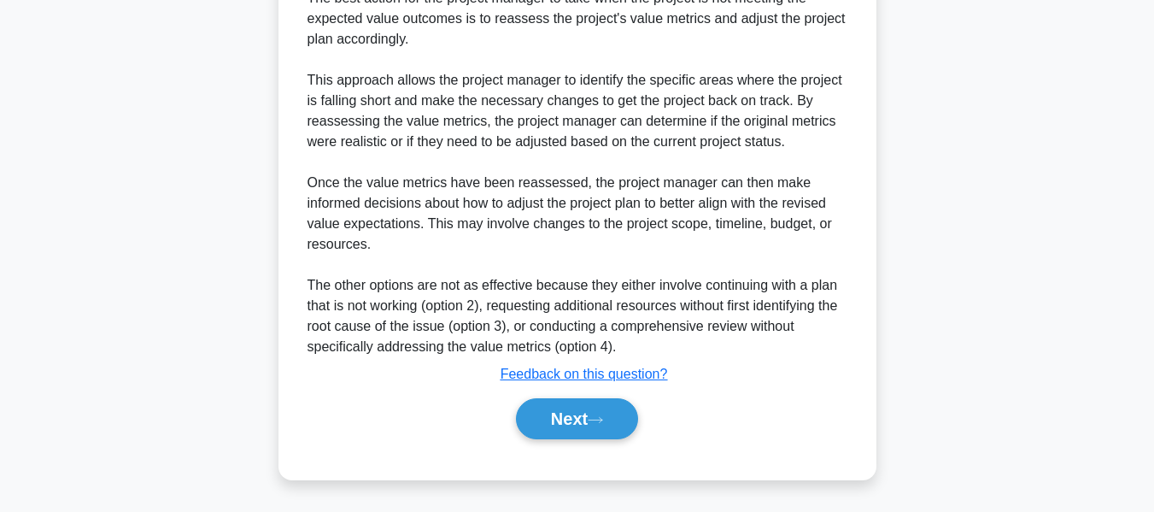
scroll to position [264, 0]
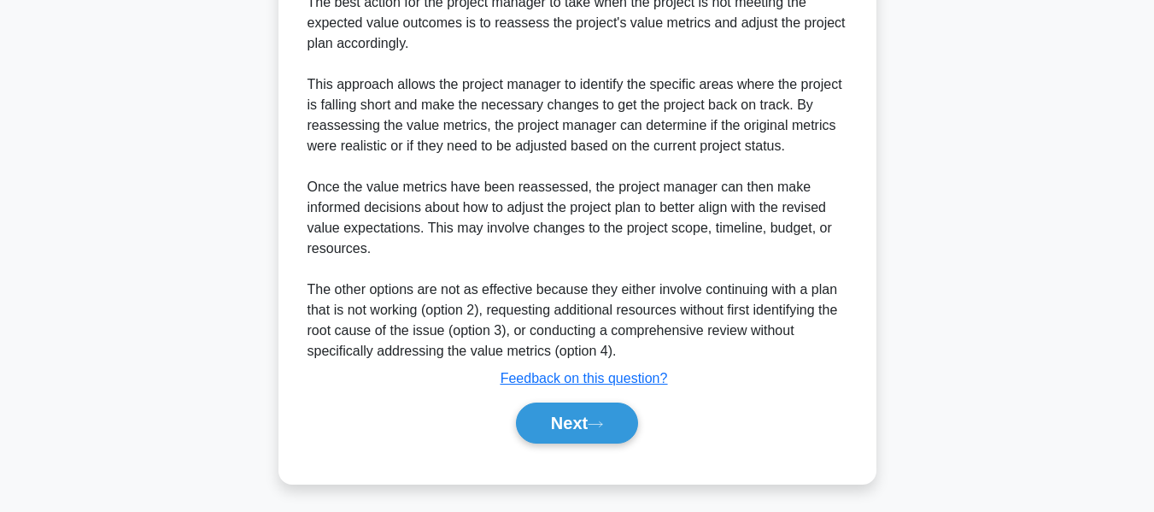
drag, startPoint x: 581, startPoint y: 413, endPoint x: 945, endPoint y: 183, distance: 430.5
click at [581, 413] on button "Next" at bounding box center [577, 422] width 122 height 41
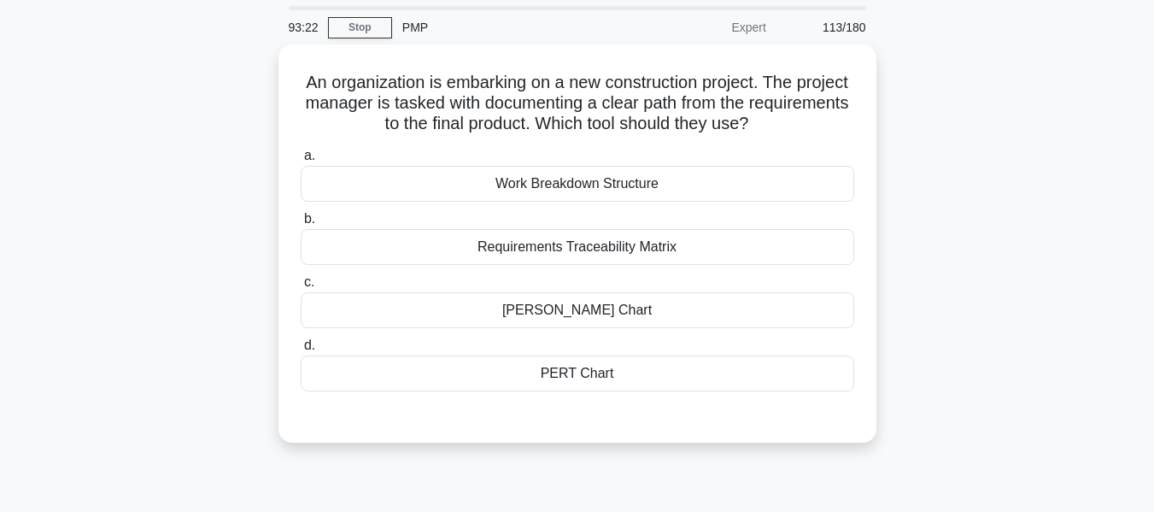
scroll to position [85, 0]
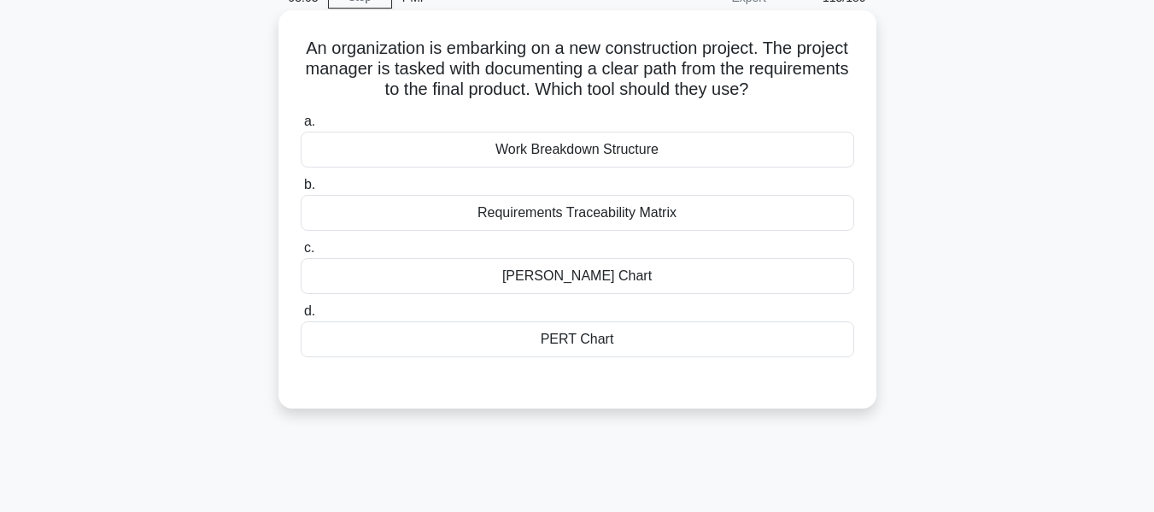
click at [563, 147] on div "Work Breakdown Structure" at bounding box center [578, 150] width 554 height 36
click at [301, 127] on input "a. Work Breakdown Structure" at bounding box center [301, 121] width 0 height 11
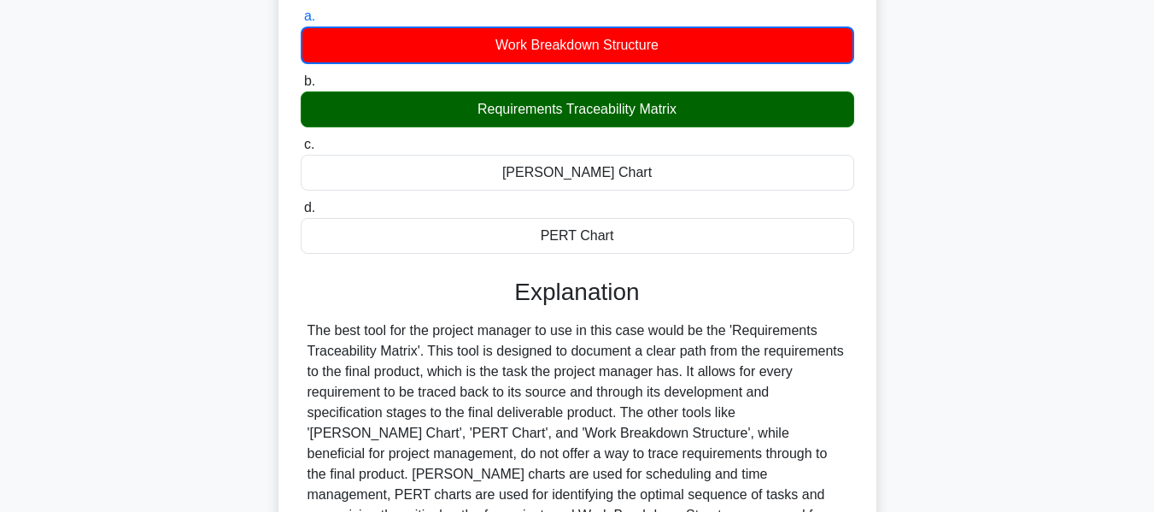
scroll to position [411, 0]
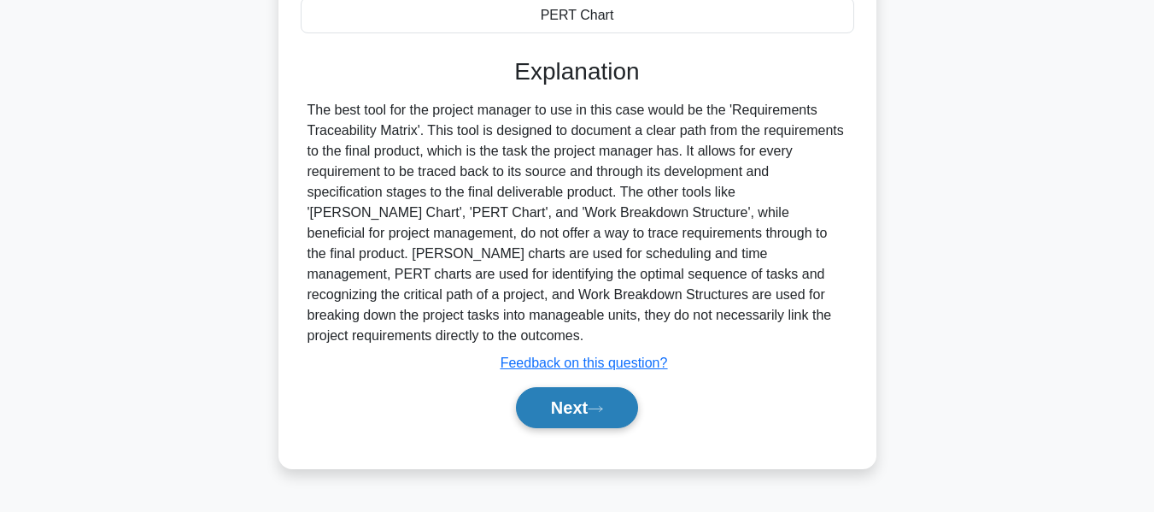
click at [555, 387] on button "Next" at bounding box center [577, 407] width 122 height 41
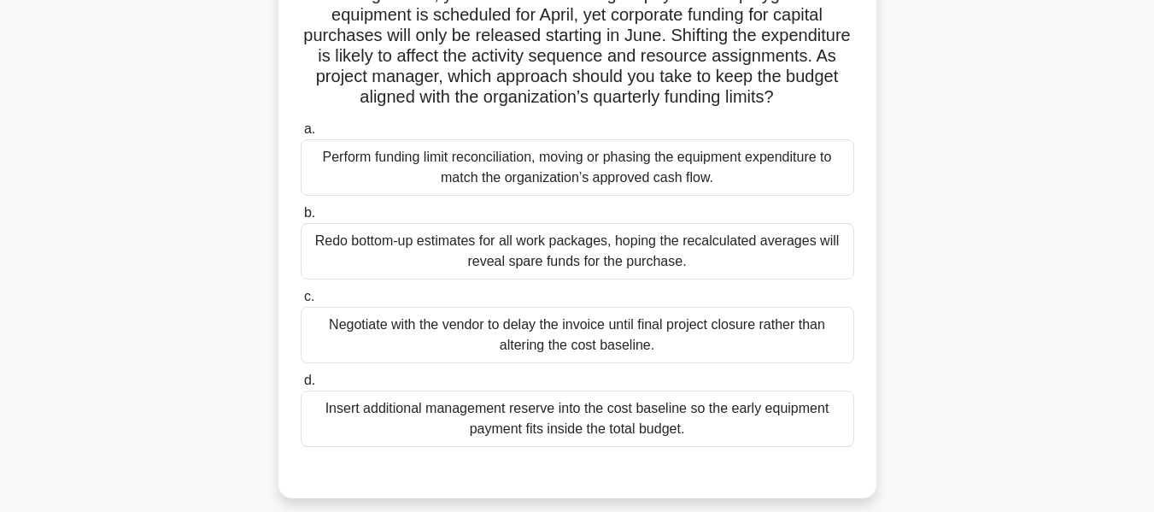
scroll to position [206, 0]
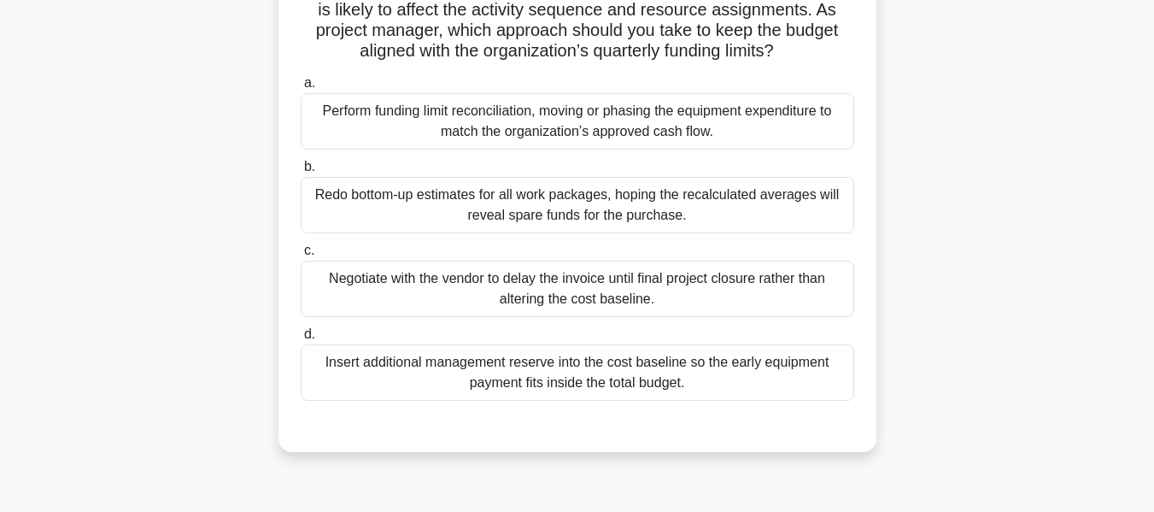
click at [559, 138] on div "Perform funding limit reconciliation, moving or phasing the equipment expenditu…" at bounding box center [578, 121] width 554 height 56
click at [301, 89] on input "a. Perform funding limit reconciliation, moving or phasing the equipment expend…" at bounding box center [301, 83] width 0 height 11
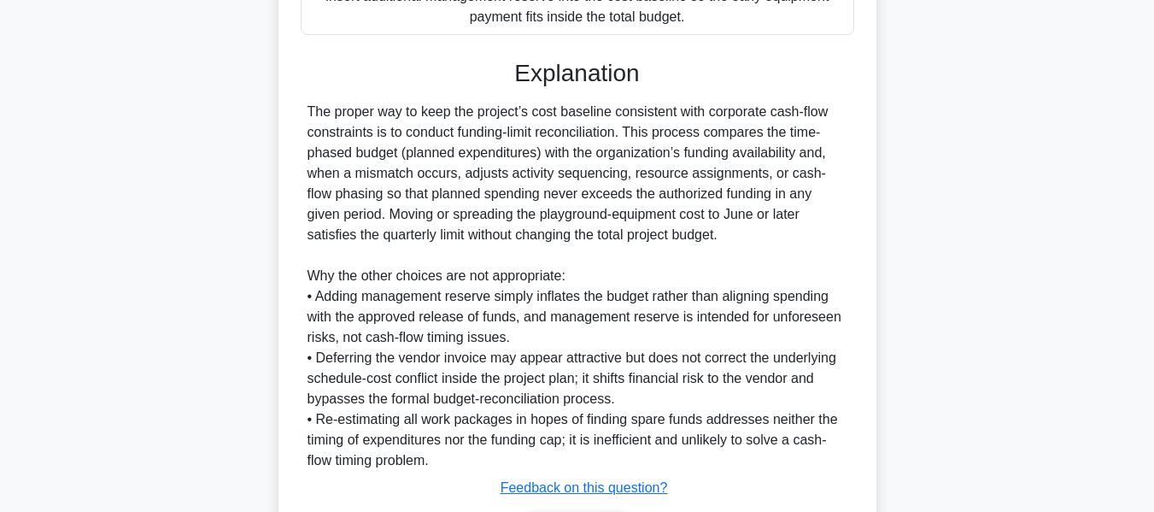
scroll to position [707, 0]
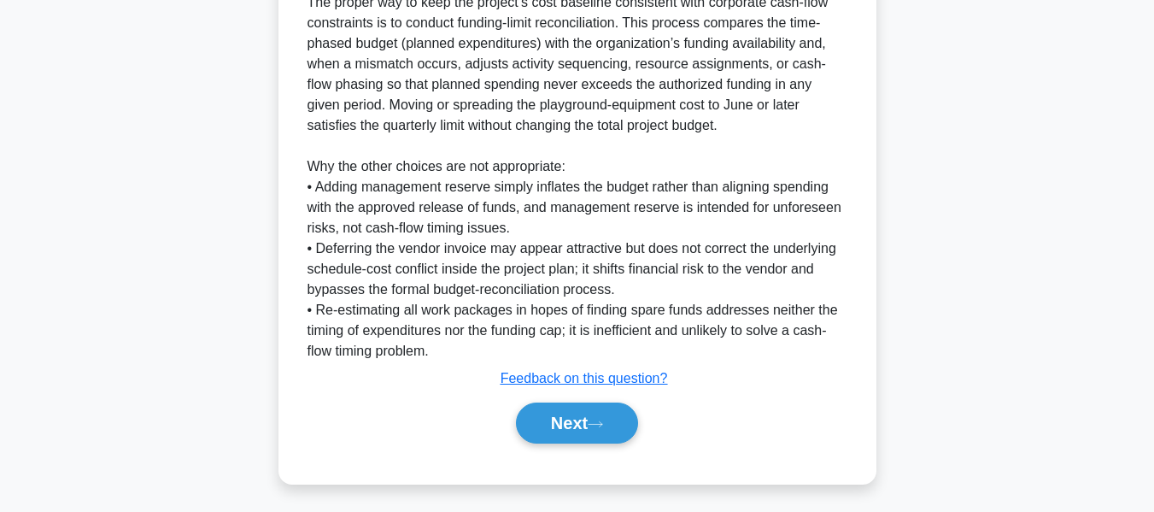
click at [573, 409] on button "Next" at bounding box center [577, 422] width 122 height 41
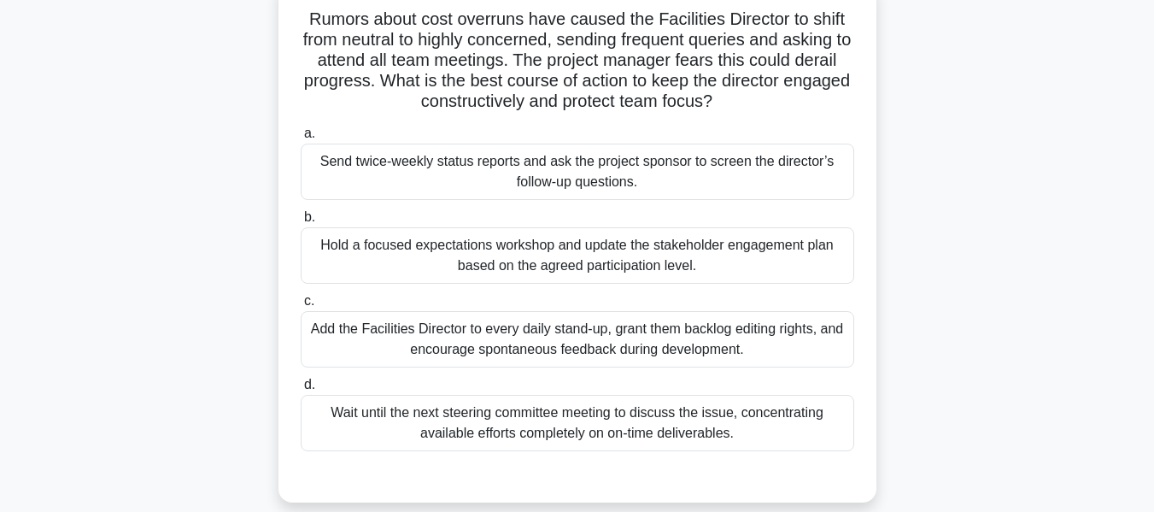
scroll to position [122, 0]
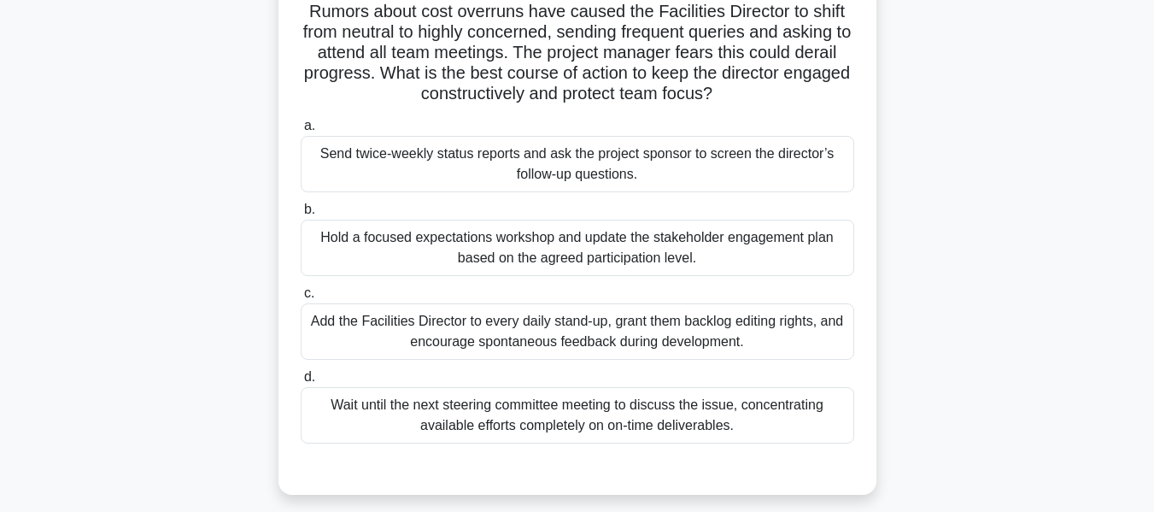
click at [468, 244] on div "Hold a focused expectations workshop and update the stakeholder engagement plan…" at bounding box center [578, 248] width 554 height 56
click at [301, 215] on input "b. Hold a focused expectations workshop and update the stakeholder engagement p…" at bounding box center [301, 209] width 0 height 11
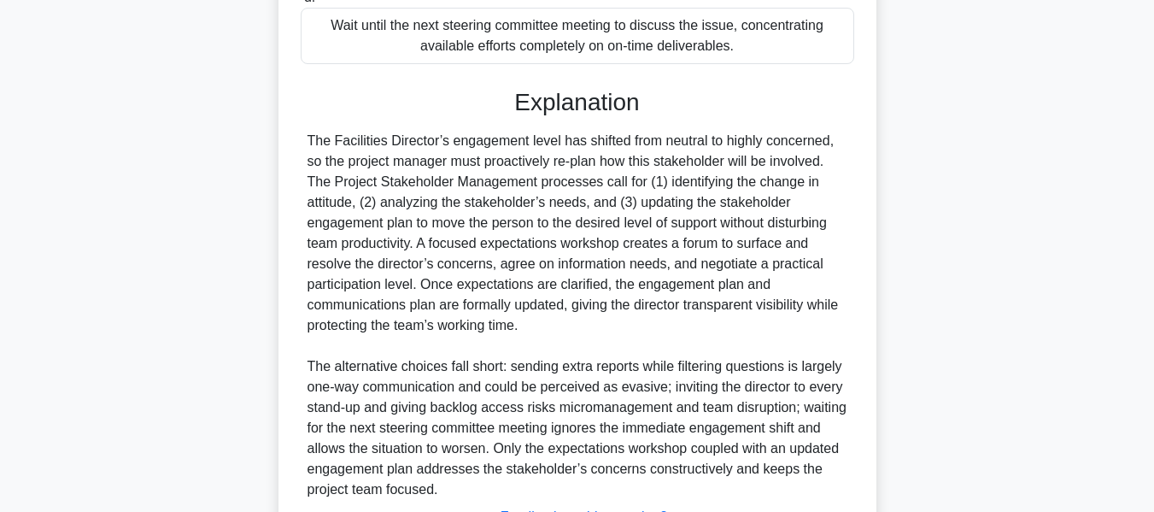
scroll to position [645, 0]
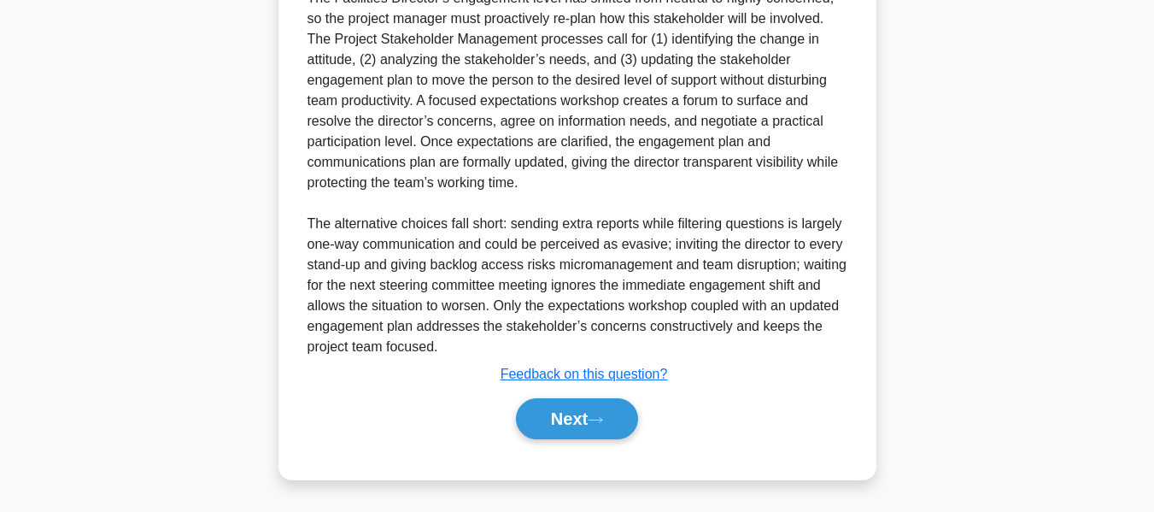
drag, startPoint x: 558, startPoint y: 420, endPoint x: 709, endPoint y: 376, distance: 157.4
click at [558, 420] on button "Next" at bounding box center [577, 418] width 122 height 41
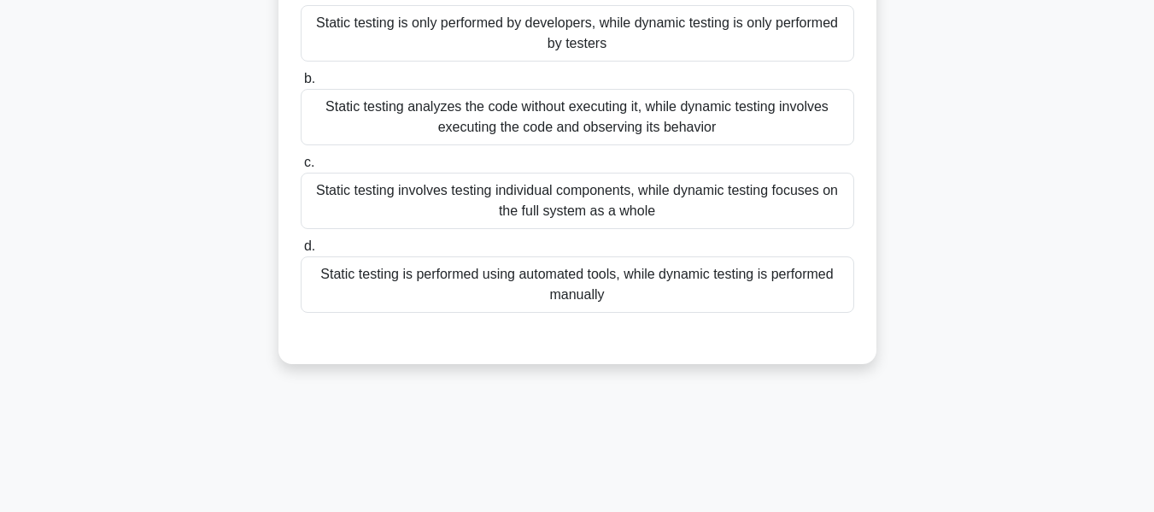
scroll to position [85, 0]
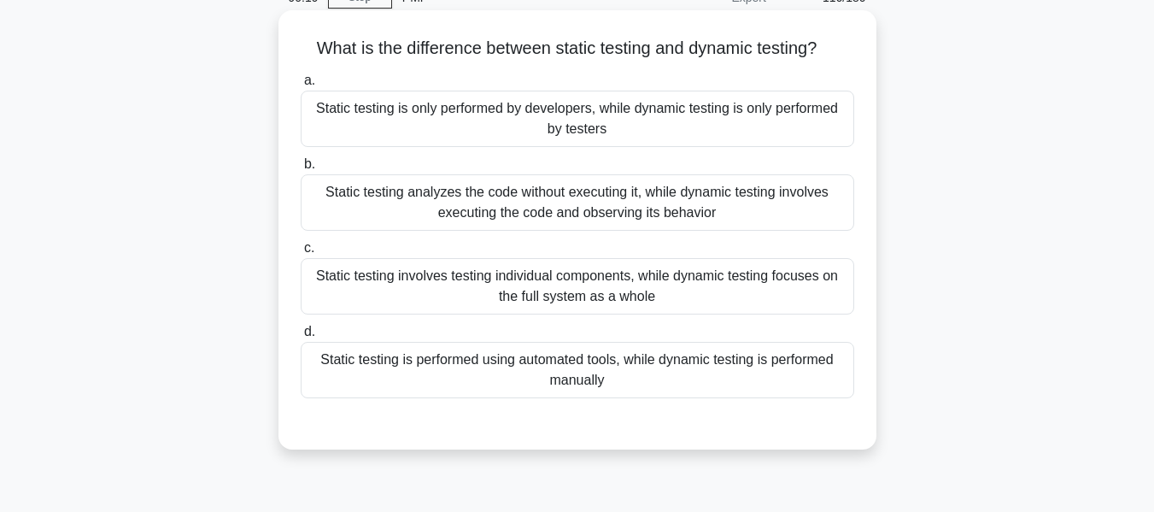
click at [588, 197] on div "Static testing analyzes the code without executing it, while dynamic testing in…" at bounding box center [578, 202] width 554 height 56
click at [301, 170] on input "b. Static testing analyzes the code without executing it, while dynamic testing…" at bounding box center [301, 164] width 0 height 11
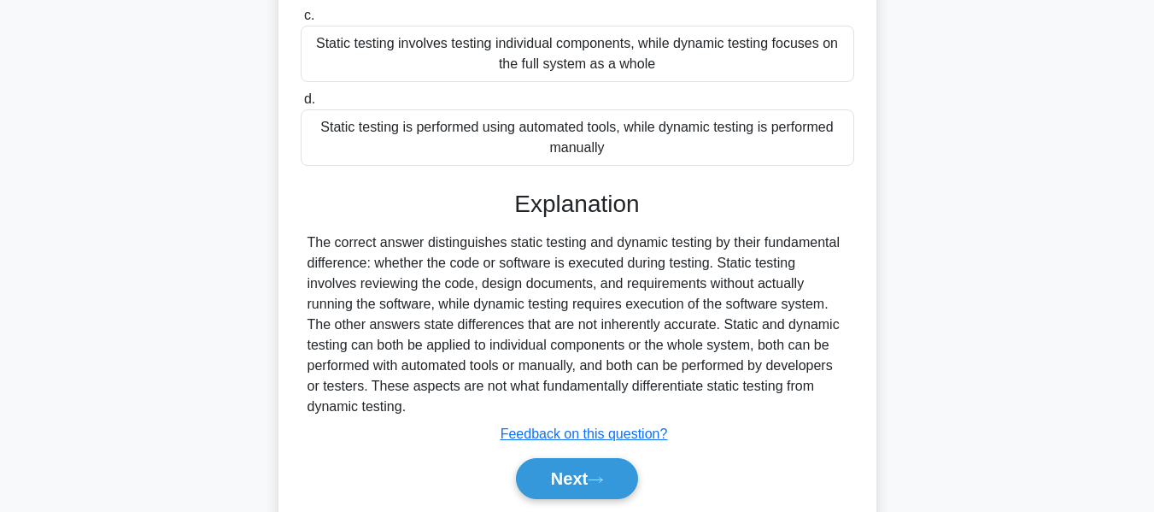
scroll to position [411, 0]
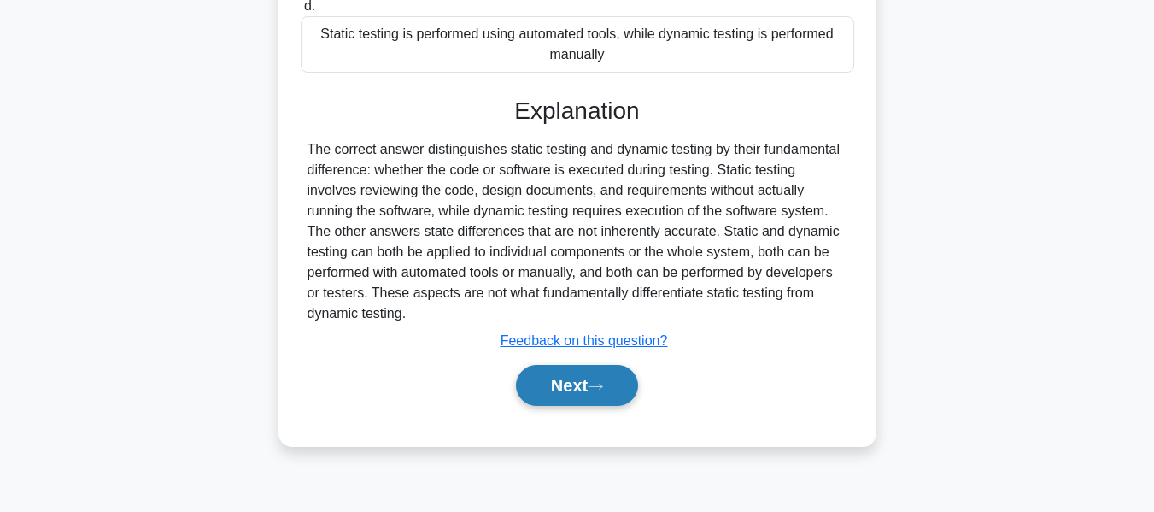
click at [573, 388] on button "Next" at bounding box center [577, 385] width 122 height 41
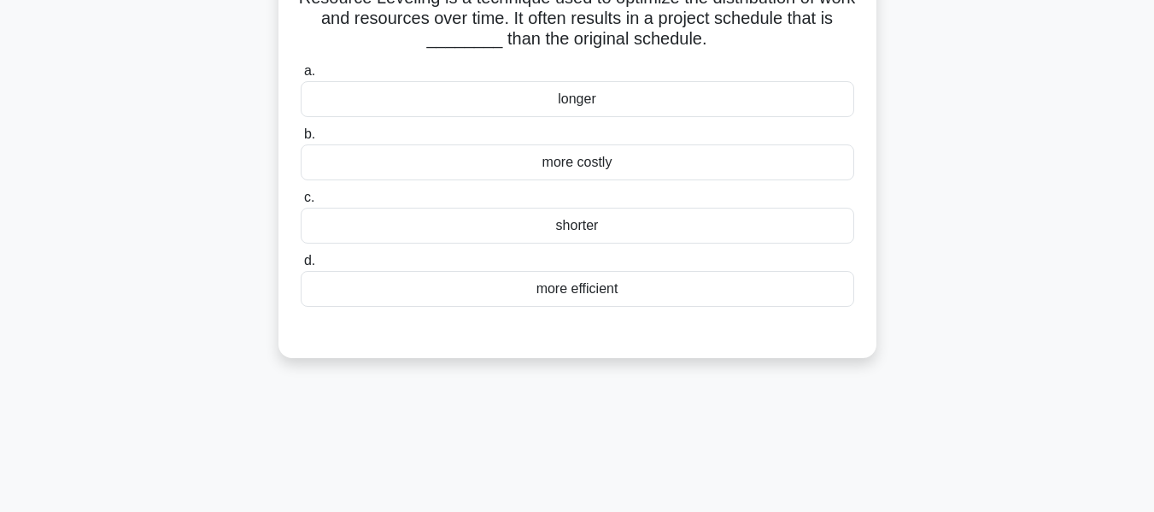
scroll to position [126, 0]
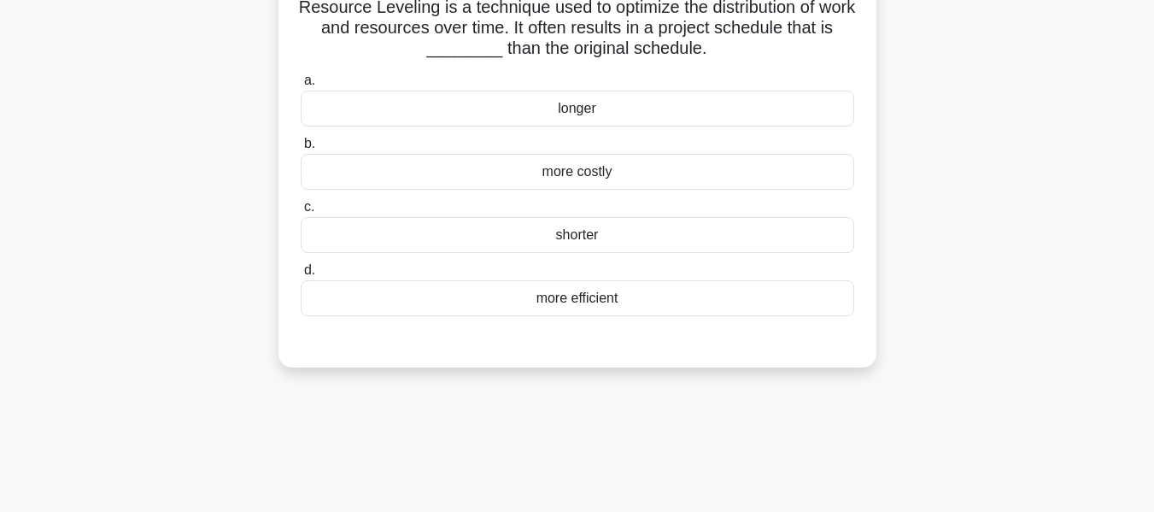
click at [562, 105] on div "longer" at bounding box center [578, 109] width 554 height 36
click at [301, 86] on input "a. longer" at bounding box center [301, 80] width 0 height 11
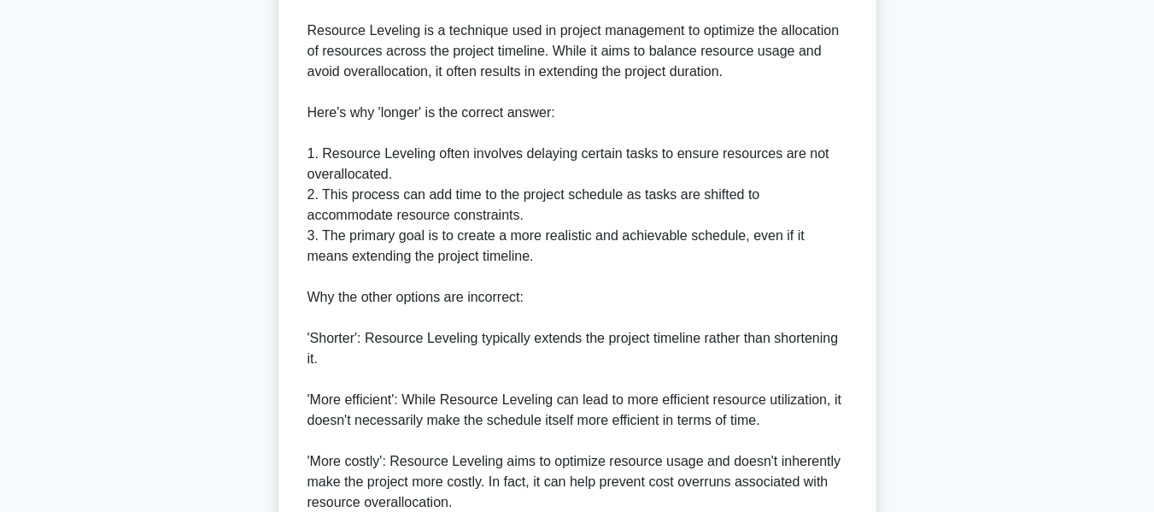
scroll to position [686, 0]
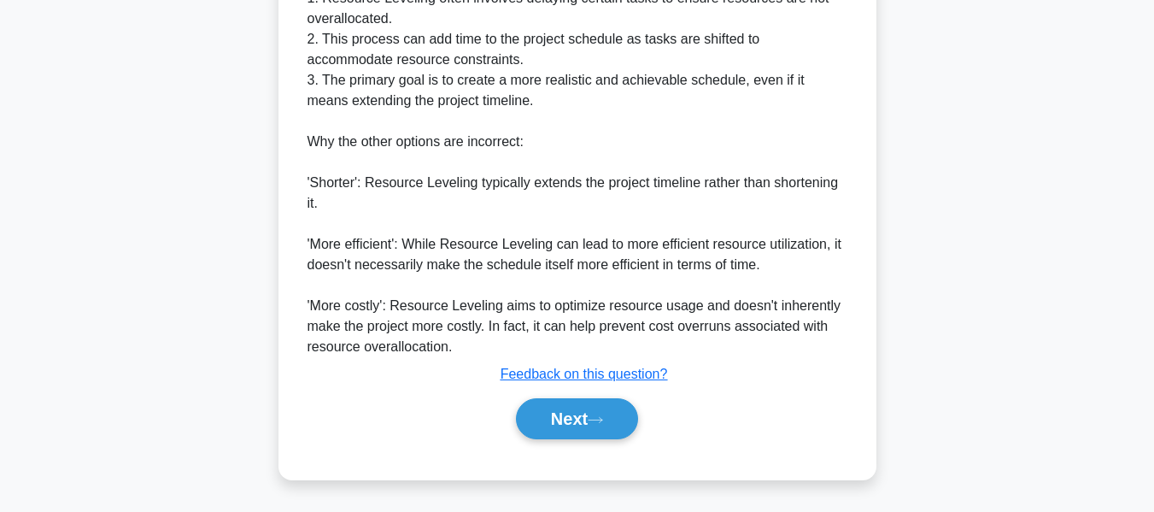
drag, startPoint x: 581, startPoint y: 417, endPoint x: 683, endPoint y: 353, distance: 120.2
click at [581, 417] on button "Next" at bounding box center [577, 418] width 122 height 41
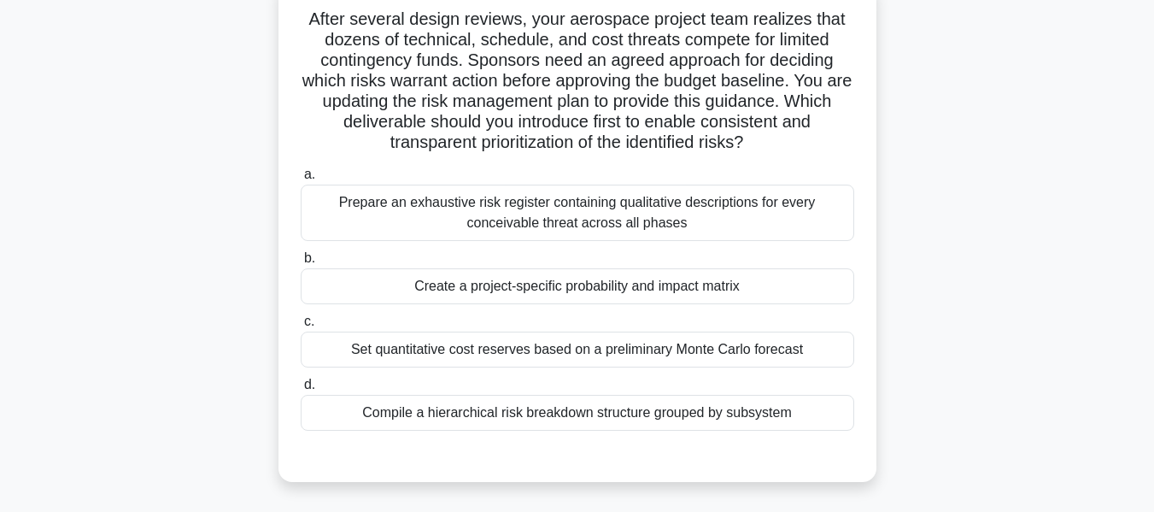
scroll to position [120, 0]
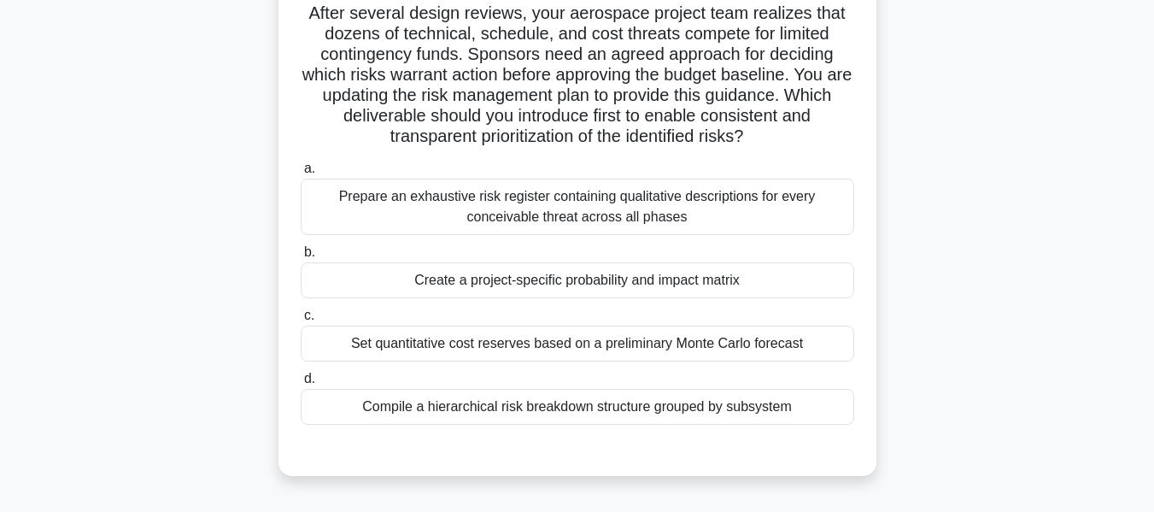
click at [586, 275] on div "Create a project-specific probability and impact matrix" at bounding box center [578, 280] width 554 height 36
click at [301, 258] on input "b. Create a project-specific probability and impact matrix" at bounding box center [301, 252] width 0 height 11
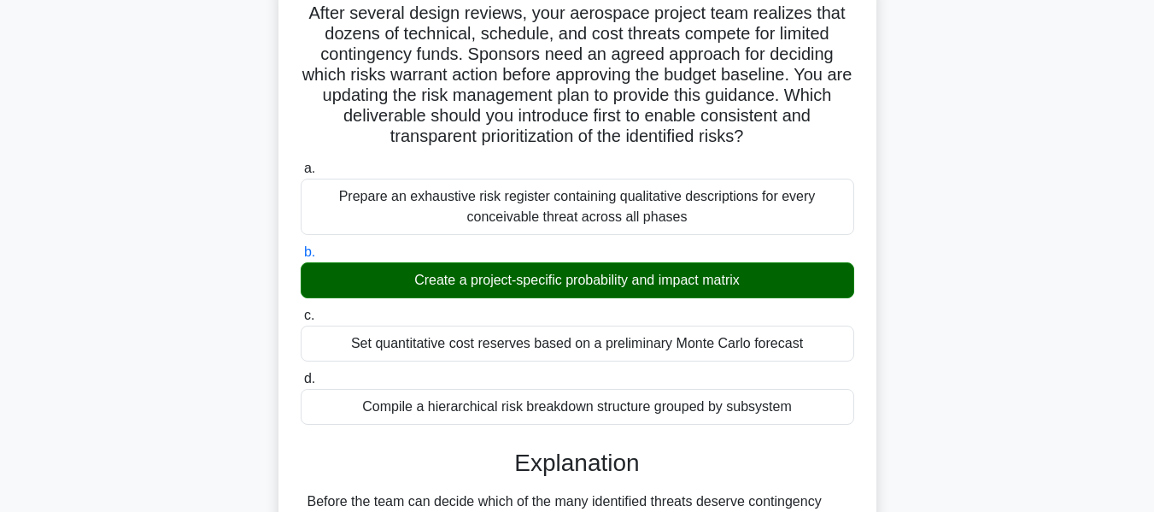
scroll to position [522, 0]
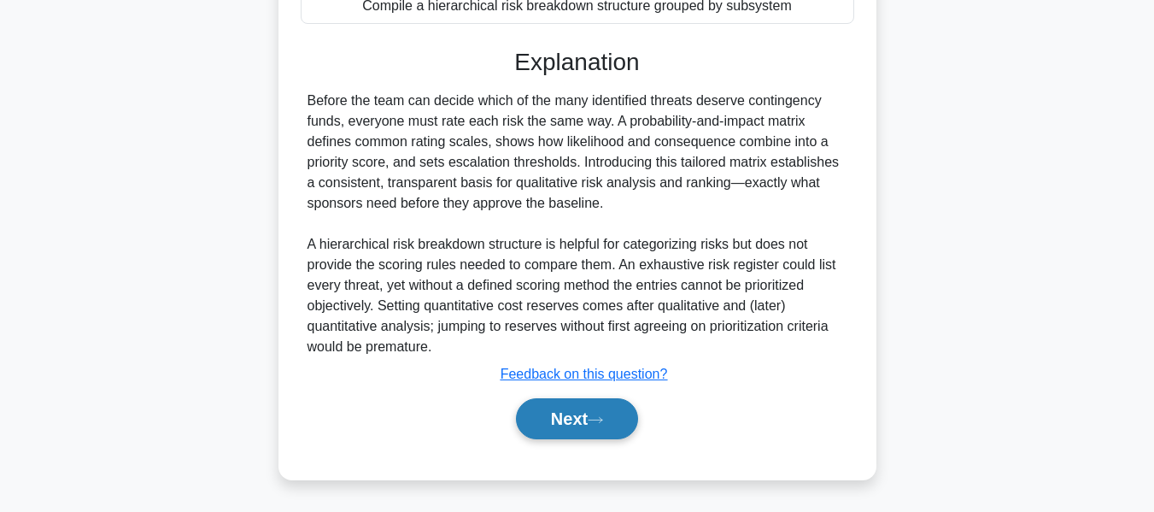
click at [575, 415] on button "Next" at bounding box center [577, 418] width 122 height 41
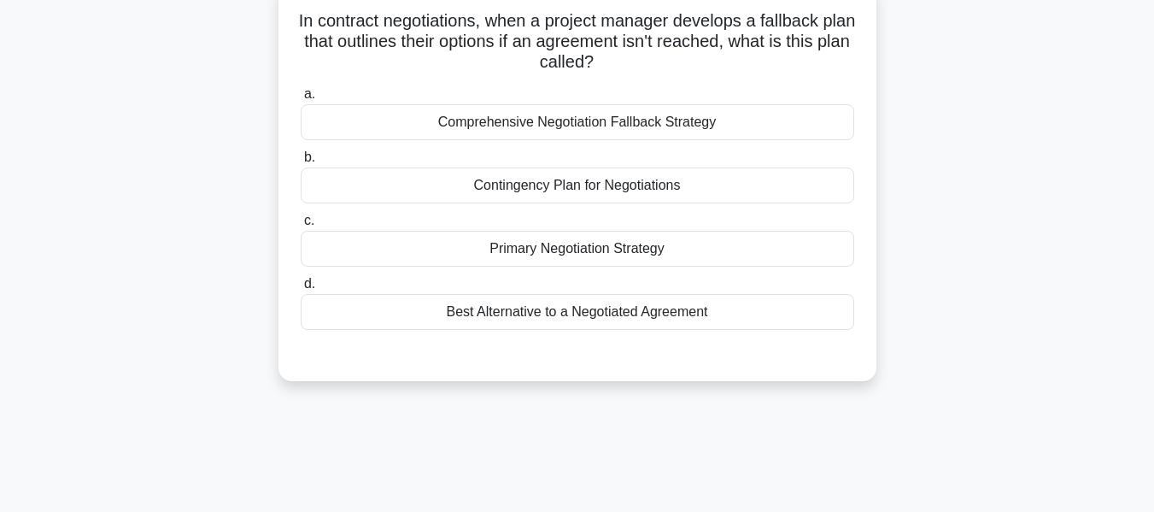
scroll to position [118, 0]
click at [993, 216] on div "In contract negotiations, when a project manager develops a fallback plan that …" at bounding box center [578, 191] width 974 height 419
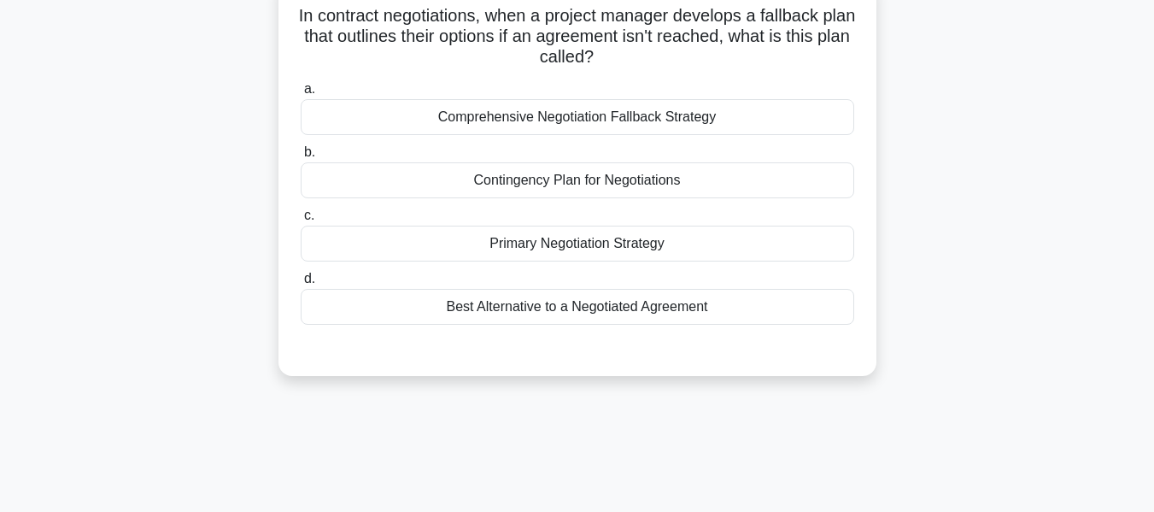
click at [615, 181] on div "Contingency Plan for Negotiations" at bounding box center [578, 180] width 554 height 36
click at [301, 158] on input "b. Contingency Plan for Negotiations" at bounding box center [301, 152] width 0 height 11
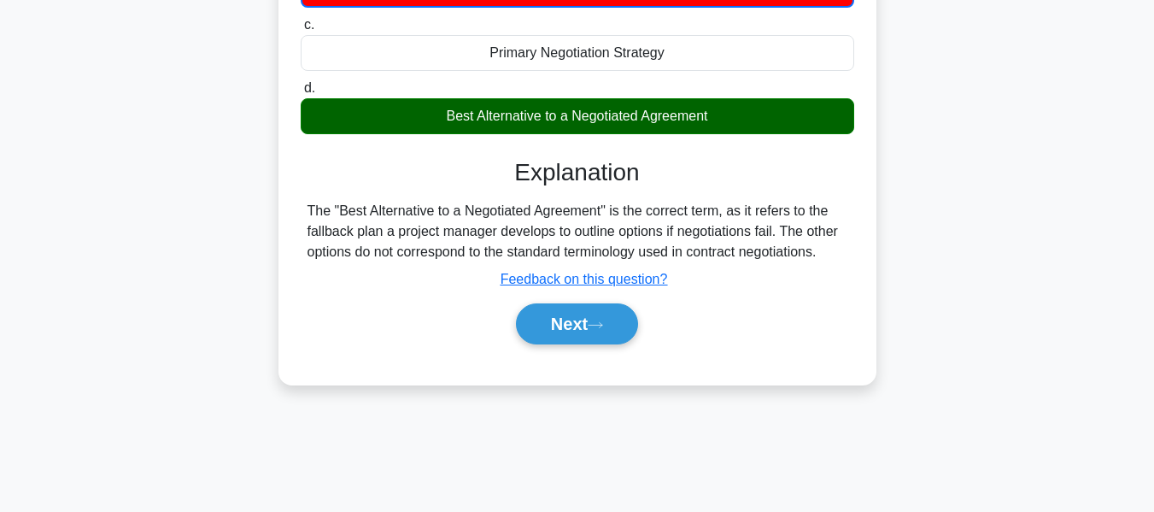
scroll to position [411, 0]
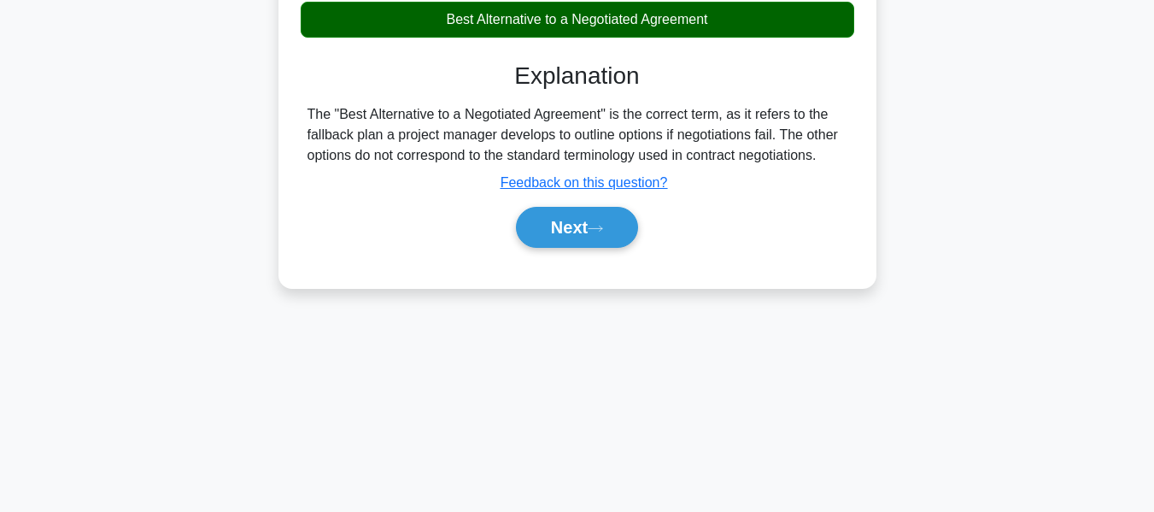
drag, startPoint x: 595, startPoint y: 211, endPoint x: 886, endPoint y: 175, distance: 293.6
click at [595, 211] on button "Next" at bounding box center [577, 227] width 122 height 41
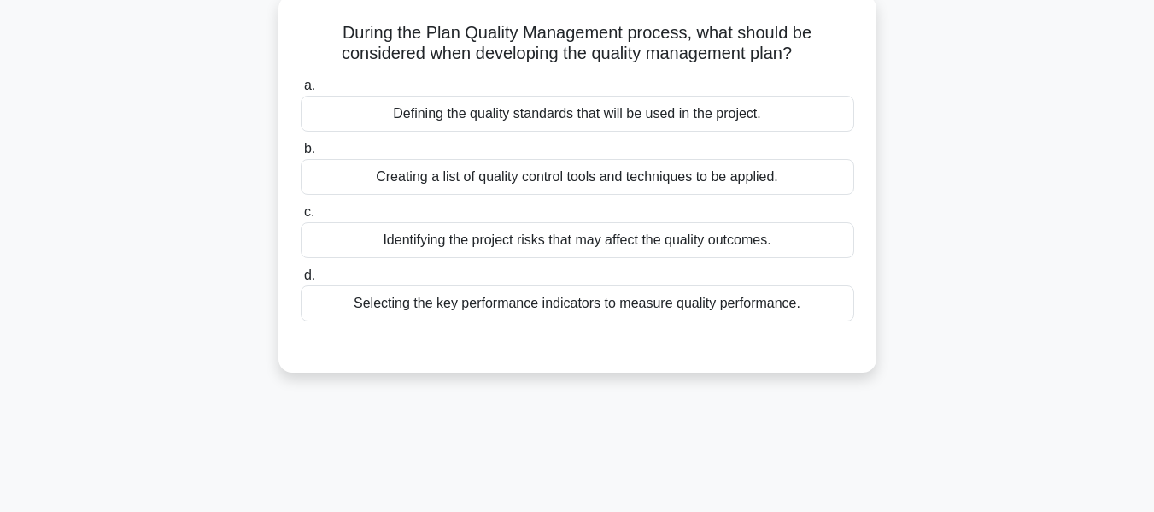
scroll to position [110, 0]
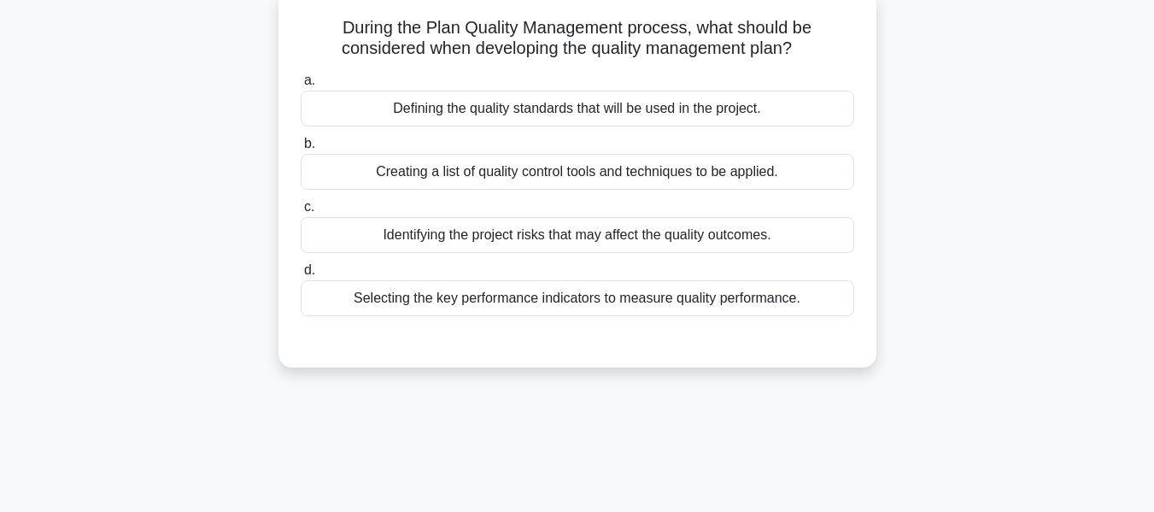
click at [988, 243] on div "During the Plan Quality Management process, what should be considered when deve…" at bounding box center [578, 189] width 974 height 398
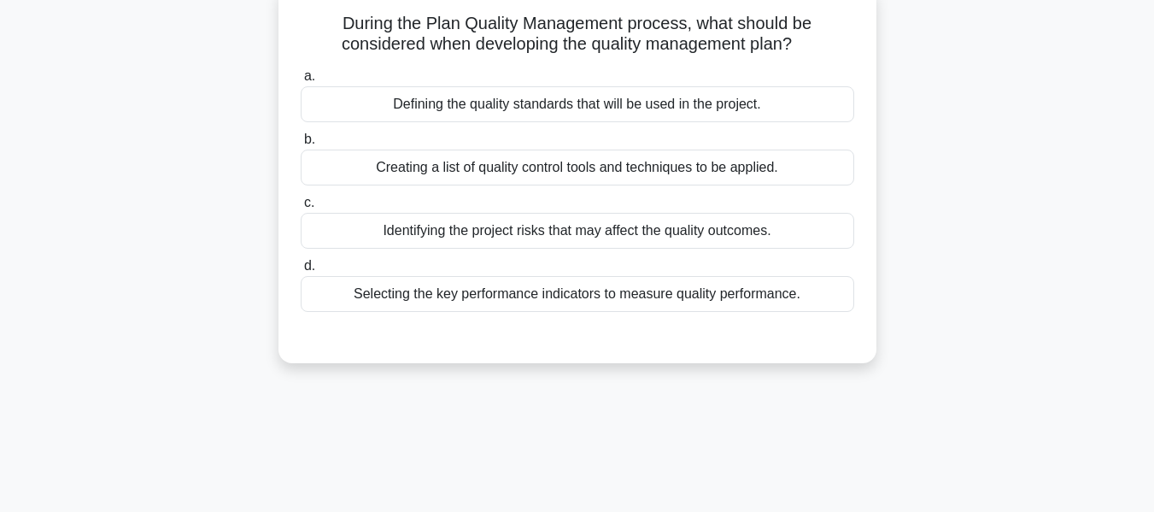
click at [655, 98] on div "Defining the quality standards that will be used in the project." at bounding box center [578, 104] width 554 height 36
click at [301, 82] on input "a. Defining the quality standards that will be used in the project." at bounding box center [301, 76] width 0 height 11
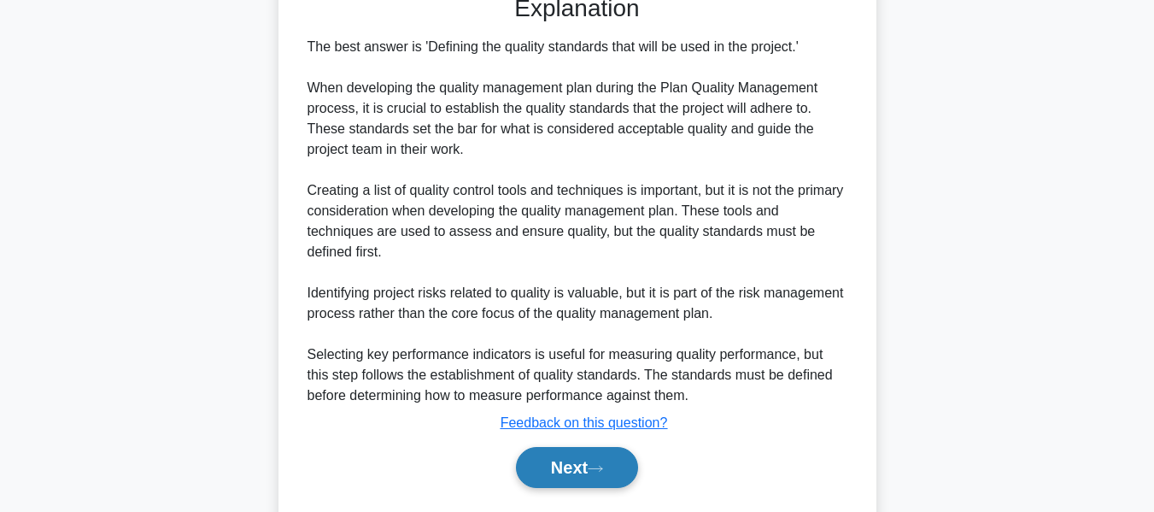
scroll to position [502, 0]
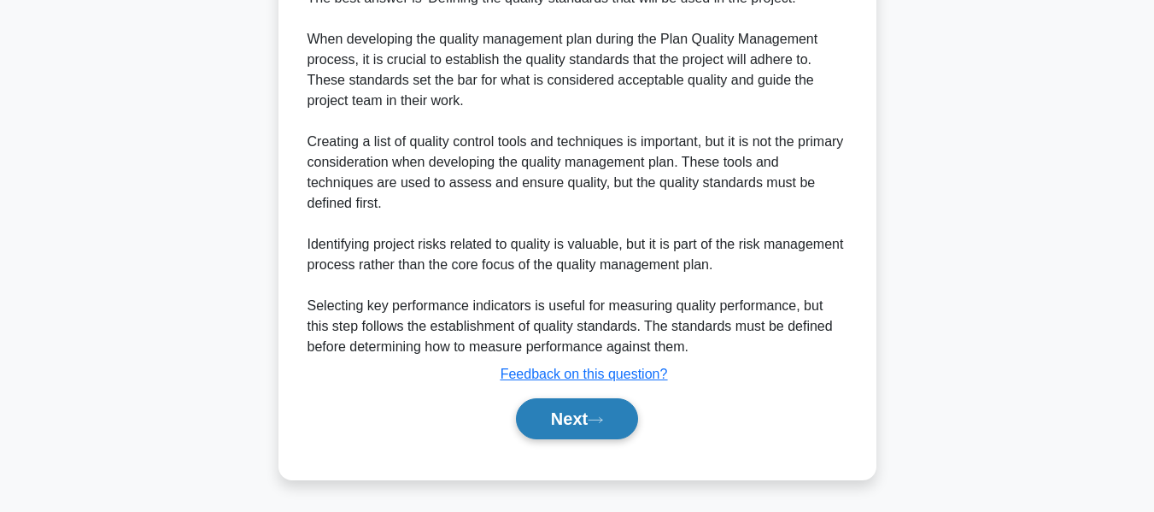
click at [580, 420] on button "Next" at bounding box center [577, 418] width 122 height 41
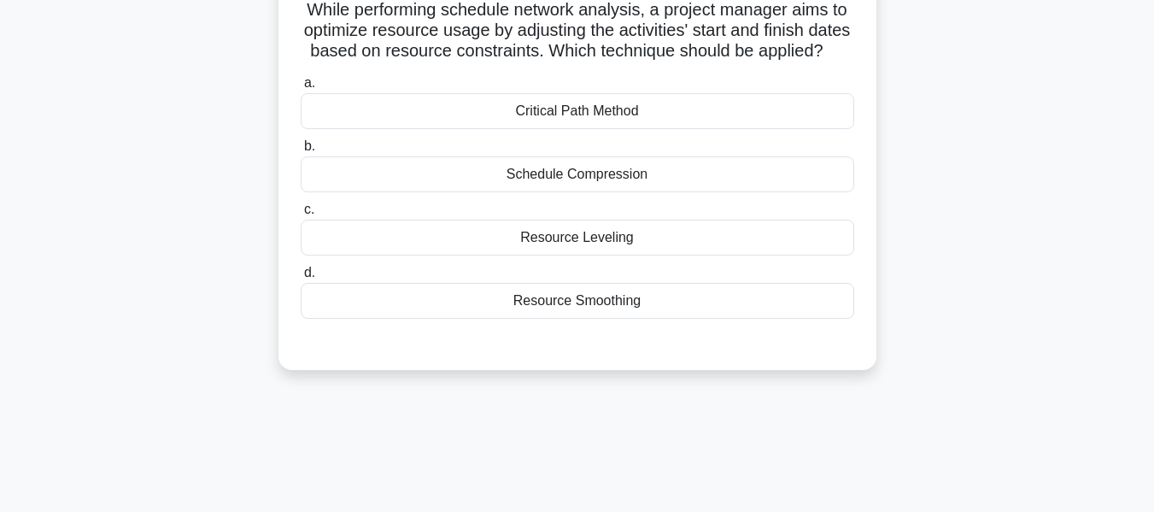
scroll to position [126, 0]
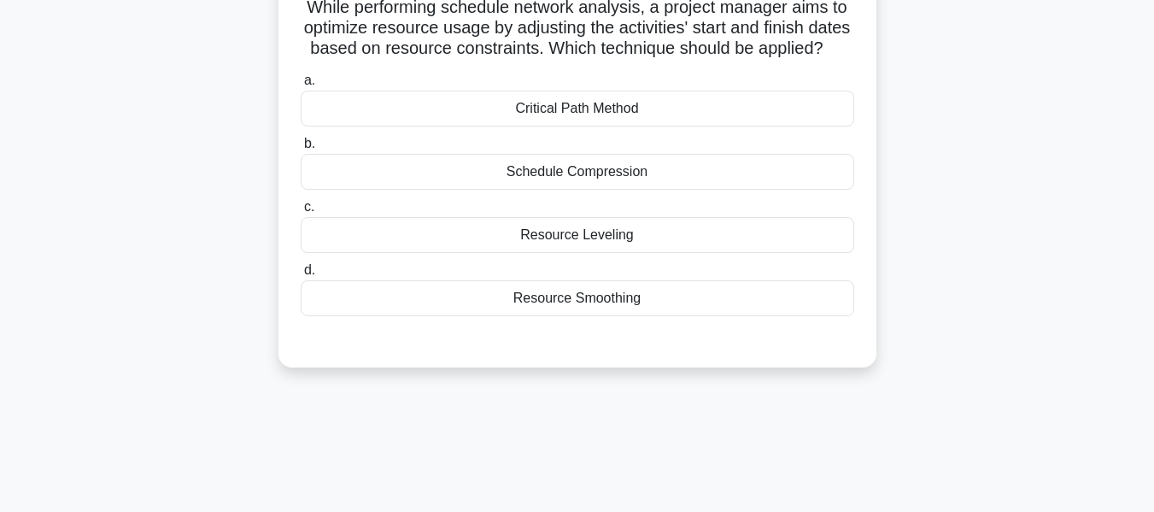
click at [637, 125] on div "Critical Path Method" at bounding box center [578, 109] width 554 height 36
click at [301, 86] on input "a. Critical Path Method" at bounding box center [301, 80] width 0 height 11
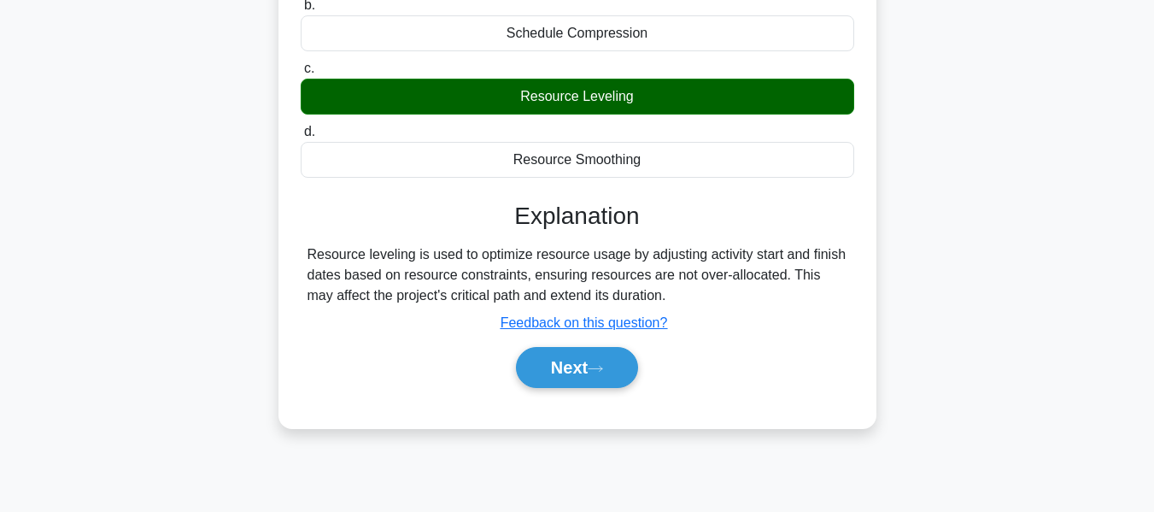
scroll to position [411, 0]
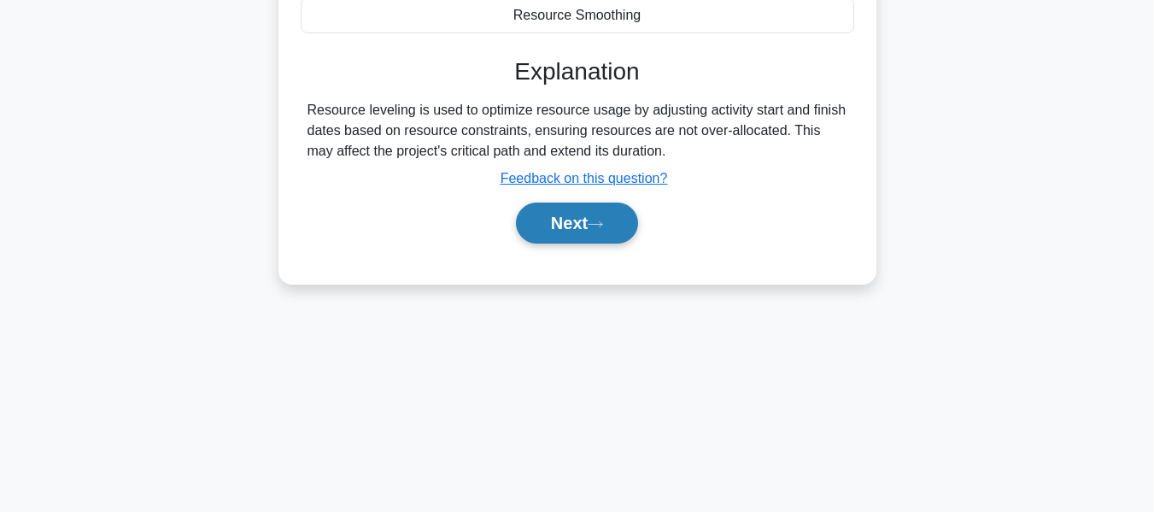
click at [562, 239] on button "Next" at bounding box center [577, 223] width 122 height 41
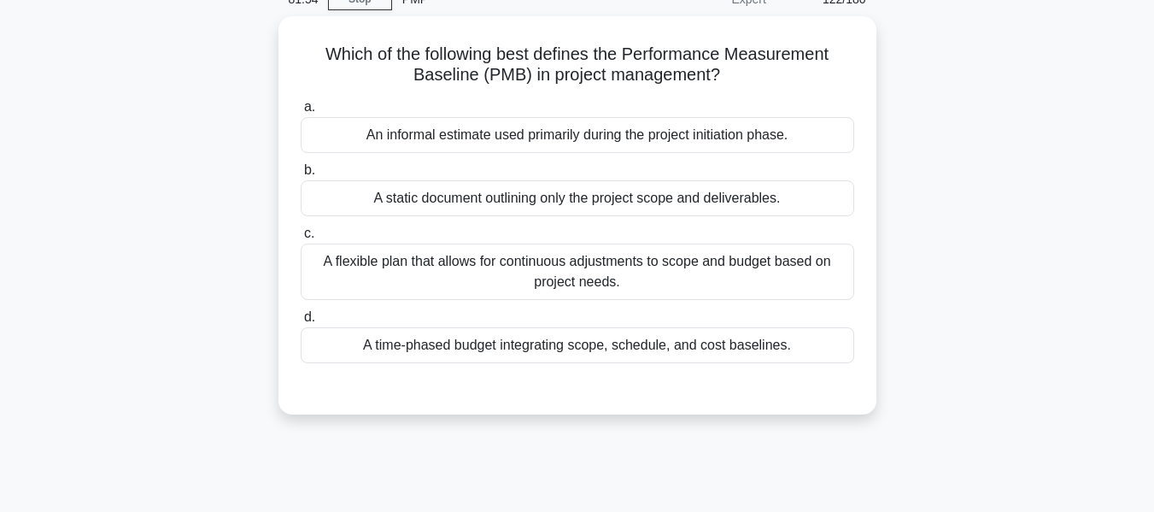
scroll to position [89, 0]
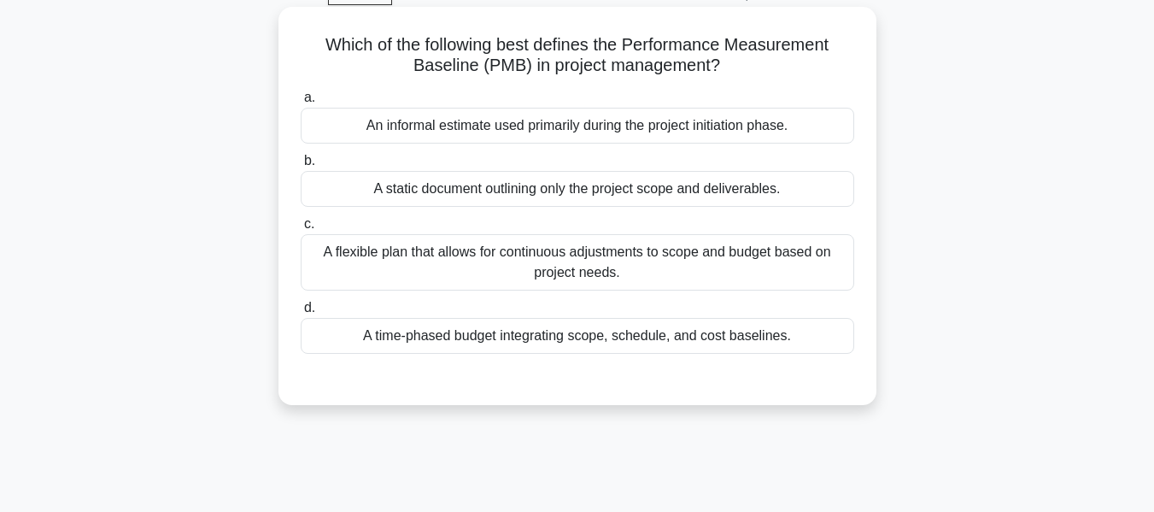
click at [634, 333] on div "A time-phased budget integrating scope, schedule, and cost baselines." at bounding box center [578, 336] width 554 height 36
click at [301, 314] on input "d. A time-phased budget integrating scope, schedule, and cost baselines." at bounding box center [301, 307] width 0 height 11
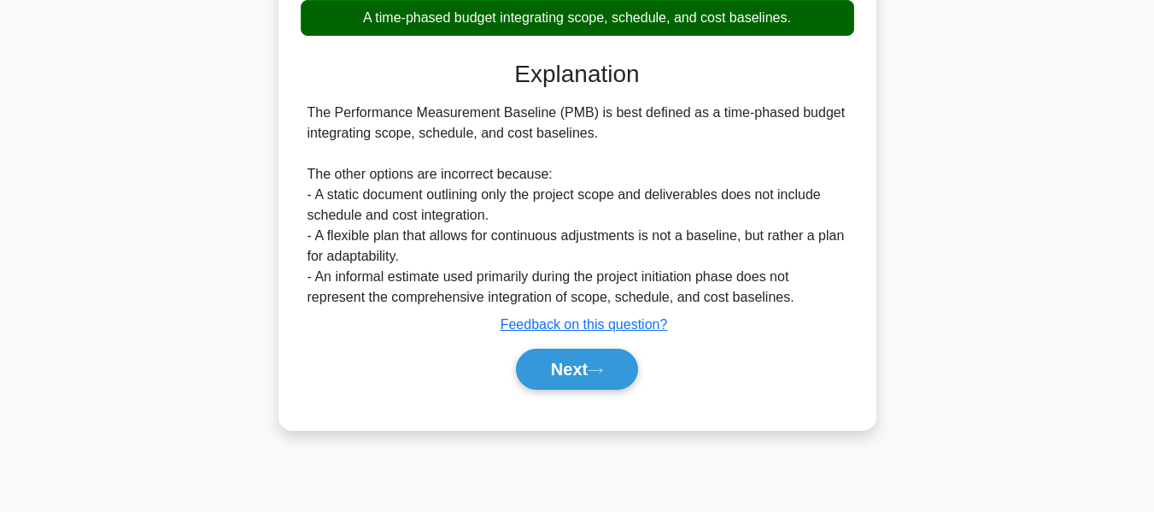
click at [587, 361] on button "Next" at bounding box center [577, 369] width 122 height 41
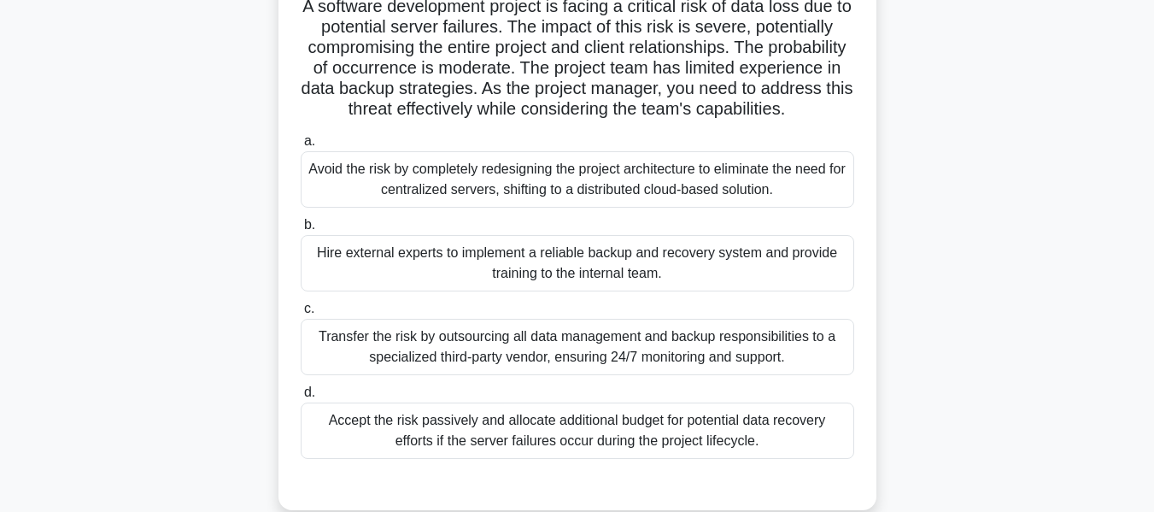
scroll to position [192, 0]
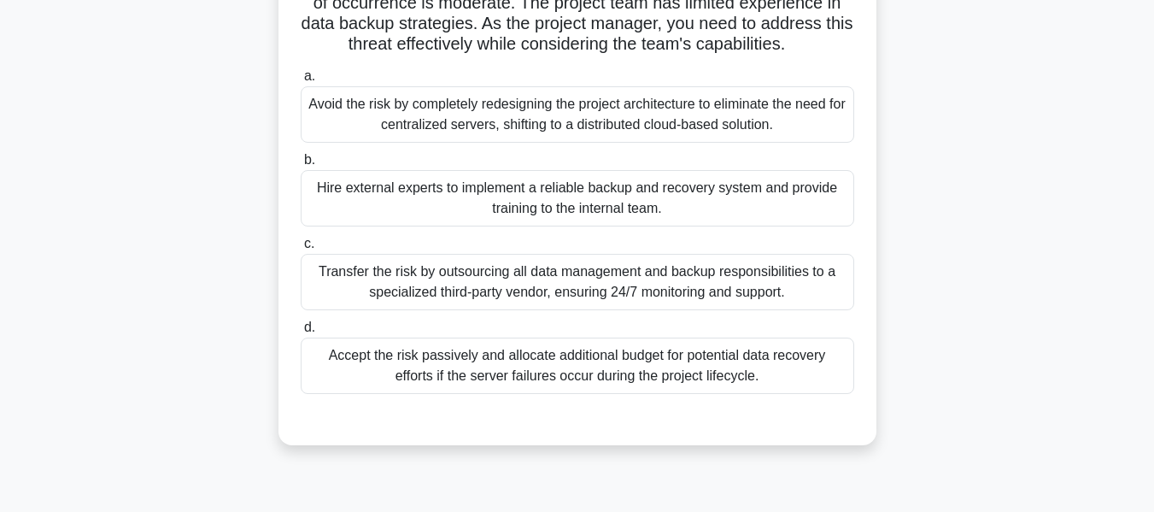
click at [385, 212] on div "Hire external experts to implement a reliable backup and recovery system and pr…" at bounding box center [578, 198] width 554 height 56
click at [301, 166] on input "b. Hire external experts to implement a reliable backup and recovery system and…" at bounding box center [301, 160] width 0 height 11
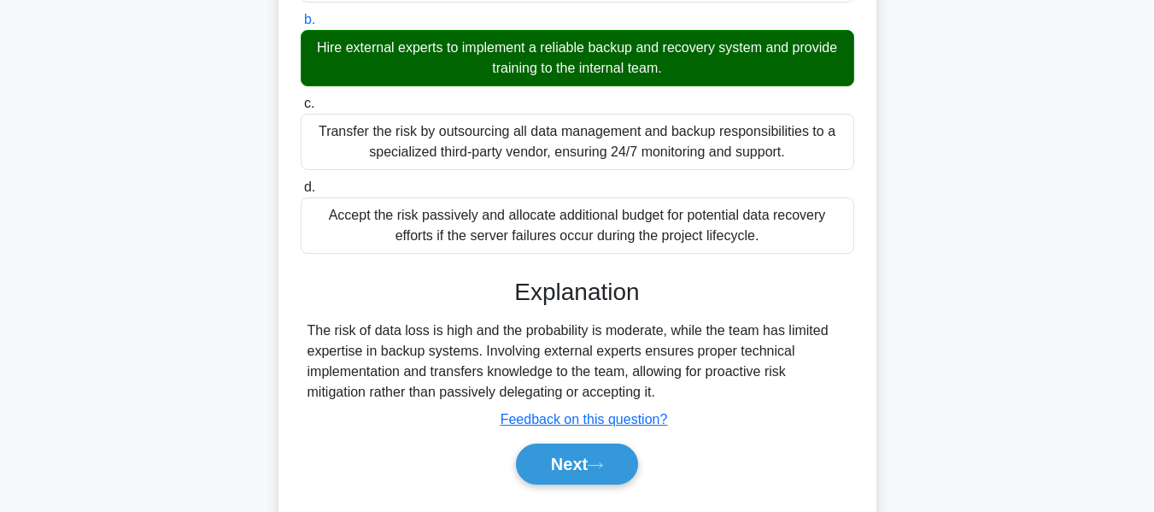
scroll to position [411, 0]
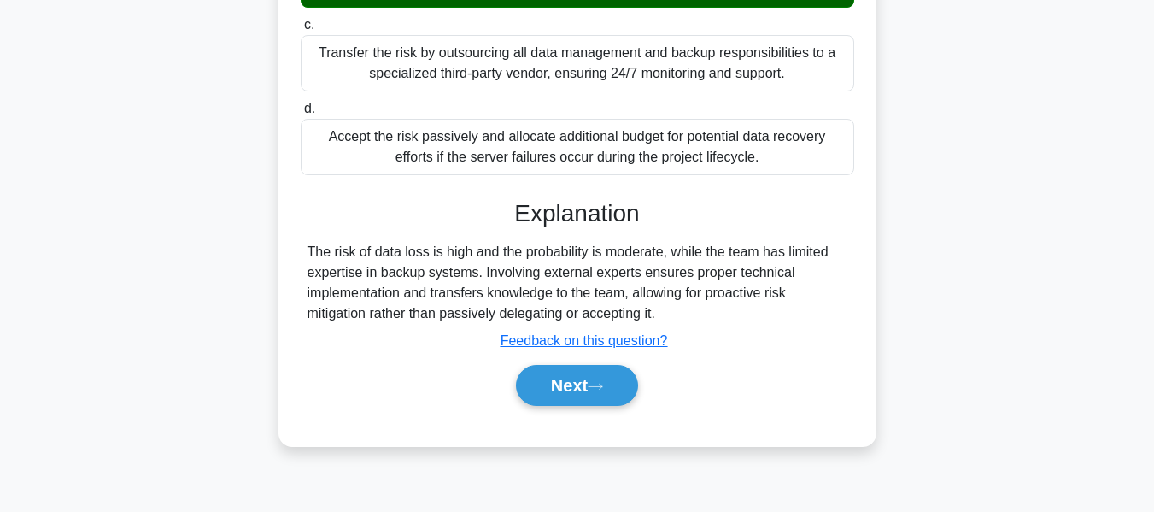
click at [579, 402] on button "Next" at bounding box center [577, 385] width 122 height 41
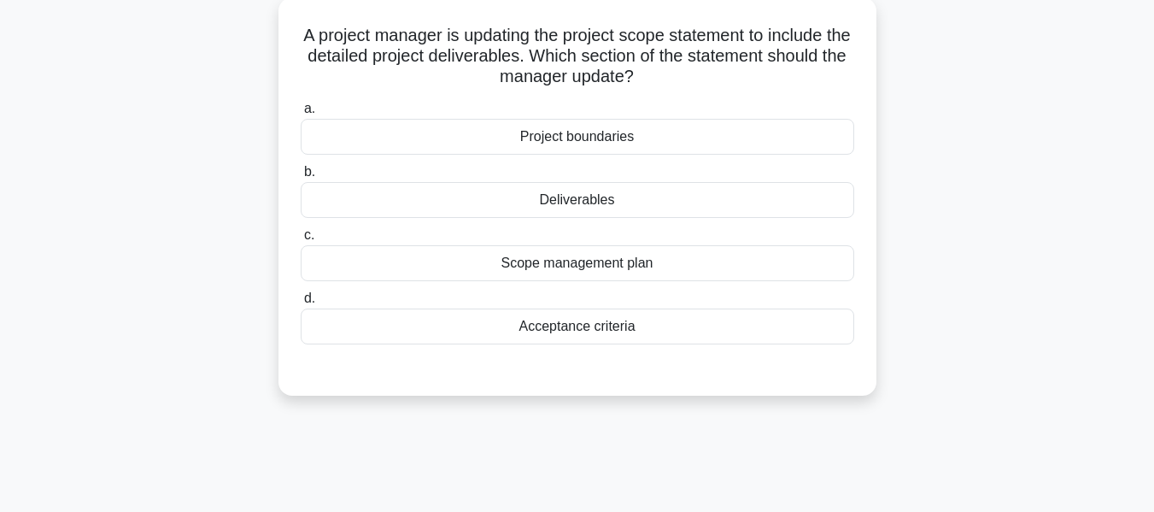
scroll to position [99, 0]
click at [554, 201] on div "Deliverables" at bounding box center [578, 199] width 554 height 36
click at [301, 177] on input "b. Deliverables" at bounding box center [301, 171] width 0 height 11
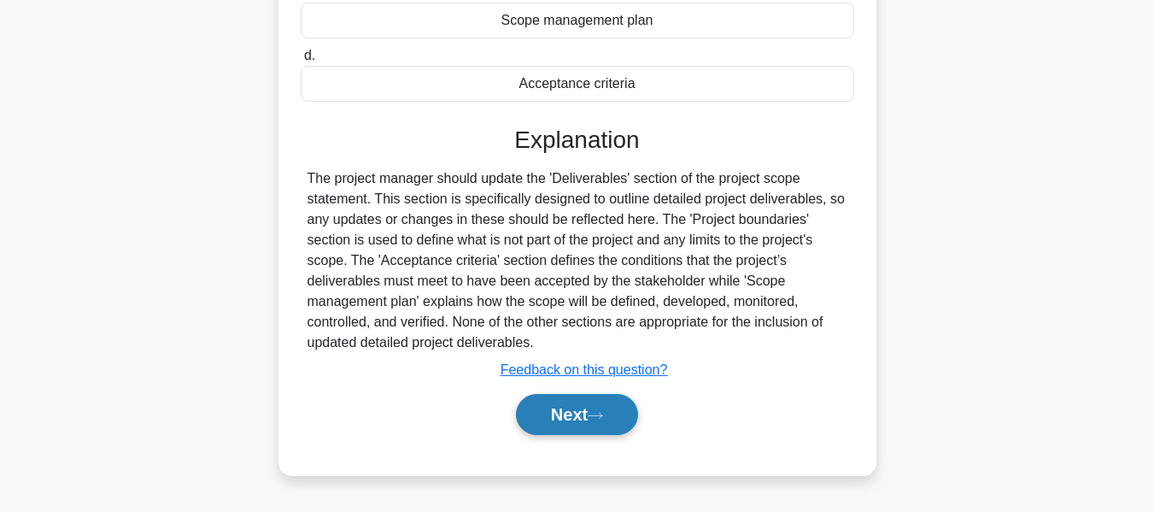
scroll to position [411, 0]
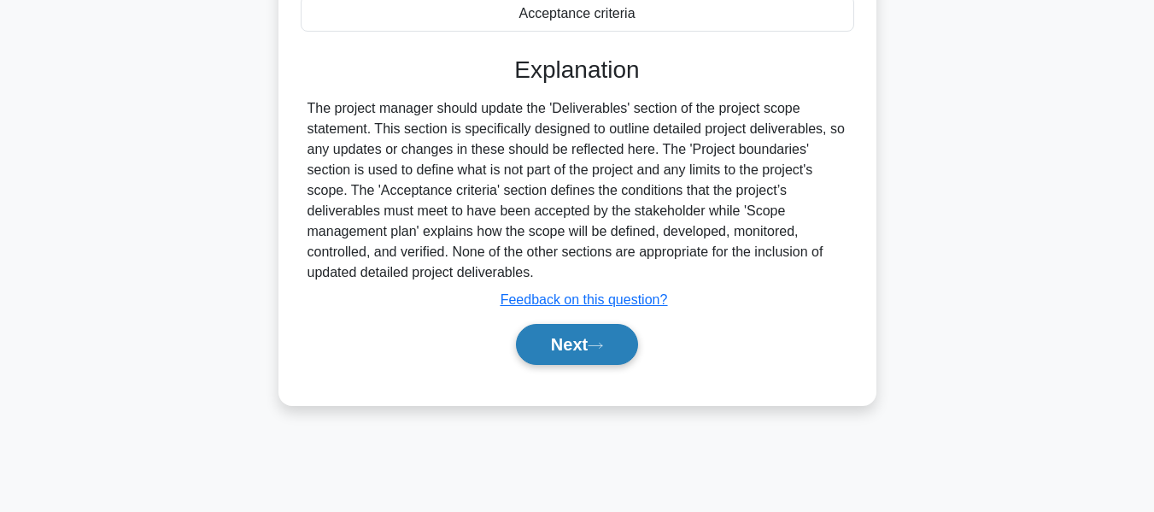
click at [584, 335] on button "Next" at bounding box center [577, 344] width 122 height 41
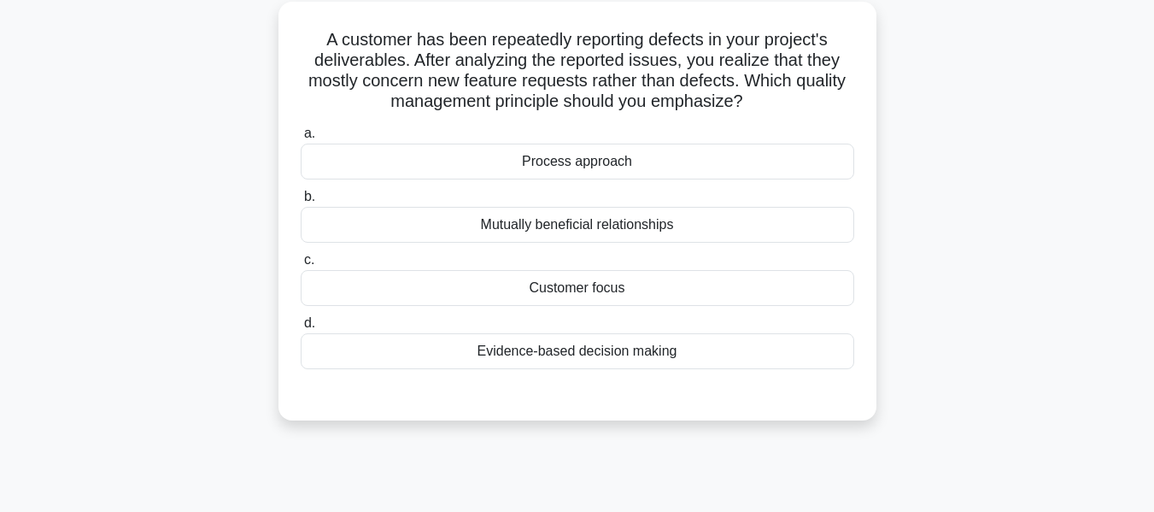
scroll to position [103, 0]
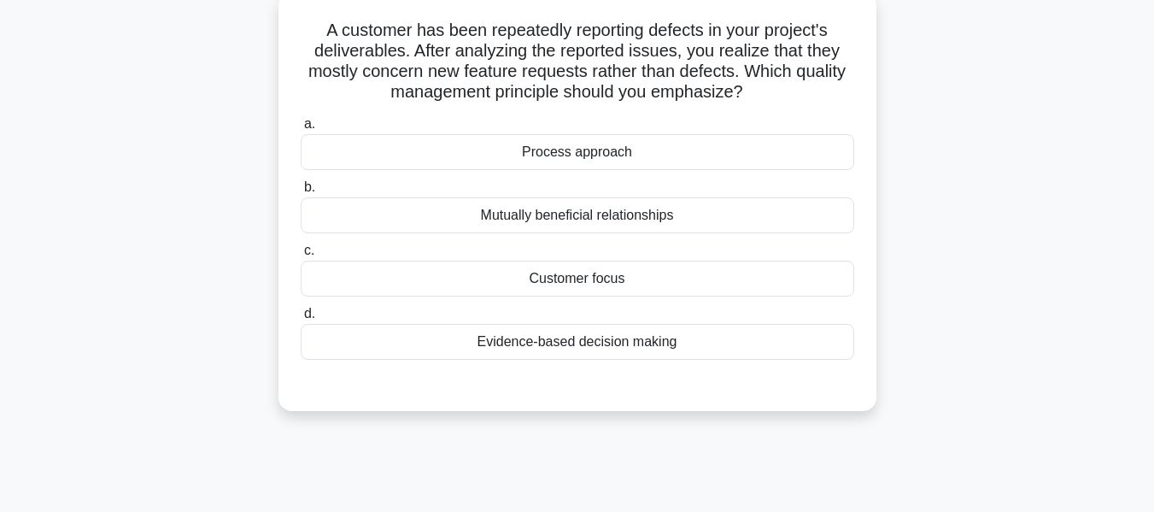
click at [584, 153] on div "Process approach" at bounding box center [578, 152] width 554 height 36
click at [301, 130] on input "a. Process approach" at bounding box center [301, 124] width 0 height 11
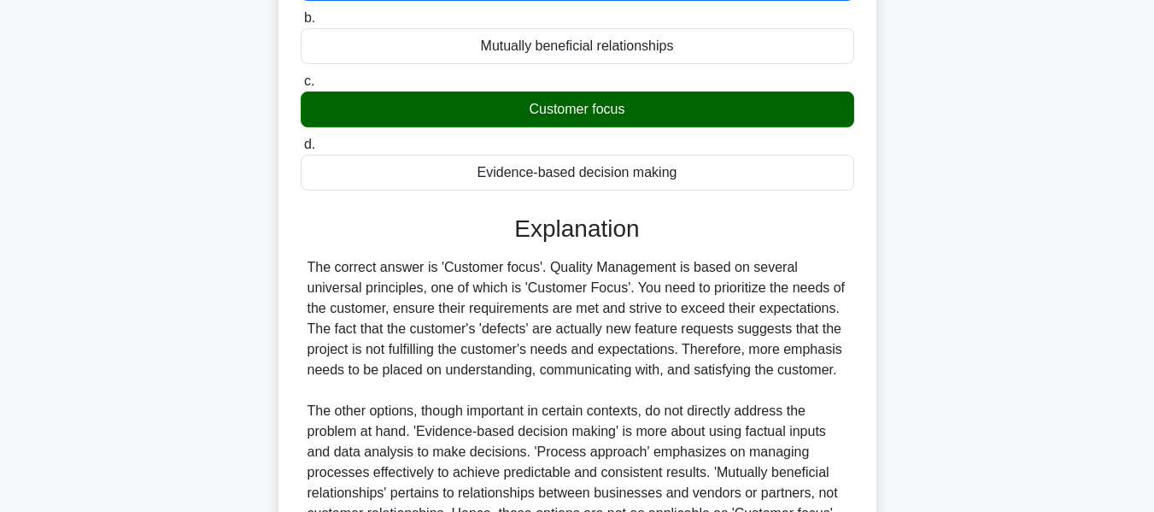
scroll to position [462, 0]
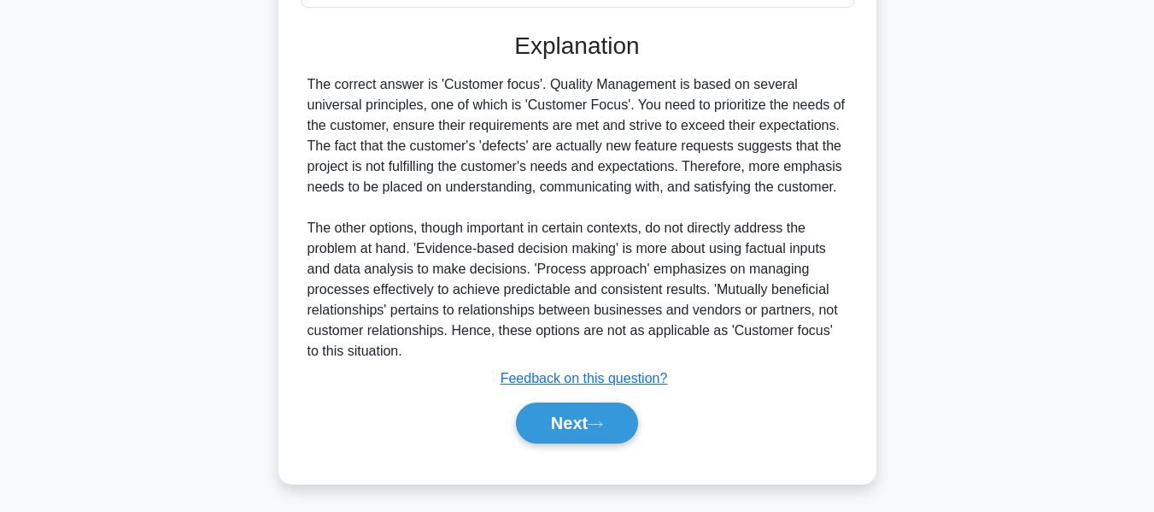
drag, startPoint x: 578, startPoint y: 412, endPoint x: 906, endPoint y: 278, distance: 354.5
click at [578, 412] on button "Next" at bounding box center [577, 422] width 122 height 41
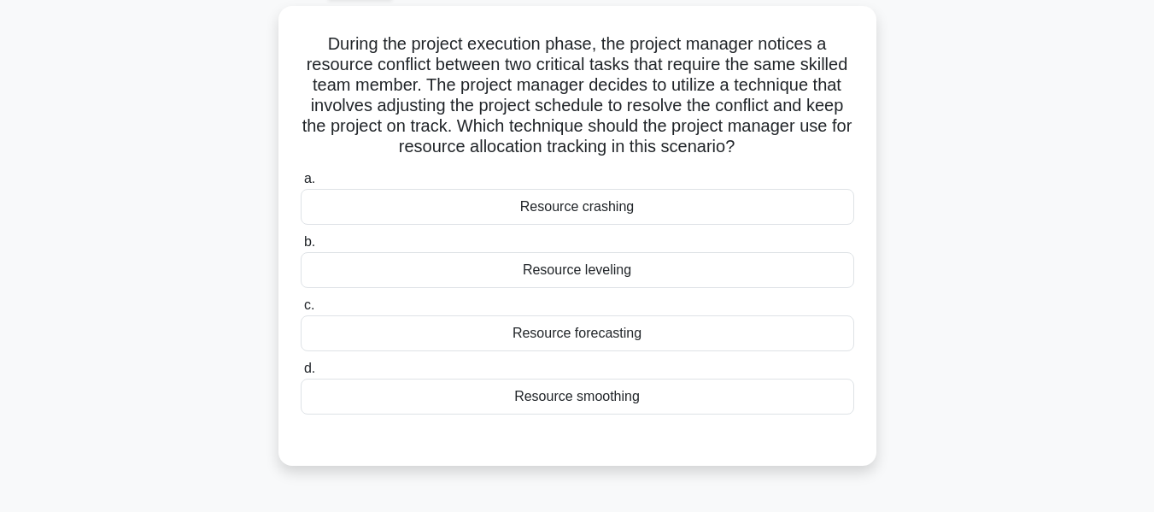
scroll to position [97, 0]
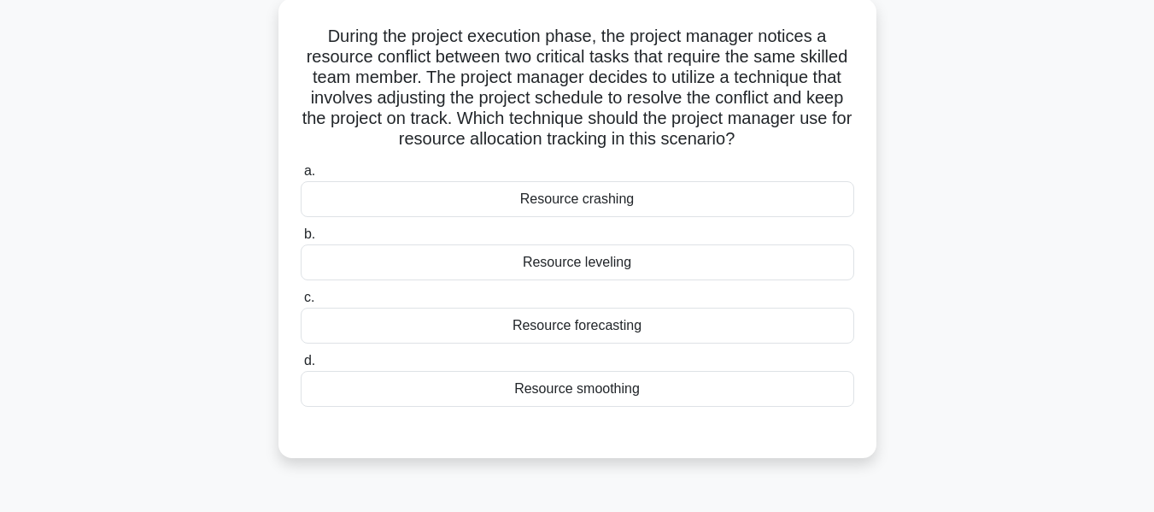
click at [574, 390] on div "Resource smoothing" at bounding box center [578, 389] width 554 height 36
click at [301, 367] on input "d. Resource smoothing" at bounding box center [301, 360] width 0 height 11
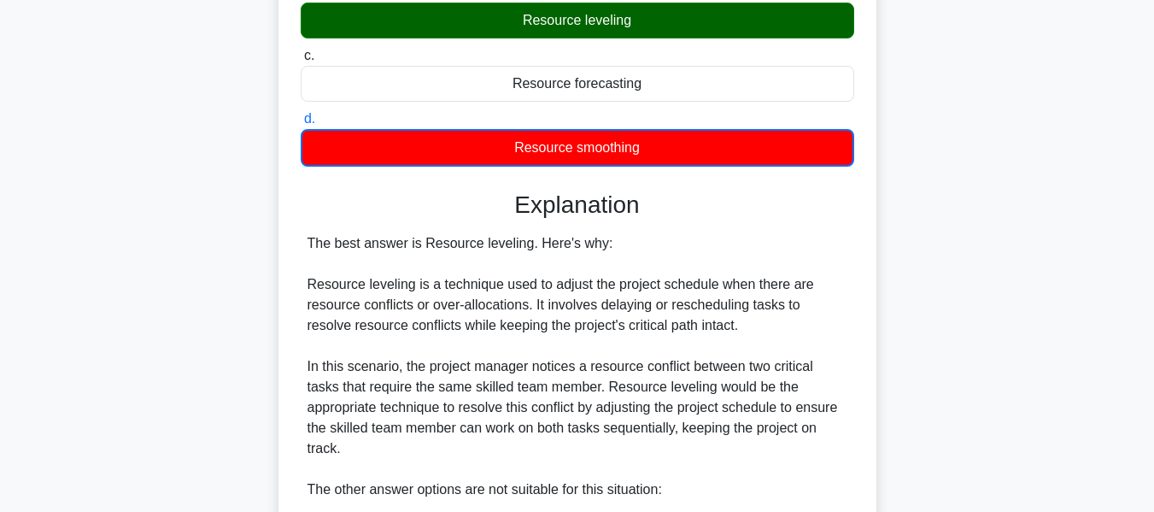
scroll to position [610, 0]
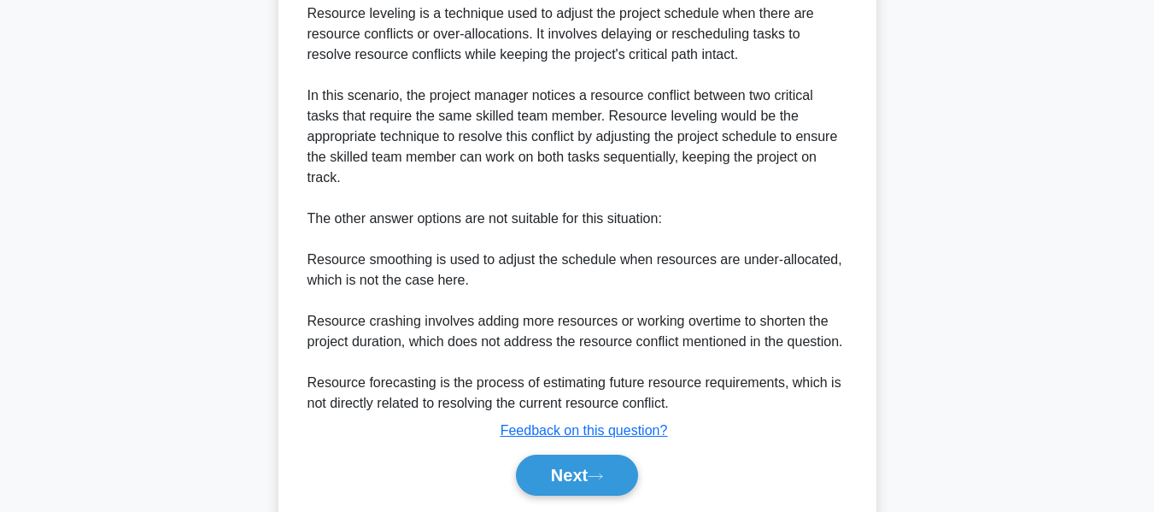
drag, startPoint x: 592, startPoint y: 447, endPoint x: 827, endPoint y: 354, distance: 252.8
click at [592, 455] on button "Next" at bounding box center [577, 475] width 122 height 41
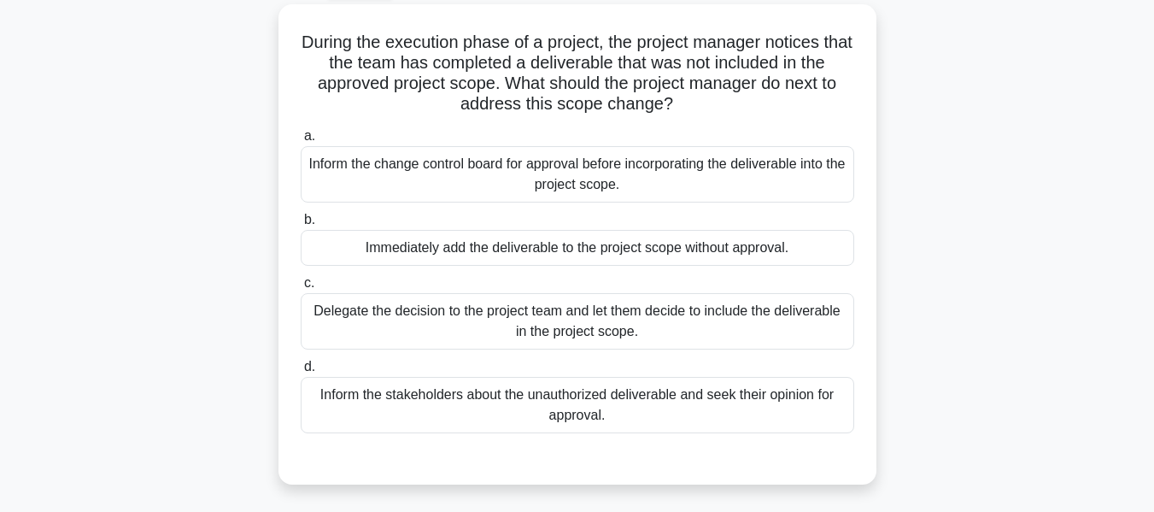
scroll to position [107, 0]
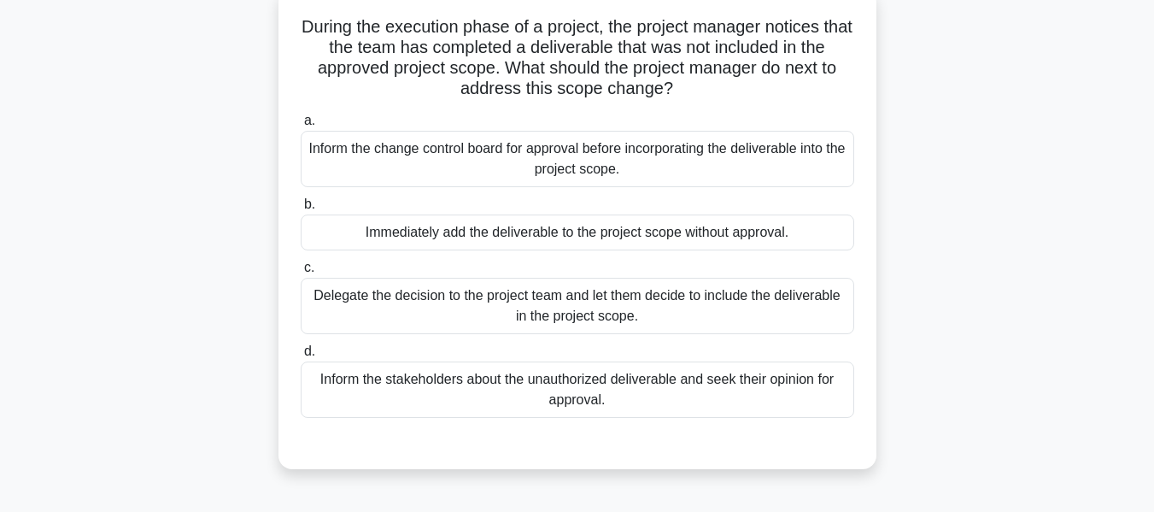
click at [407, 153] on div "Inform the change control board for approval before incorporating the deliverab…" at bounding box center [578, 159] width 554 height 56
click at [301, 126] on input "a. Inform the change control board for approval before incorporating the delive…" at bounding box center [301, 120] width 0 height 11
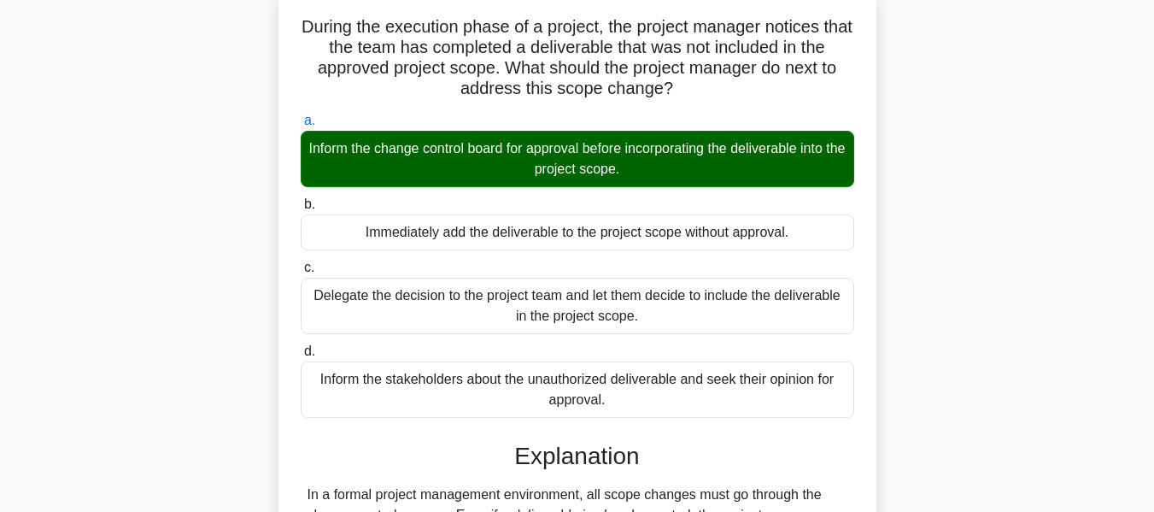
scroll to position [411, 0]
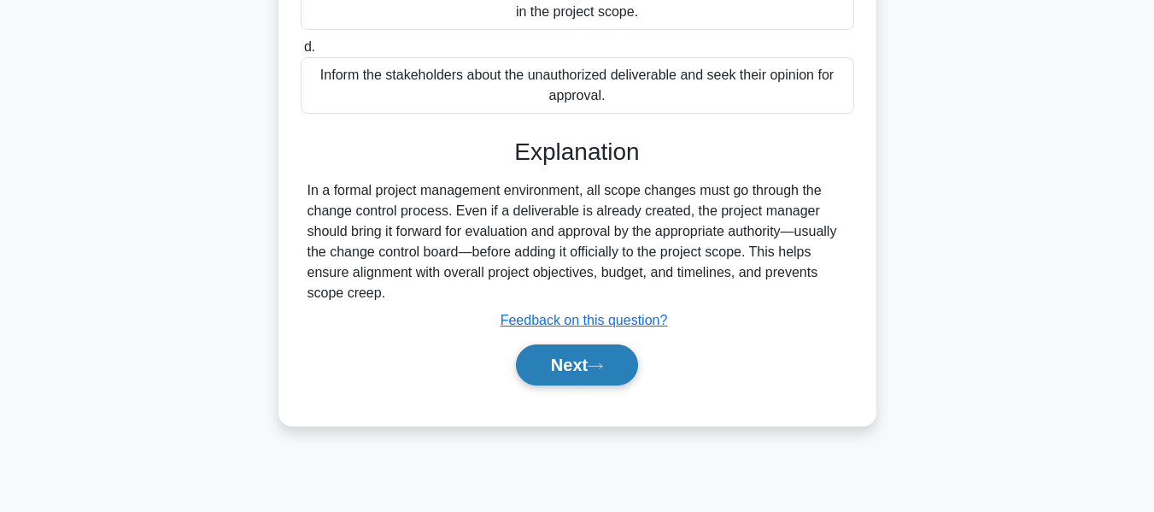
click at [575, 357] on button "Next" at bounding box center [577, 364] width 122 height 41
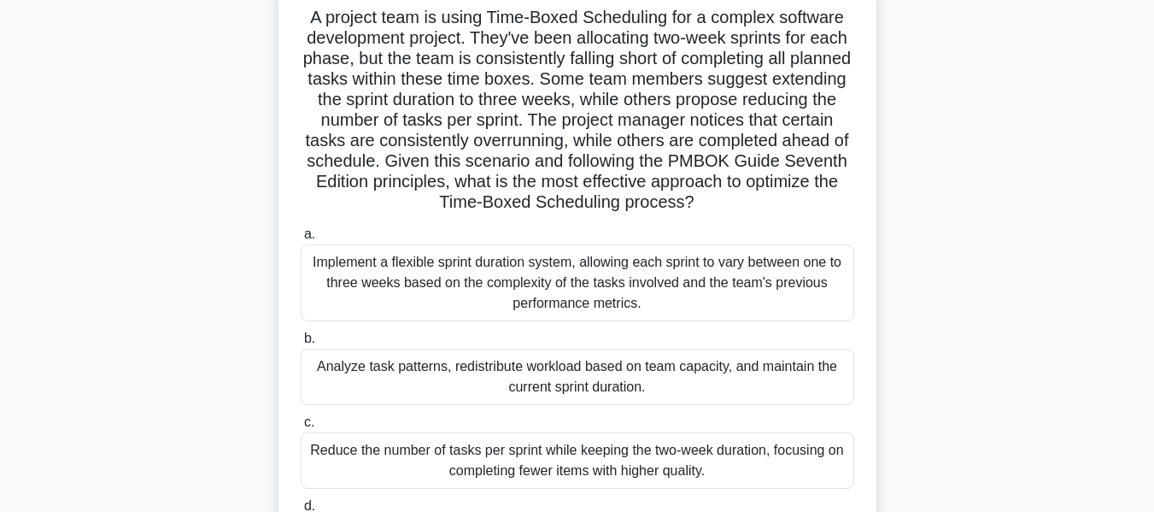
scroll to position [126, 0]
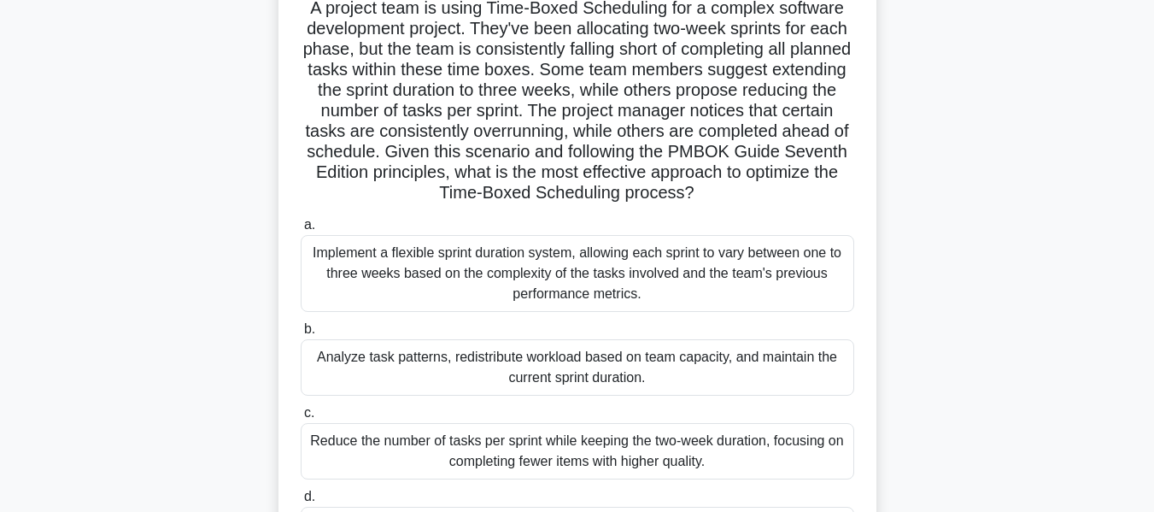
click at [433, 362] on div "Analyze task patterns, redistribute workload based on team capacity, and mainta…" at bounding box center [578, 367] width 554 height 56
click at [301, 335] on input "b. Analyze task patterns, redistribute workload based on team capacity, and mai…" at bounding box center [301, 329] width 0 height 11
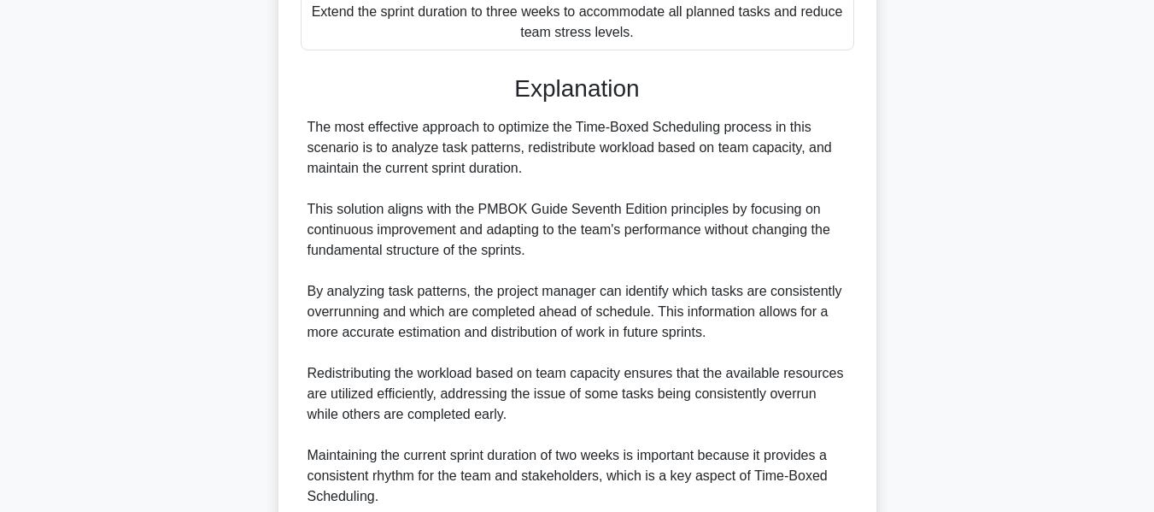
scroll to position [1055, 0]
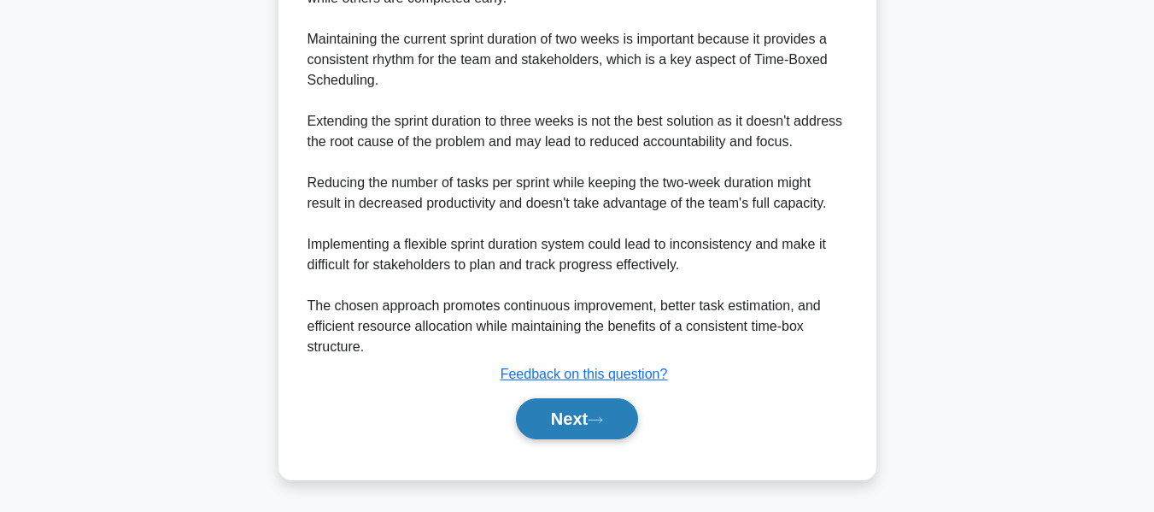
click at [549, 414] on button "Next" at bounding box center [577, 418] width 122 height 41
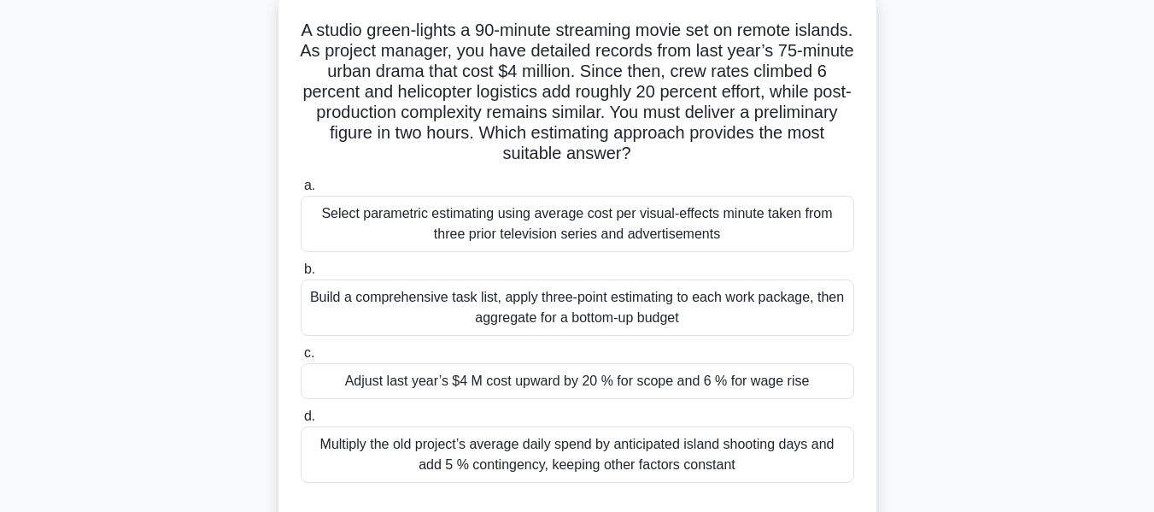
scroll to position [79, 0]
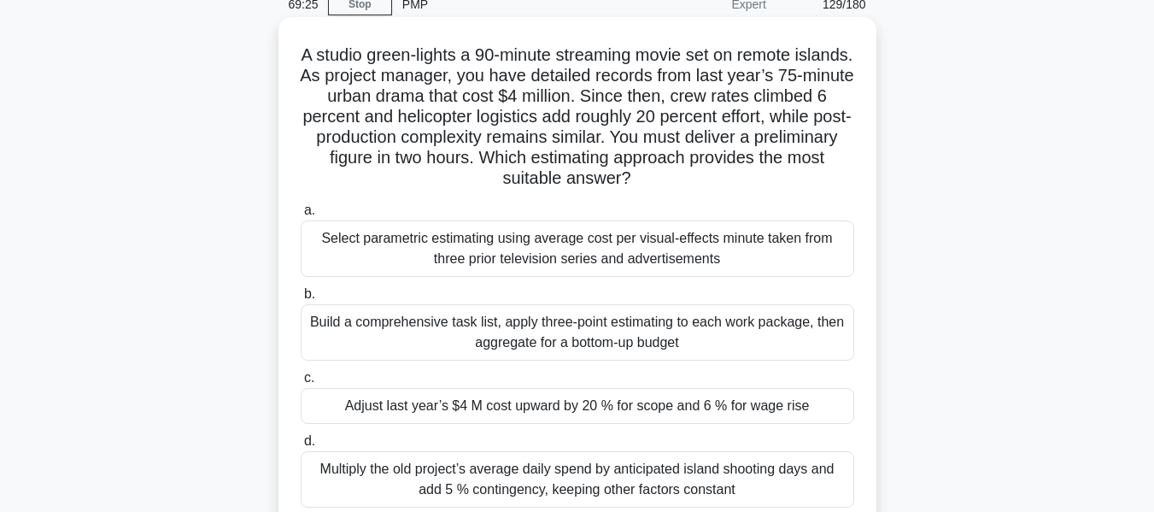
click at [519, 404] on div "Adjust last year’s $4 M cost upward by 20 % for scope and 6 % for wage rise" at bounding box center [578, 406] width 554 height 36
click at [301, 384] on input "c. Adjust last year’s $4 M cost upward by 20 % for scope and 6 % for wage rise" at bounding box center [301, 378] width 0 height 11
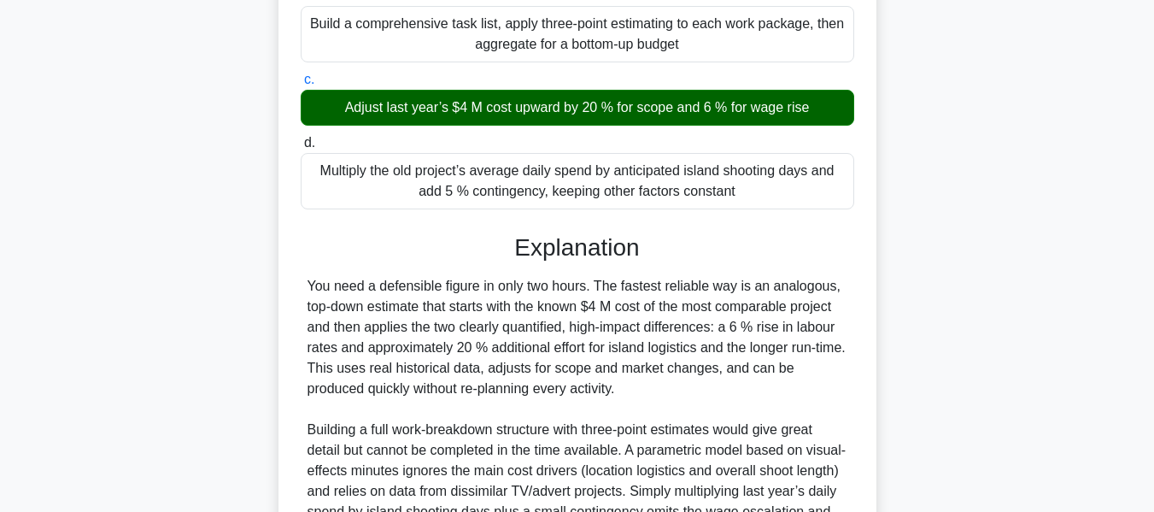
scroll to position [563, 0]
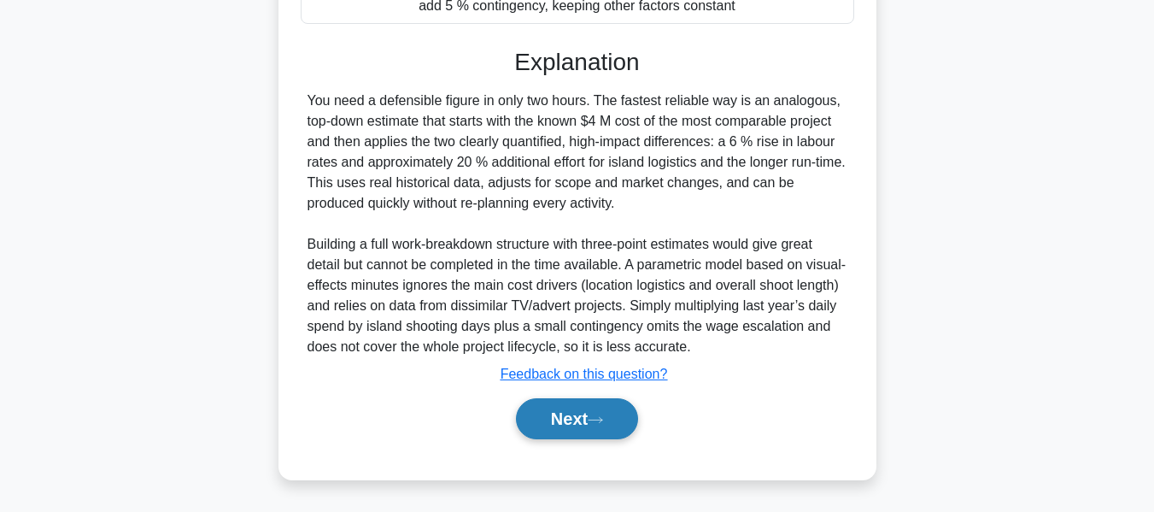
click at [545, 408] on button "Next" at bounding box center [577, 418] width 122 height 41
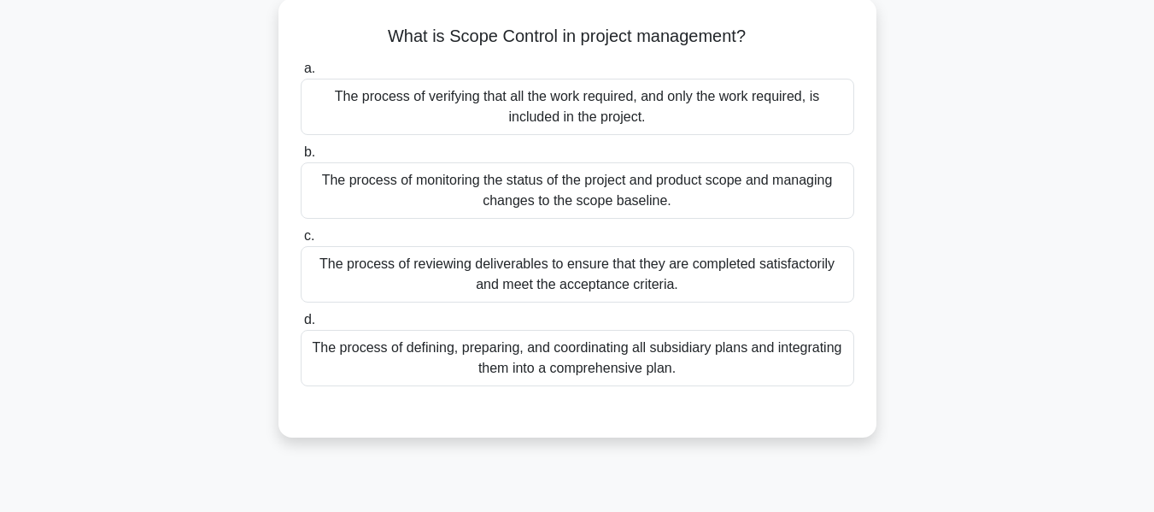
scroll to position [112, 0]
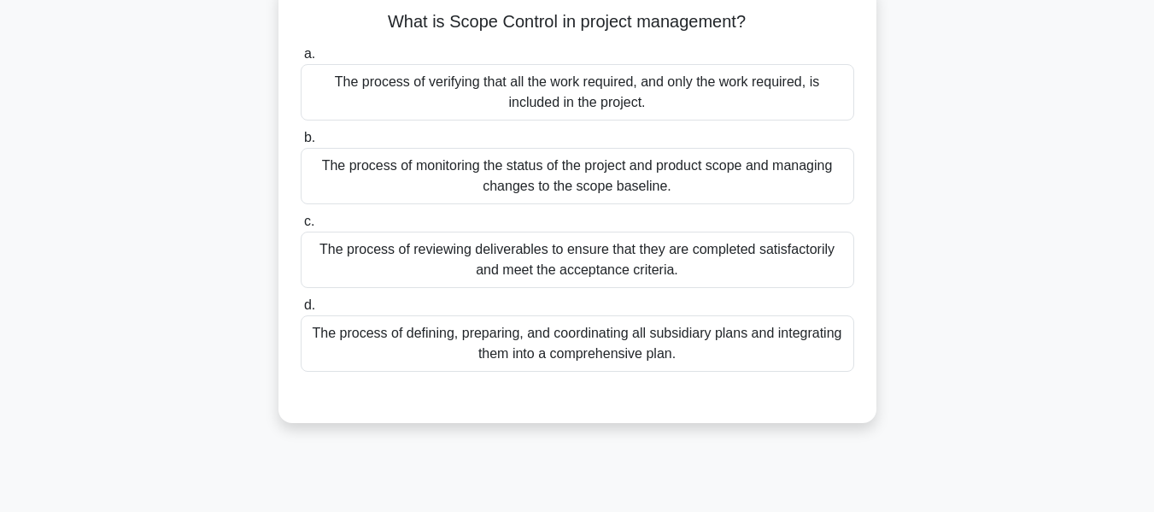
click at [504, 254] on div "The process of reviewing deliverables to ensure that they are completed satisfa…" at bounding box center [578, 260] width 554 height 56
click at [301, 227] on input "c. The process of reviewing deliverables to ensure that they are completed sati…" at bounding box center [301, 221] width 0 height 11
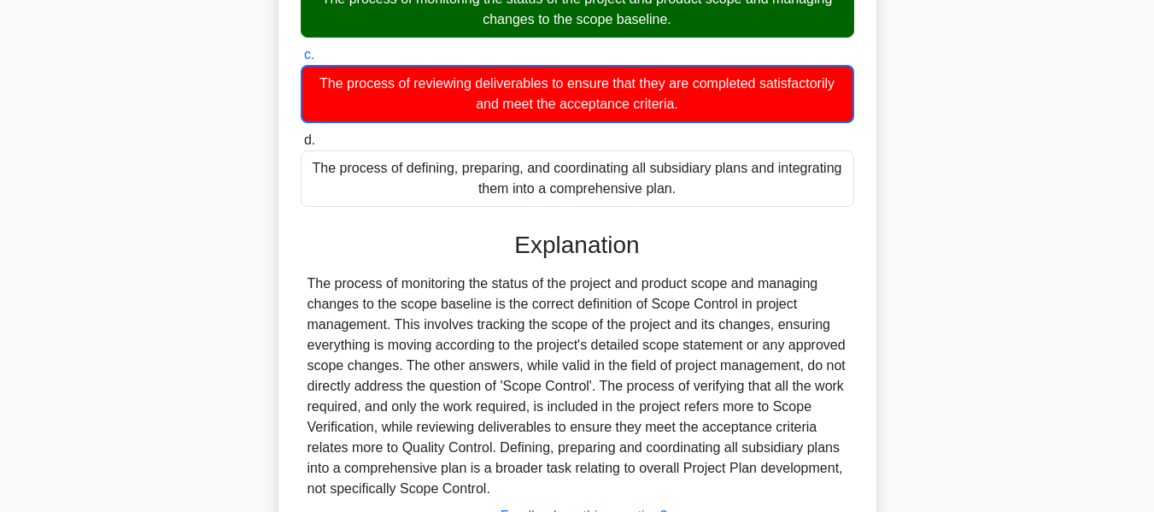
scroll to position [421, 0]
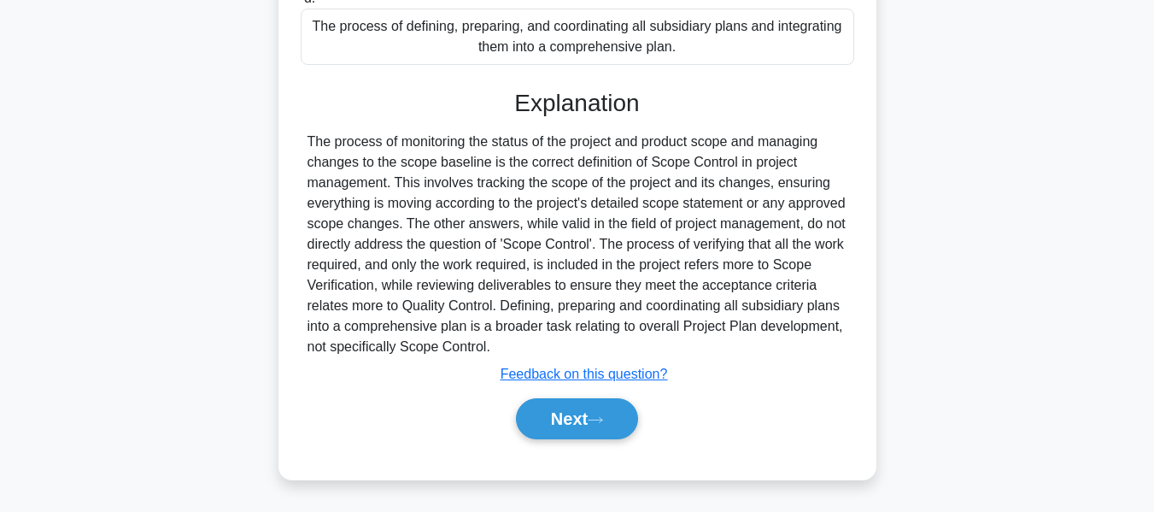
click at [578, 415] on button "Next" at bounding box center [577, 418] width 122 height 41
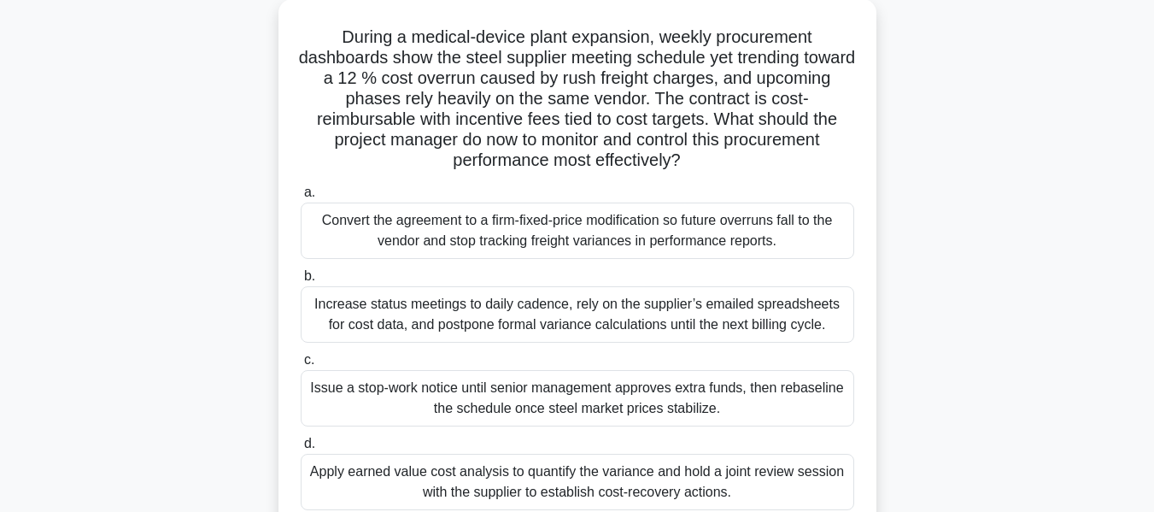
scroll to position [122, 0]
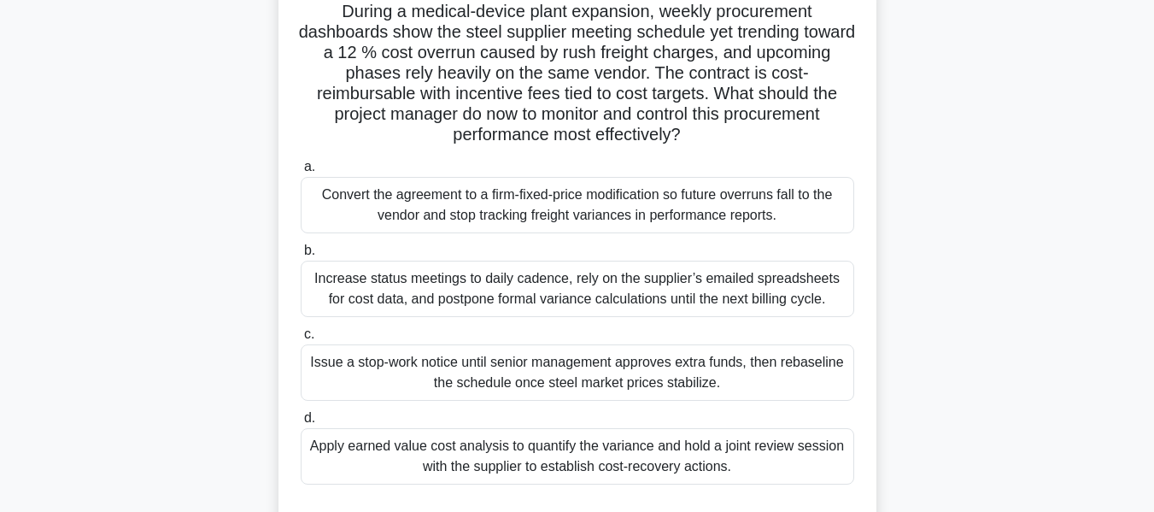
click at [502, 452] on div "Apply earned value cost analysis to quantify the variance and hold a joint revi…" at bounding box center [578, 456] width 554 height 56
click at [301, 424] on input "d. Apply earned value cost analysis to quantify the variance and hold a joint r…" at bounding box center [301, 418] width 0 height 11
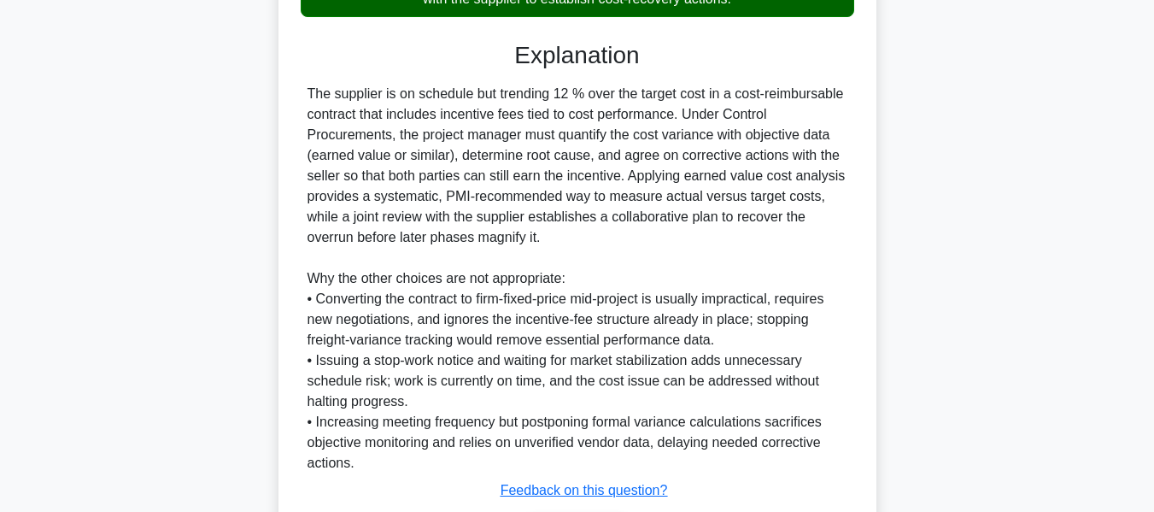
scroll to position [635, 0]
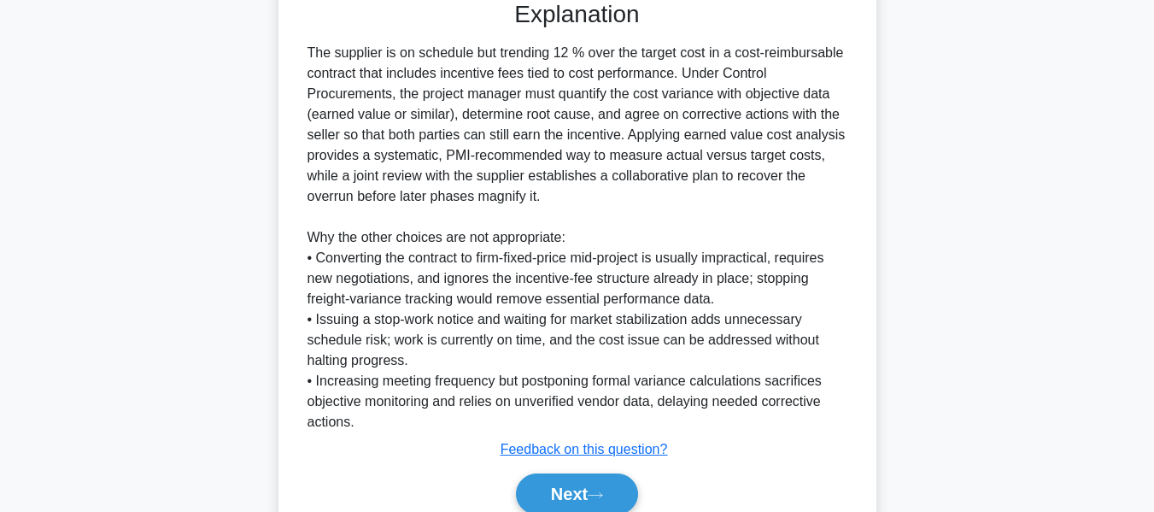
drag, startPoint x: 560, startPoint y: 484, endPoint x: 1055, endPoint y: 279, distance: 536.4
click at [560, 484] on button "Next" at bounding box center [577, 493] width 122 height 41
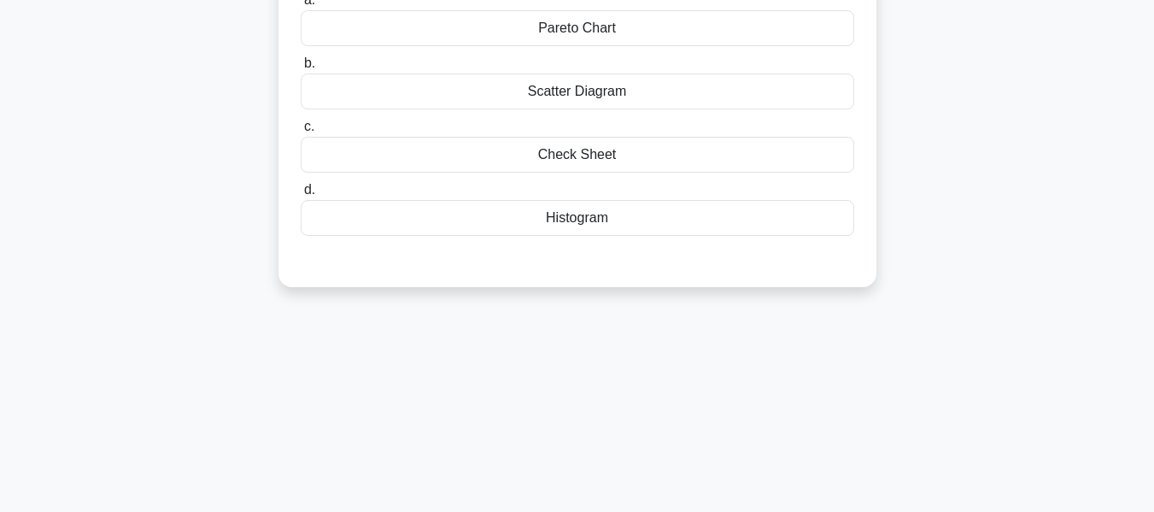
scroll to position [126, 0]
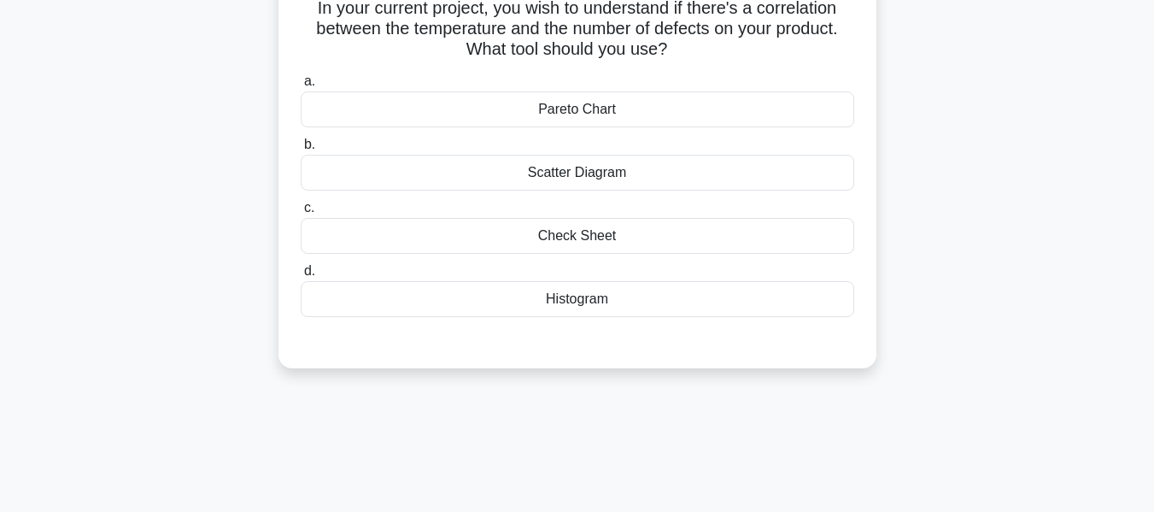
click at [532, 175] on div "Scatter Diagram" at bounding box center [578, 173] width 554 height 36
click at [301, 150] on input "b. Scatter Diagram" at bounding box center [301, 144] width 0 height 11
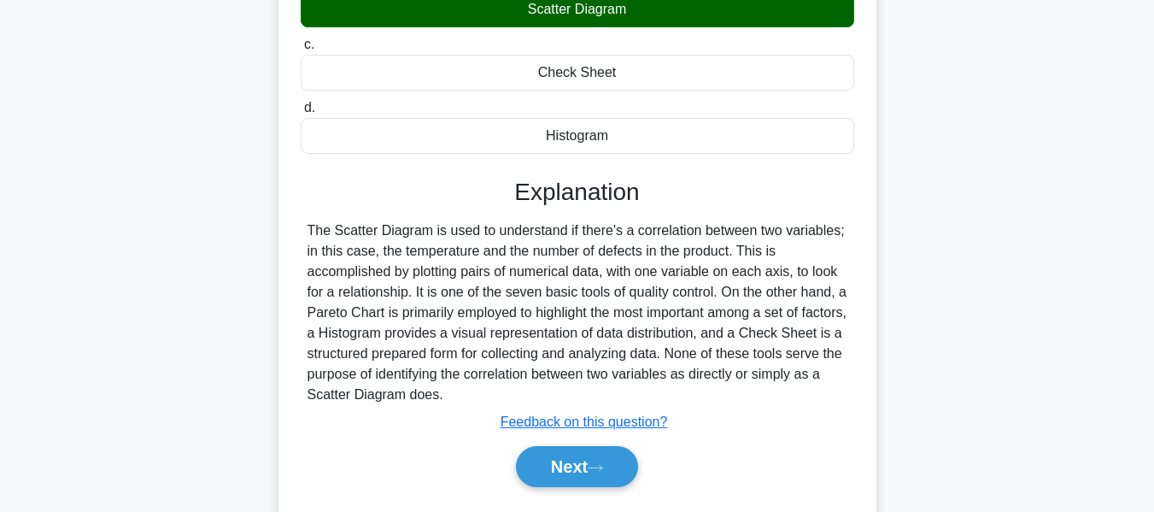
scroll to position [411, 0]
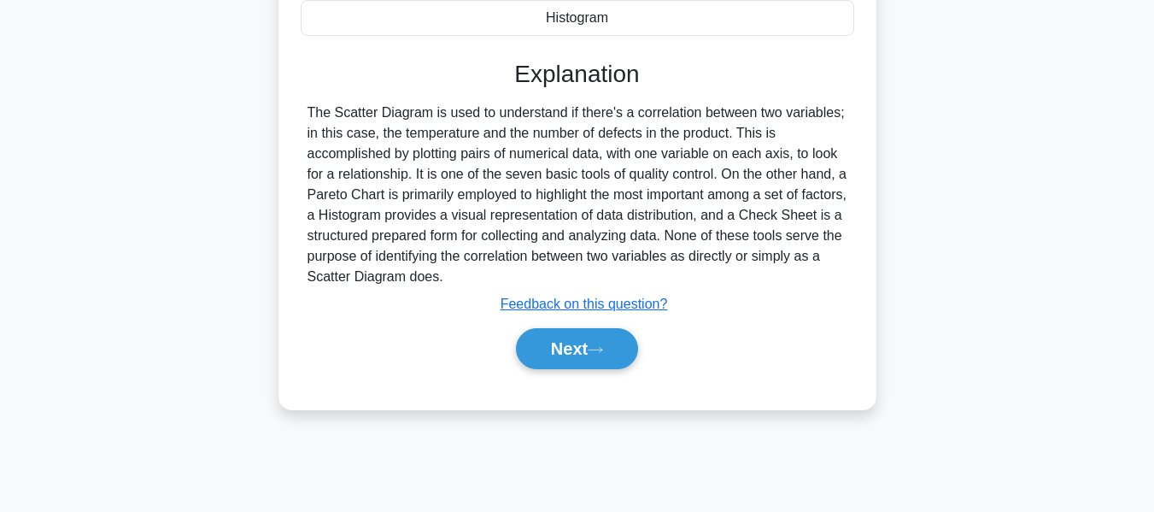
drag, startPoint x: 594, startPoint y: 344, endPoint x: 1033, endPoint y: 261, distance: 446.8
click at [594, 344] on button "Next" at bounding box center [577, 348] width 122 height 41
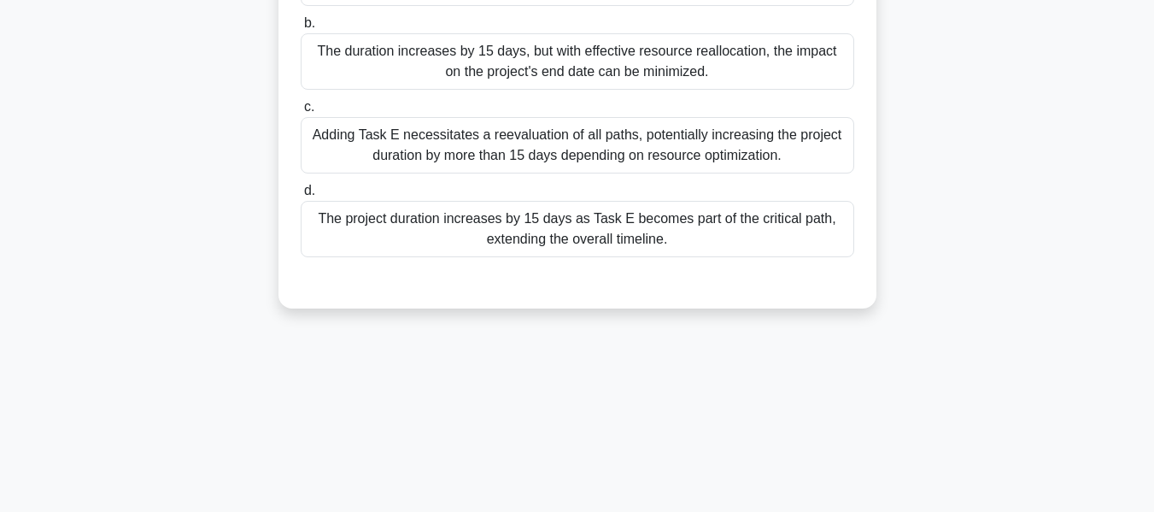
click at [542, 228] on div "The project duration increases by 15 days as Task E becomes part of the critica…" at bounding box center [578, 229] width 554 height 56
click at [301, 197] on input "d. The project duration increases by 15 days as Task E becomes part of the crit…" at bounding box center [301, 190] width 0 height 11
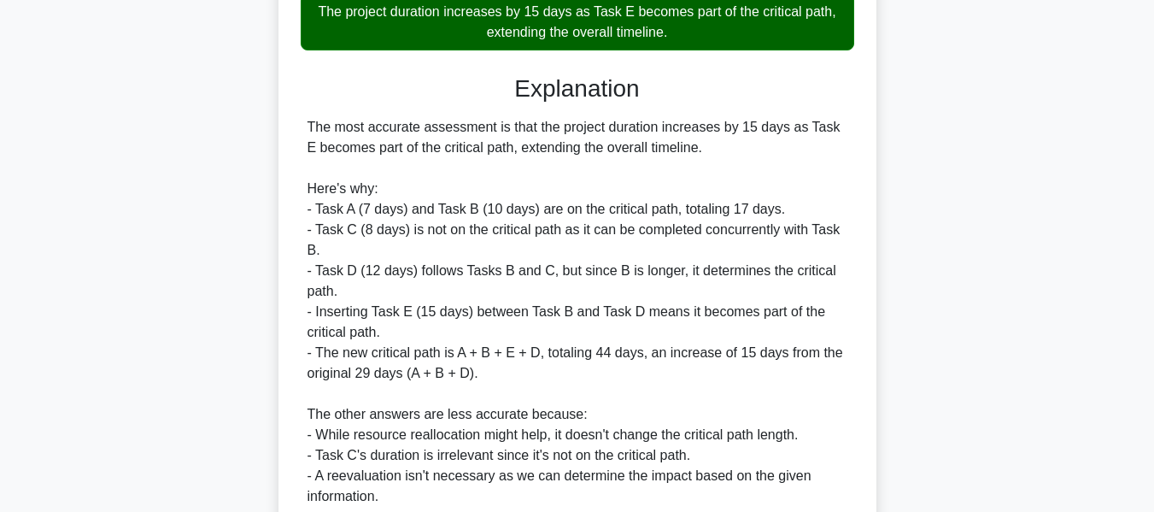
scroll to position [768, 0]
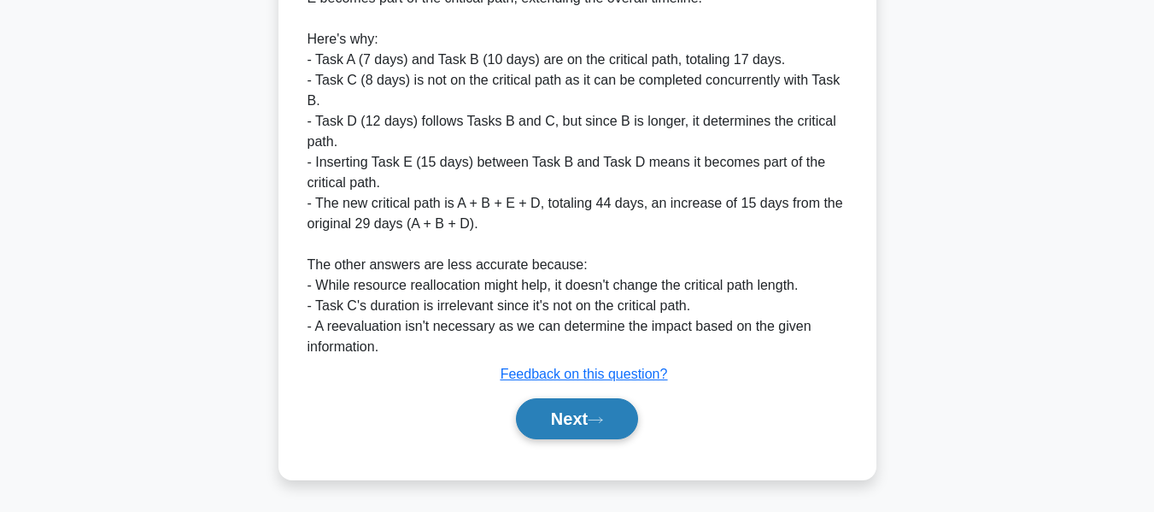
click at [553, 418] on button "Next" at bounding box center [577, 418] width 122 height 41
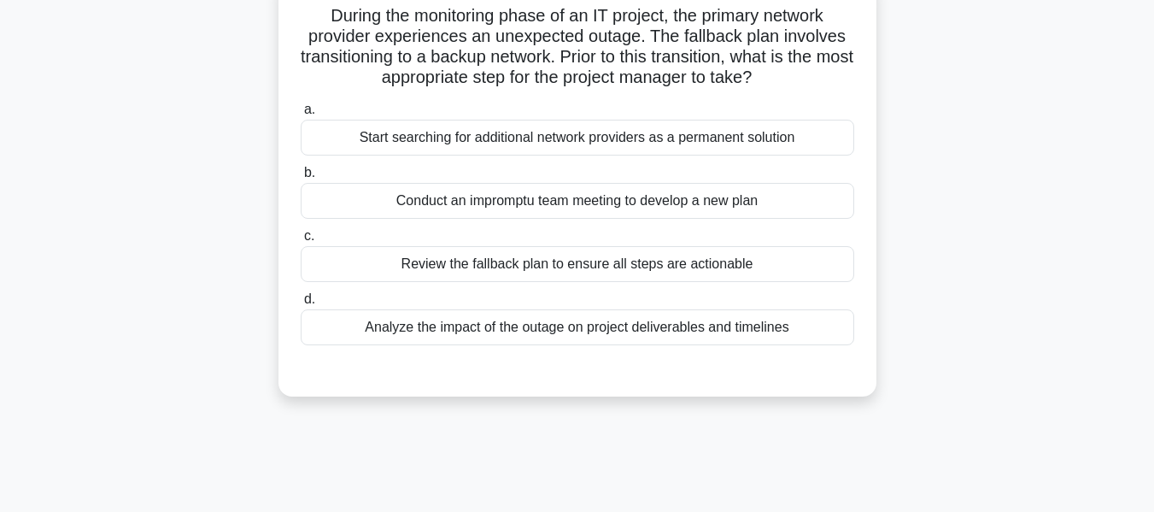
scroll to position [126, 0]
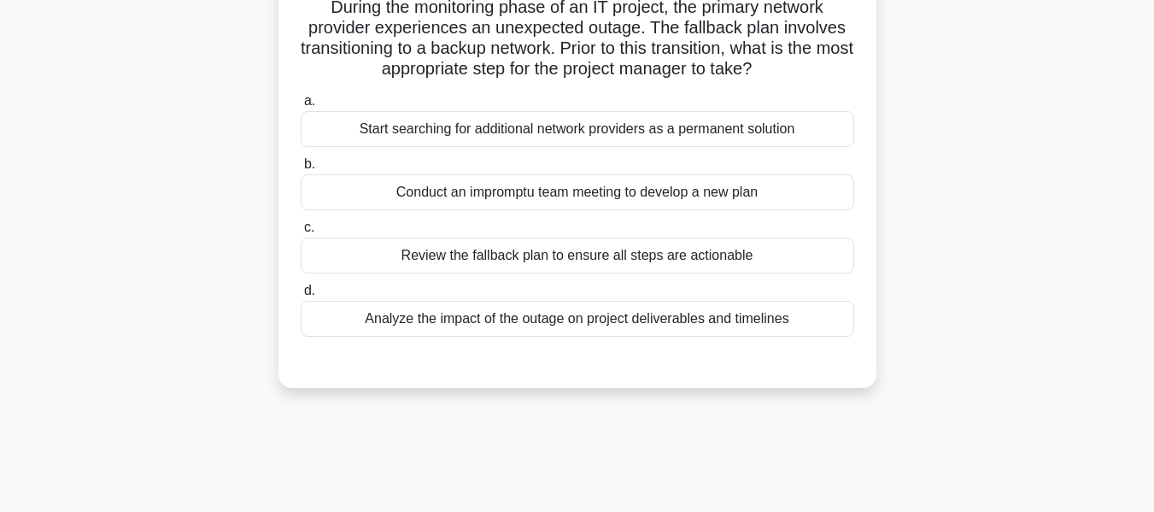
click at [598, 255] on div "Review the fallback plan to ensure all steps are actionable" at bounding box center [578, 256] width 554 height 36
click at [301, 233] on input "c. Review the fallback plan to ensure all steps are actionable" at bounding box center [301, 227] width 0 height 11
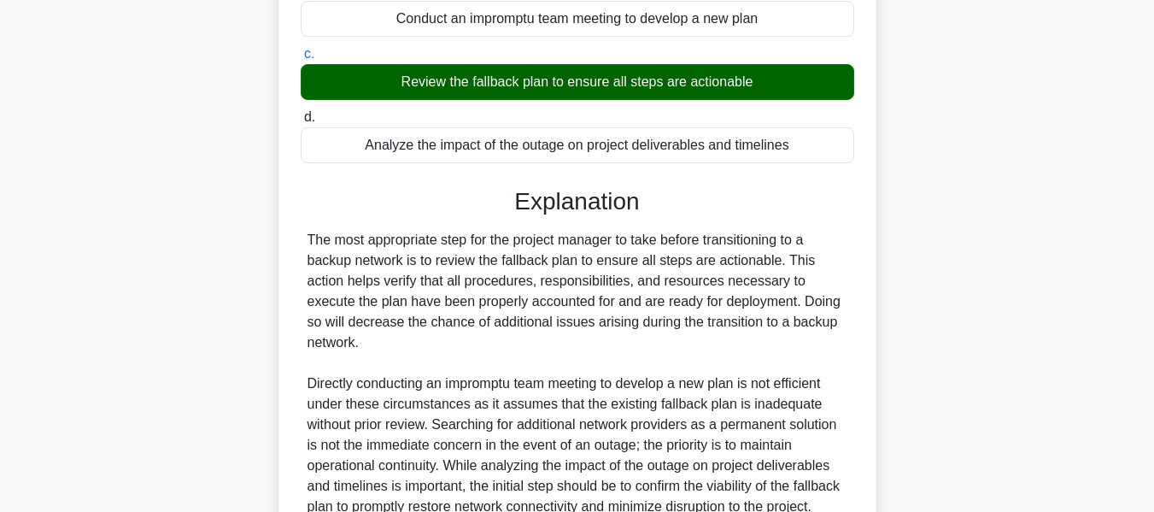
scroll to position [481, 0]
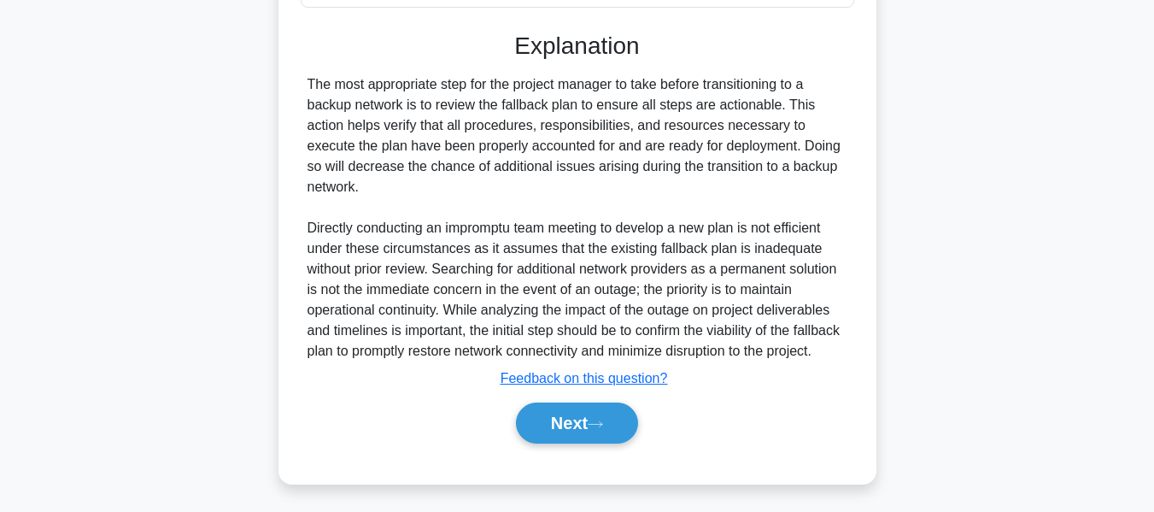
drag, startPoint x: 555, startPoint y: 419, endPoint x: 1095, endPoint y: 265, distance: 561.5
click at [555, 419] on button "Next" at bounding box center [577, 422] width 122 height 41
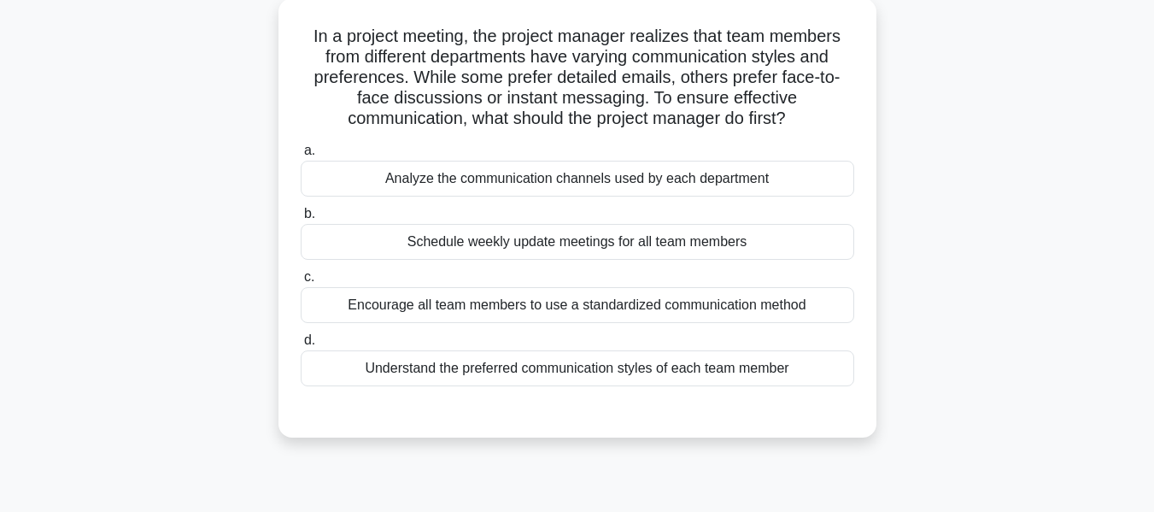
scroll to position [103, 0]
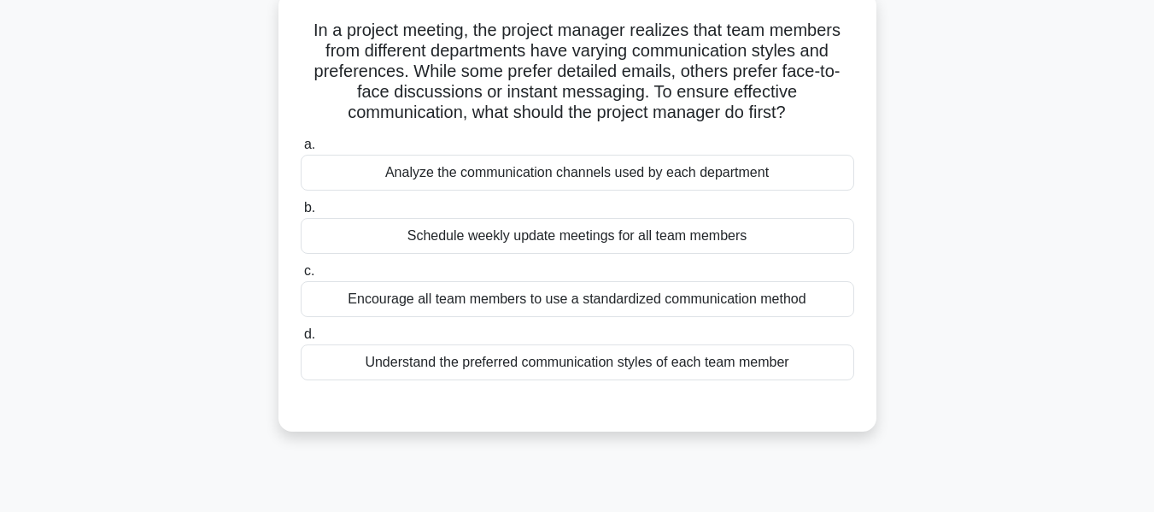
click at [496, 361] on div "Understand the preferred communication styles of each team member" at bounding box center [578, 362] width 554 height 36
click at [301, 340] on input "d. Understand the preferred communication styles of each team member" at bounding box center [301, 334] width 0 height 11
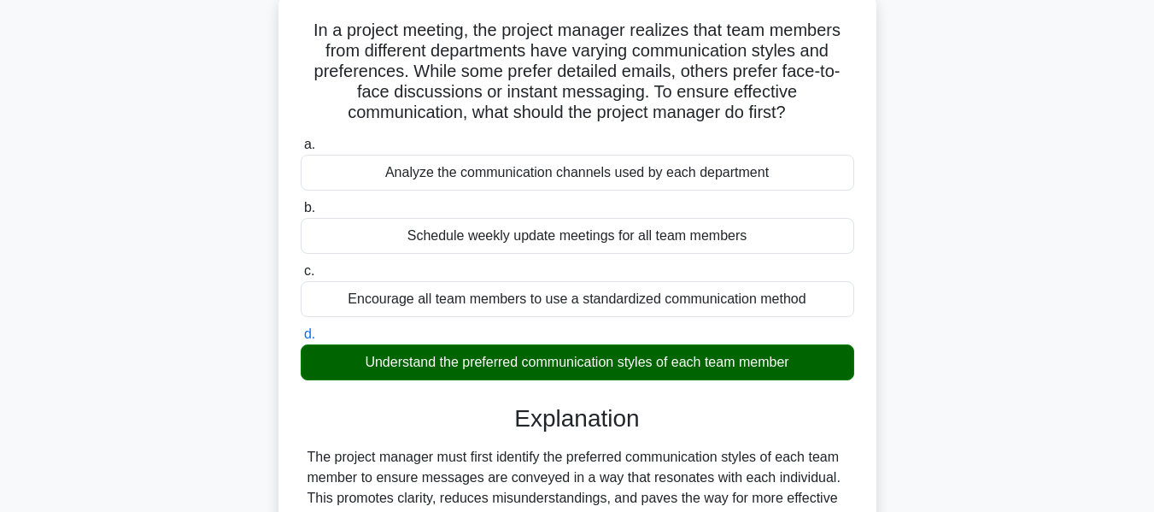
scroll to position [411, 0]
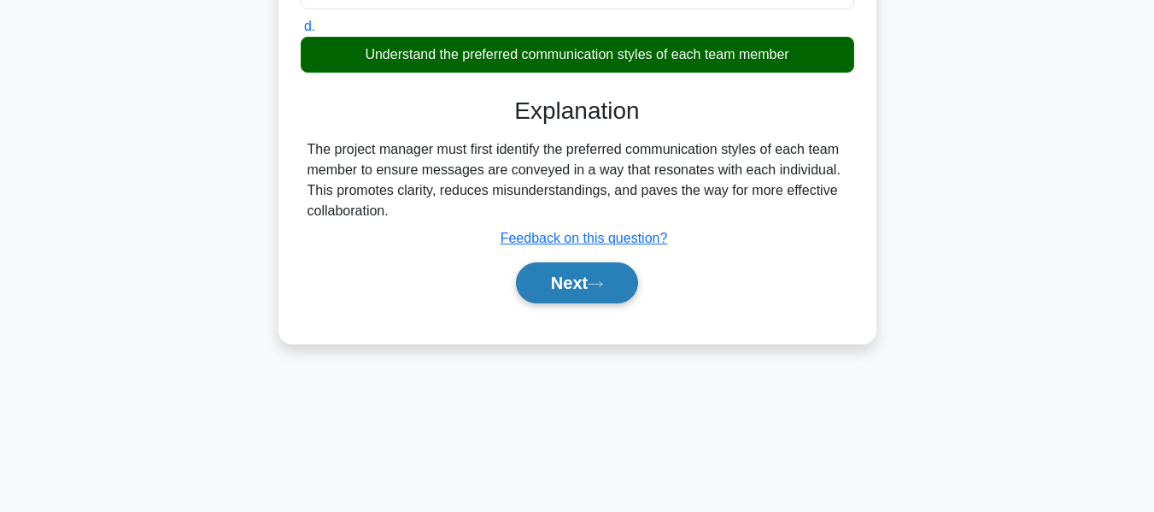
click at [568, 285] on button "Next" at bounding box center [577, 282] width 122 height 41
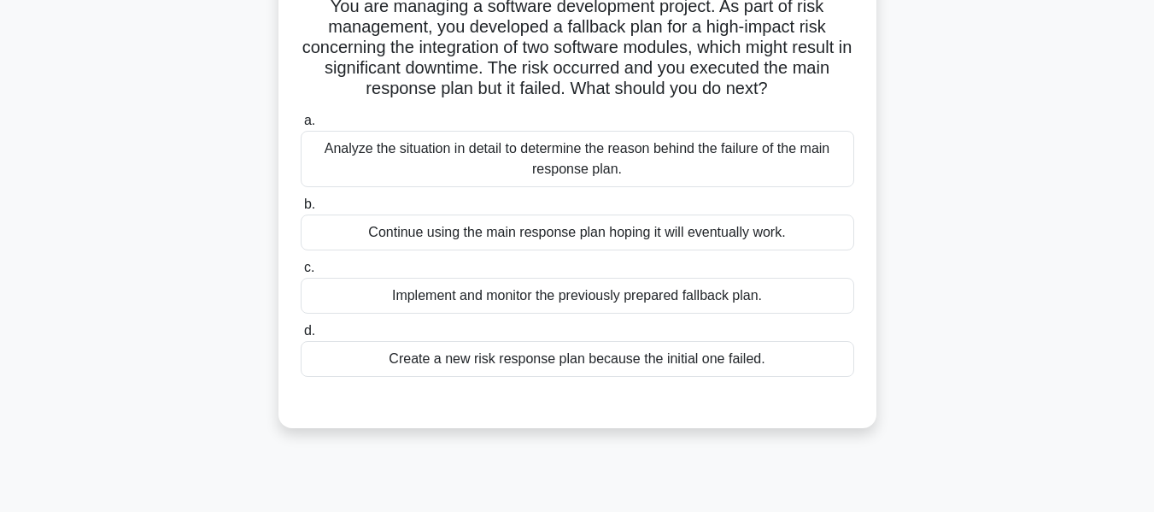
scroll to position [128, 0]
click at [437, 355] on div "Create a new risk response plan because the initial one failed." at bounding box center [578, 358] width 554 height 36
click at [301, 336] on input "d. Create a new risk response plan because the initial one failed." at bounding box center [301, 330] width 0 height 11
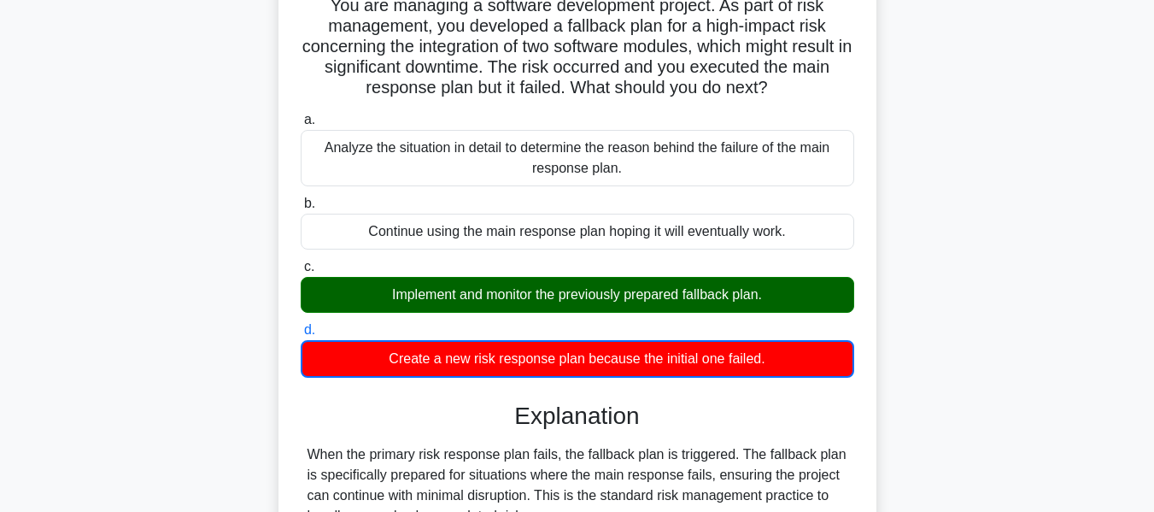
scroll to position [385, 0]
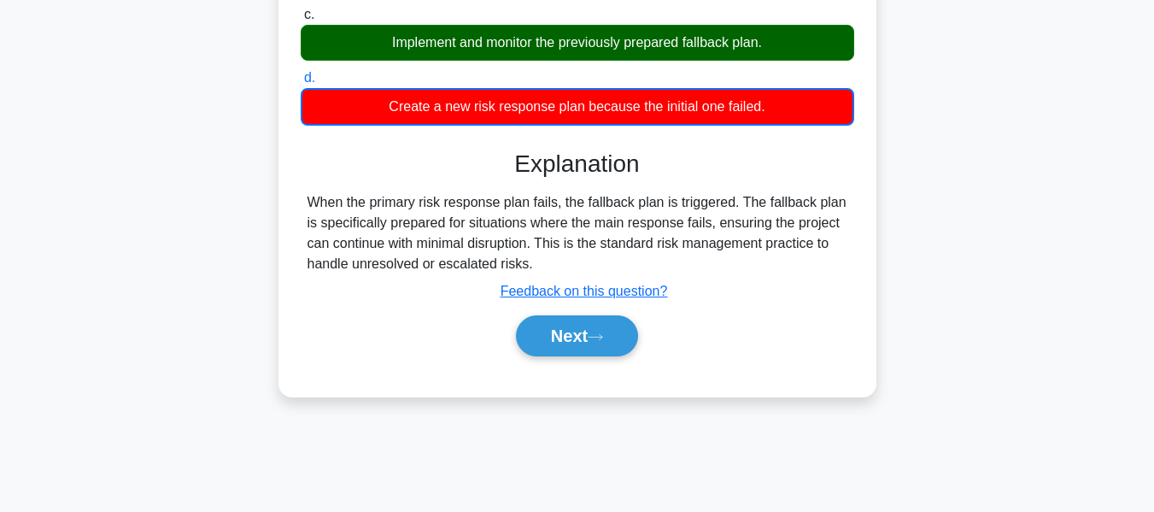
drag, startPoint x: 583, startPoint y: 329, endPoint x: 1075, endPoint y: 220, distance: 504.2
click at [583, 329] on button "Next" at bounding box center [577, 335] width 122 height 41
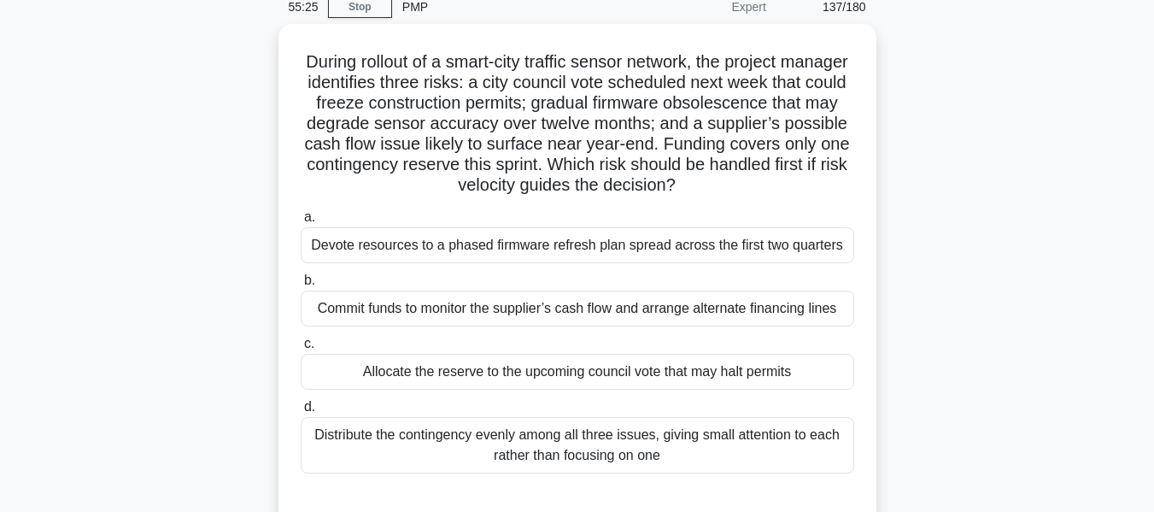
scroll to position [78, 0]
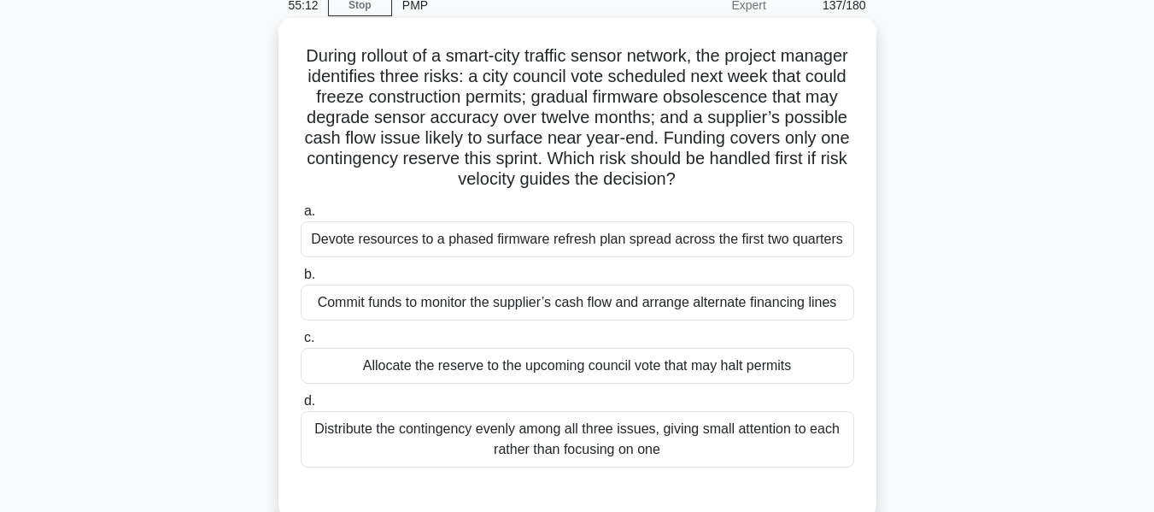
click at [419, 369] on div "Allocate the reserve to the upcoming council vote that may halt permits" at bounding box center [578, 366] width 554 height 36
click at [301, 344] on input "c. Allocate the reserve to the upcoming council vote that may halt permits" at bounding box center [301, 337] width 0 height 11
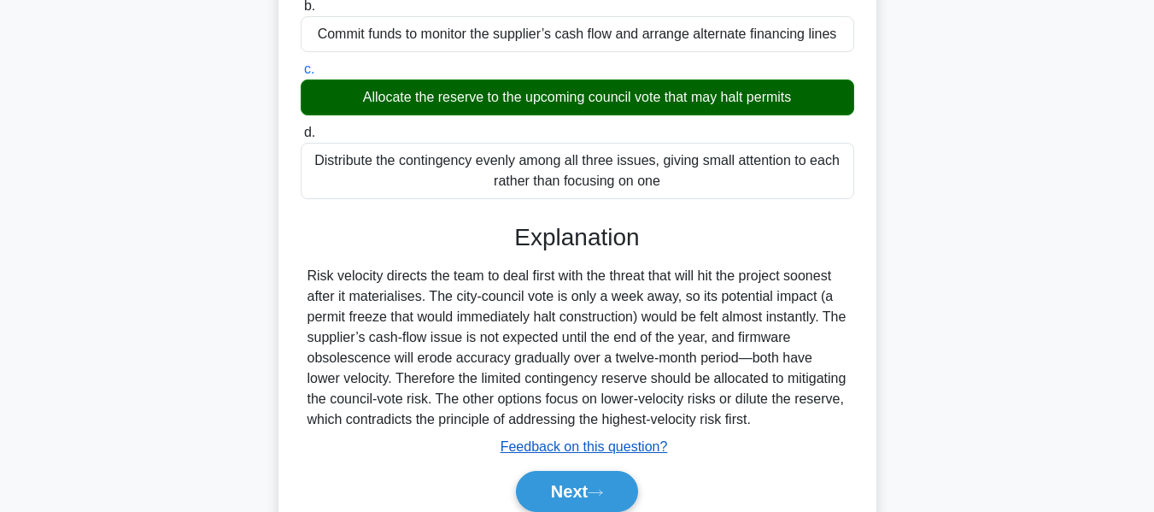
scroll to position [420, 0]
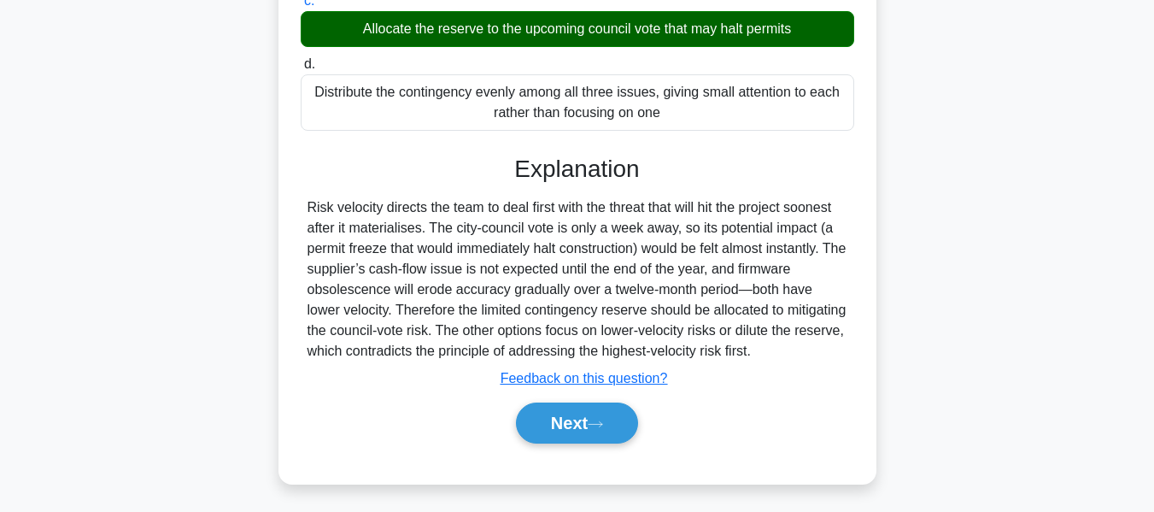
click at [572, 413] on button "Next" at bounding box center [577, 422] width 122 height 41
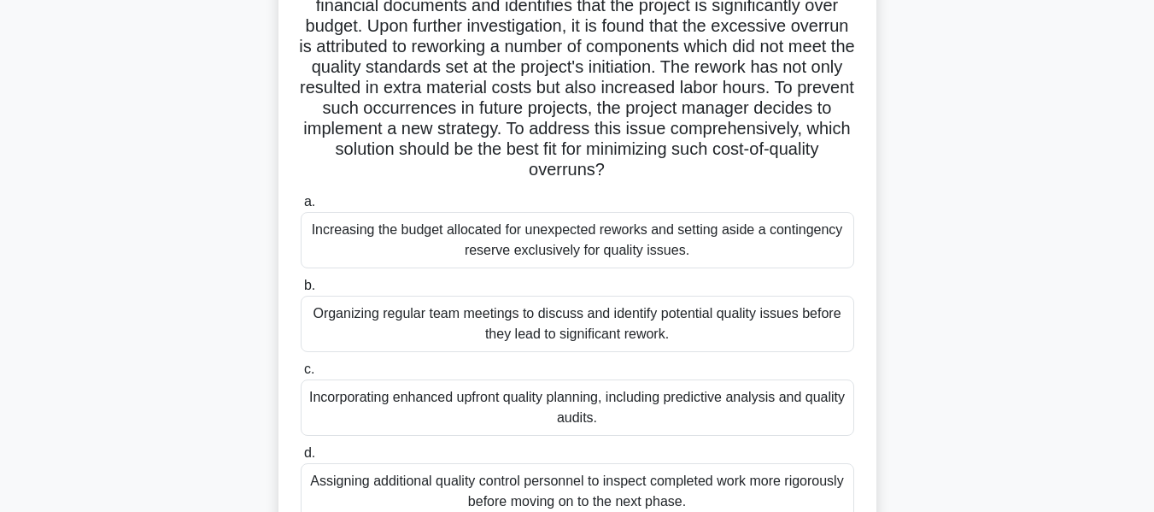
scroll to position [148, 0]
click at [420, 322] on div "Organizing regular team meetings to discuss and identify potential quality issu…" at bounding box center [578, 325] width 554 height 56
click at [378, 329] on div "Organizing regular team meetings to discuss and identify potential quality issu…" at bounding box center [578, 325] width 554 height 56
click at [301, 292] on input "b. Organizing regular team meetings to discuss and identify potential quality i…" at bounding box center [301, 286] width 0 height 11
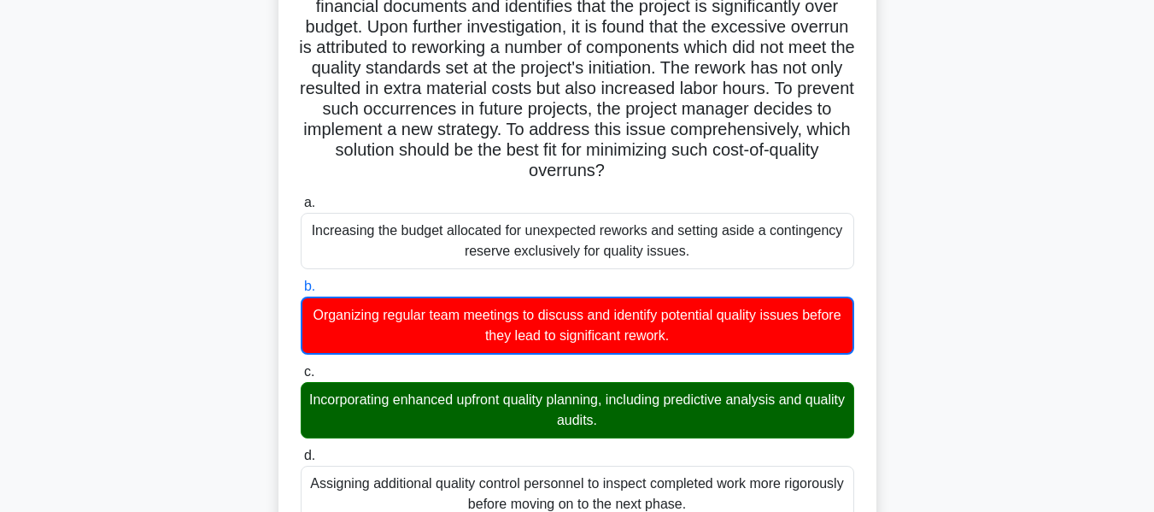
scroll to position [575, 0]
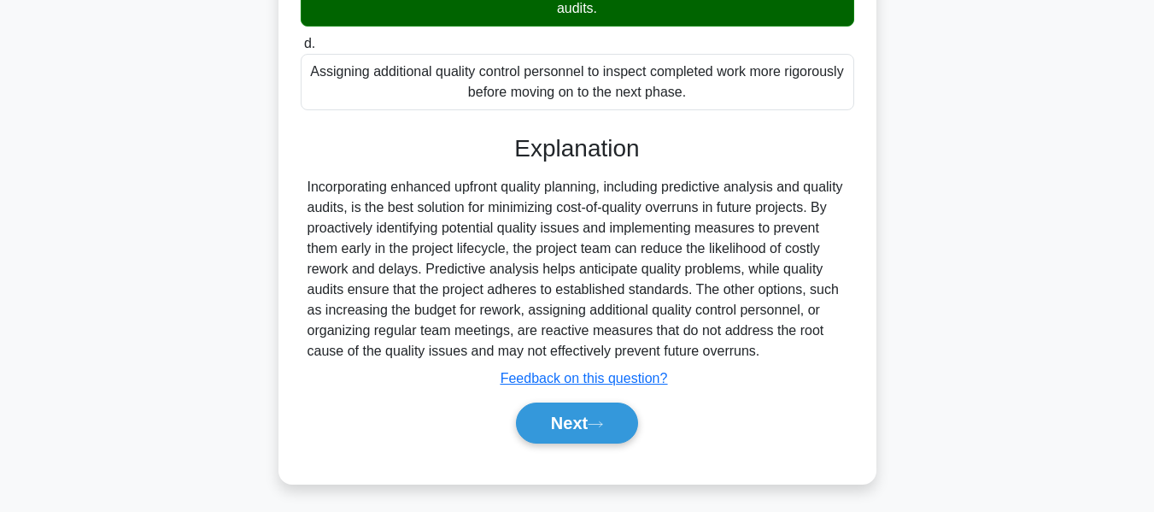
drag, startPoint x: 565, startPoint y: 419, endPoint x: 1058, endPoint y: 281, distance: 511.9
click at [565, 419] on button "Next" at bounding box center [577, 422] width 122 height 41
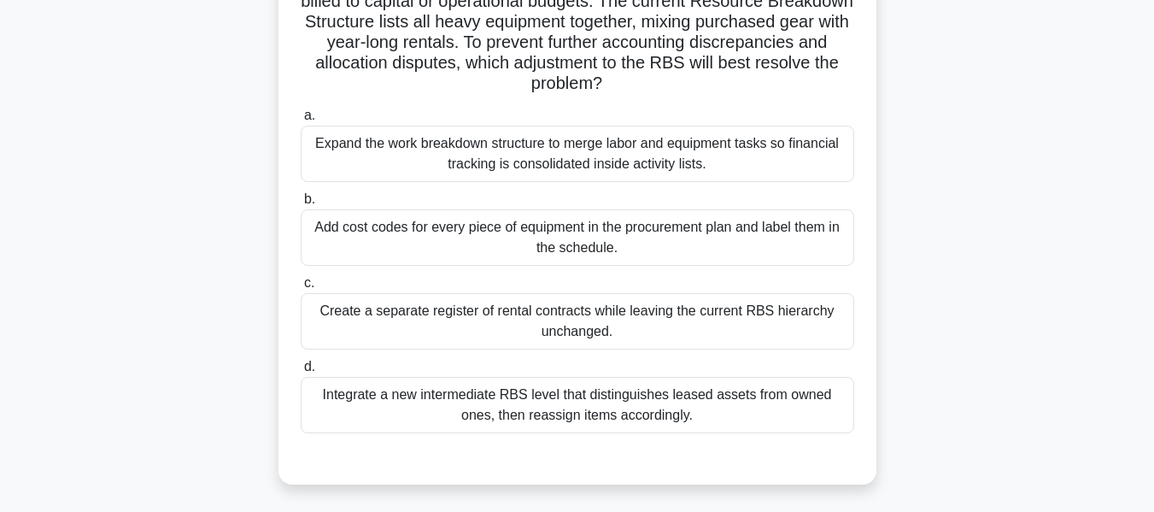
scroll to position [183, 0]
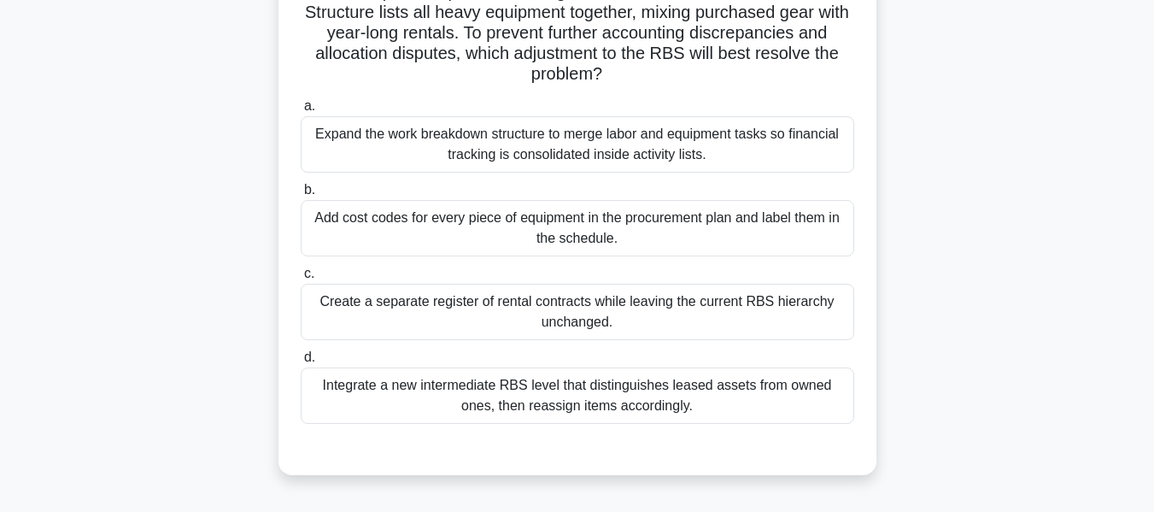
click at [481, 392] on div "Integrate a new intermediate RBS level that distinguishes leased assets from ow…" at bounding box center [578, 395] width 554 height 56
click at [301, 363] on input "d. Integrate a new intermediate RBS level that distinguishes leased assets from…" at bounding box center [301, 357] width 0 height 11
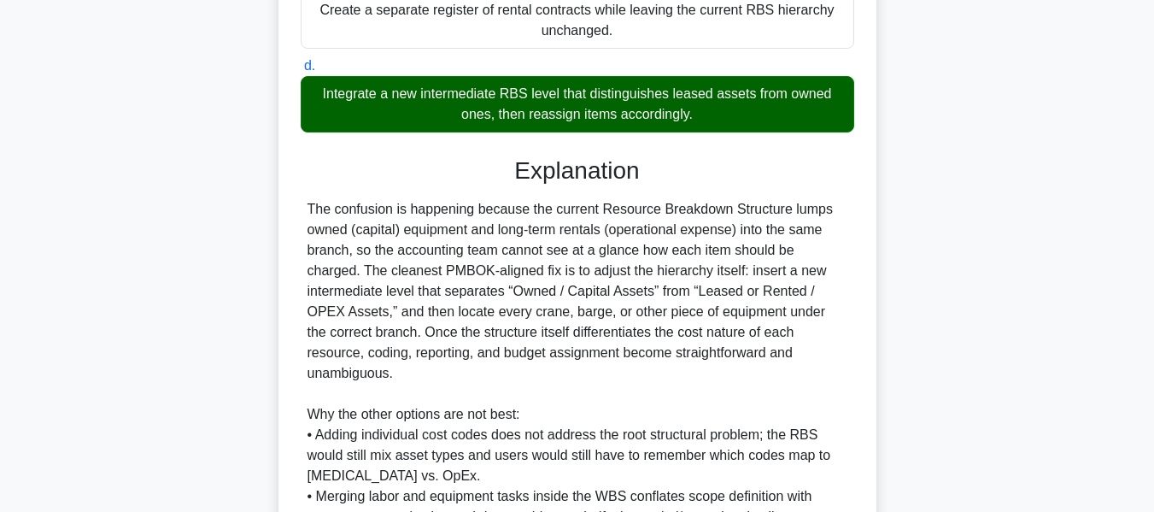
scroll to position [686, 0]
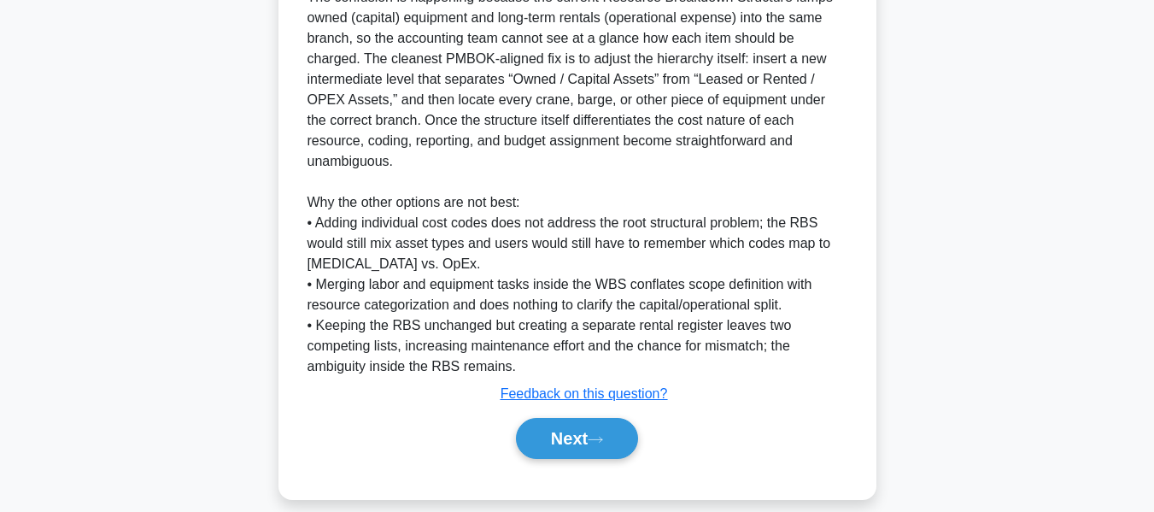
drag, startPoint x: 561, startPoint y: 425, endPoint x: 852, endPoint y: 339, distance: 302.8
click at [561, 425] on button "Next" at bounding box center [577, 438] width 122 height 41
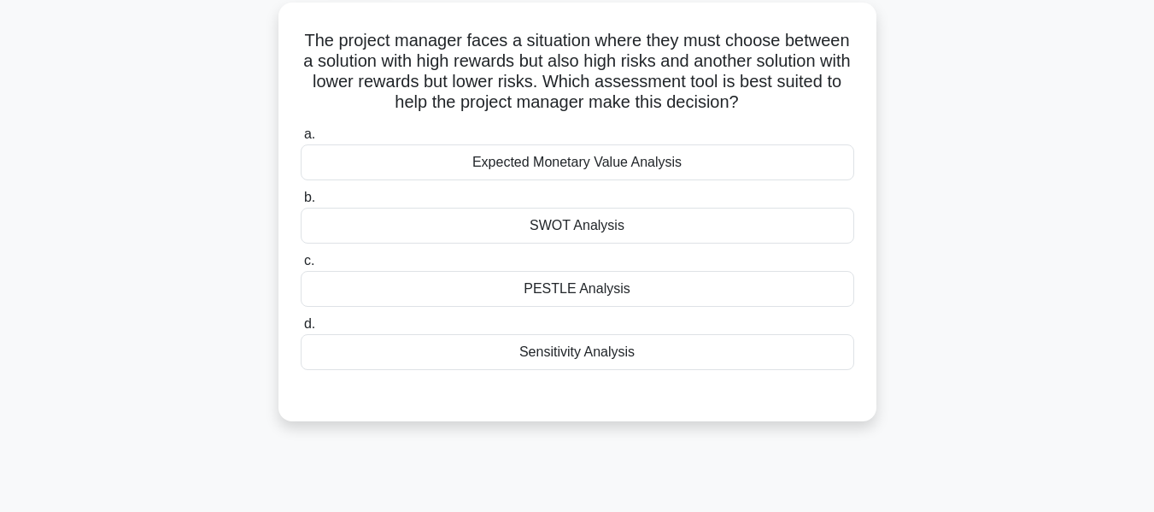
scroll to position [114, 0]
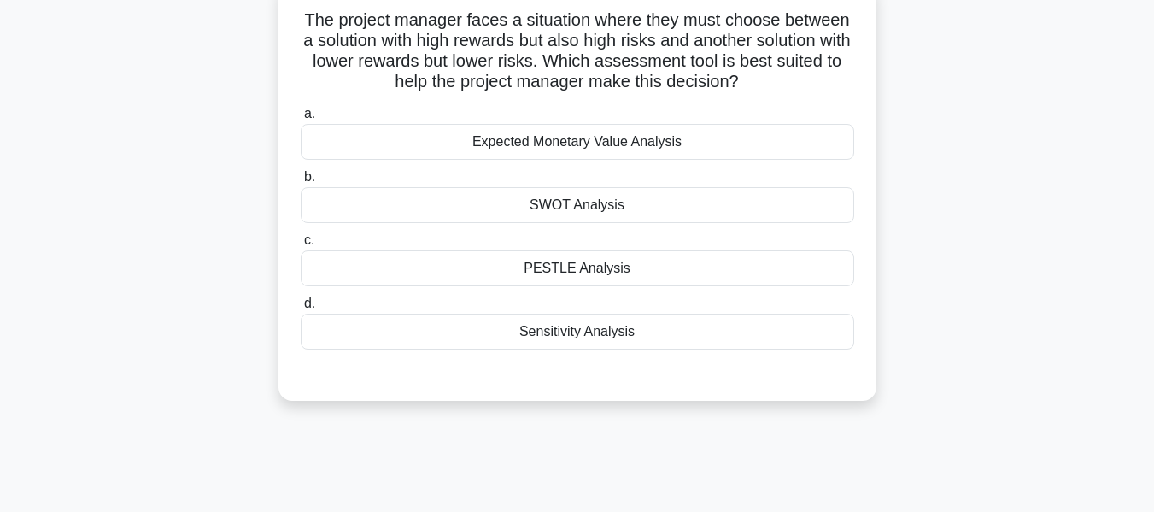
click at [627, 338] on div "Sensitivity Analysis" at bounding box center [578, 332] width 554 height 36
click at [301, 309] on input "d. Sensitivity Analysis" at bounding box center [301, 303] width 0 height 11
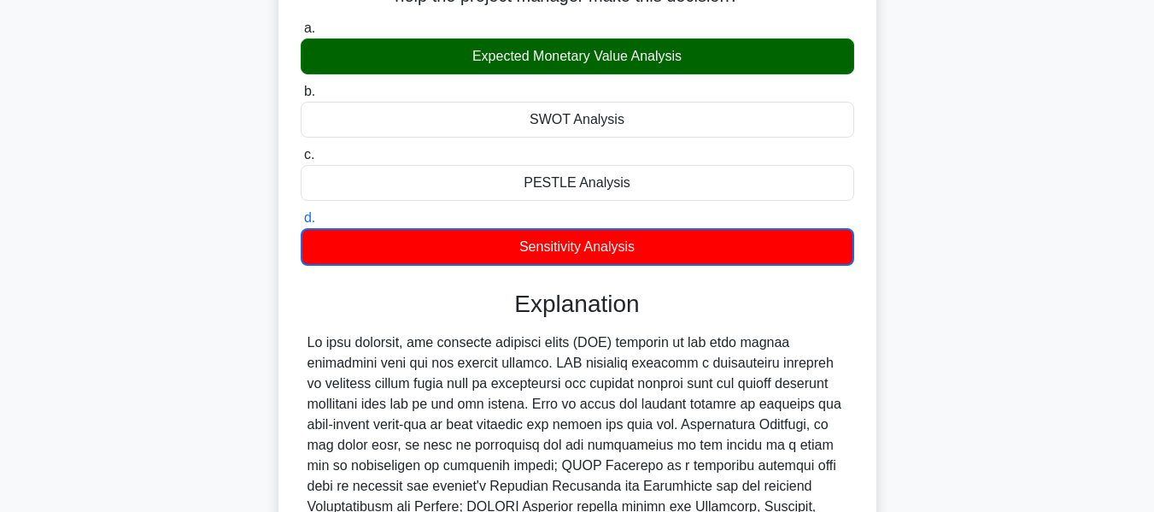
scroll to position [442, 0]
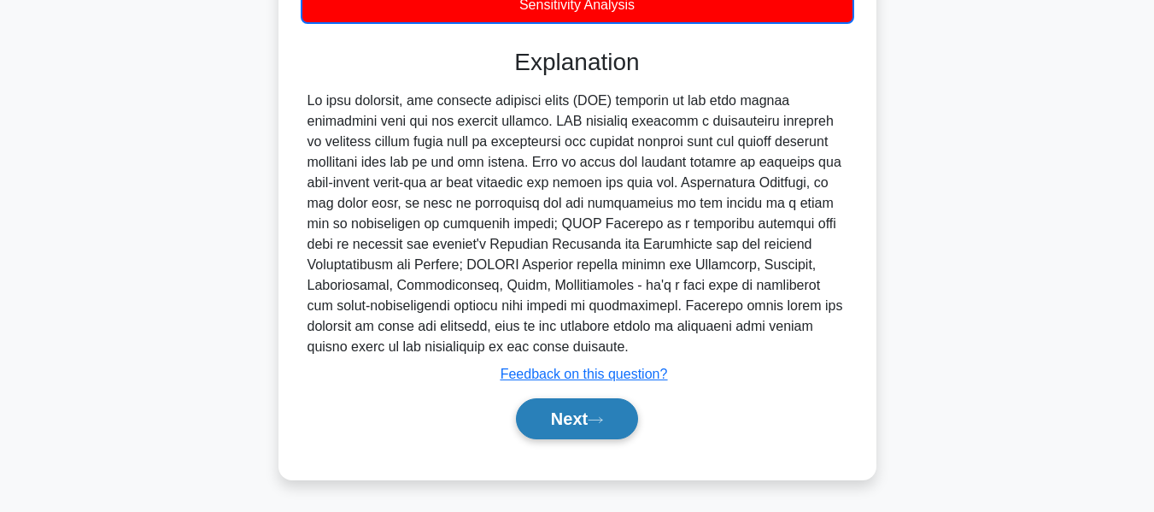
click at [611, 417] on button "Next" at bounding box center [577, 418] width 122 height 41
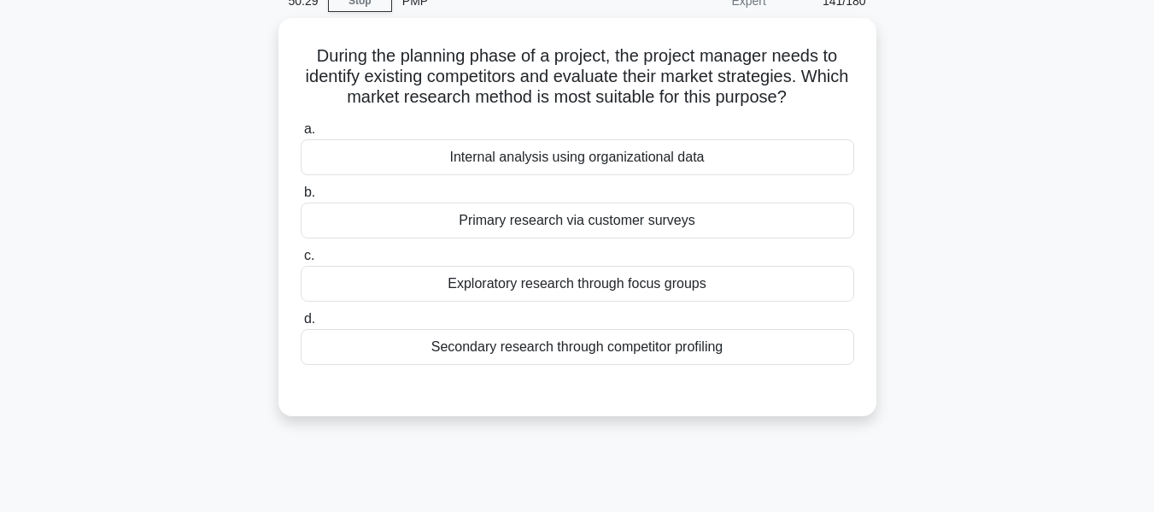
scroll to position [84, 0]
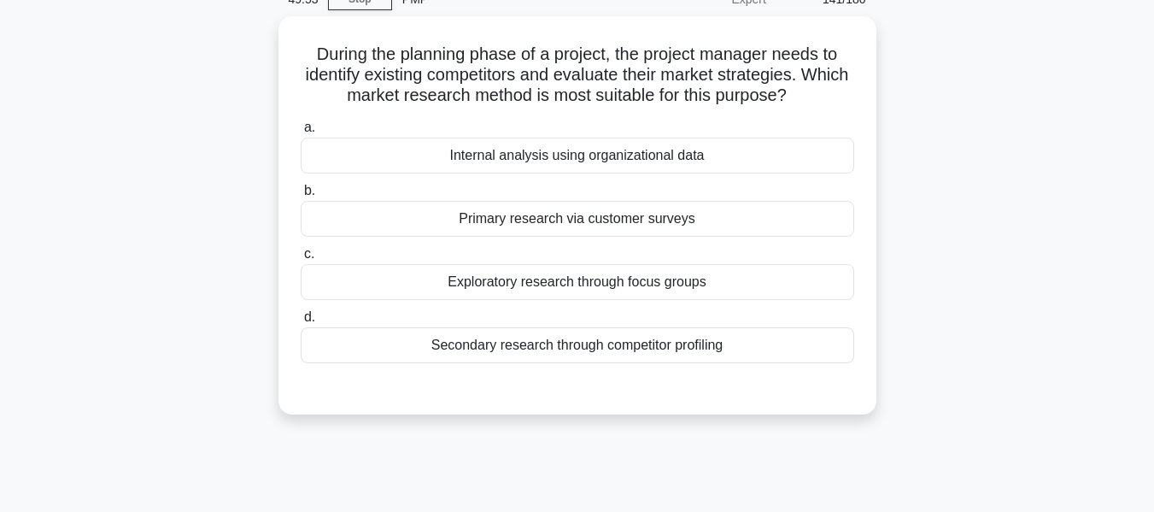
click at [966, 312] on div "During the planning phase of a project, the project manager needs to identify e…" at bounding box center [578, 225] width 974 height 419
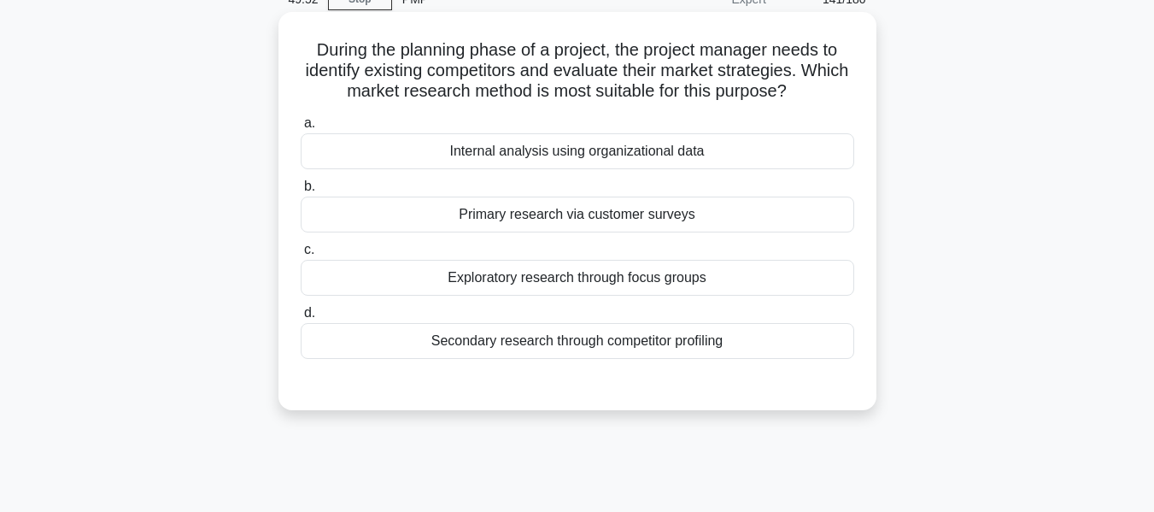
click at [590, 344] on div "Secondary research through competitor profiling" at bounding box center [578, 341] width 554 height 36
click at [301, 319] on input "d. Secondary research through competitor profiling" at bounding box center [301, 313] width 0 height 11
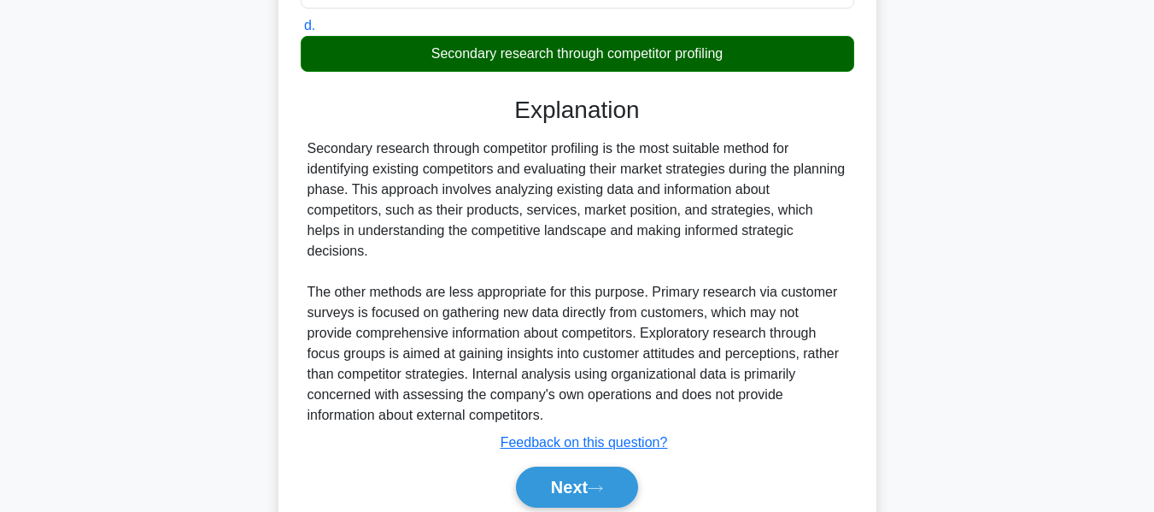
scroll to position [420, 0]
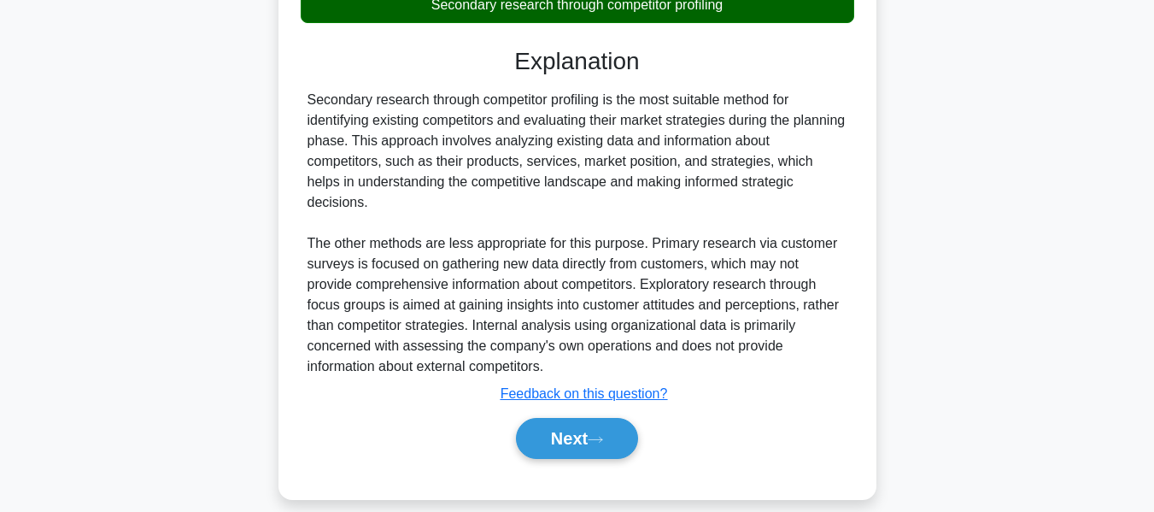
drag, startPoint x: 564, startPoint y: 420, endPoint x: 719, endPoint y: 401, distance: 156.6
click at [564, 420] on button "Next" at bounding box center [577, 438] width 122 height 41
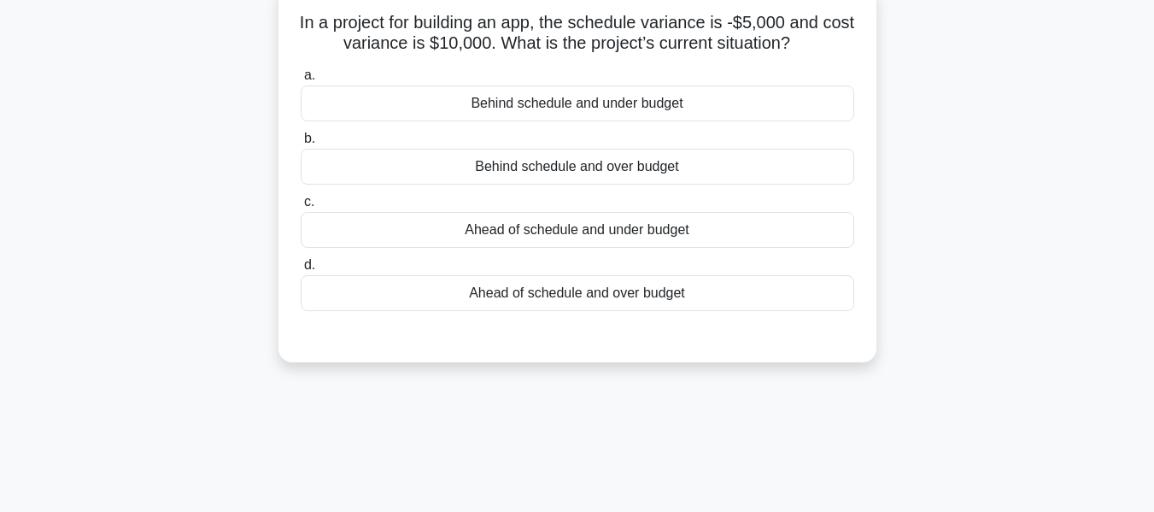
scroll to position [110, 0]
click at [619, 112] on div "Behind schedule and under budget" at bounding box center [578, 104] width 554 height 36
click at [301, 82] on input "a. Behind schedule and under budget" at bounding box center [301, 76] width 0 height 11
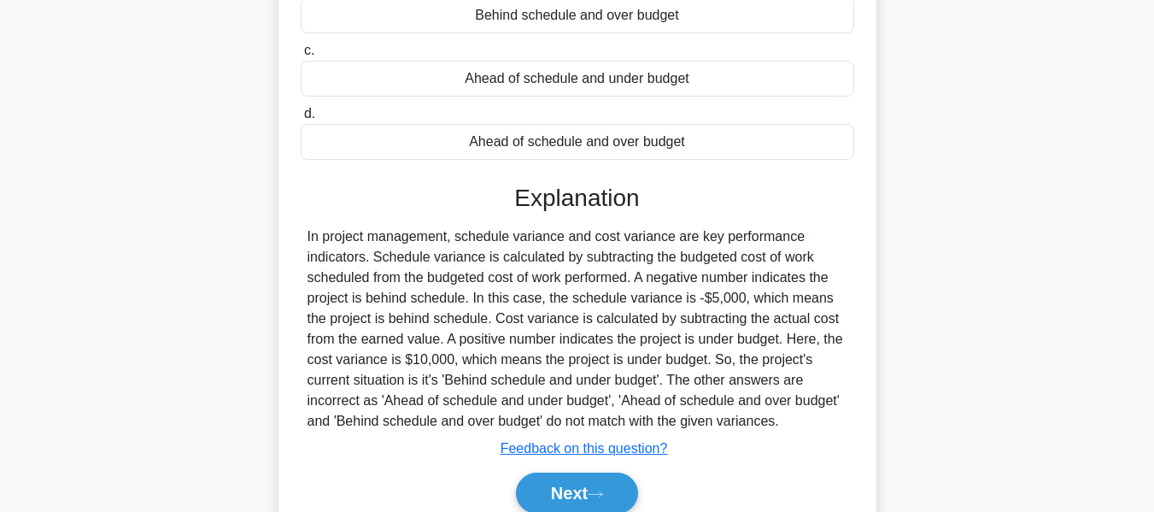
scroll to position [411, 0]
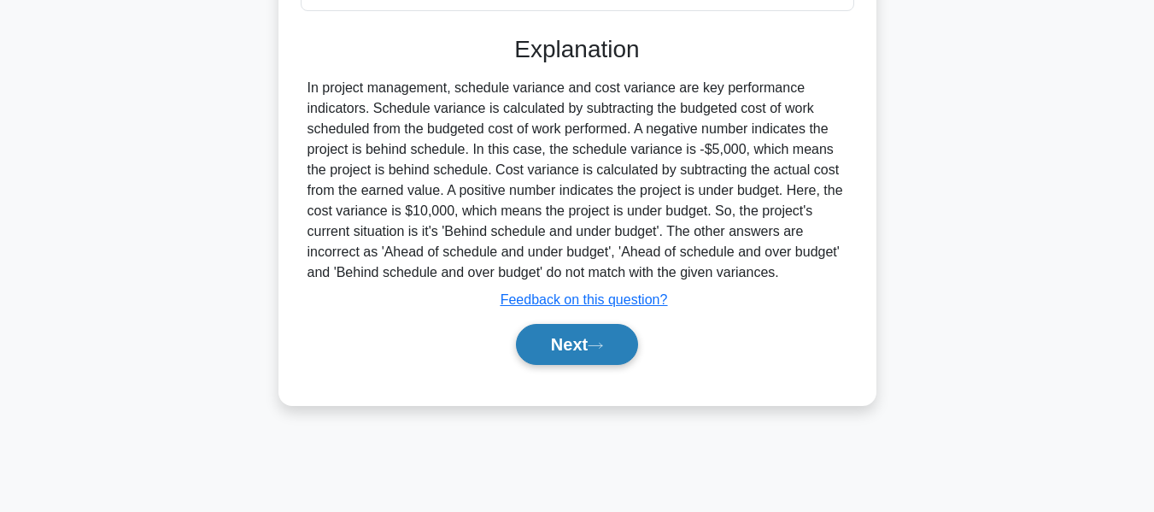
click at [549, 344] on button "Next" at bounding box center [577, 344] width 122 height 41
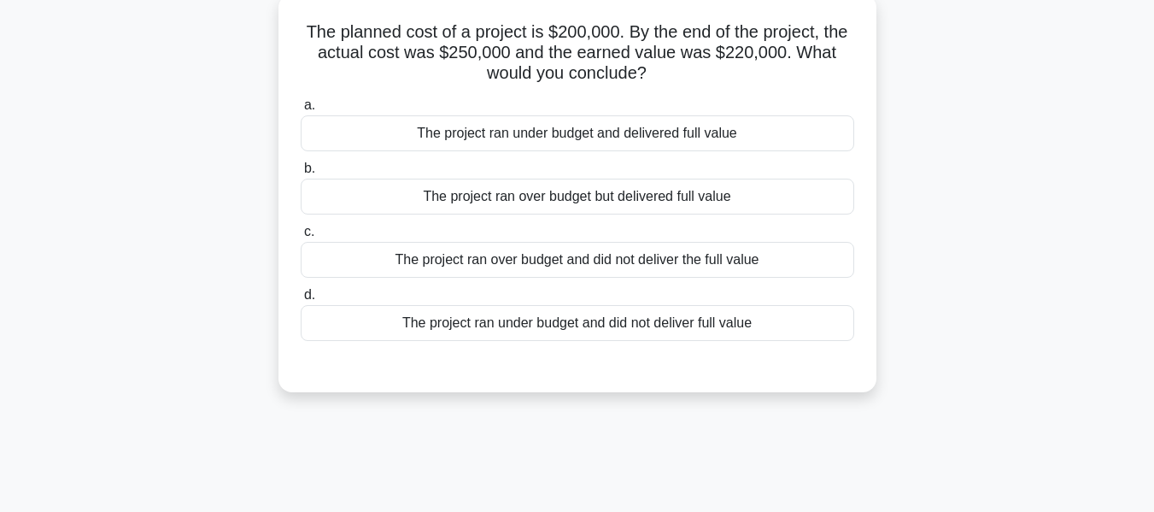
scroll to position [114, 0]
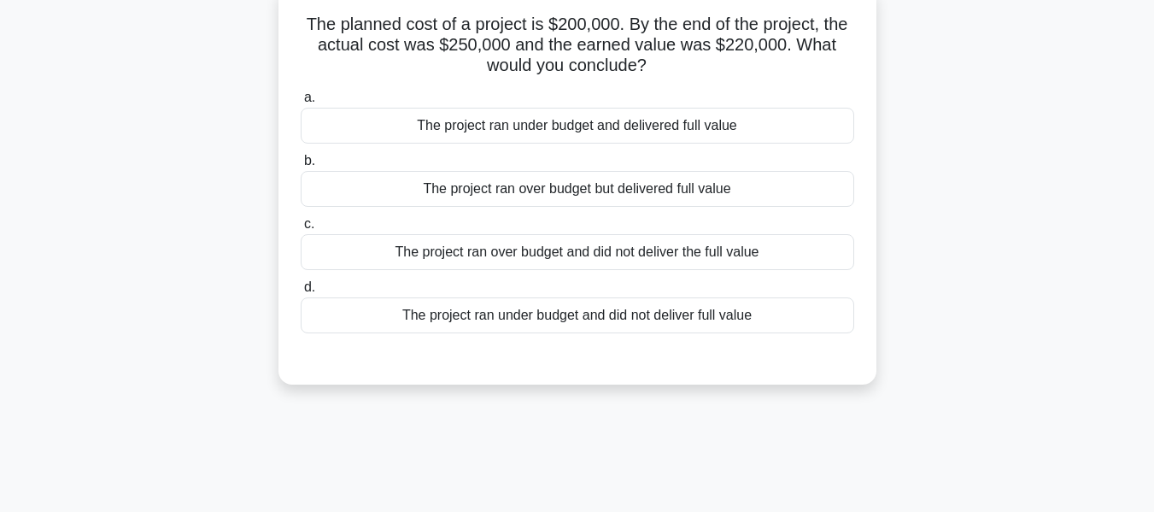
click at [1006, 138] on div "The planned cost of a project is $200,000. By the end of the project, the actua…" at bounding box center [578, 195] width 974 height 419
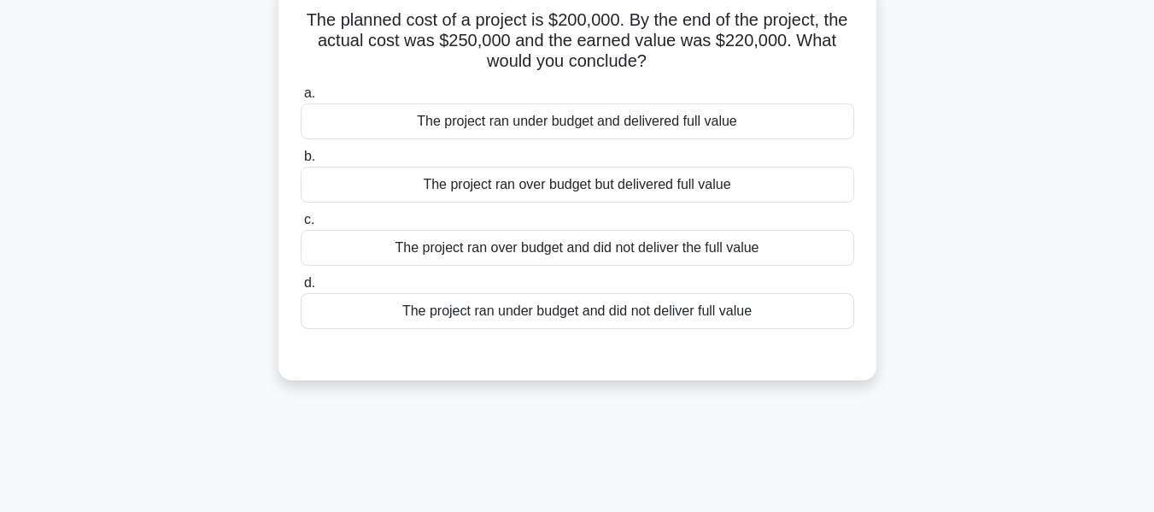
click at [580, 187] on div "The project ran over budget but delivered full value" at bounding box center [578, 185] width 554 height 36
click at [301, 162] on input "b. The project ran over budget but delivered full value" at bounding box center [301, 156] width 0 height 11
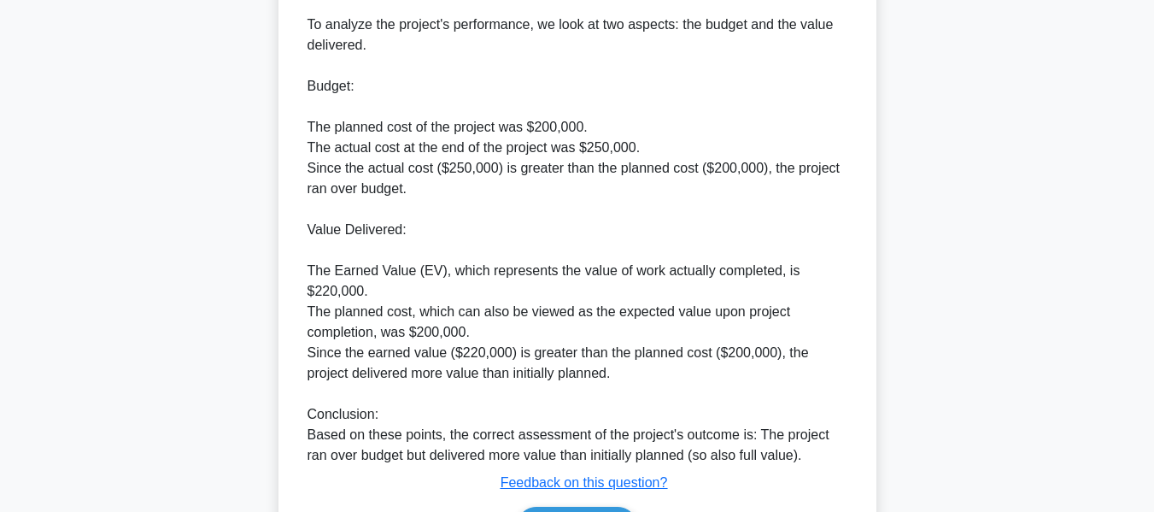
scroll to position [604, 0]
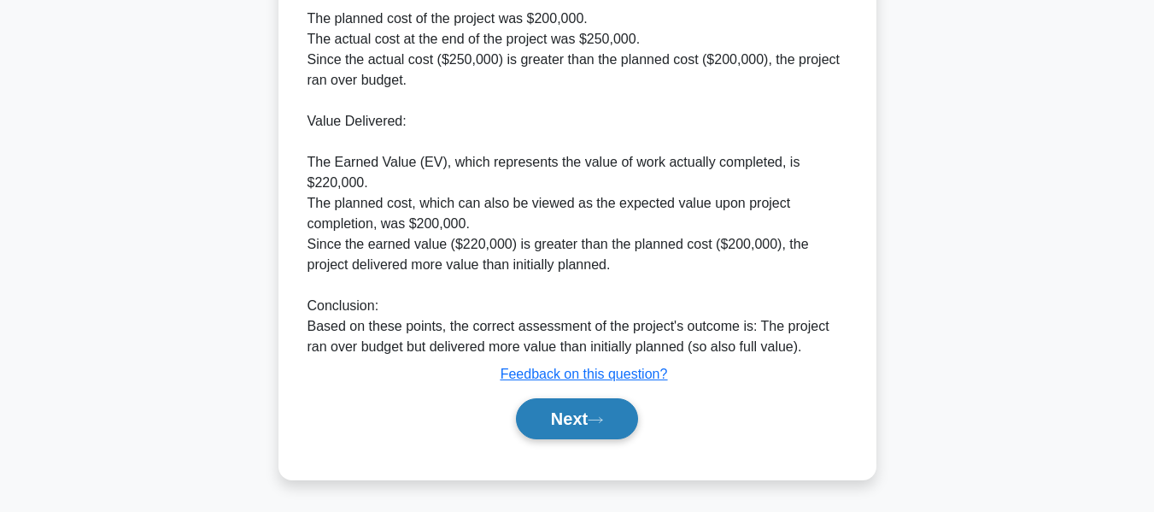
drag, startPoint x: 575, startPoint y: 413, endPoint x: 595, endPoint y: 407, distance: 20.5
click at [575, 413] on button "Next" at bounding box center [577, 418] width 122 height 41
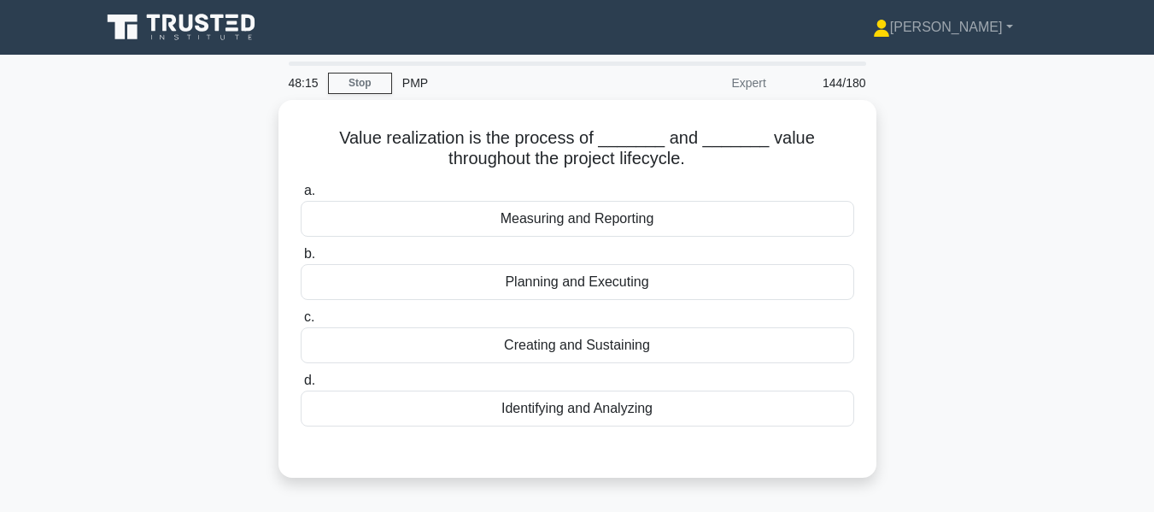
scroll to position [85, 0]
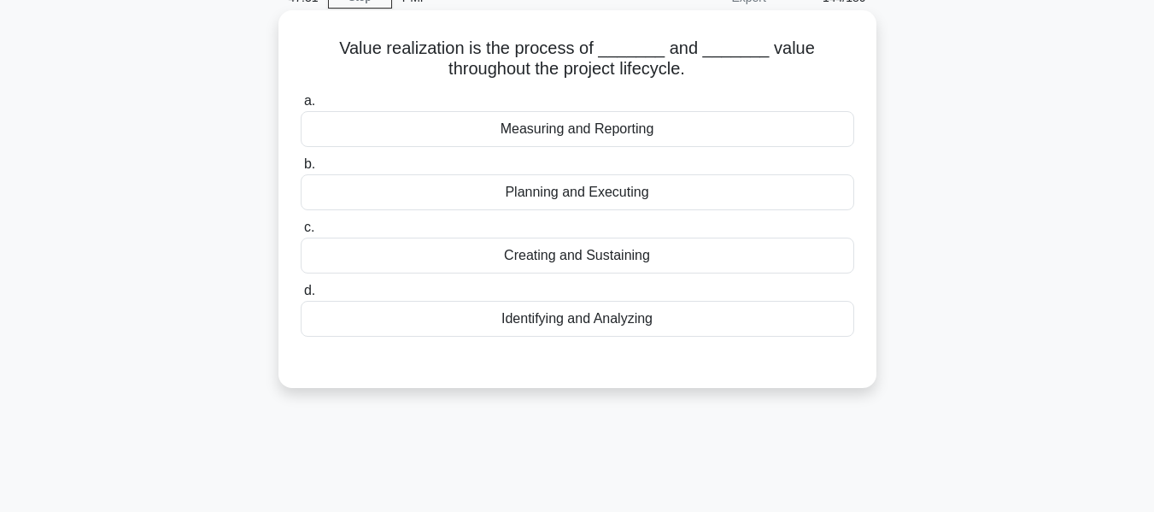
click at [520, 255] on div "Creating and Sustaining" at bounding box center [578, 256] width 554 height 36
click at [301, 233] on input "c. Creating and Sustaining" at bounding box center [301, 227] width 0 height 11
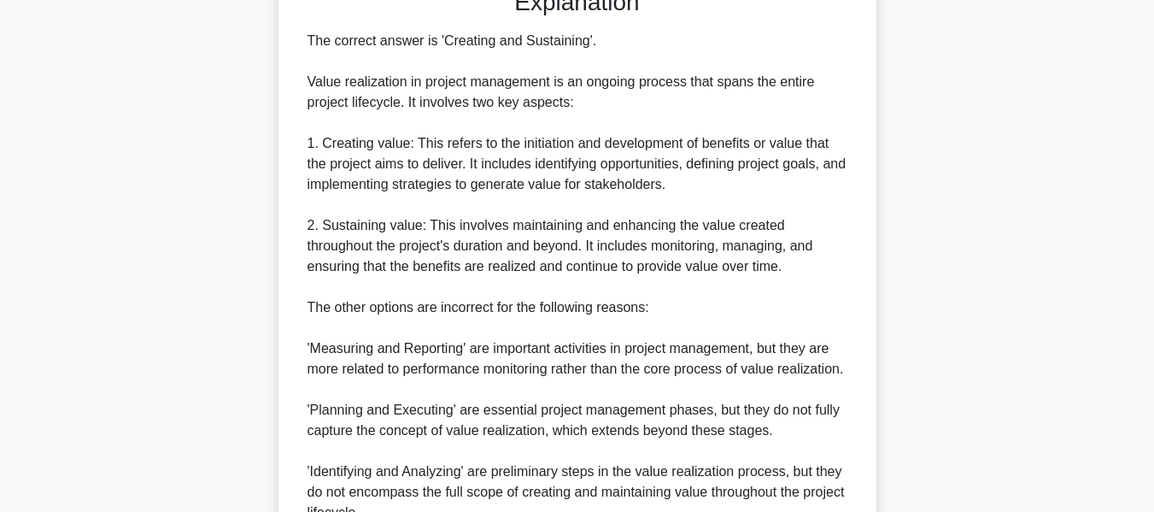
scroll to position [598, 0]
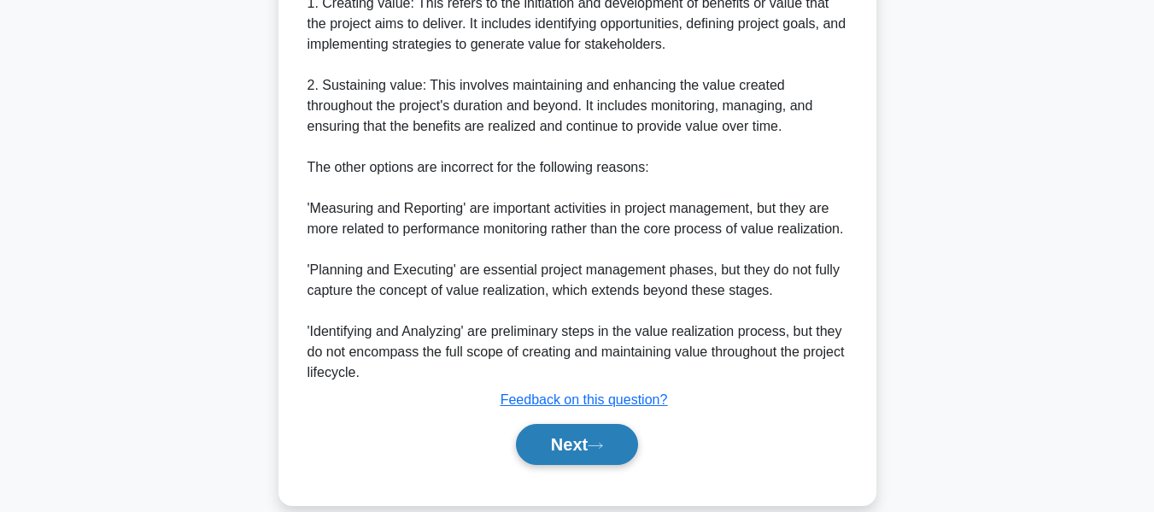
click at [548, 441] on button "Next" at bounding box center [577, 444] width 122 height 41
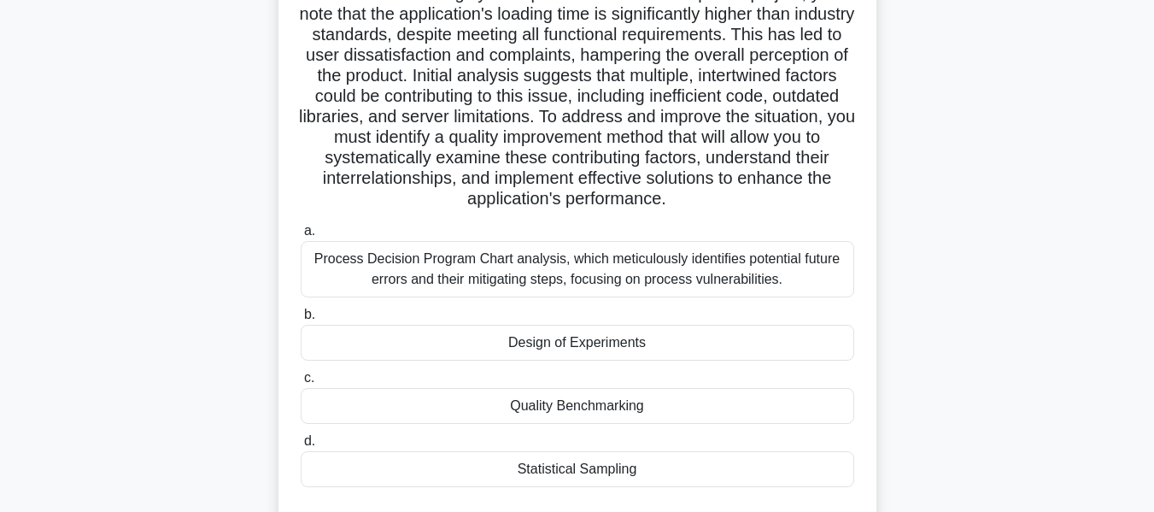
scroll to position [135, 0]
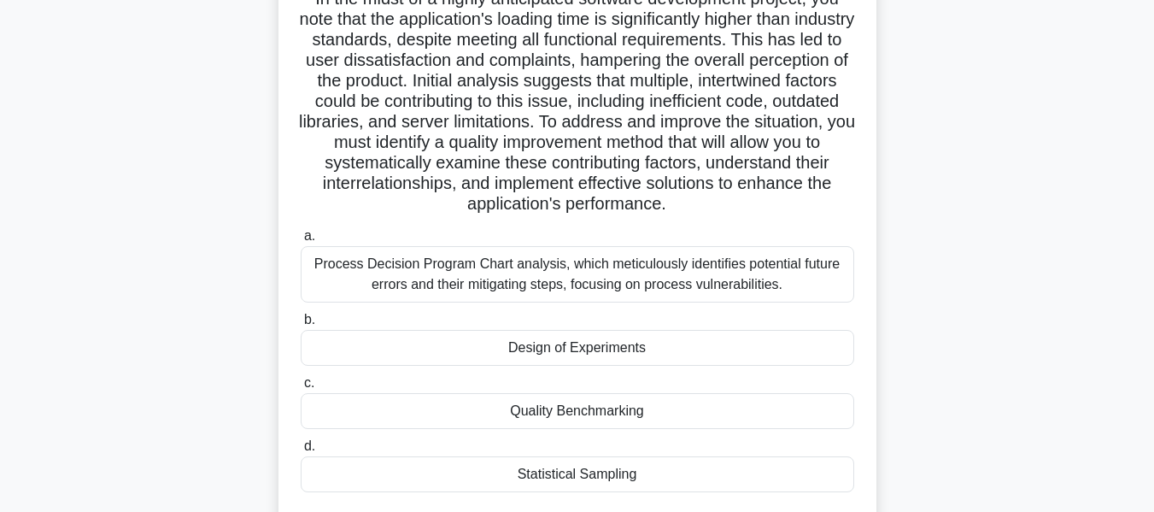
click at [515, 364] on div "Design of Experiments" at bounding box center [578, 348] width 554 height 36
click at [301, 326] on input "b. Design of Experiments" at bounding box center [301, 319] width 0 height 11
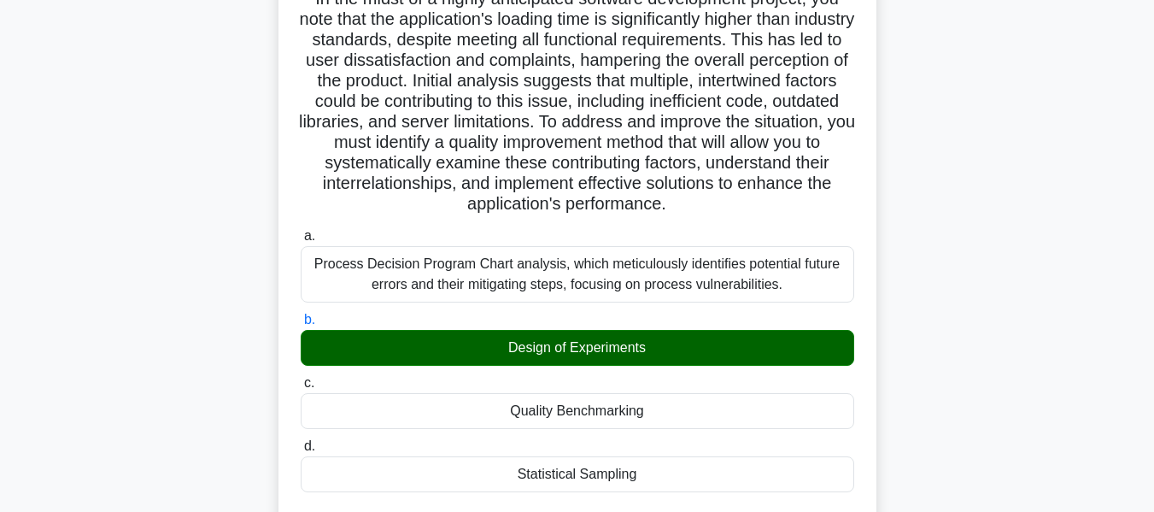
scroll to position [648, 0]
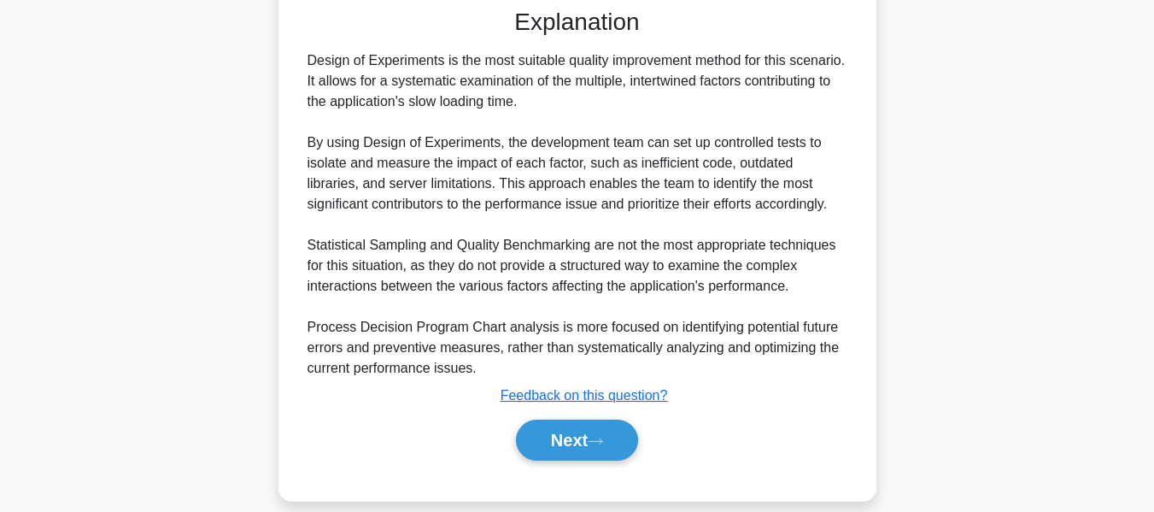
drag, startPoint x: 581, startPoint y: 454, endPoint x: 938, endPoint y: 277, distance: 398.6
click at [581, 454] on button "Next" at bounding box center [577, 440] width 122 height 41
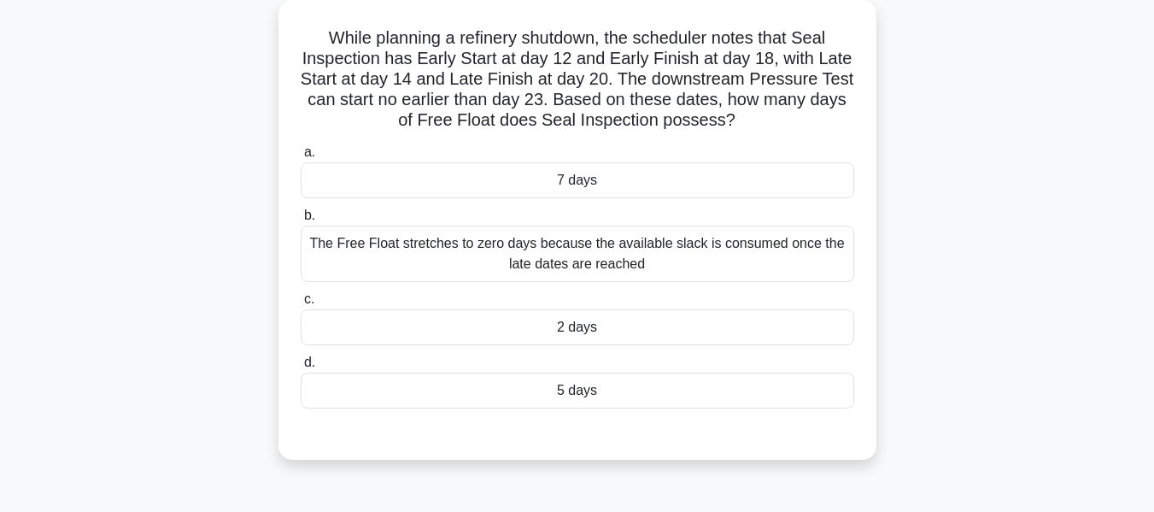
scroll to position [108, 0]
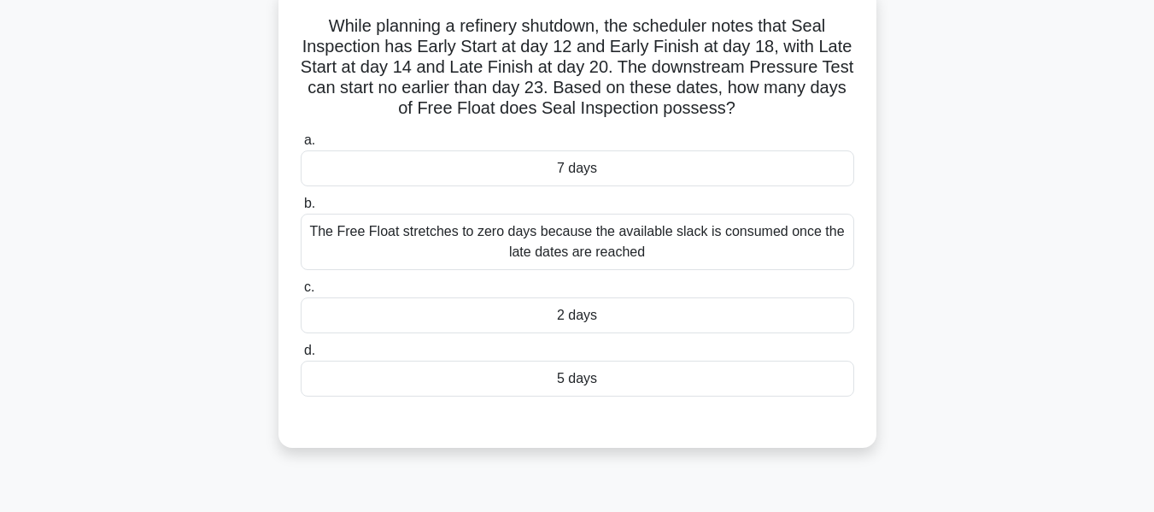
click at [556, 320] on div "2 days" at bounding box center [578, 315] width 554 height 36
click at [301, 293] on input "c. 2 days" at bounding box center [301, 287] width 0 height 11
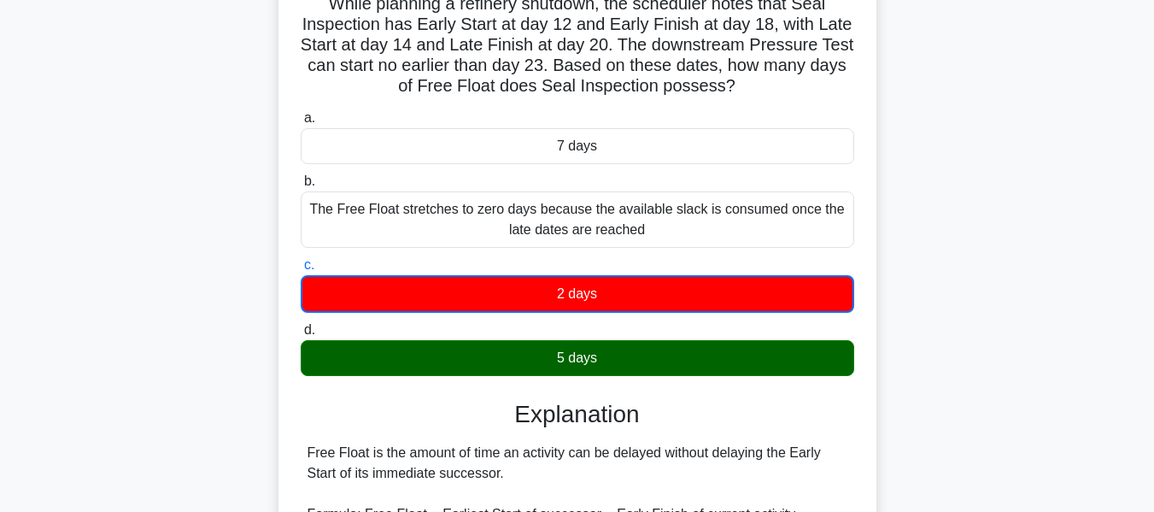
scroll to position [524, 0]
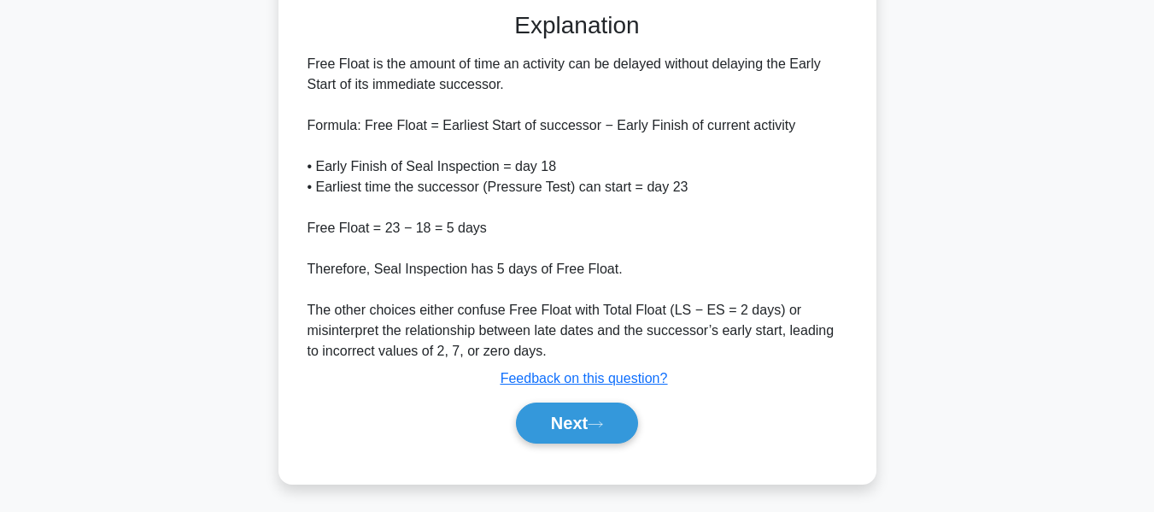
drag, startPoint x: 573, startPoint y: 420, endPoint x: 1044, endPoint y: 226, distance: 510.3
click at [573, 420] on button "Next" at bounding box center [577, 422] width 122 height 41
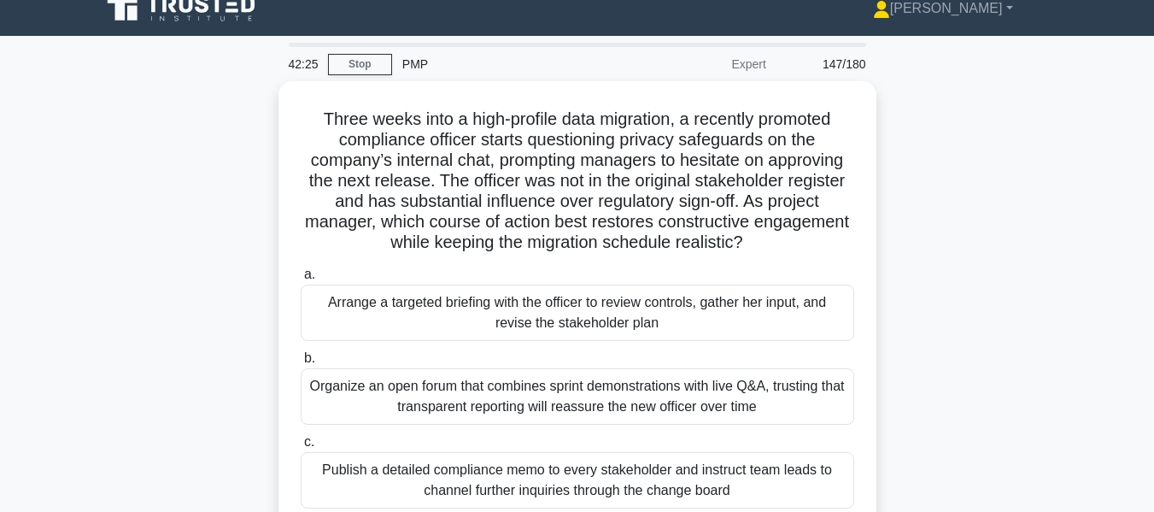
scroll to position [0, 0]
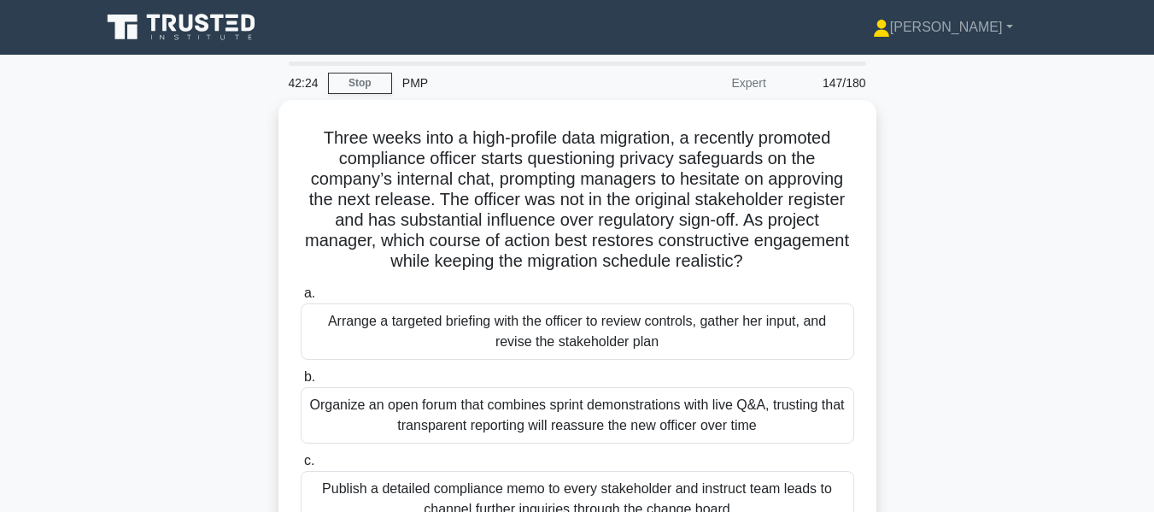
click at [1034, 218] on div "Three weeks into a high-profile data migration, a recently promoted compliance …" at bounding box center [578, 391] width 974 height 583
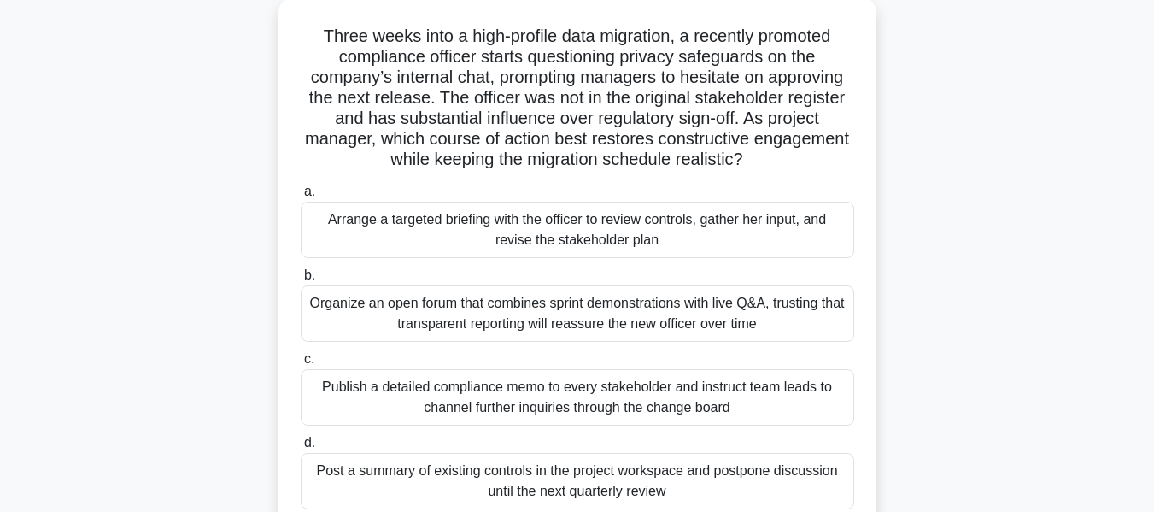
scroll to position [109, 0]
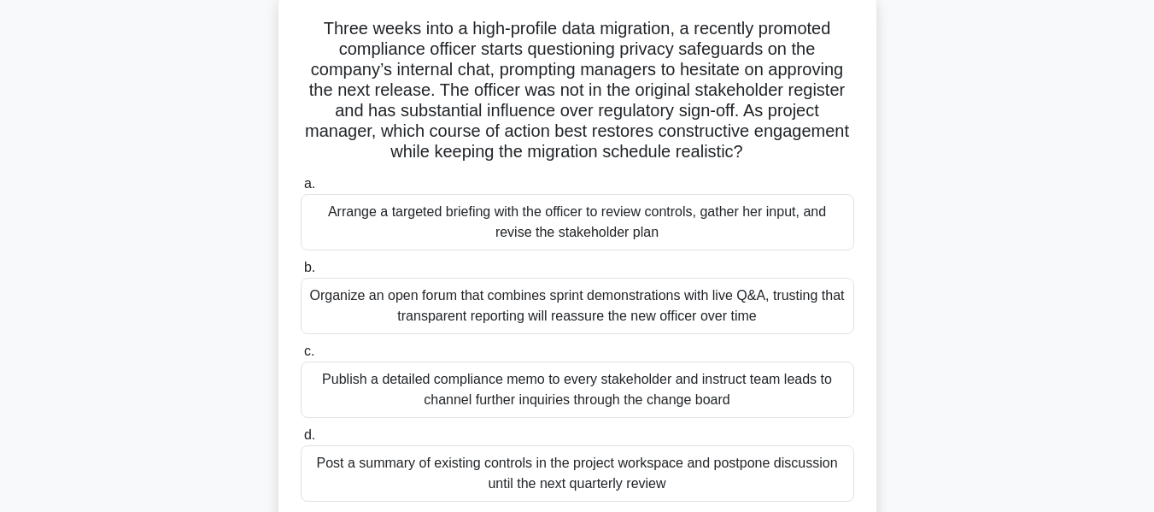
click at [995, 234] on div "Three weeks into a high-profile data migration, a recently promoted compliance …" at bounding box center [578, 282] width 974 height 583
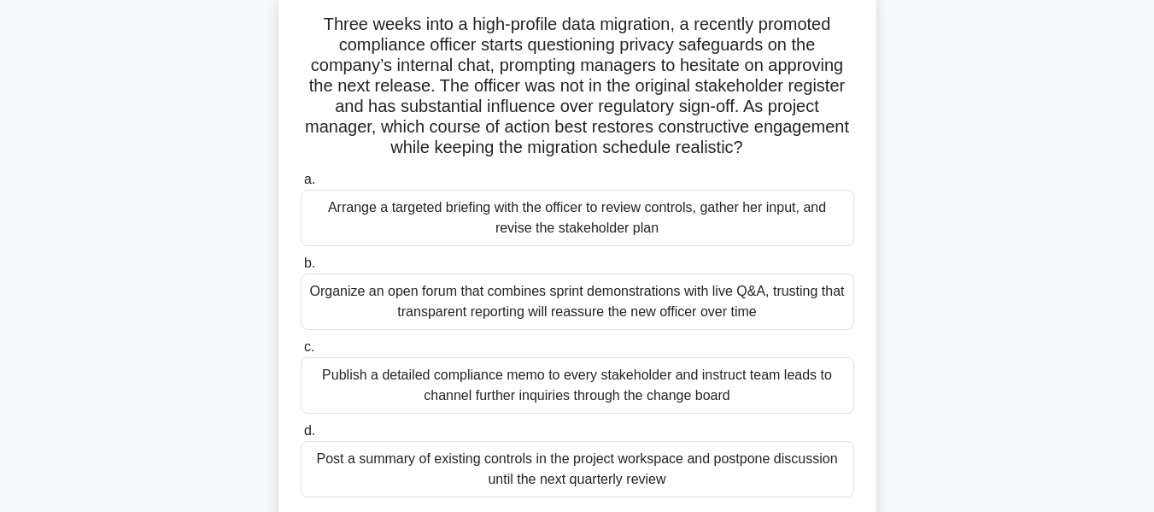
click at [655, 214] on div "Arrange a targeted briefing with the officer to review controls, gather her inp…" at bounding box center [578, 218] width 554 height 56
click at [301, 185] on input "a. Arrange a targeted briefing with the officer to review controls, gather her …" at bounding box center [301, 179] width 0 height 11
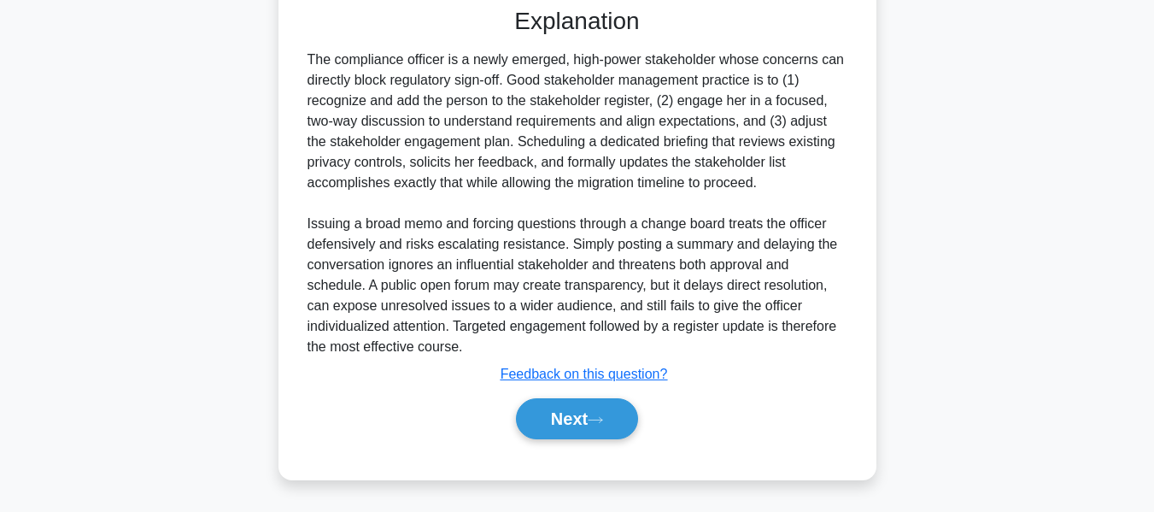
drag, startPoint x: 609, startPoint y: 406, endPoint x: 821, endPoint y: 369, distance: 215.1
click at [609, 406] on button "Next" at bounding box center [577, 418] width 122 height 41
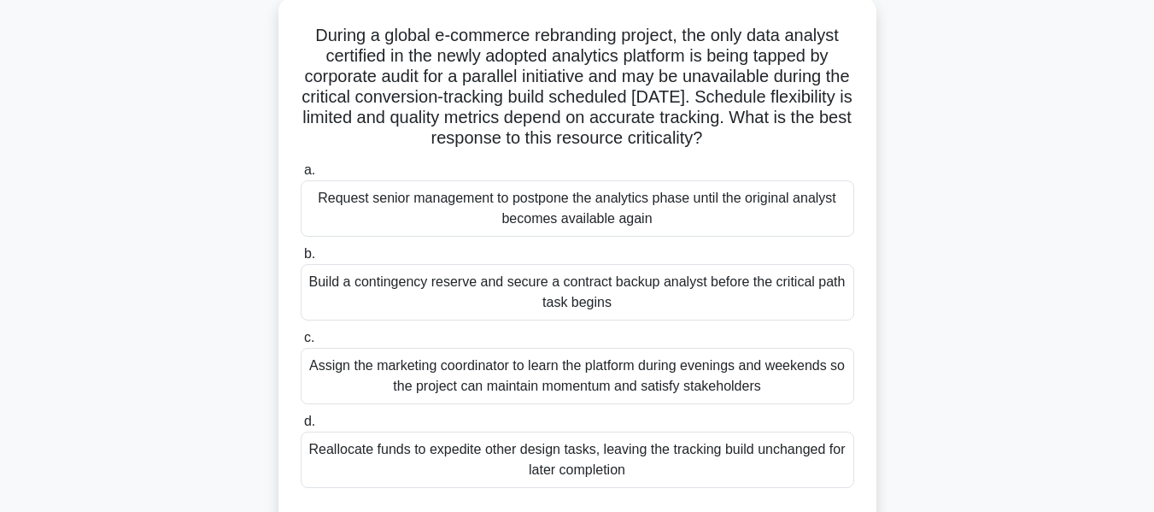
scroll to position [113, 0]
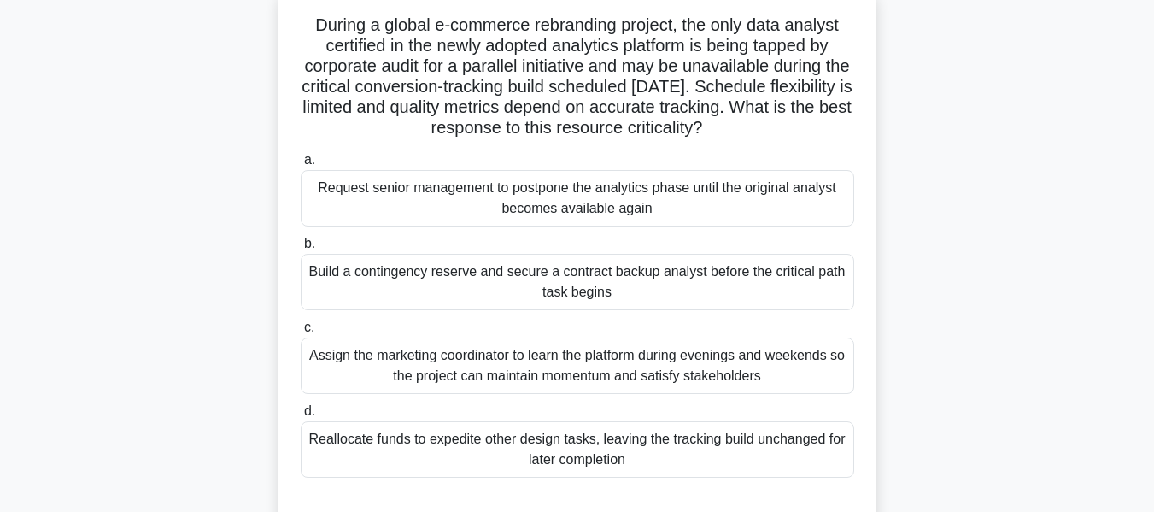
click at [954, 282] on div "During a global e-commerce rebranding project, the only data analyst certified …" at bounding box center [578, 268] width 974 height 562
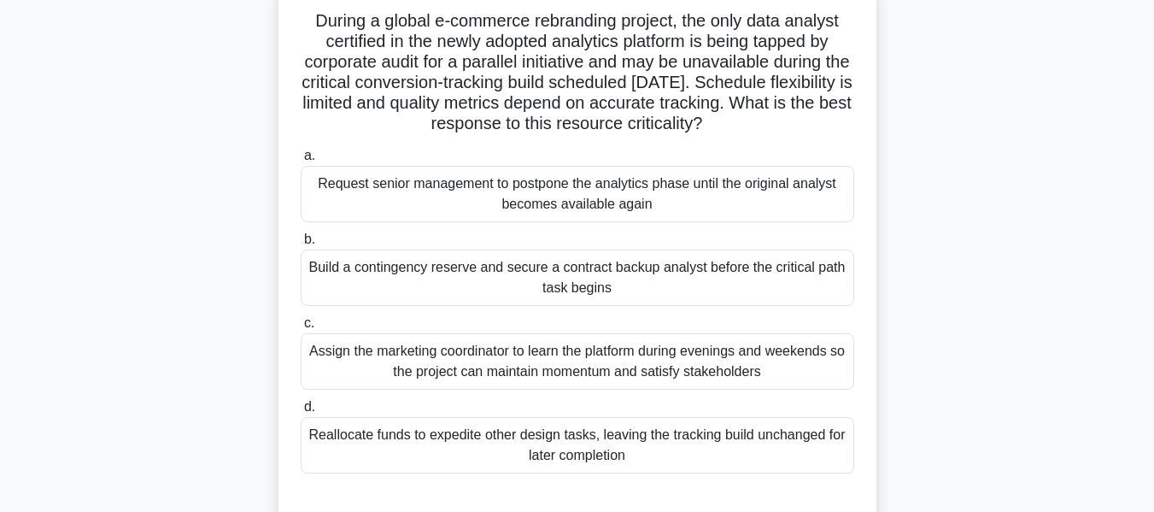
click at [451, 274] on div "Build a contingency reserve and secure a contract backup analyst before the cri…" at bounding box center [578, 278] width 554 height 56
click at [301, 245] on input "b. Build a contingency reserve and secure a contract backup analyst before the …" at bounding box center [301, 239] width 0 height 11
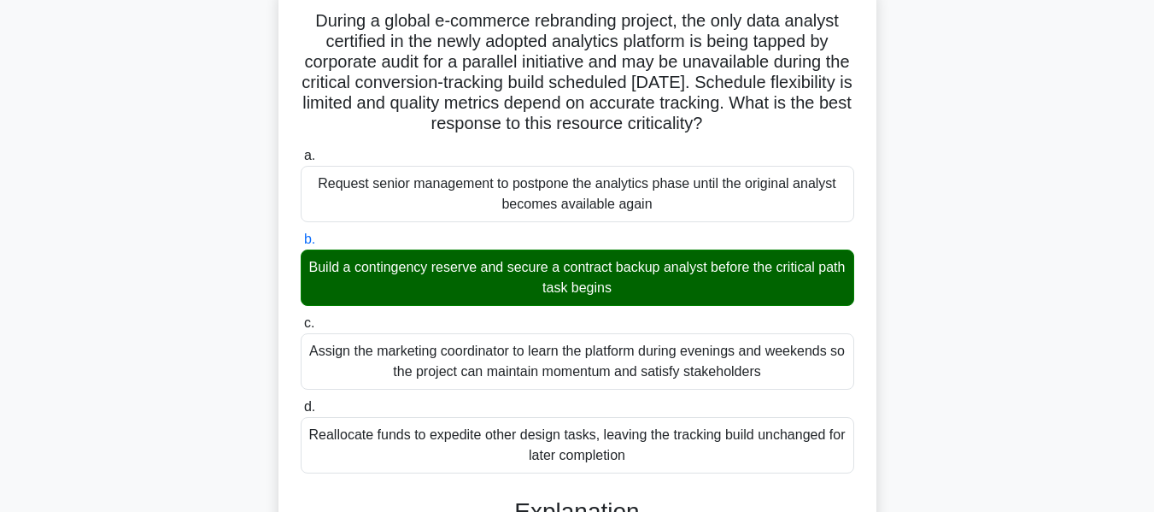
scroll to position [543, 0]
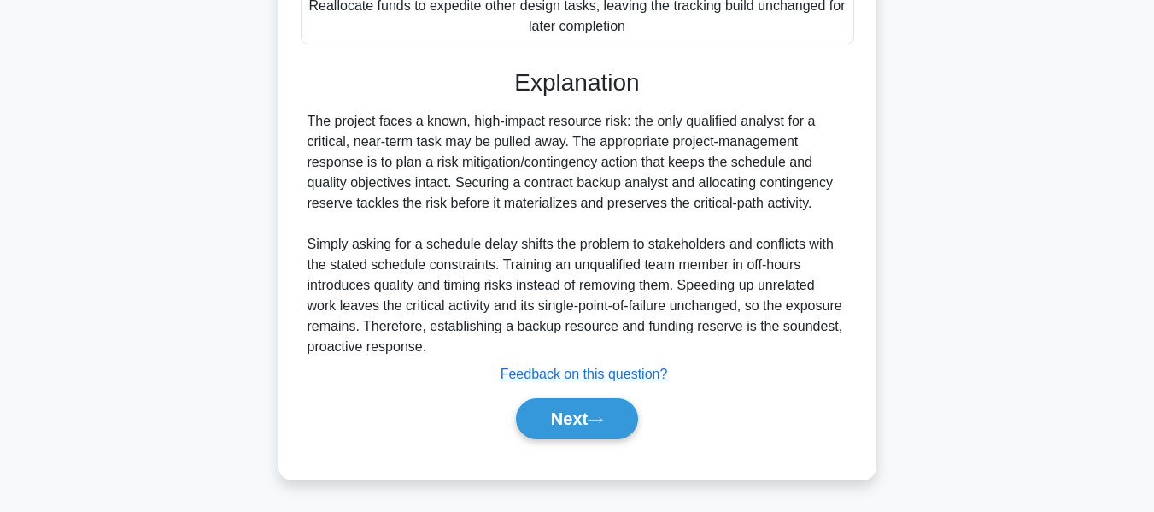
drag, startPoint x: 582, startPoint y: 421, endPoint x: 752, endPoint y: 390, distance: 173.0
click at [582, 421] on button "Next" at bounding box center [577, 418] width 122 height 41
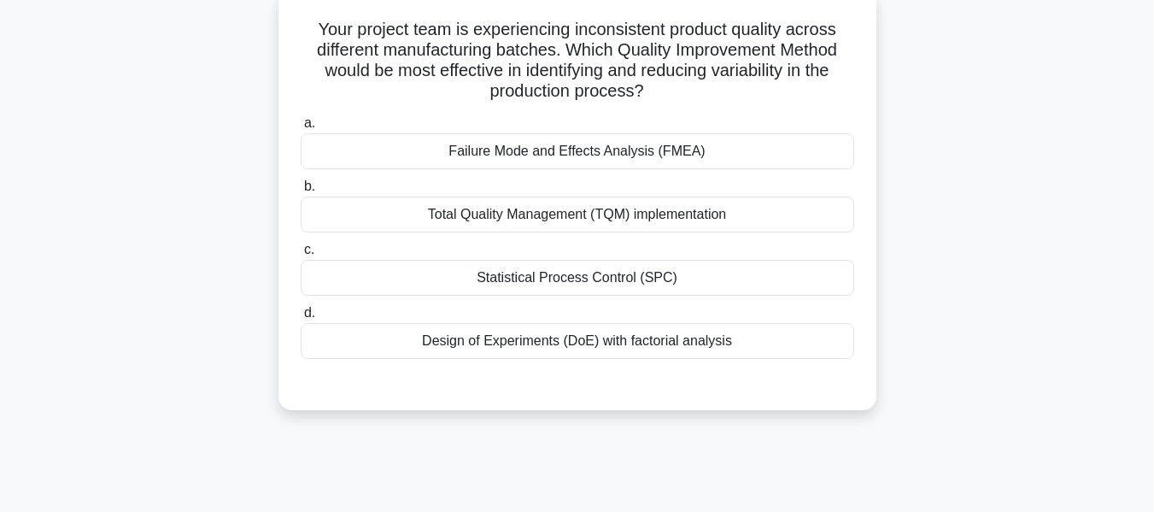
scroll to position [114, 0]
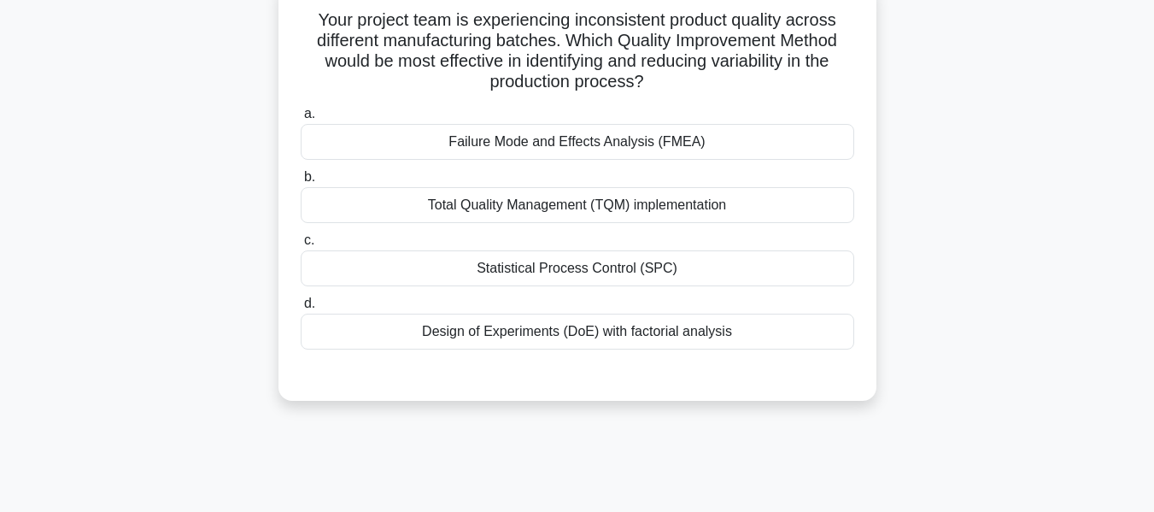
click at [534, 206] on div "Total Quality Management (TQM) implementation" at bounding box center [578, 205] width 554 height 36
click at [301, 183] on input "b. Total Quality Management (TQM) implementation" at bounding box center [301, 177] width 0 height 11
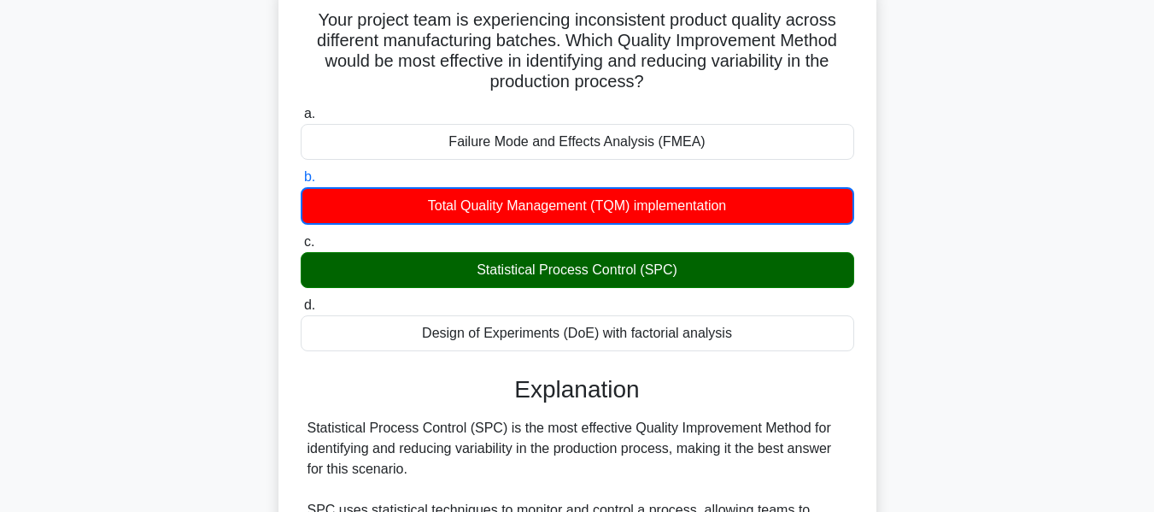
scroll to position [626, 0]
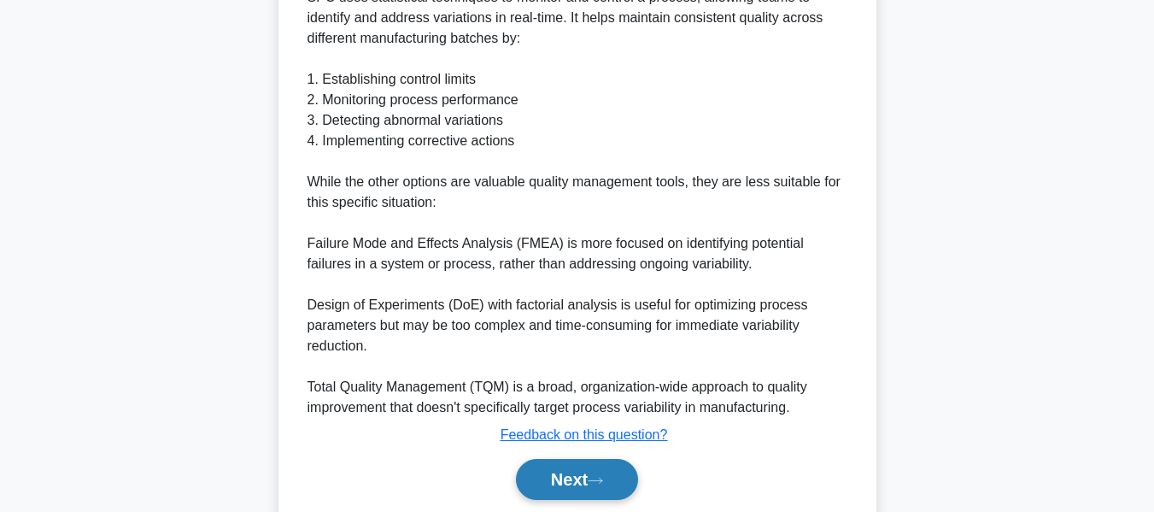
click at [589, 478] on button "Next" at bounding box center [577, 479] width 122 height 41
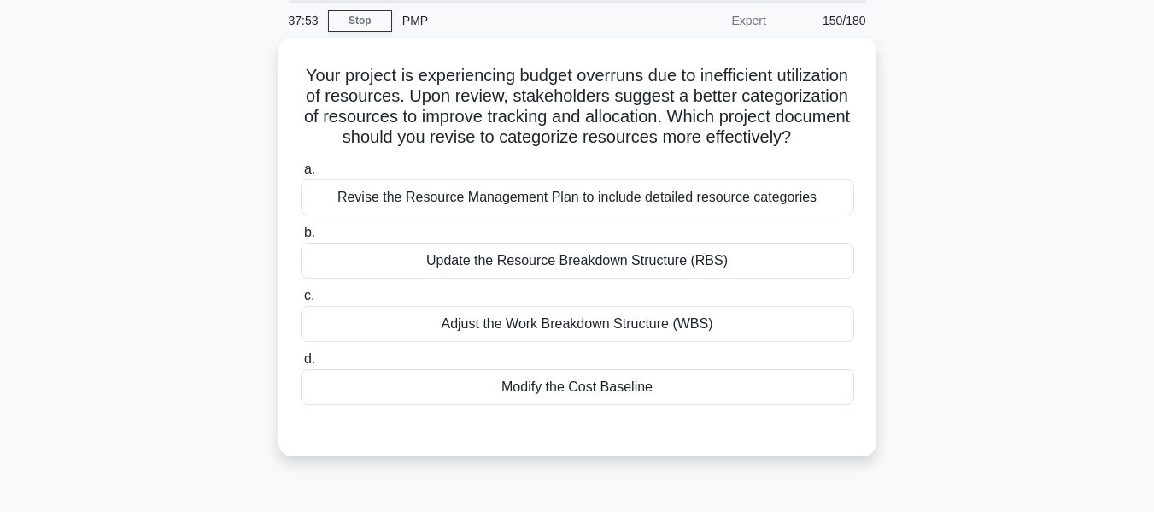
scroll to position [78, 0]
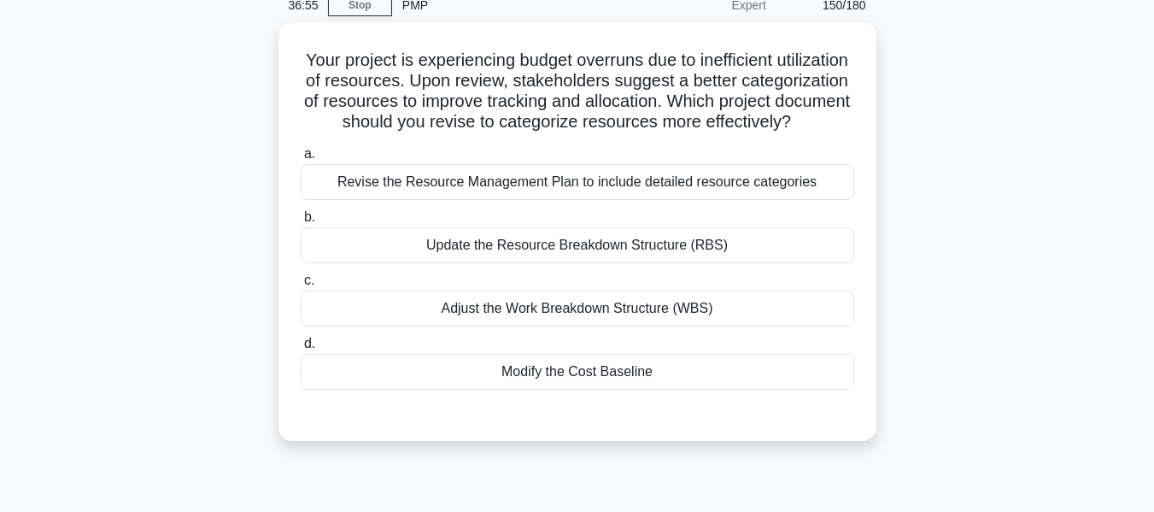
click at [1019, 287] on div "Your project is experiencing budget overruns due to inefficient utilization of …" at bounding box center [578, 241] width 974 height 439
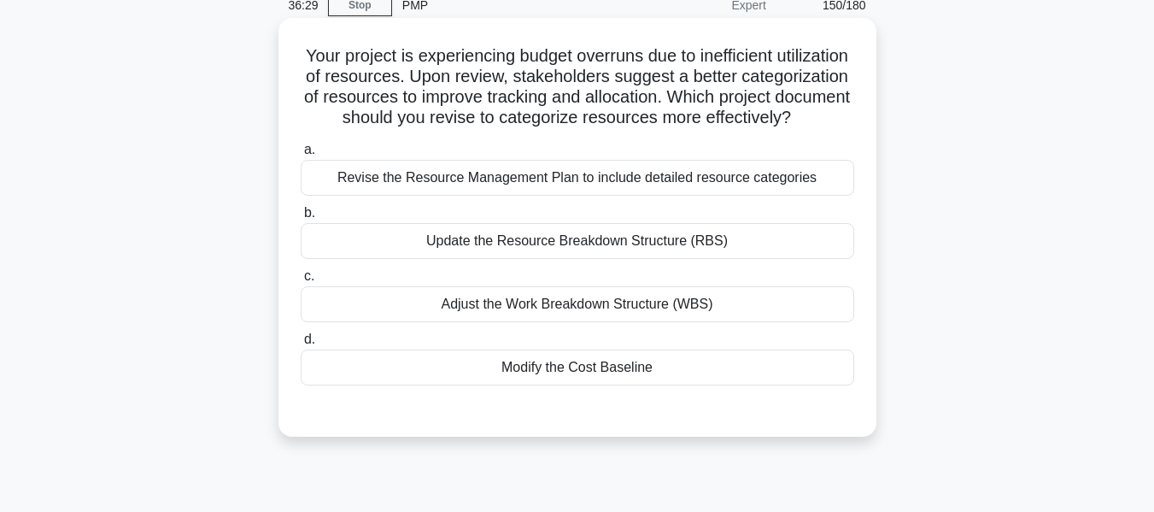
click at [506, 259] on div "Update the Resource Breakdown Structure (RBS)" at bounding box center [578, 241] width 554 height 36
click at [301, 219] on input "b. Update the Resource Breakdown Structure (RBS)" at bounding box center [301, 213] width 0 height 11
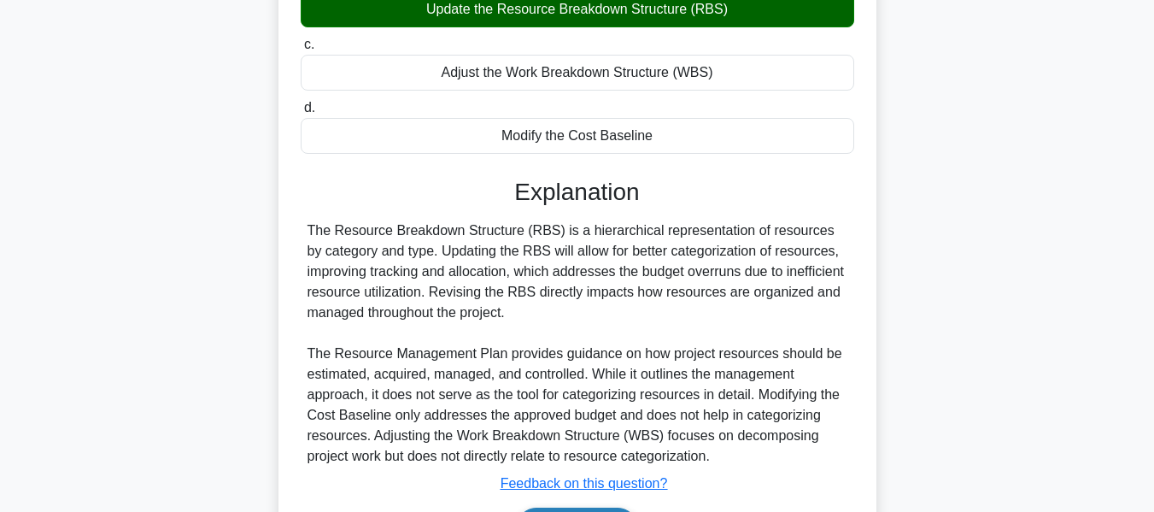
scroll to position [440, 0]
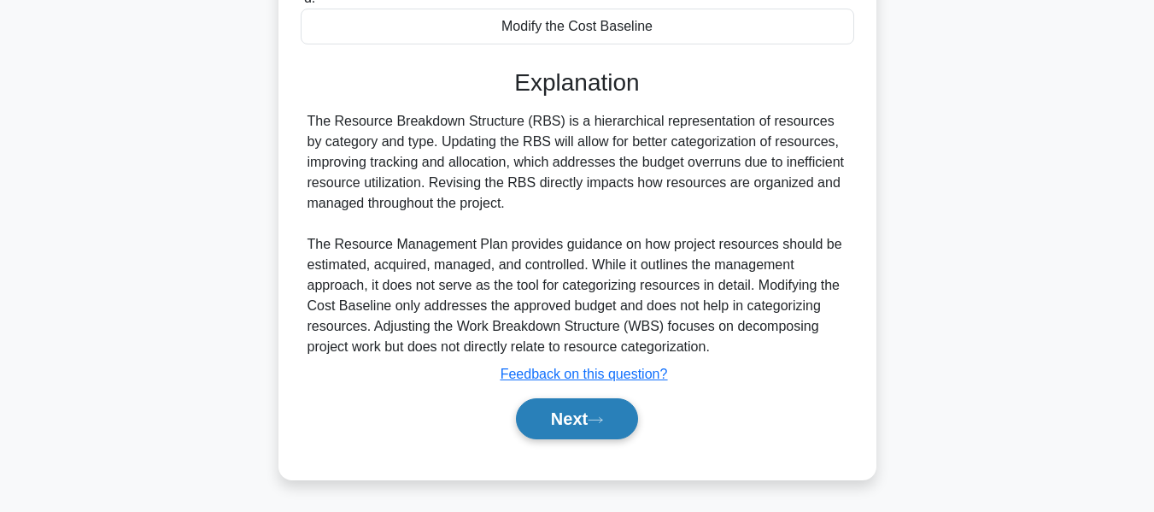
click at [555, 423] on button "Next" at bounding box center [577, 418] width 122 height 41
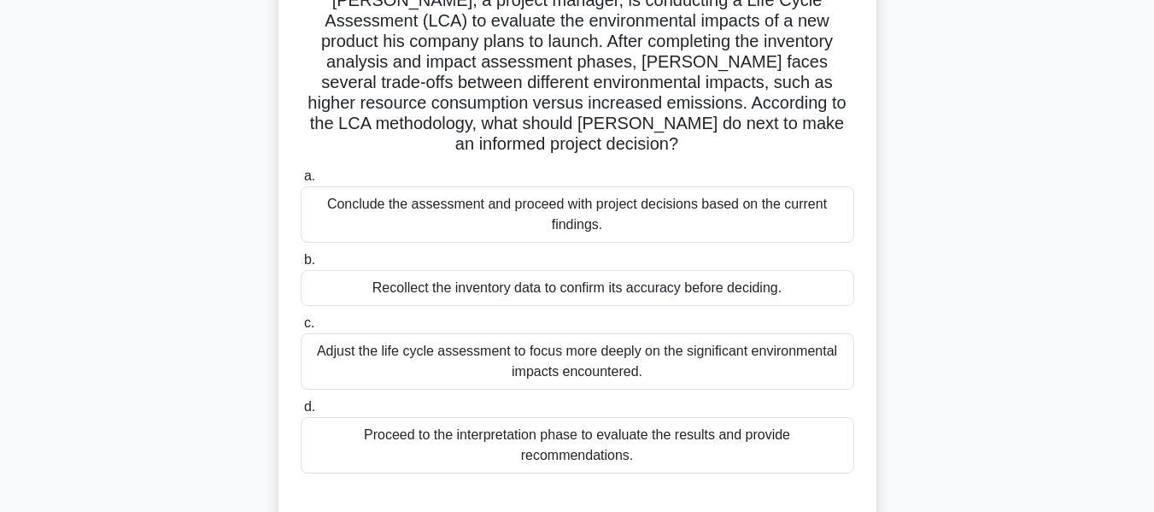
scroll to position [134, 0]
click at [616, 334] on div "Adjust the life cycle assessment to focus more deeply on the significant enviro…" at bounding box center [578, 360] width 554 height 56
click at [301, 328] on input "c. Adjust the life cycle assessment to focus more deeply on the significant env…" at bounding box center [301, 322] width 0 height 11
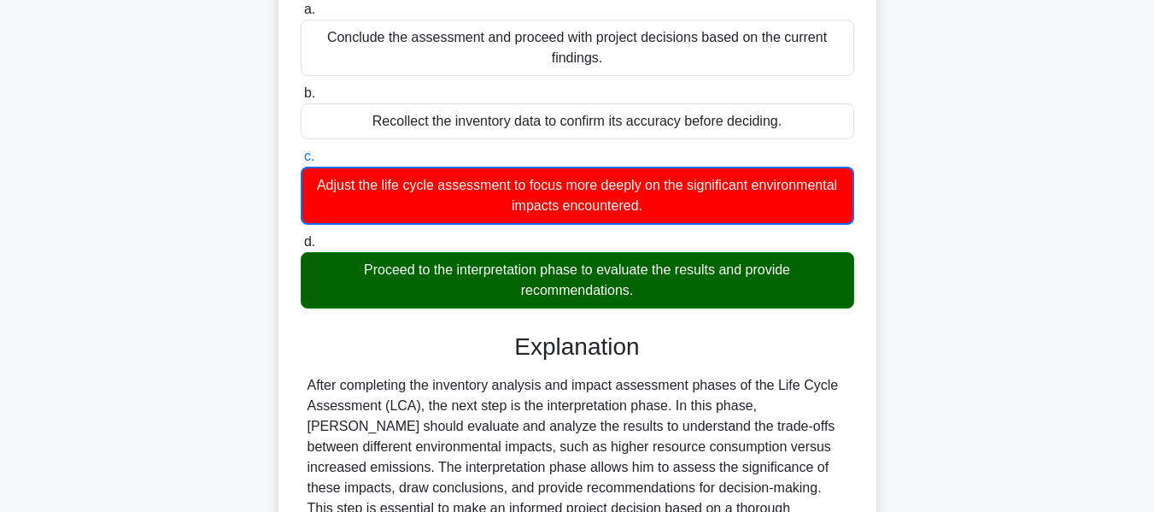
scroll to position [462, 0]
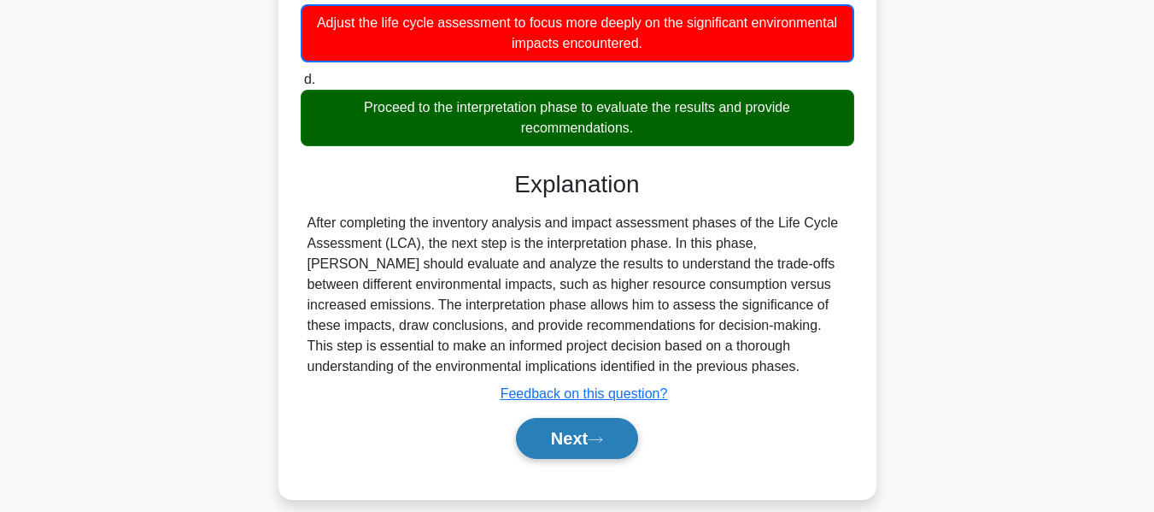
click at [583, 418] on button "Next" at bounding box center [577, 438] width 122 height 41
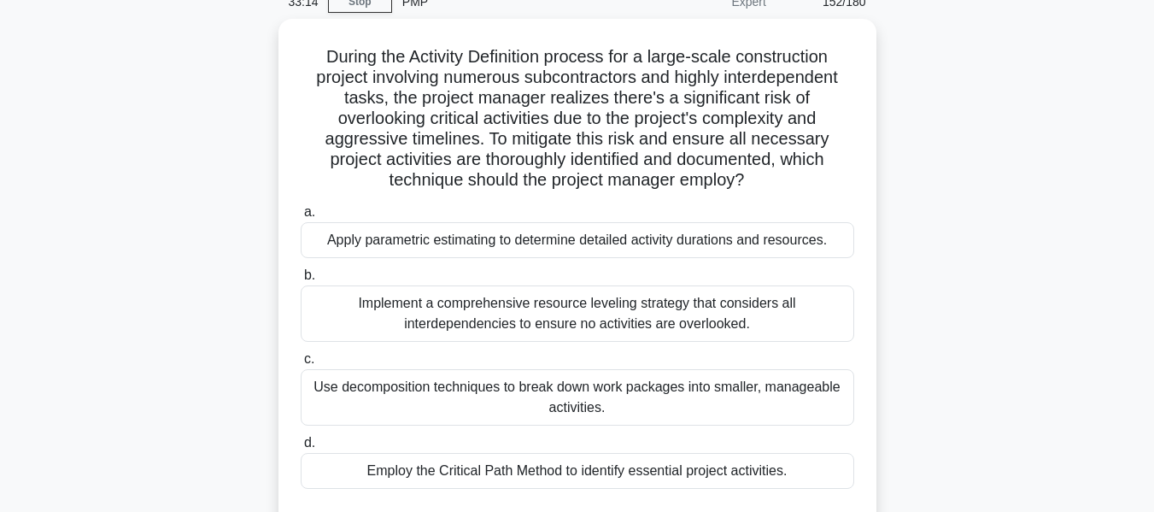
scroll to position [94, 0]
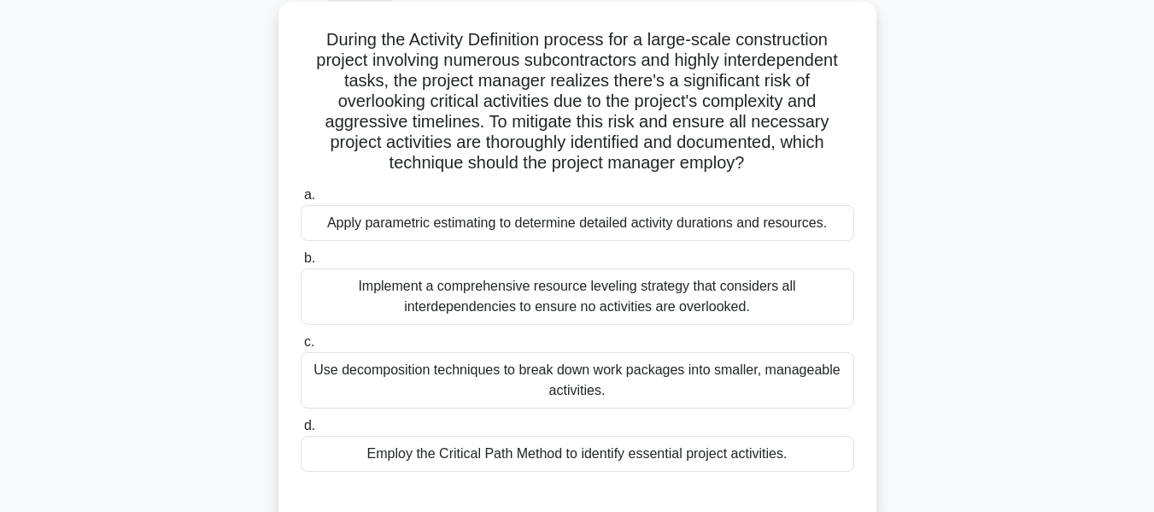
click at [404, 384] on div "Use decomposition techniques to break down work packages into smaller, manageab…" at bounding box center [578, 380] width 554 height 56
click at [301, 348] on input "c. Use decomposition techniques to break down work packages into smaller, manag…" at bounding box center [301, 342] width 0 height 11
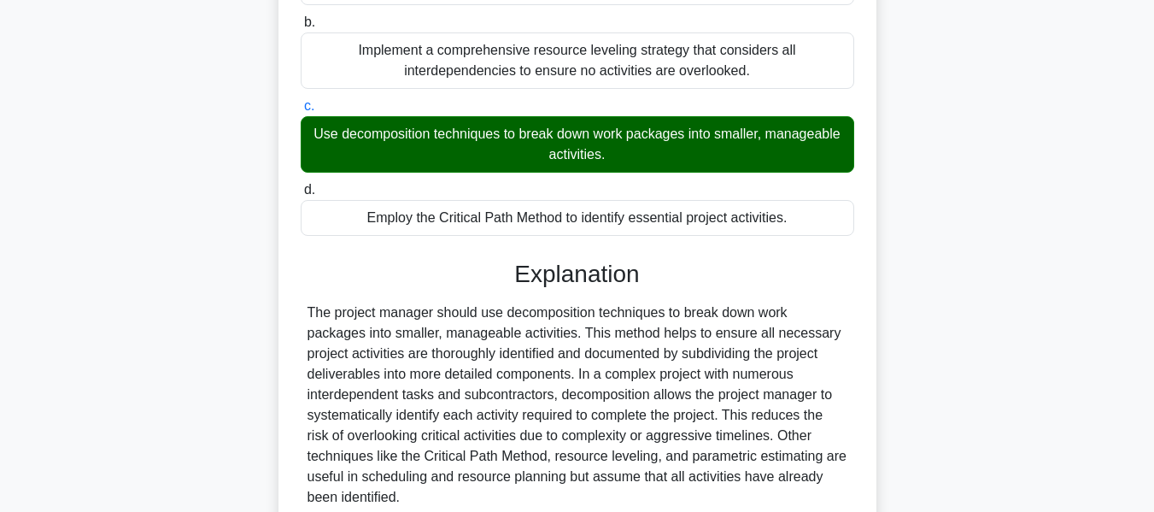
scroll to position [481, 0]
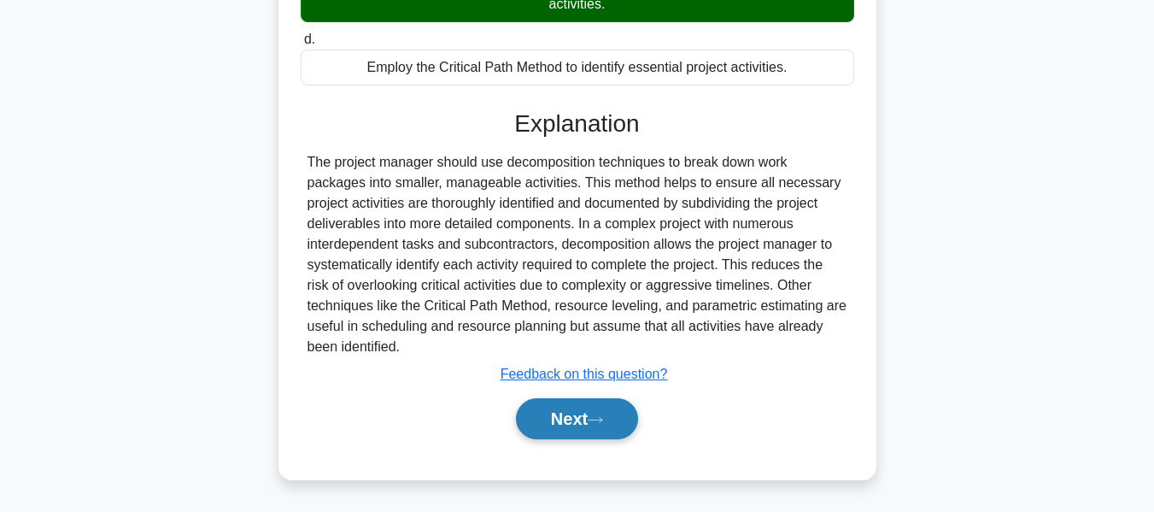
click at [543, 413] on button "Next" at bounding box center [577, 418] width 122 height 41
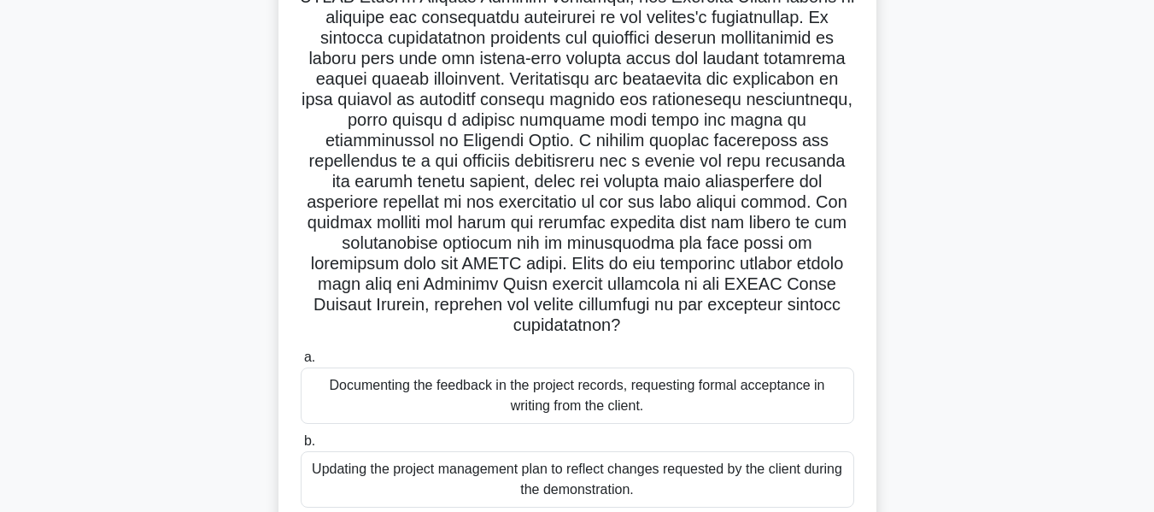
scroll to position [156, 0]
click at [508, 388] on div "Documenting the feedback in the project records, requesting formal acceptance i…" at bounding box center [578, 396] width 554 height 56
click at [301, 364] on input "a. Documenting the feedback in the project records, requesting formal acceptanc…" at bounding box center [301, 358] width 0 height 11
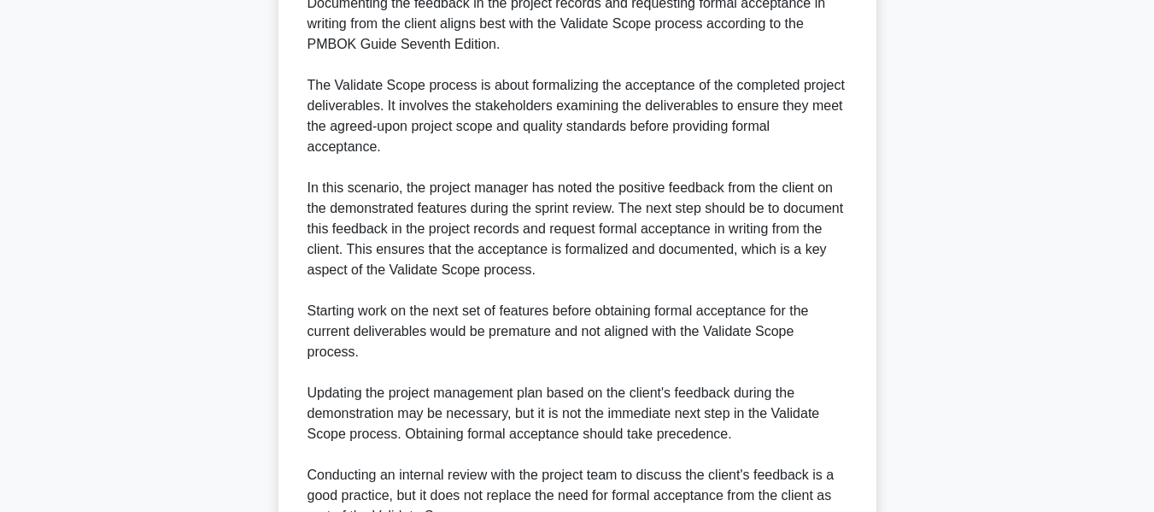
scroll to position [1076, 0]
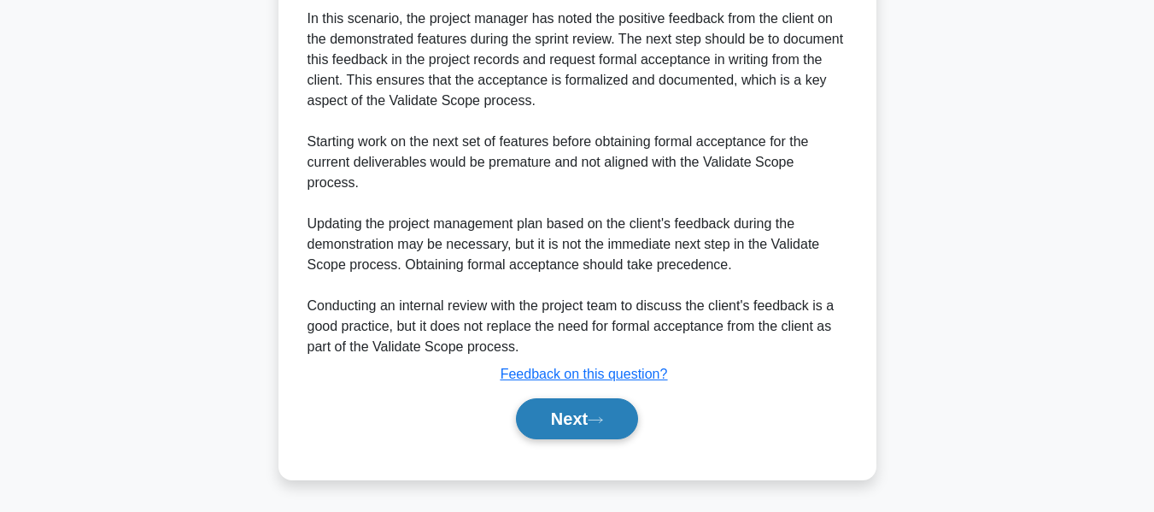
click at [584, 413] on button "Next" at bounding box center [577, 418] width 122 height 41
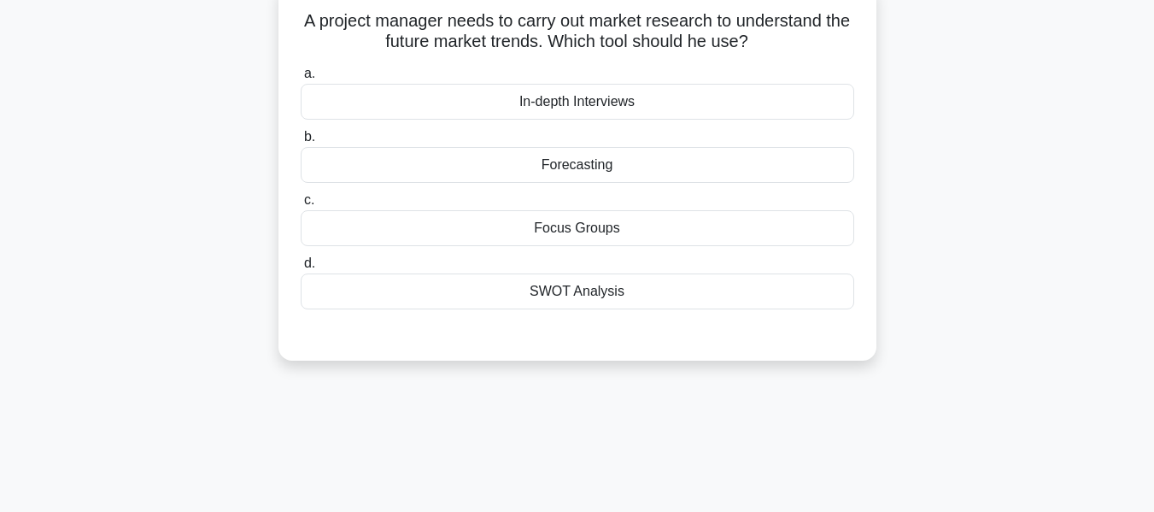
scroll to position [120, 0]
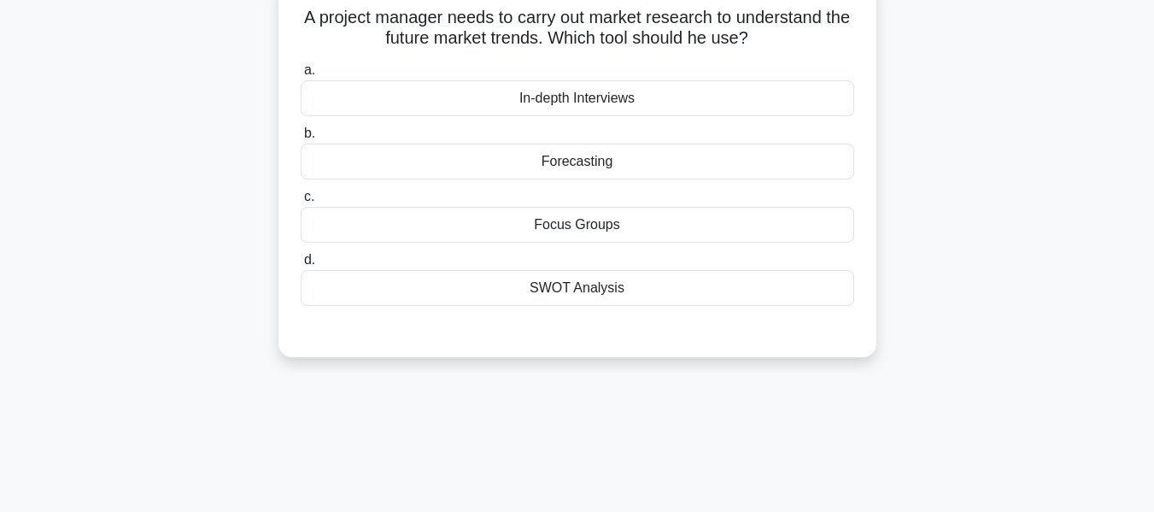
click at [1045, 250] on div "A project manager needs to carry out market research to understand the future m…" at bounding box center [578, 178] width 974 height 398
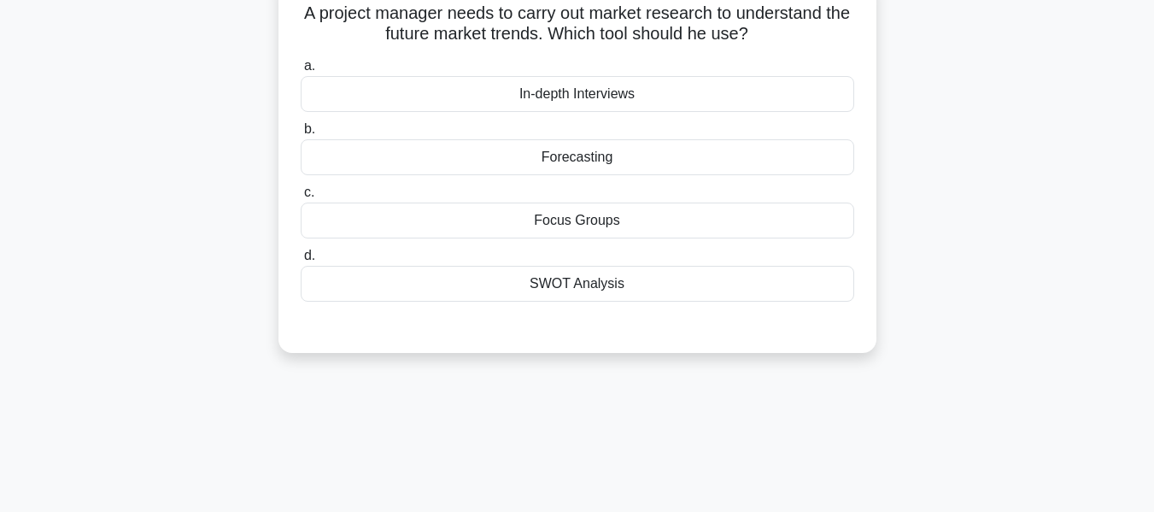
click at [579, 222] on div "Focus Groups" at bounding box center [578, 221] width 554 height 36
click at [301, 198] on input "c. Focus Groups" at bounding box center [301, 192] width 0 height 11
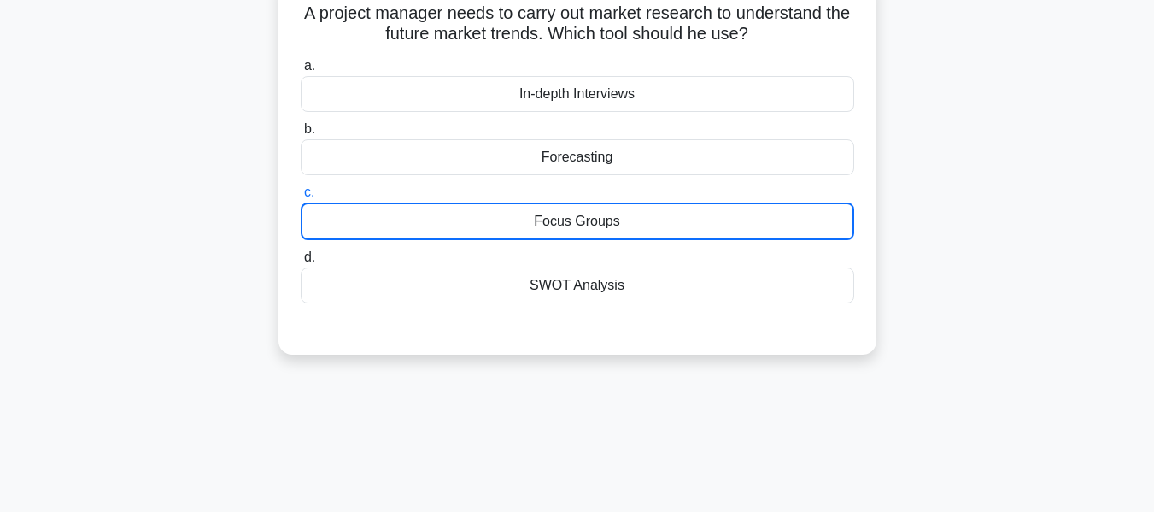
click at [579, 222] on div "Focus Groups" at bounding box center [578, 222] width 554 height 38
click at [301, 198] on input "c. Focus Groups" at bounding box center [301, 192] width 0 height 11
click at [579, 222] on div "Focus Groups" at bounding box center [578, 222] width 554 height 38
click at [301, 198] on input "c. Focus Groups" at bounding box center [301, 192] width 0 height 11
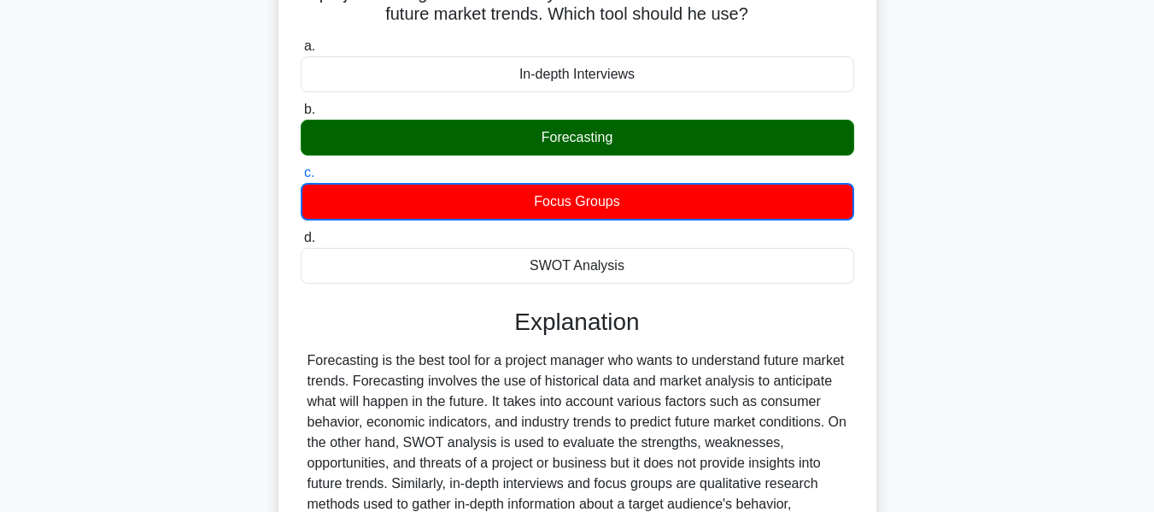
scroll to position [411, 0]
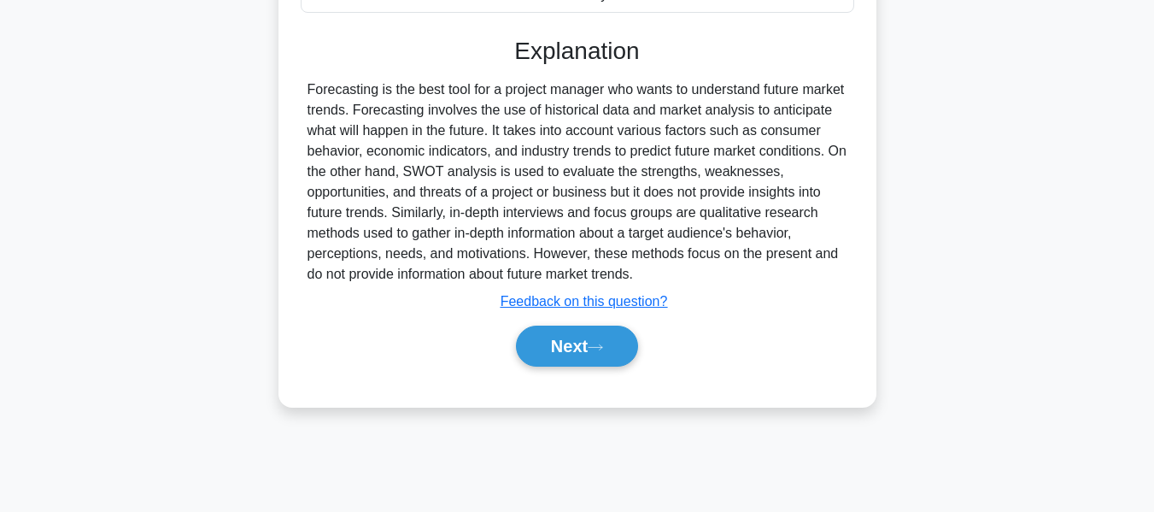
drag, startPoint x: 565, startPoint y: 351, endPoint x: 790, endPoint y: 329, distance: 226.7
click at [565, 351] on button "Next" at bounding box center [577, 346] width 122 height 41
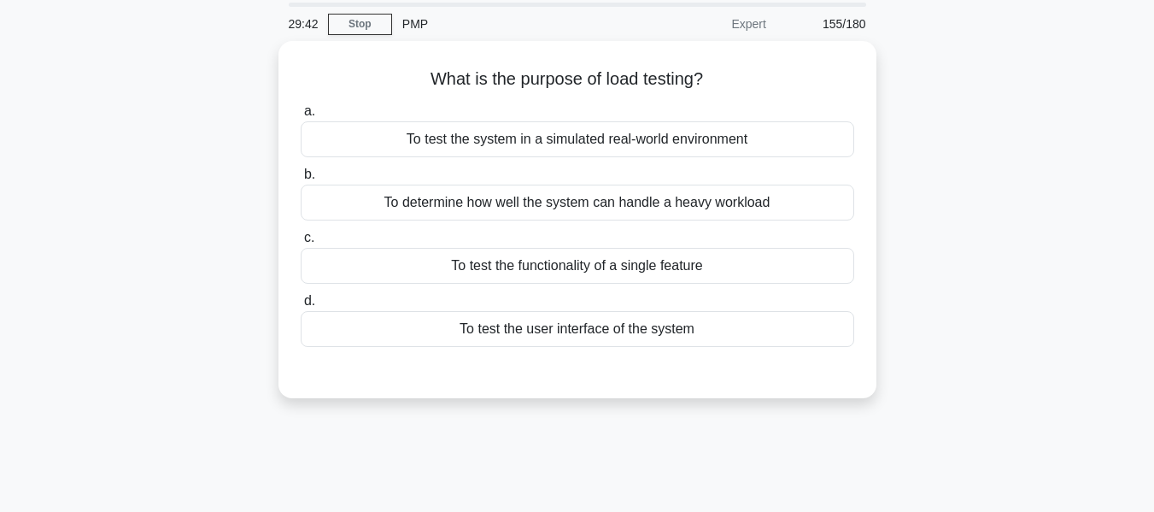
scroll to position [46, 0]
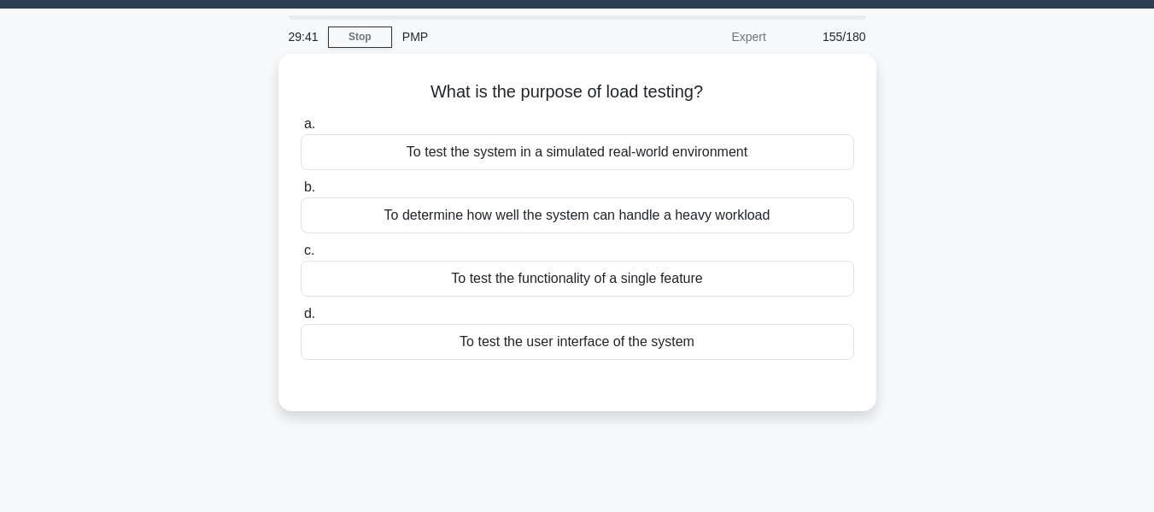
click at [1094, 156] on main "29:41 Stop PMP Expert 155/180 a." at bounding box center [577, 443] width 1154 height 868
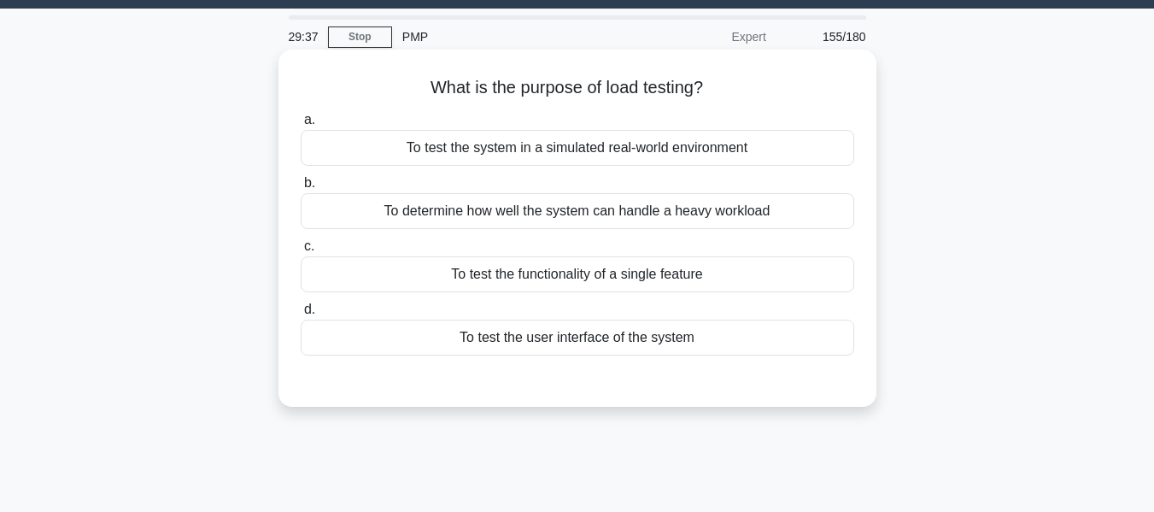
click at [573, 150] on div "To test the system in a simulated real-world environment" at bounding box center [578, 148] width 554 height 36
click at [301, 126] on input "a. To test the system in a simulated real-world environment" at bounding box center [301, 120] width 0 height 11
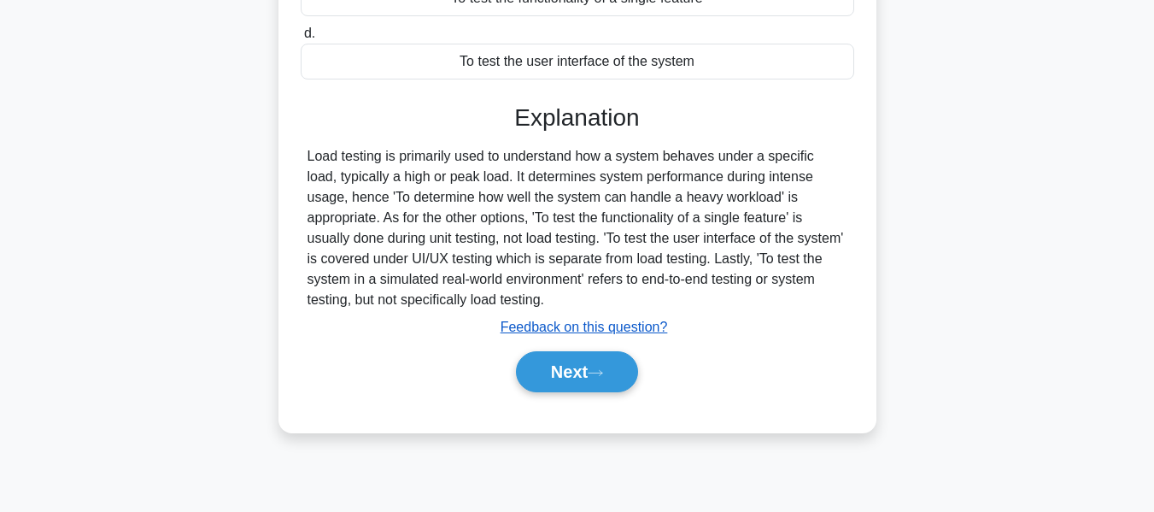
scroll to position [411, 0]
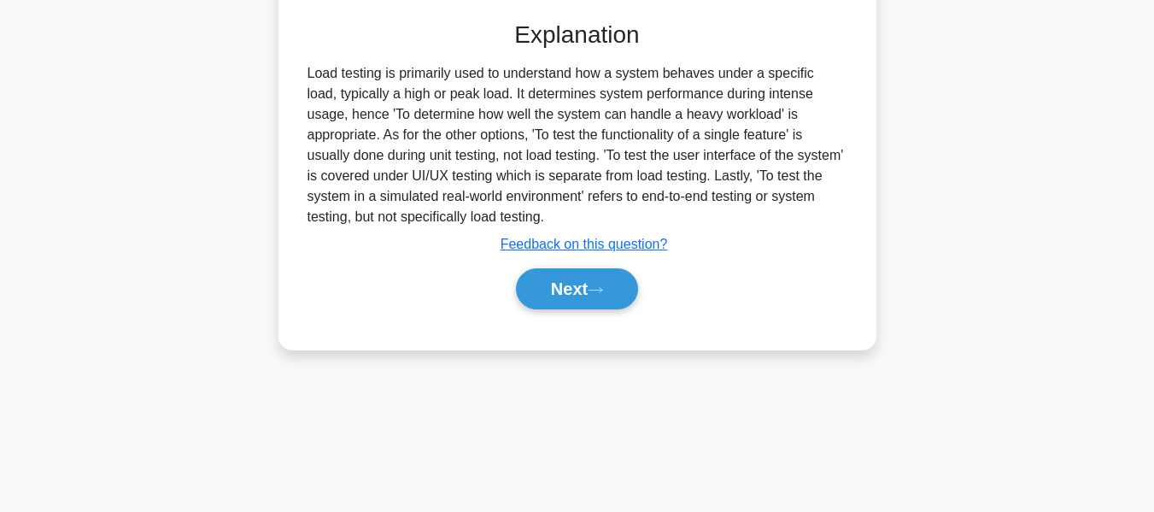
drag, startPoint x: 593, startPoint y: 276, endPoint x: 1095, endPoint y: 198, distance: 507.6
click at [593, 276] on button "Next" at bounding box center [577, 288] width 122 height 41
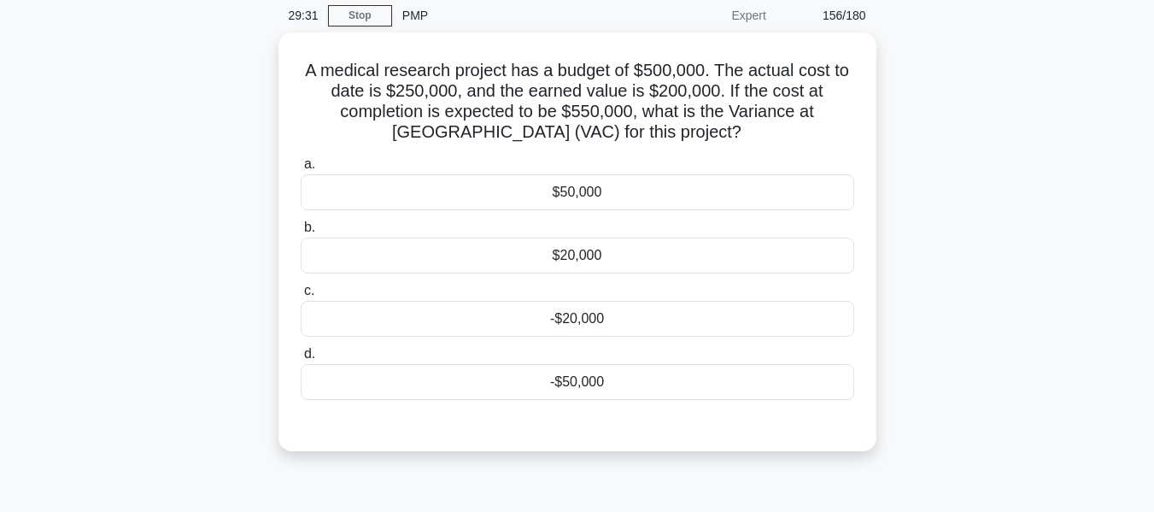
scroll to position [69, 0]
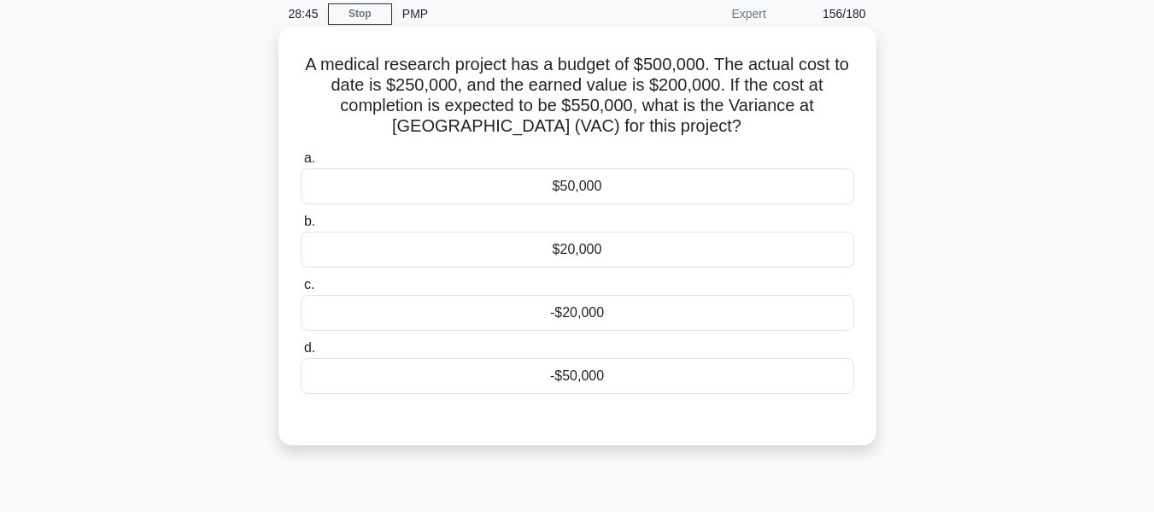
click at [584, 371] on div "-$50,000" at bounding box center [578, 376] width 554 height 36
click at [301, 354] on input "d. -$50,000" at bounding box center [301, 348] width 0 height 11
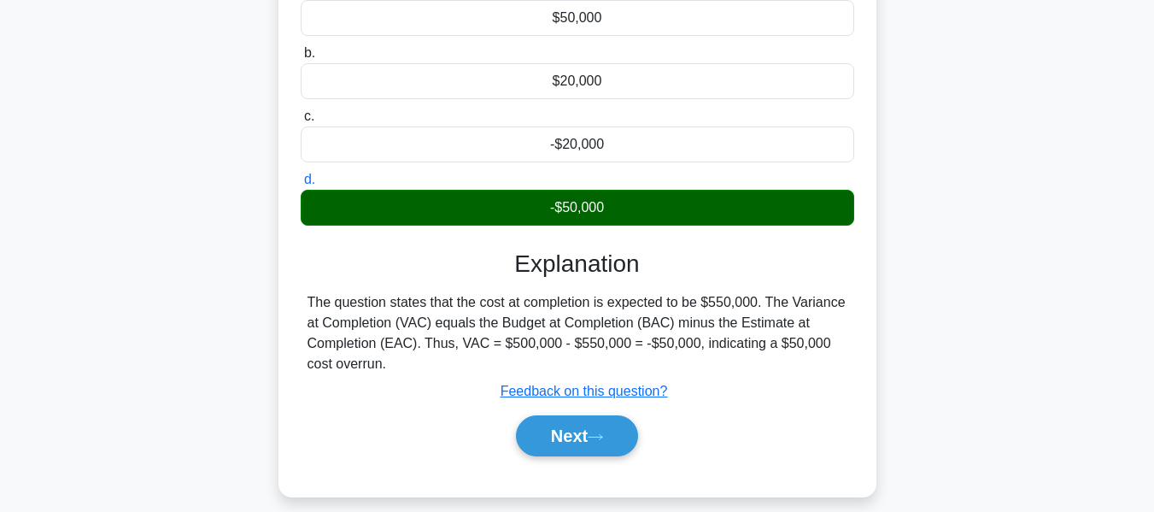
scroll to position [411, 0]
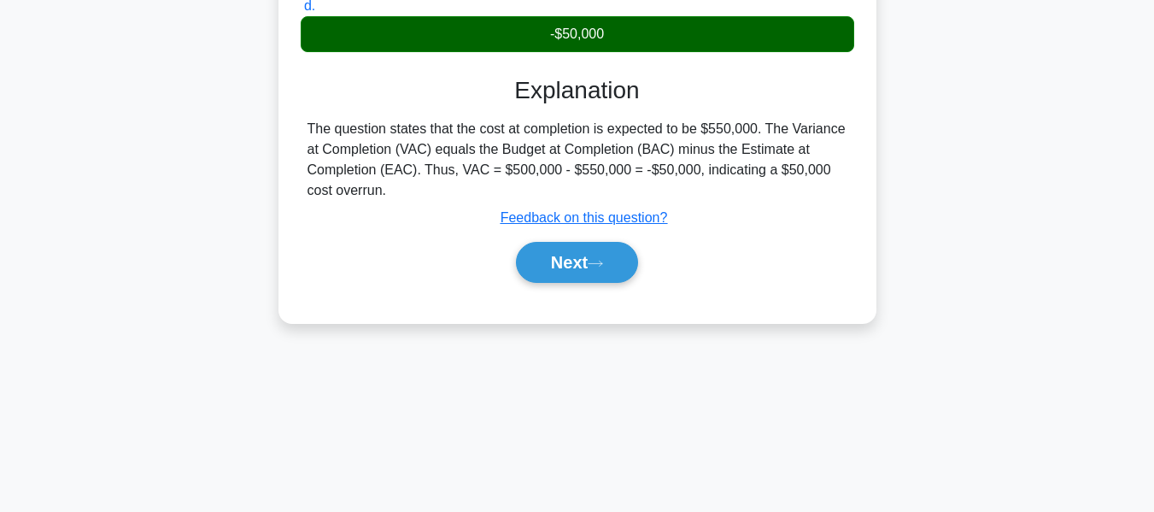
click at [581, 261] on button "Next" at bounding box center [577, 262] width 122 height 41
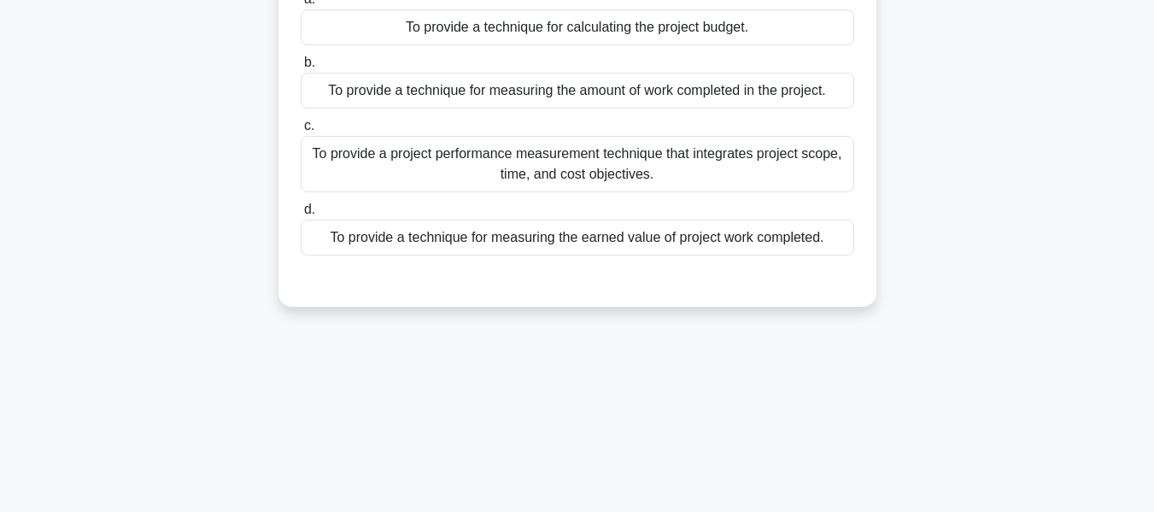
scroll to position [173, 0]
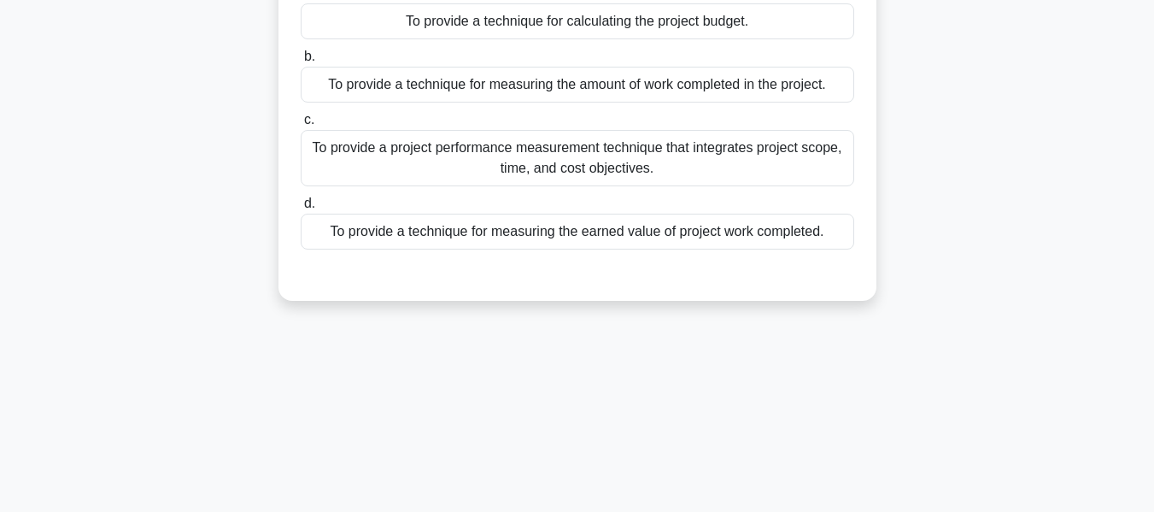
click at [672, 232] on div "To provide a technique for measuring the earned value of project work completed." at bounding box center [578, 232] width 554 height 36
click at [301, 209] on input "d. To provide a technique for measuring the earned value of project work comple…" at bounding box center [301, 203] width 0 height 11
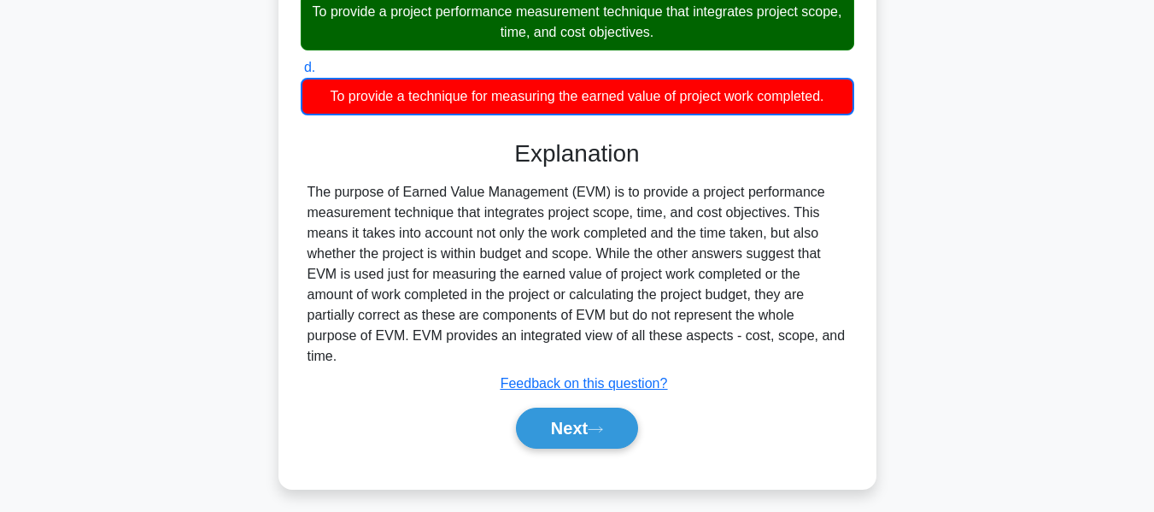
scroll to position [411, 0]
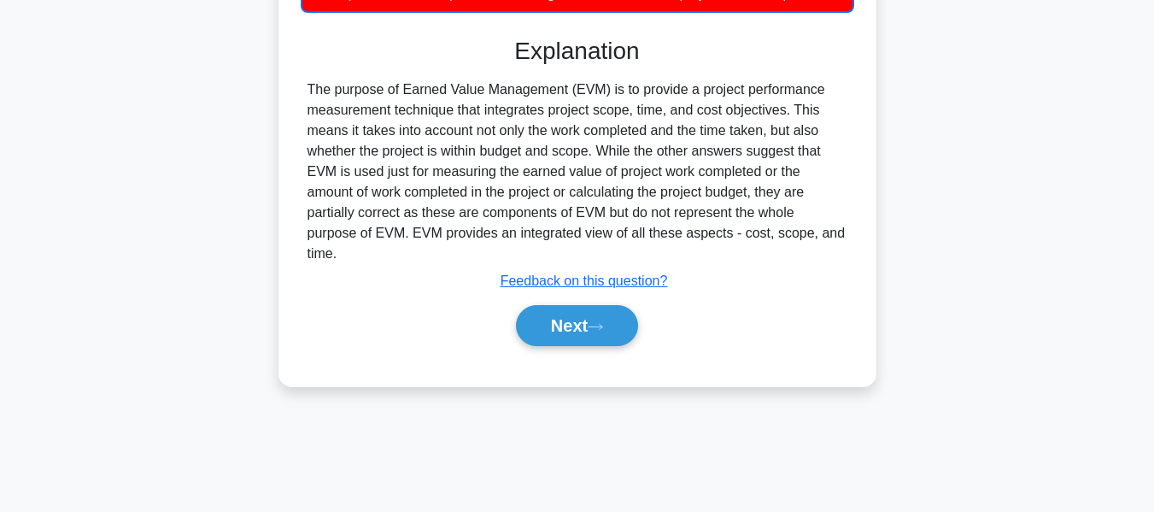
drag, startPoint x: 590, startPoint y: 308, endPoint x: 688, endPoint y: 305, distance: 97.5
click at [590, 308] on button "Next" at bounding box center [577, 325] width 122 height 41
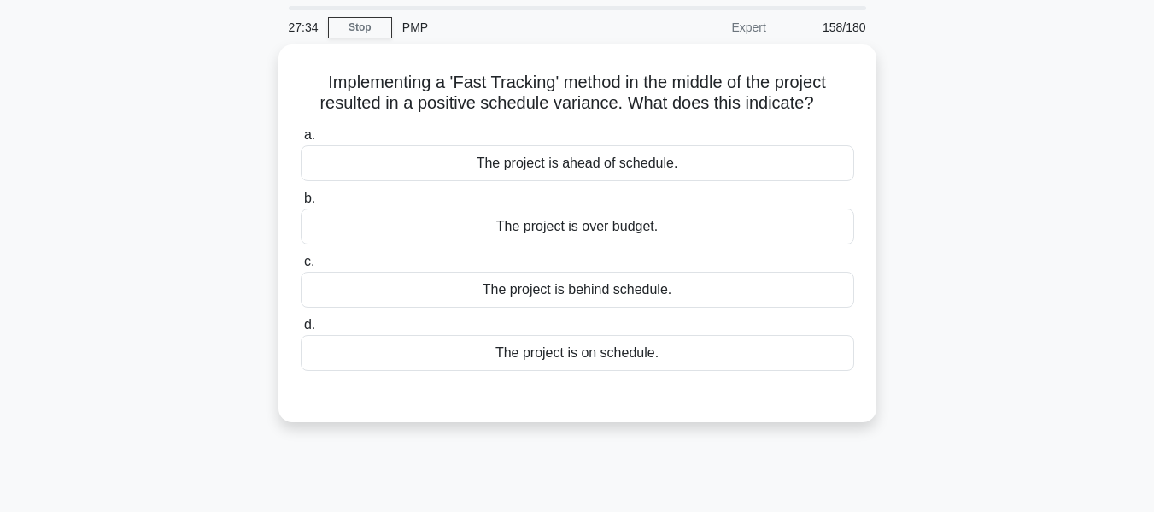
scroll to position [85, 0]
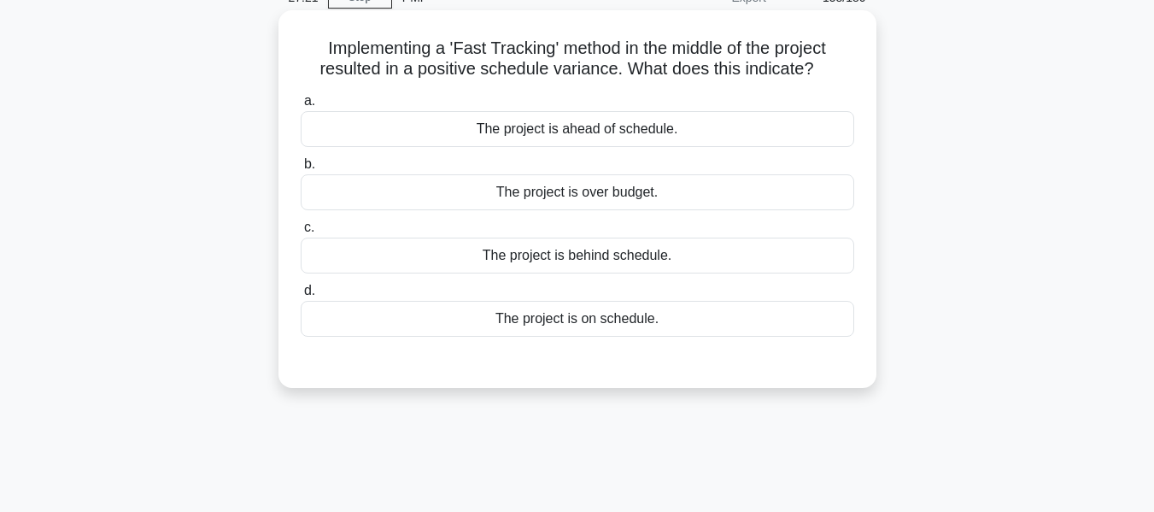
click at [566, 128] on div "The project is ahead of schedule." at bounding box center [578, 129] width 554 height 36
click at [301, 107] on input "a. The project is ahead of schedule." at bounding box center [301, 101] width 0 height 11
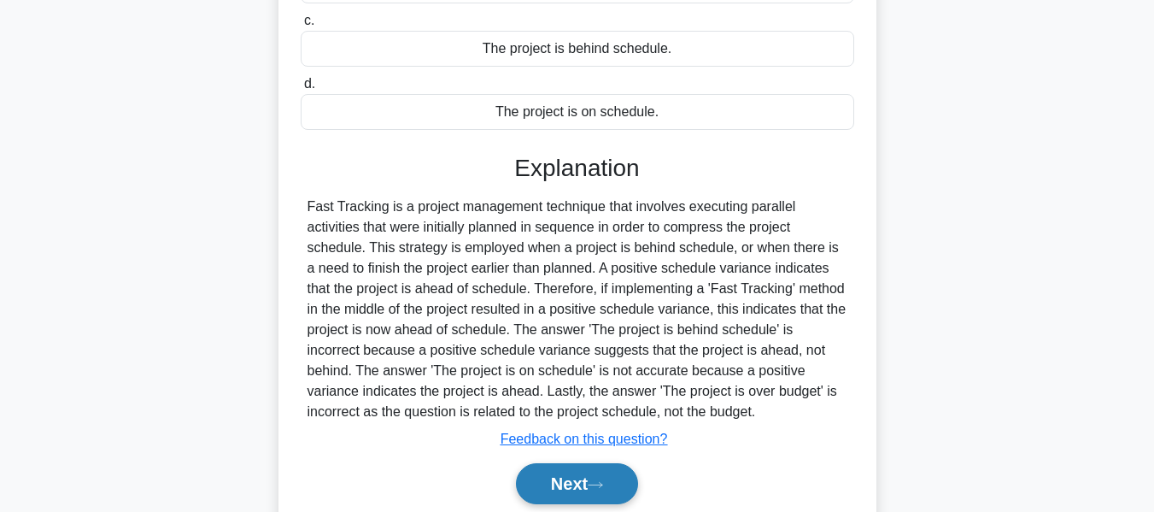
scroll to position [411, 0]
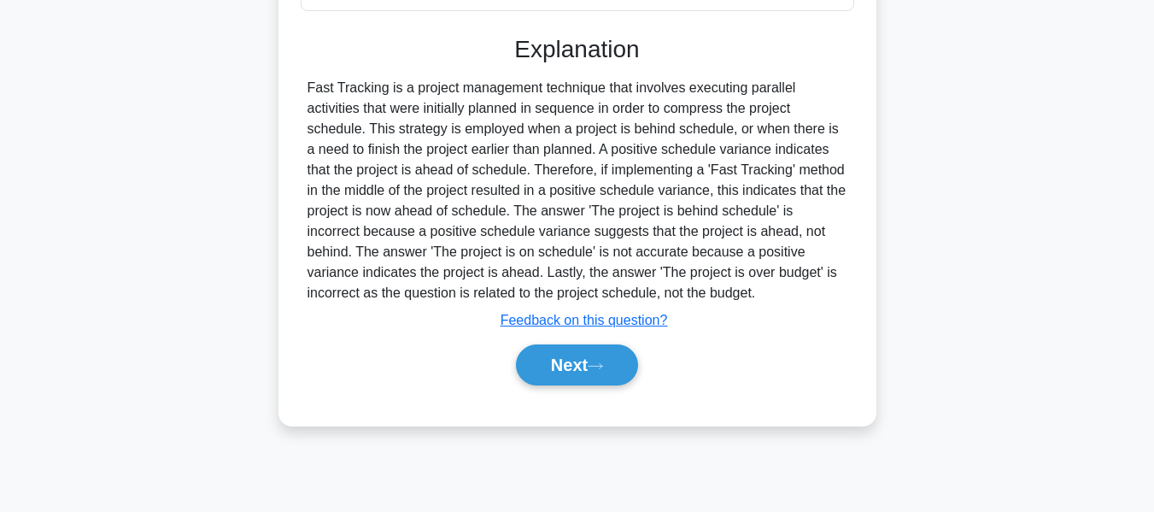
click at [585, 361] on button "Next" at bounding box center [577, 364] width 122 height 41
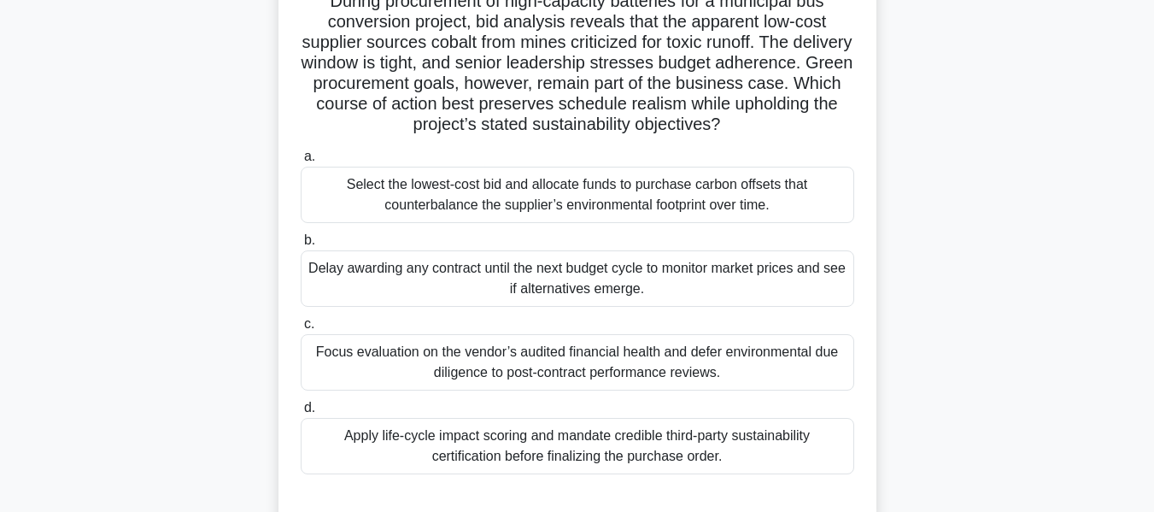
scroll to position [133, 0]
click at [625, 443] on div "Apply life-cycle impact scoring and mandate credible third-party sustainability…" at bounding box center [578, 445] width 554 height 56
click at [301, 413] on input "d. Apply life-cycle impact scoring and mandate credible third-party sustainabil…" at bounding box center [301, 407] width 0 height 11
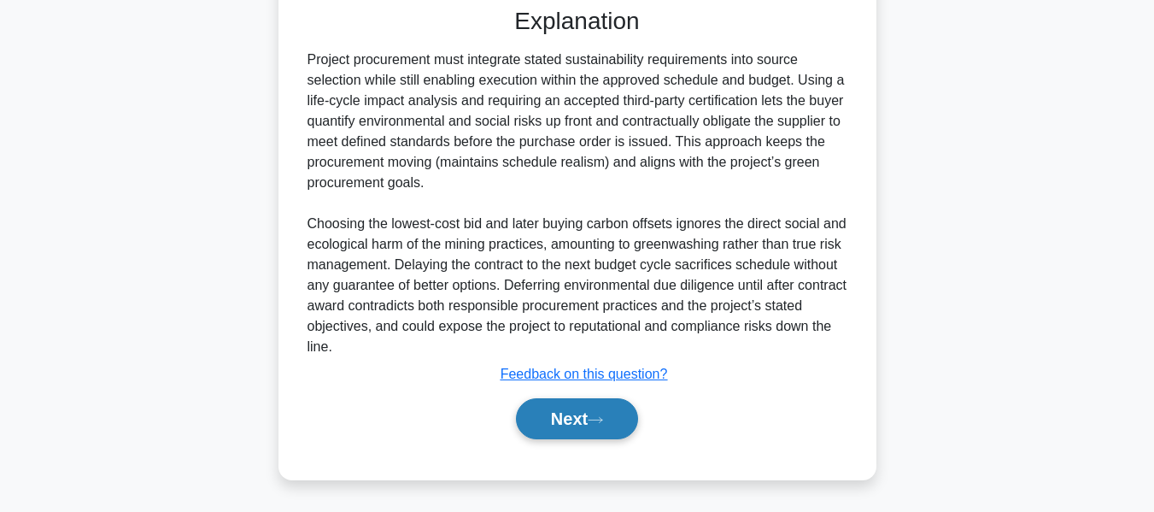
click at [603, 420] on icon at bounding box center [595, 419] width 15 height 9
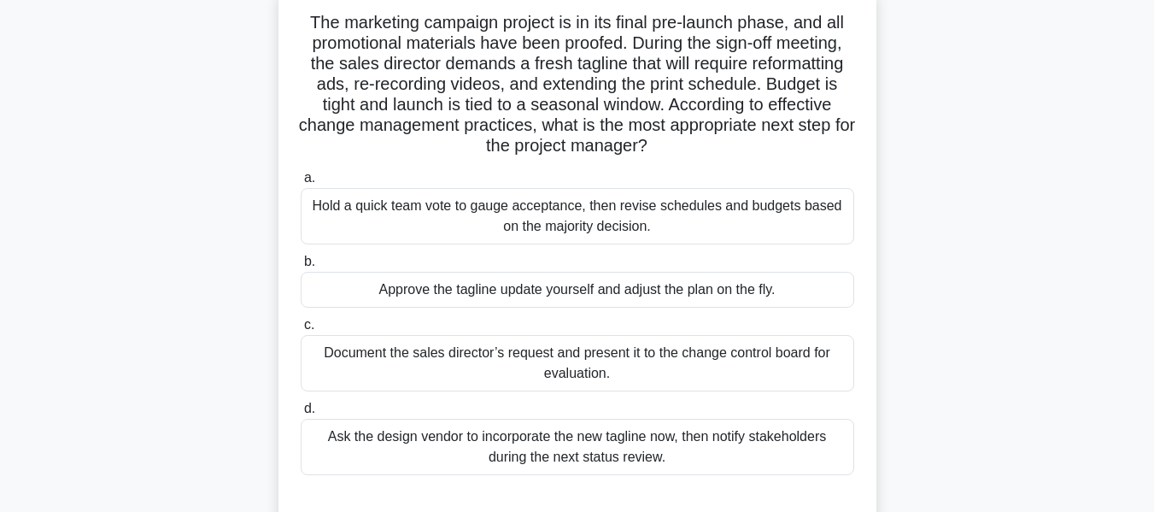
scroll to position [117, 0]
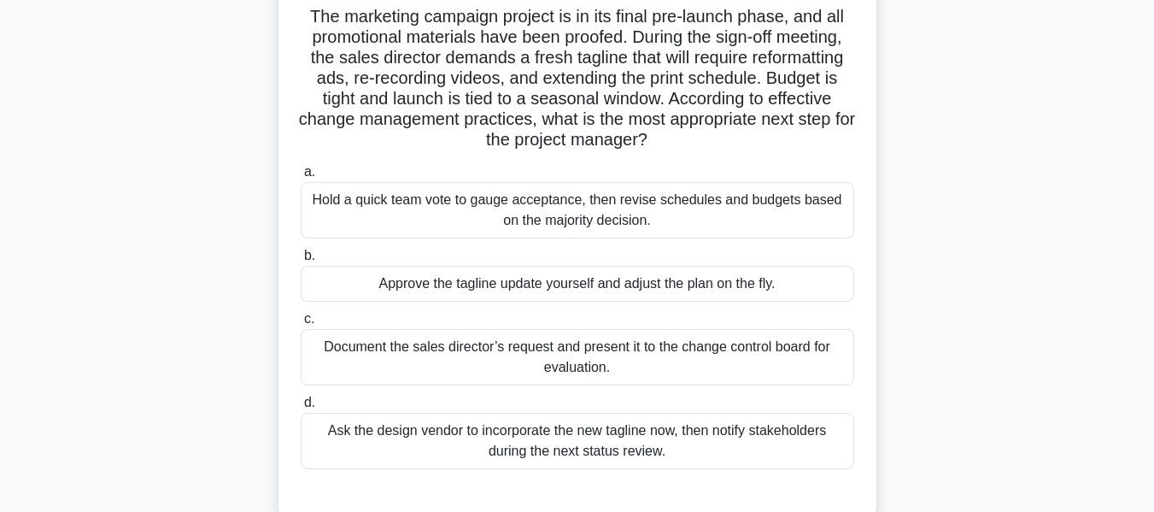
click at [456, 349] on div "Document the sales director’s request and present it to the change control boar…" at bounding box center [578, 357] width 554 height 56
click at [301, 325] on input "c. Document the sales director’s request and present it to the change control b…" at bounding box center [301, 319] width 0 height 11
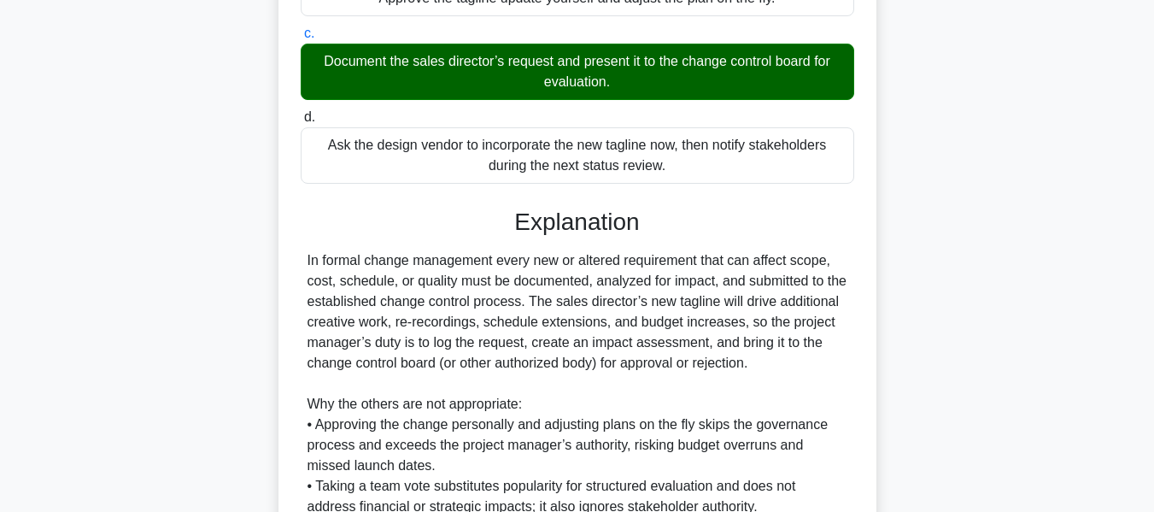
scroll to position [544, 0]
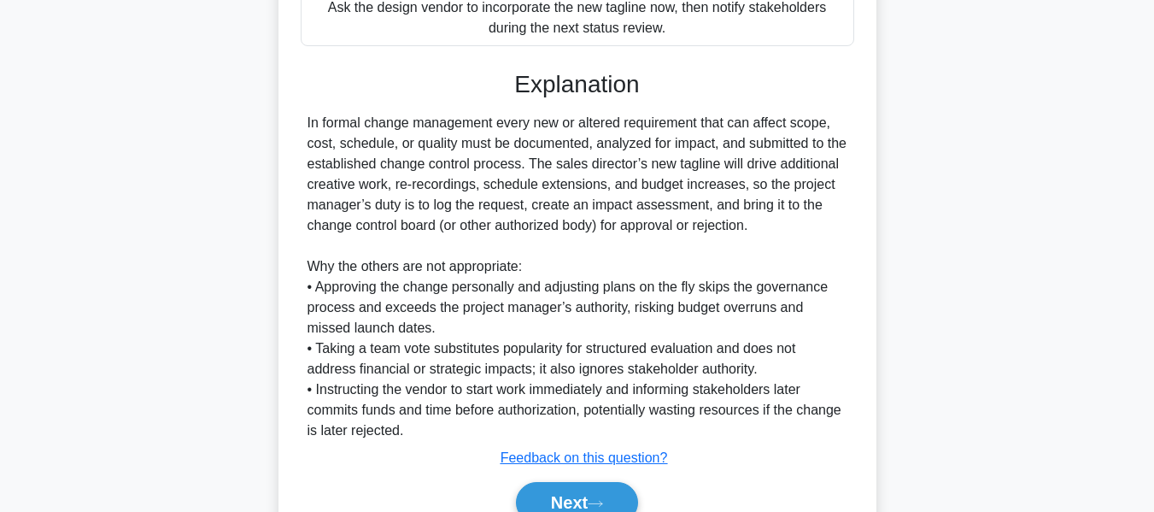
drag, startPoint x: 601, startPoint y: 487, endPoint x: 951, endPoint y: 295, distance: 399.6
click at [601, 487] on button "Next" at bounding box center [577, 502] width 122 height 41
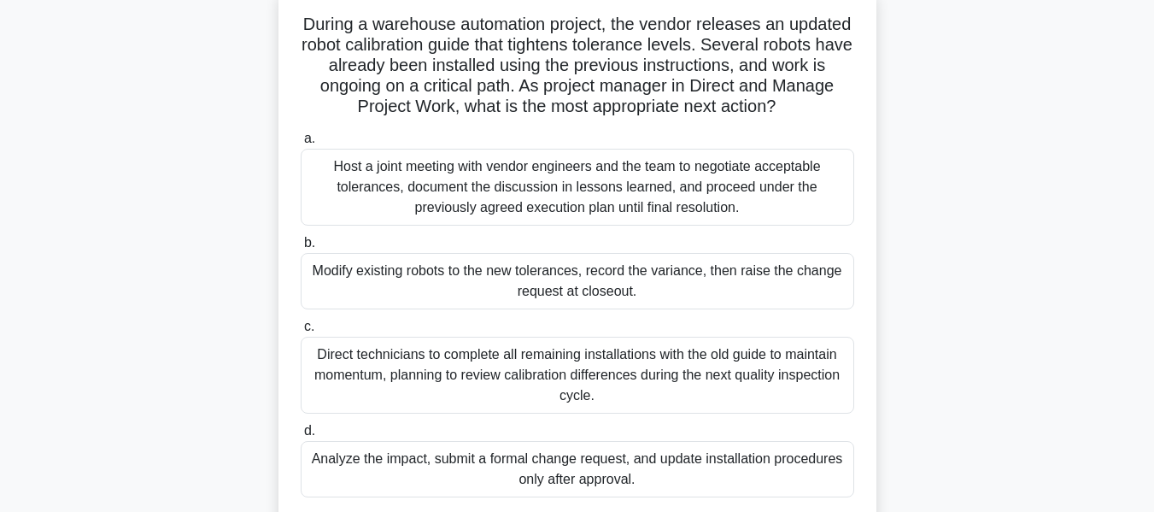
scroll to position [124, 0]
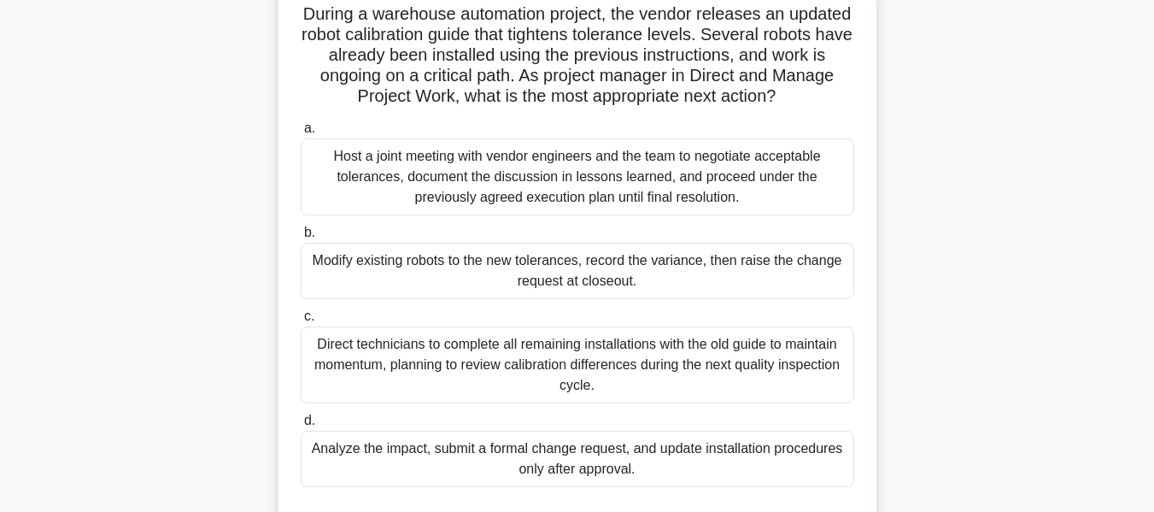
click at [1027, 274] on div "During a warehouse automation project, the vendor releases an updated robot cal…" at bounding box center [578, 267] width 974 height 583
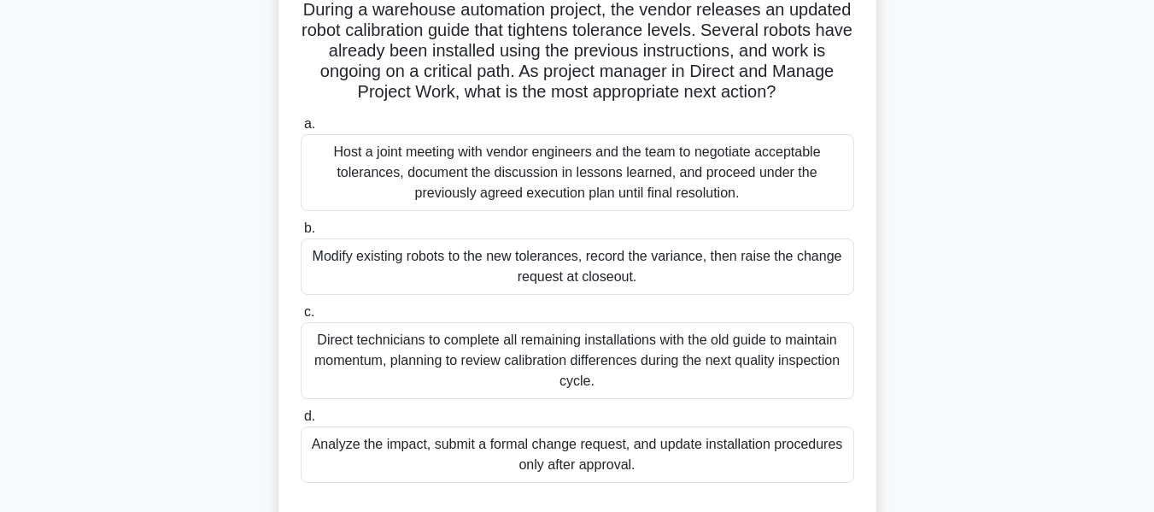
click at [522, 462] on div "Analyze the impact, submit a formal change request, and update installation pro…" at bounding box center [578, 454] width 554 height 56
click at [301, 422] on input "d. Analyze the impact, submit a formal change request, and update installation …" at bounding box center [301, 416] width 0 height 11
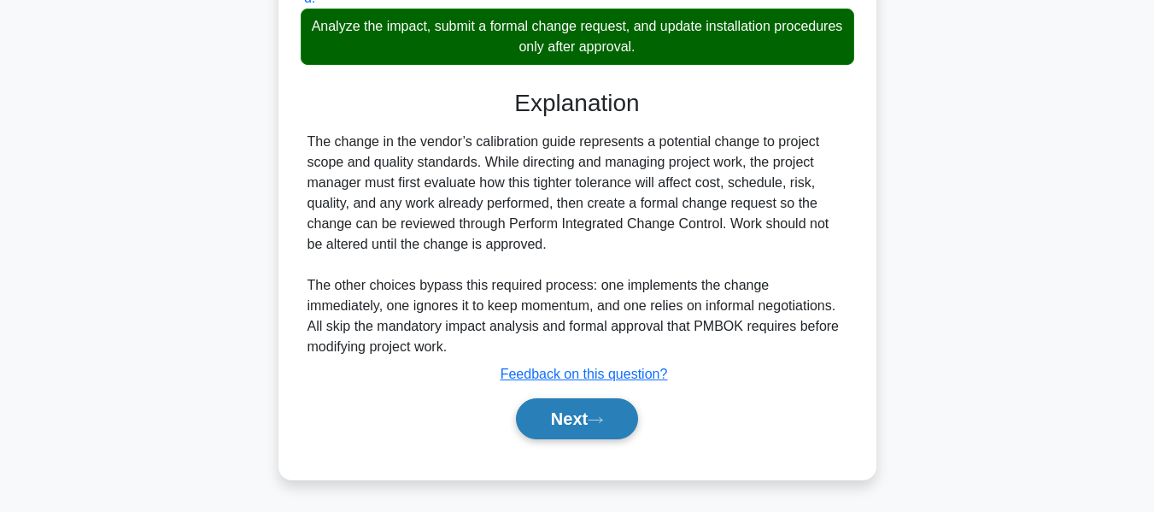
click at [555, 419] on button "Next" at bounding box center [577, 418] width 122 height 41
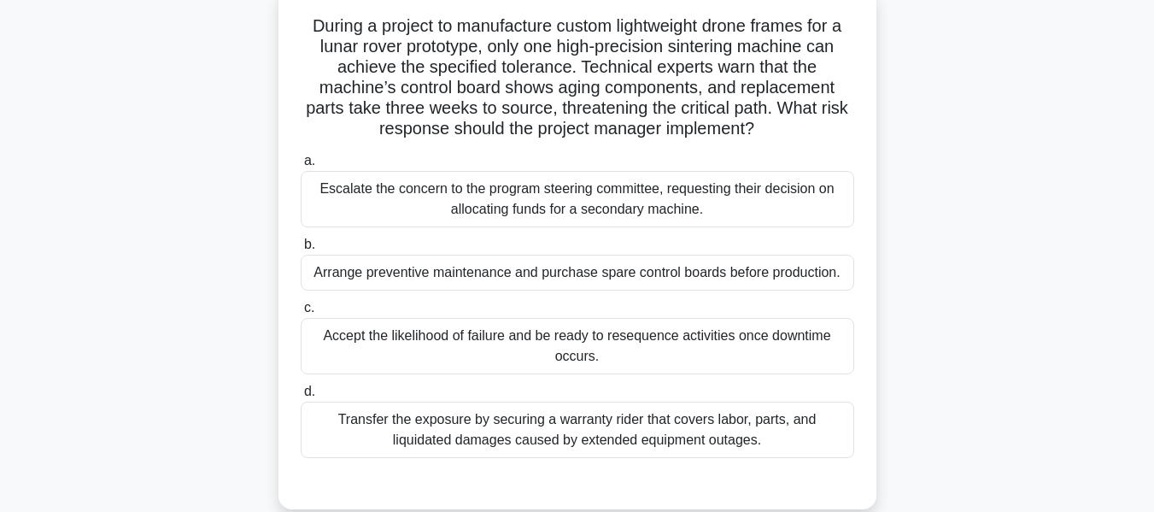
scroll to position [114, 0]
click at [1013, 232] on div "During a project to manufacture custom lightweight drone frames for a lunar rov…" at bounding box center [578, 257] width 974 height 542
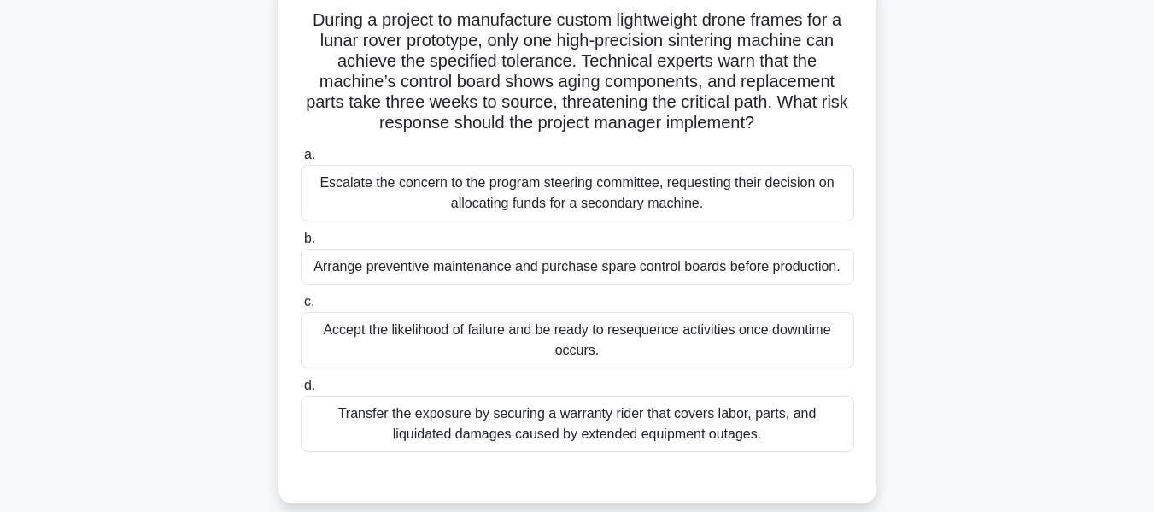
click at [711, 260] on div "Arrange preventive maintenance and purchase spare control boards before product…" at bounding box center [578, 267] width 554 height 36
click at [301, 244] on input "b. Arrange preventive maintenance and purchase spare control boards before prod…" at bounding box center [301, 238] width 0 height 11
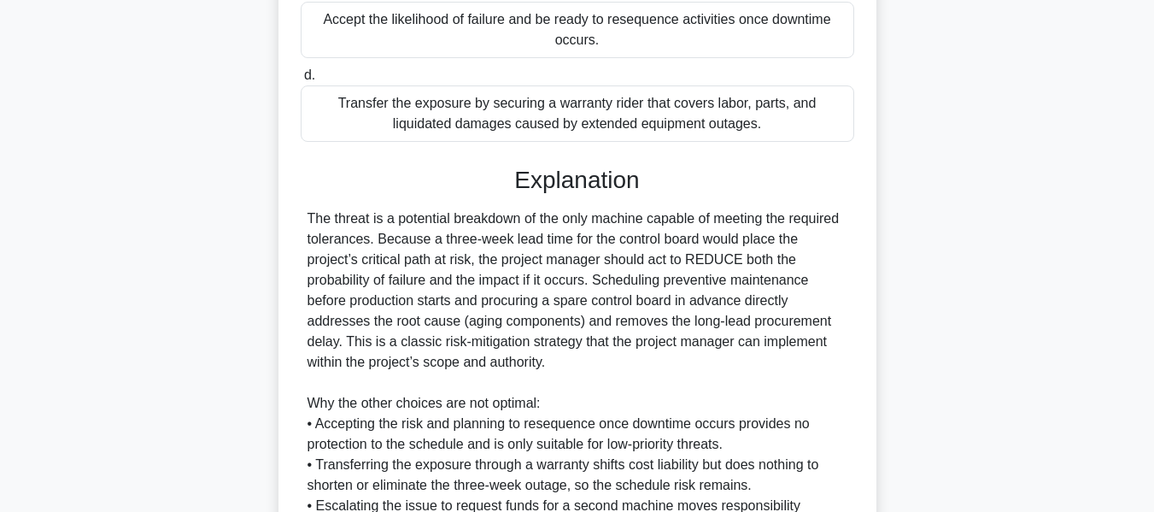
scroll to position [626, 0]
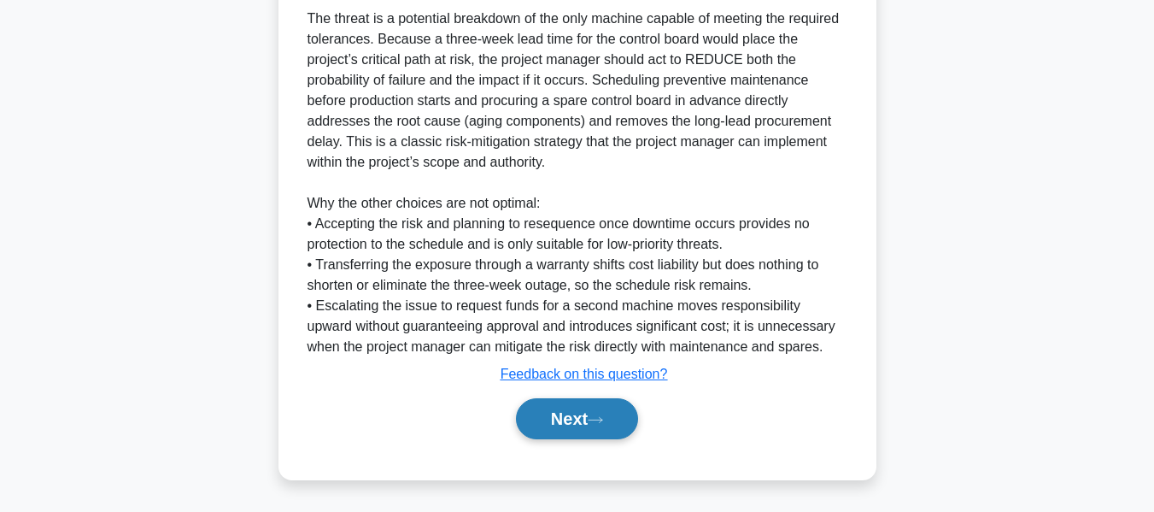
drag, startPoint x: 560, startPoint y: 432, endPoint x: 570, endPoint y: 430, distance: 10.6
click at [560, 432] on button "Next" at bounding box center [577, 418] width 122 height 41
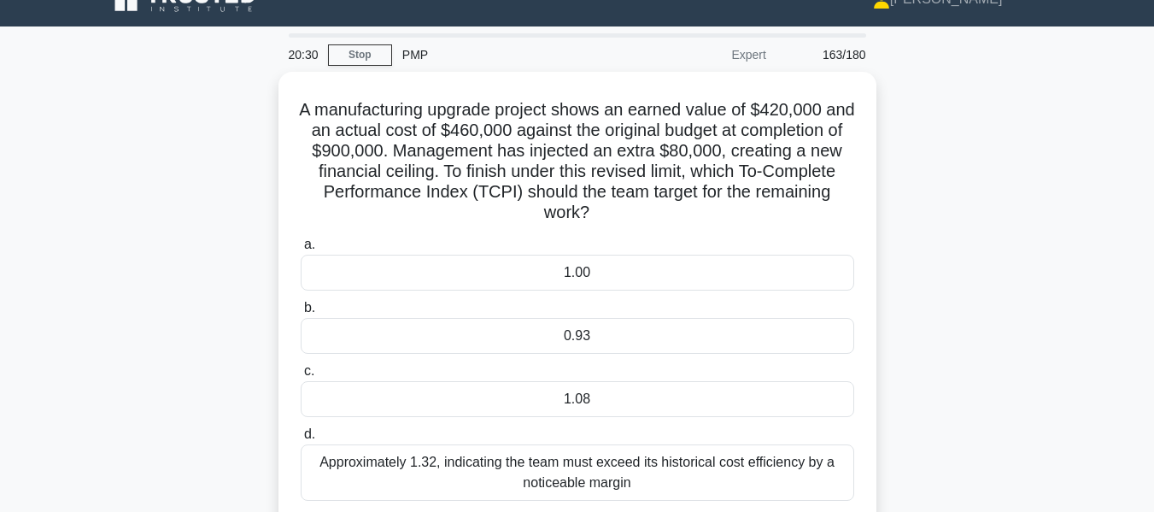
scroll to position [114, 0]
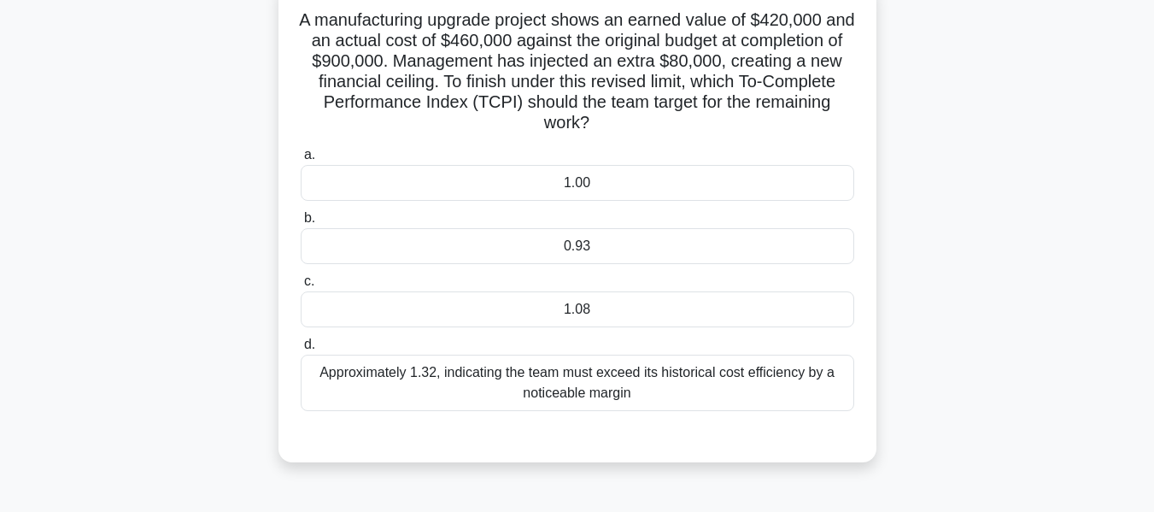
click at [578, 309] on div "1.08" at bounding box center [578, 309] width 554 height 36
click at [301, 287] on input "c. 1.08" at bounding box center [301, 281] width 0 height 11
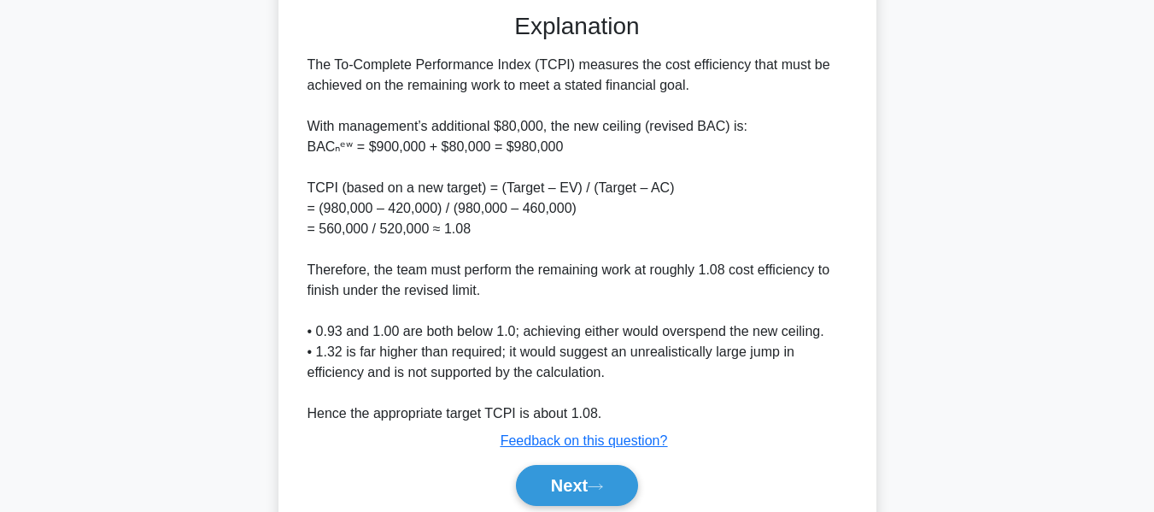
scroll to position [604, 0]
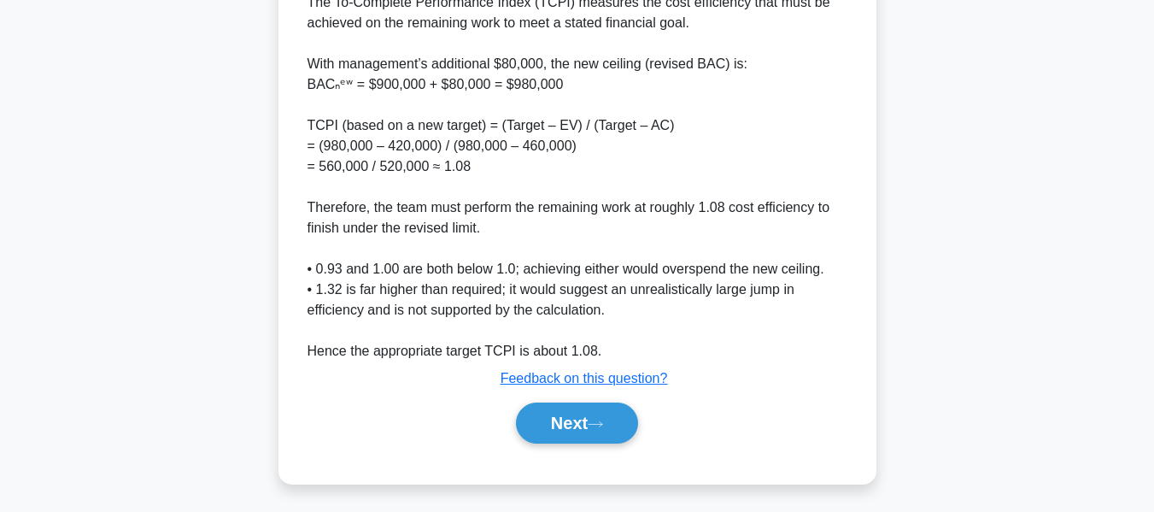
drag, startPoint x: 571, startPoint y: 415, endPoint x: 915, endPoint y: 338, distance: 352.8
click at [571, 415] on button "Next" at bounding box center [577, 422] width 122 height 41
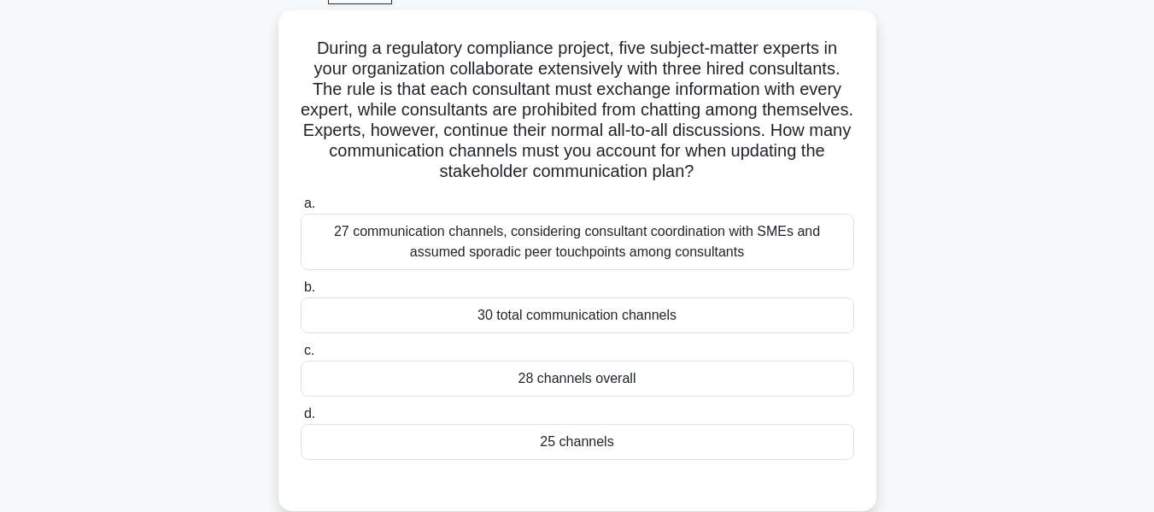
scroll to position [85, 0]
click at [462, 131] on h5 "During a regulatory compliance project, five subject-matter experts in your org…" at bounding box center [577, 110] width 557 height 145
click at [602, 127] on h5 "During a regulatory compliance project, five subject-matter experts in your org…" at bounding box center [577, 110] width 557 height 145
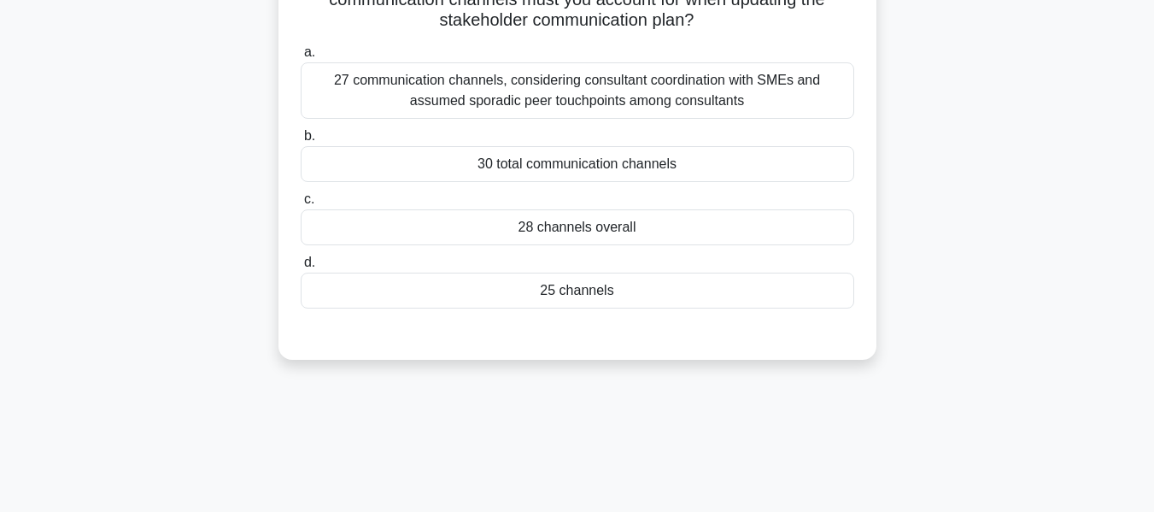
scroll to position [342, 0]
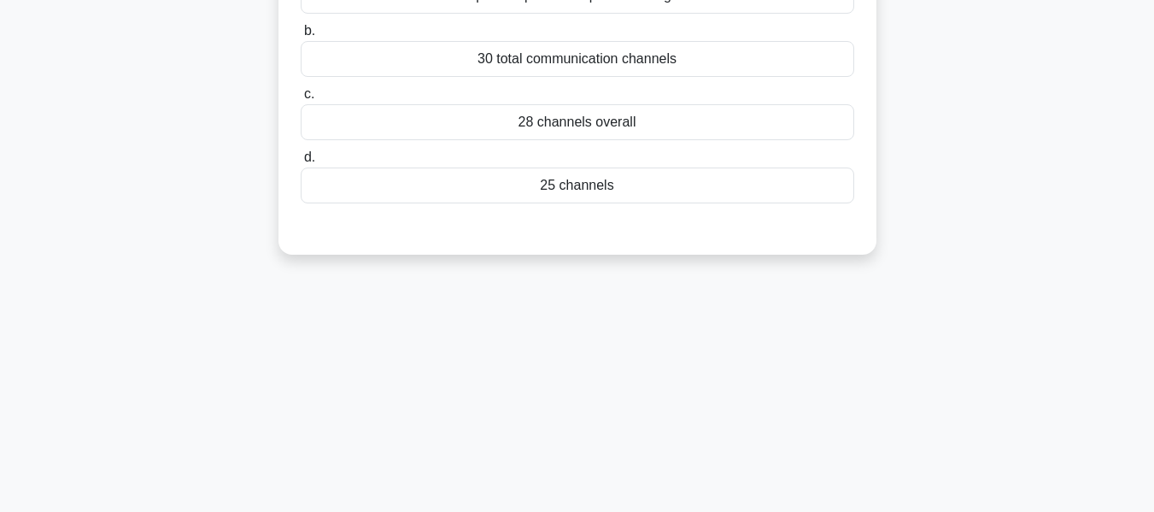
click at [548, 187] on div "25 channels" at bounding box center [578, 185] width 554 height 36
click at [301, 163] on input "d. 25 channels" at bounding box center [301, 157] width 0 height 11
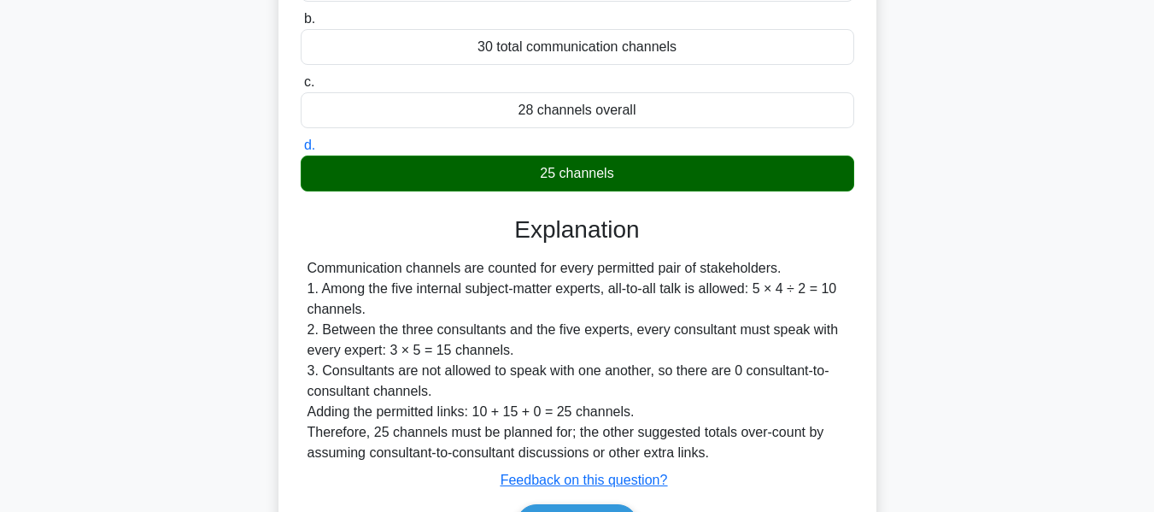
scroll to position [461, 0]
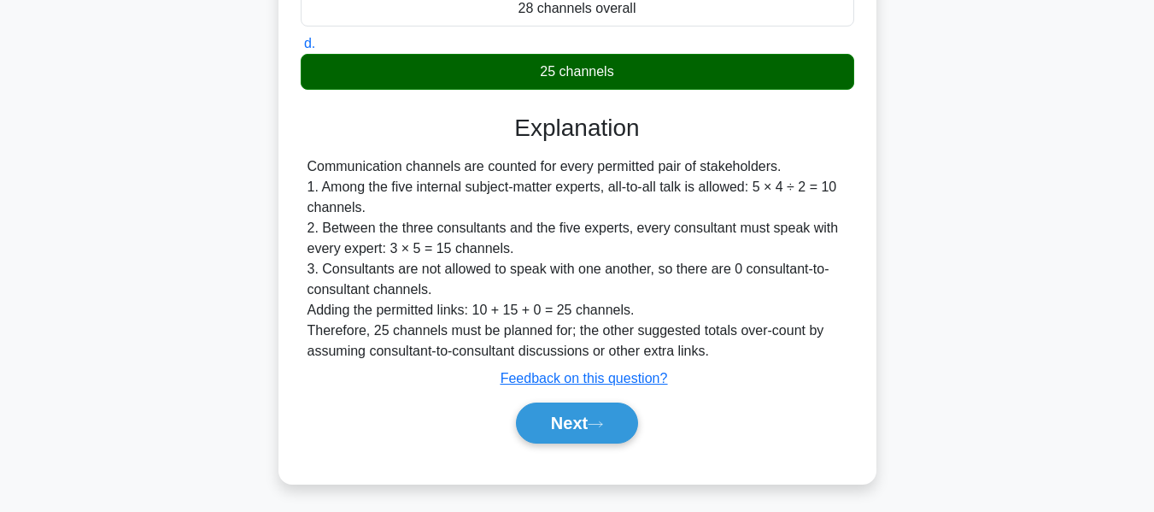
drag, startPoint x: 558, startPoint y: 411, endPoint x: 981, endPoint y: 226, distance: 461.5
click at [558, 411] on button "Next" at bounding box center [577, 422] width 122 height 41
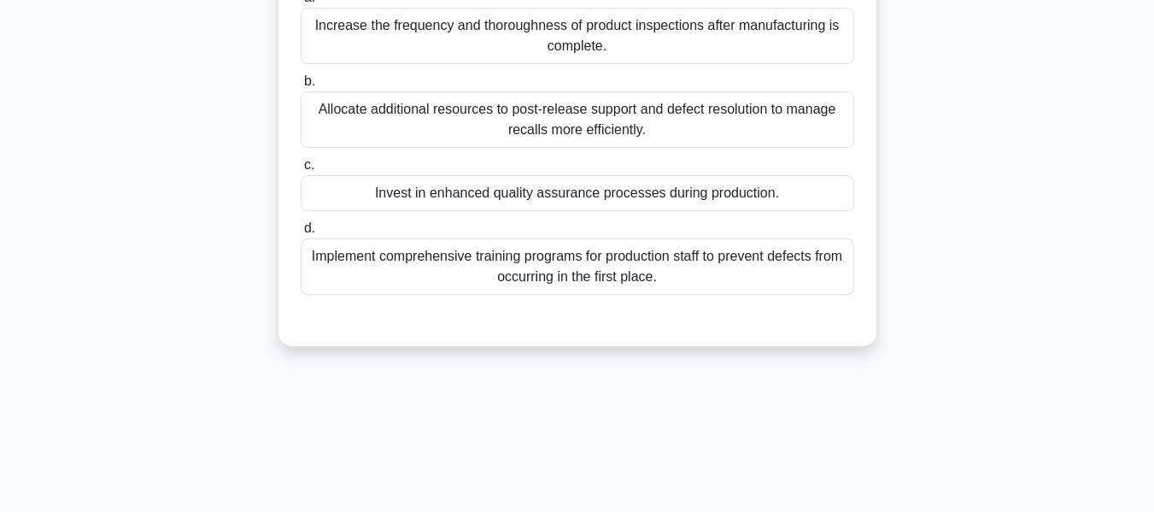
scroll to position [304, 0]
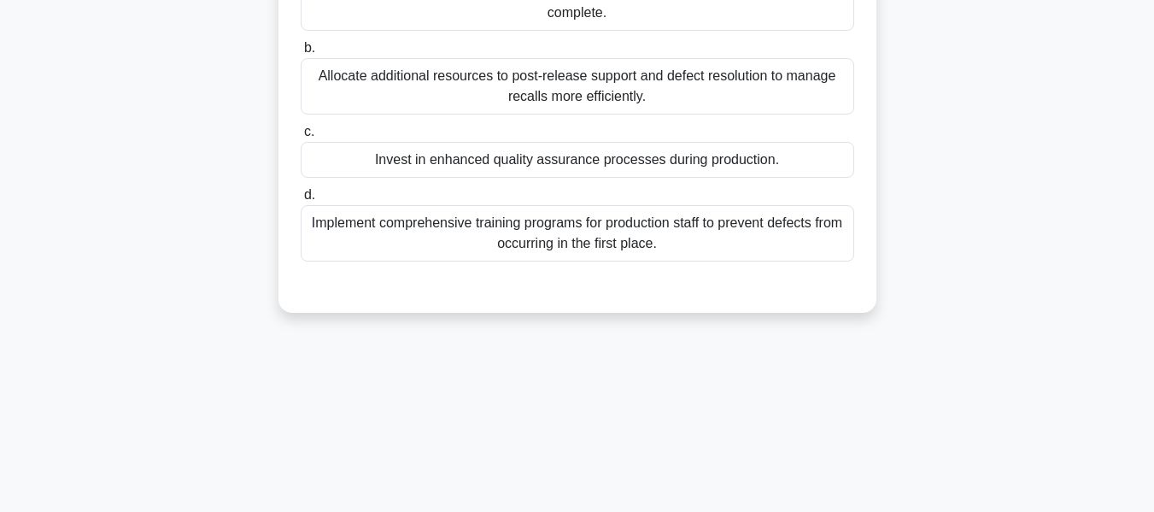
click at [494, 232] on div "Implement comprehensive training programs for production staff to prevent defec…" at bounding box center [578, 233] width 554 height 56
click at [301, 201] on input "d. Implement comprehensive training programs for production staff to prevent de…" at bounding box center [301, 195] width 0 height 11
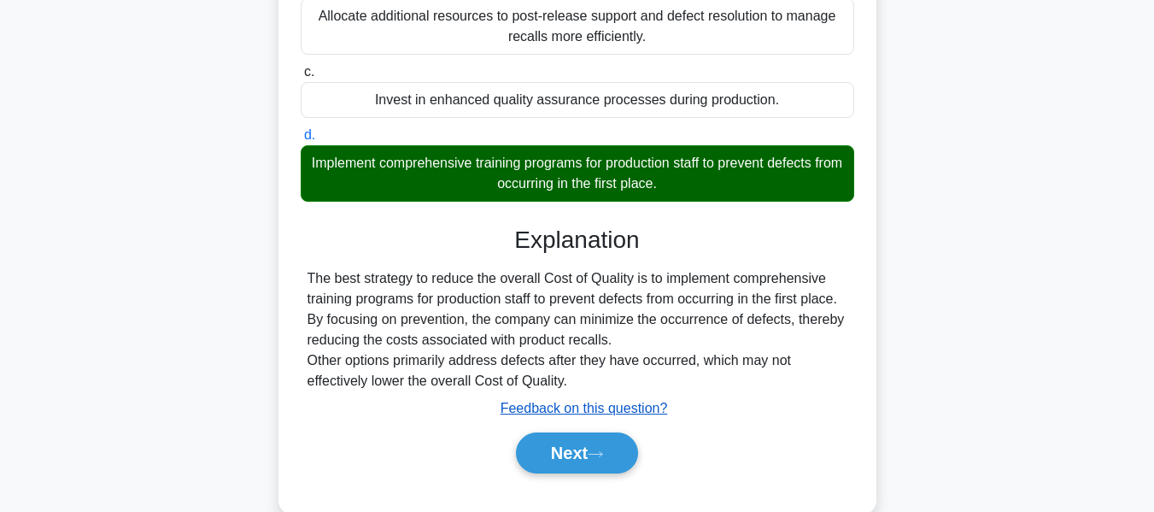
scroll to position [411, 0]
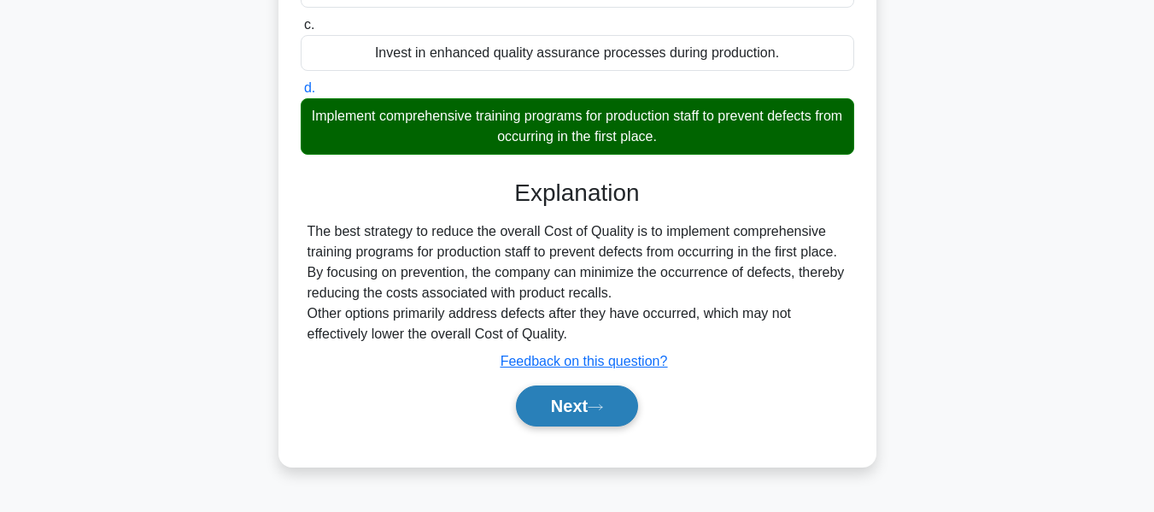
click at [549, 410] on button "Next" at bounding box center [577, 405] width 122 height 41
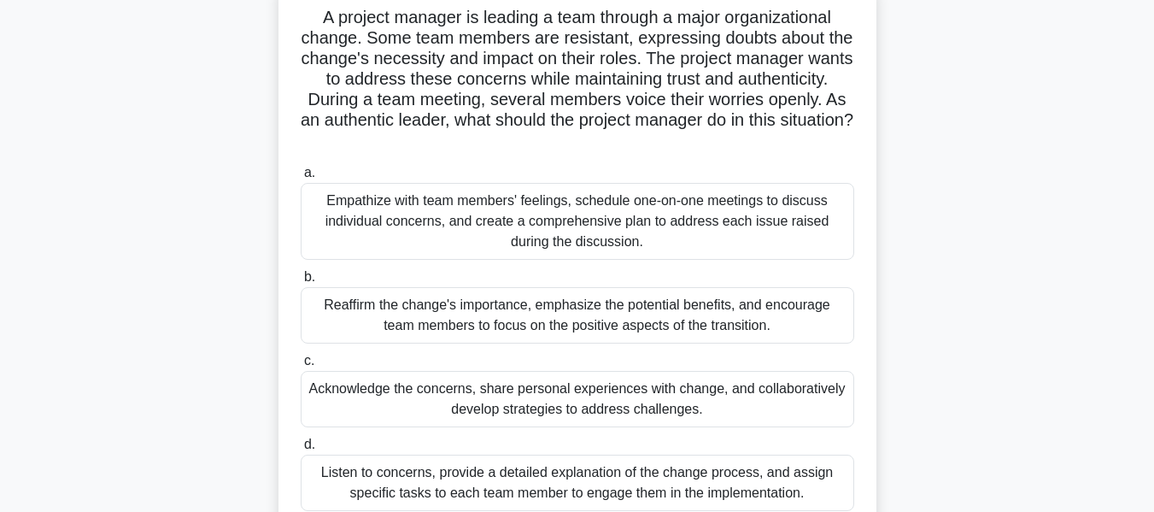
scroll to position [126, 0]
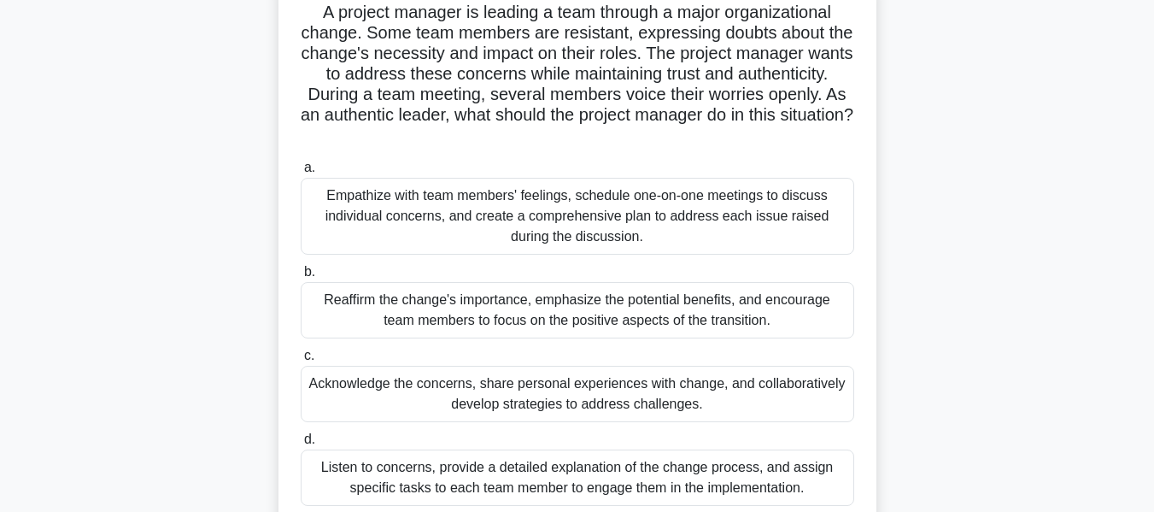
click at [1048, 290] on div "A project manager is leading a team through a major organizational change. Some…" at bounding box center [578, 275] width 974 height 603
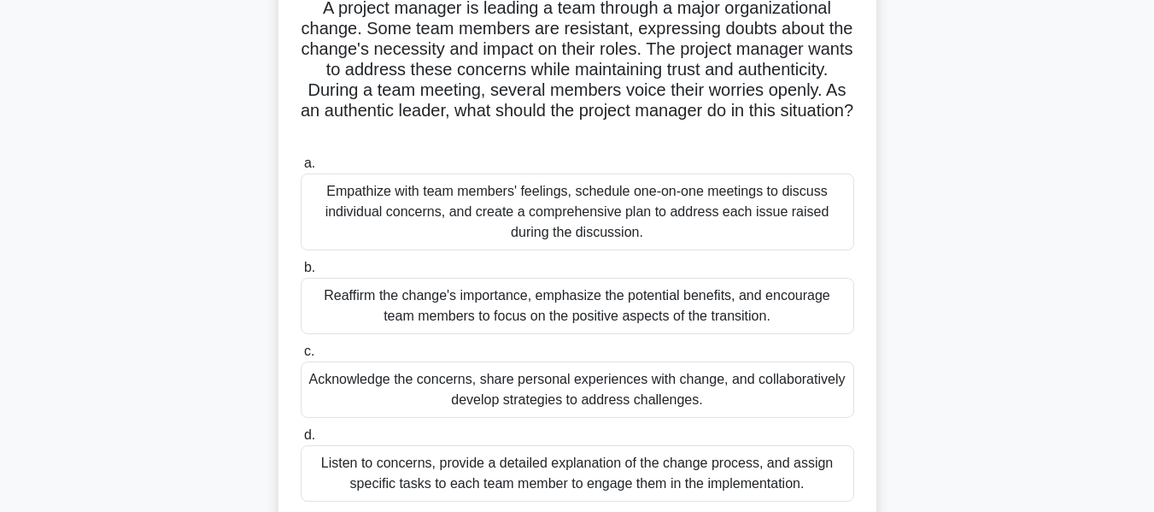
click at [501, 303] on div "Reaffirm the change's importance, emphasize the potential benefits, and encoura…" at bounding box center [578, 306] width 554 height 56
click at [301, 273] on input "b. Reaffirm the change's importance, emphasize the potential benefits, and enco…" at bounding box center [301, 267] width 0 height 11
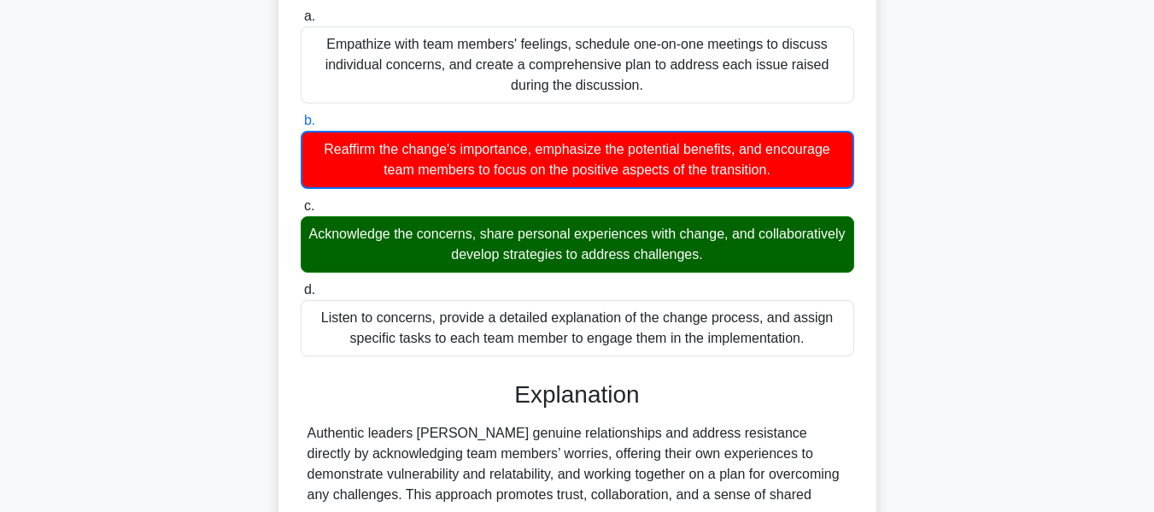
scroll to position [421, 0]
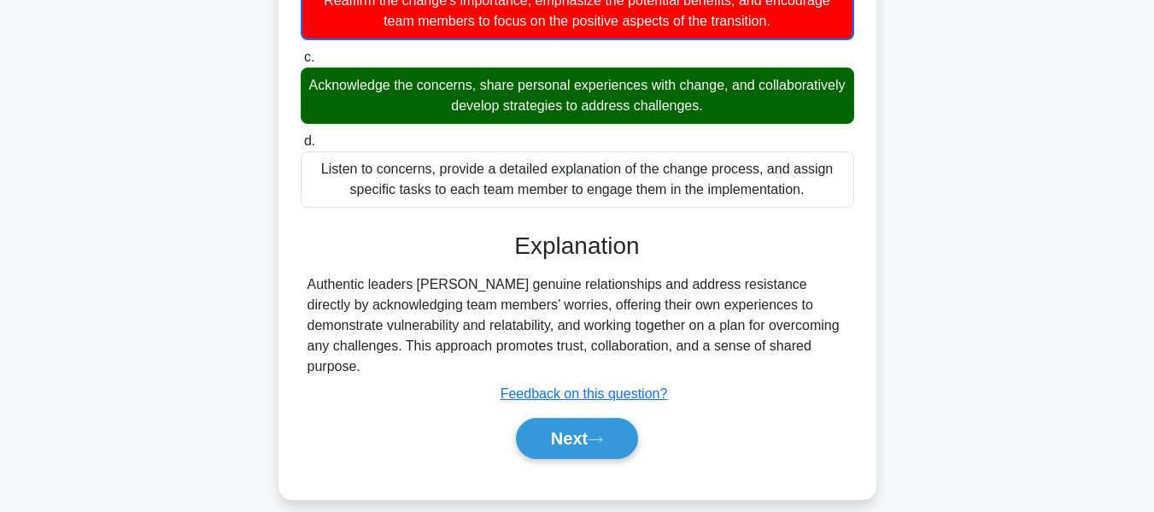
drag, startPoint x: 562, startPoint y: 414, endPoint x: 867, endPoint y: 309, distance: 322.4
click at [562, 418] on button "Next" at bounding box center [577, 438] width 122 height 41
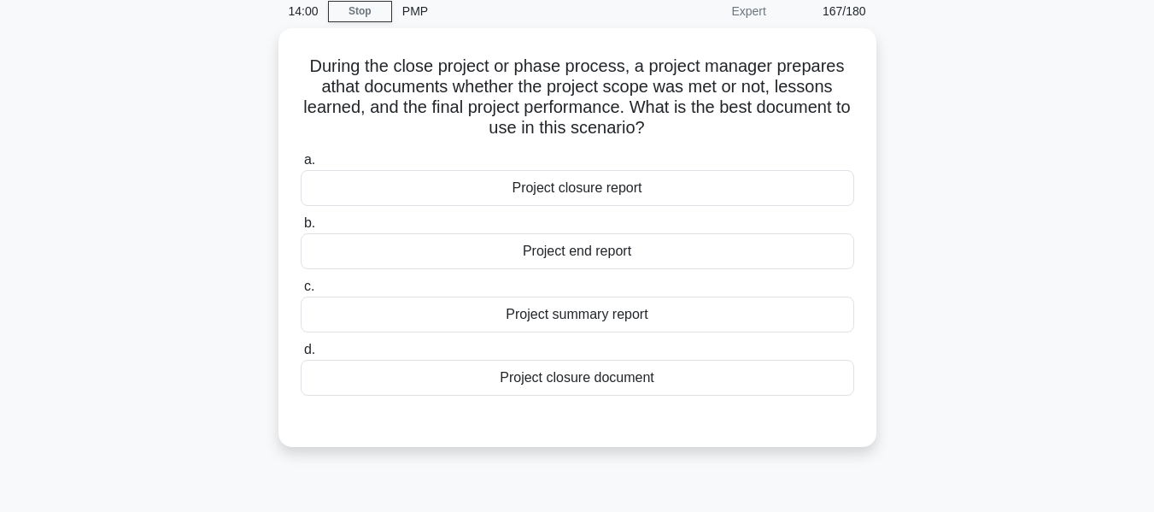
scroll to position [79, 0]
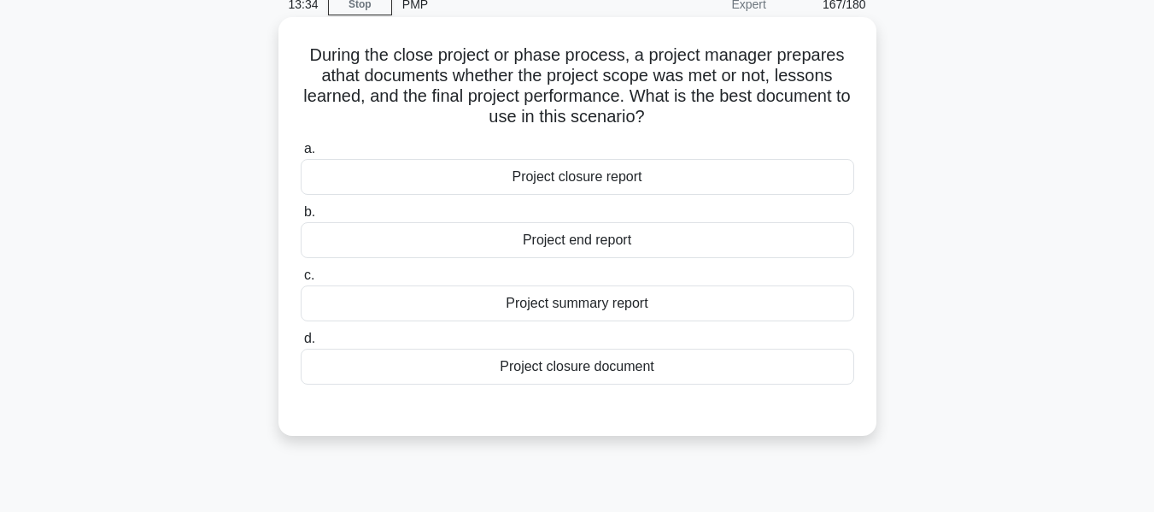
click at [636, 179] on div "Project closure report" at bounding box center [578, 177] width 554 height 36
click at [301, 155] on input "a. Project closure report" at bounding box center [301, 149] width 0 height 11
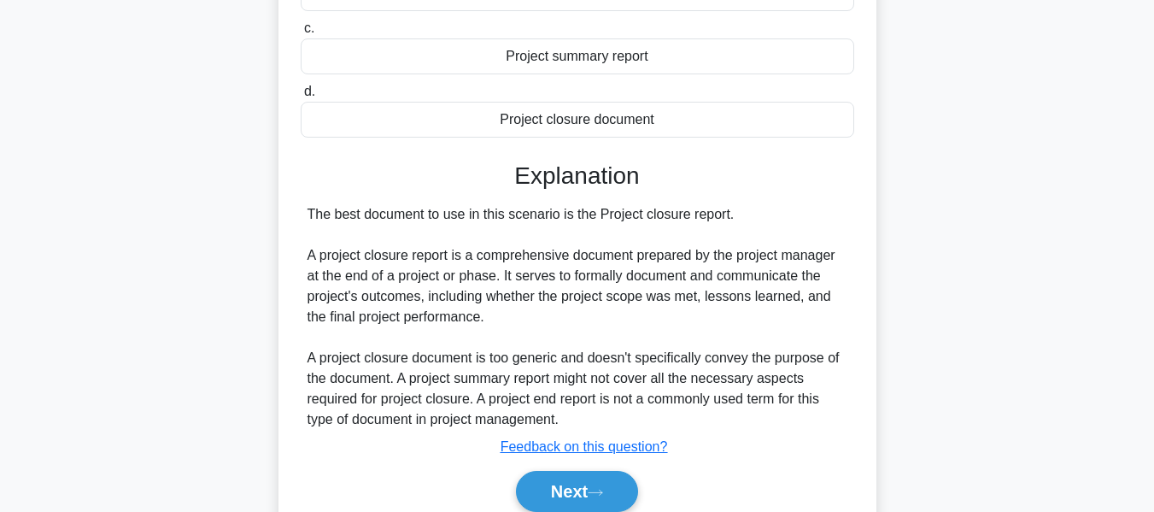
scroll to position [411, 0]
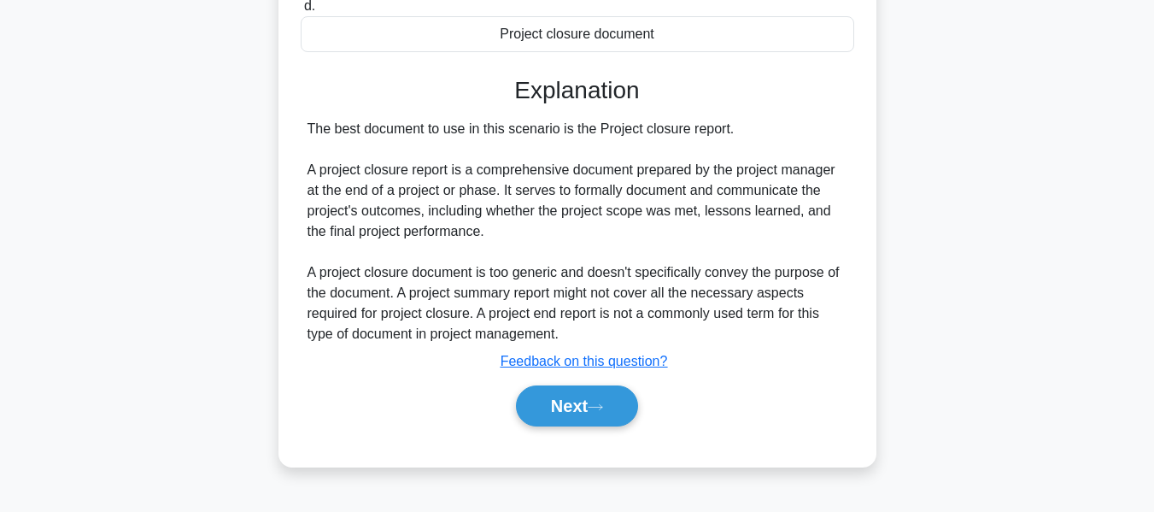
click at [570, 381] on div "Next" at bounding box center [578, 406] width 554 height 55
click at [564, 398] on button "Next" at bounding box center [577, 405] width 122 height 41
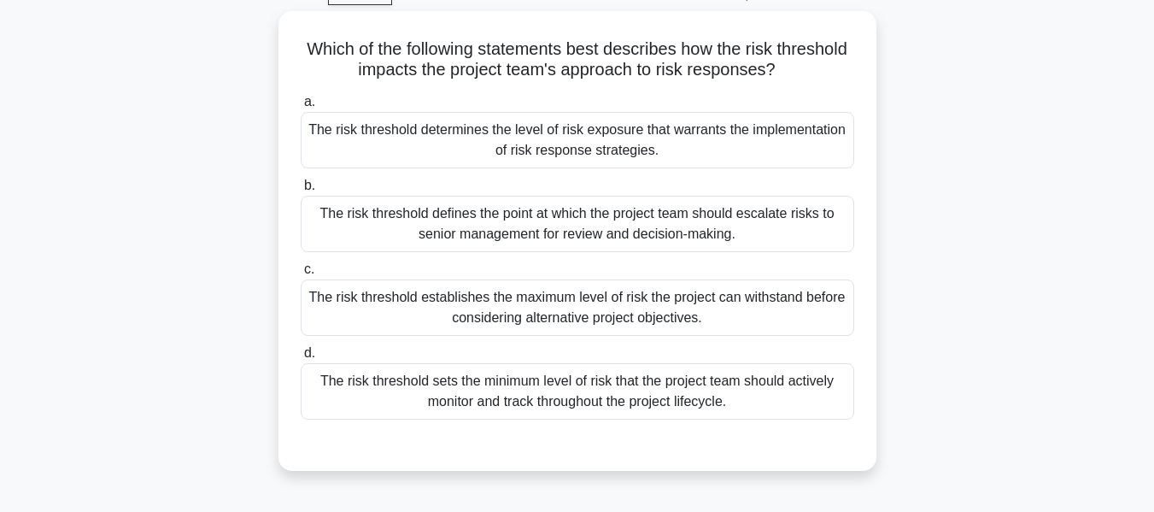
scroll to position [110, 0]
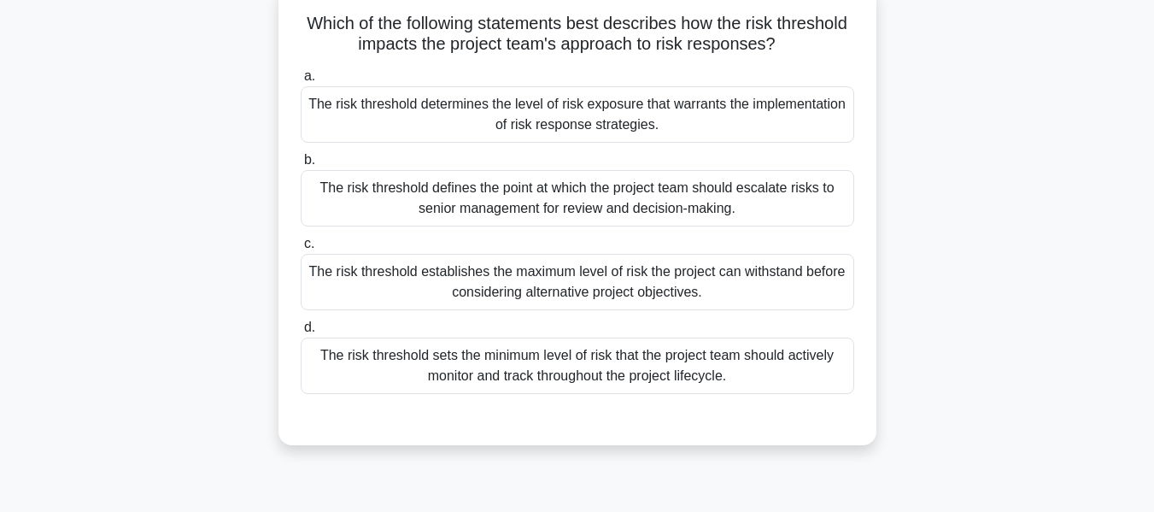
click at [569, 197] on div "The risk threshold defines the point at which the project team should escalate …" at bounding box center [578, 198] width 554 height 56
click at [301, 166] on input "b. The risk threshold defines the point at which the project team should escala…" at bounding box center [301, 160] width 0 height 11
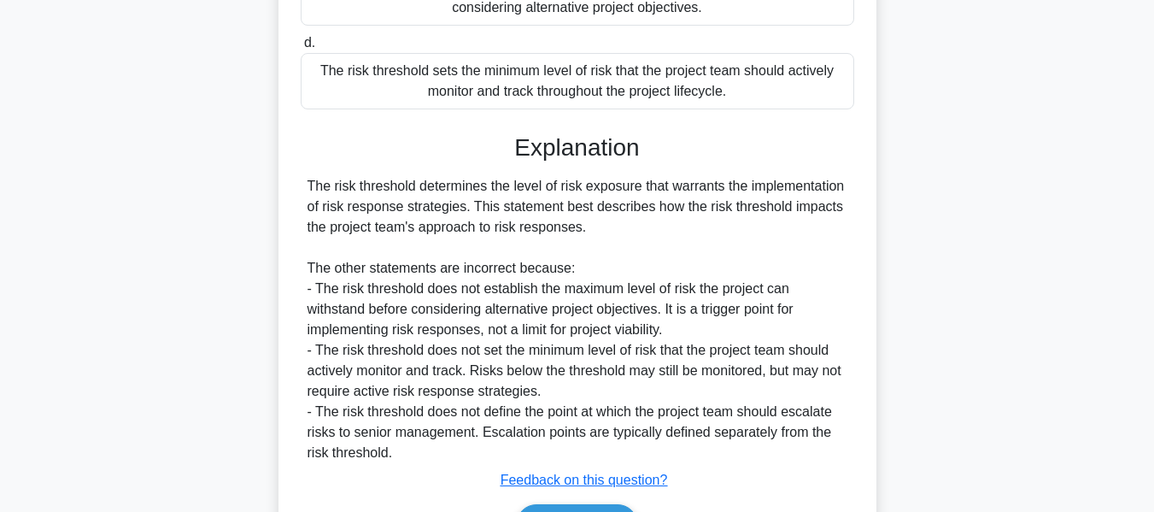
scroll to position [503, 0]
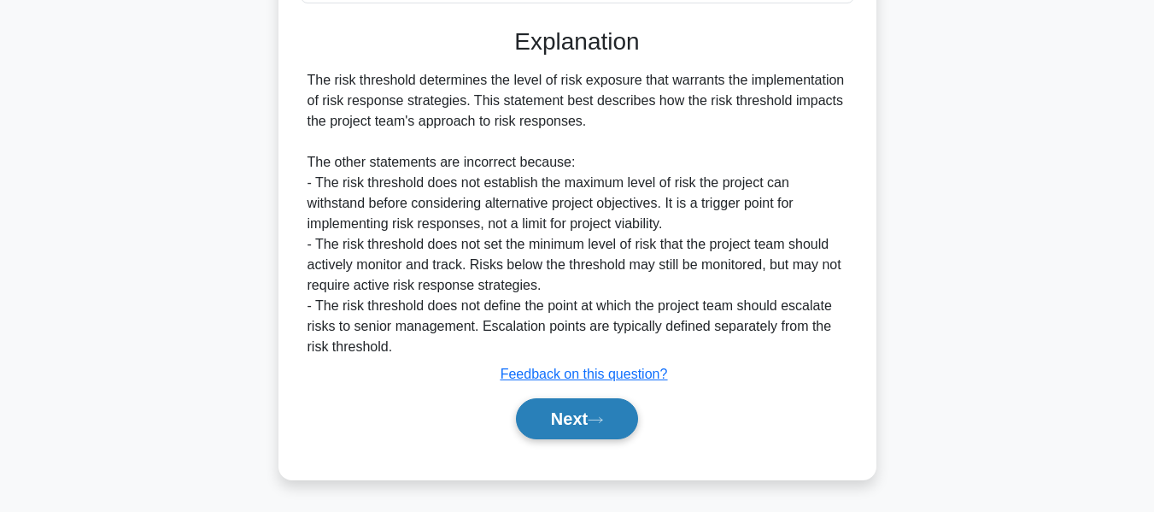
click at [563, 411] on button "Next" at bounding box center [577, 418] width 122 height 41
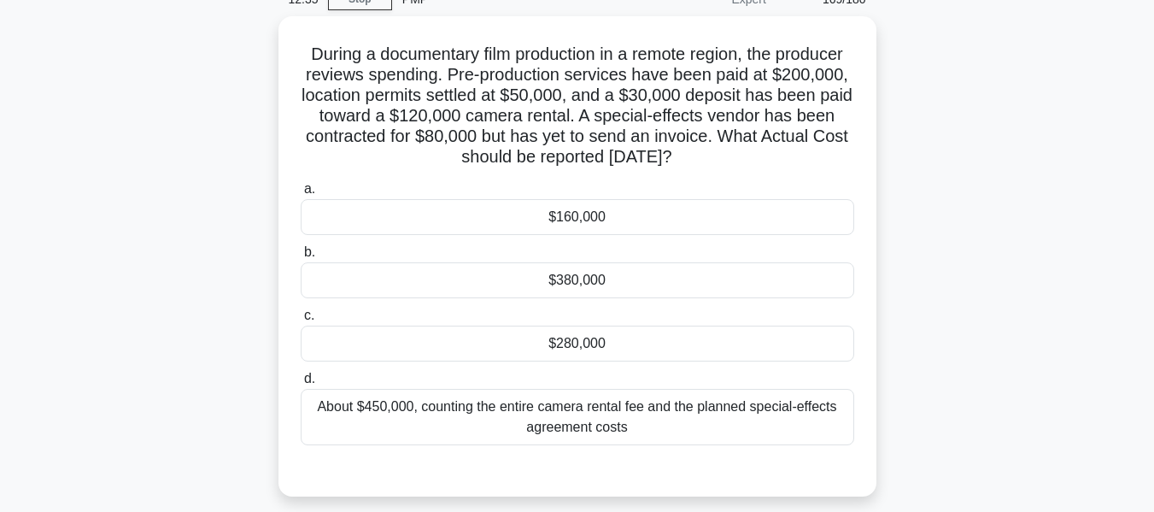
scroll to position [94, 0]
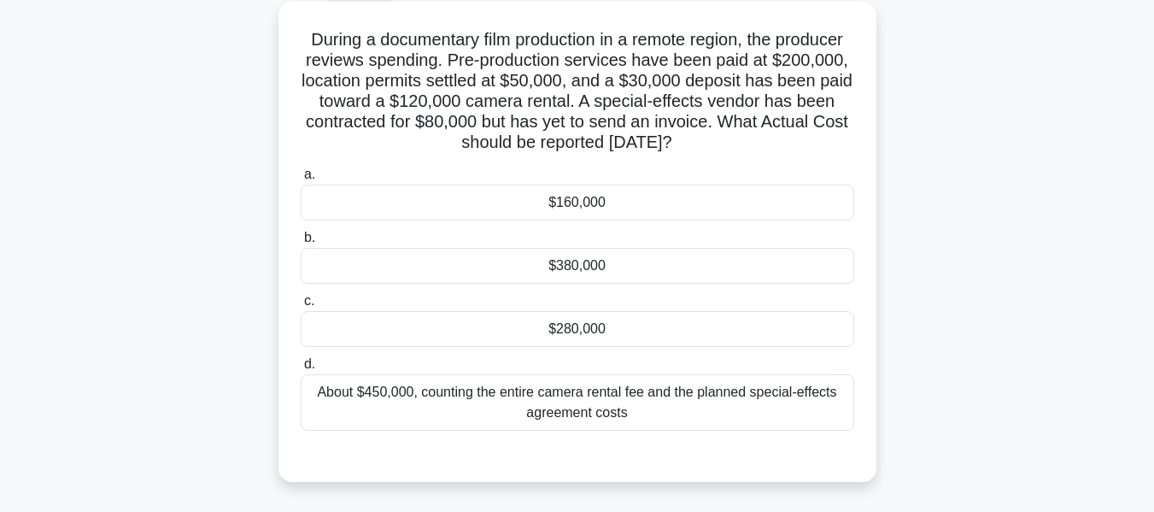
click at [576, 320] on div "$280,000" at bounding box center [578, 329] width 554 height 36
click at [301, 307] on input "c. $280,000" at bounding box center [301, 301] width 0 height 11
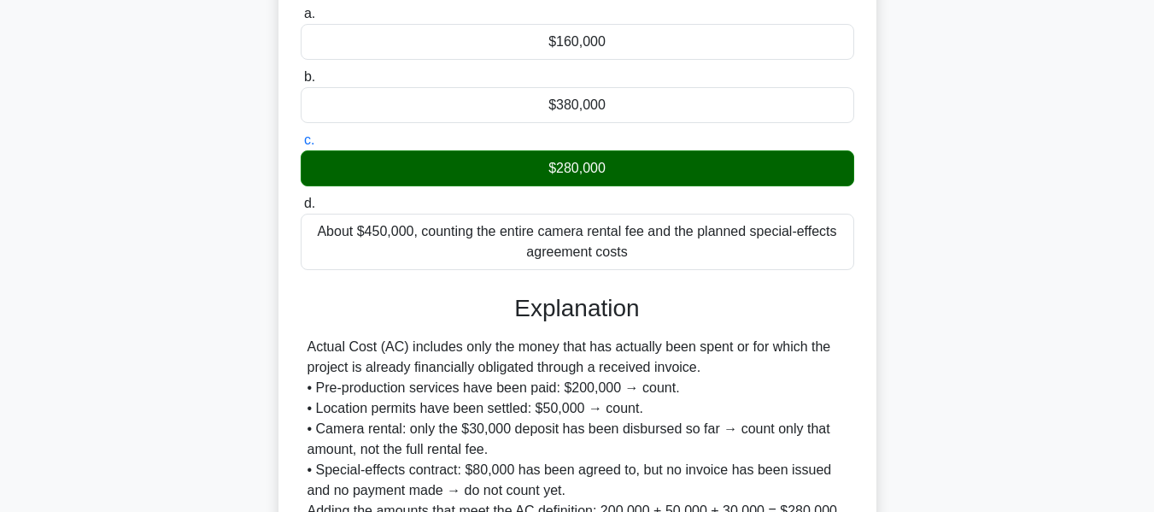
scroll to position [461, 0]
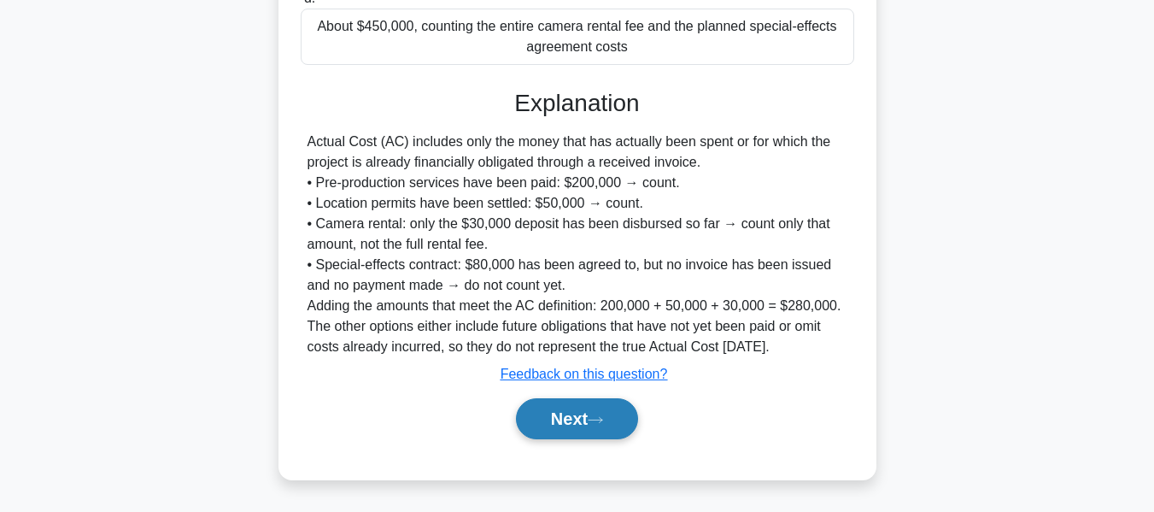
click at [569, 414] on button "Next" at bounding box center [577, 418] width 122 height 41
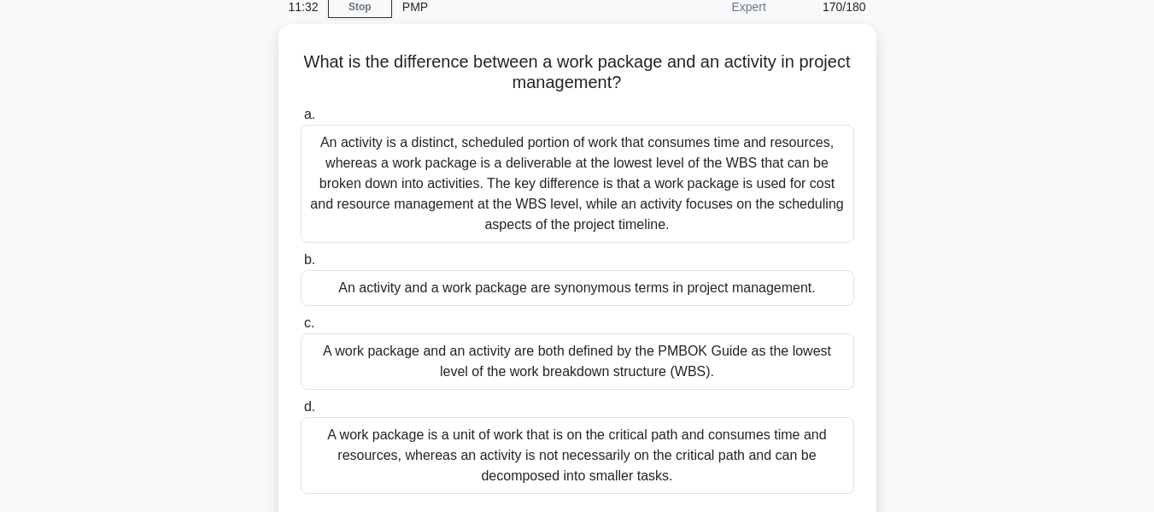
scroll to position [71, 0]
click at [652, 167] on div "An activity is a distinct, scheduled portion of work that consumes time and res…" at bounding box center [578, 185] width 554 height 118
click at [301, 121] on input "a. An activity is a distinct, scheduled portion of work that consumes time and …" at bounding box center [301, 115] width 0 height 11
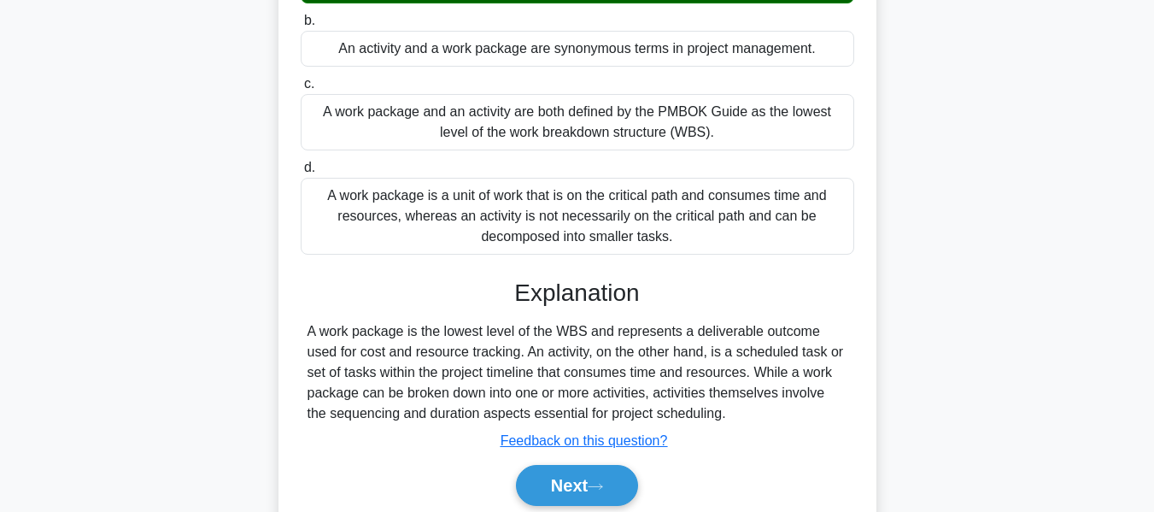
scroll to position [411, 0]
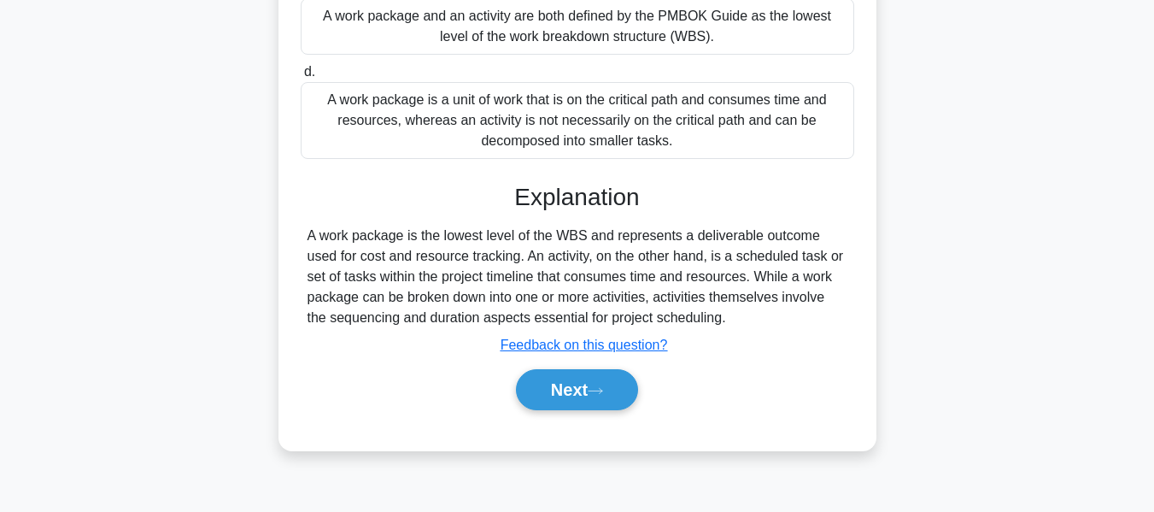
drag, startPoint x: 578, startPoint y: 380, endPoint x: 988, endPoint y: 266, distance: 425.8
click at [578, 380] on button "Next" at bounding box center [577, 389] width 122 height 41
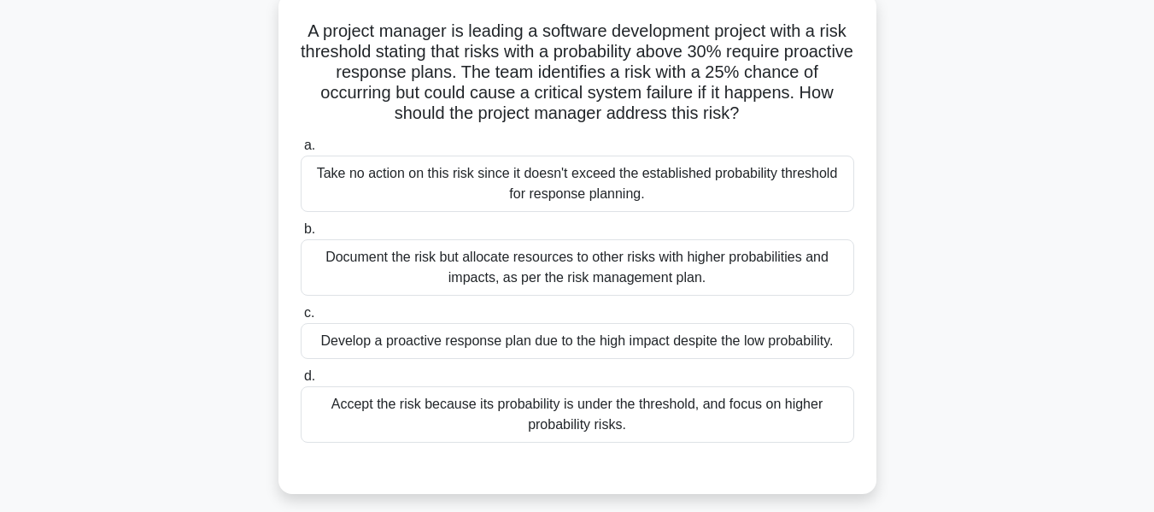
scroll to position [108, 0]
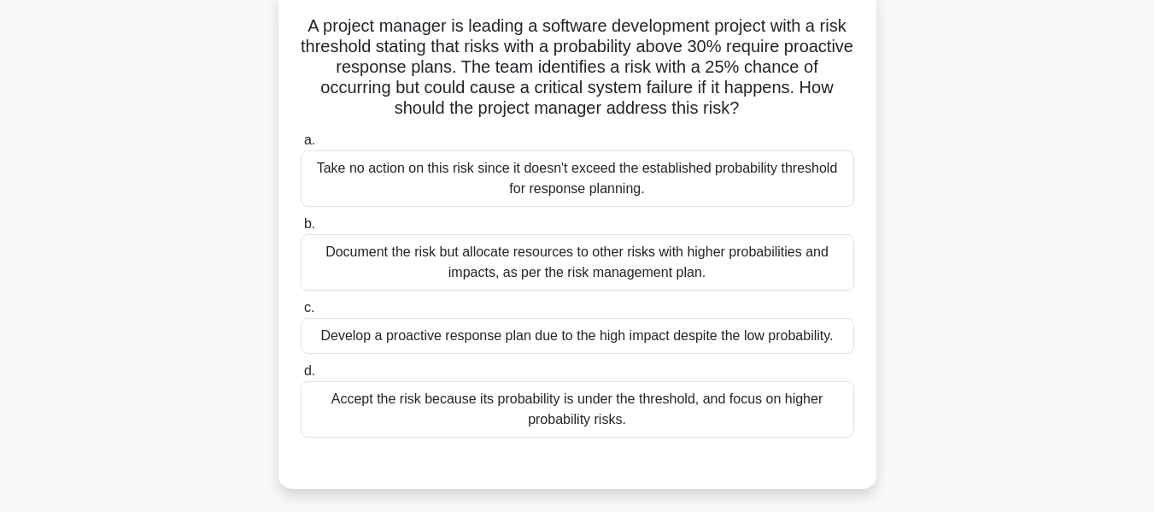
click at [459, 265] on div "Document the risk but allocate resources to other risks with higher probabiliti…" at bounding box center [578, 262] width 554 height 56
click at [301, 230] on input "b. Document the risk but allocate resources to other risks with higher probabil…" at bounding box center [301, 224] width 0 height 11
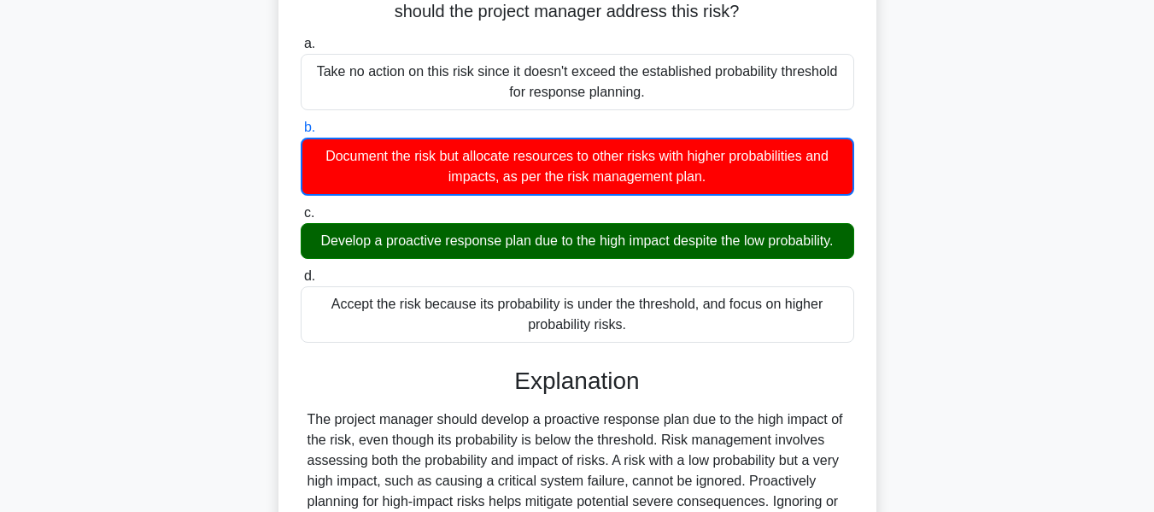
scroll to position [411, 0]
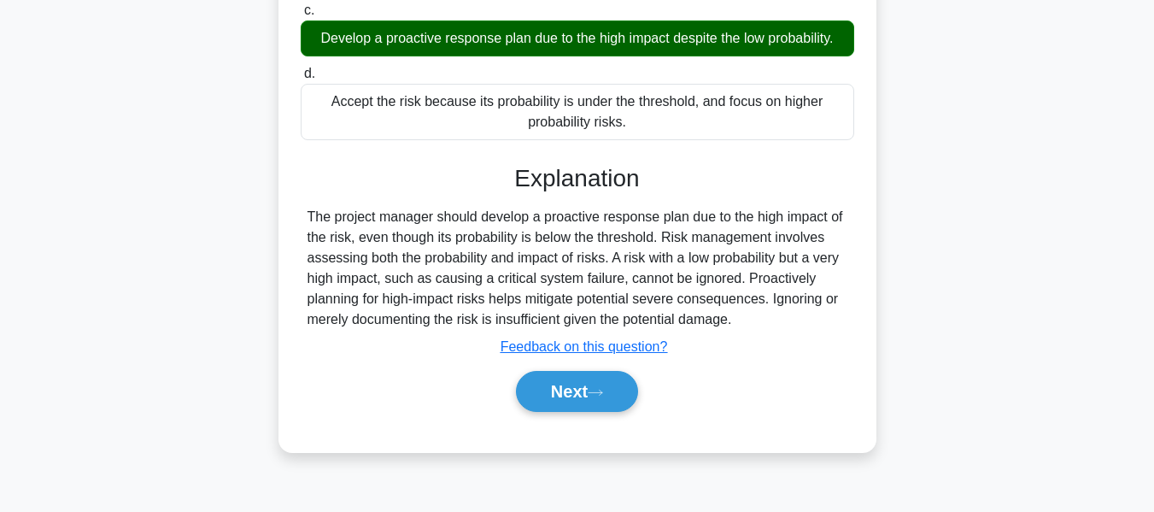
drag, startPoint x: 591, startPoint y: 383, endPoint x: 993, endPoint y: 249, distance: 423.4
click at [591, 383] on button "Next" at bounding box center [577, 391] width 122 height 41
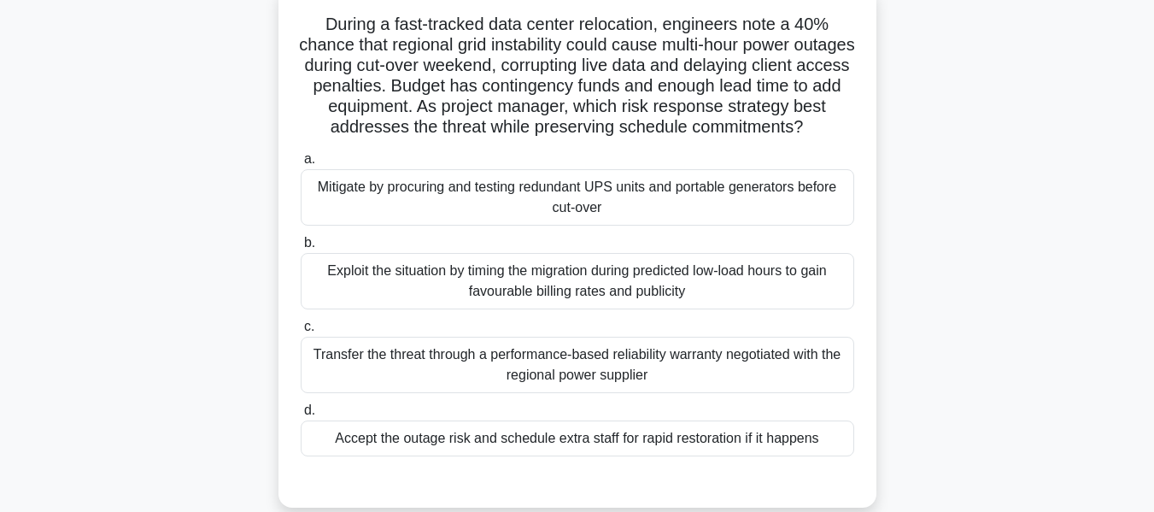
scroll to position [126, 0]
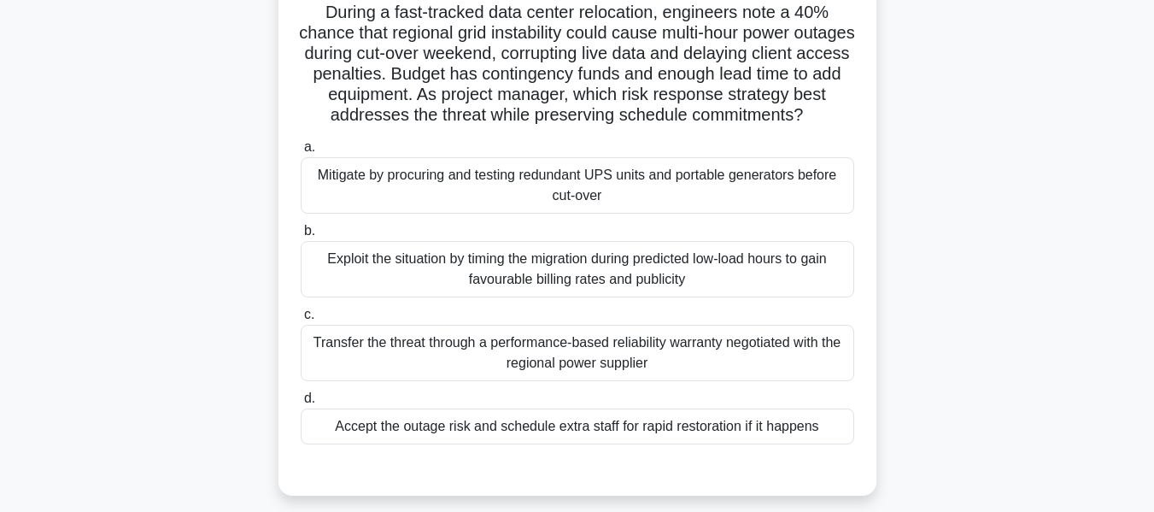
click at [1072, 172] on main "9:39 Stop PMP Expert 172/180" at bounding box center [577, 363] width 1154 height 868
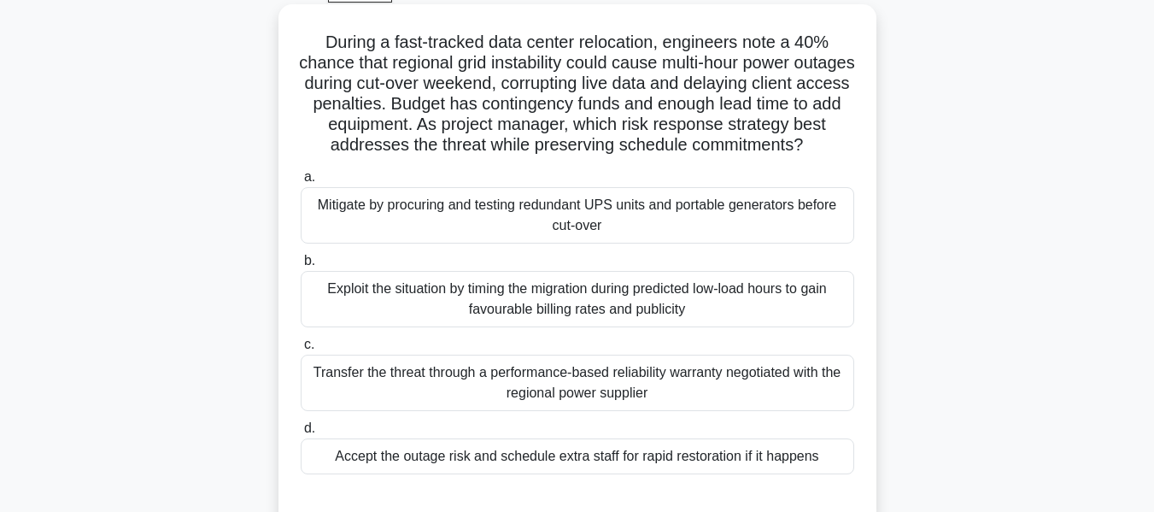
scroll to position [121, 0]
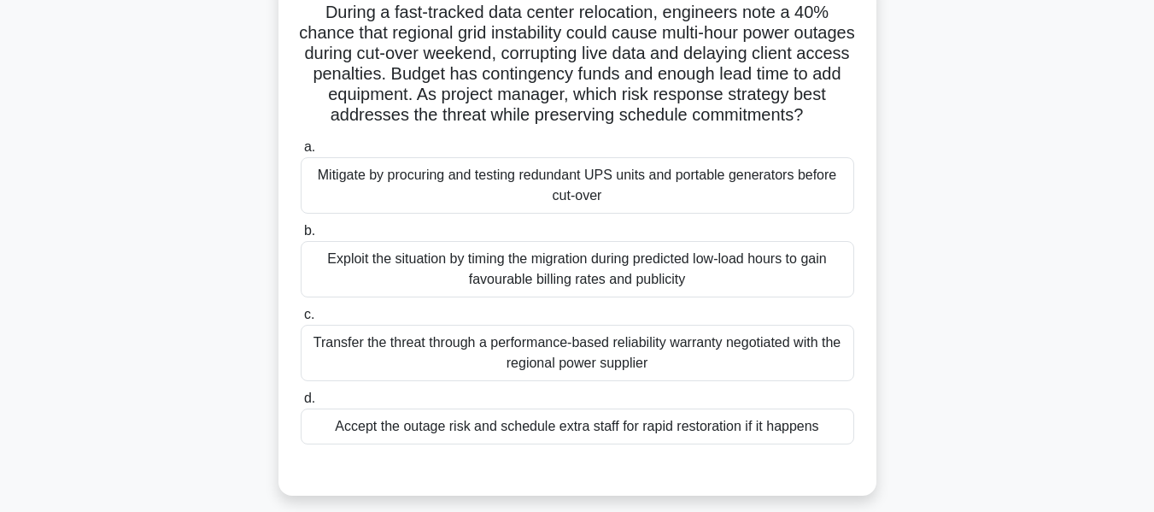
click at [562, 202] on div "Mitigate by procuring and testing redundant UPS units and portable generators b…" at bounding box center [578, 185] width 554 height 56
click at [301, 153] on input "a. Mitigate by procuring and testing redundant UPS units and portable generator…" at bounding box center [301, 147] width 0 height 11
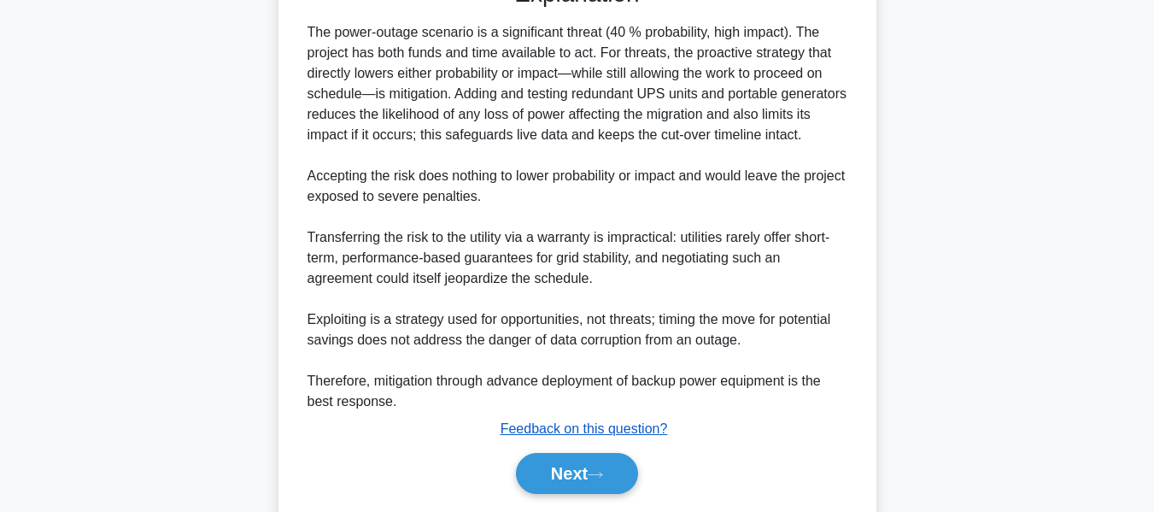
scroll to position [707, 0]
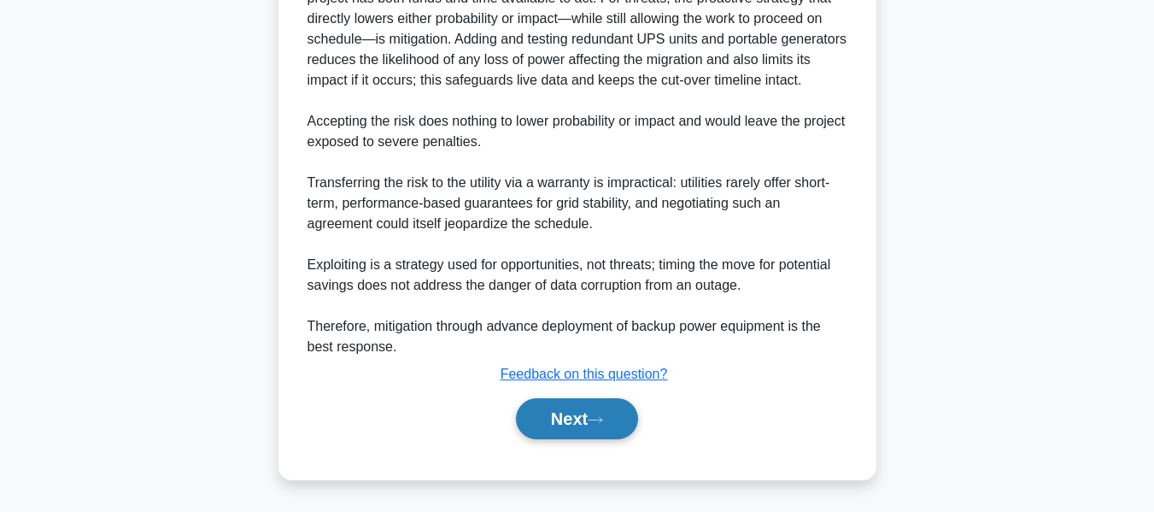
click at [597, 401] on button "Next" at bounding box center [577, 418] width 122 height 41
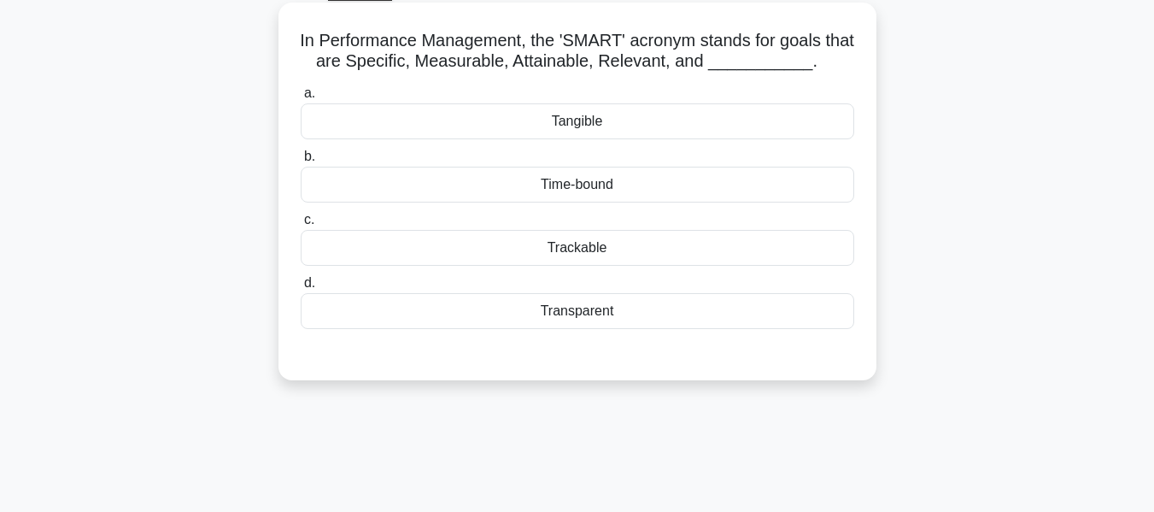
scroll to position [41, 0]
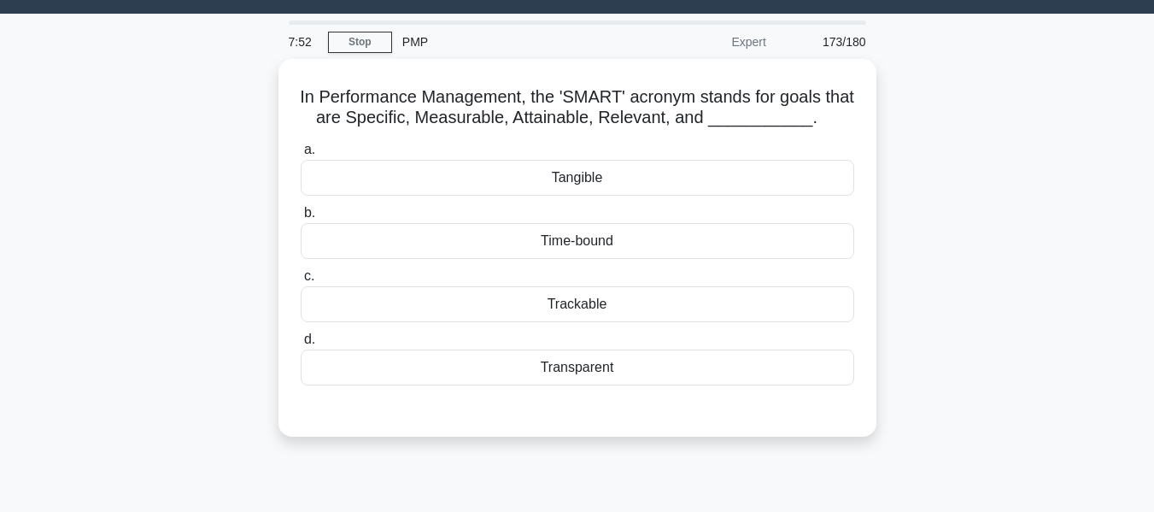
drag, startPoint x: 929, startPoint y: 252, endPoint x: 1166, endPoint y: 34, distance: 322.3
click at [1154, 162] on html "Marius Profile Settings Profile" at bounding box center [577, 420] width 1154 height 923
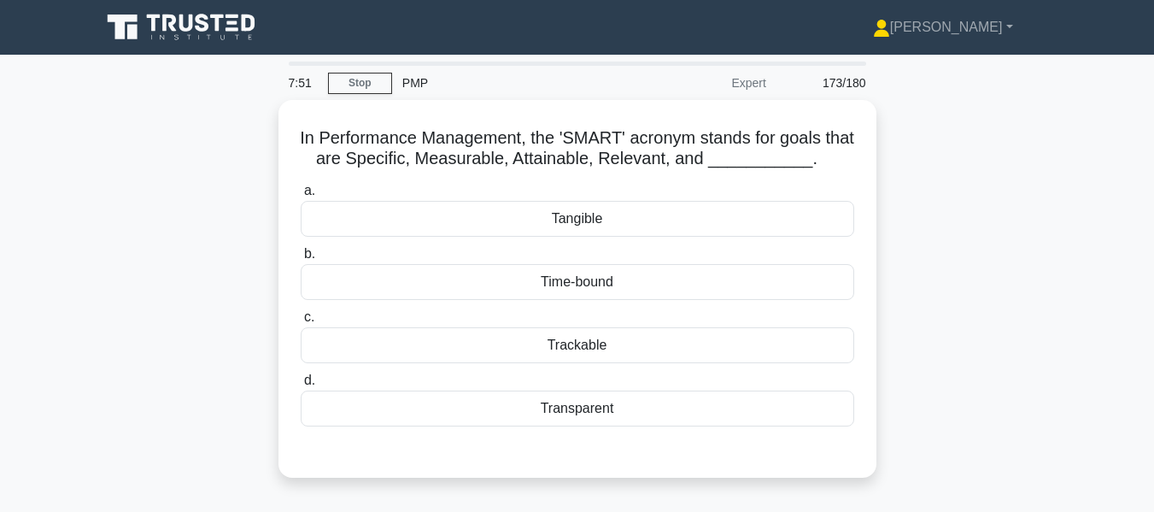
click at [933, 255] on div "In Performance Management, the 'SMART' acronym stands for goals that are Specif…" at bounding box center [578, 299] width 974 height 398
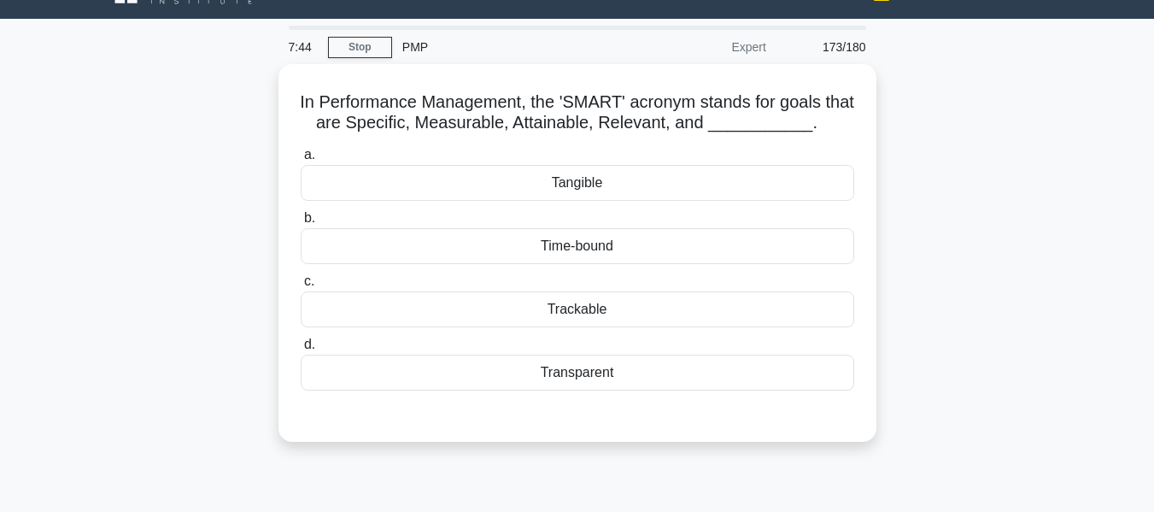
scroll to position [64, 0]
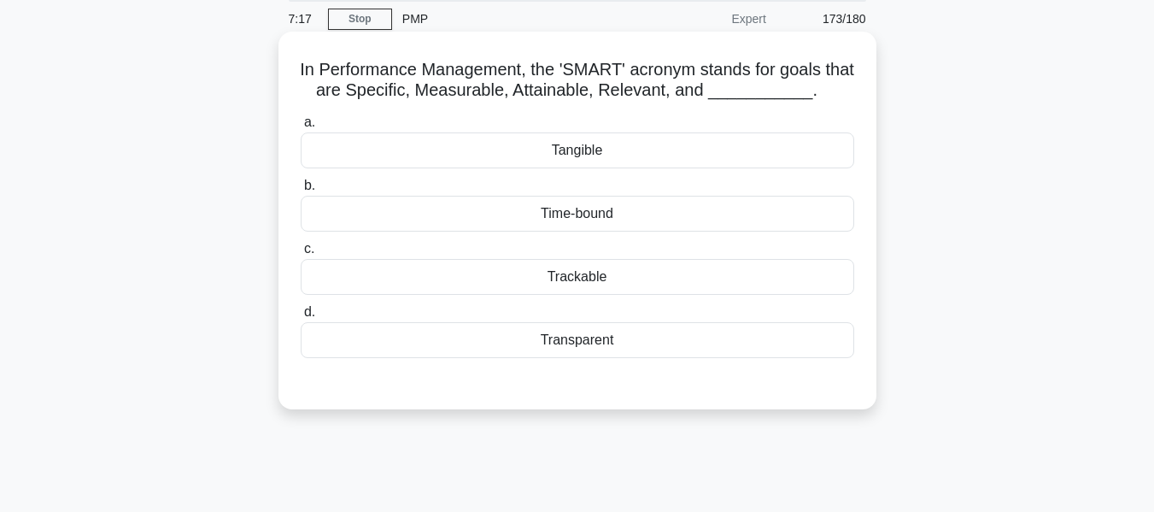
click at [589, 215] on div "Time-bound" at bounding box center [578, 214] width 554 height 36
click at [301, 191] on input "b. Time-bound" at bounding box center [301, 185] width 0 height 11
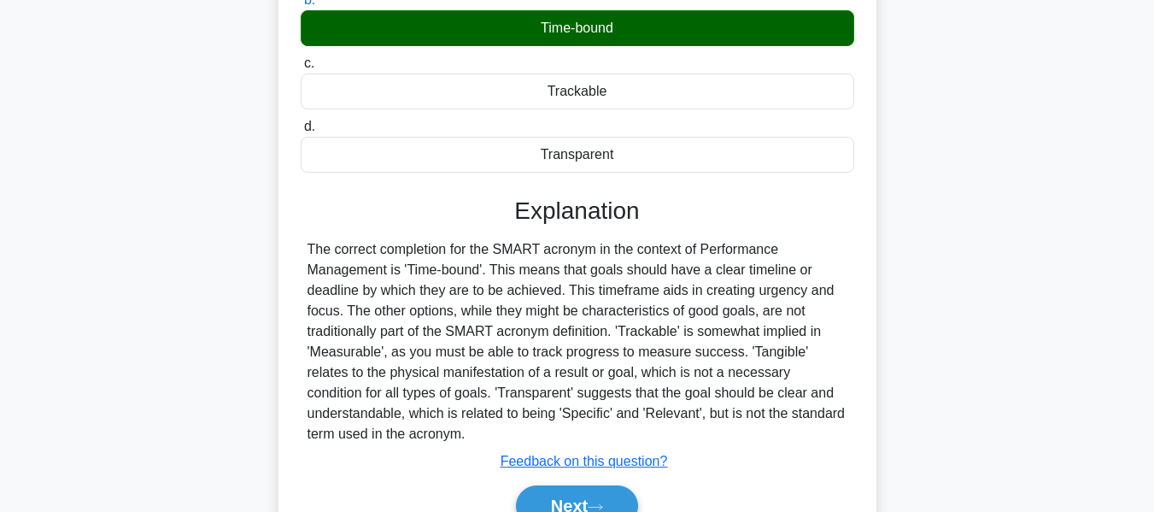
scroll to position [411, 0]
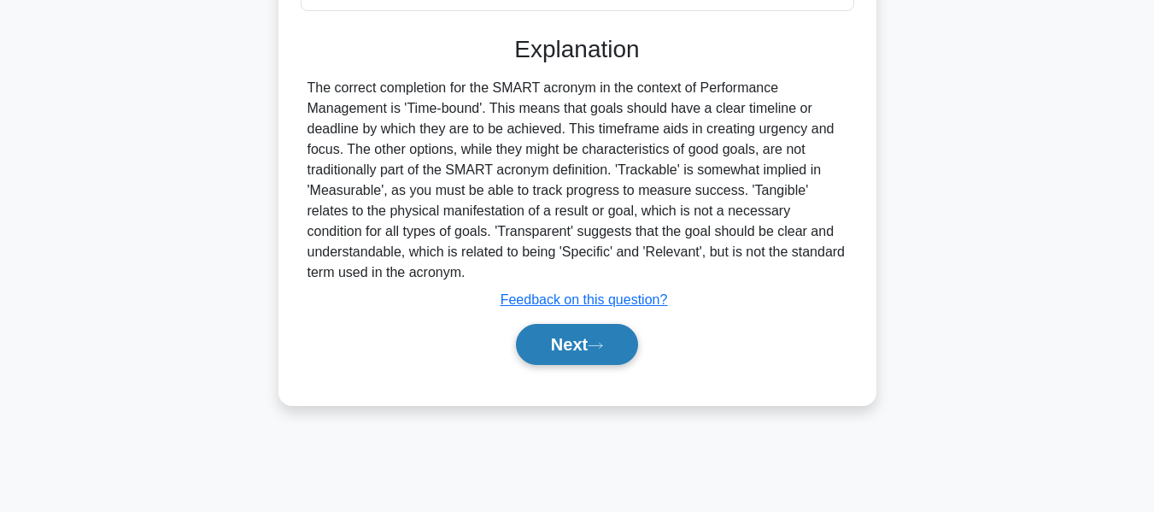
click at [569, 347] on button "Next" at bounding box center [577, 344] width 122 height 41
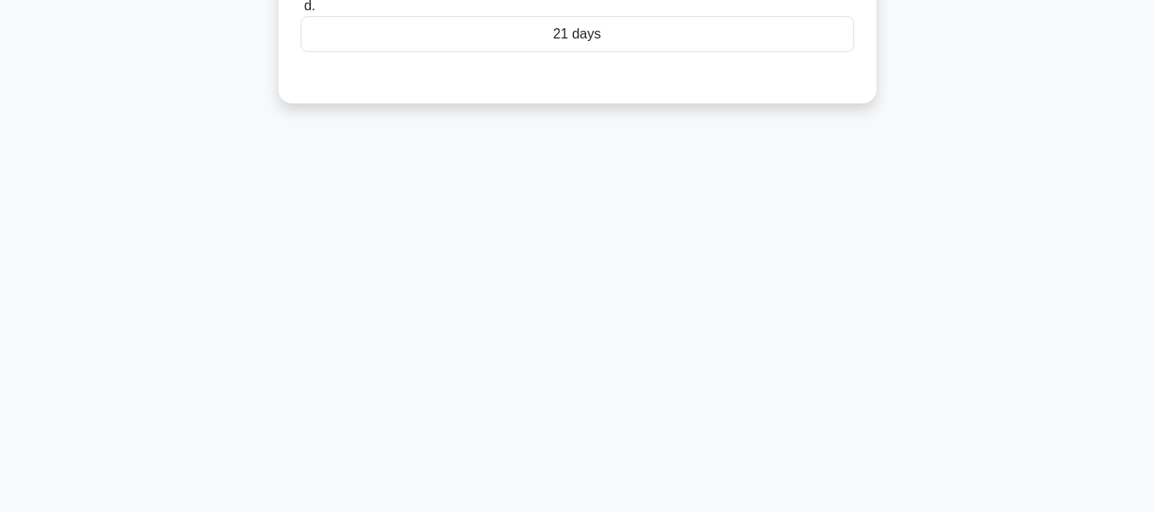
scroll to position [69, 0]
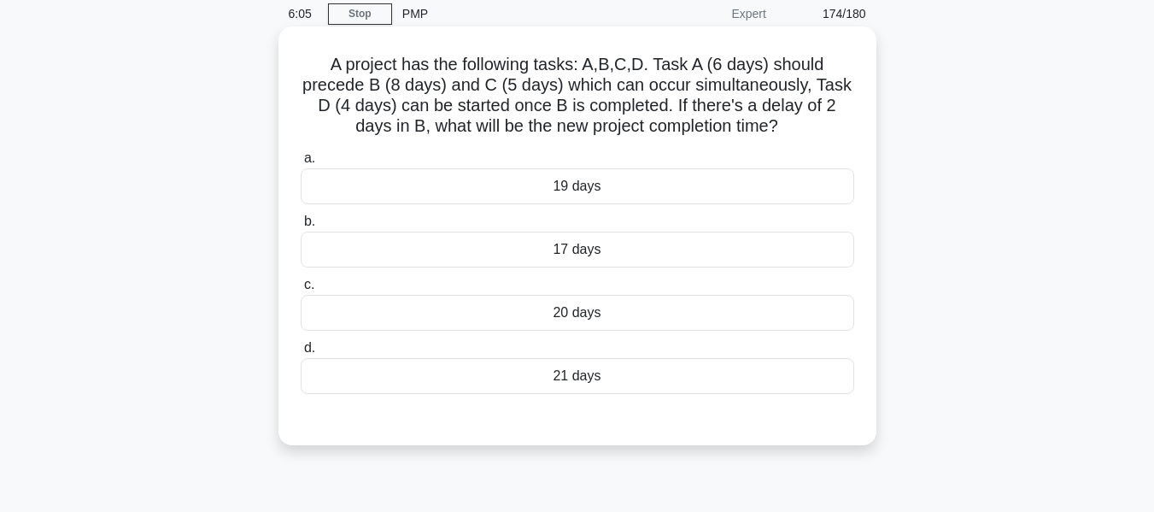
click at [615, 317] on div "20 days" at bounding box center [578, 313] width 554 height 36
click at [301, 291] on input "c. 20 days" at bounding box center [301, 284] width 0 height 11
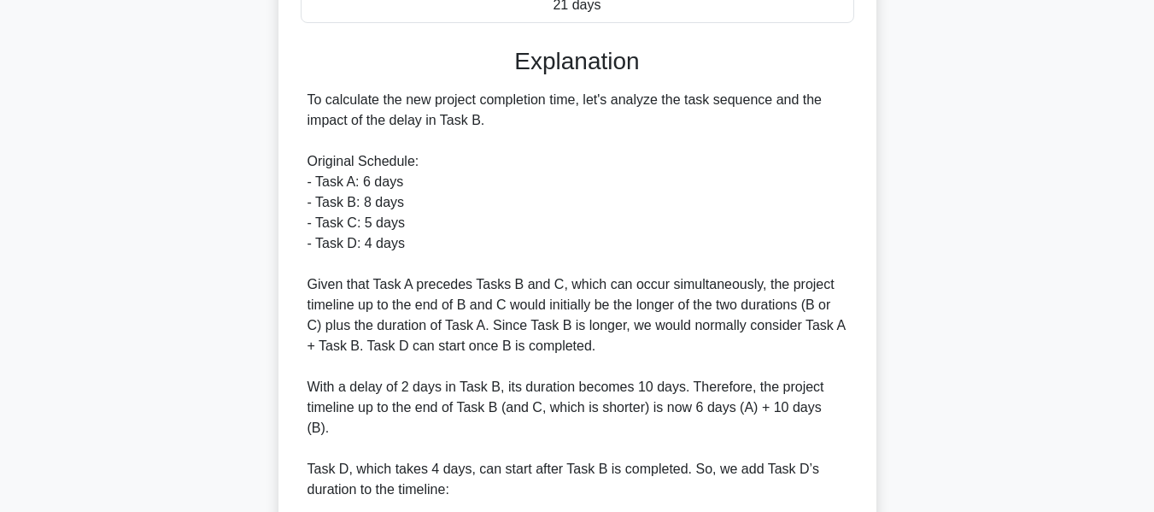
scroll to position [667, 0]
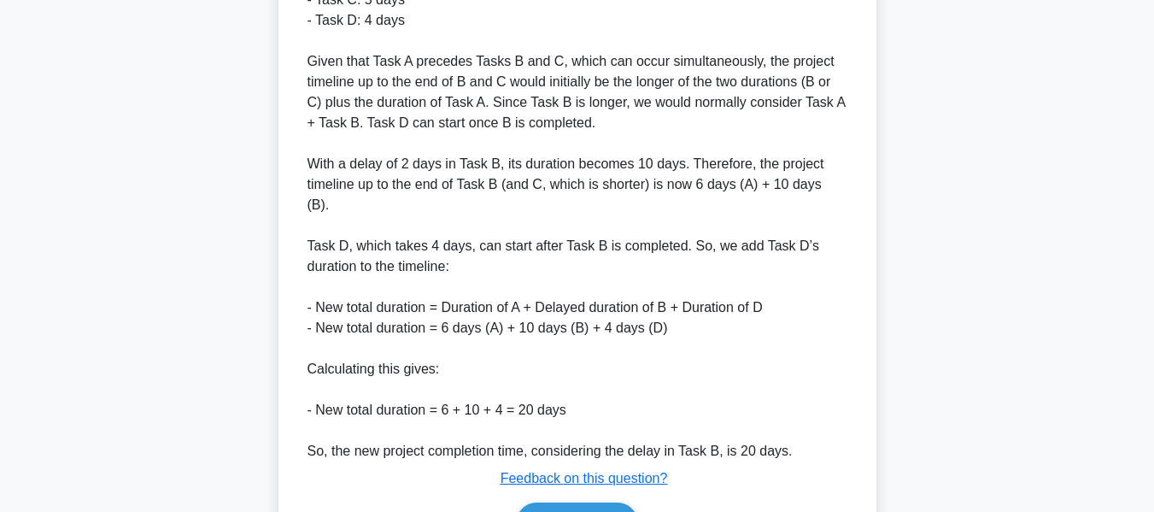
drag, startPoint x: 597, startPoint y: 489, endPoint x: 1101, endPoint y: 276, distance: 546.4
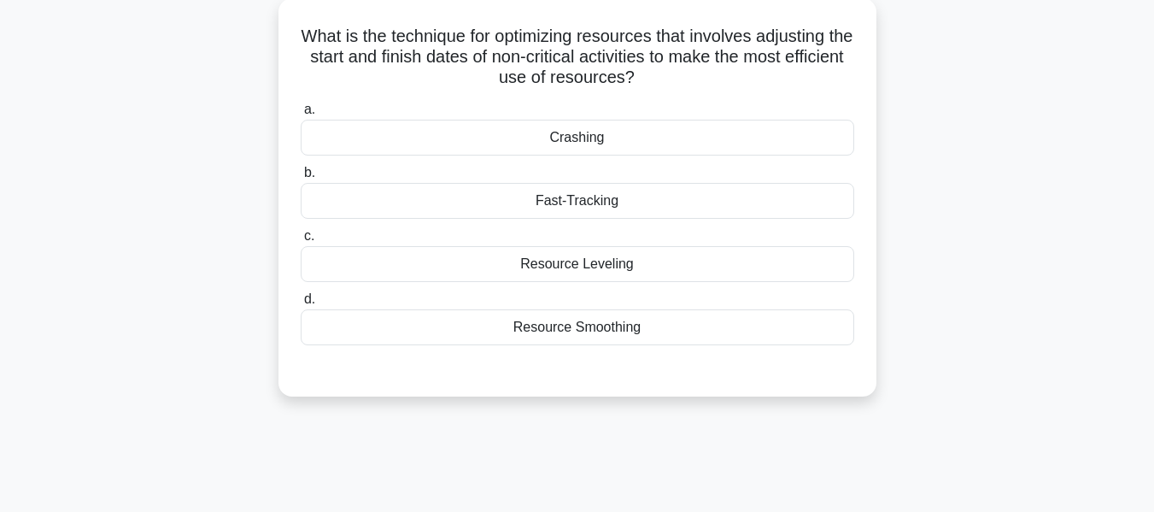
scroll to position [100, 0]
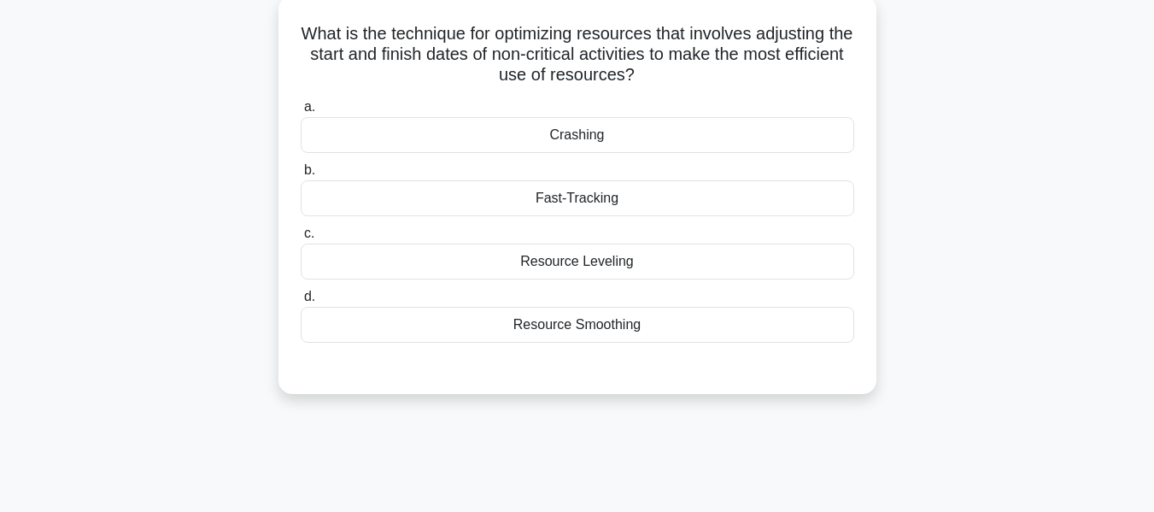
click at [609, 259] on div "Resource Leveling" at bounding box center [578, 262] width 554 height 36
click at [301, 239] on input "c. Resource Leveling" at bounding box center [301, 233] width 0 height 11
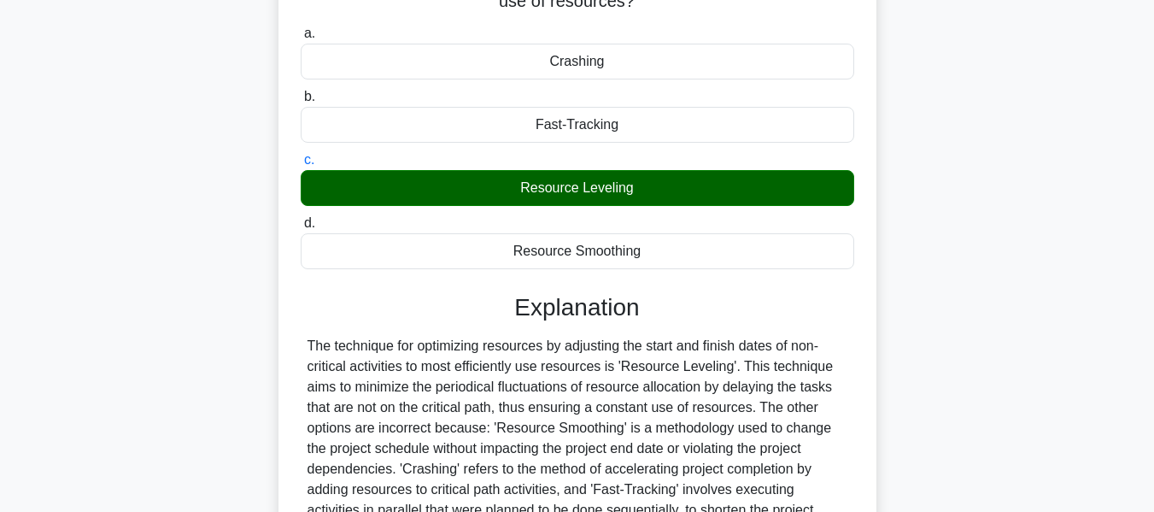
scroll to position [411, 0]
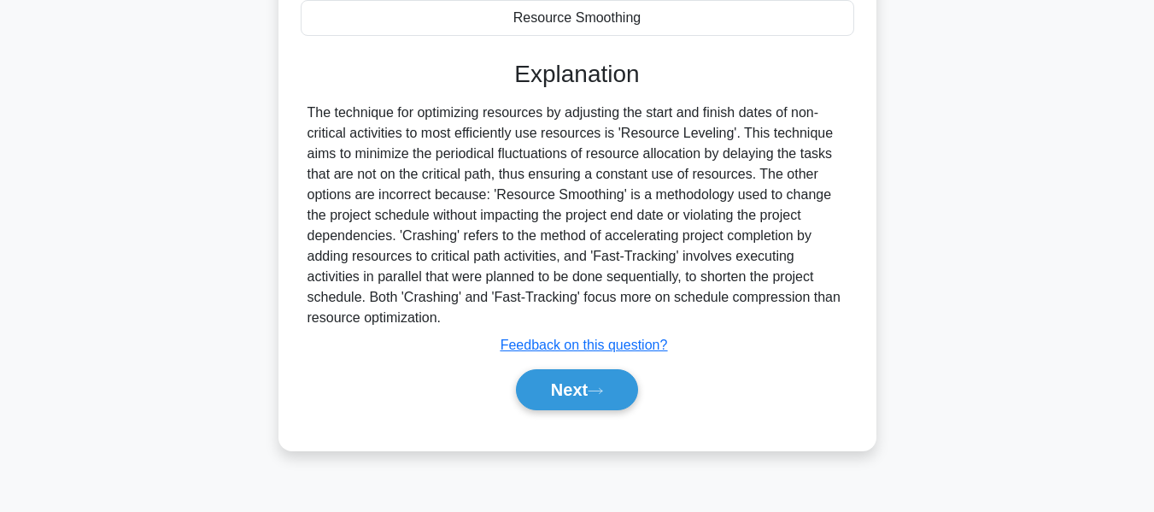
drag, startPoint x: 602, startPoint y: 375, endPoint x: 927, endPoint y: 293, distance: 335.7
click at [602, 375] on button "Next" at bounding box center [577, 389] width 122 height 41
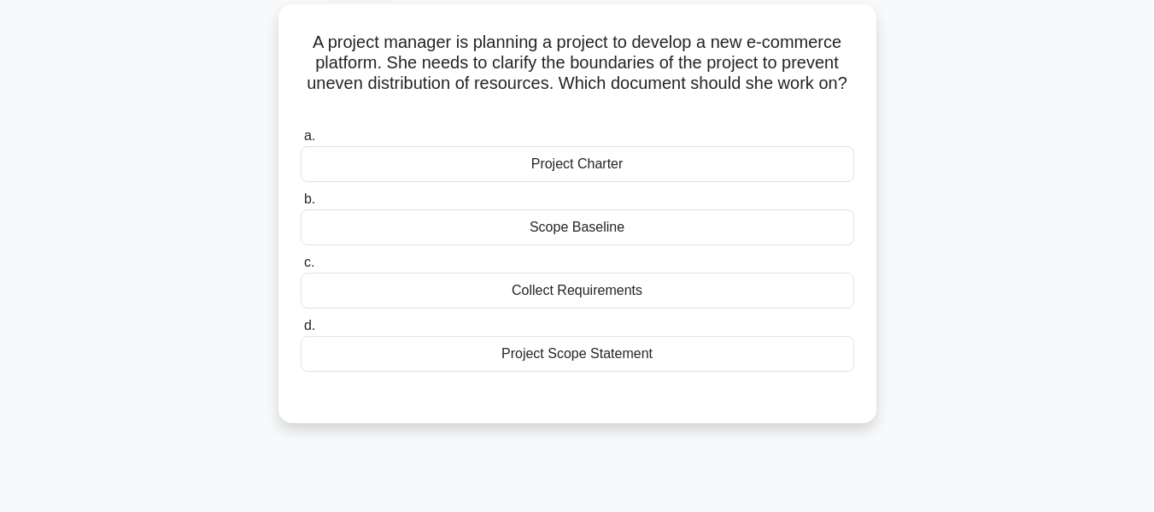
scroll to position [121, 0]
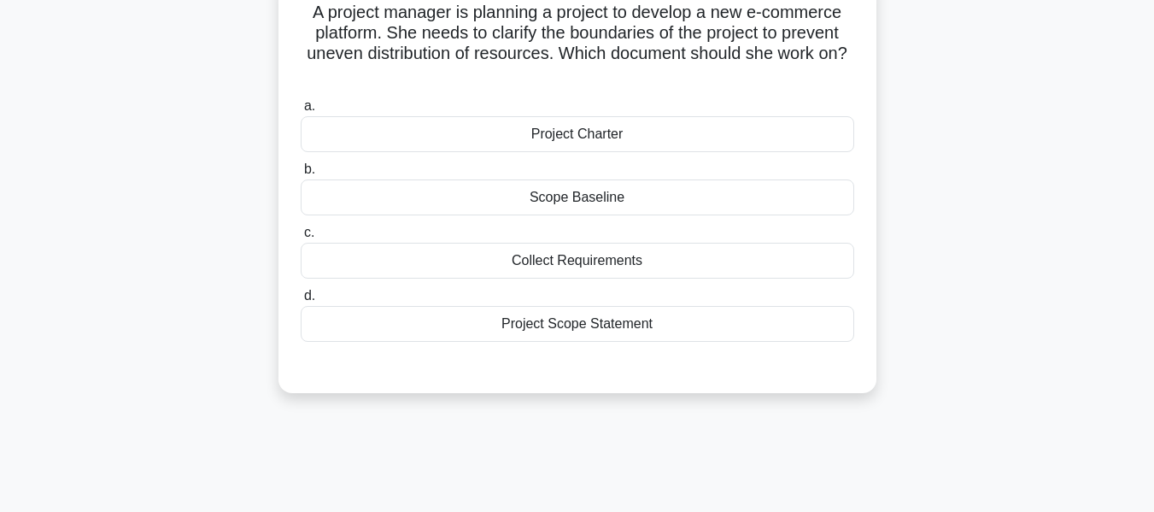
click at [573, 196] on div "Scope Baseline" at bounding box center [578, 197] width 554 height 36
click at [301, 175] on input "b. Scope Baseline" at bounding box center [301, 169] width 0 height 11
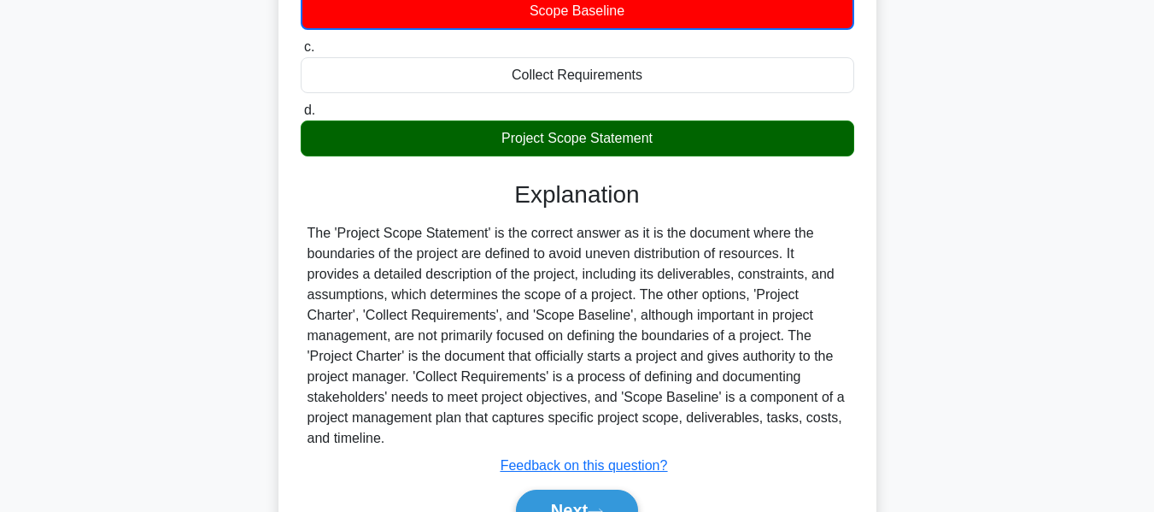
scroll to position [411, 0]
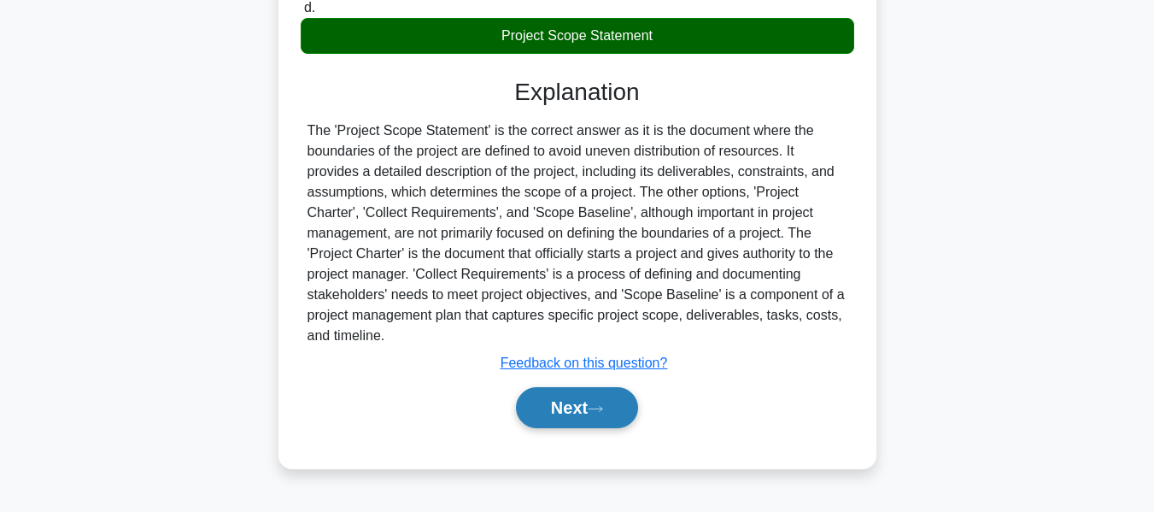
drag, startPoint x: 569, startPoint y: 392, endPoint x: 579, endPoint y: 396, distance: 11.1
click at [571, 395] on button "Next" at bounding box center [577, 407] width 122 height 41
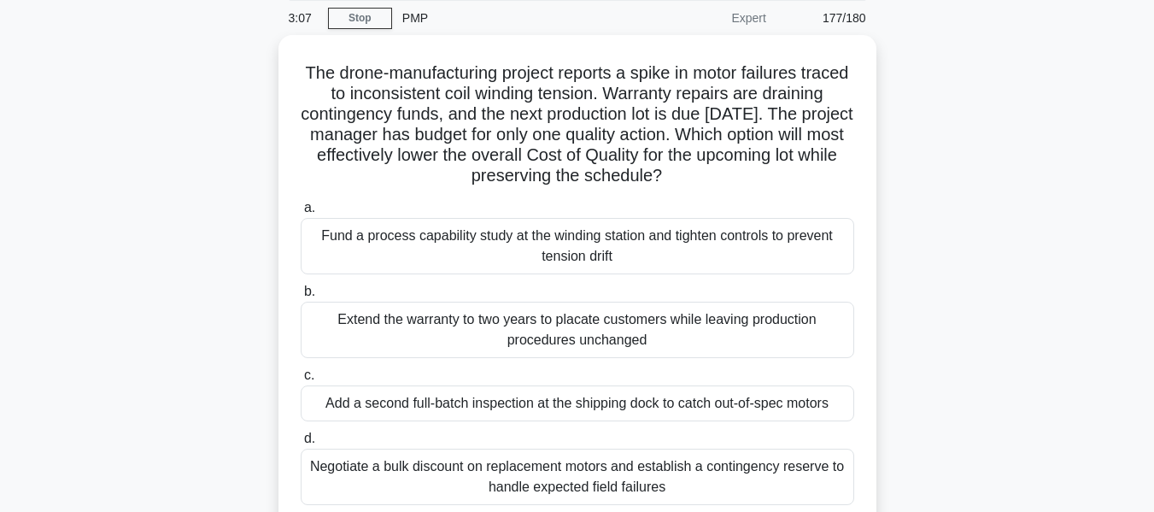
scroll to position [67, 0]
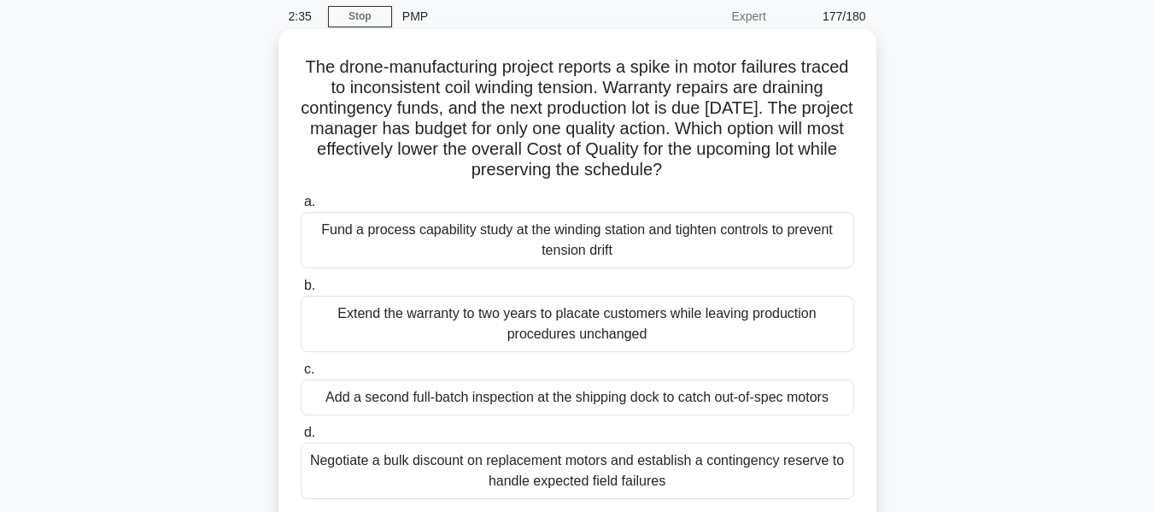
click at [586, 232] on div "Fund a process capability study at the winding station and tighten controls to …" at bounding box center [578, 240] width 554 height 56
click at [301, 208] on input "a. Fund a process capability study at the winding station and tighten controls …" at bounding box center [301, 202] width 0 height 11
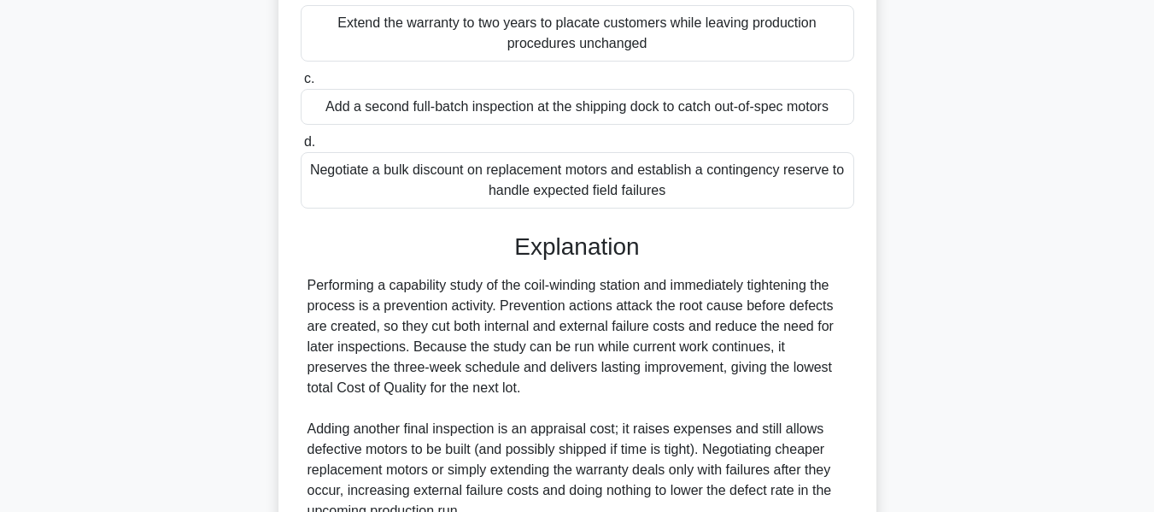
scroll to position [522, 0]
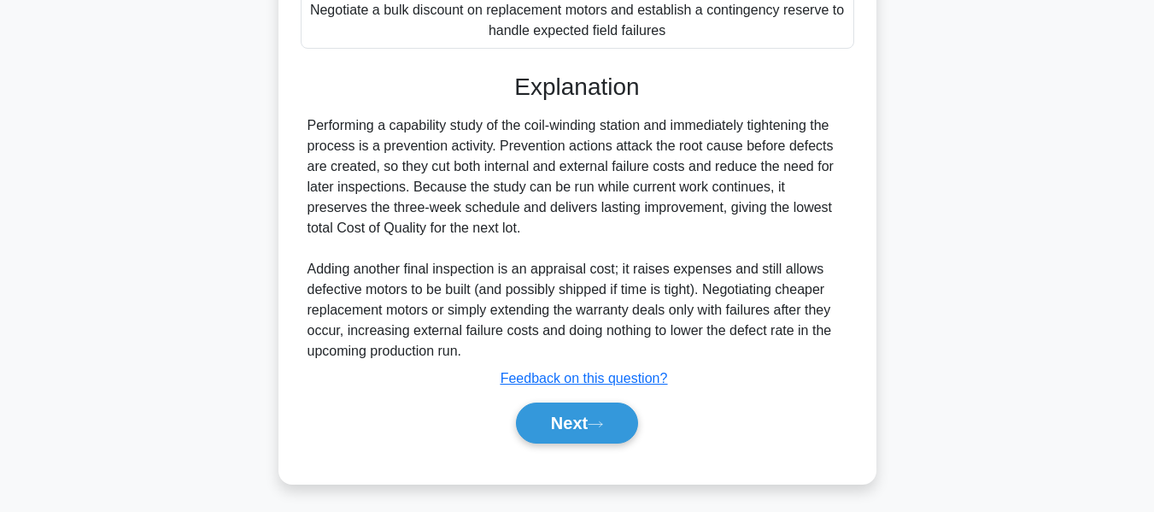
drag, startPoint x: 573, startPoint y: 421, endPoint x: 890, endPoint y: 290, distance: 342.4
click at [573, 421] on button "Next" at bounding box center [577, 422] width 122 height 41
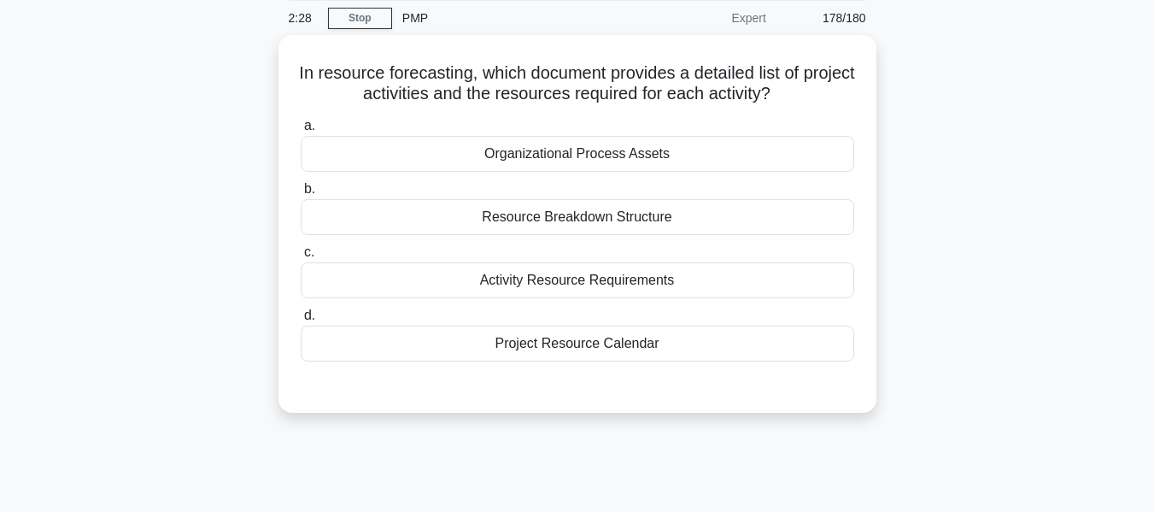
scroll to position [95, 0]
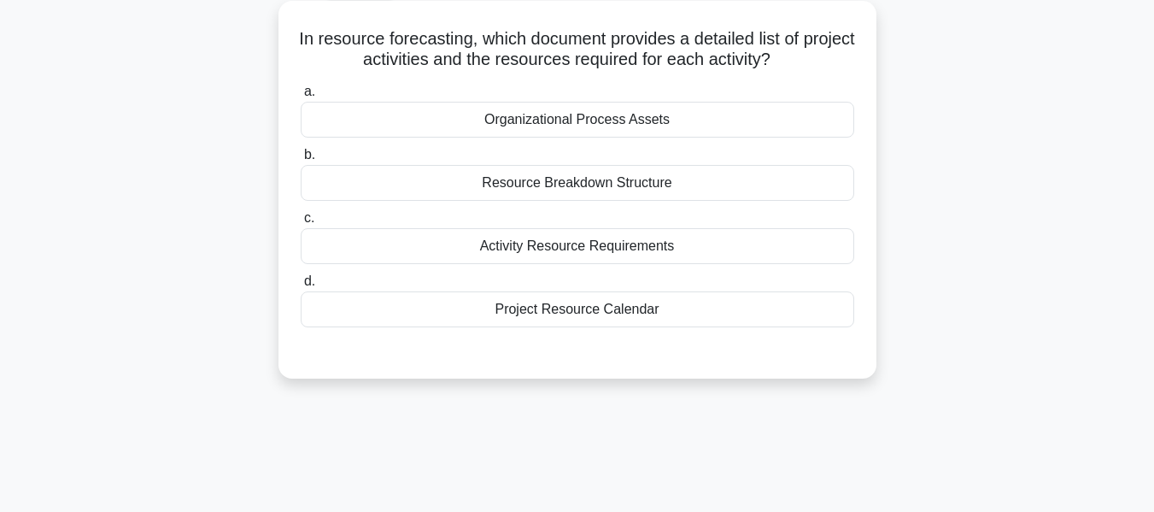
click at [581, 247] on div "Activity Resource Requirements" at bounding box center [578, 246] width 554 height 36
click at [301, 224] on input "c. Activity Resource Requirements" at bounding box center [301, 218] width 0 height 11
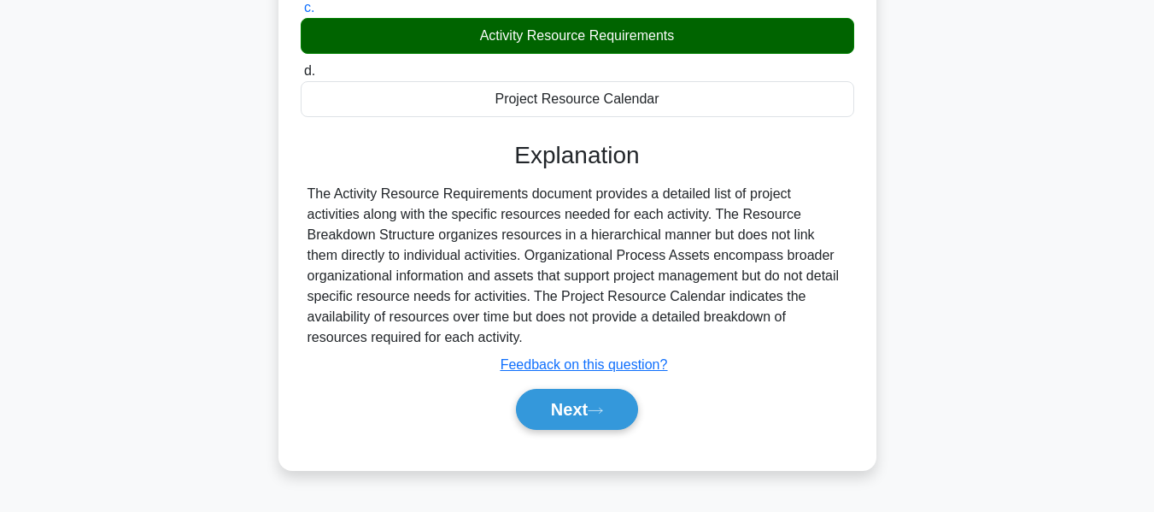
scroll to position [411, 0]
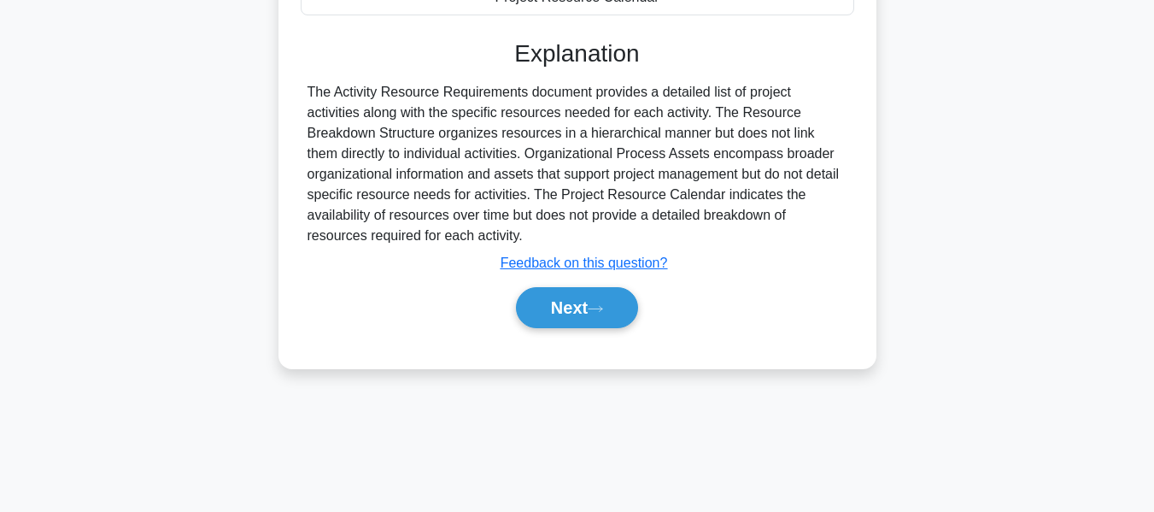
click at [571, 302] on button "Next" at bounding box center [577, 307] width 122 height 41
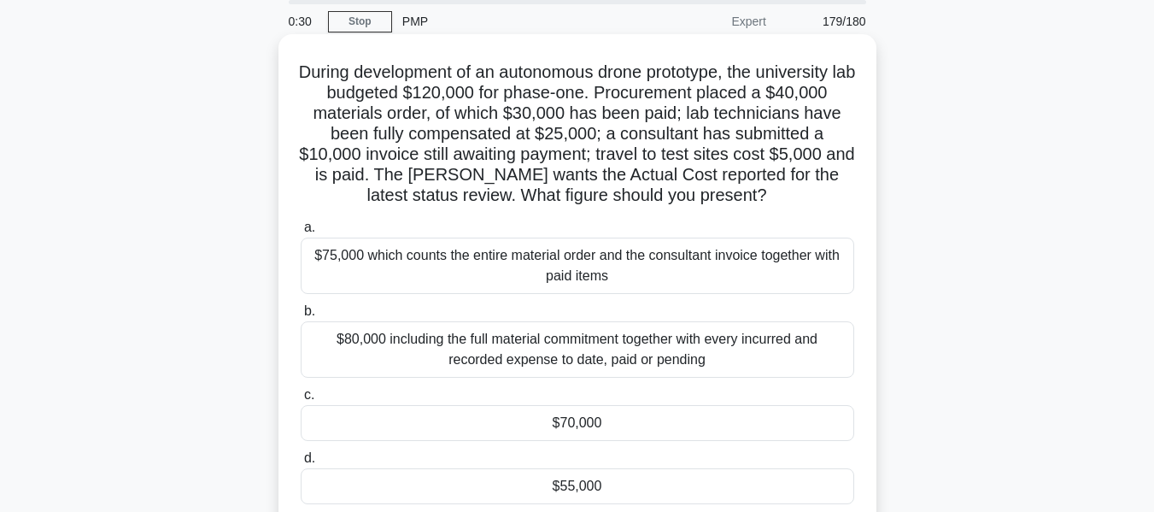
scroll to position [32, 0]
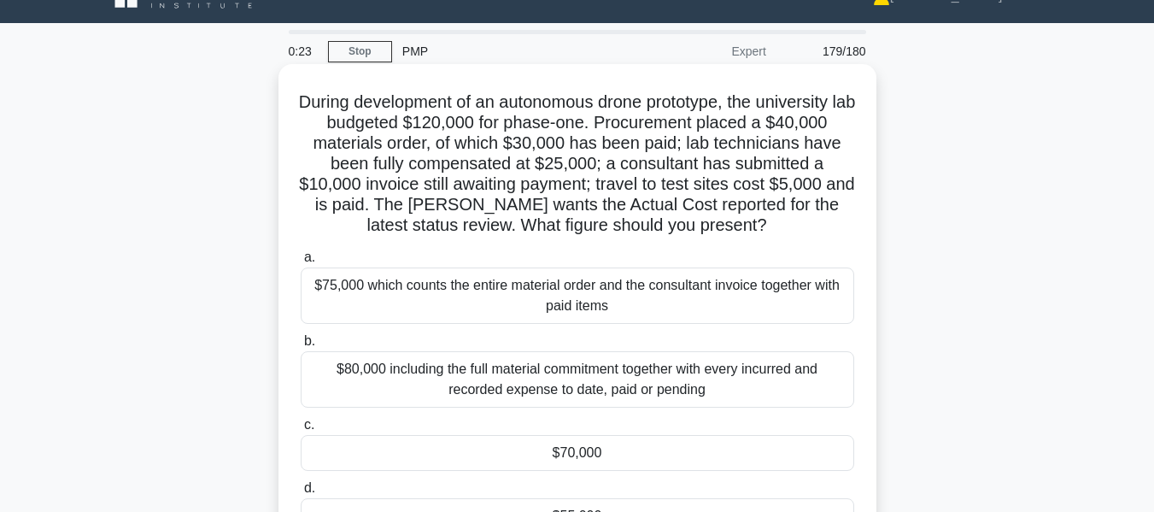
click at [529, 293] on div "$75,000 which counts the entire material order and the consultant invoice toget…" at bounding box center [578, 295] width 554 height 56
click at [301, 263] on input "a. $75,000 which counts the entire material order and the consultant invoice to…" at bounding box center [301, 257] width 0 height 11
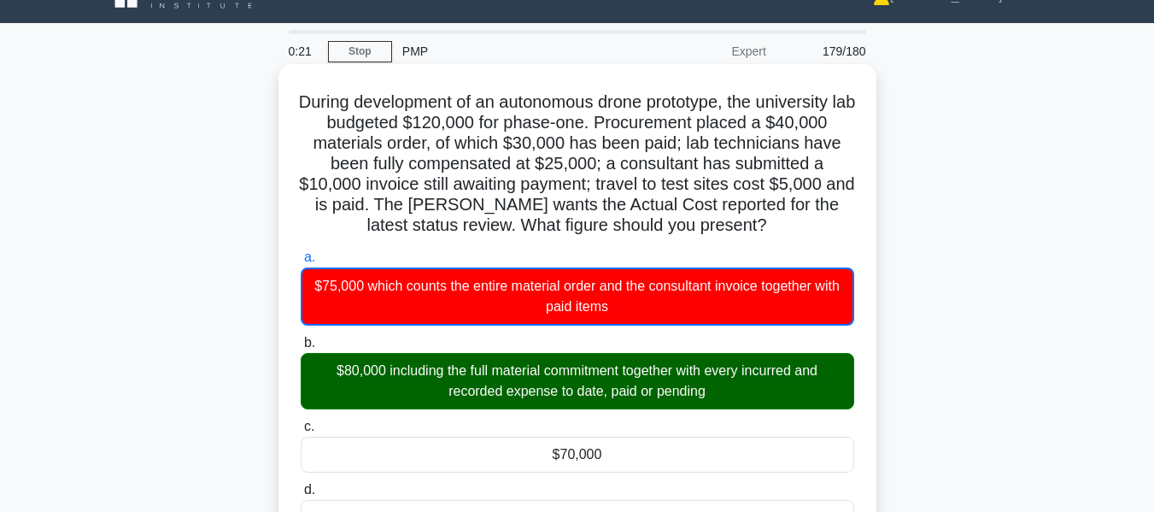
scroll to position [411, 0]
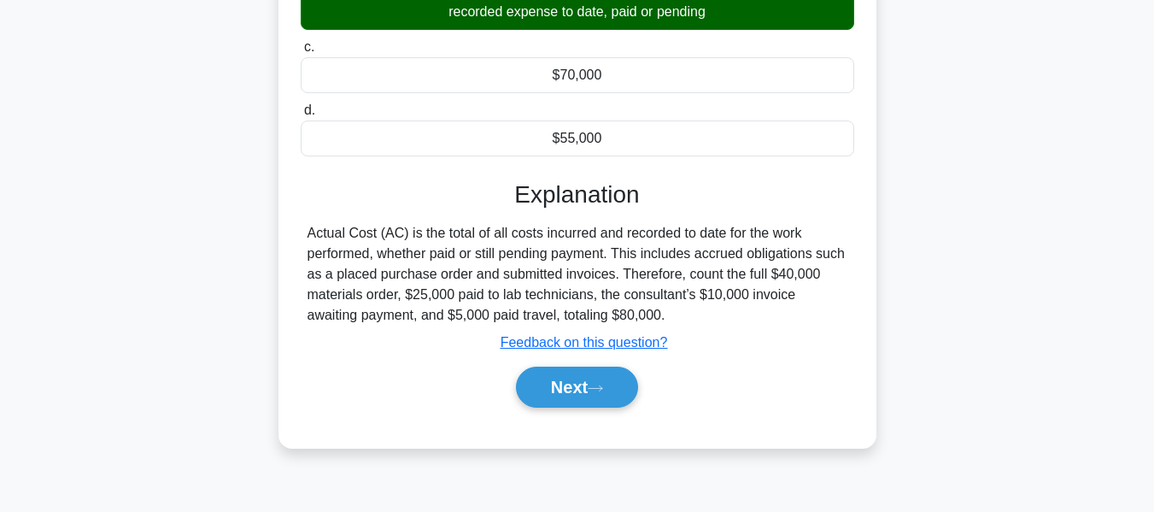
drag, startPoint x: 551, startPoint y: 376, endPoint x: 713, endPoint y: 254, distance: 203.2
click at [552, 376] on button "Next" at bounding box center [577, 387] width 122 height 41
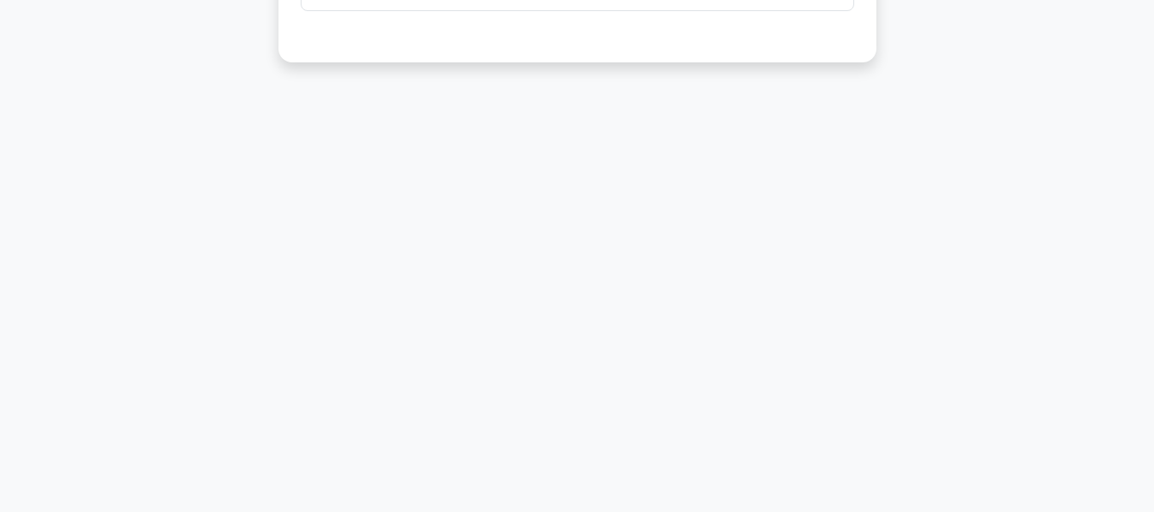
scroll to position [69, 0]
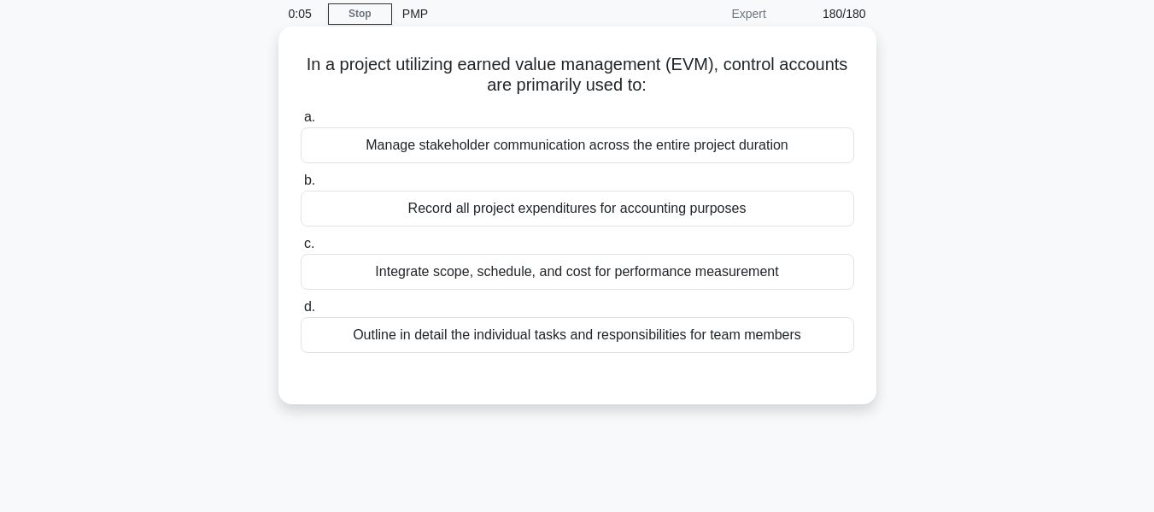
click at [492, 208] on div "Record all project expenditures for accounting purposes" at bounding box center [578, 209] width 554 height 36
click at [301, 186] on input "b. Record all project expenditures for accounting purposes" at bounding box center [301, 180] width 0 height 11
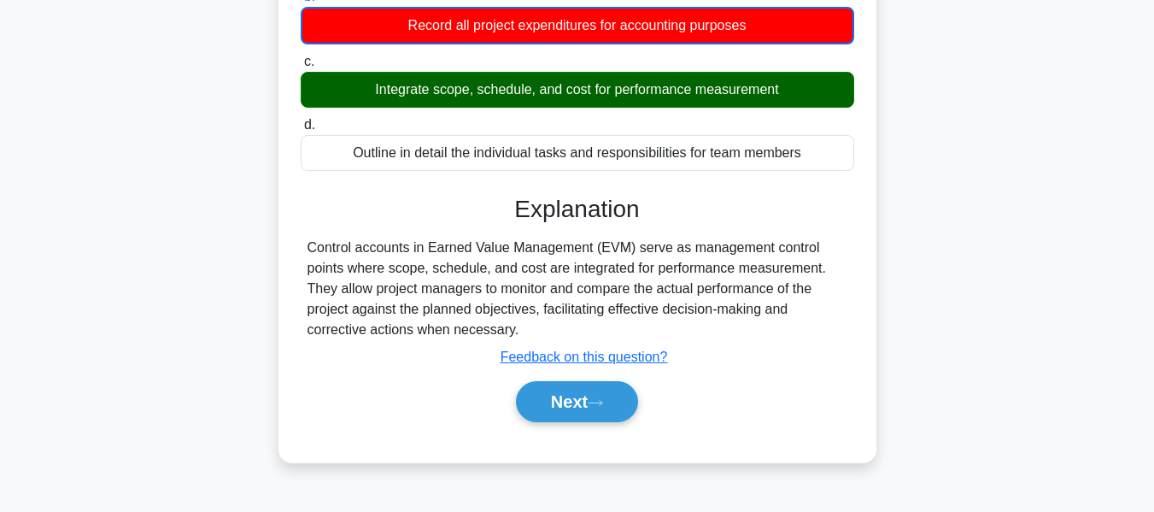
scroll to position [411, 0]
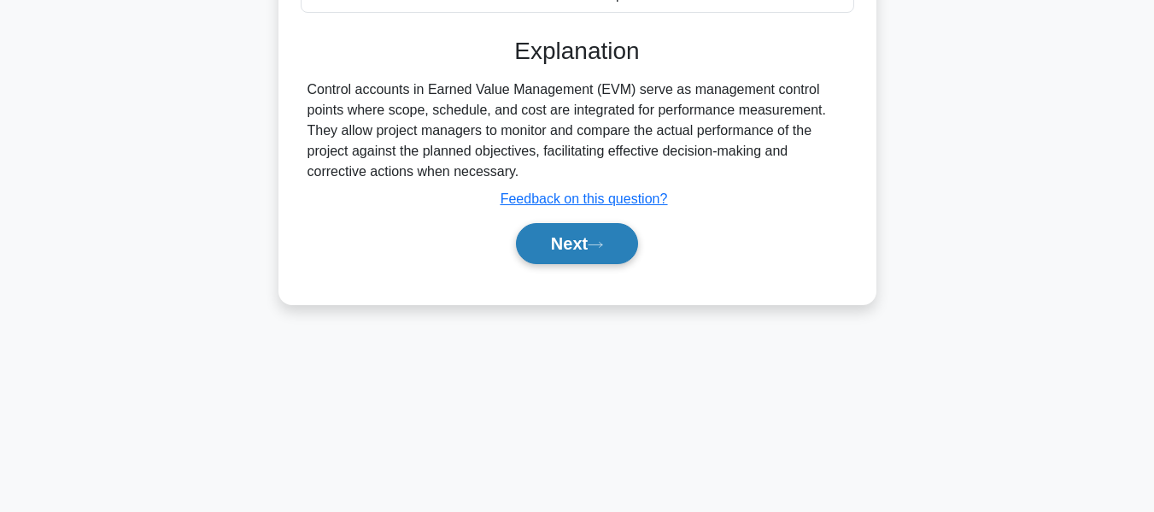
click at [552, 240] on button "Next" at bounding box center [577, 243] width 122 height 41
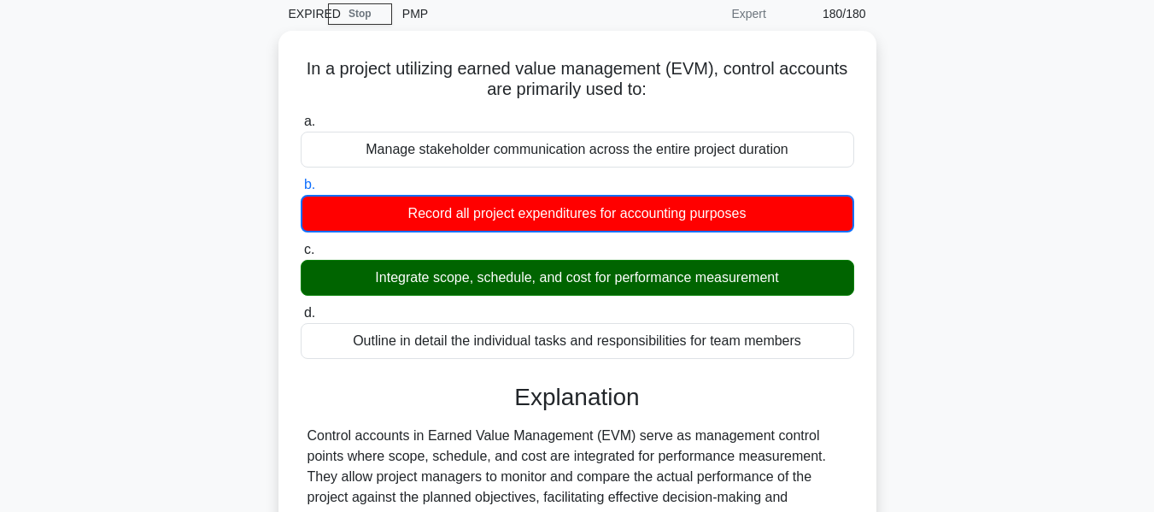
scroll to position [0, 0]
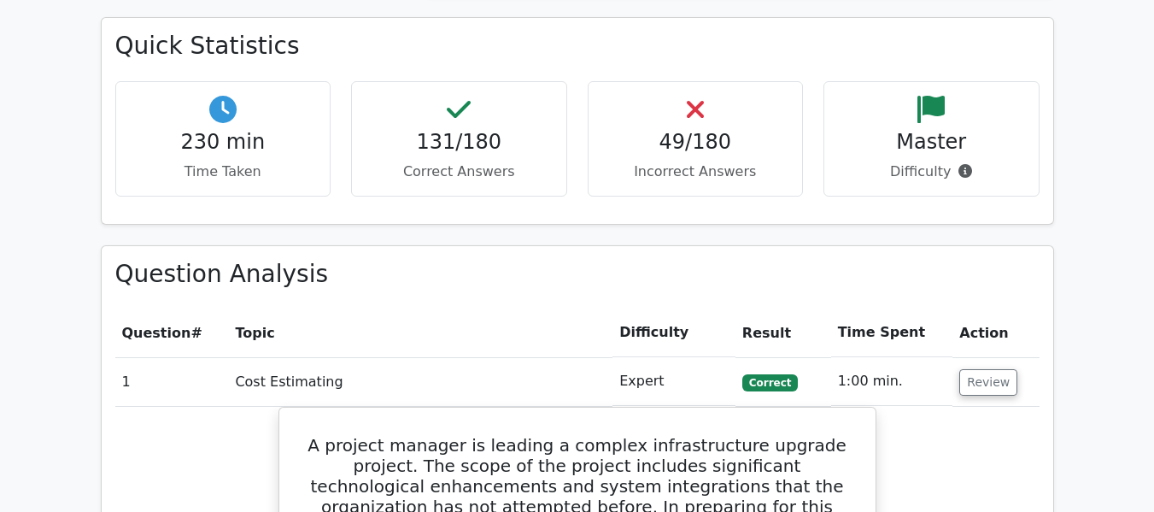
scroll to position [2051, 0]
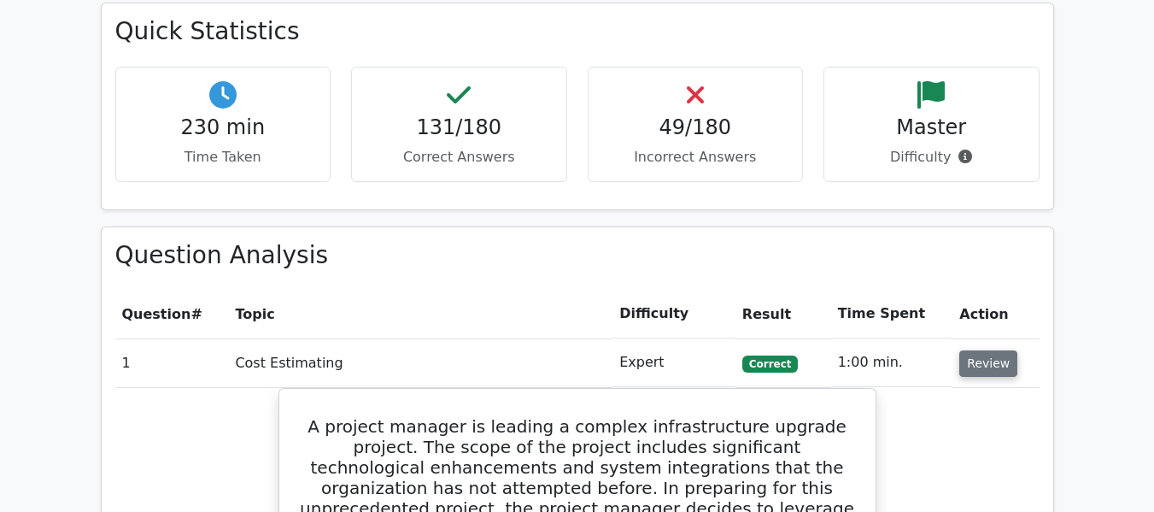
click at [977, 360] on button "Review" at bounding box center [989, 363] width 58 height 26
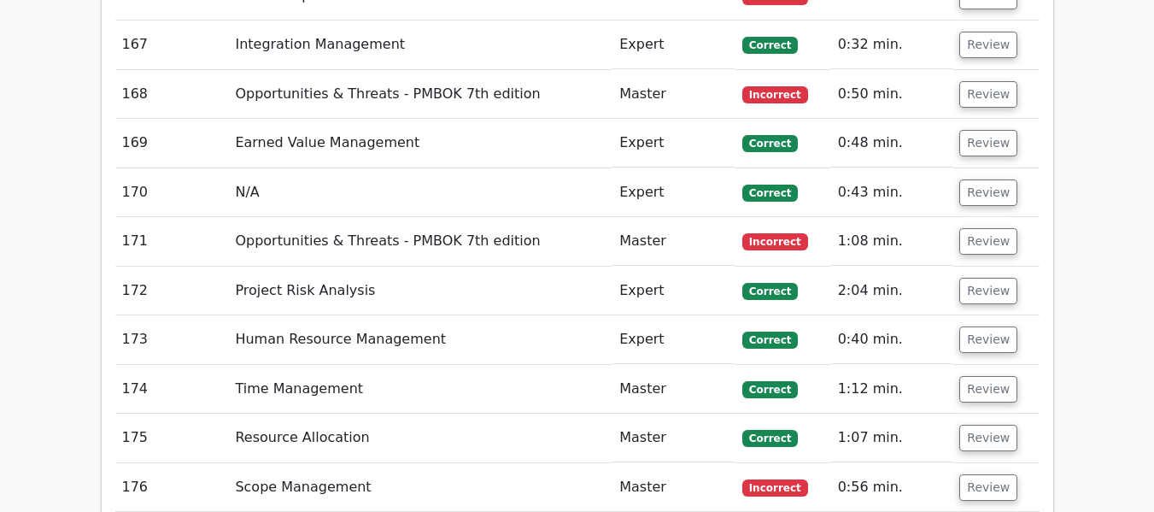
scroll to position [10472, 0]
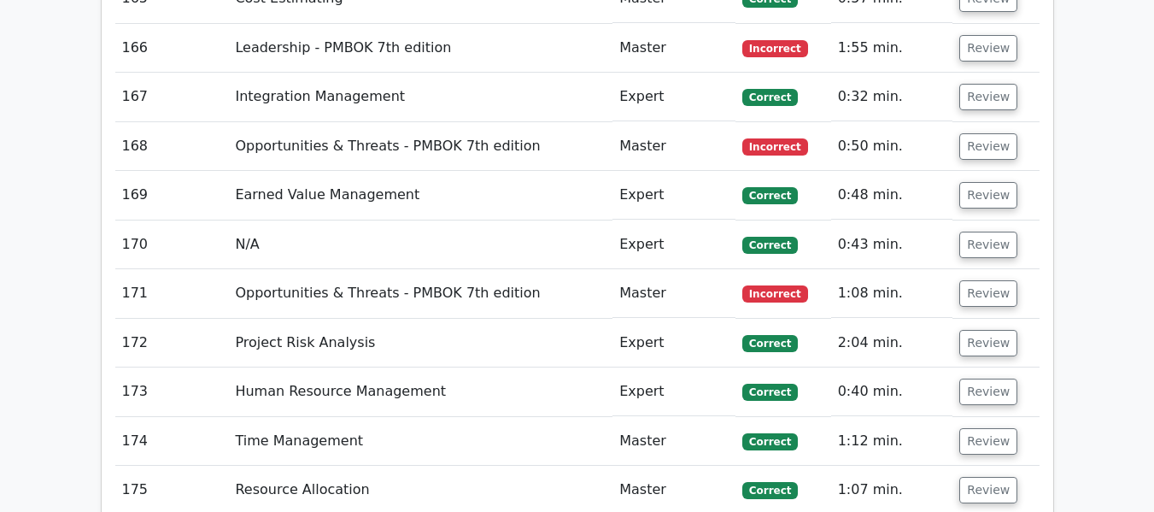
drag, startPoint x: 1166, startPoint y: 300, endPoint x: 500, endPoint y: 152, distance: 682.7
click at [495, 147] on td "Opportunities & Threats - PMBOK 7th edition" at bounding box center [420, 146] width 385 height 49
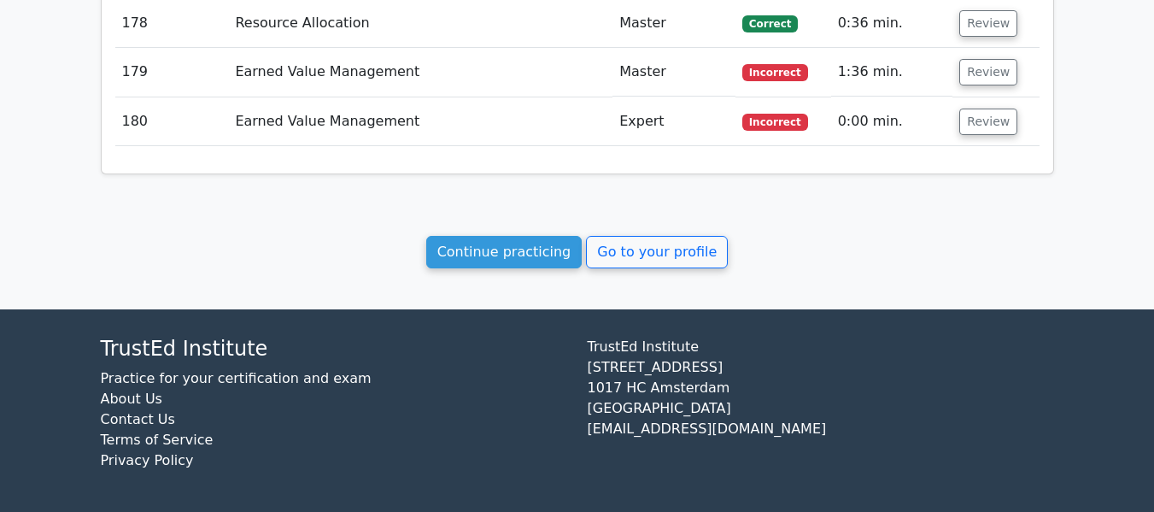
scroll to position [10920, 0]
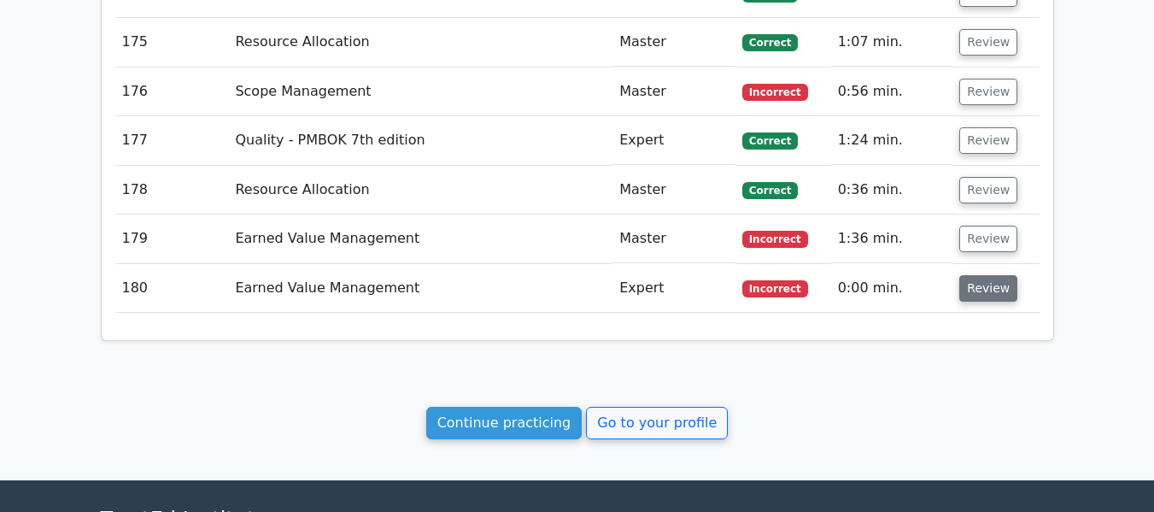
click at [987, 289] on button "Review" at bounding box center [989, 288] width 58 height 26
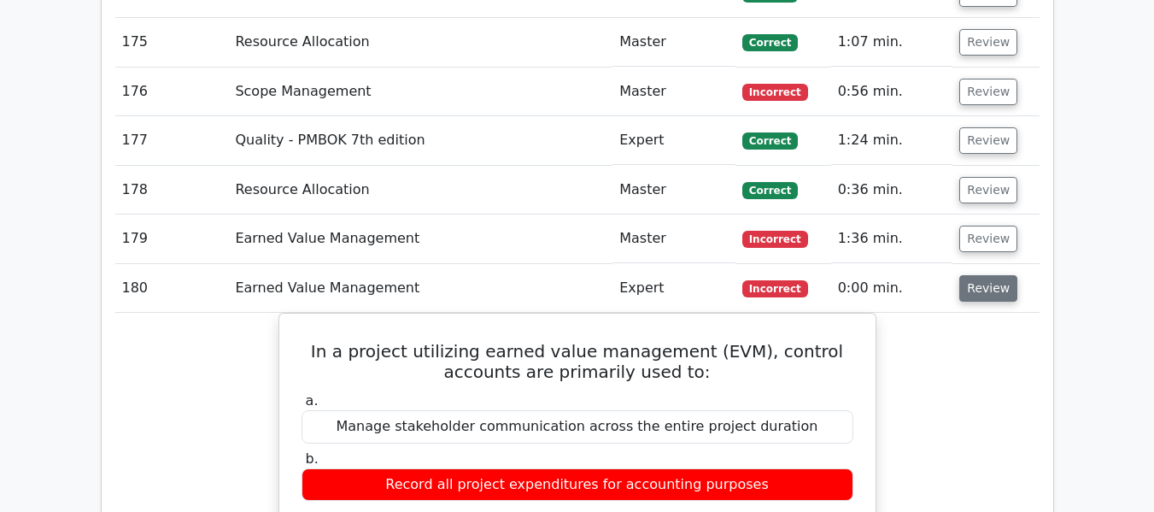
click at [984, 288] on button "Review" at bounding box center [989, 288] width 58 height 26
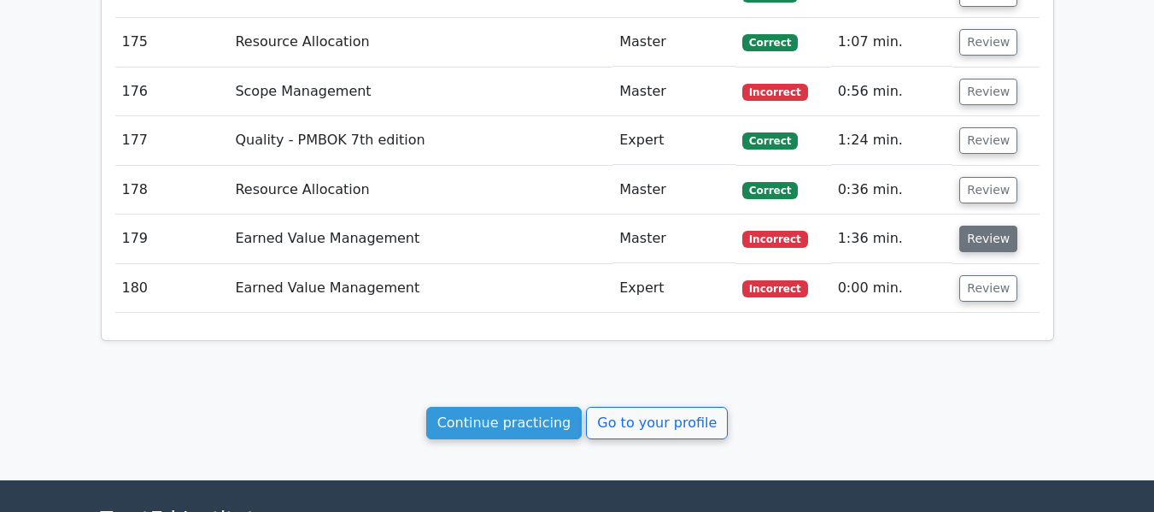
click at [972, 241] on button "Review" at bounding box center [989, 239] width 58 height 26
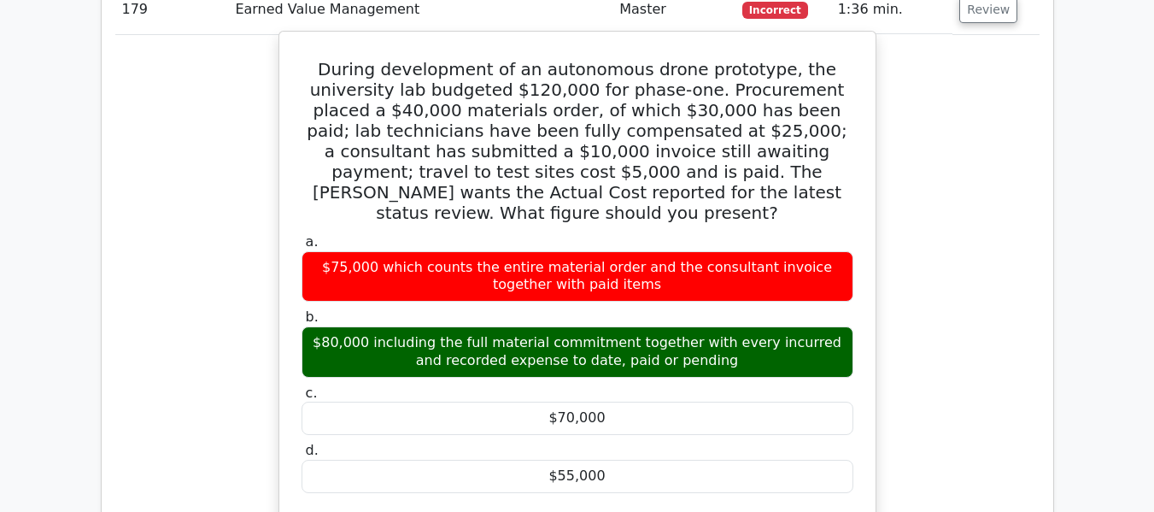
scroll to position [11091, 0]
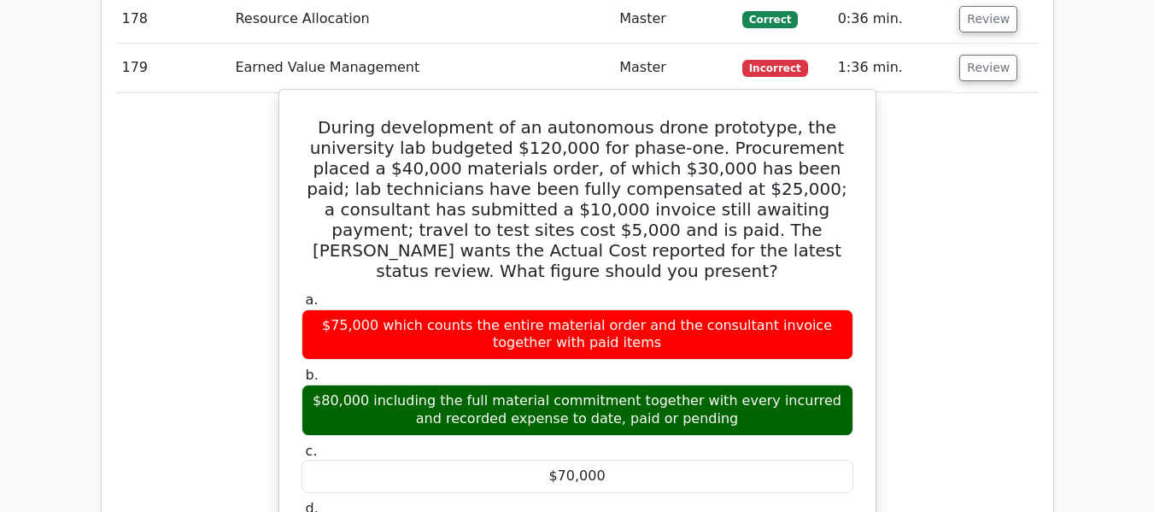
click at [803, 148] on h5 "During development of an autonomous drone prototype, the university lab budgete…" at bounding box center [577, 199] width 555 height 164
click at [348, 213] on h5 "During development of an autonomous drone prototype, the university lab budgete…" at bounding box center [577, 199] width 555 height 164
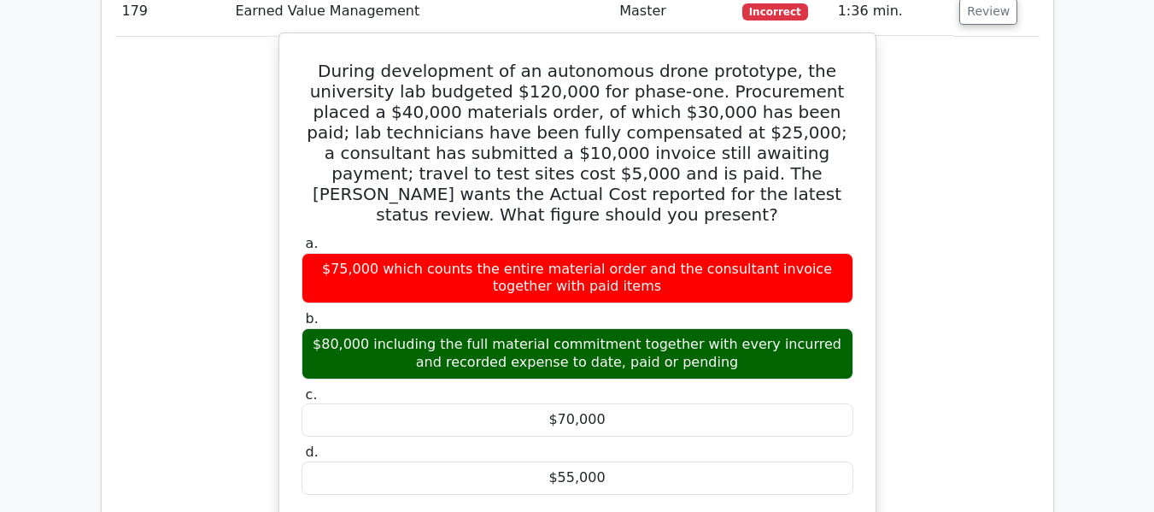
scroll to position [11177, 0]
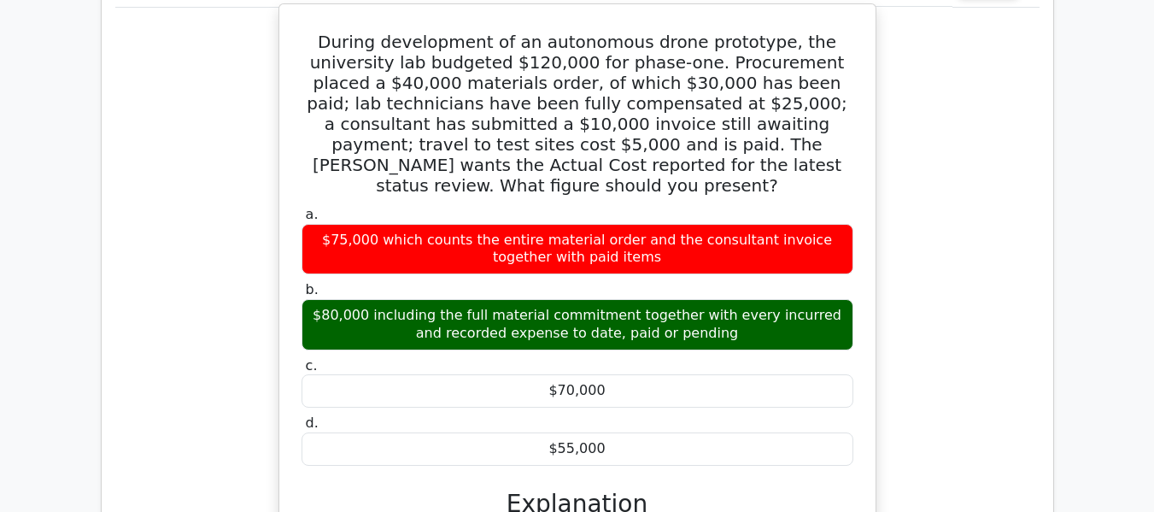
click at [469, 304] on div "$80,000 including the full material commitment together with every incurred and…" at bounding box center [578, 324] width 552 height 51
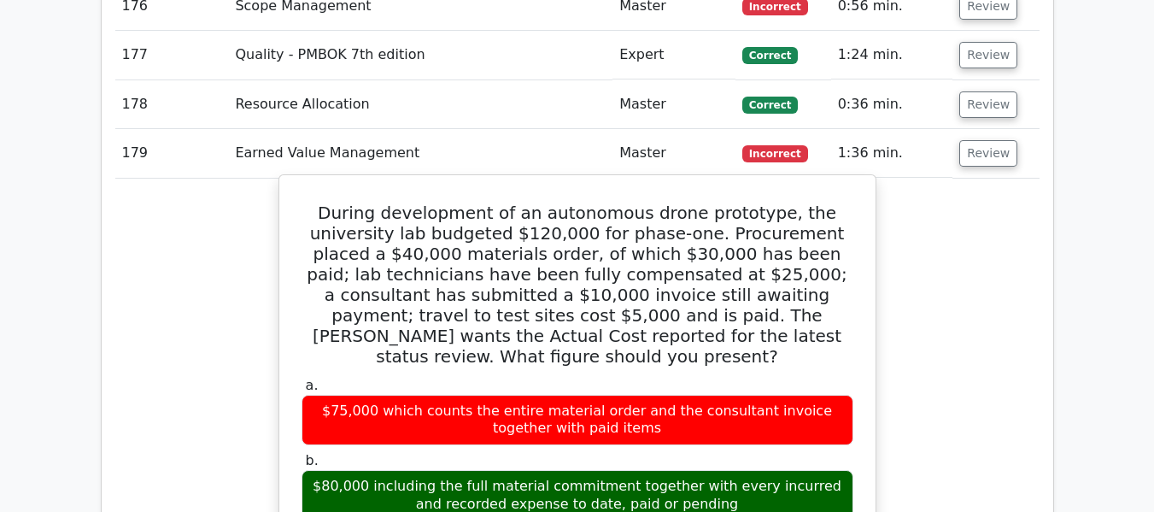
scroll to position [10920, 0]
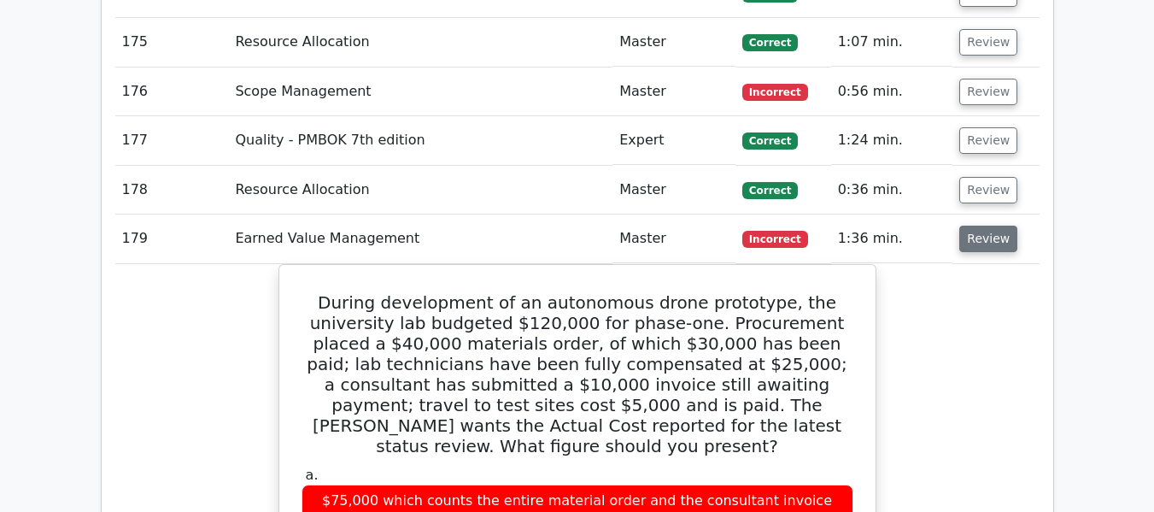
click at [983, 239] on button "Review" at bounding box center [989, 239] width 58 height 26
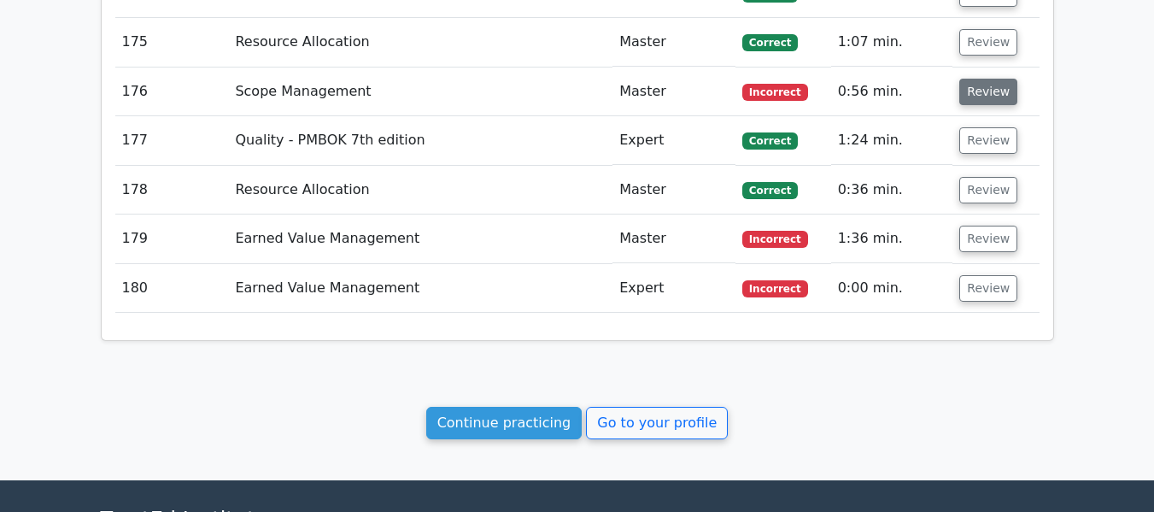
click at [978, 90] on button "Review" at bounding box center [989, 92] width 58 height 26
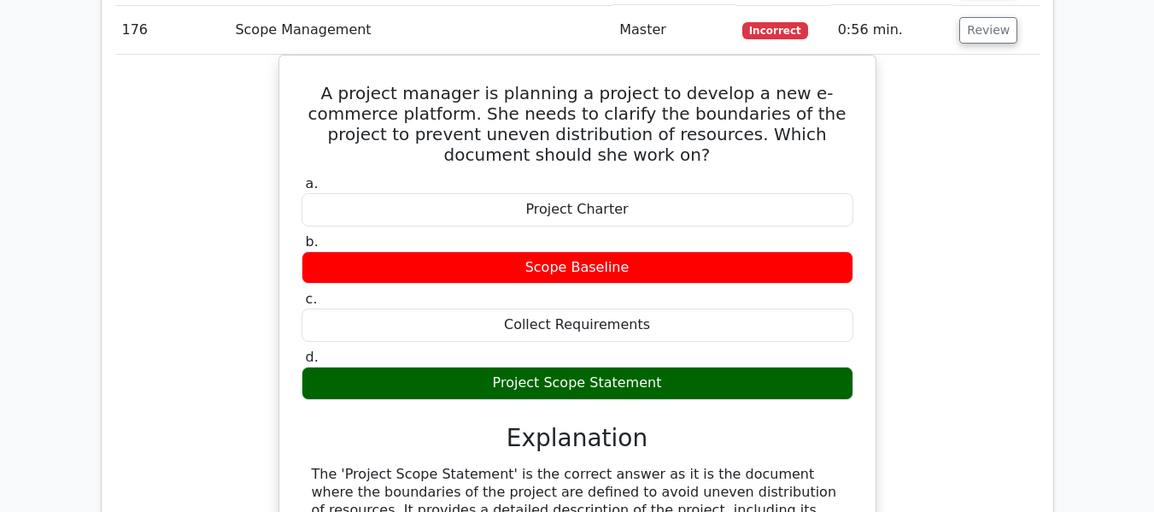
scroll to position [10835, 0]
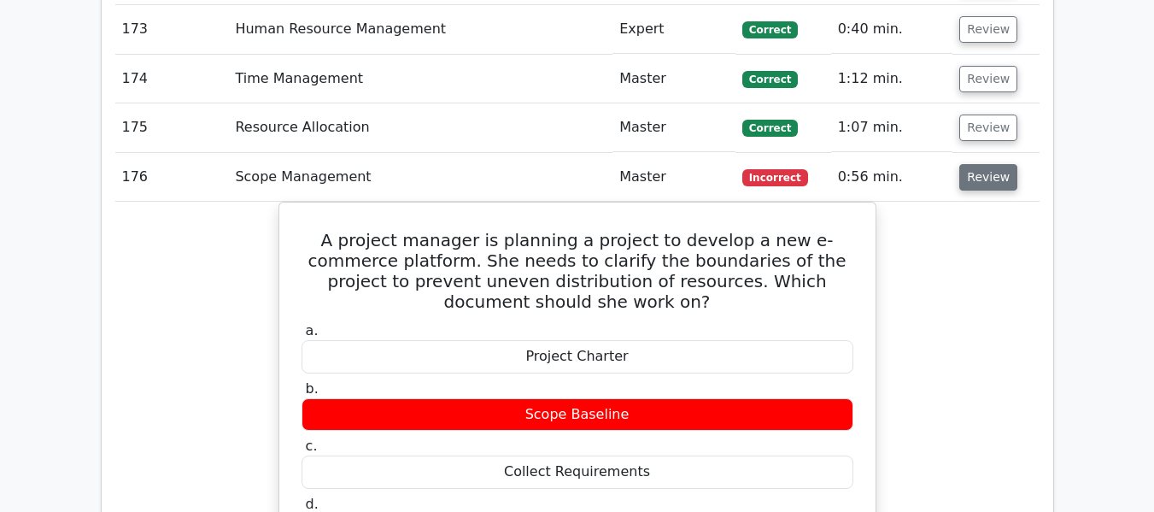
click at [970, 185] on button "Review" at bounding box center [989, 177] width 58 height 26
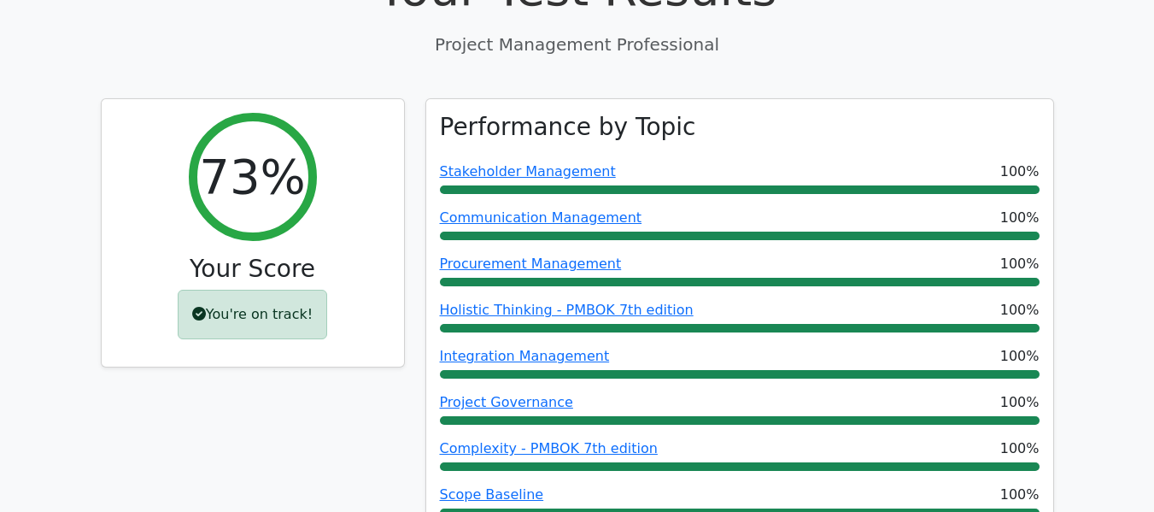
scroll to position [342, 0]
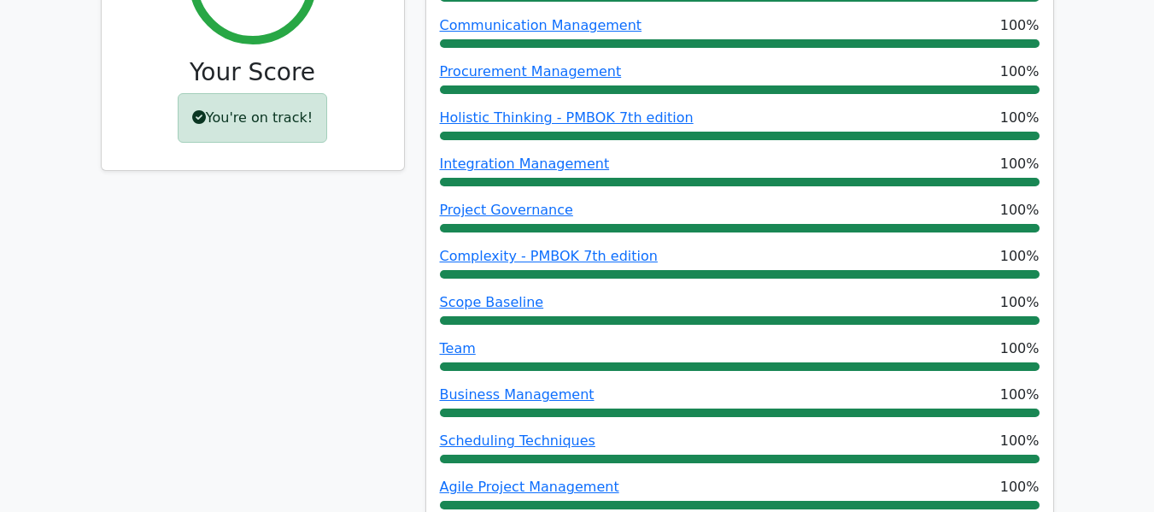
click at [221, 121] on div "You're on track!" at bounding box center [253, 118] width 150 height 50
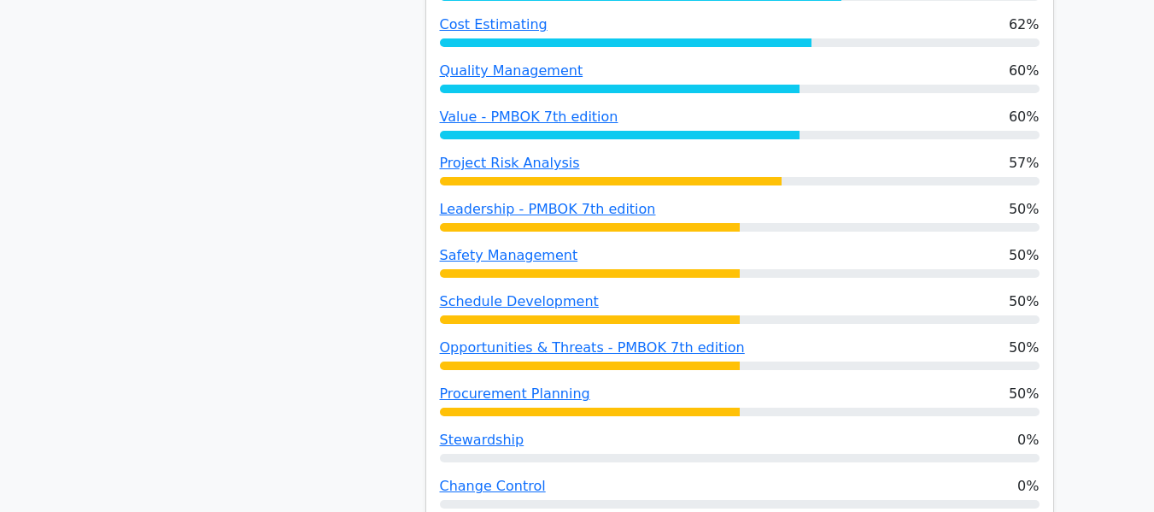
scroll to position [1624, 0]
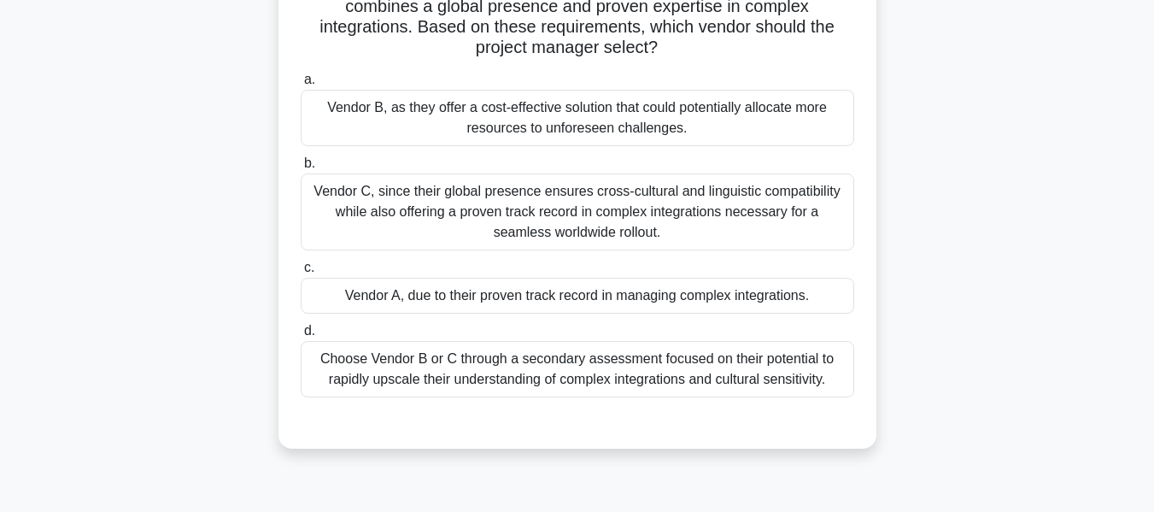
scroll to position [411, 0]
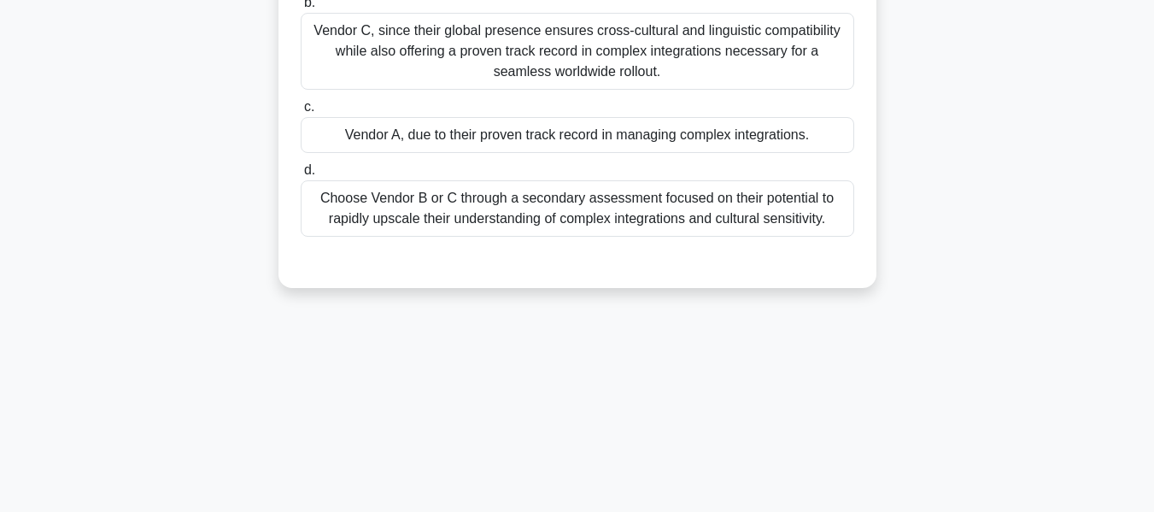
click at [397, 196] on div "Choose Vendor B or C through a secondary assessment focused on their potential …" at bounding box center [578, 208] width 554 height 56
click at [301, 176] on input "d. Choose Vendor B or C through a secondary assessment focused on their potenti…" at bounding box center [301, 170] width 0 height 11
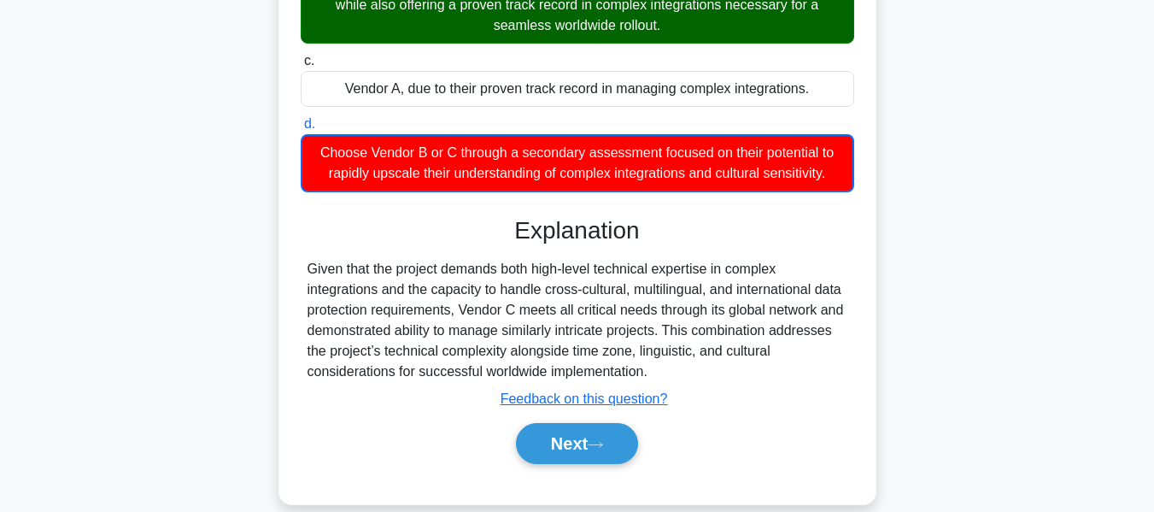
scroll to position [483, 0]
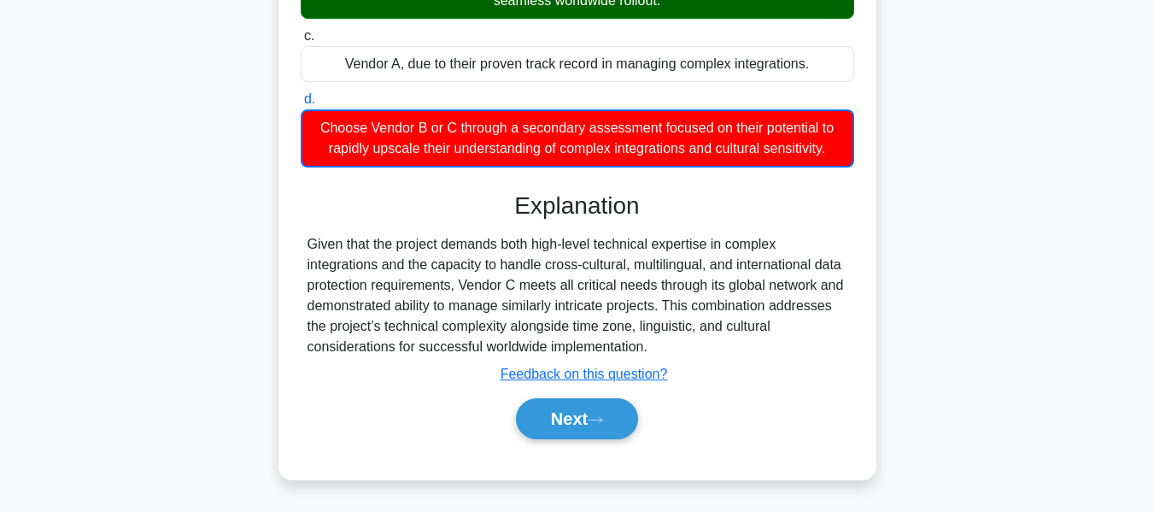
click at [567, 414] on button "Next" at bounding box center [577, 418] width 122 height 41
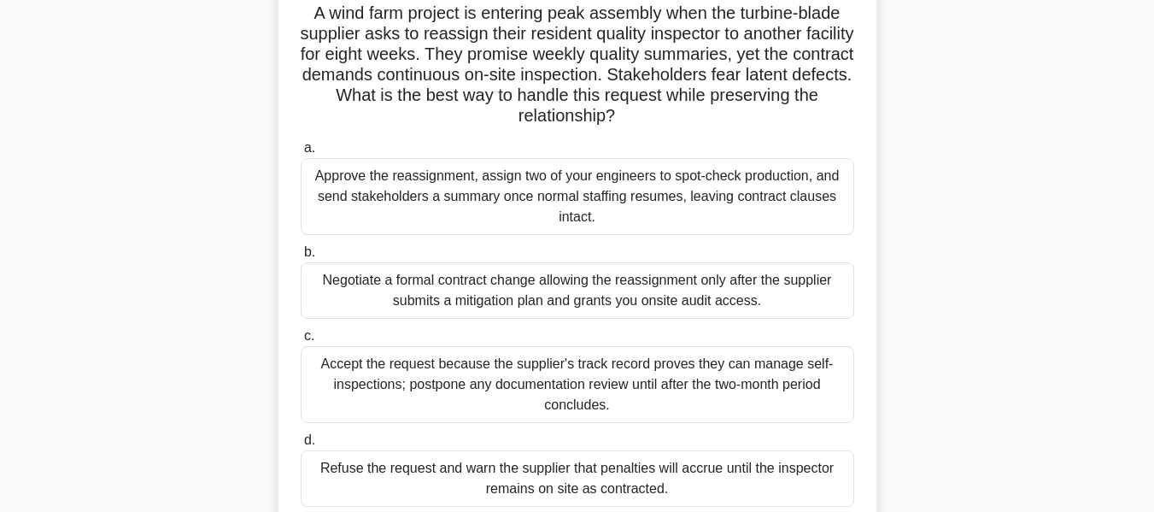
scroll to position [126, 0]
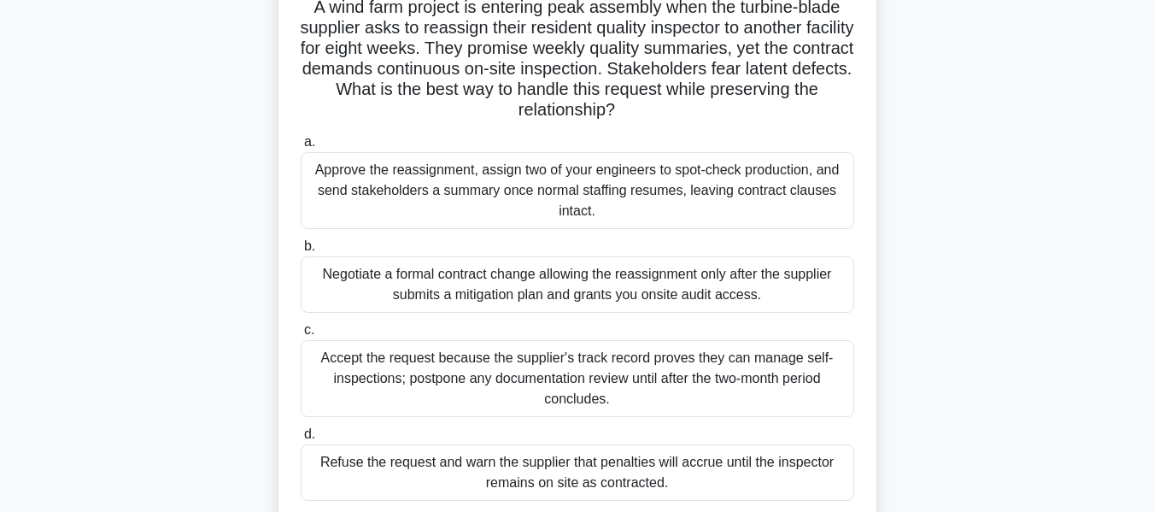
click at [402, 284] on div "Negotiate a formal contract change allowing the reassignment only after the sup…" at bounding box center [578, 284] width 554 height 56
click at [301, 252] on input "b. Negotiate a formal contract change allowing the reassignment only after the …" at bounding box center [301, 246] width 0 height 11
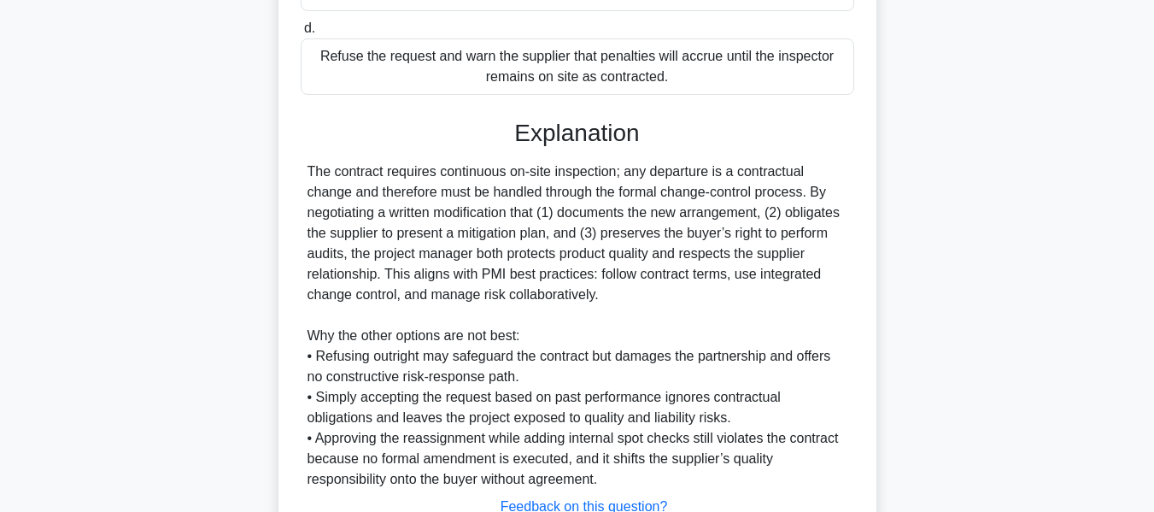
scroll to position [639, 0]
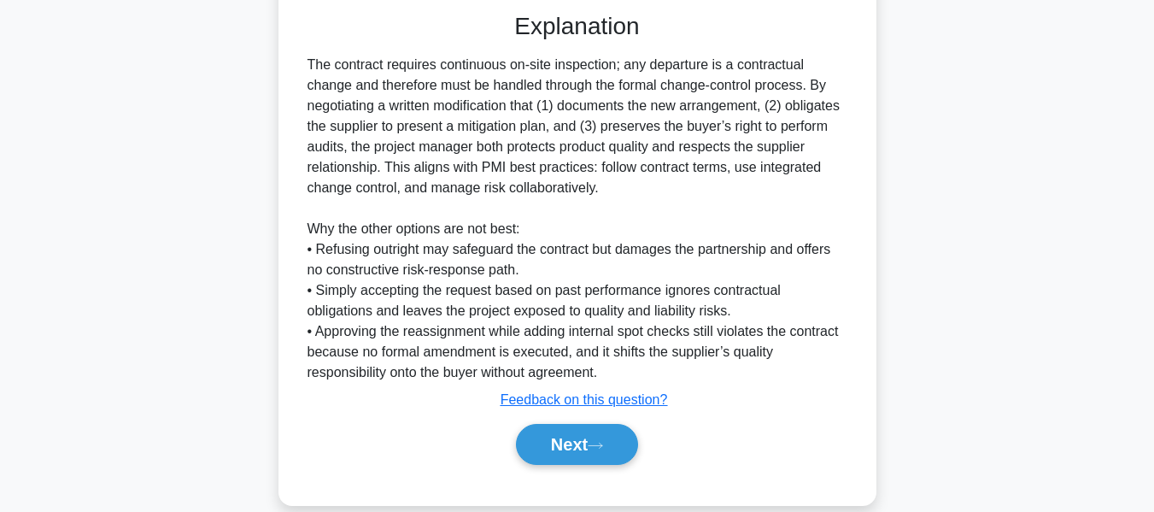
drag, startPoint x: 564, startPoint y: 441, endPoint x: 663, endPoint y: 314, distance: 161.4
click at [564, 441] on button "Next" at bounding box center [577, 444] width 122 height 41
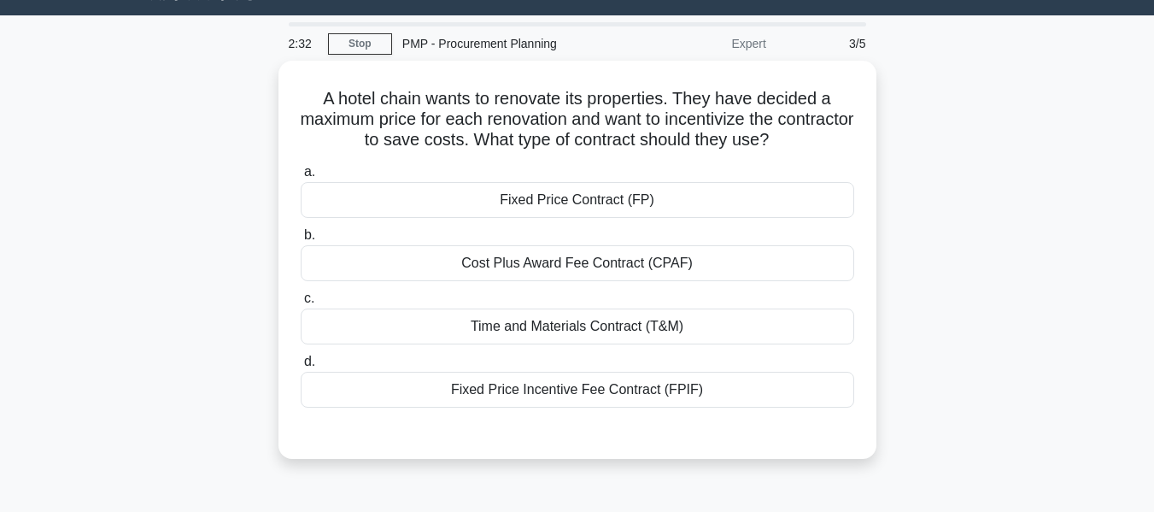
scroll to position [41, 0]
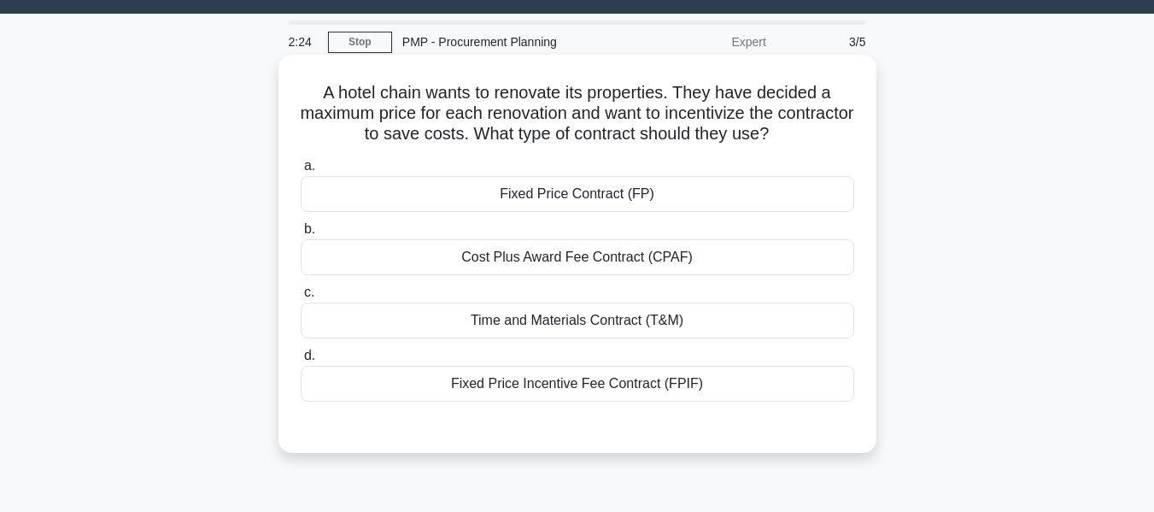
click at [518, 383] on div "Fixed Price Incentive Fee Contract (FPIF)" at bounding box center [578, 384] width 554 height 36
click at [301, 361] on input "d. Fixed Price Incentive Fee Contract (FPIF)" at bounding box center [301, 355] width 0 height 11
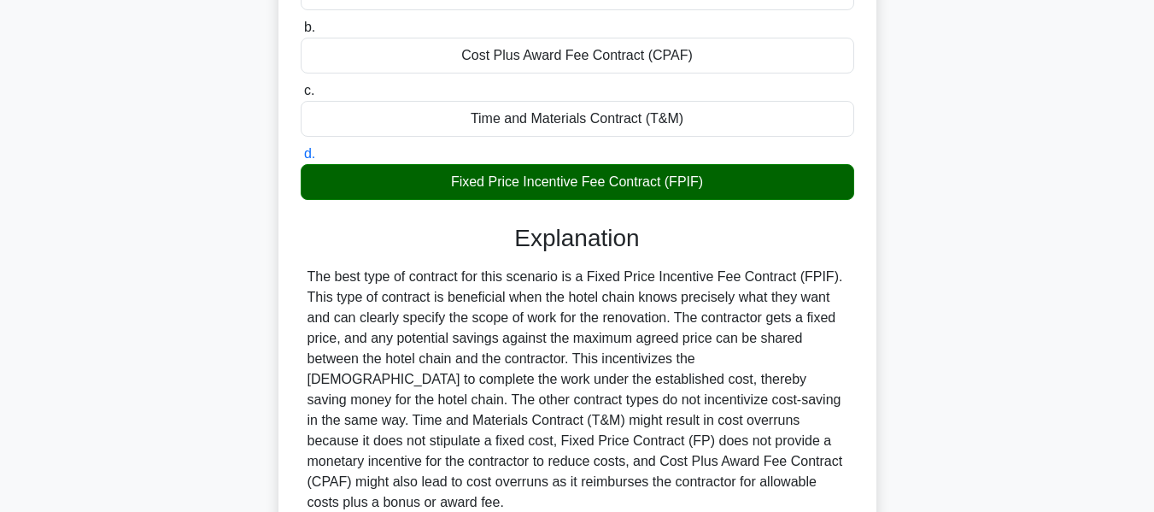
scroll to position [411, 0]
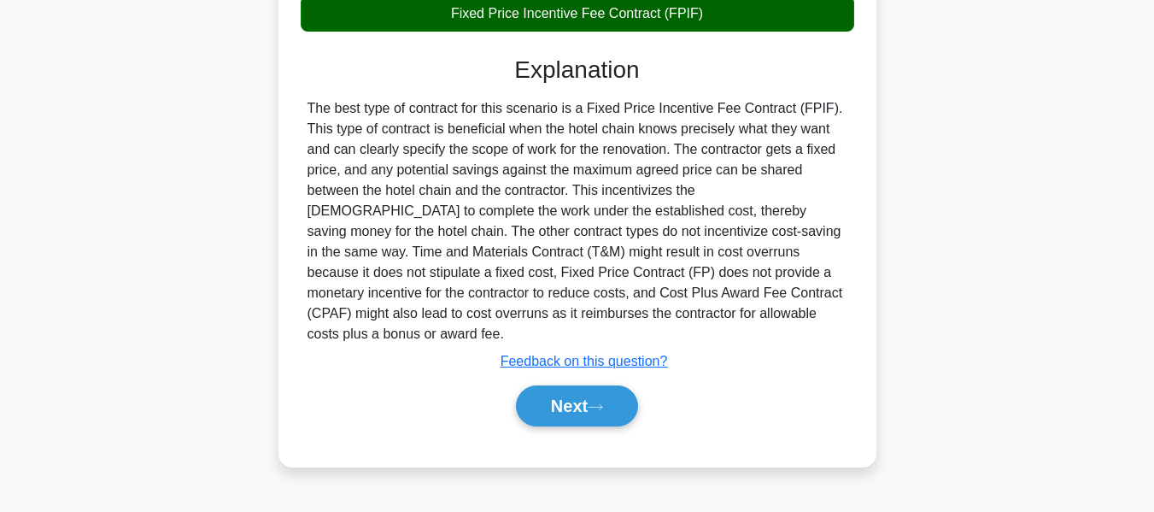
click at [583, 387] on button "Next" at bounding box center [577, 405] width 122 height 41
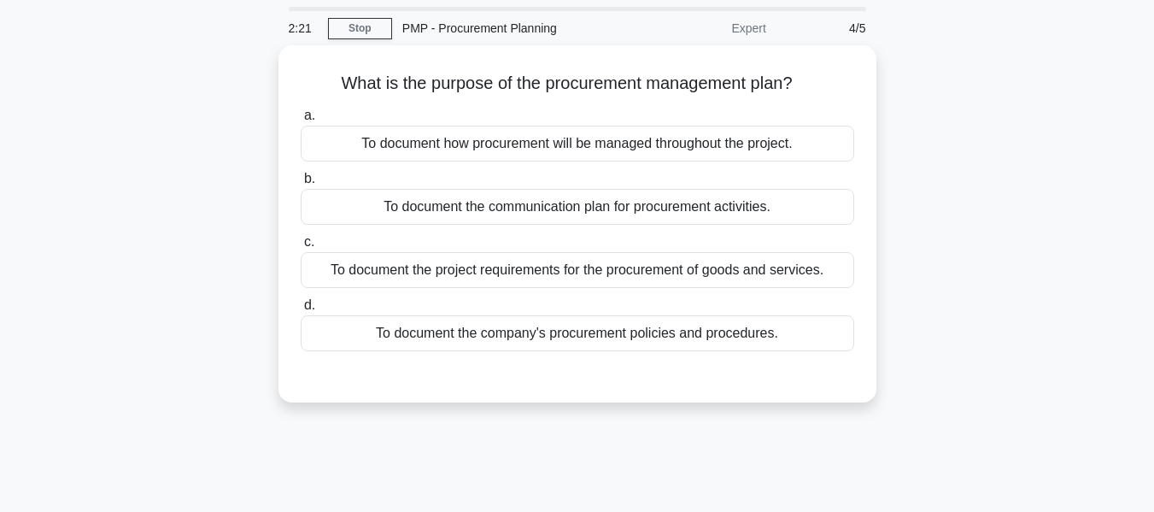
scroll to position [85, 0]
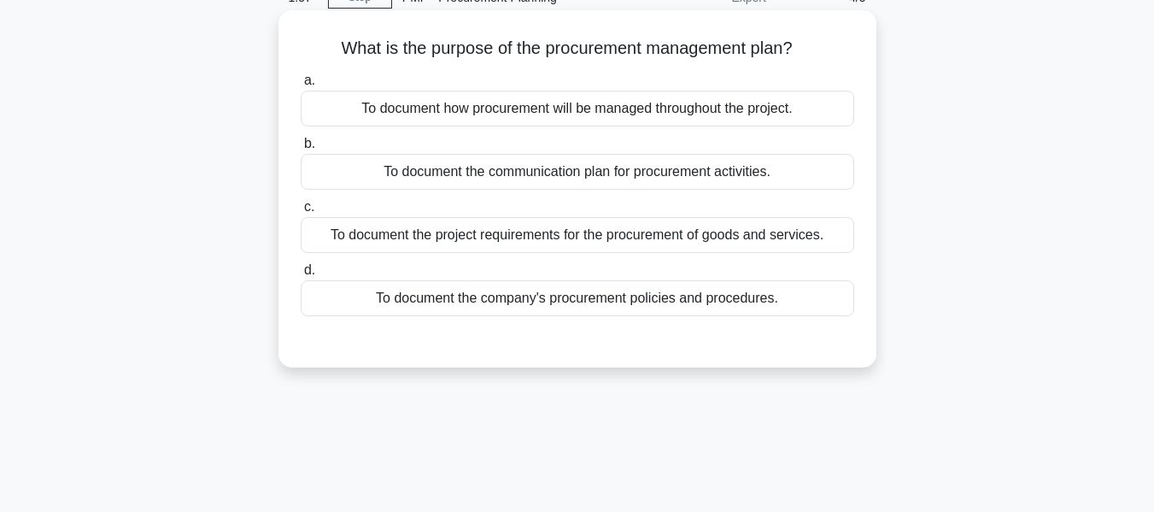
click at [467, 109] on div "To document how procurement will be managed throughout the project." at bounding box center [578, 109] width 554 height 36
click at [301, 86] on input "a. To document how procurement will be managed throughout the project." at bounding box center [301, 80] width 0 height 11
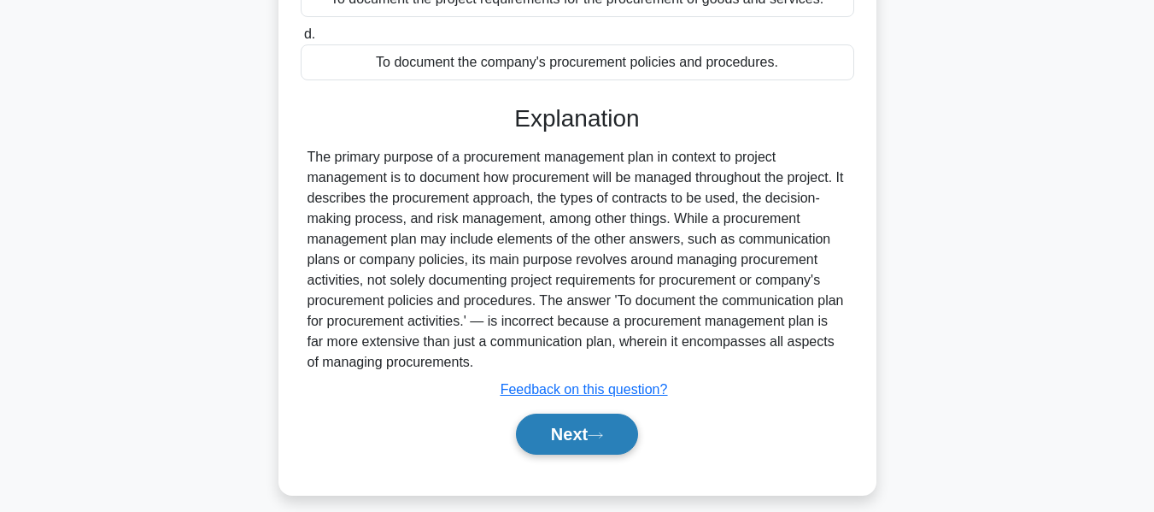
scroll to position [411, 0]
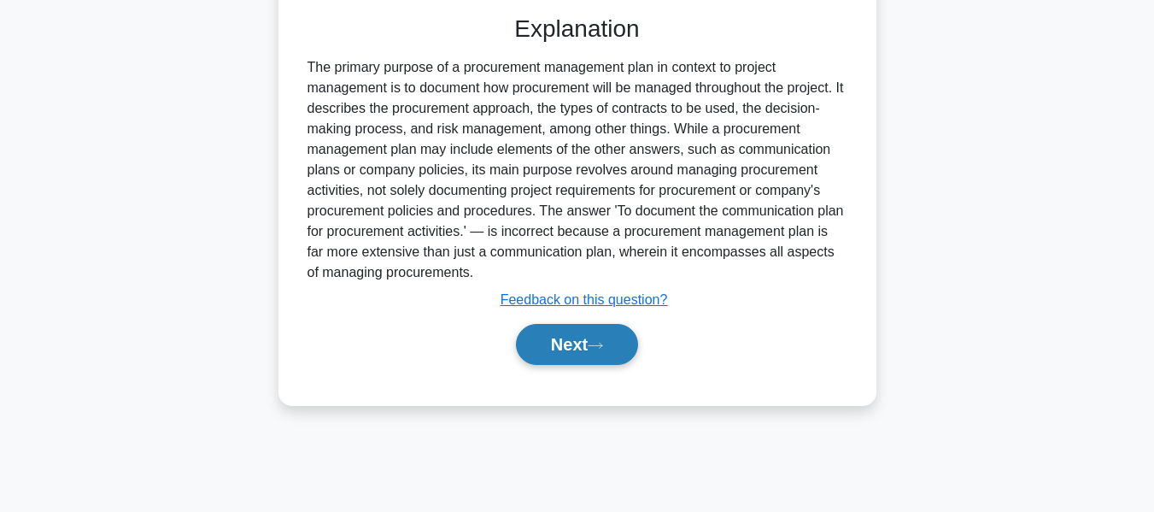
click at [556, 330] on button "Next" at bounding box center [577, 344] width 122 height 41
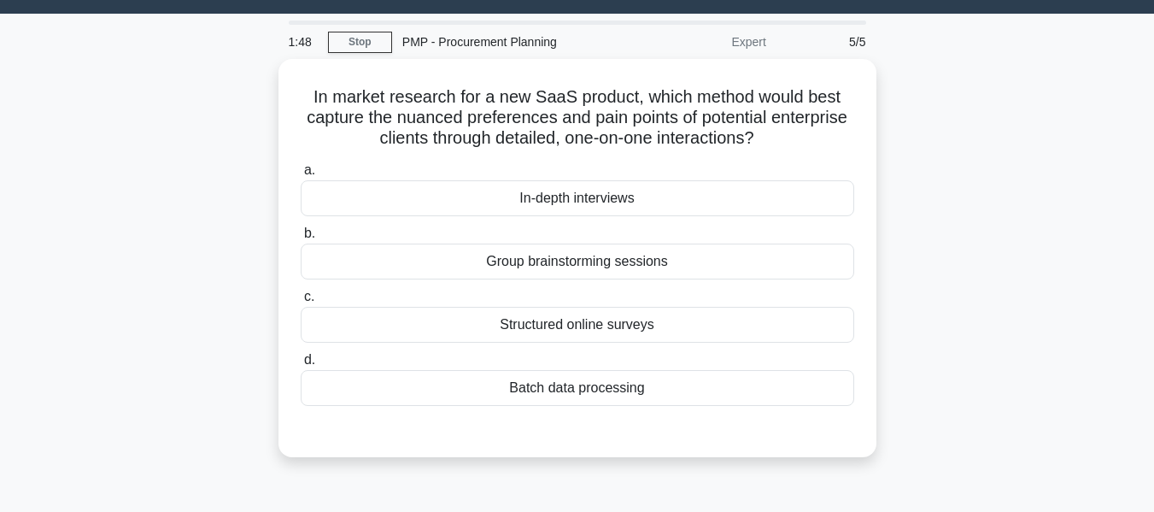
scroll to position [49, 0]
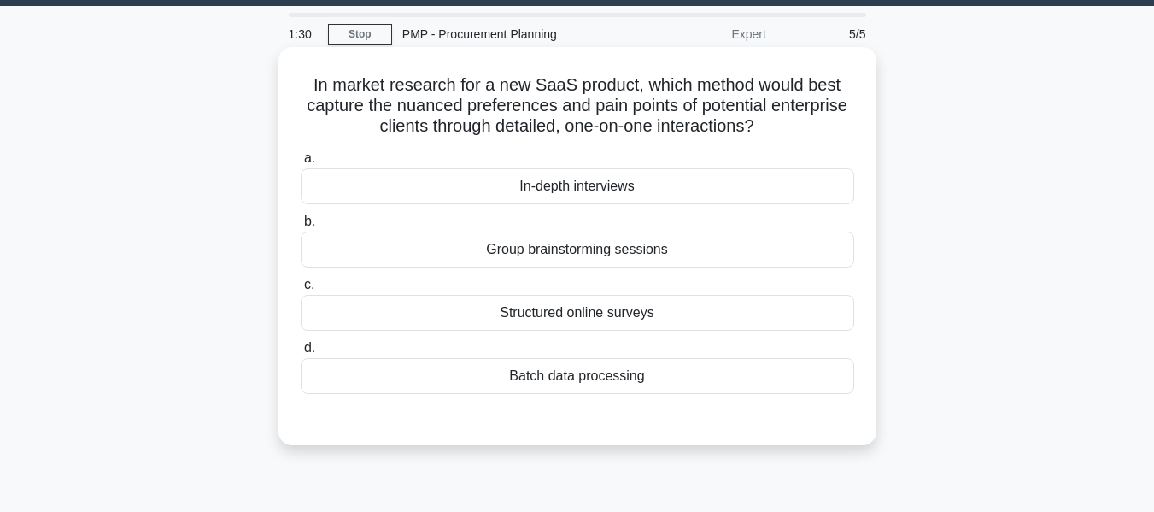
click at [562, 182] on div "In-depth interviews" at bounding box center [578, 186] width 554 height 36
click at [301, 164] on input "a. In-depth interviews" at bounding box center [301, 158] width 0 height 11
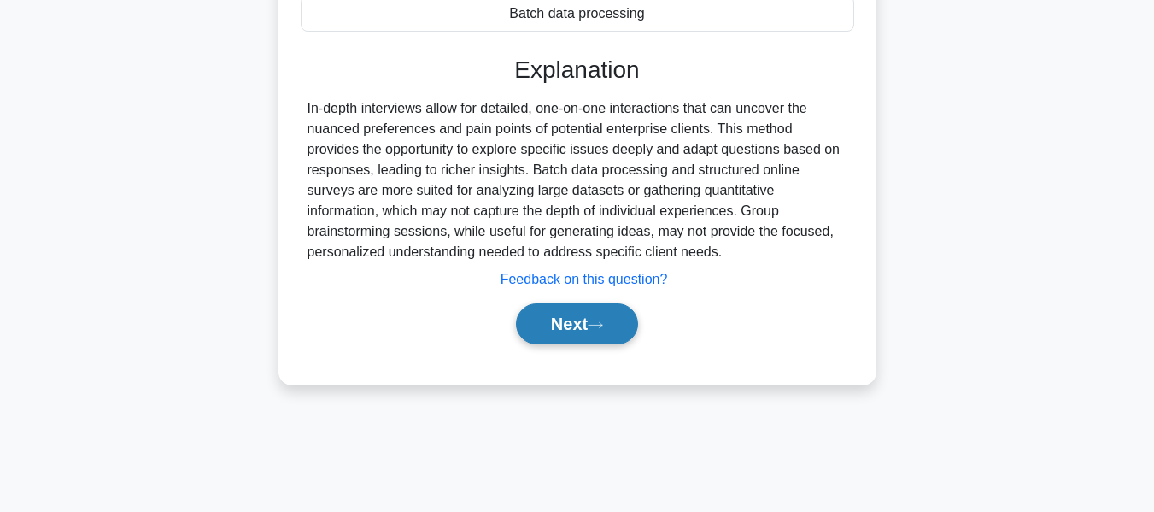
click at [567, 320] on button "Next" at bounding box center [577, 323] width 122 height 41
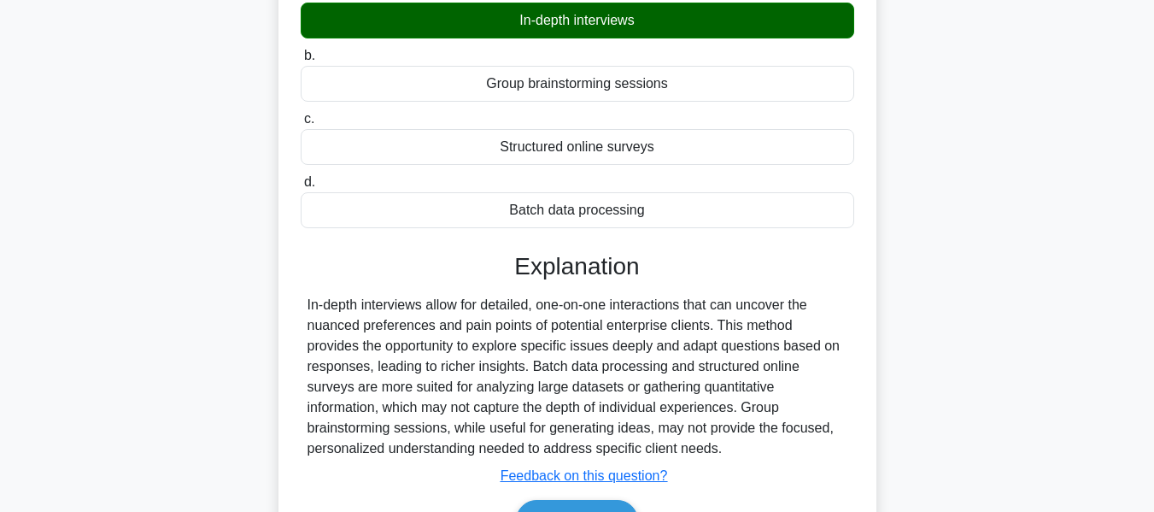
scroll to position [0, 0]
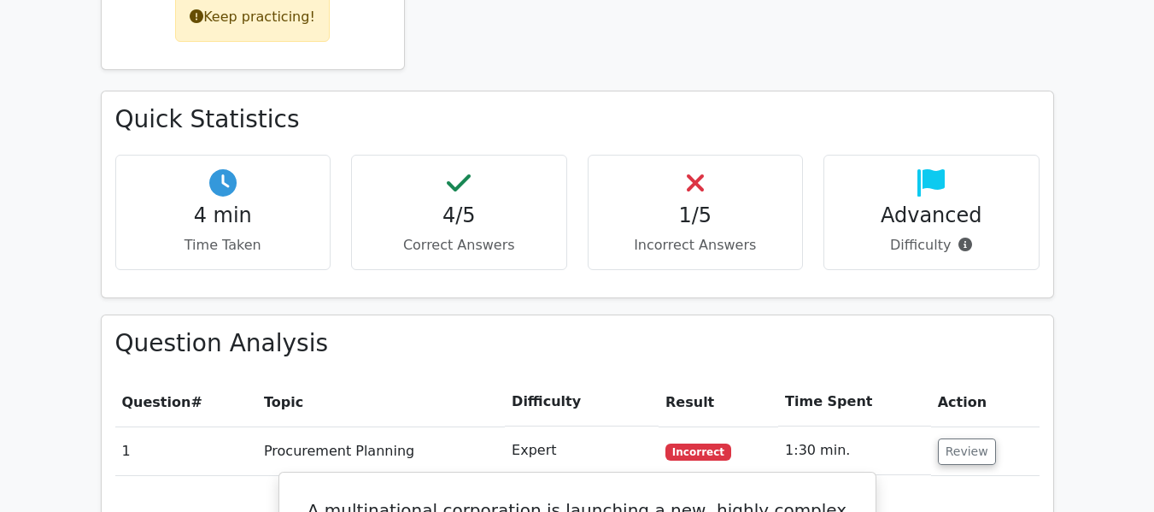
scroll to position [769, 0]
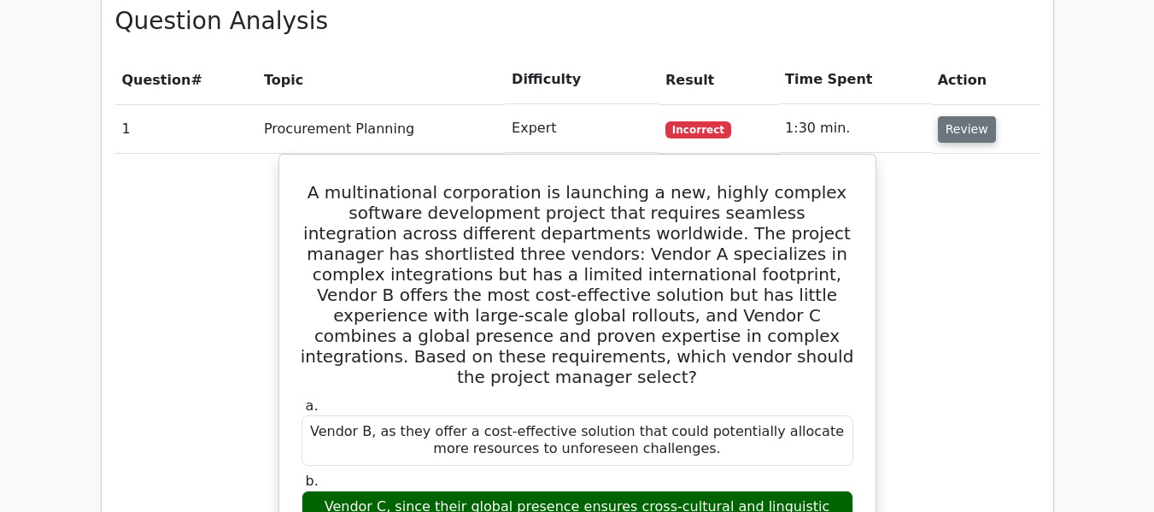
click at [963, 123] on button "Review" at bounding box center [967, 129] width 58 height 26
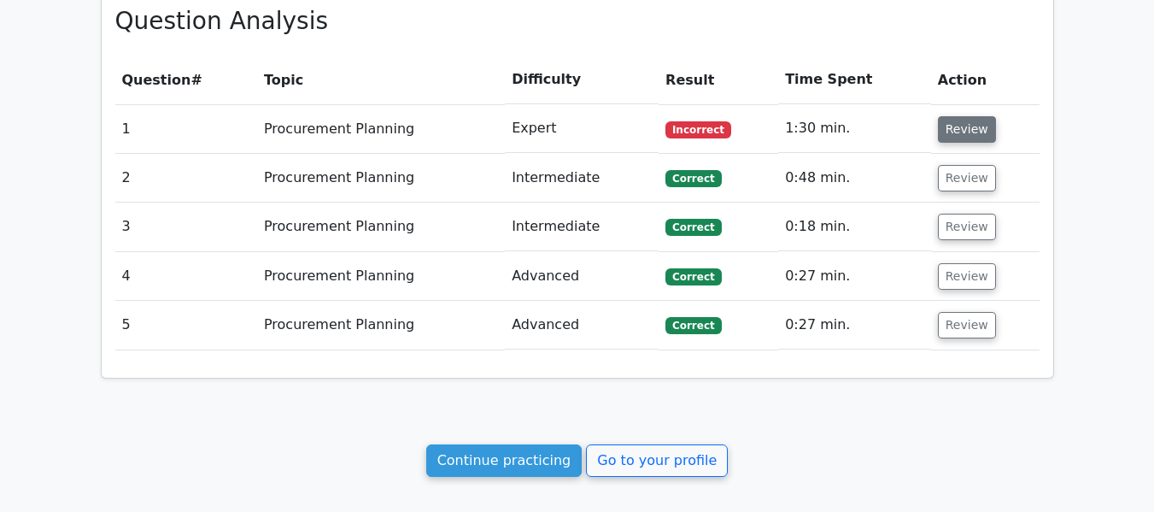
click at [954, 136] on button "Review" at bounding box center [967, 129] width 58 height 26
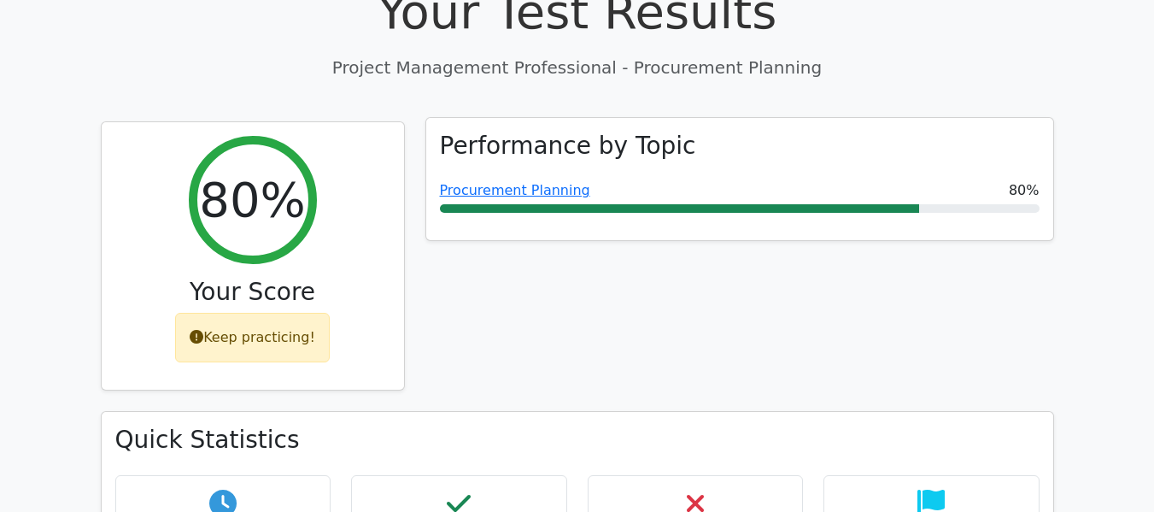
scroll to position [0, 0]
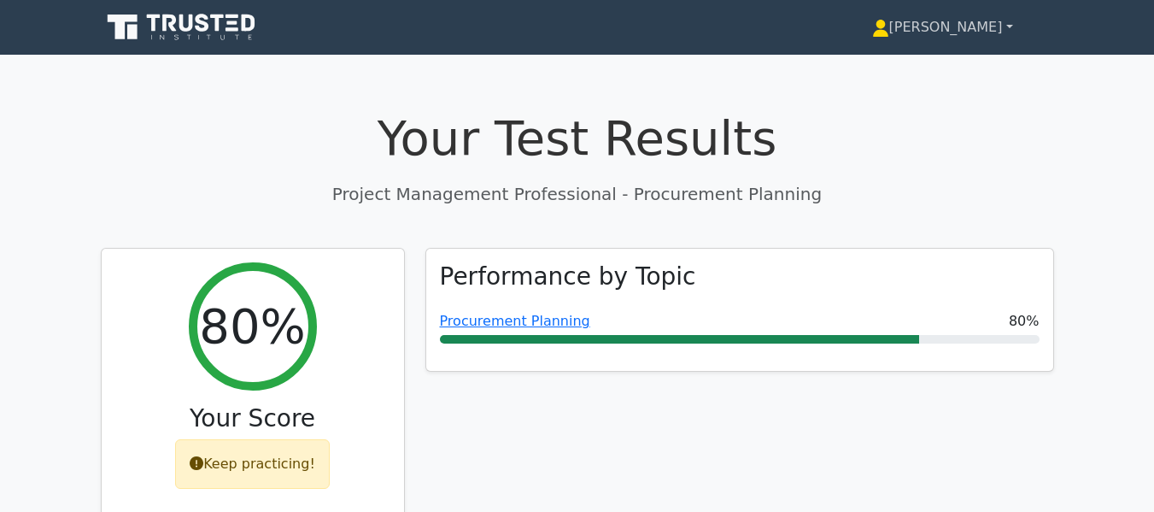
click at [990, 32] on link "[PERSON_NAME]" at bounding box center [942, 27] width 223 height 34
click at [932, 68] on link "Profile" at bounding box center [899, 67] width 135 height 27
